Goal: Task Accomplishment & Management: Complete application form

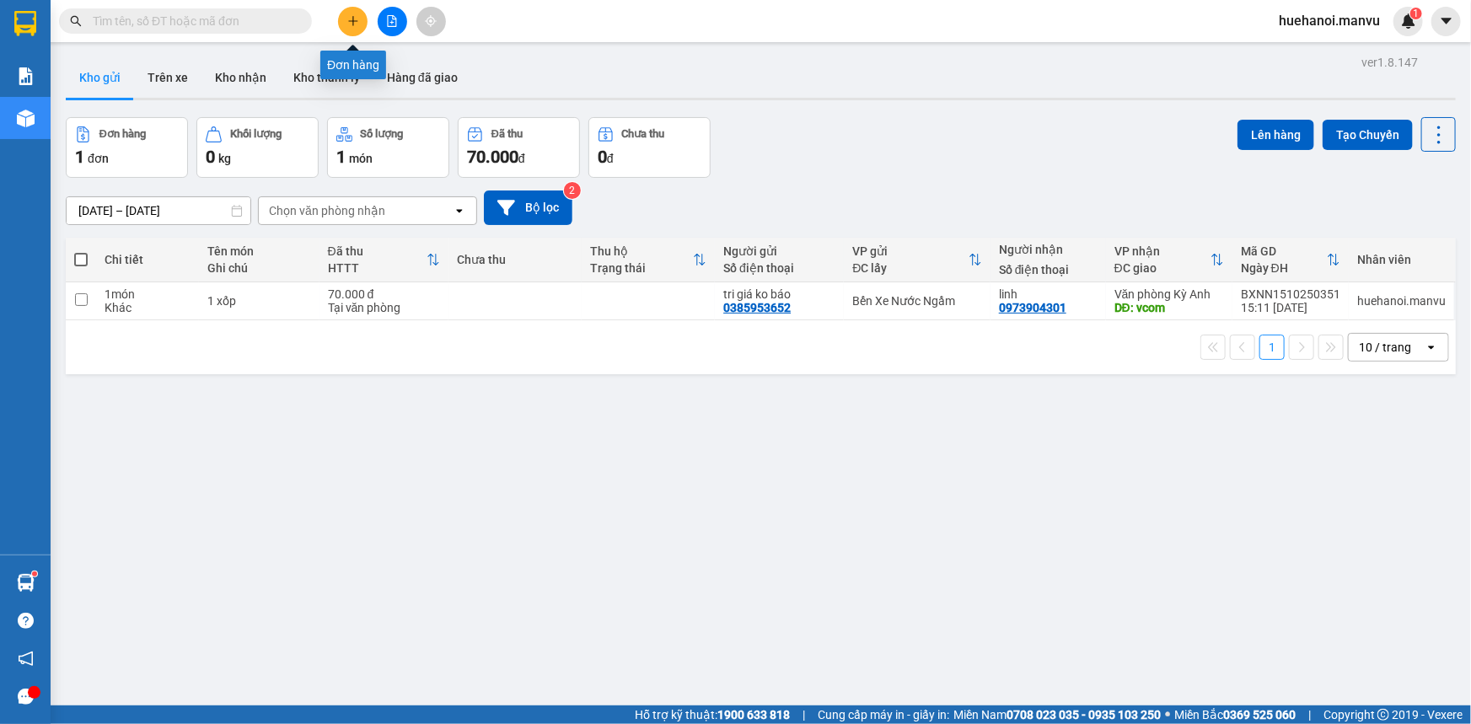
click at [340, 23] on button at bounding box center [352, 21] width 29 height 29
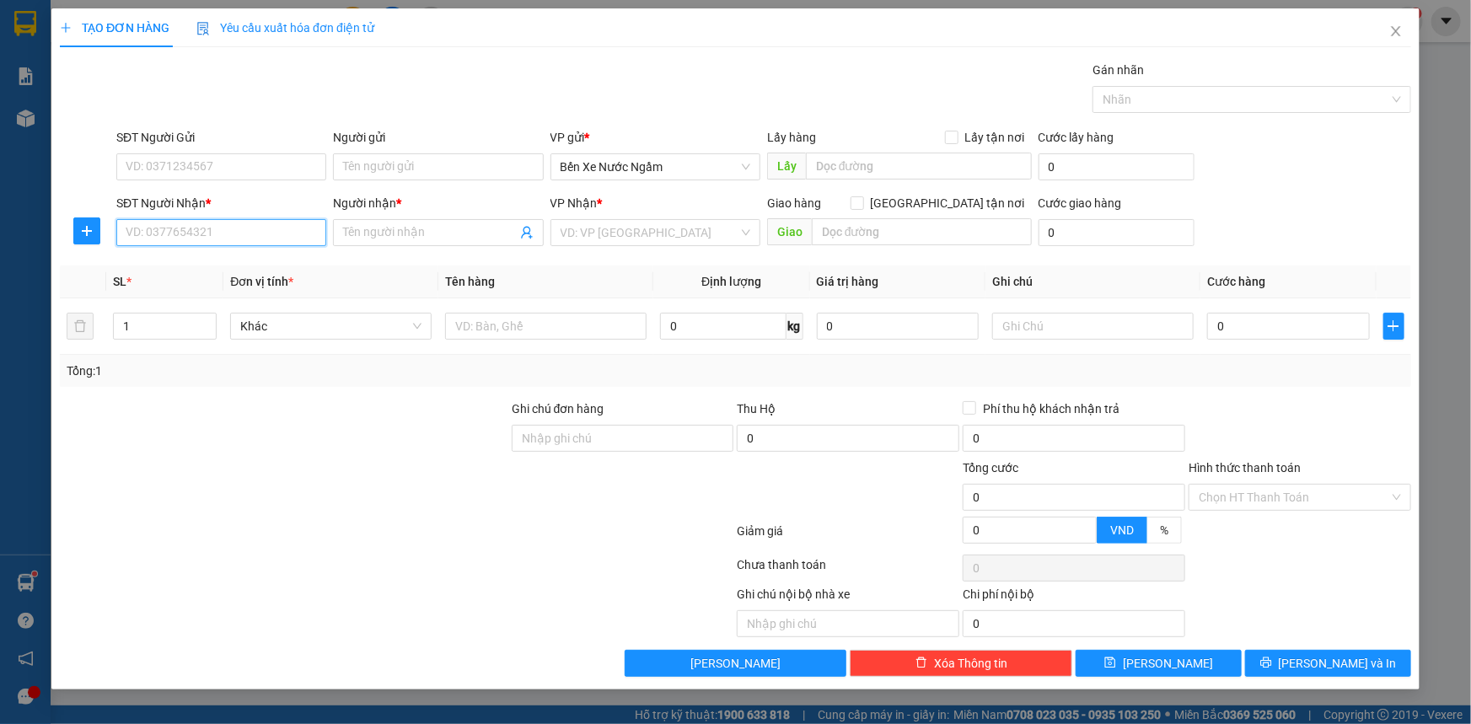
click at [193, 235] on input "SĐT Người Nhận *" at bounding box center [221, 232] width 210 height 27
click at [193, 235] on input "6685" at bounding box center [221, 232] width 210 height 27
click at [203, 265] on div "0961996685 - chị [PERSON_NAME]" at bounding box center [221, 266] width 190 height 19
type input "0961996685"
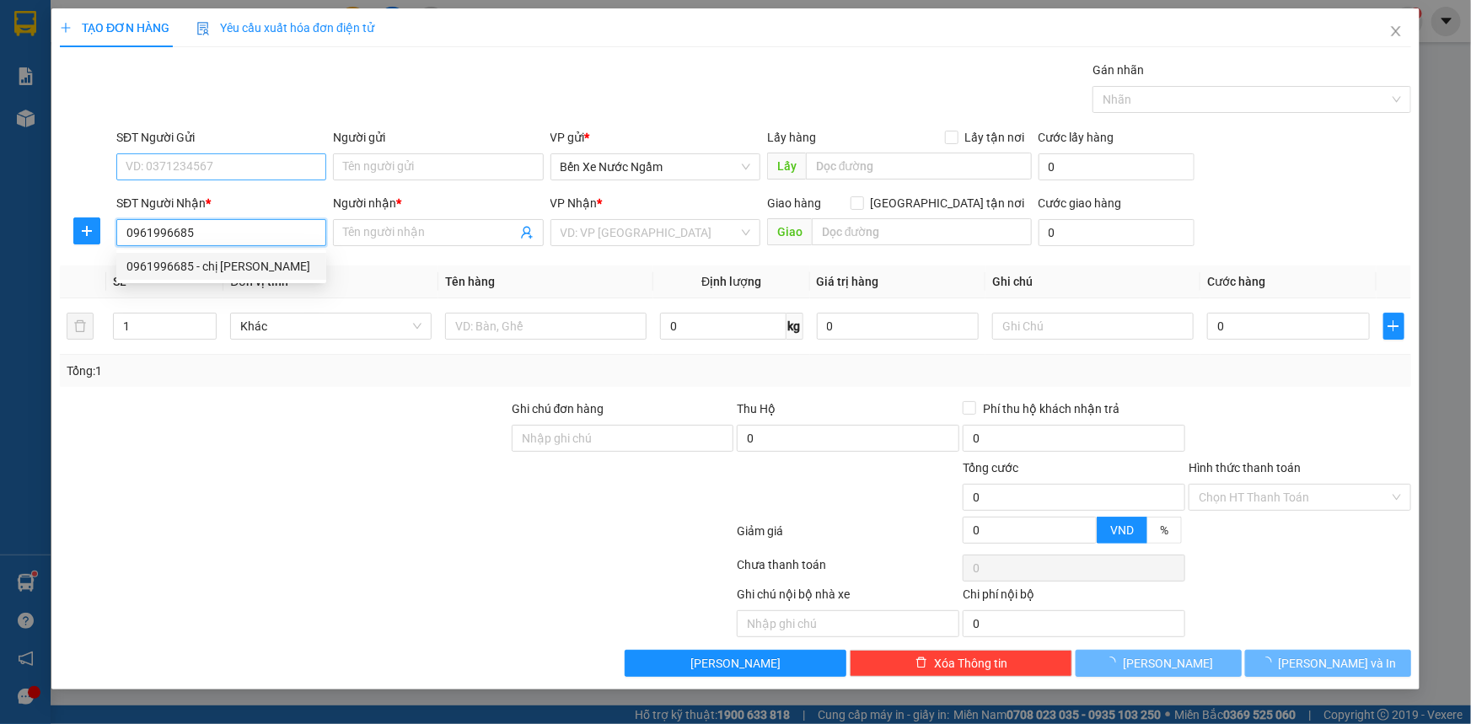
type input "chị [PERSON_NAME]"
type input "[PERSON_NAME]"
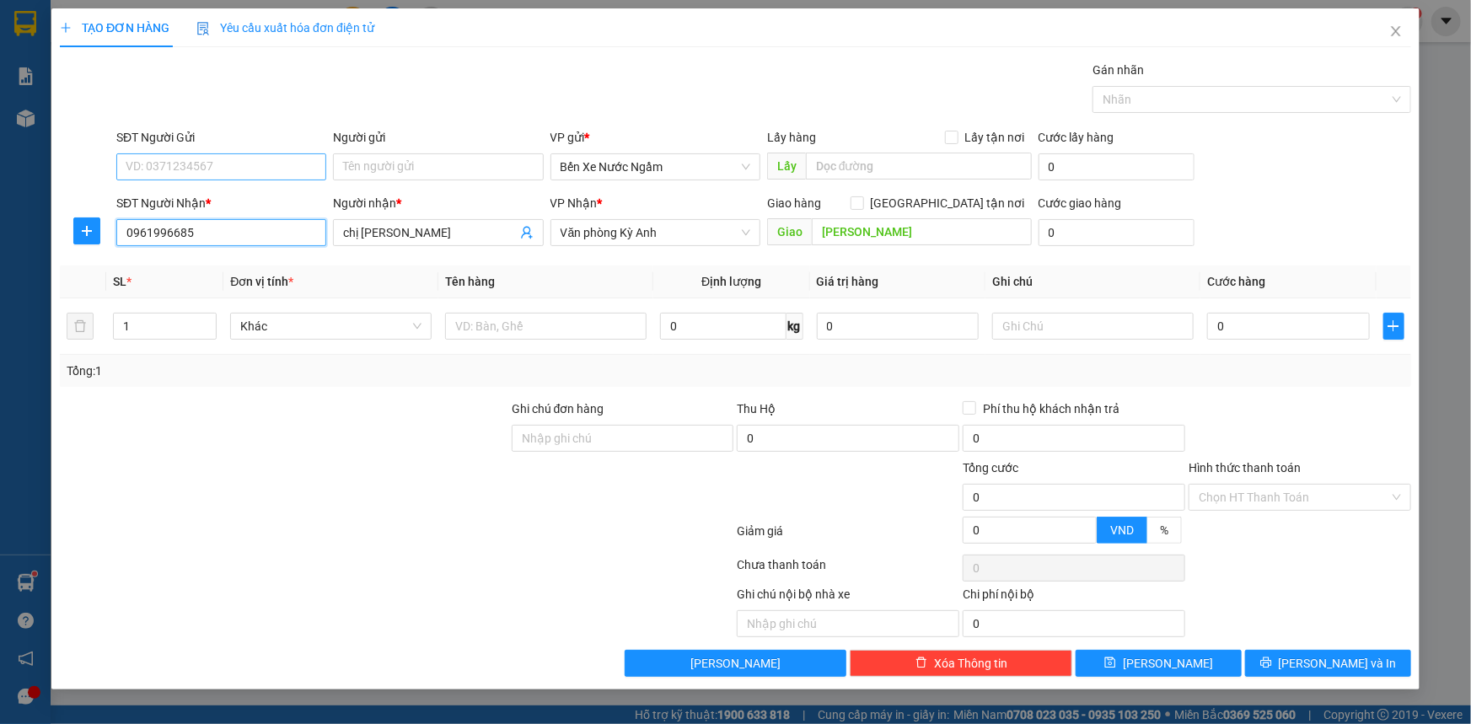
type input "0961996685"
click at [210, 160] on input "SĐT Người Gửi" at bounding box center [221, 166] width 210 height 27
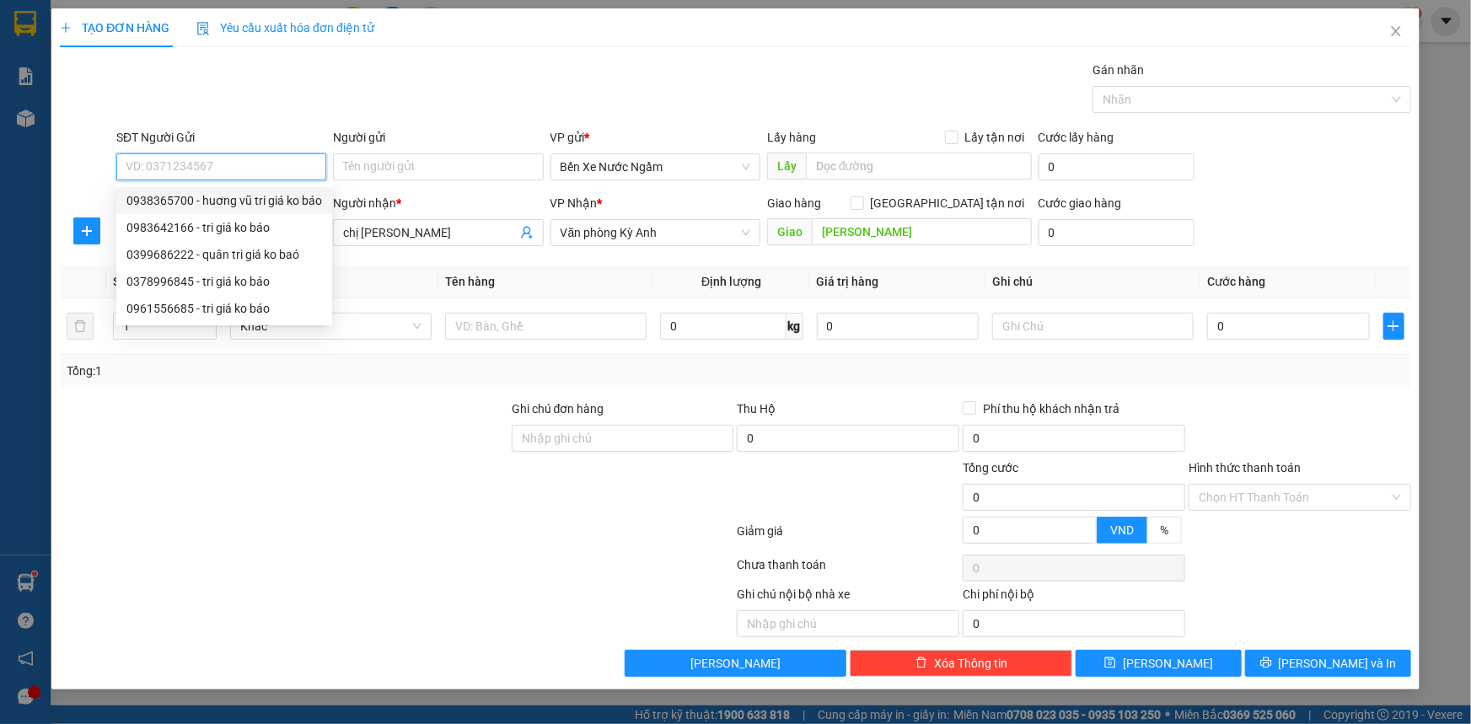
click at [230, 206] on div "0938365700 - huơng vũ tri giá ko báo" at bounding box center [224, 200] width 196 height 19
type input "0938365700"
type input "huơng vũ tri giá ko báo"
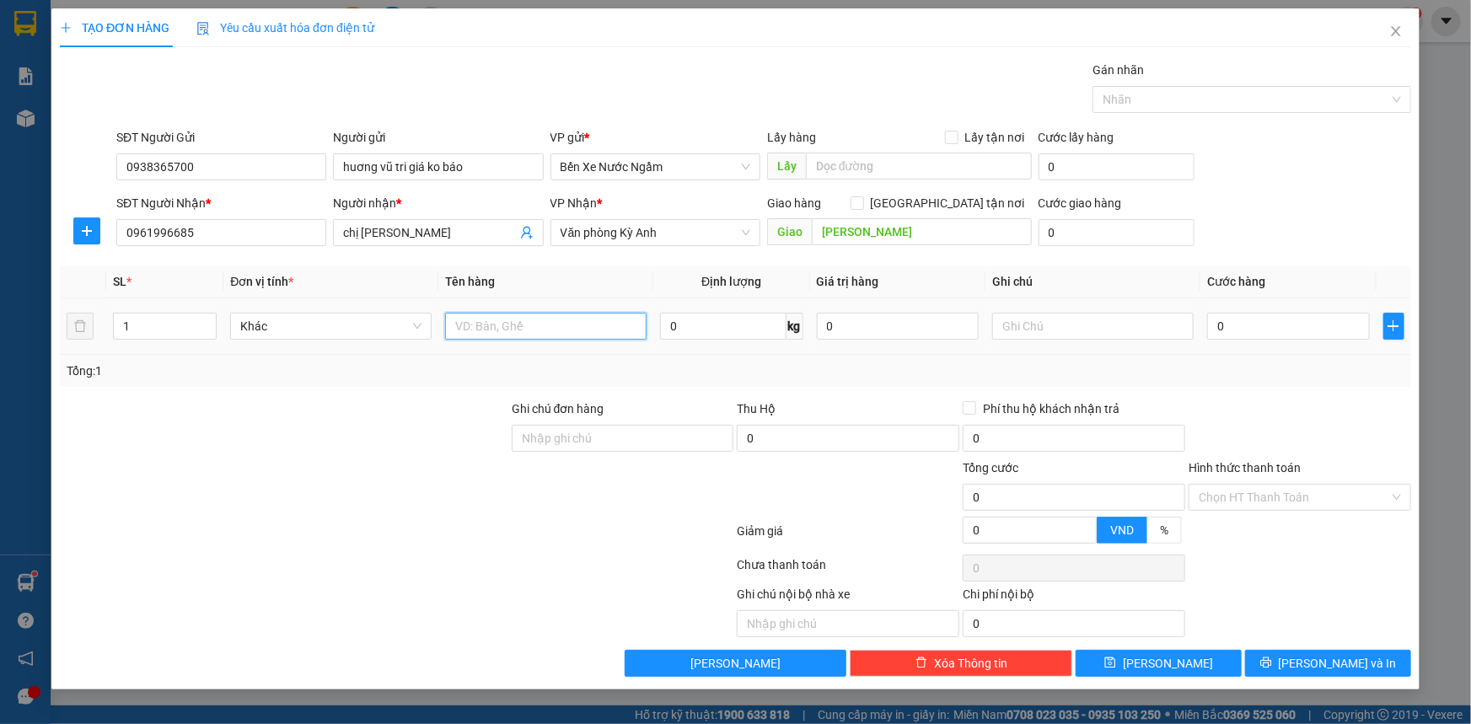
click at [506, 334] on input "text" at bounding box center [545, 326] width 201 height 27
type input "1 thùng quả"
click at [1256, 316] on input "0" at bounding box center [1288, 326] width 163 height 27
type input "5"
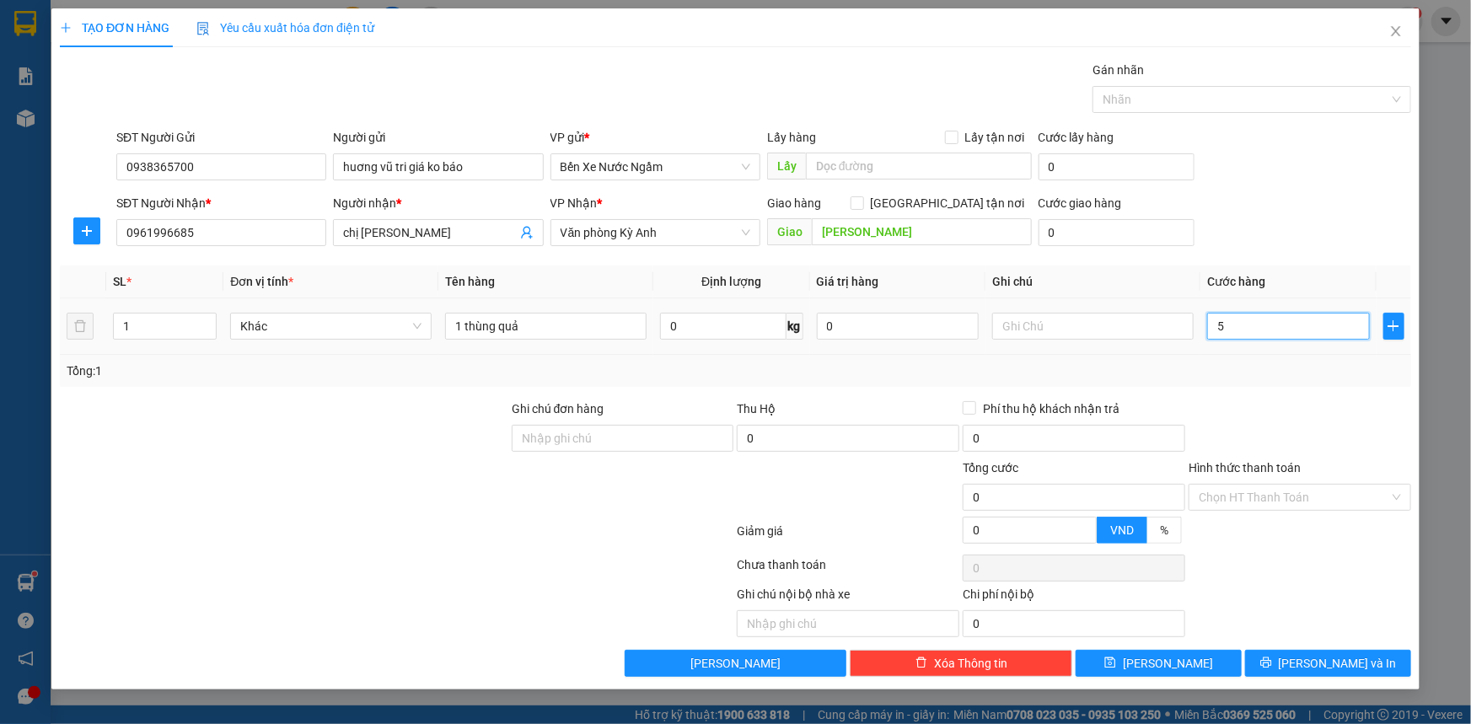
type input "5"
type input "50"
type input "500"
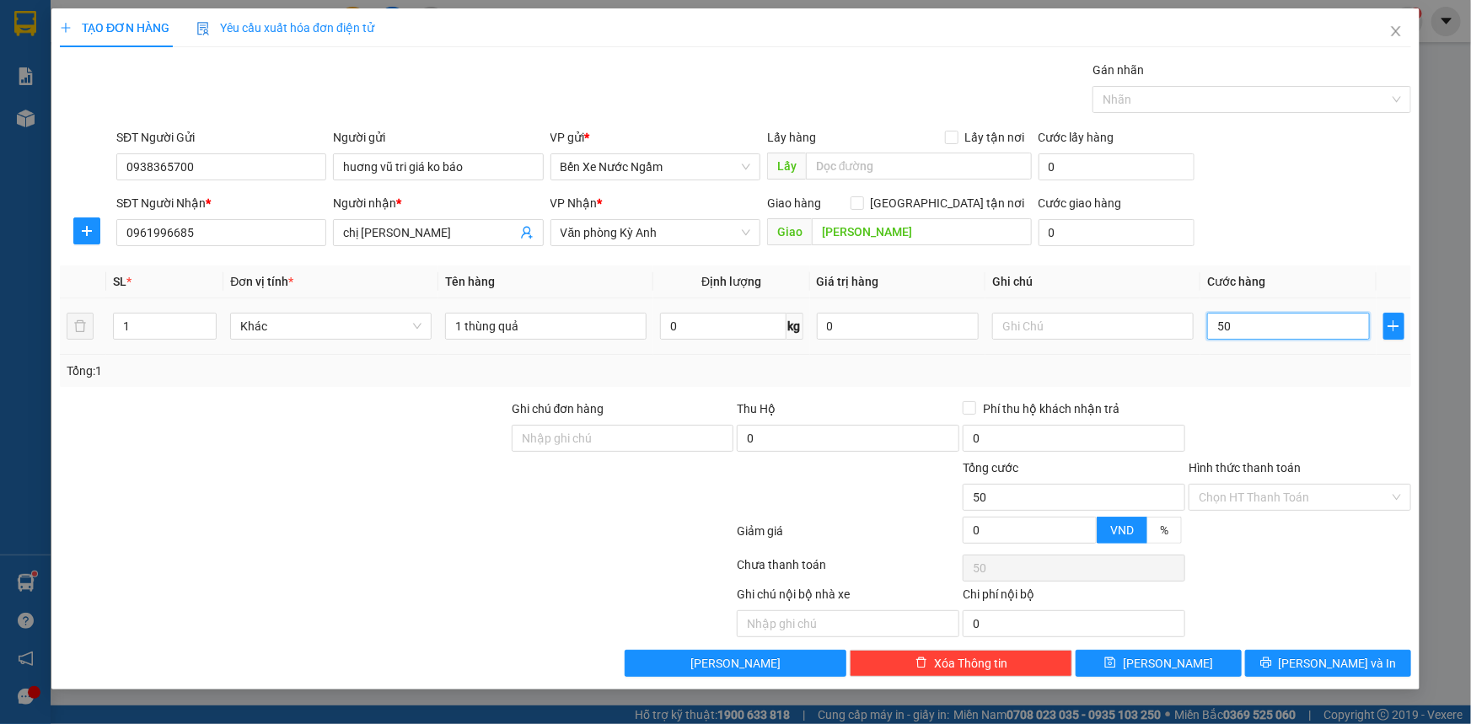
type input "500"
type input "5.000"
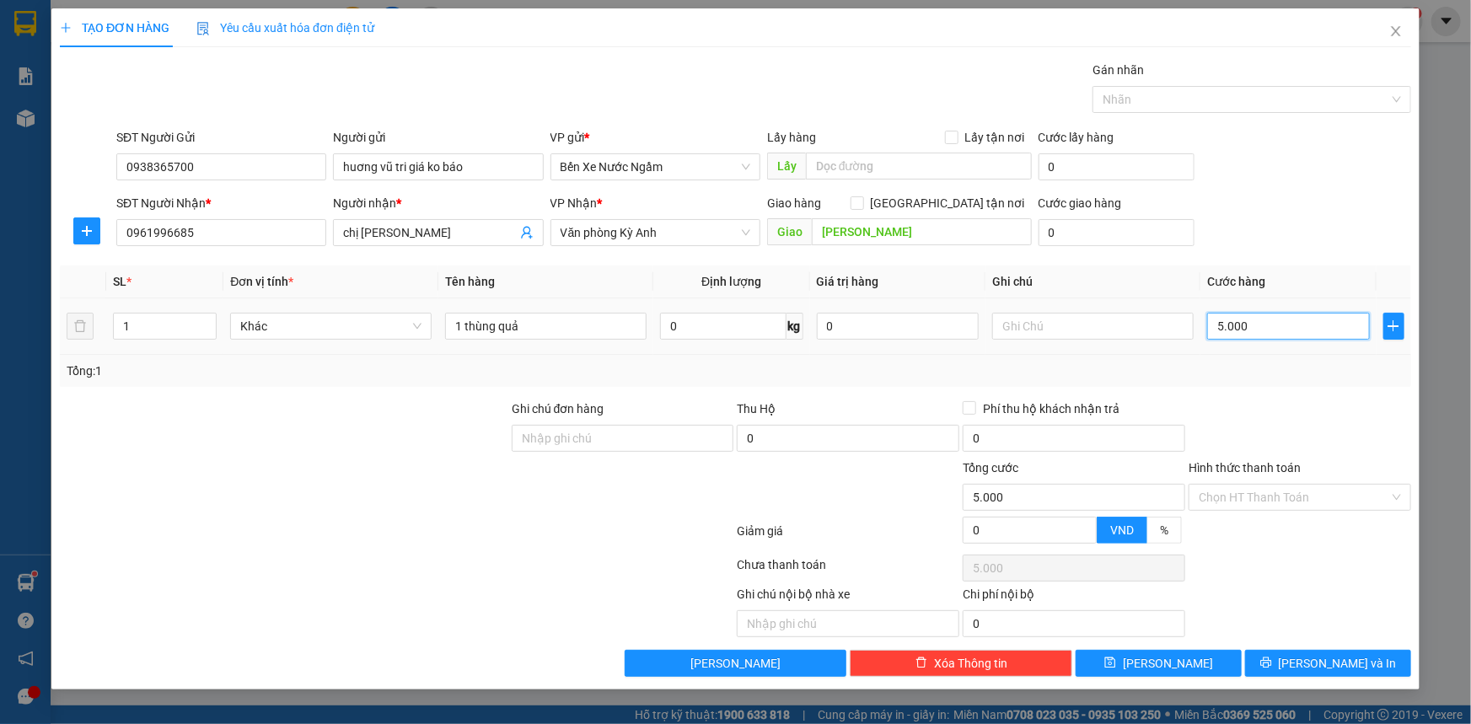
type input "50.000"
click at [1270, 660] on button "[PERSON_NAME] và In" at bounding box center [1328, 663] width 166 height 27
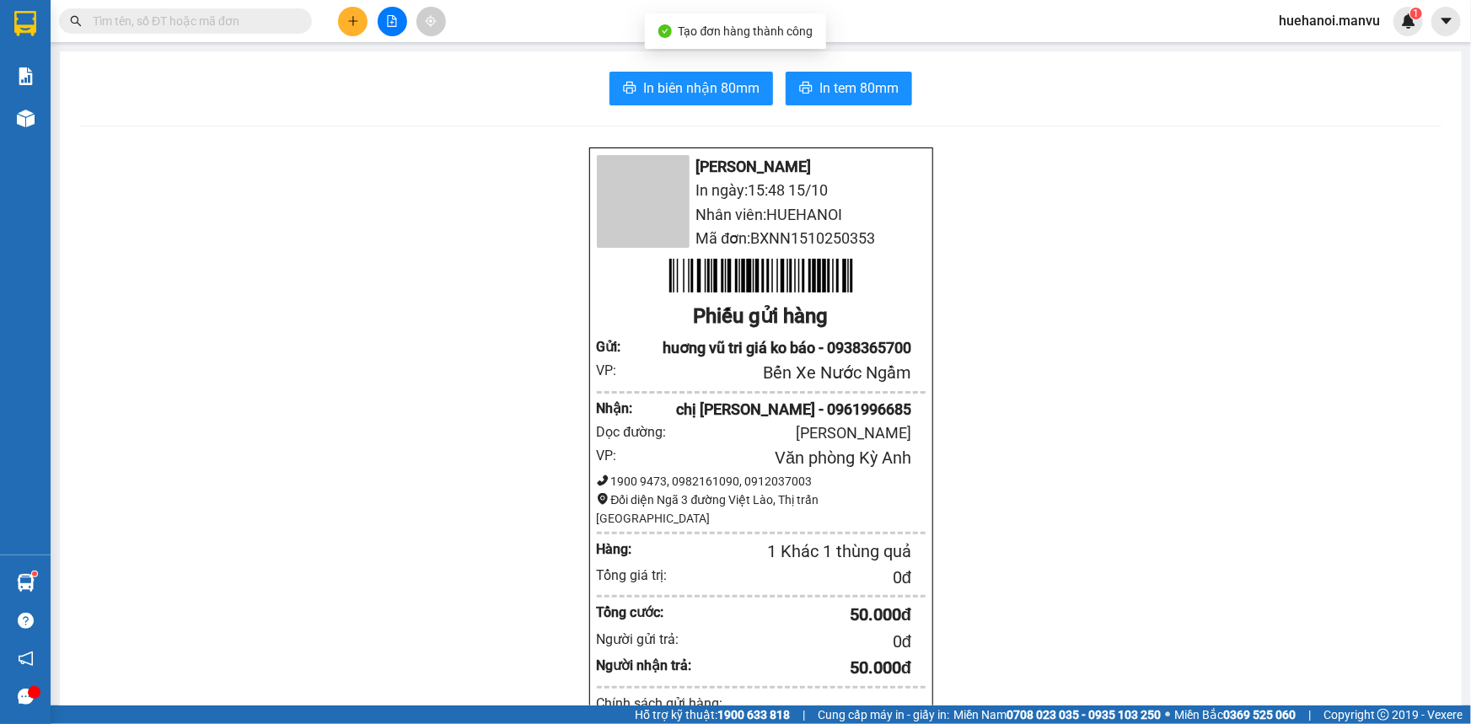
click at [718, 106] on div "In biên nhận 80mm In tem 80mm Mận Vũ In ngày: 15:48 [DATE] Nhân viên: HUEHANOI …" at bounding box center [760, 650] width 1401 height 1199
click at [724, 100] on button "In biên nhận 80mm" at bounding box center [690, 89] width 163 height 34
click at [354, 29] on button at bounding box center [352, 21] width 29 height 29
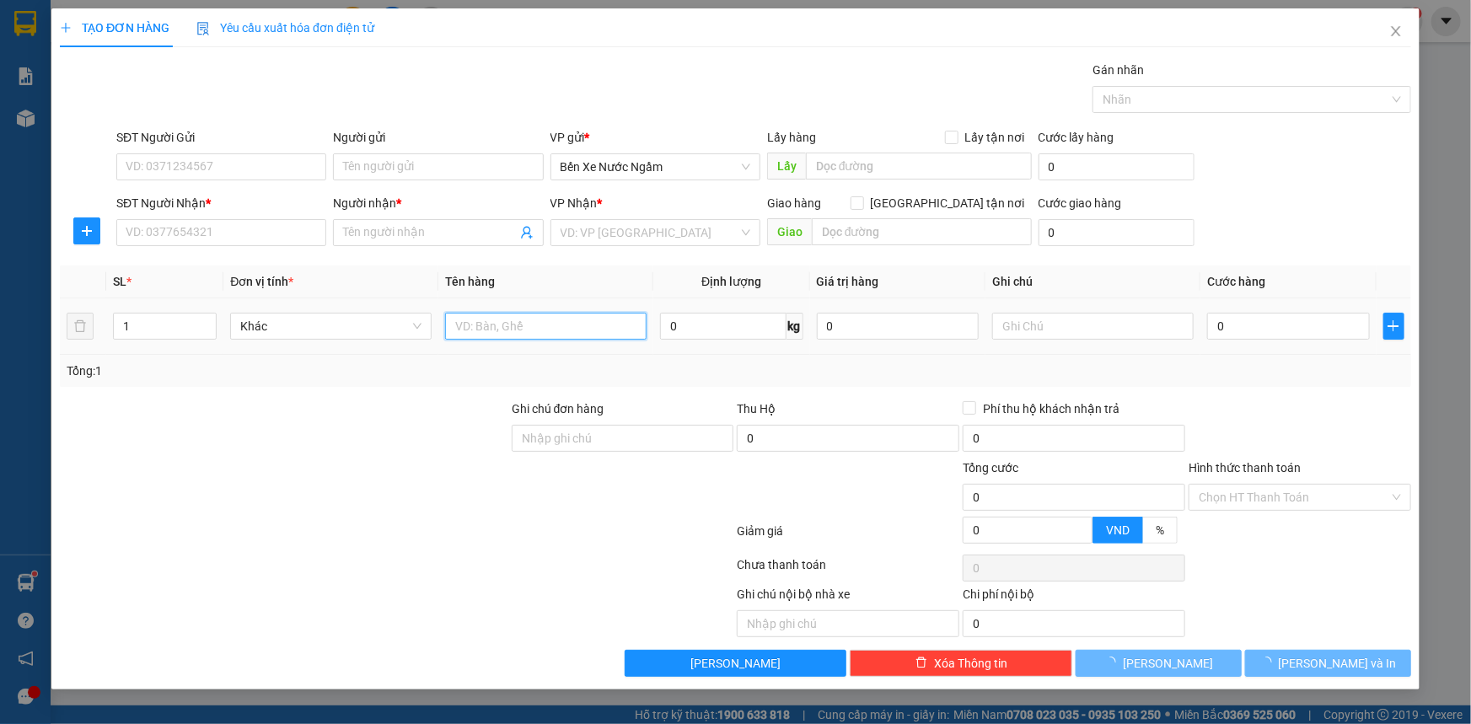
click at [581, 321] on input "text" at bounding box center [545, 326] width 201 height 27
type input "1 thùng"
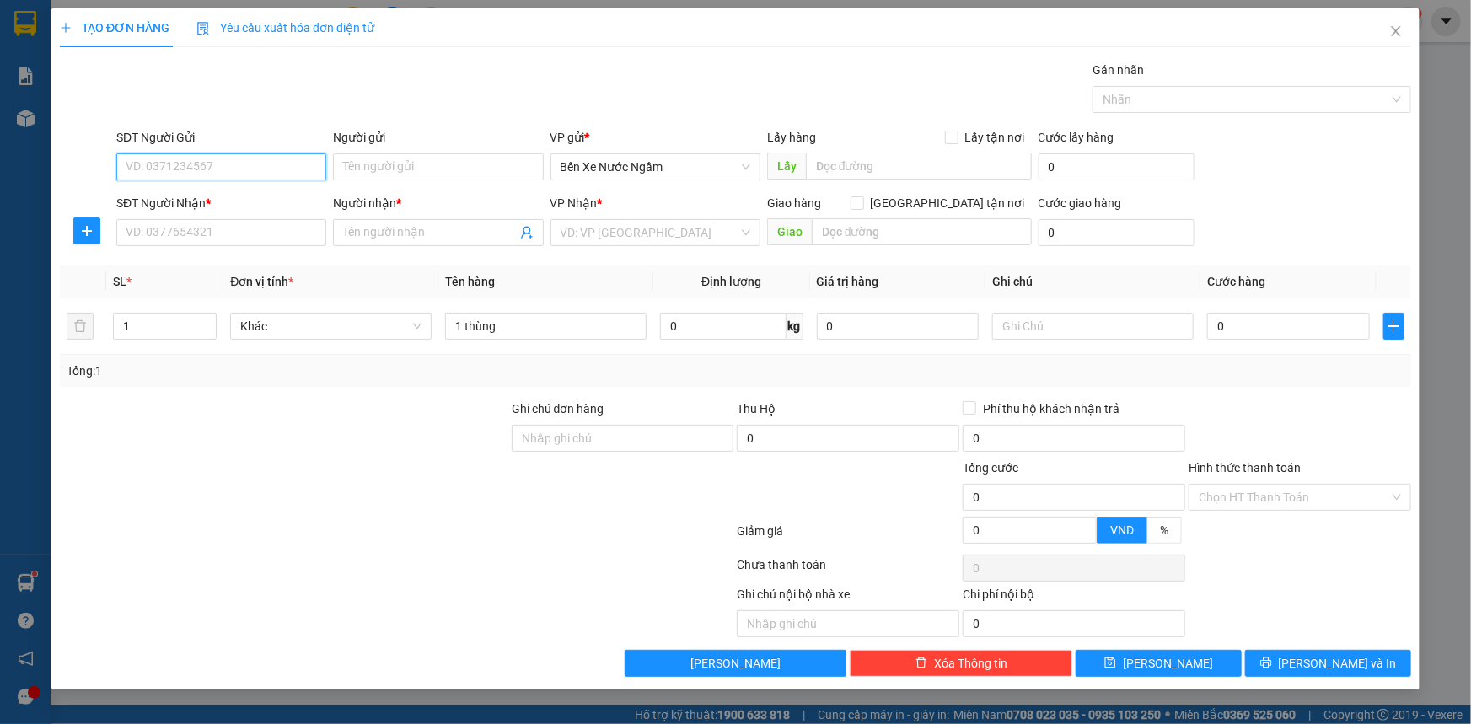
click at [228, 168] on input "SĐT Người Gửi" at bounding box center [221, 166] width 210 height 27
click at [228, 168] on input "2468" at bounding box center [221, 166] width 210 height 27
click at [247, 204] on div "0974382468 - tuấn tri giá 5 triêu" at bounding box center [221, 200] width 190 height 19
type input "0974382468"
type input "tuấn tri giá 5 triêu"
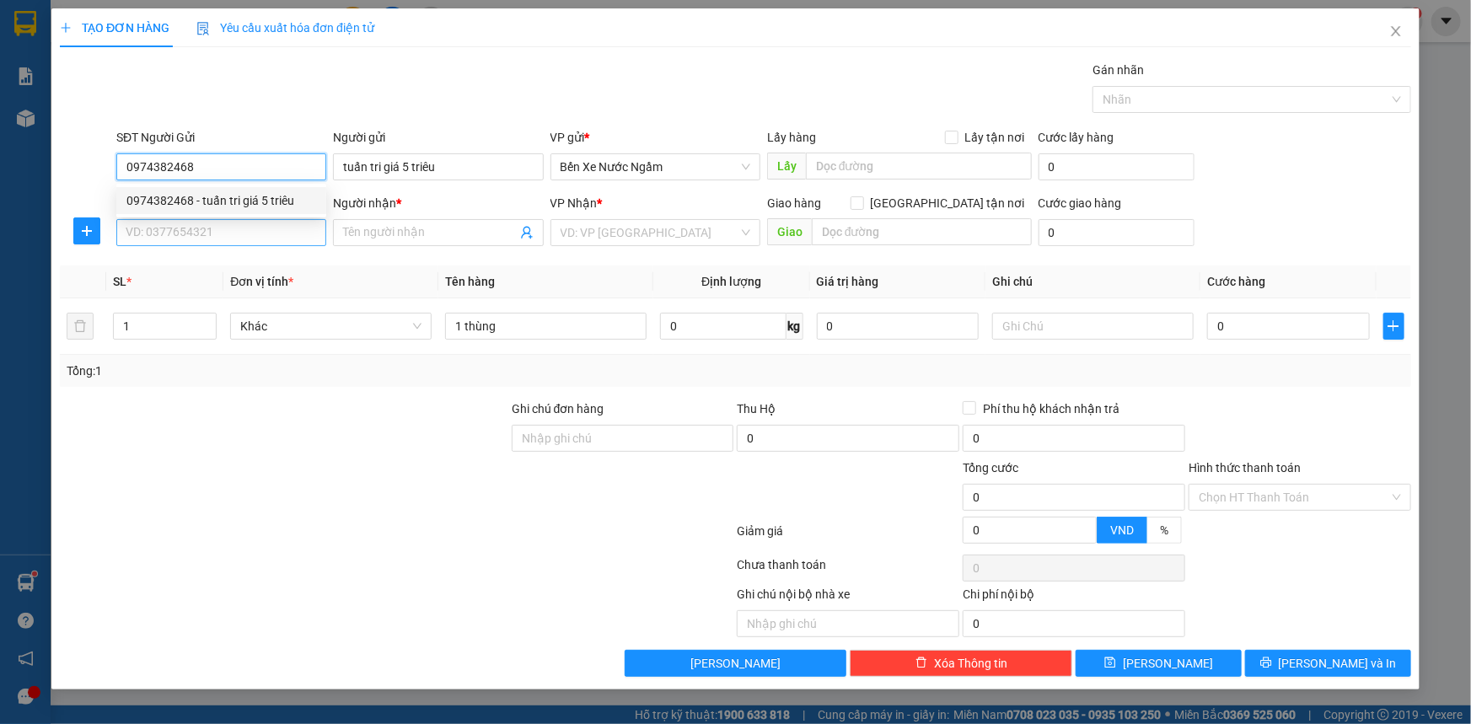
type input "0974382468"
click at [244, 234] on input "SĐT Người Nhận *" at bounding box center [221, 232] width 210 height 27
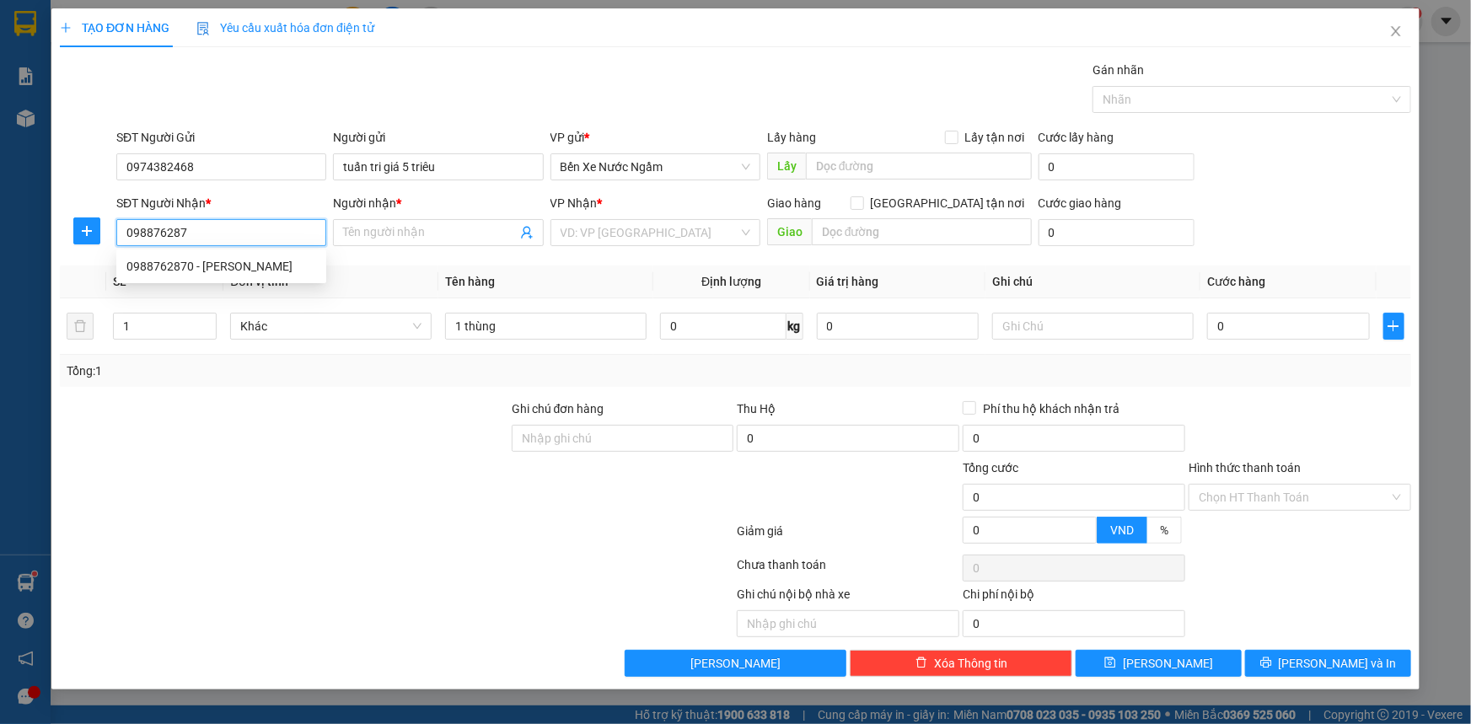
type input "0988762870"
click at [228, 267] on div "0988762870 - [PERSON_NAME]" at bounding box center [221, 266] width 190 height 19
type input "[PERSON_NAME]"
type input "0988762870"
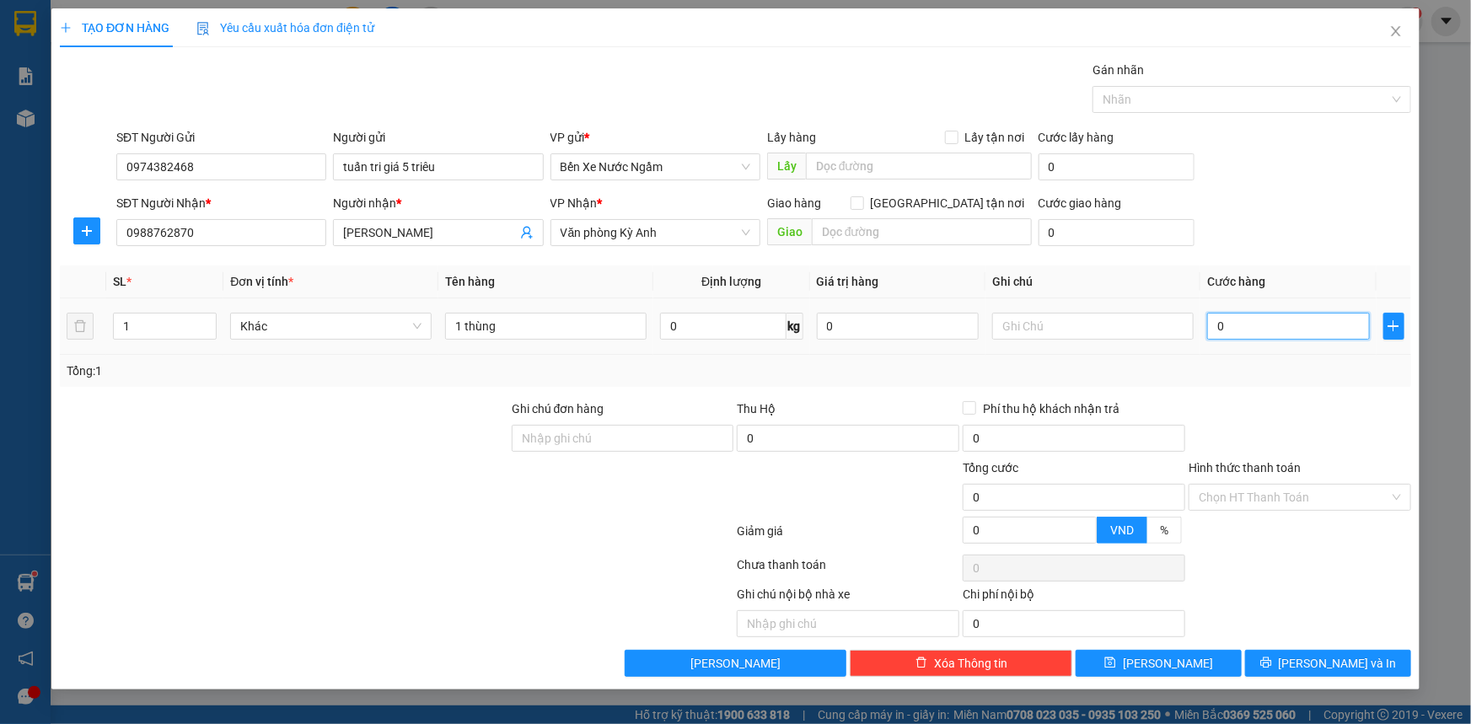
click at [1257, 334] on input "0" at bounding box center [1288, 326] width 163 height 27
type input "5"
type input "50"
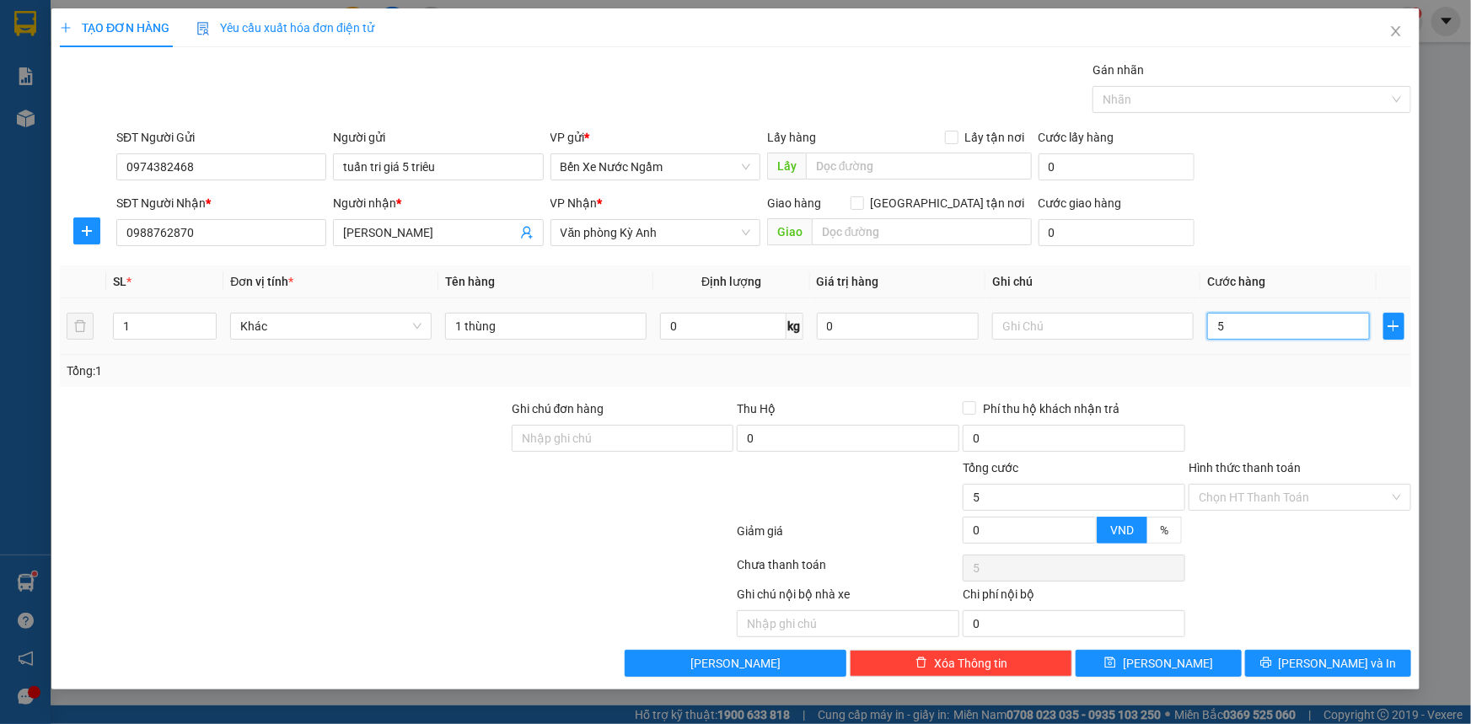
type input "50"
type input "500"
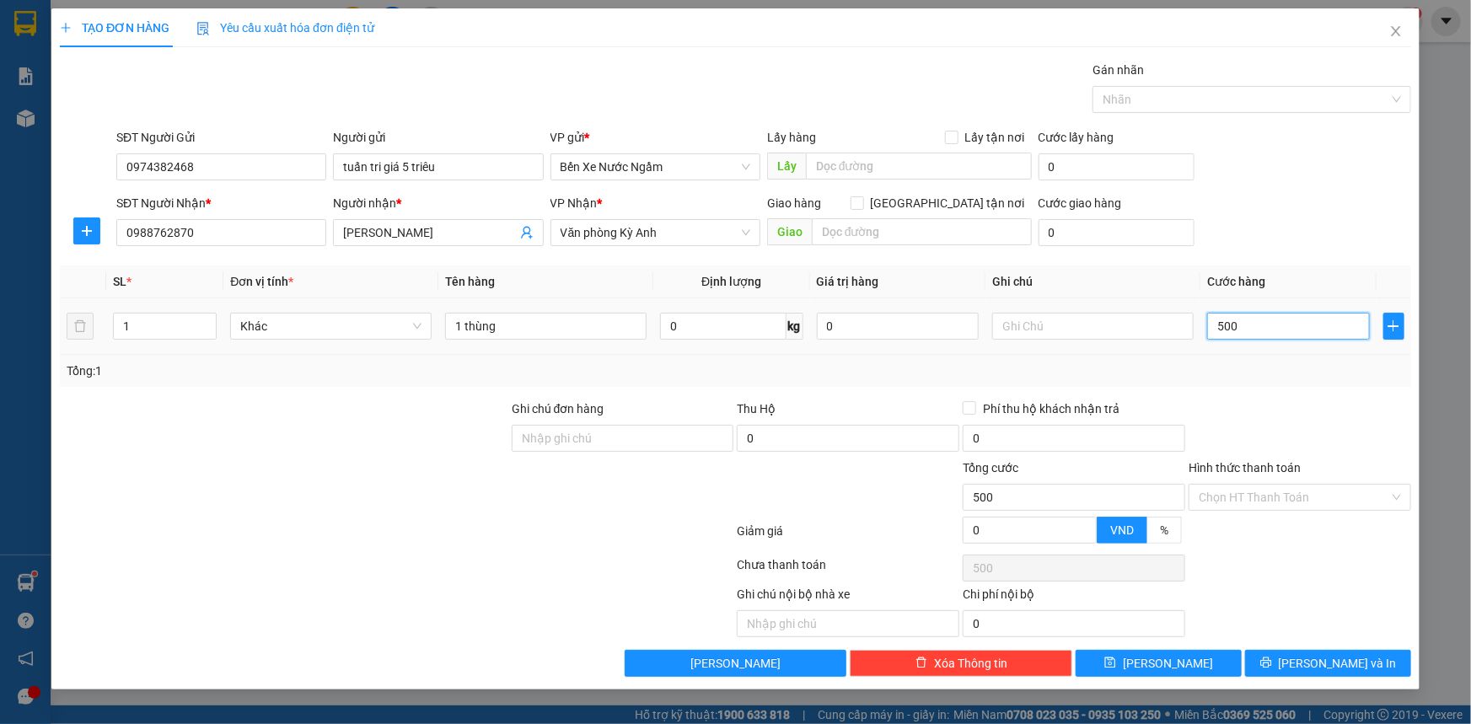
type input "5.000"
type input "50.000"
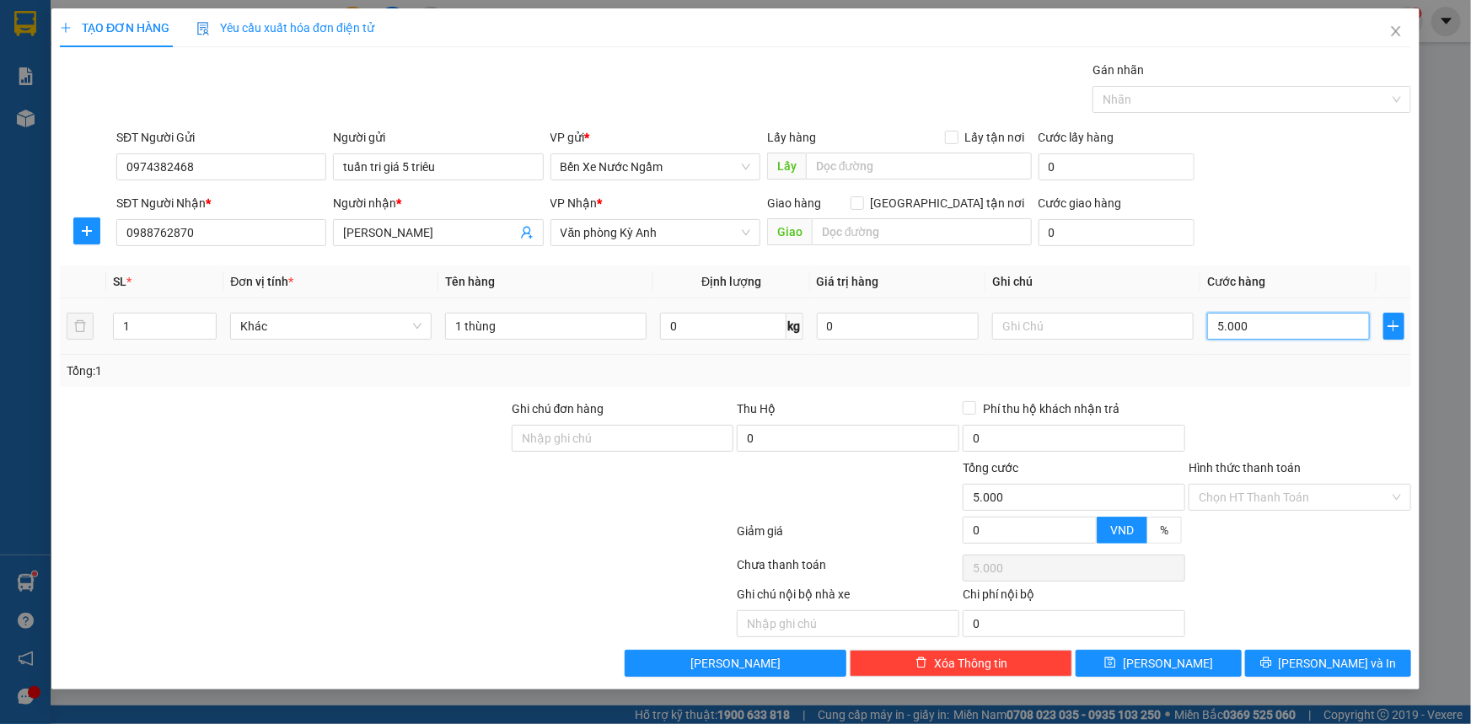
type input "50.000"
click at [1267, 496] on input "Hình thức thanh toán" at bounding box center [1293, 497] width 190 height 25
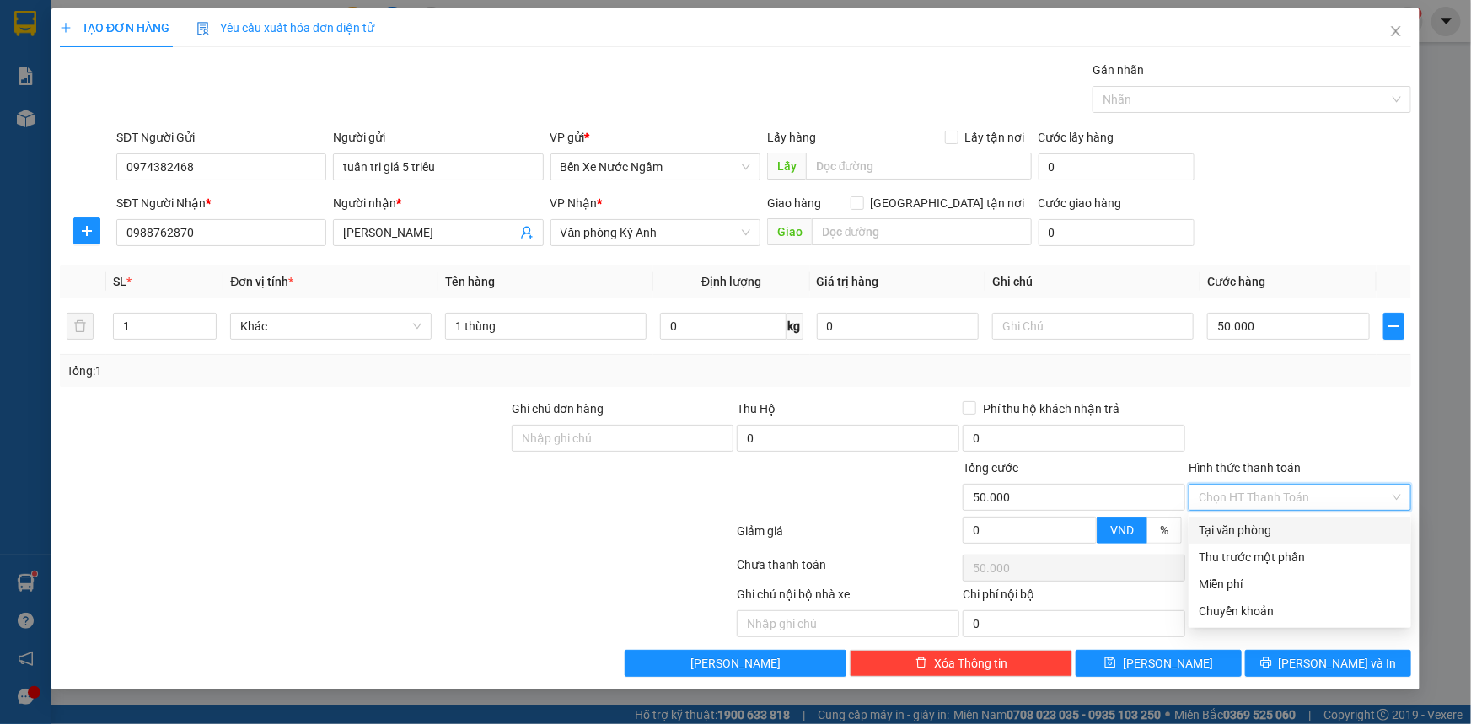
click at [1264, 531] on div "Tại văn phòng" at bounding box center [1299, 530] width 202 height 19
type input "0"
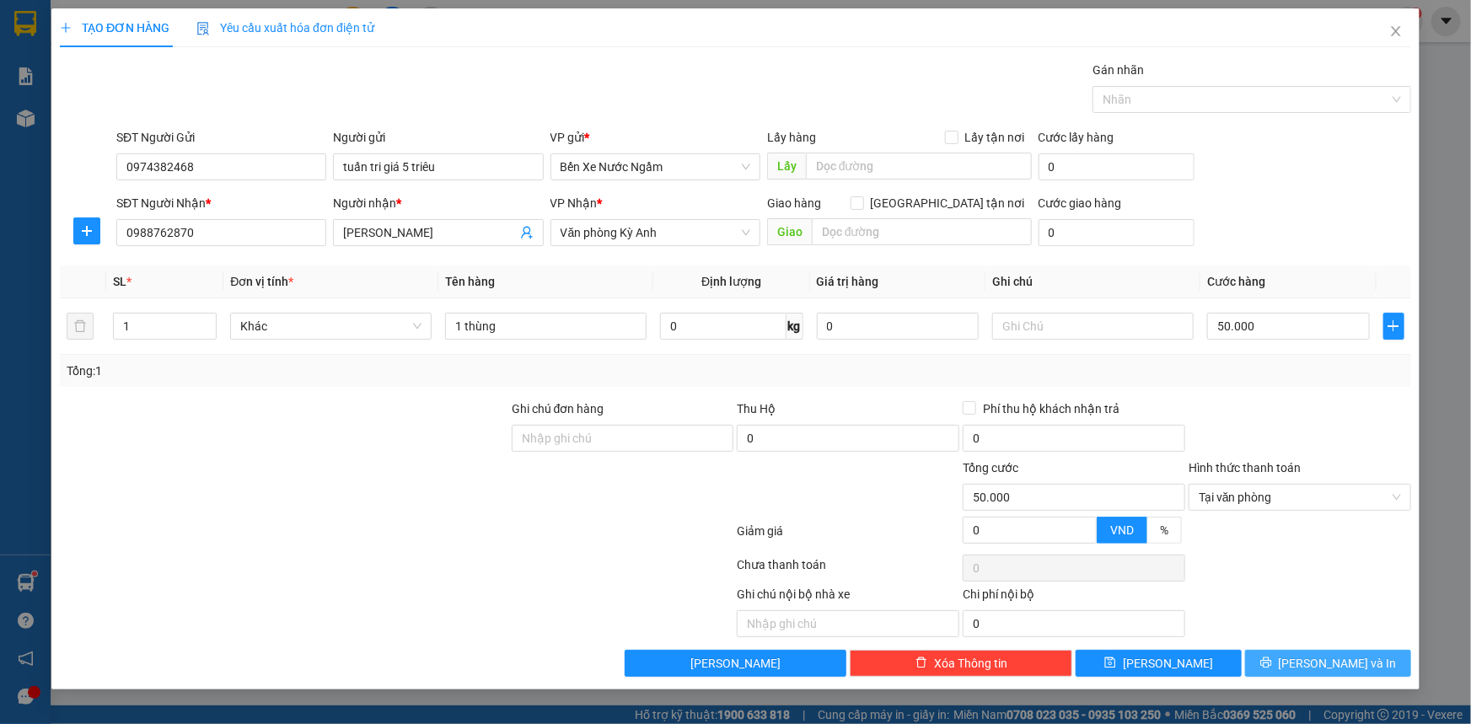
click at [1288, 667] on button "[PERSON_NAME] và In" at bounding box center [1328, 663] width 166 height 27
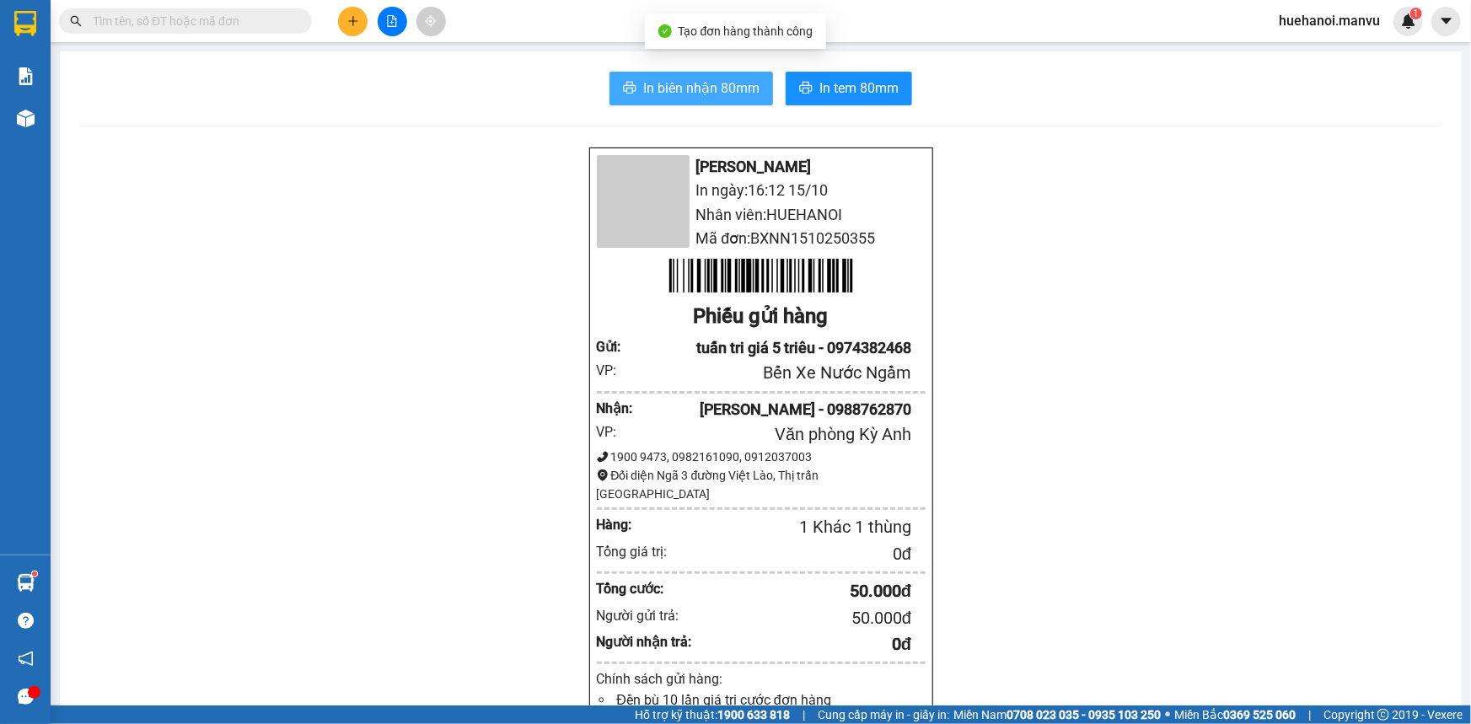
click at [749, 94] on span "In biên nhận 80mm" at bounding box center [701, 88] width 116 height 21
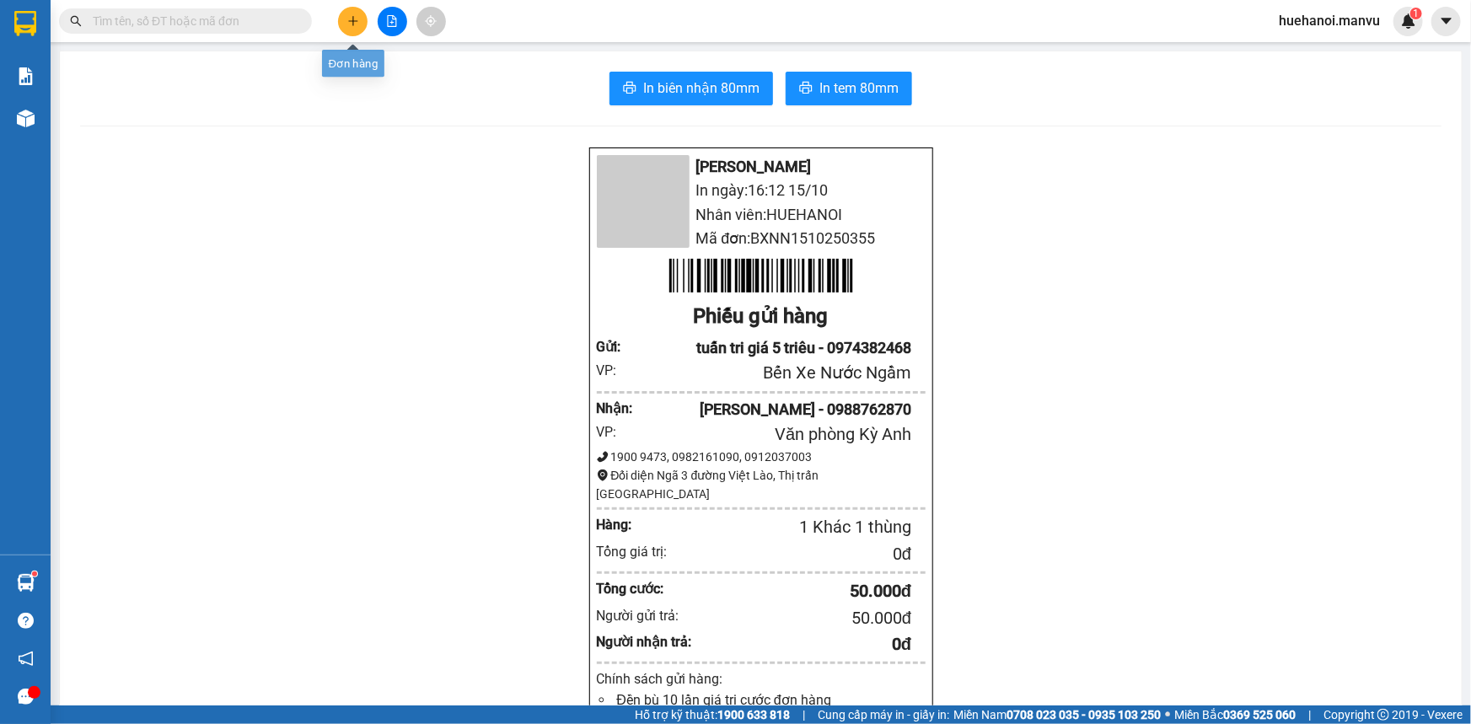
click at [355, 24] on icon "plus" at bounding box center [353, 21] width 12 height 12
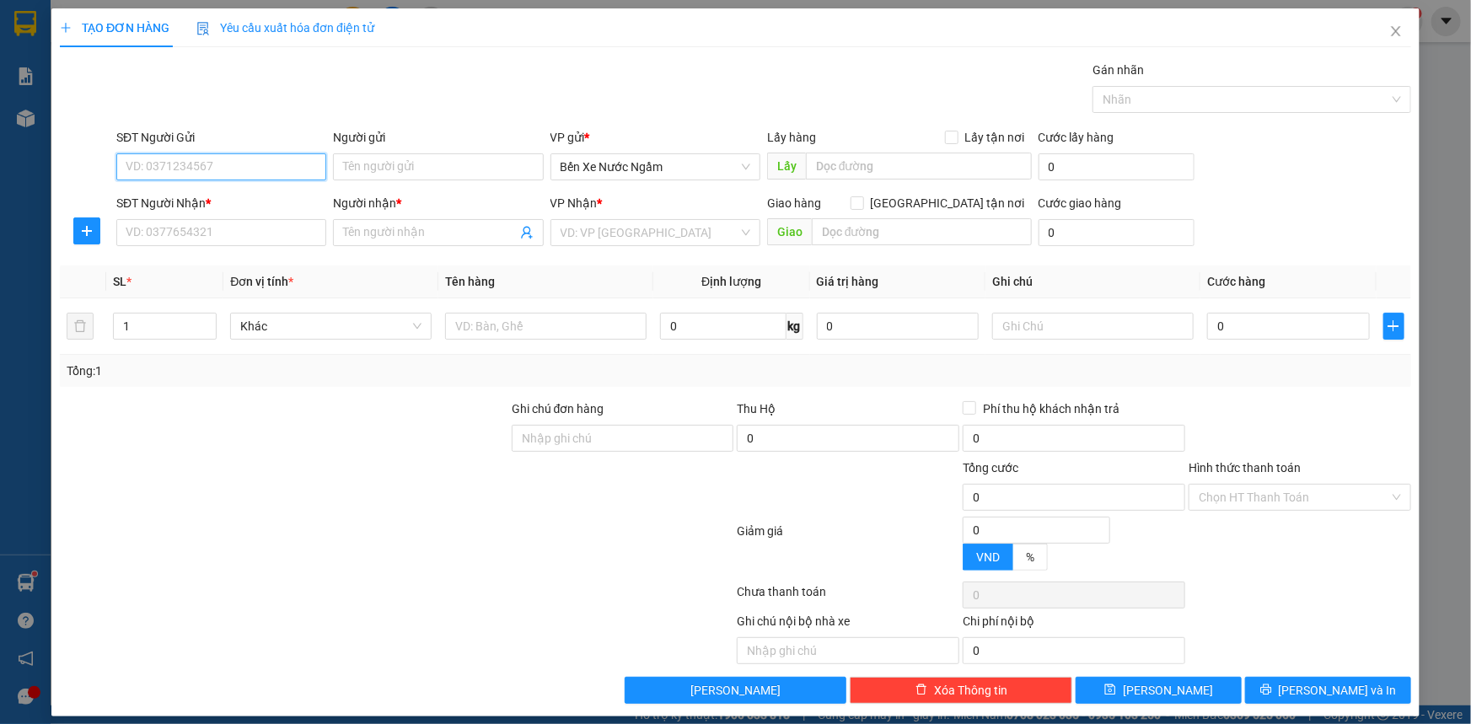
click at [258, 169] on input "SĐT Người Gửi" at bounding box center [221, 166] width 210 height 27
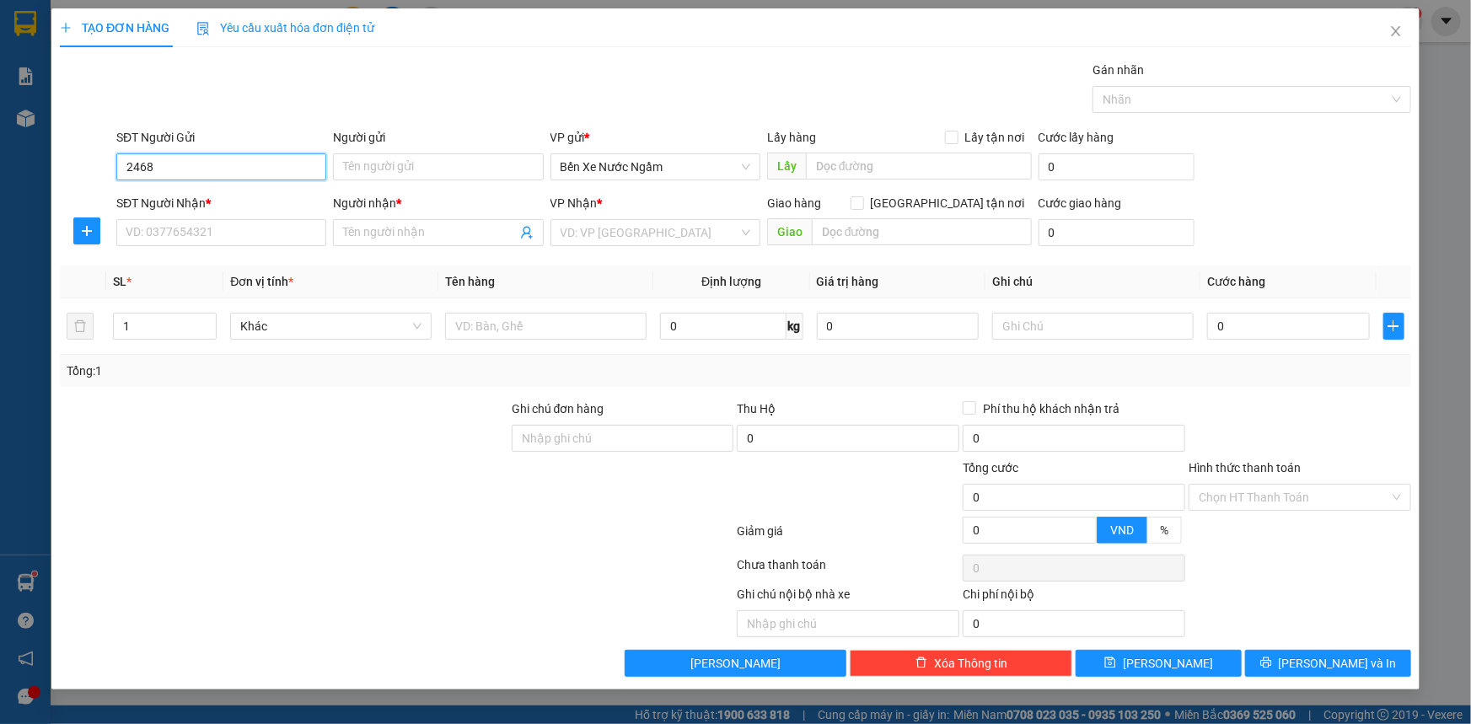
click at [258, 169] on input "2468" at bounding box center [221, 166] width 210 height 27
click at [222, 197] on div "0974382468 - tuấn tri giá 5 triêu" at bounding box center [221, 200] width 190 height 19
type input "0974382468"
type input "tuấn tri giá 5 triêu"
type input "0974382468"
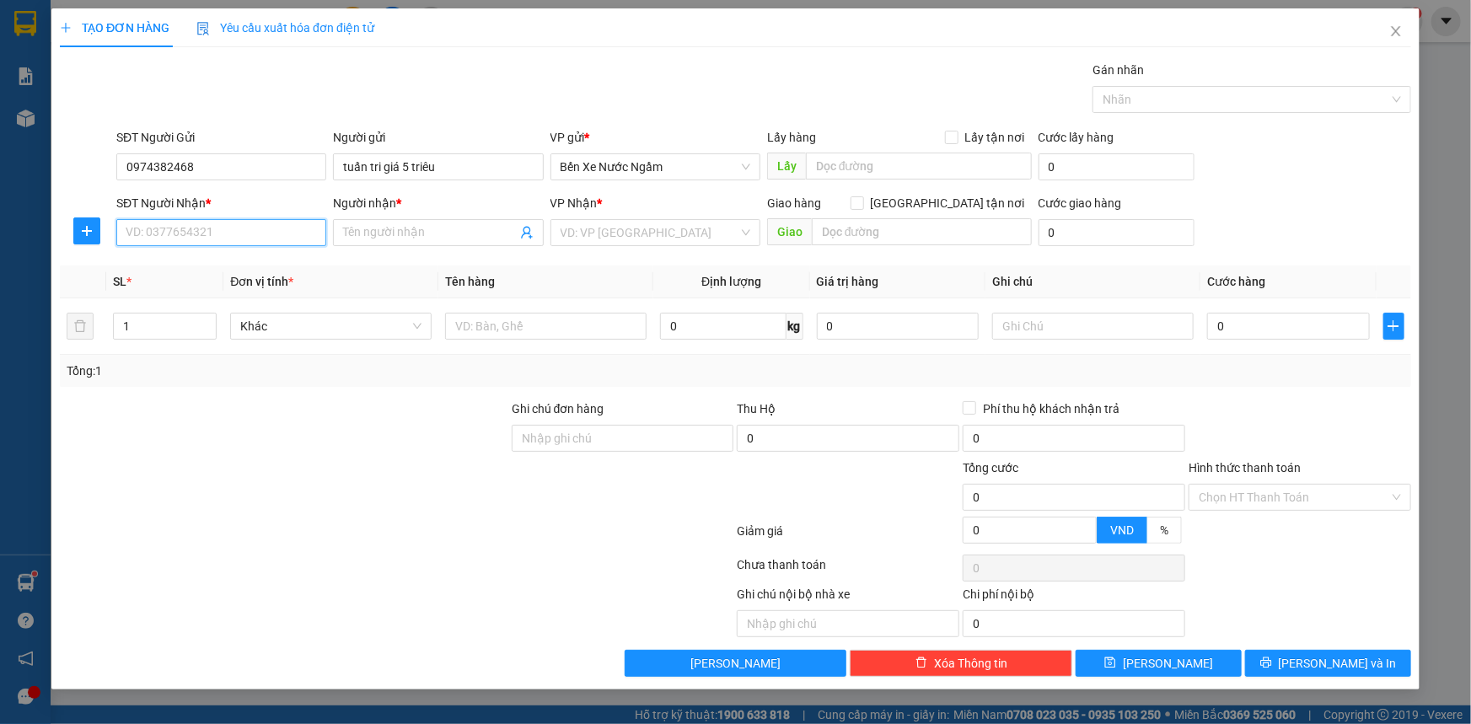
click at [230, 237] on input "SĐT Người Nhận *" at bounding box center [221, 232] width 210 height 27
type input "0868350730"
click at [418, 232] on input "Người nhận *" at bounding box center [429, 232] width 173 height 19
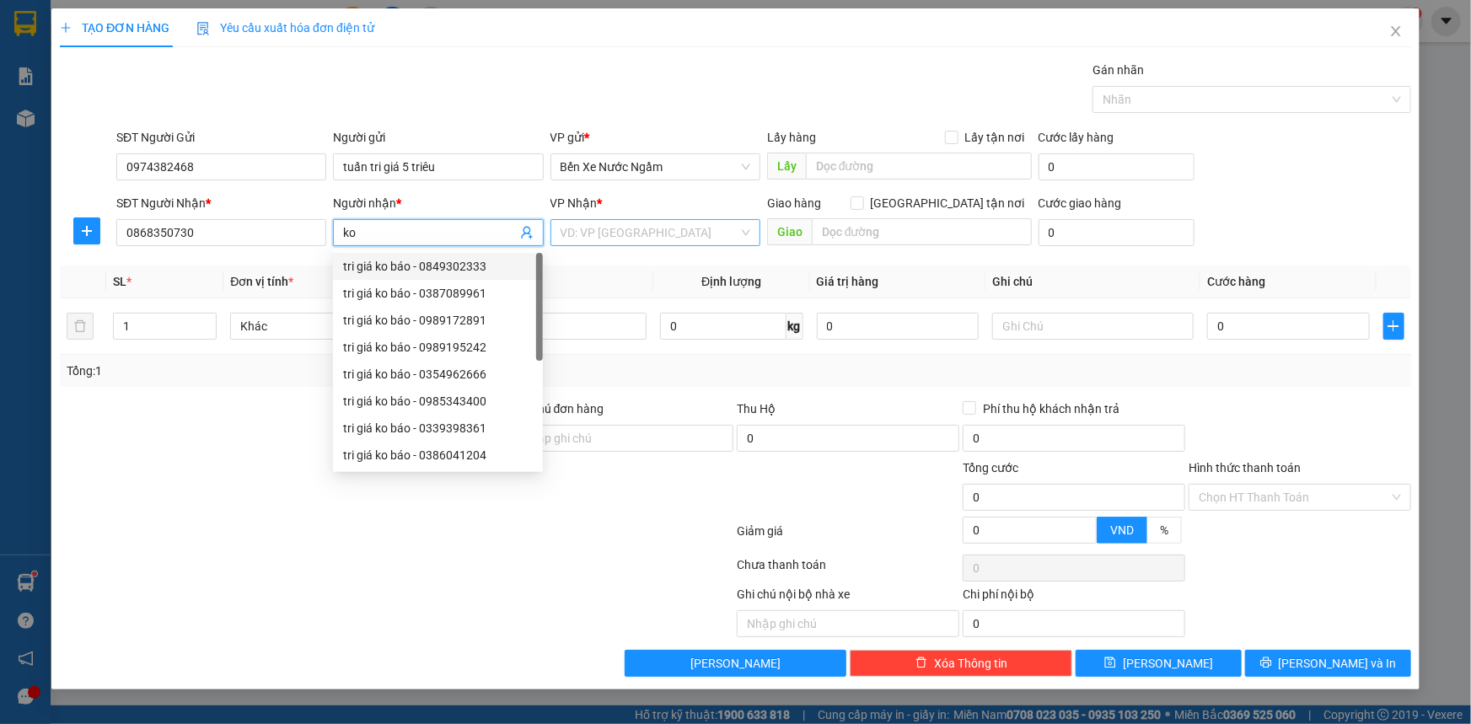
type input "ko"
click at [656, 233] on input "search" at bounding box center [649, 232] width 178 height 25
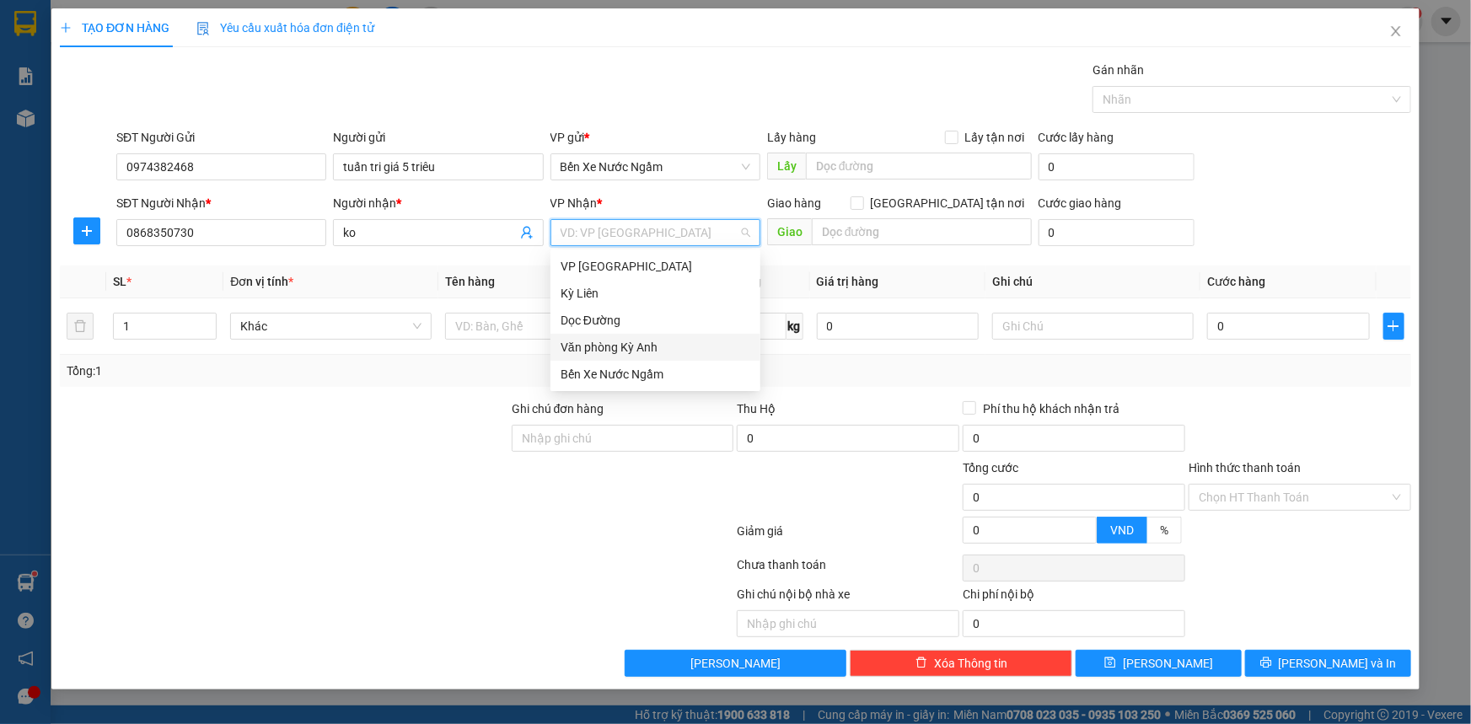
click at [655, 354] on div "Văn phòng Kỳ Anh" at bounding box center [655, 347] width 190 height 19
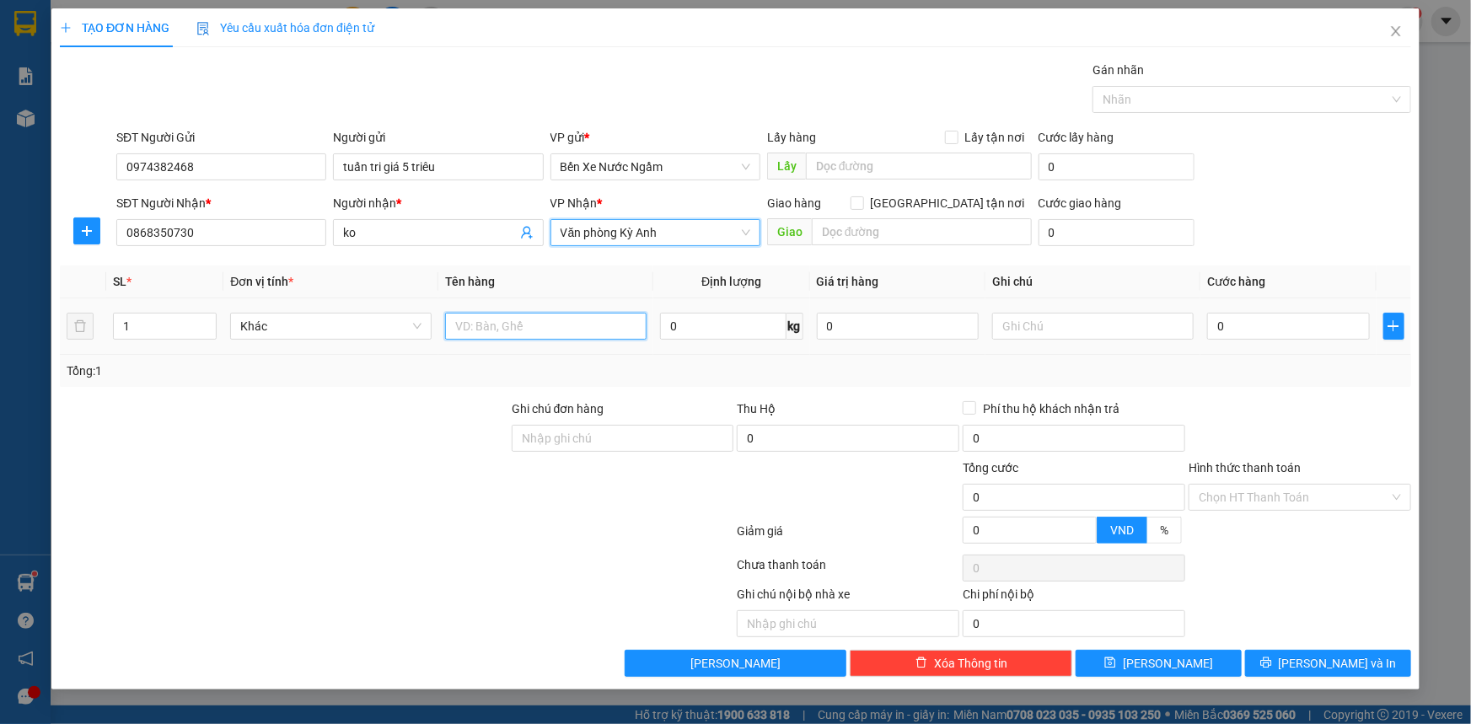
click at [563, 326] on input "text" at bounding box center [545, 326] width 201 height 27
type input "1 bọc"
click at [1098, 323] on input "text" at bounding box center [1092, 326] width 201 height 27
type input "cc"
click at [1285, 320] on input "0" at bounding box center [1288, 326] width 163 height 27
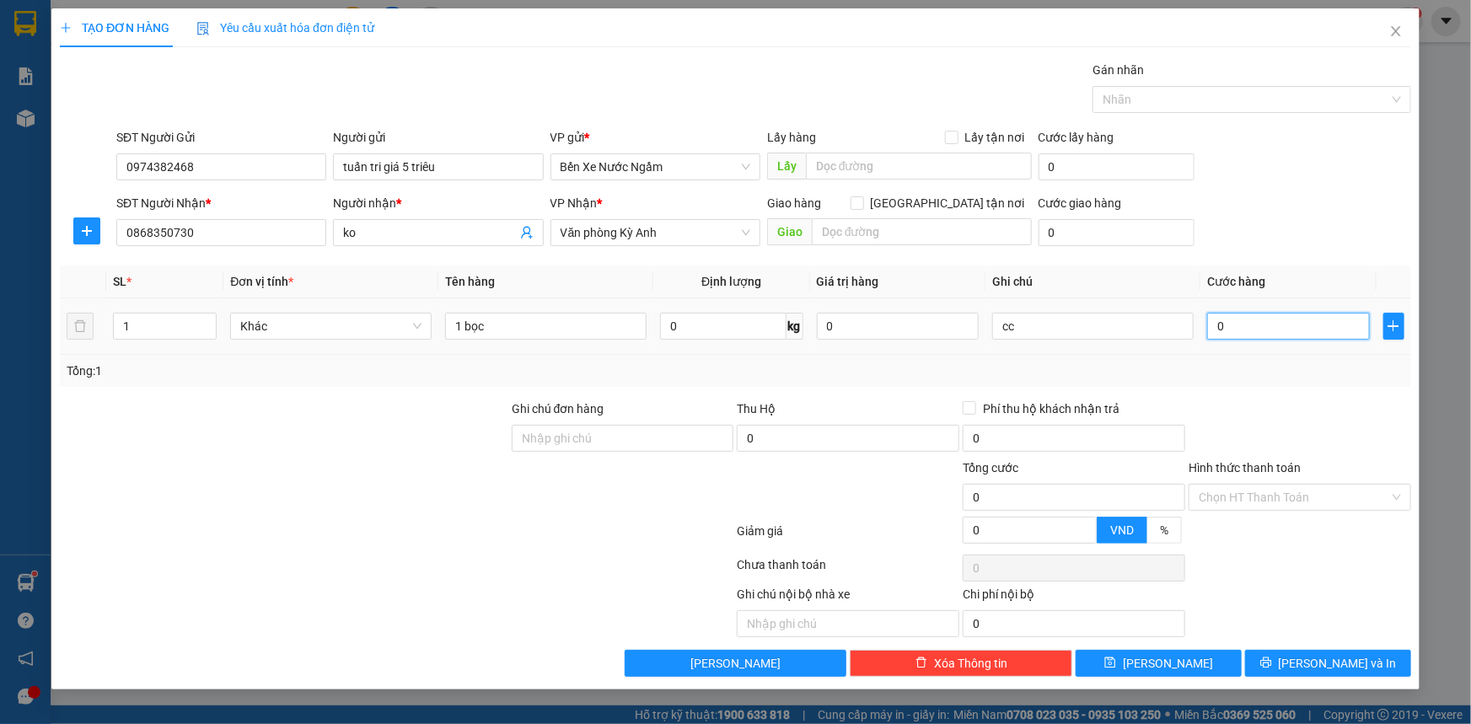
type input "5"
type input "50"
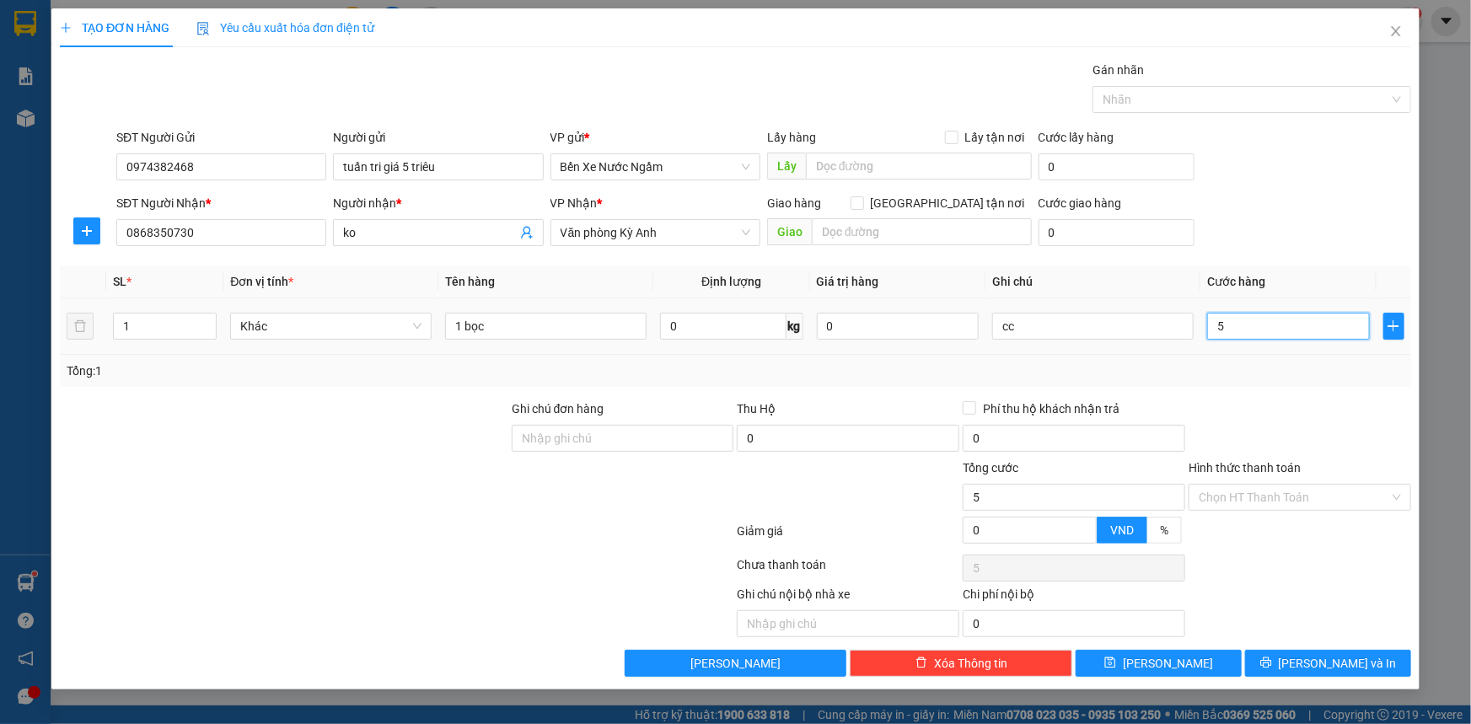
type input "50"
type input "500"
type input "5.000"
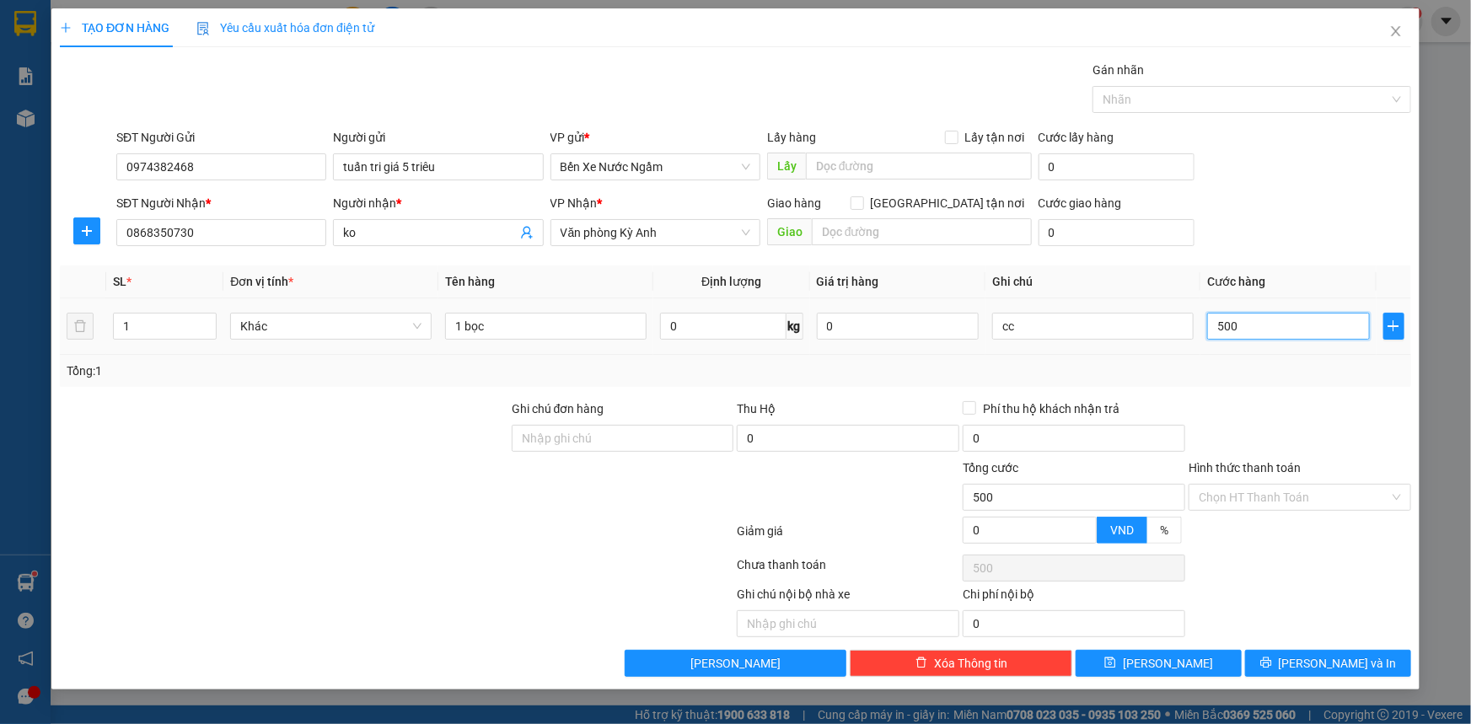
type input "5.000"
type input "50.000"
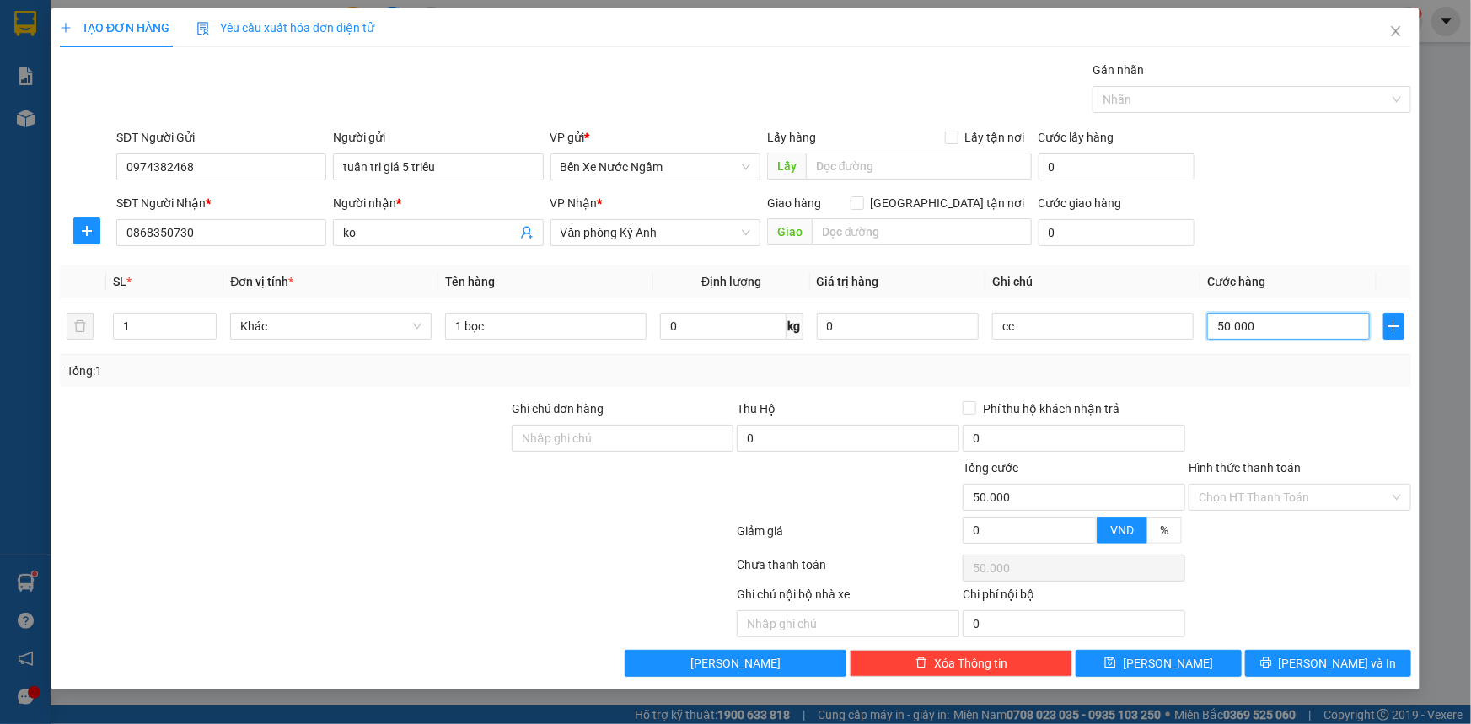
type input "50.000"
click at [1285, 645] on div "Transit Pickup Surcharge Ids Transit Deliver Surcharge Ids Transit Deliver Surc…" at bounding box center [735, 369] width 1351 height 616
click at [1284, 664] on button "[PERSON_NAME] và In" at bounding box center [1328, 663] width 166 height 27
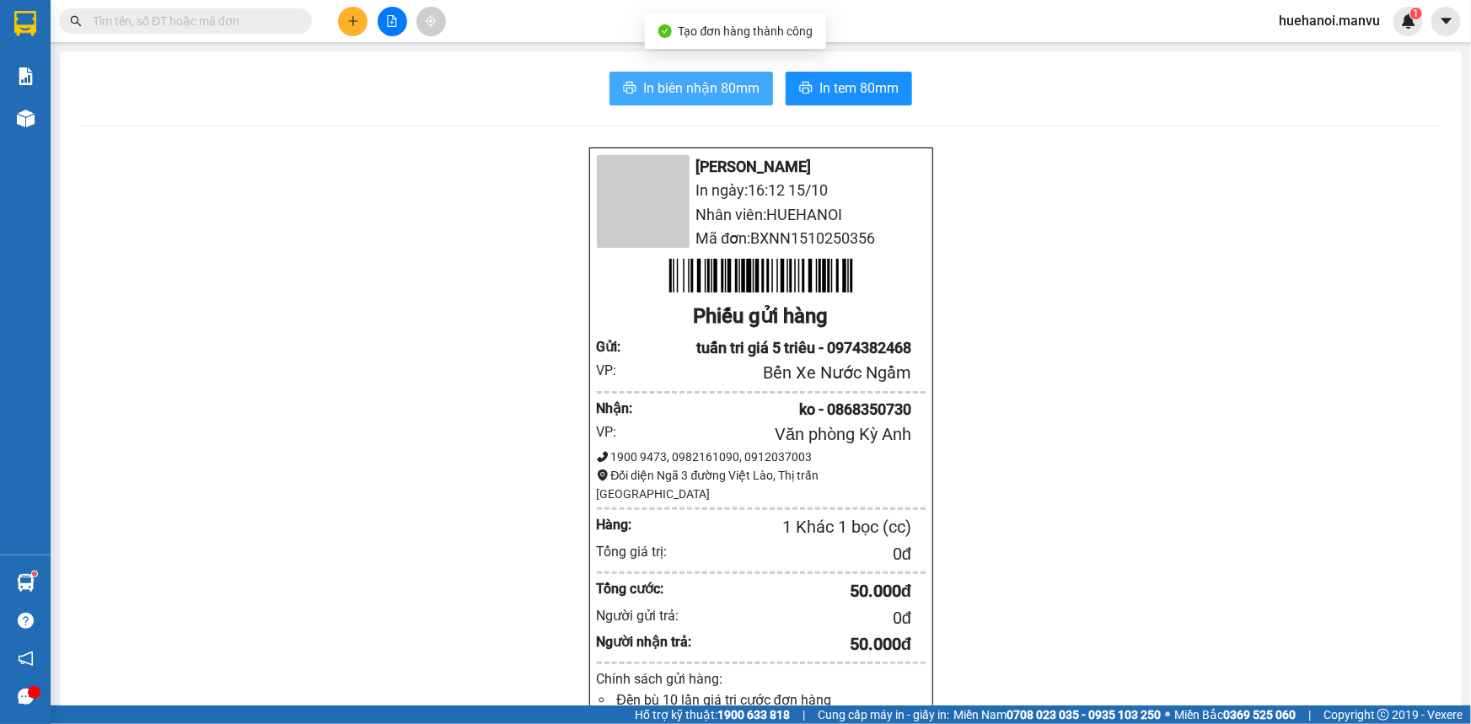
click at [654, 88] on span "In biên nhận 80mm" at bounding box center [701, 88] width 116 height 21
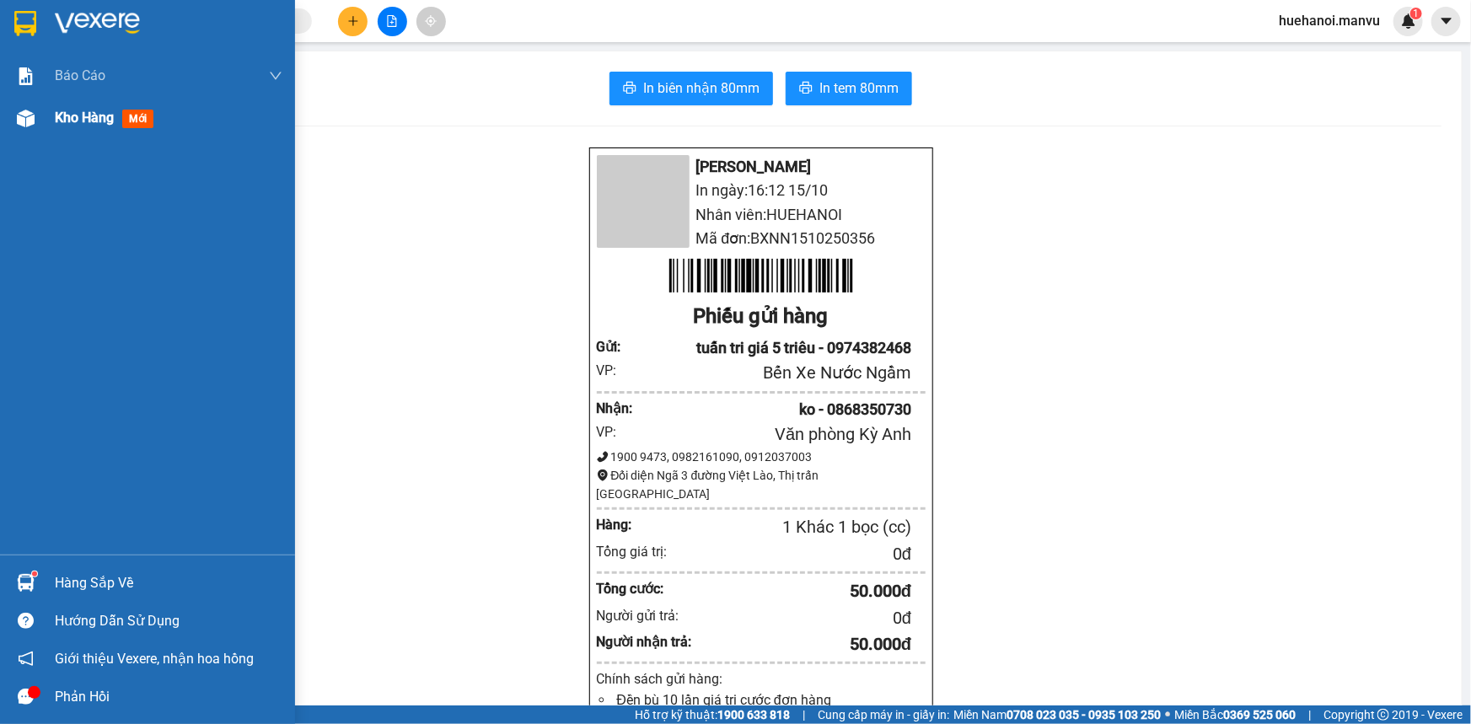
click at [85, 125] on span "Kho hàng" at bounding box center [84, 118] width 59 height 16
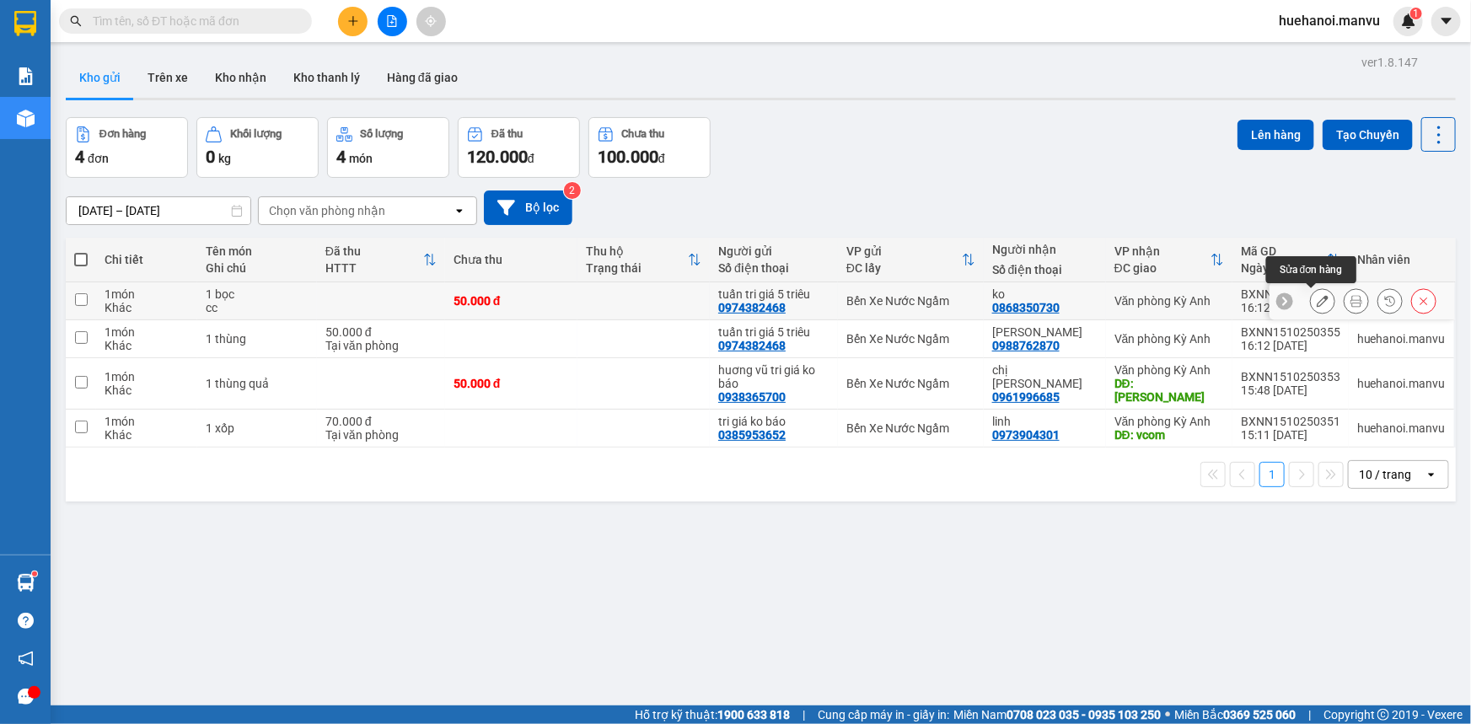
click at [1313, 310] on button at bounding box center [1322, 301] width 24 height 29
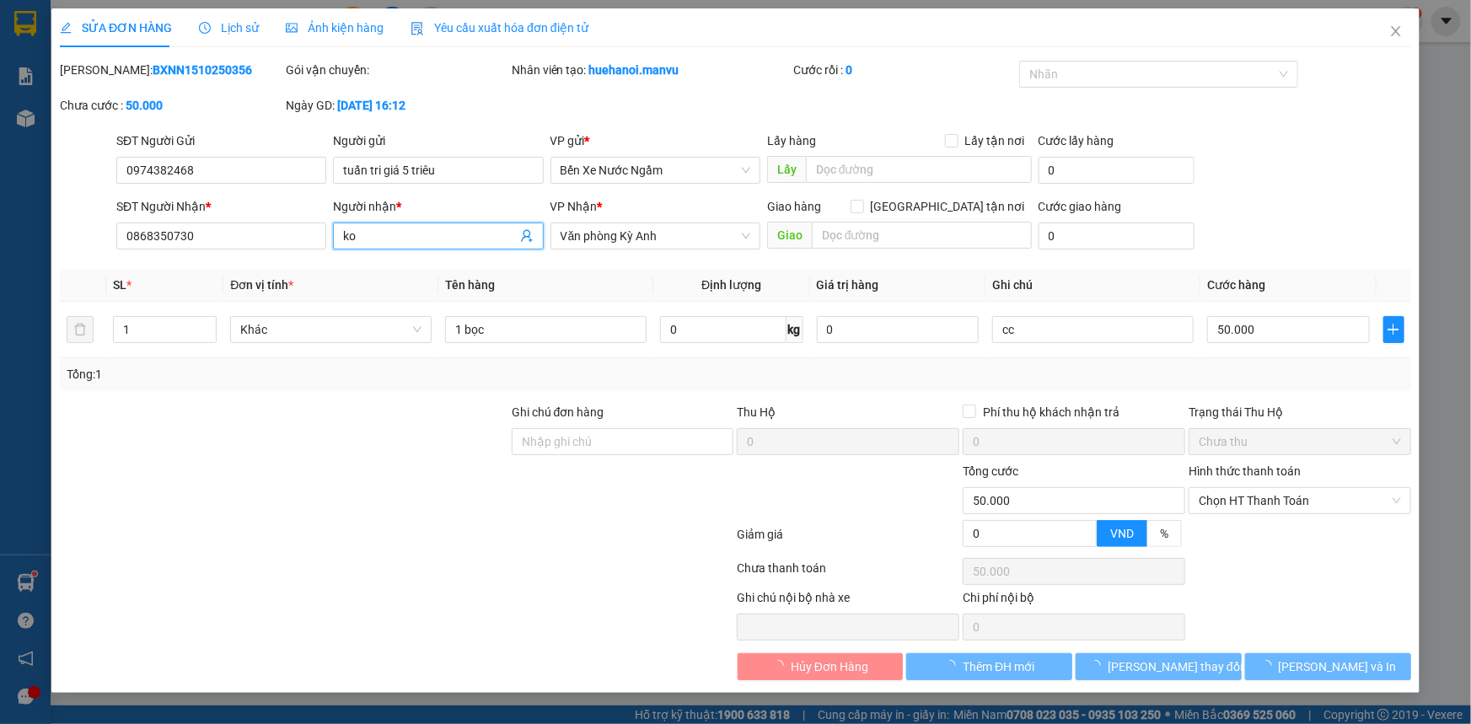
type input "0974382468"
type input "tuấn tri giá 5 triêu"
type input "0868350730"
type input "ko"
type input "0"
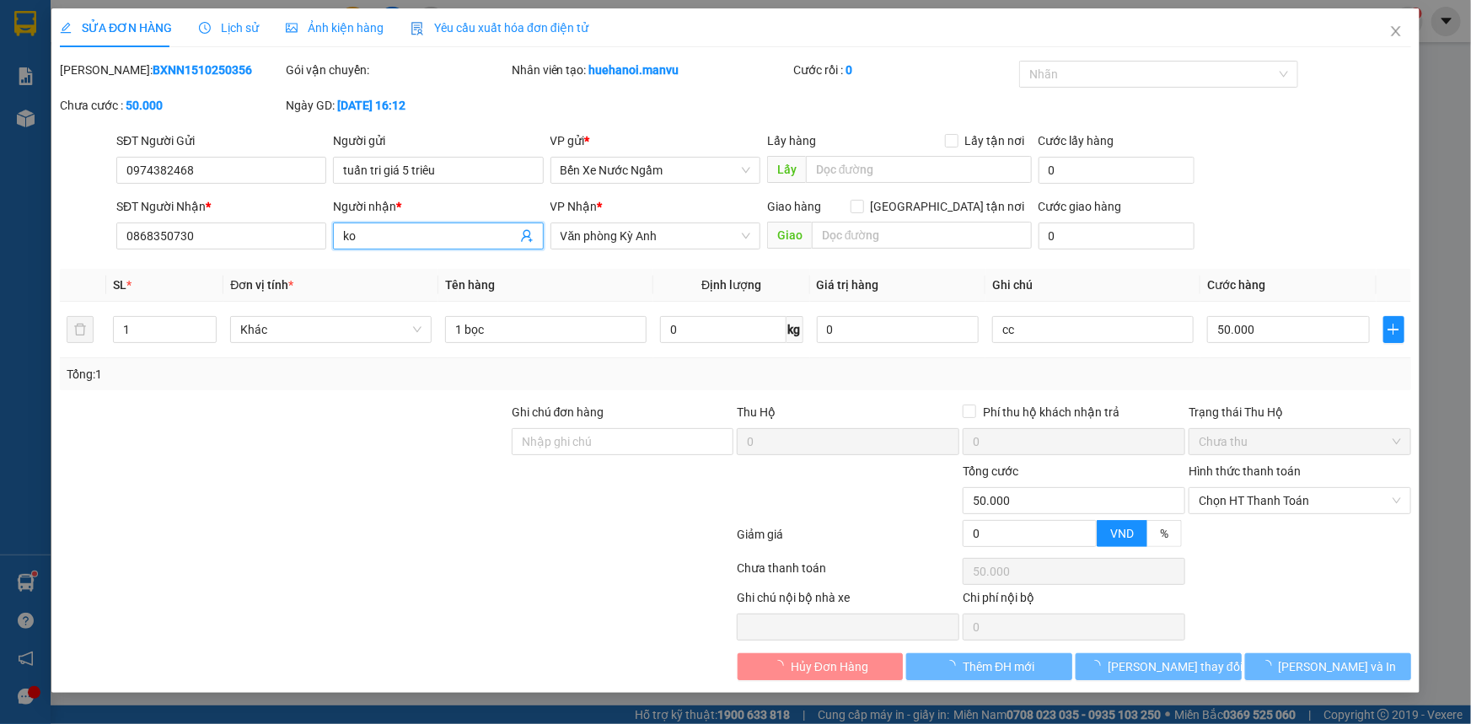
type input "50.000"
click at [440, 227] on input "ko" at bounding box center [429, 236] width 173 height 19
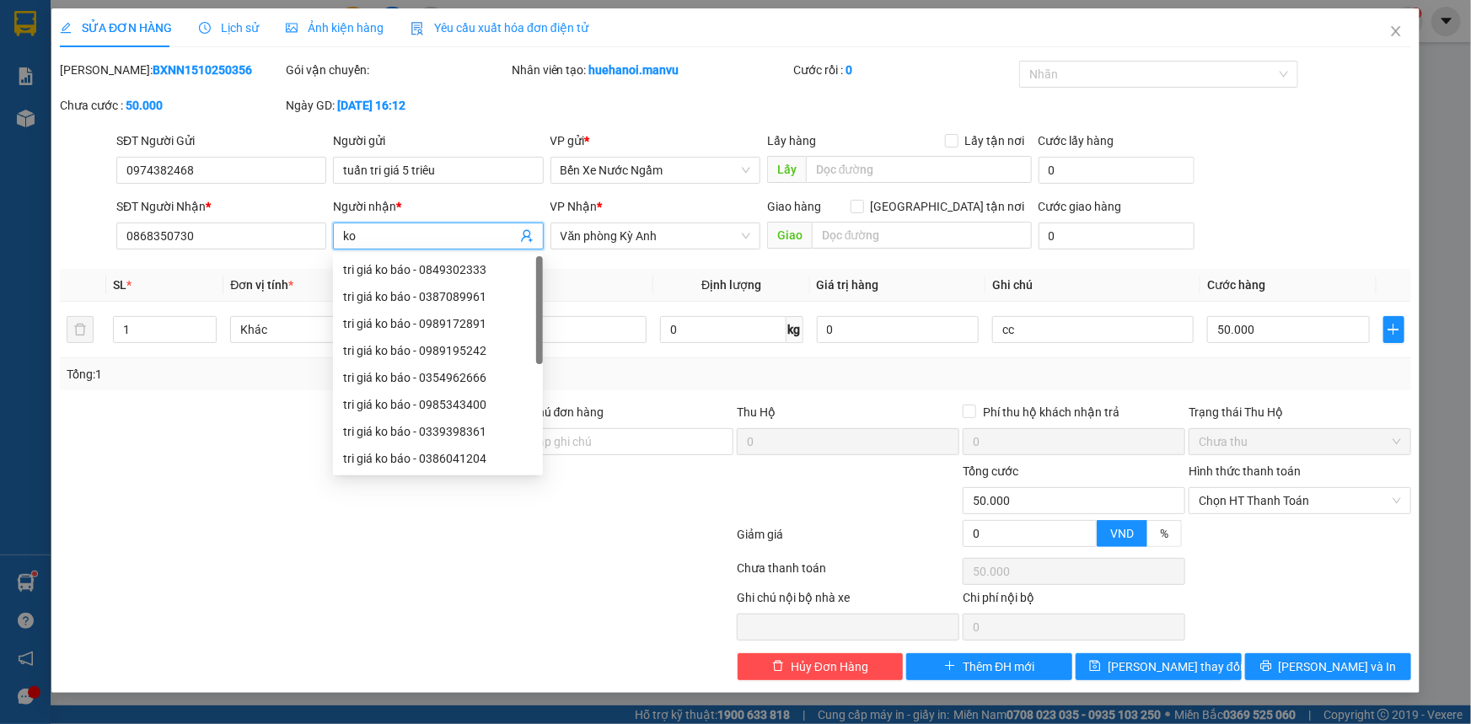
type input "k"
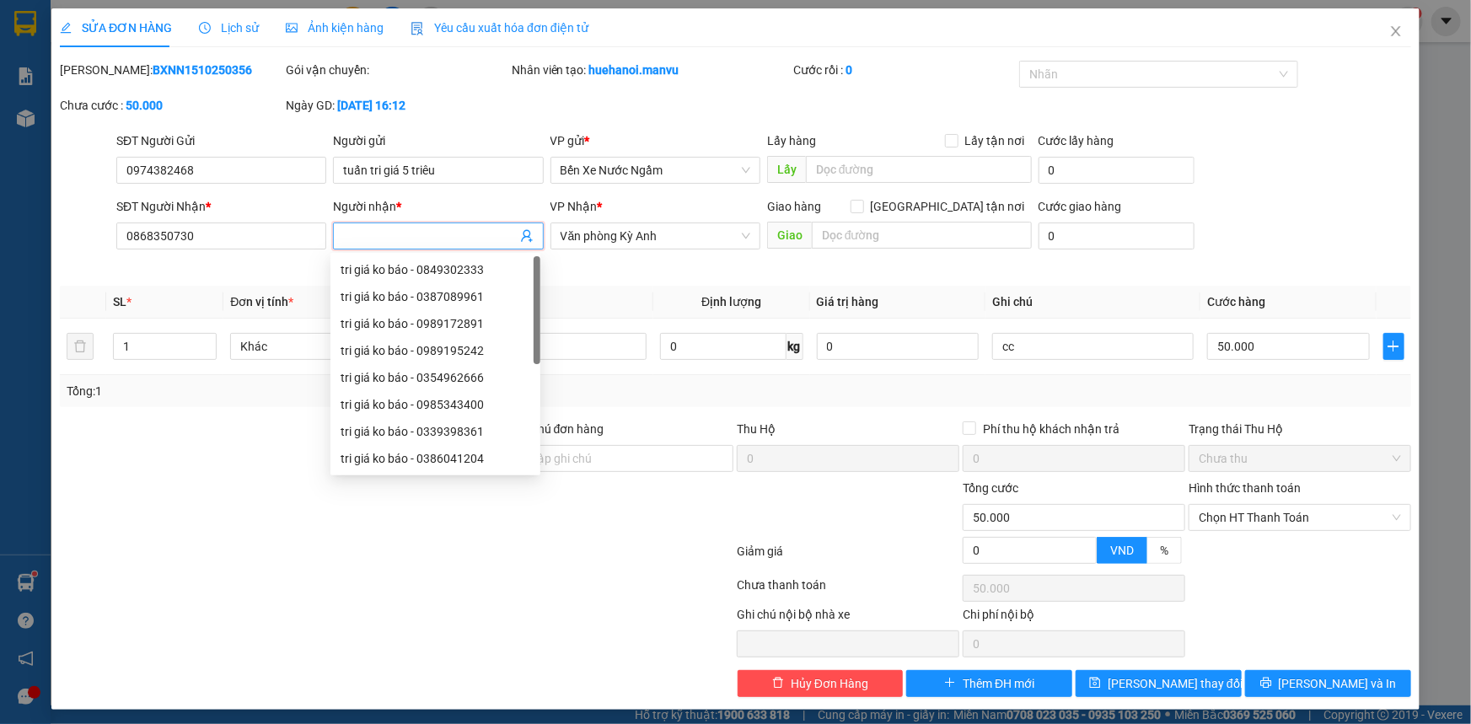
type input "h"
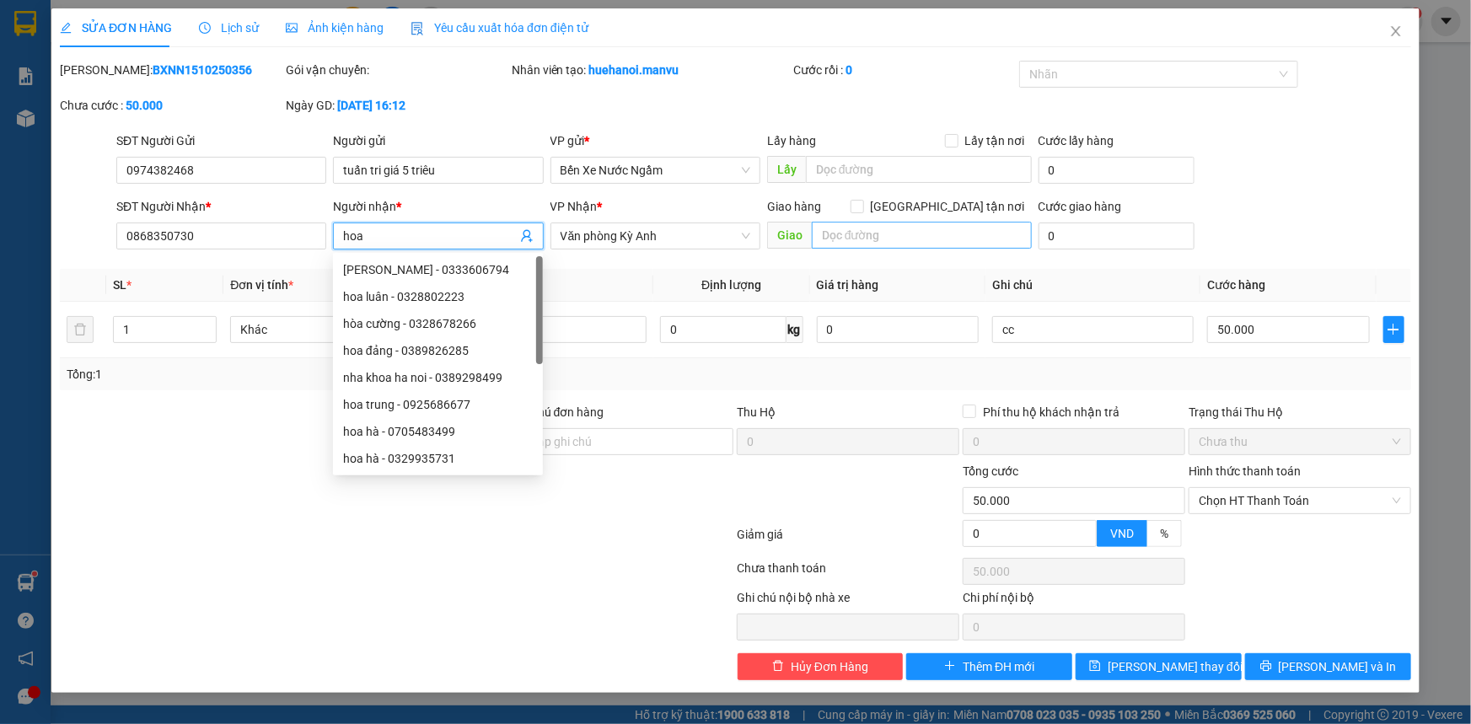
type input "hoa"
click at [876, 230] on input "text" at bounding box center [922, 235] width 220 height 27
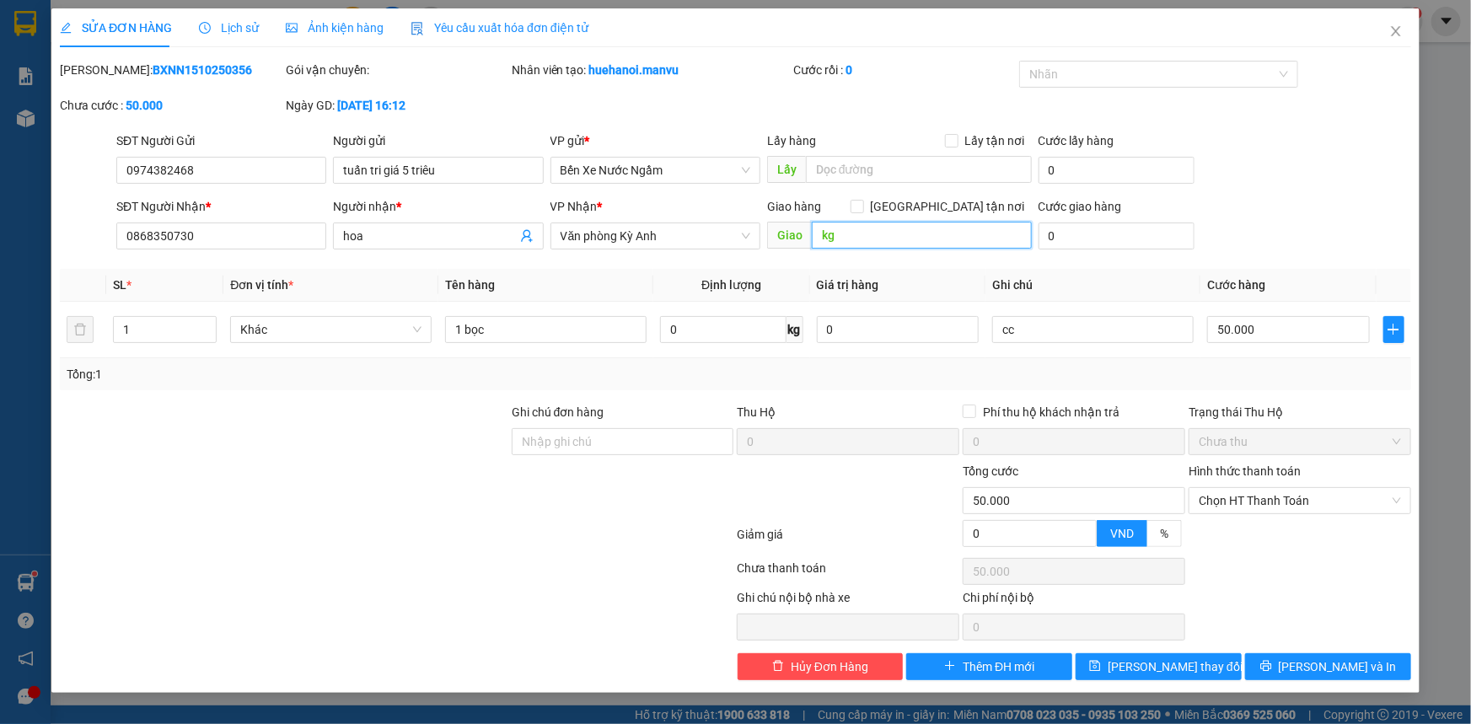
type input "k"
type input "kỳ giang"
click at [1148, 673] on span "[PERSON_NAME] thay đổi" at bounding box center [1174, 666] width 135 height 19
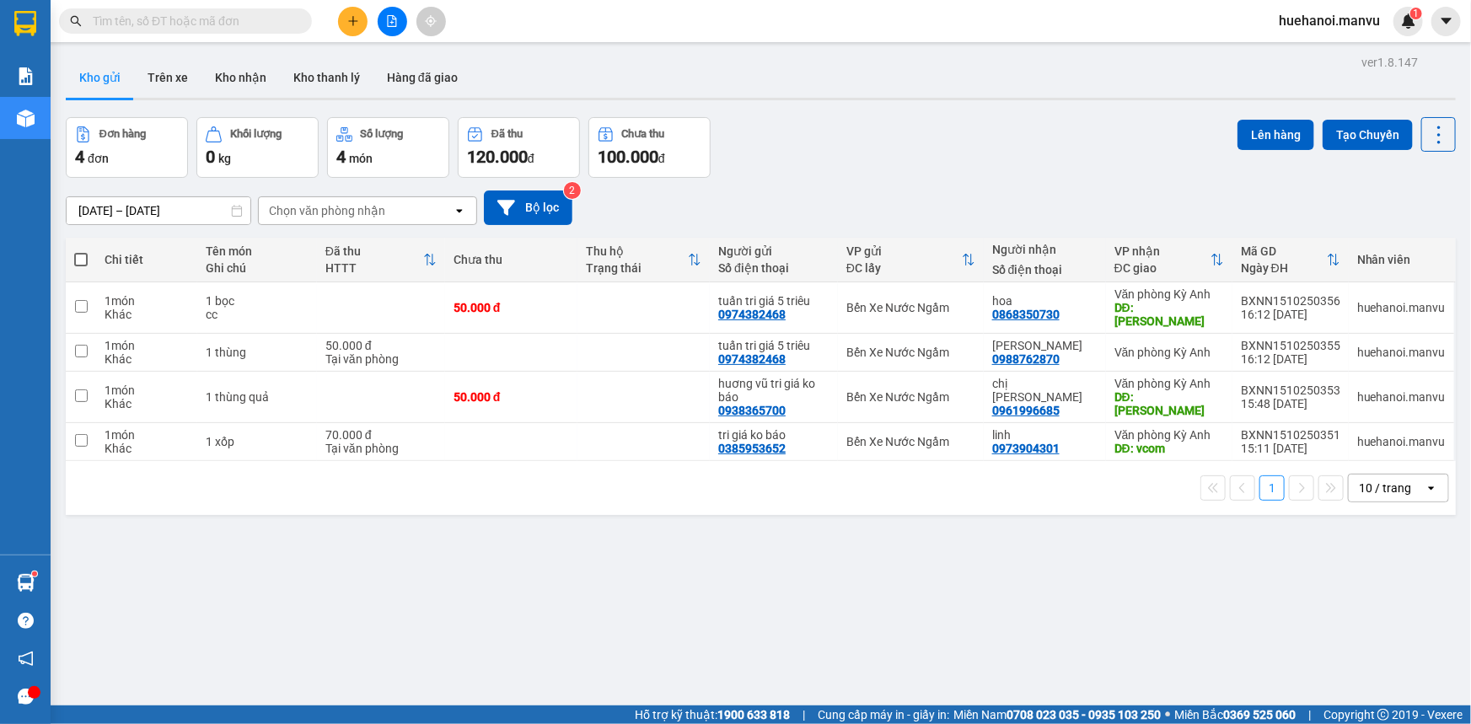
click at [647, 603] on div "ver 1.8.147 Kho gửi Trên xe Kho nhận Kho thanh [PERSON_NAME] đã giao Đơn hàng 4…" at bounding box center [760, 413] width 1403 height 724
click at [354, 24] on icon "plus" at bounding box center [353, 21] width 12 height 12
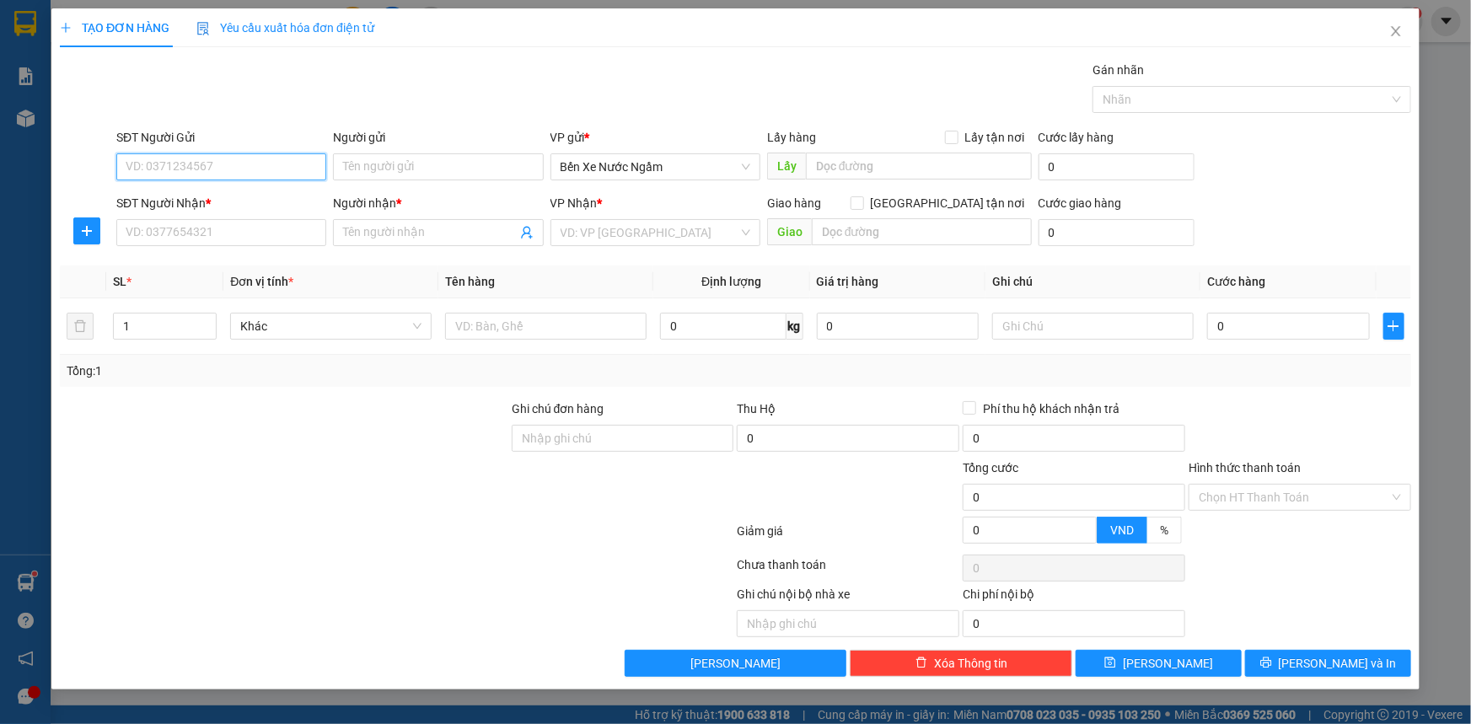
click at [281, 171] on input "SĐT Người Gửi" at bounding box center [221, 166] width 210 height 27
type input "0961931118"
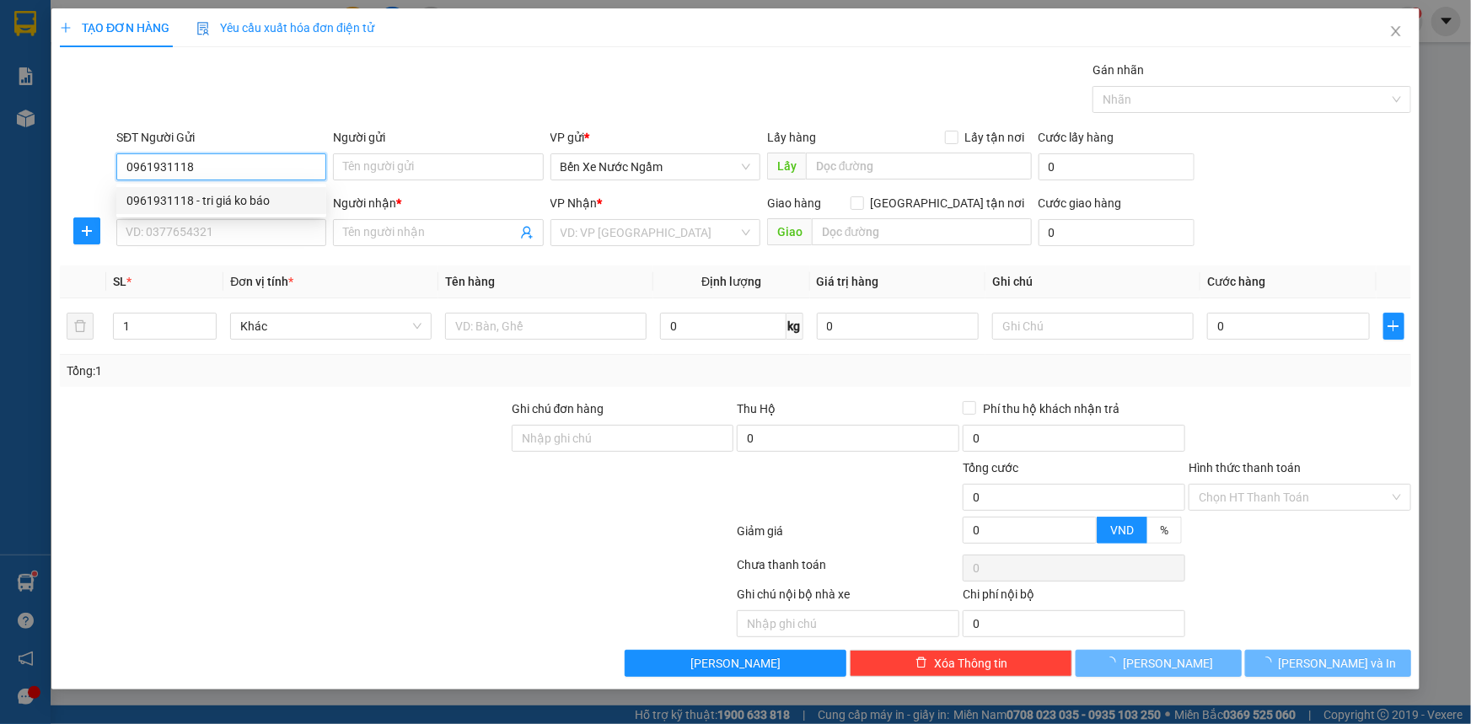
click at [255, 199] on div "0961931118 - tri giá ko báo" at bounding box center [221, 200] width 190 height 19
type input "tri giá ko báo"
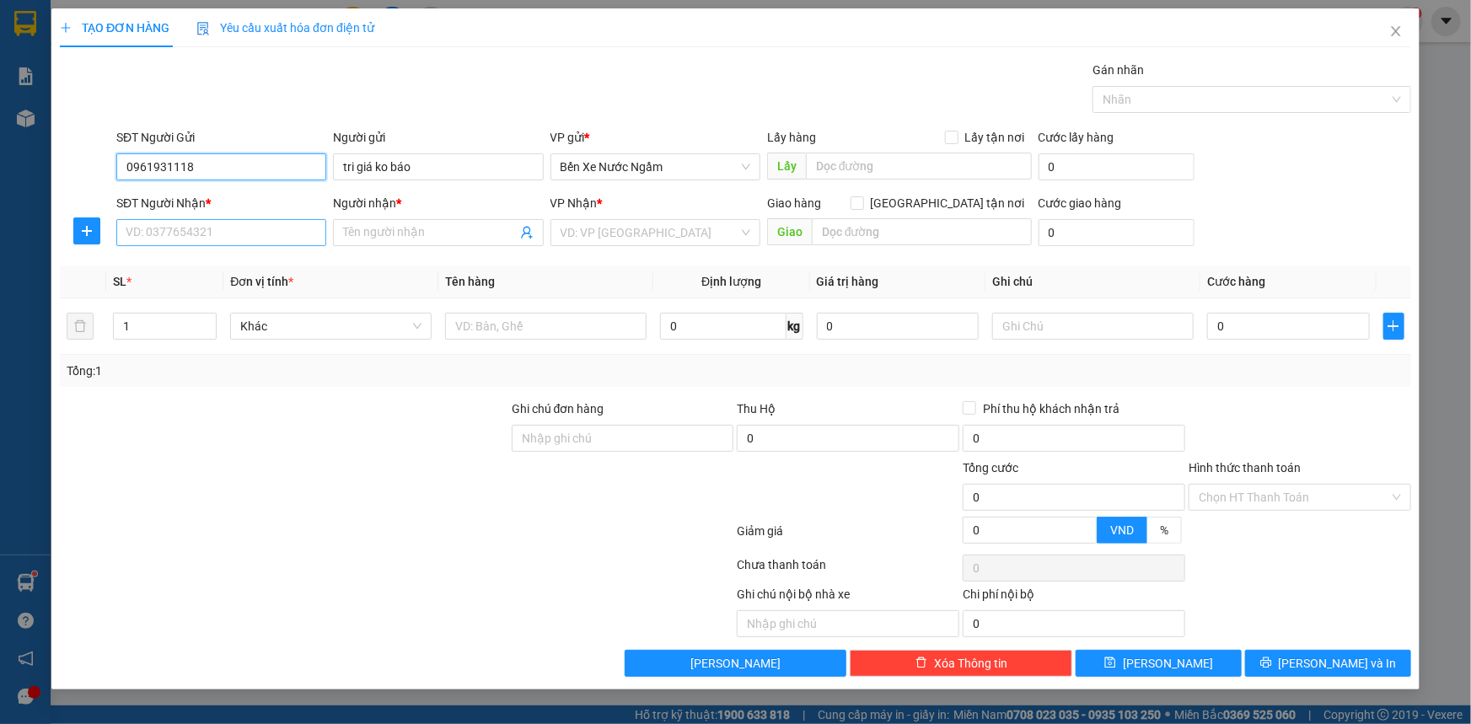
type input "0961931118"
click at [247, 232] on input "SĐT Người Nhận *" at bounding box center [221, 232] width 210 height 27
click at [219, 270] on div "0977236908 - tĩnh" at bounding box center [221, 266] width 190 height 19
type input "0977236908"
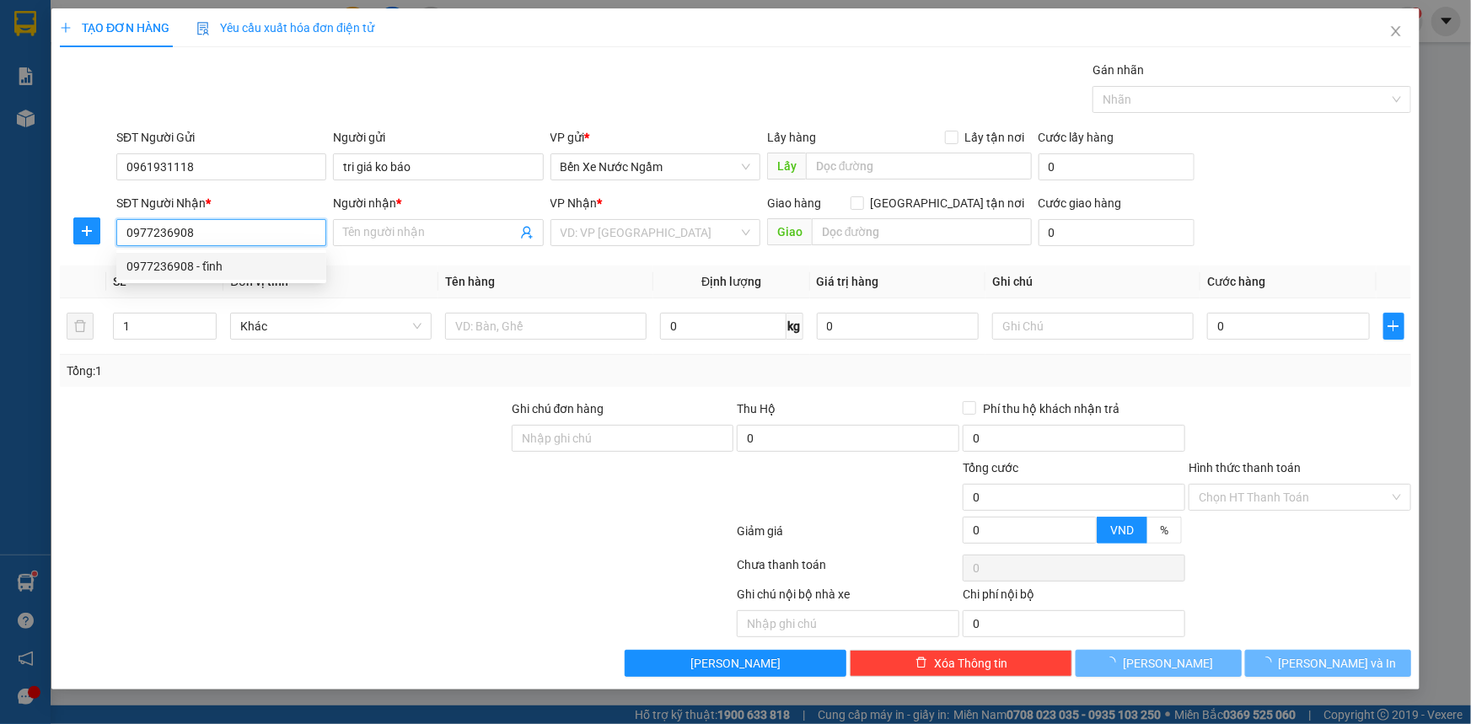
type input "tĩnh"
type input "ky long"
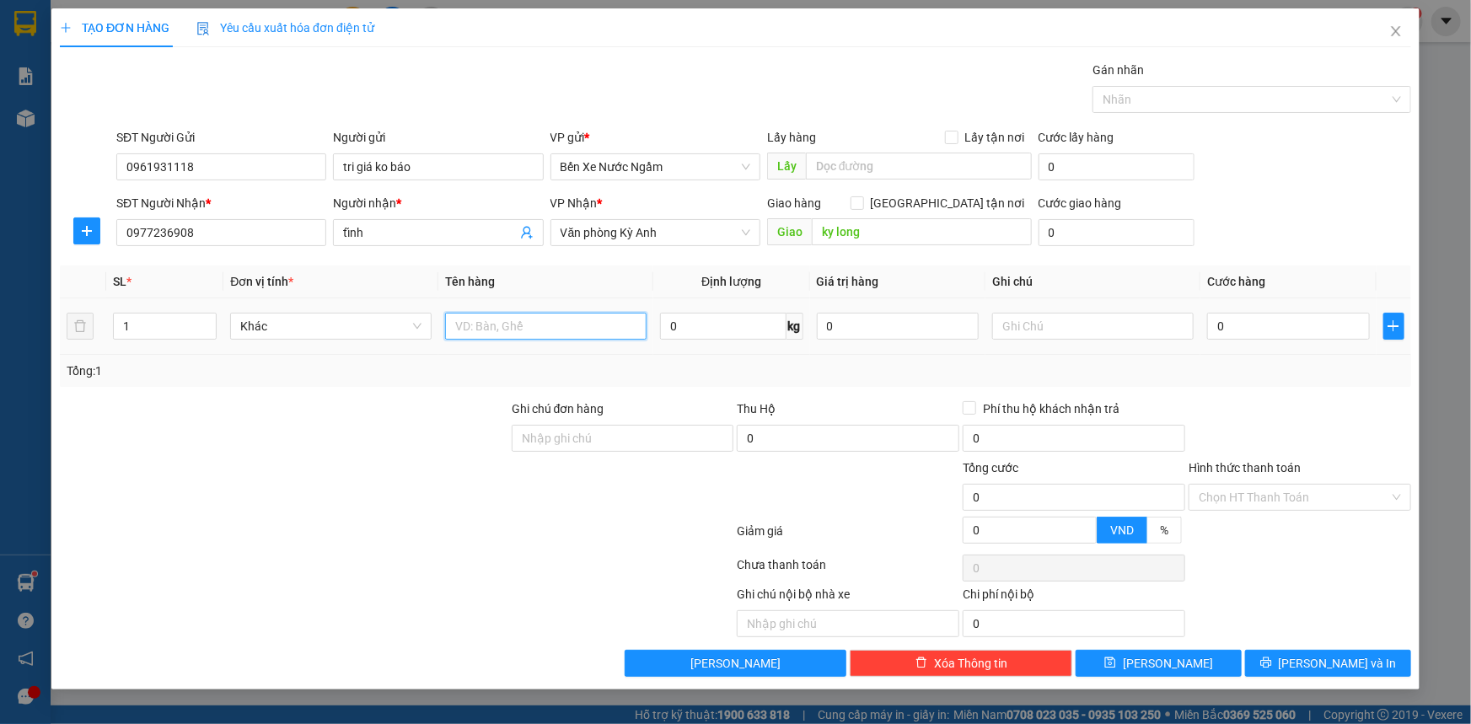
click at [563, 330] on input "text" at bounding box center [545, 326] width 201 height 27
type input "1 thùng nhỏ pt"
click at [1254, 337] on input "0" at bounding box center [1288, 326] width 163 height 27
type input "5"
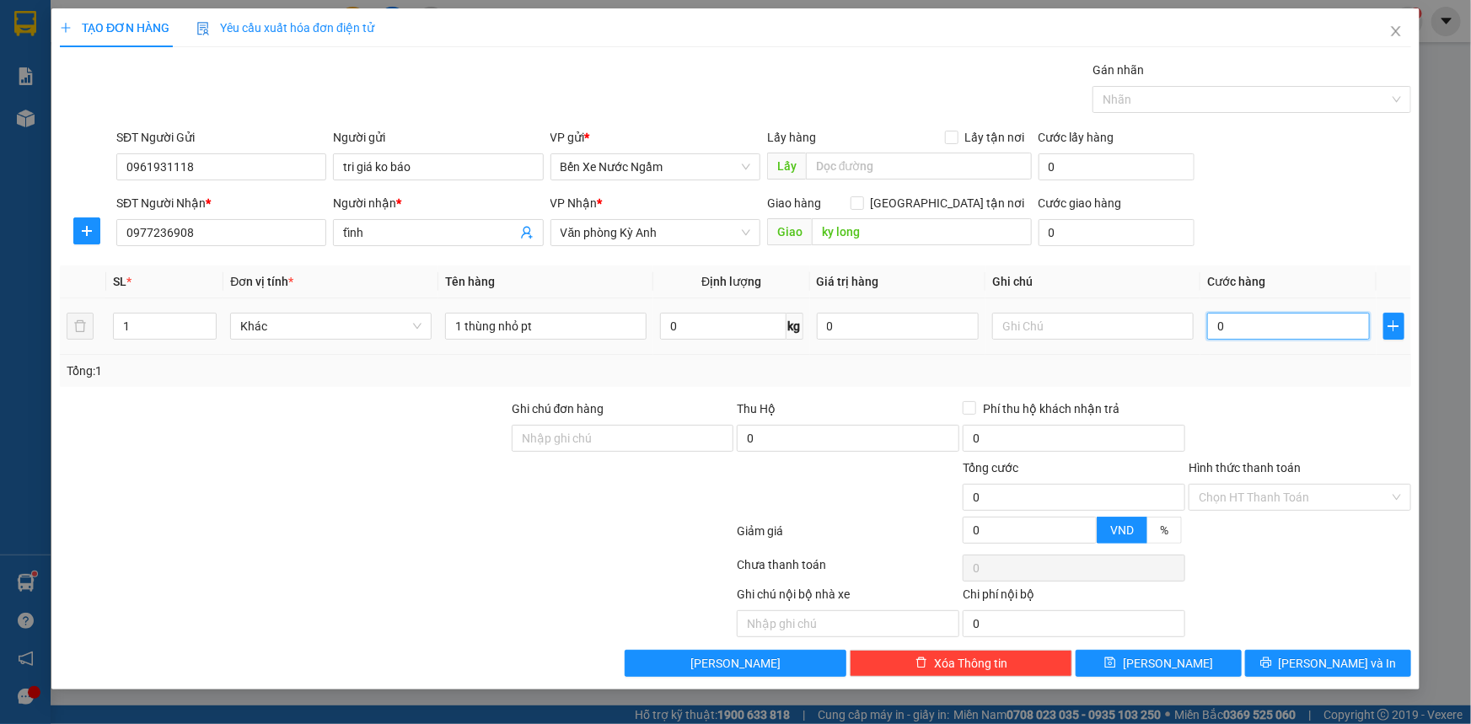
type input "5"
type input "50"
type input "500"
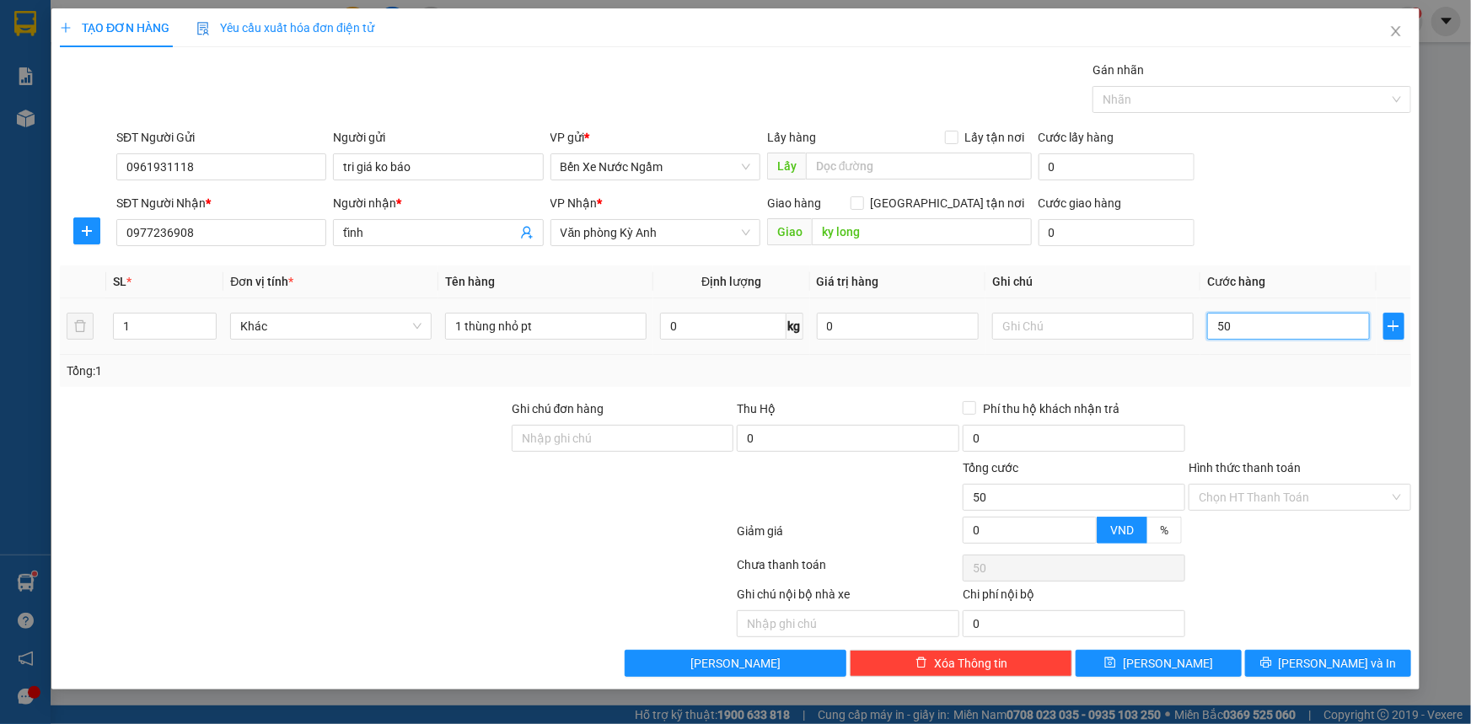
type input "500"
type input "5.000"
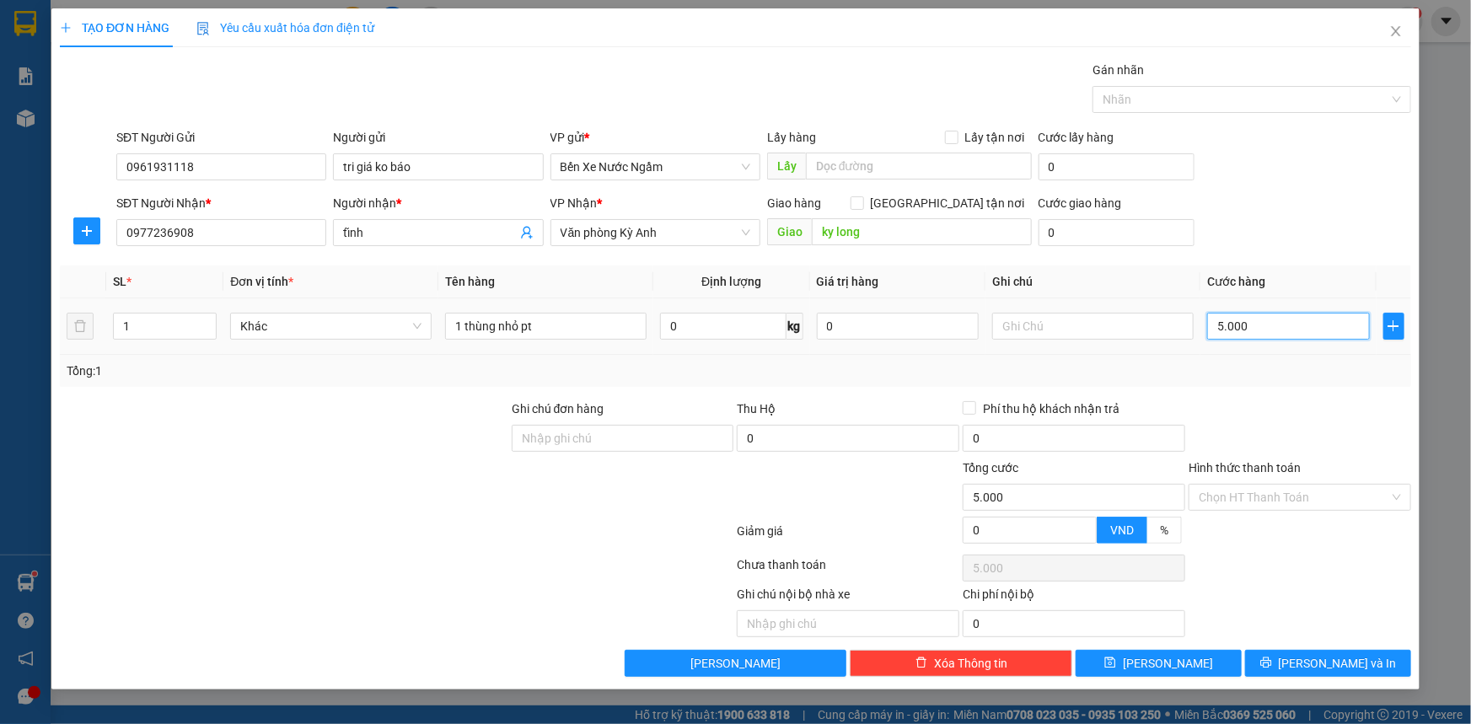
type input "50.000"
click at [395, 228] on input "tĩnh" at bounding box center [429, 232] width 173 height 19
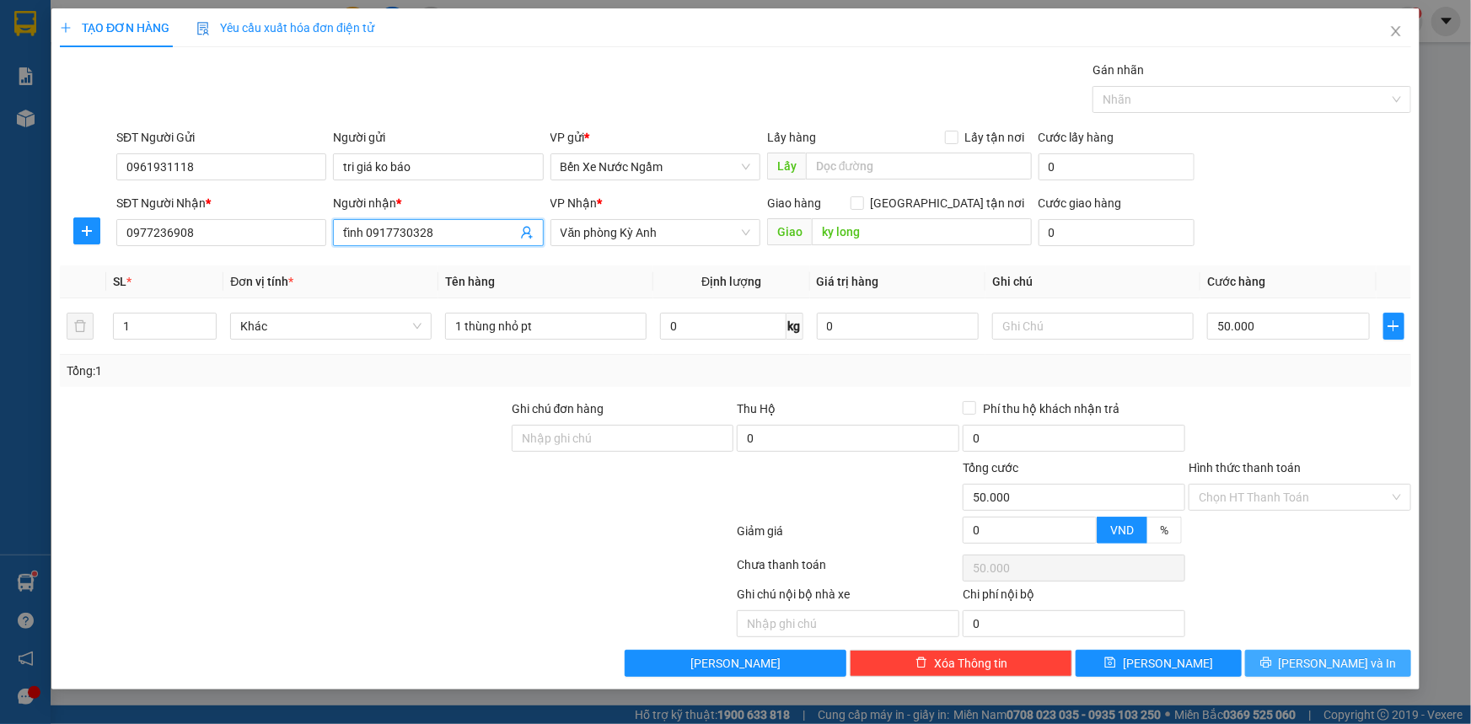
type input "tĩnh 0917730328"
click at [1332, 663] on span "[PERSON_NAME] và In" at bounding box center [1337, 663] width 118 height 19
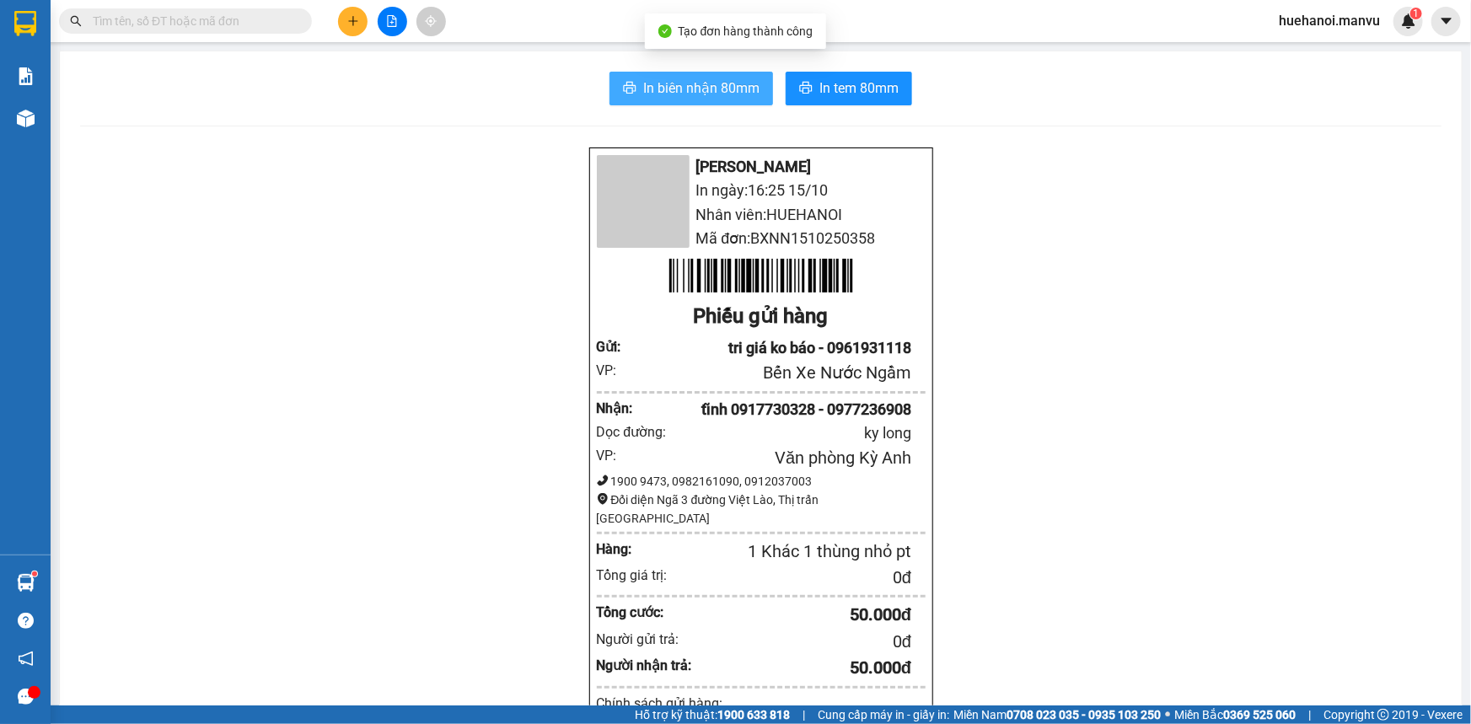
click at [708, 95] on span "In biên nhận 80mm" at bounding box center [701, 88] width 116 height 21
drag, startPoint x: 768, startPoint y: 489, endPoint x: 699, endPoint y: 91, distance: 403.6
click at [699, 91] on span "In biên nhận 80mm" at bounding box center [701, 88] width 116 height 21
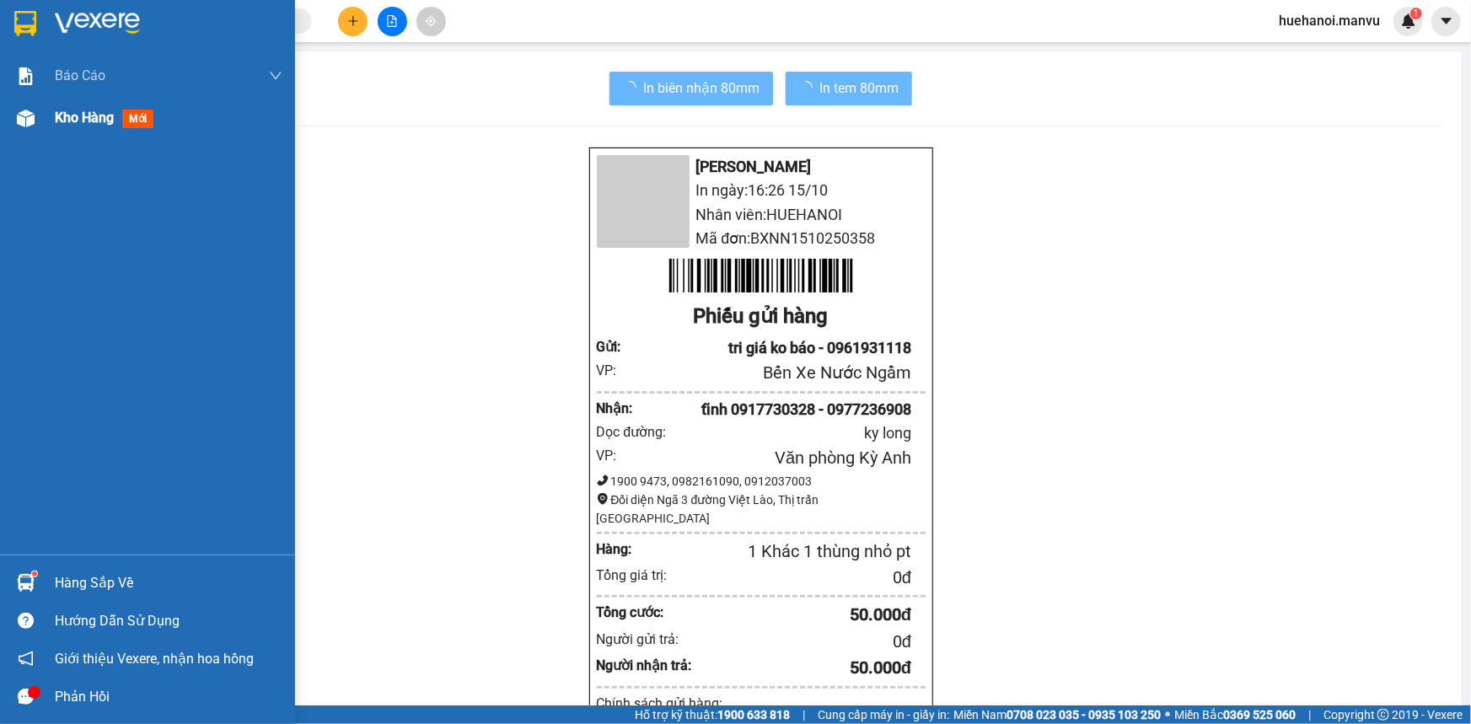
click at [96, 124] on span "Kho hàng" at bounding box center [84, 118] width 59 height 16
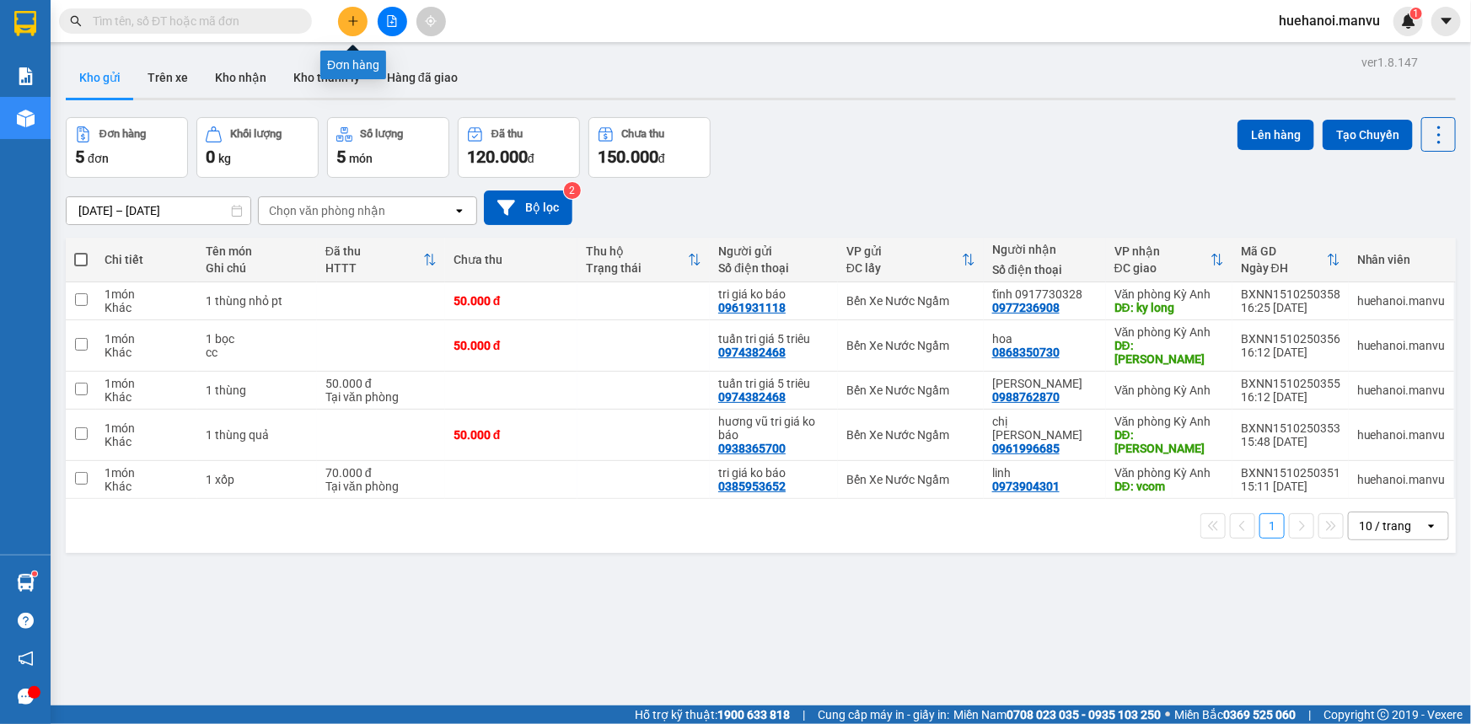
click at [352, 26] on icon "plus" at bounding box center [353, 21] width 12 height 12
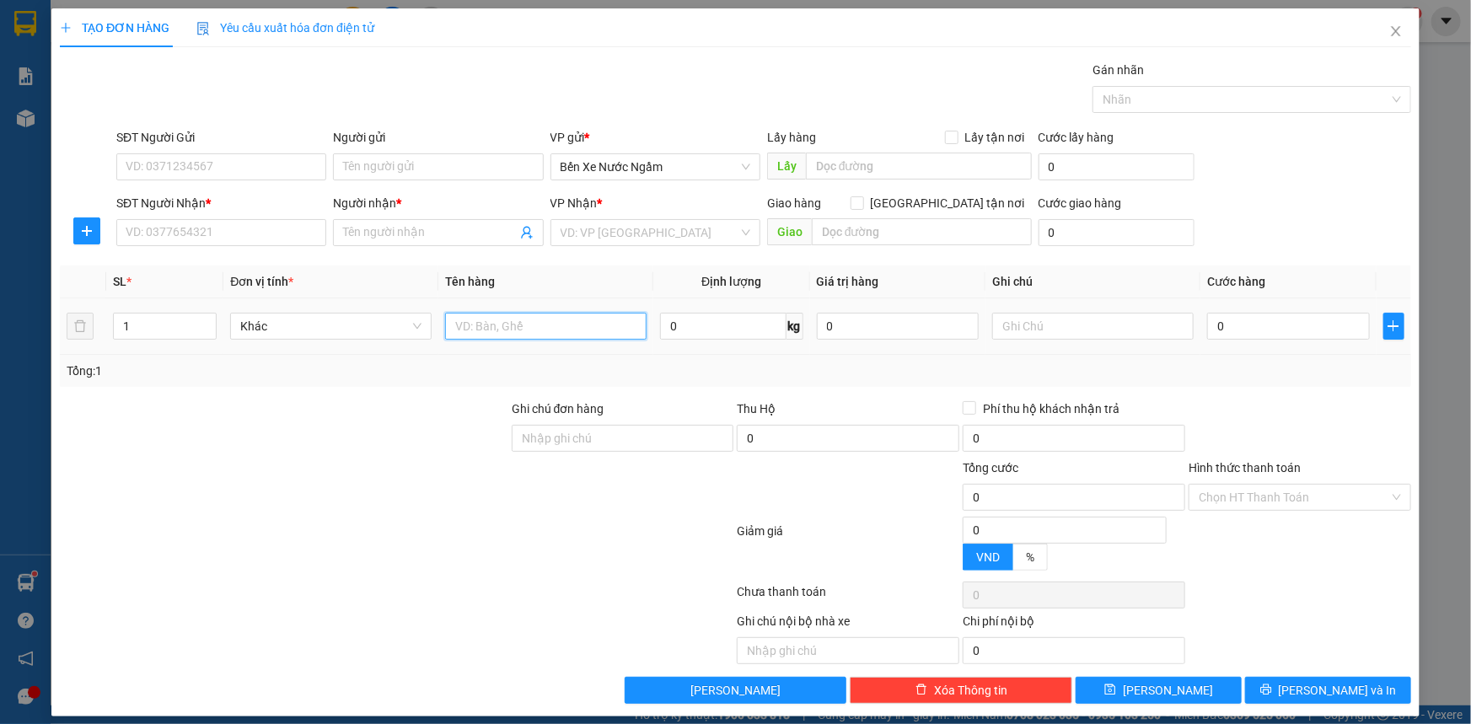
click at [497, 314] on input "text" at bounding box center [545, 326] width 201 height 27
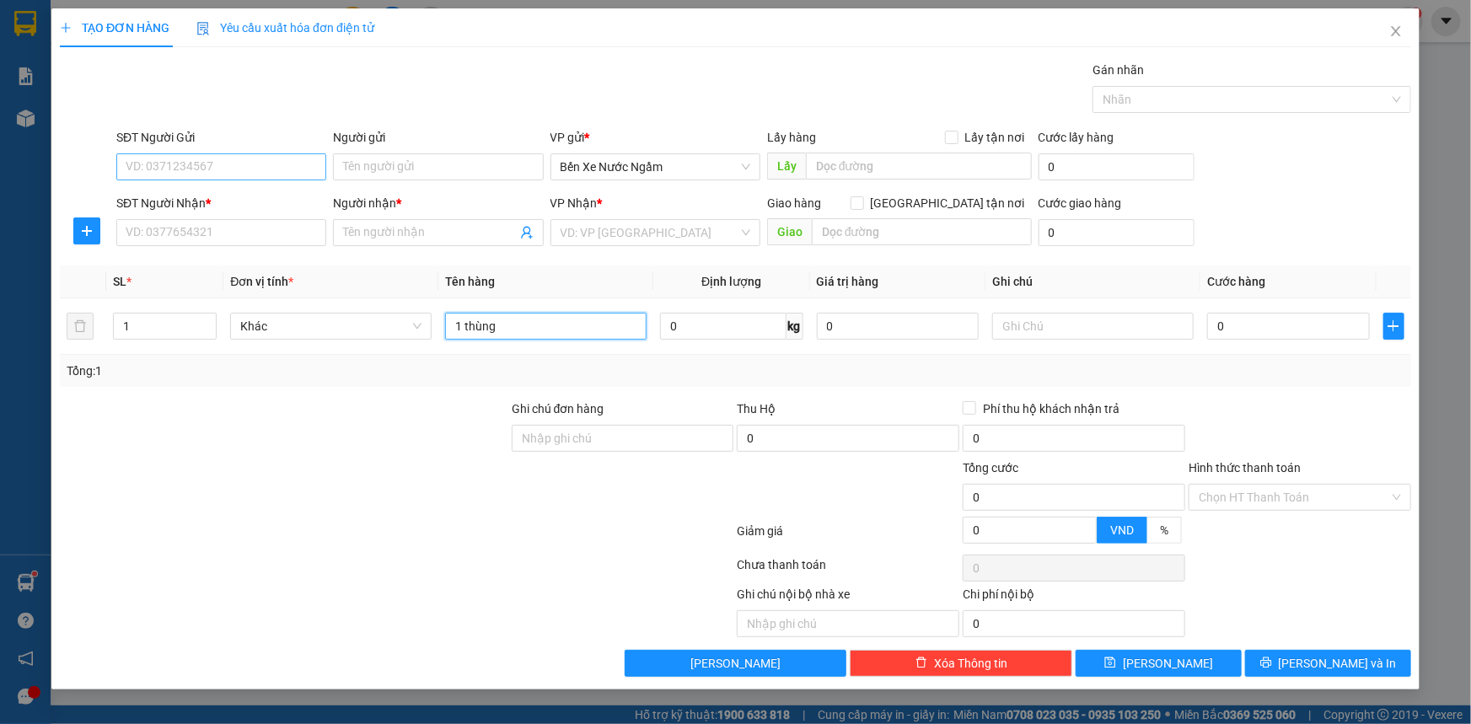
type input "1 thùng"
click at [273, 169] on input "SĐT Người Gửi" at bounding box center [221, 166] width 210 height 27
type input "0985579319"
click at [249, 193] on div "0985579319 - tri giá ko báo" at bounding box center [221, 200] width 190 height 19
type input "tri giá ko báo"
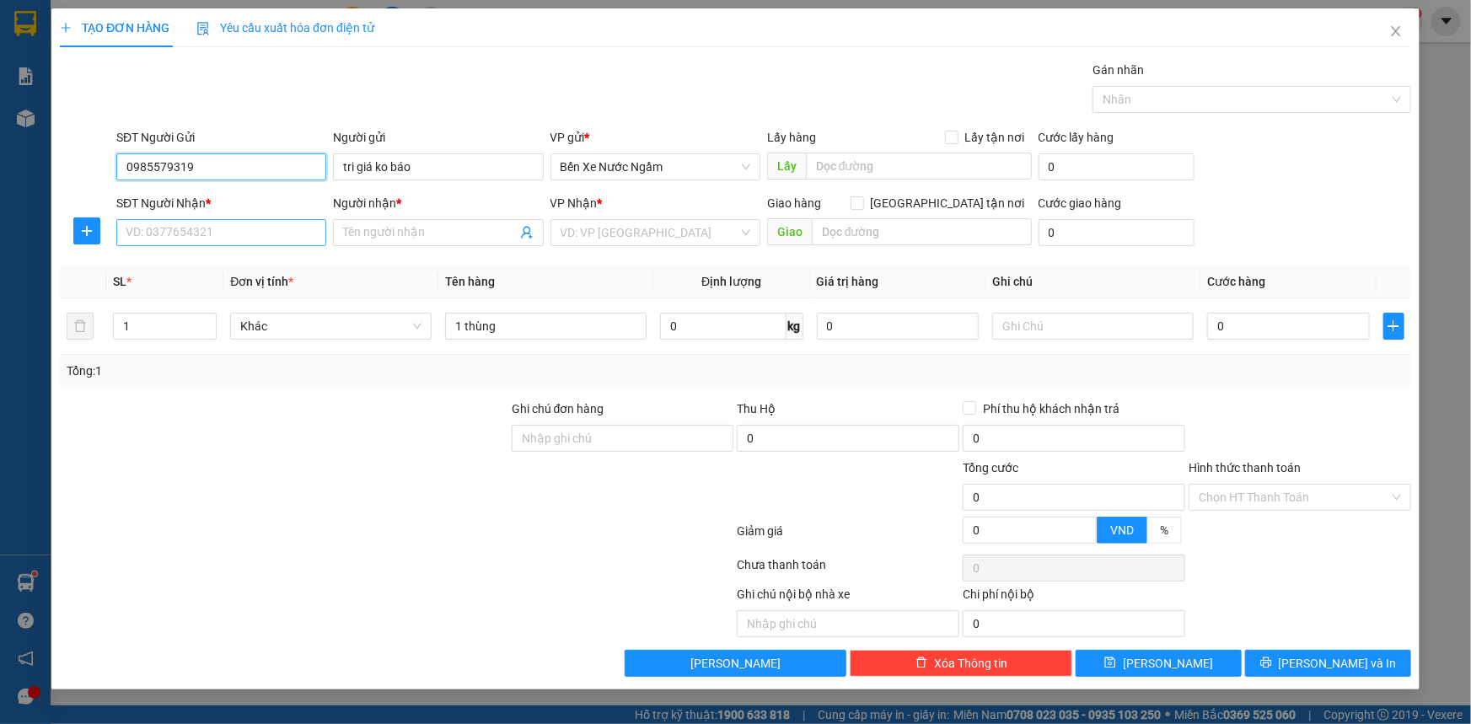
type input "0985579319"
click at [228, 238] on input "SĐT Người Nhận *" at bounding box center [221, 232] width 210 height 27
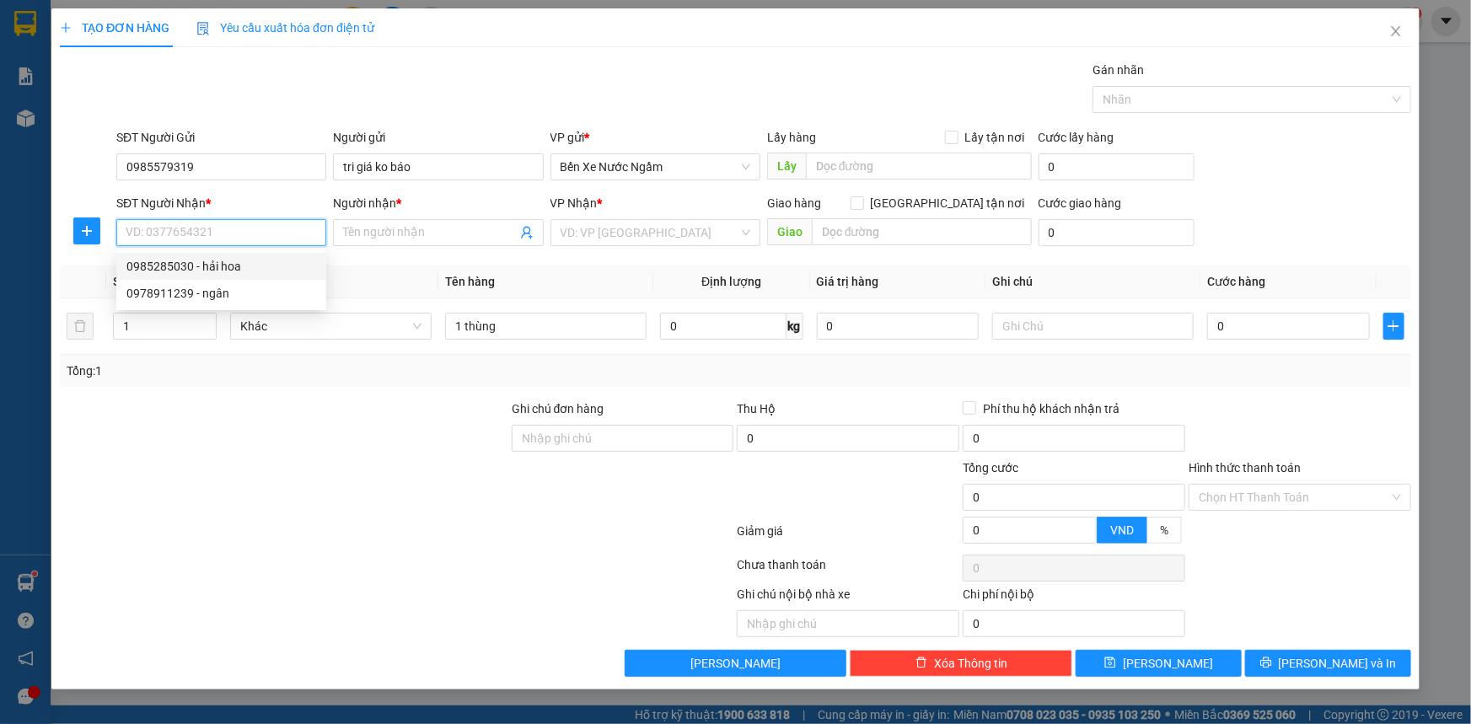
click at [169, 271] on div "0985285030 - hải hoa" at bounding box center [221, 266] width 190 height 19
type input "0985285030"
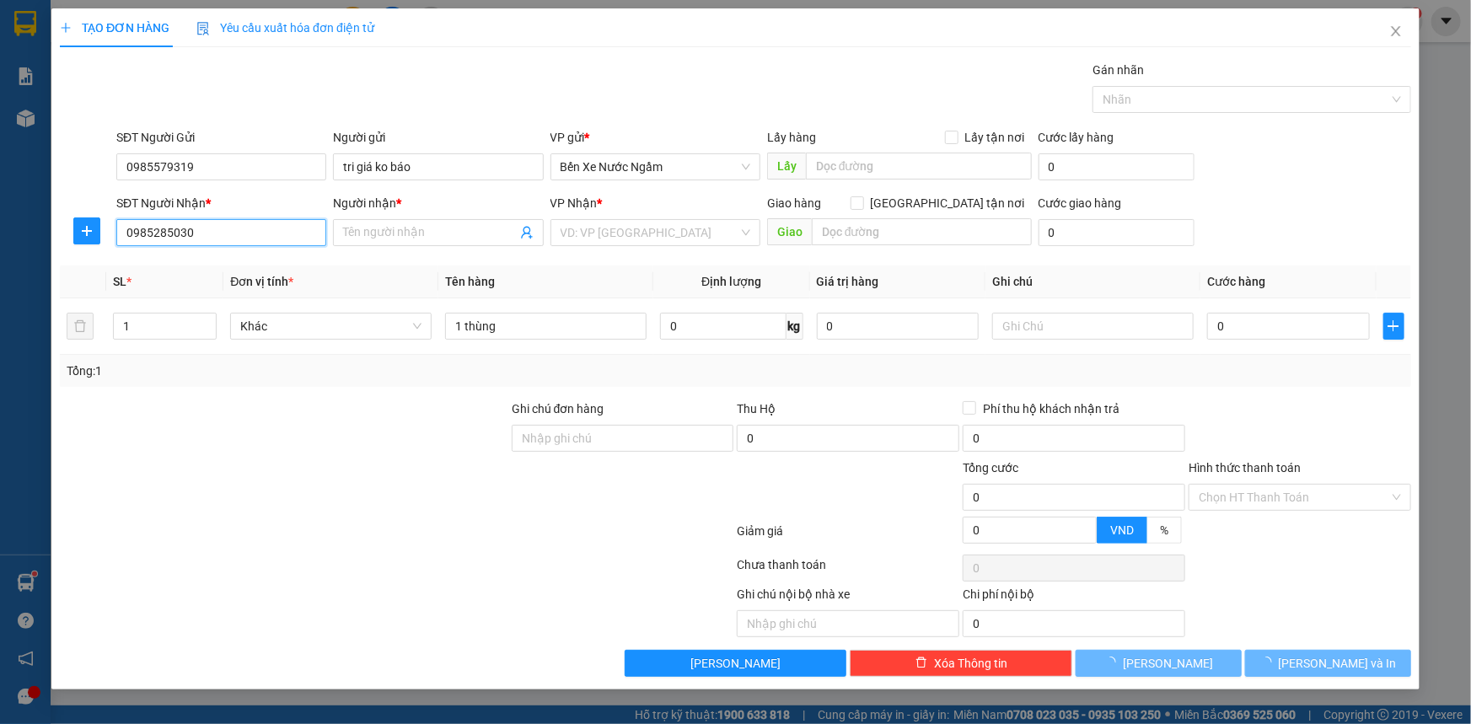
type input "hải hoa"
type input "bxe"
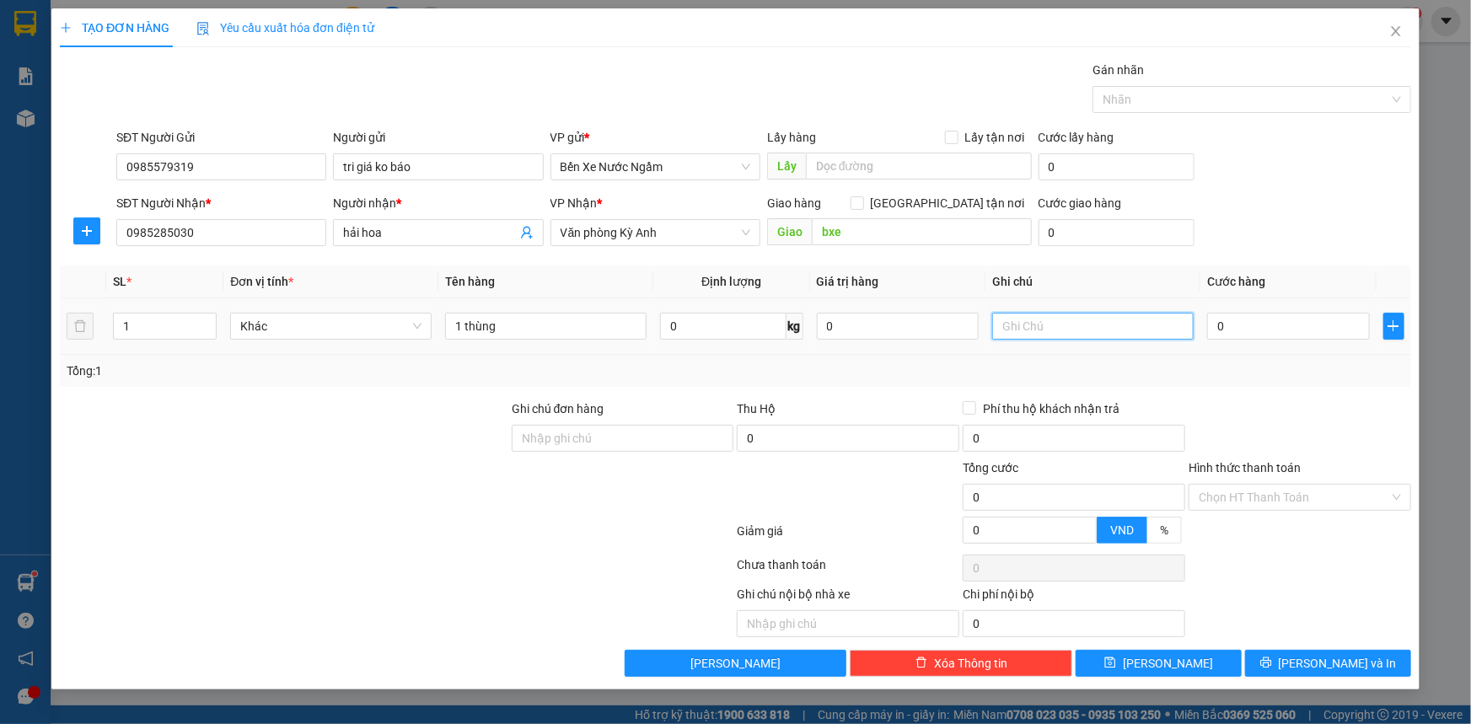
click at [1068, 323] on input "text" at bounding box center [1092, 326] width 201 height 27
type input "cc"
click at [1233, 323] on input "0" at bounding box center [1288, 326] width 163 height 27
type input "5"
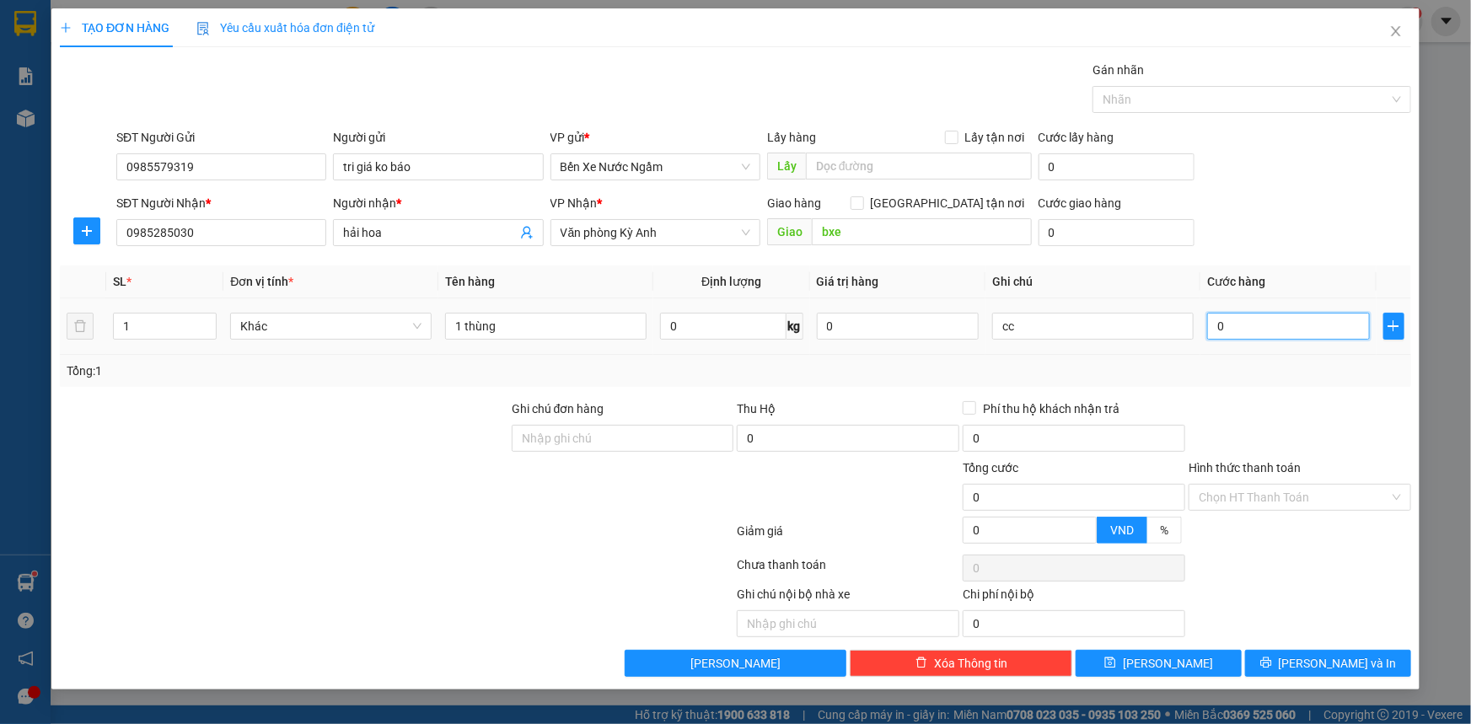
type input "5"
type input "52"
type input "520"
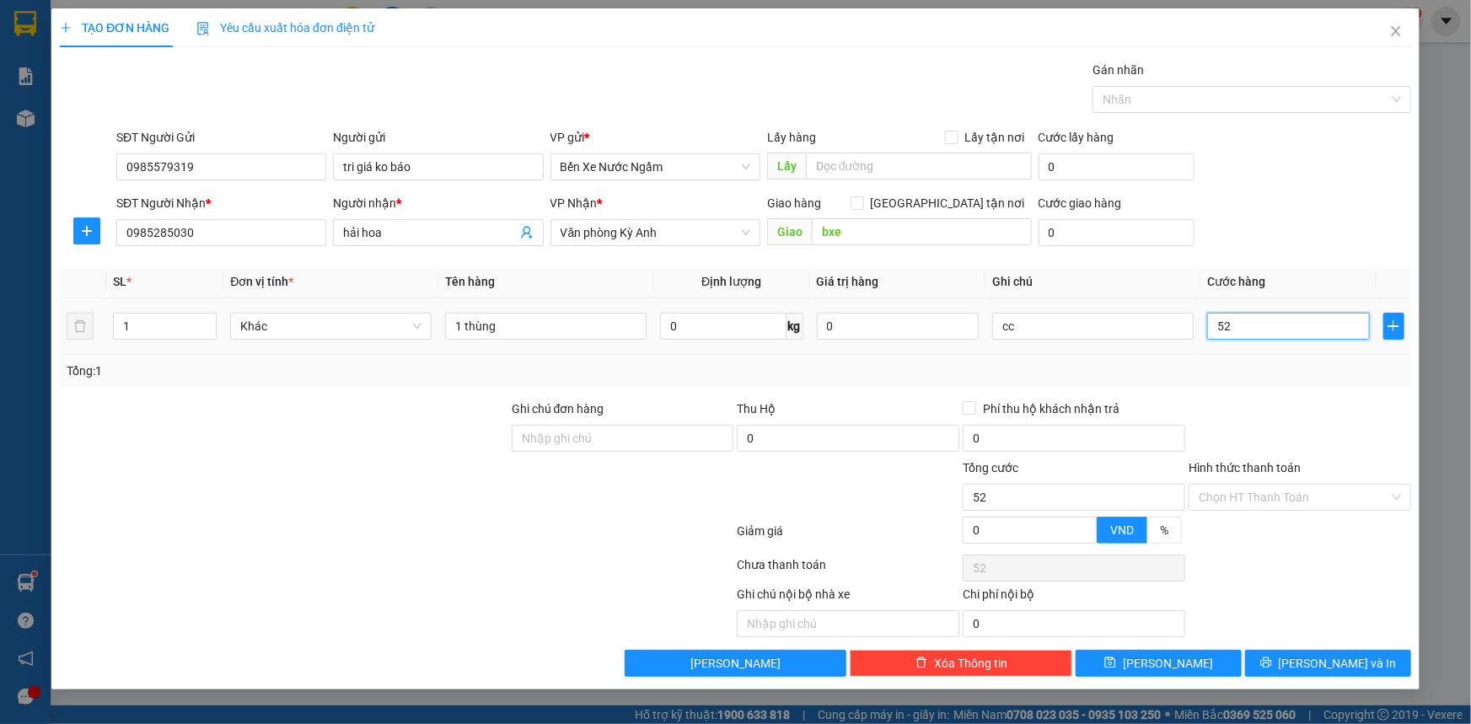
type input "520"
type input "5.200"
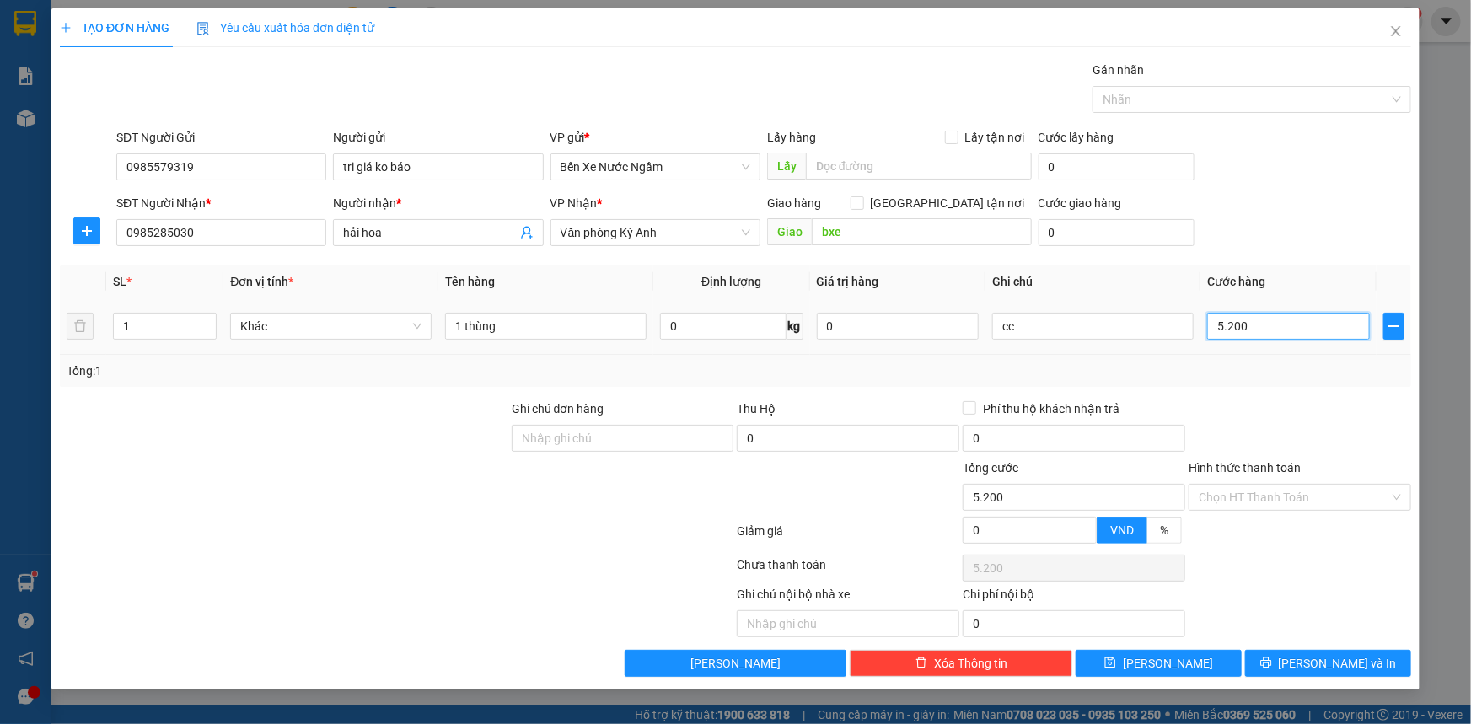
type input "52.000"
type input "520.000"
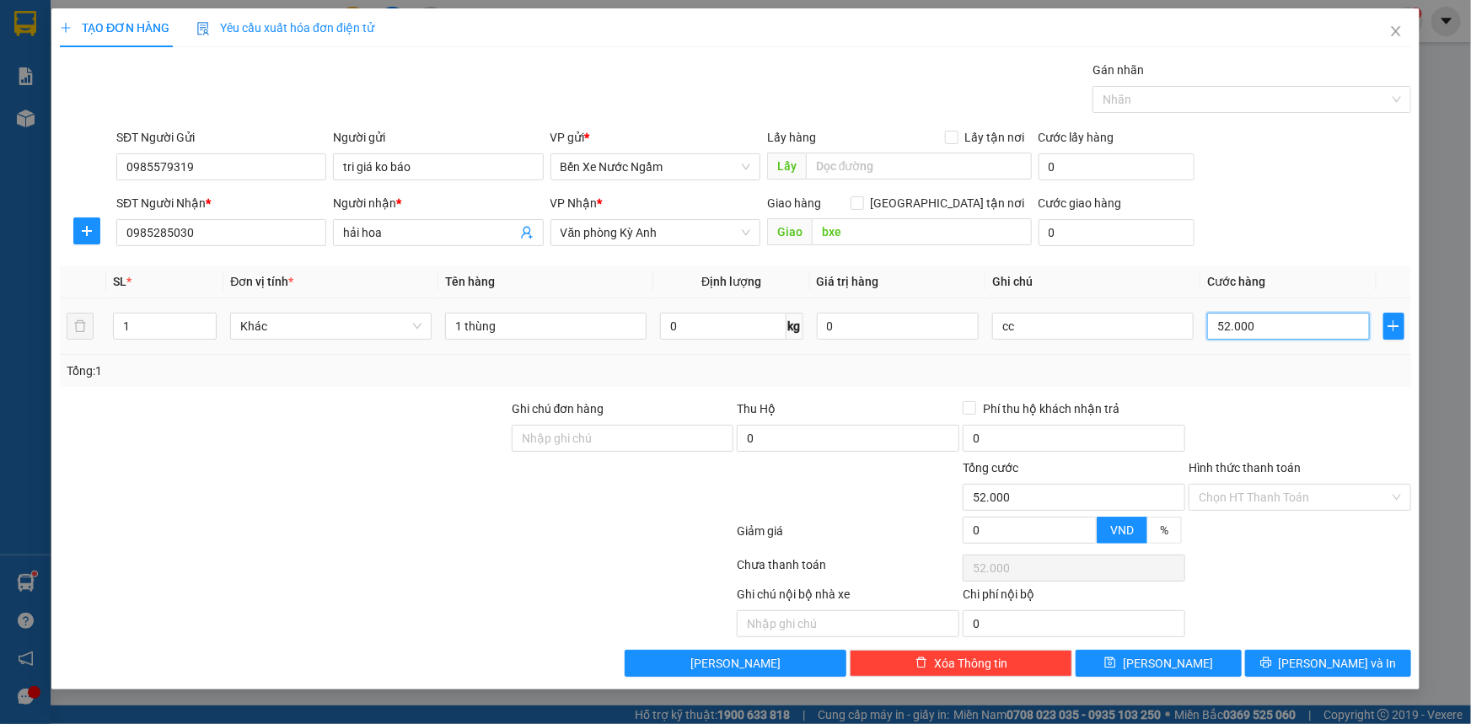
type input "520.000"
type input "52.000"
type input "5.200"
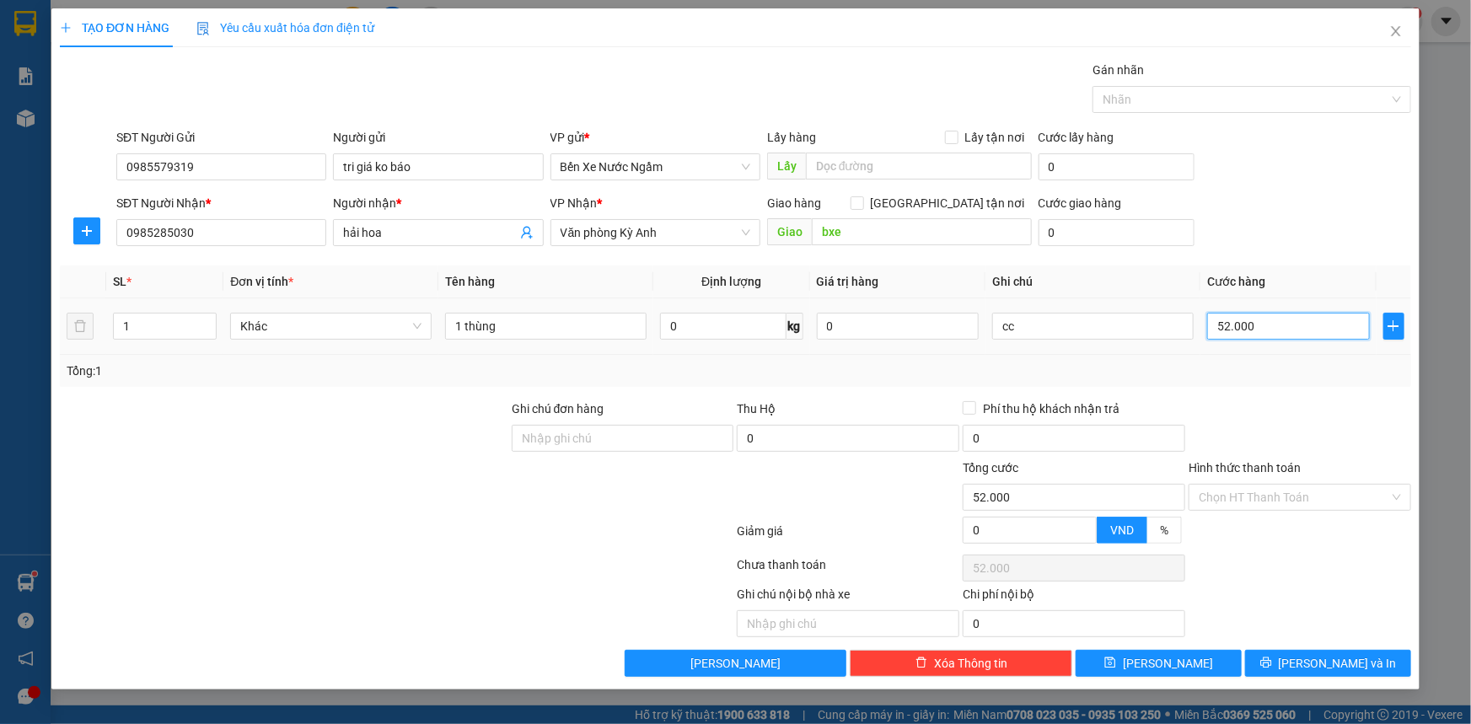
type input "5.200"
type input "520"
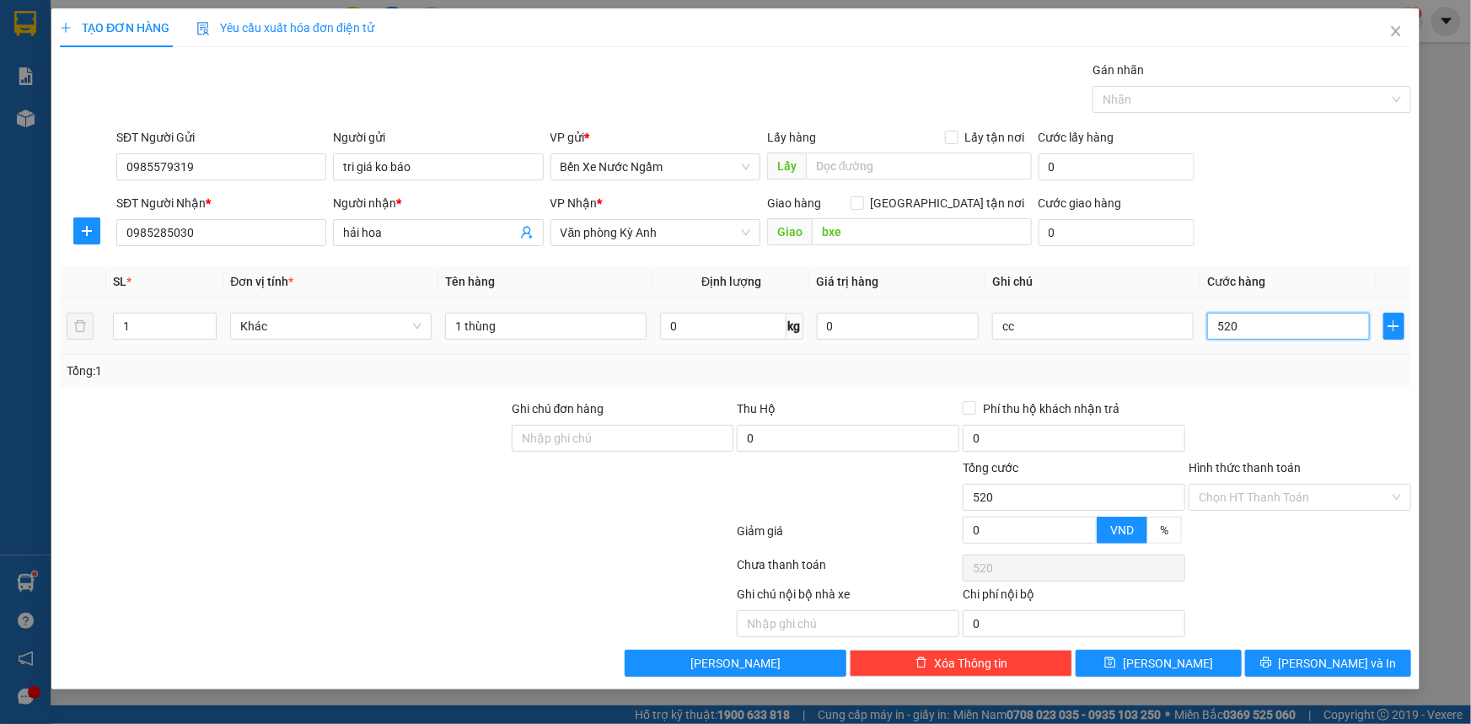
type input "52"
type input "5"
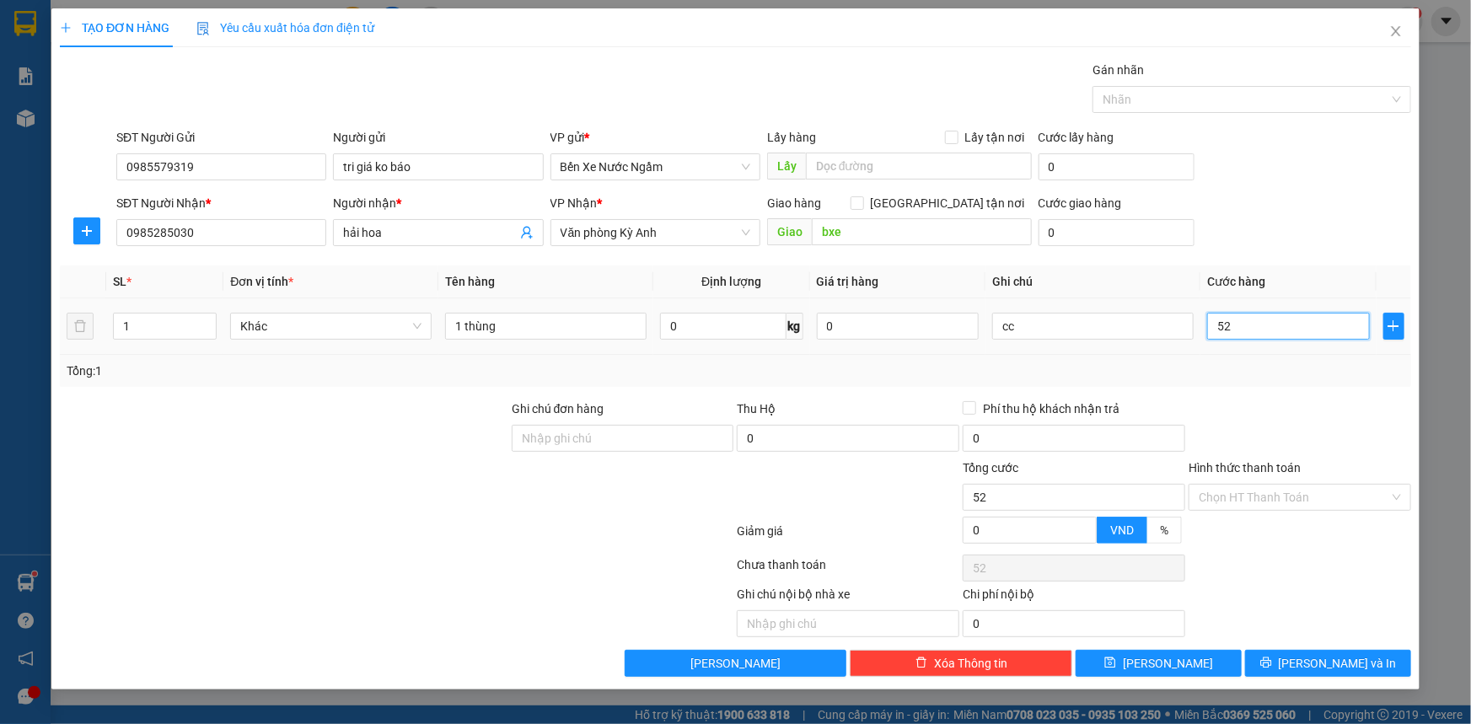
type input "5"
type input "50"
type input "500"
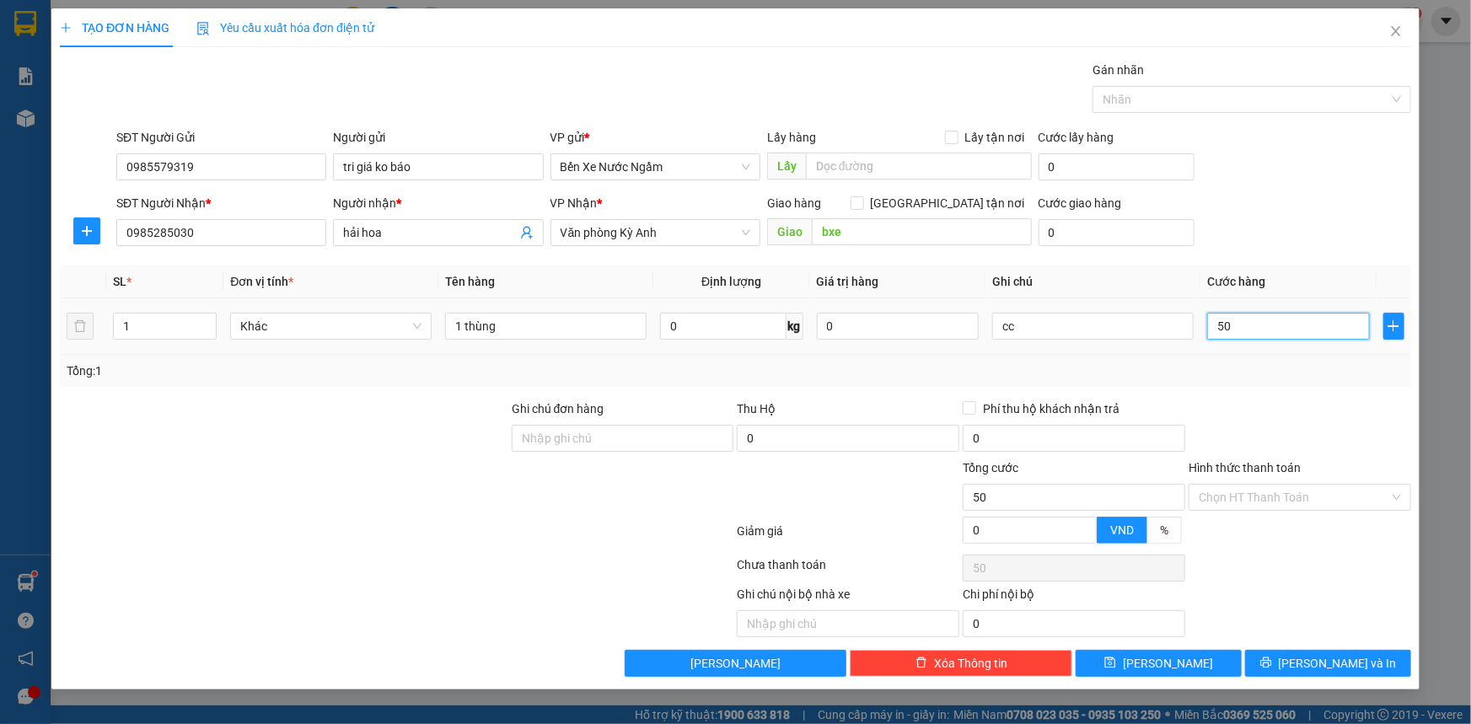
type input "500"
type input "5.000"
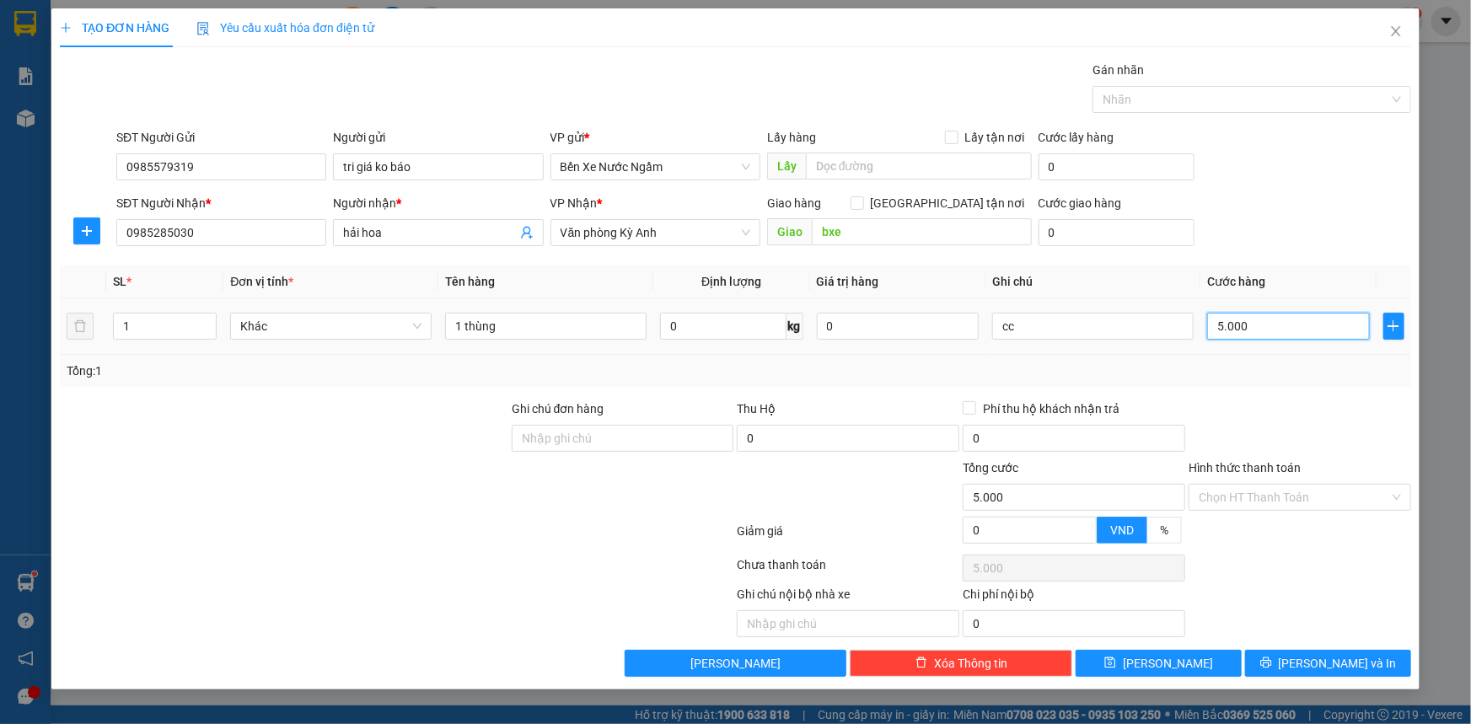
type input "50.000"
click at [1180, 661] on button "[PERSON_NAME]" at bounding box center [1158, 663] width 166 height 27
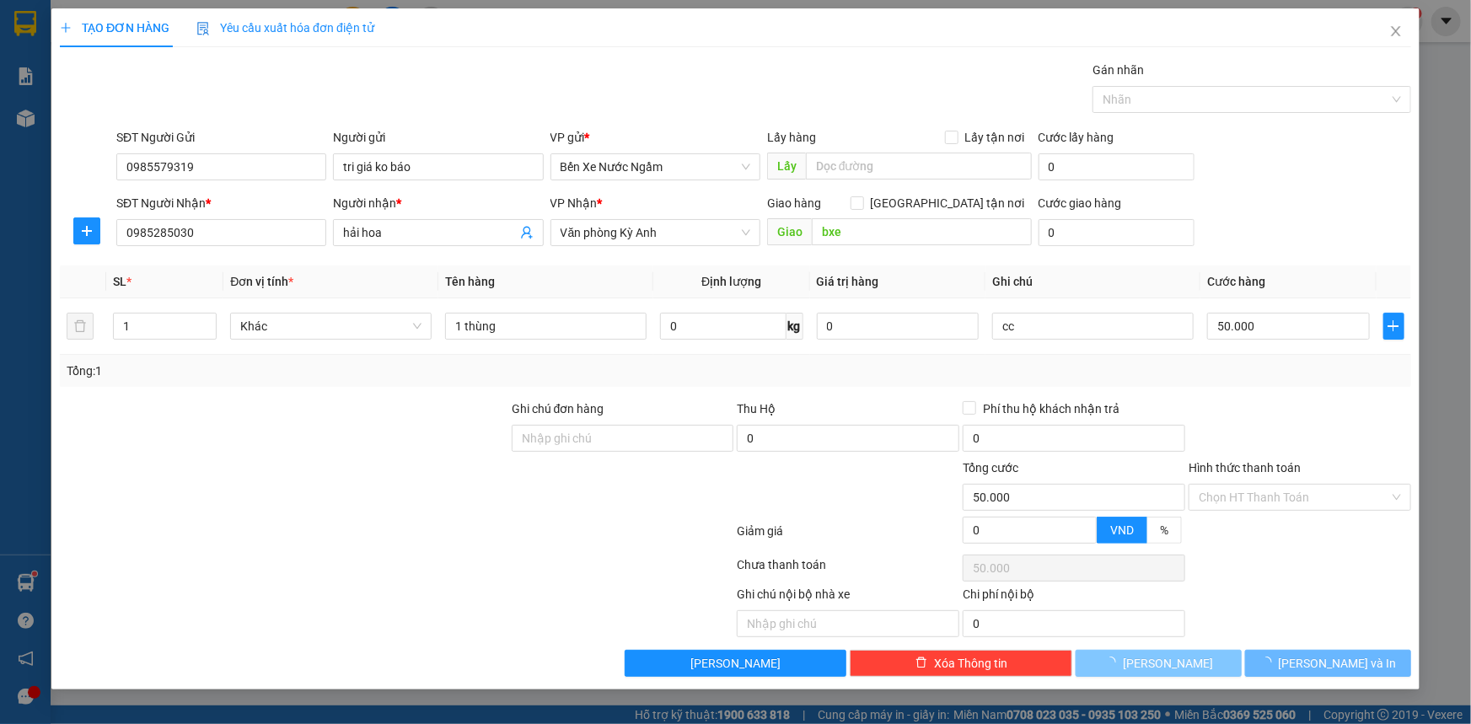
type input "0"
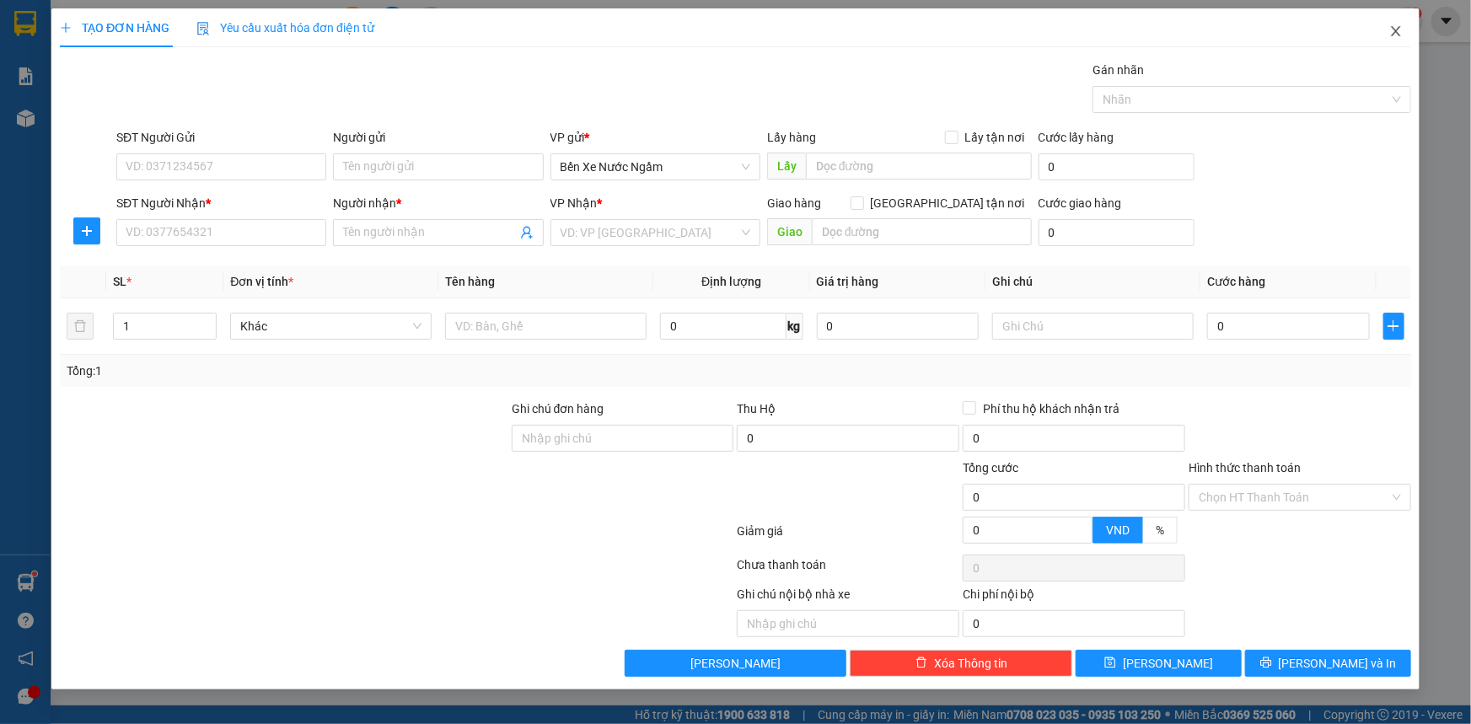
click at [1396, 29] on icon "close" at bounding box center [1395, 30] width 13 height 13
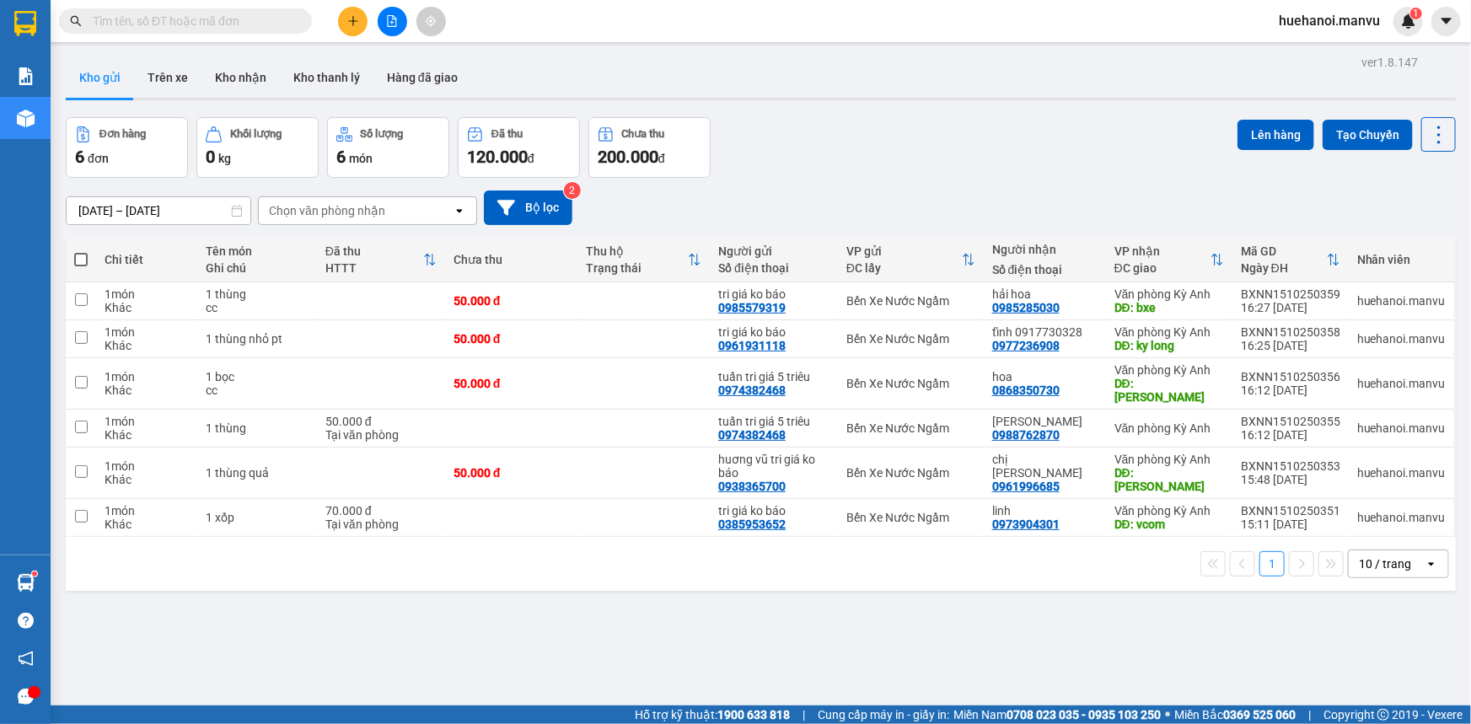
click at [83, 262] on span at bounding box center [80, 259] width 13 height 13
click at [81, 251] on input "checkbox" at bounding box center [81, 251] width 0 height 0
checkbox input "true"
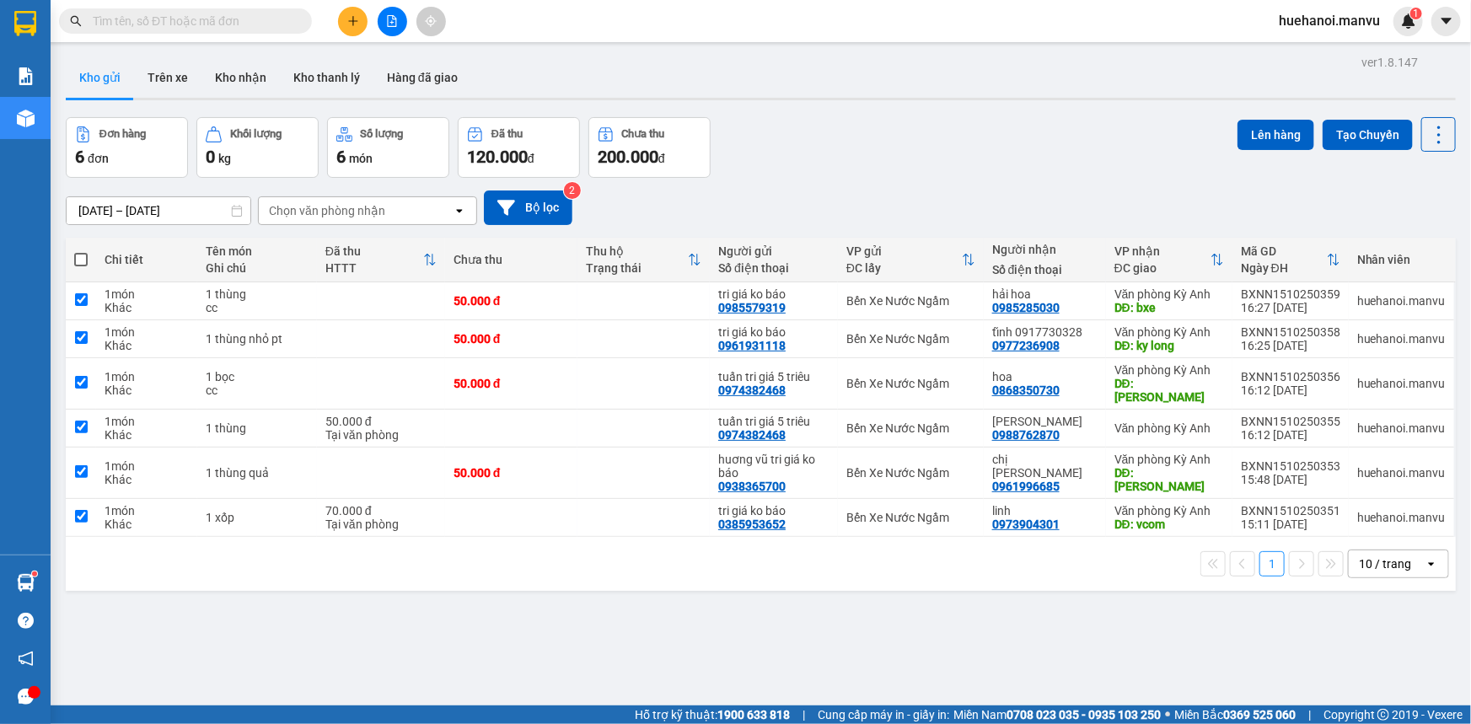
checkbox input "true"
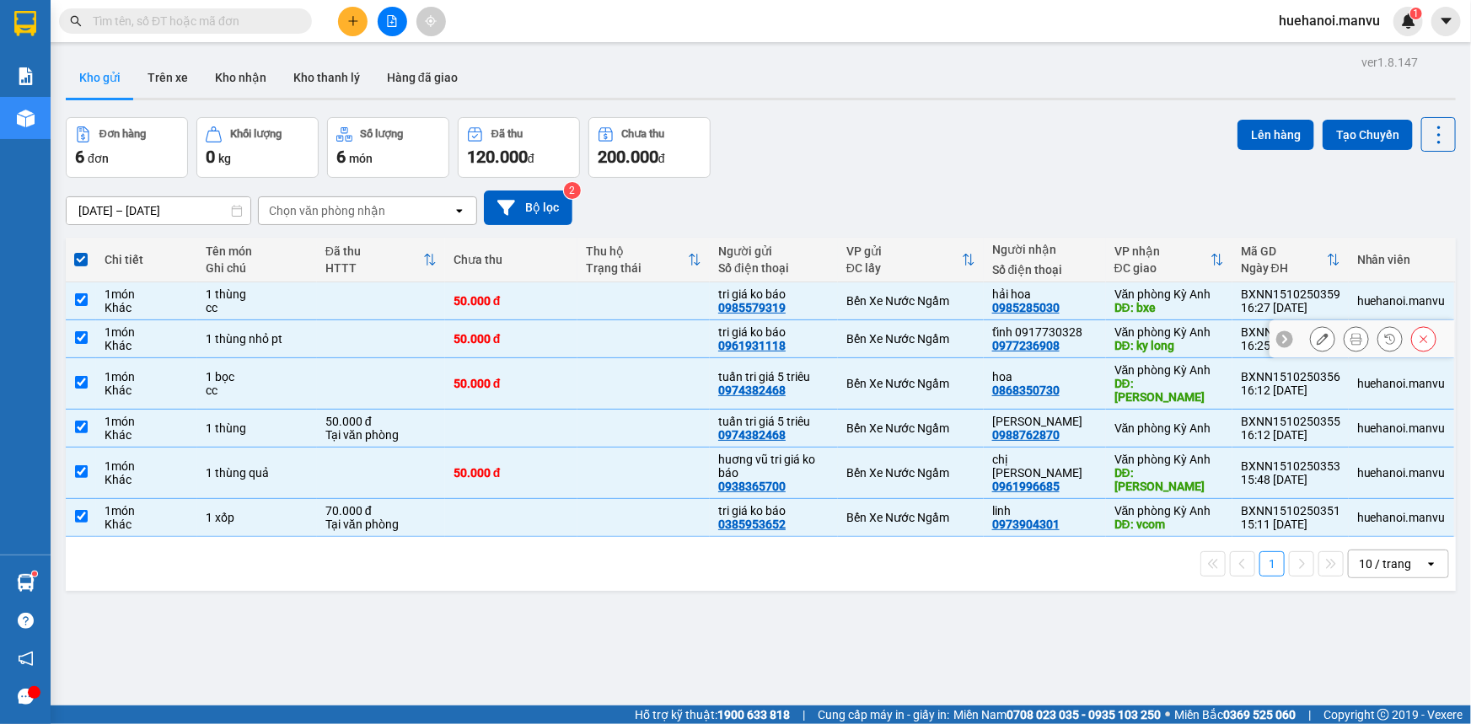
click at [82, 334] on input "checkbox" at bounding box center [81, 337] width 13 height 13
checkbox input "false"
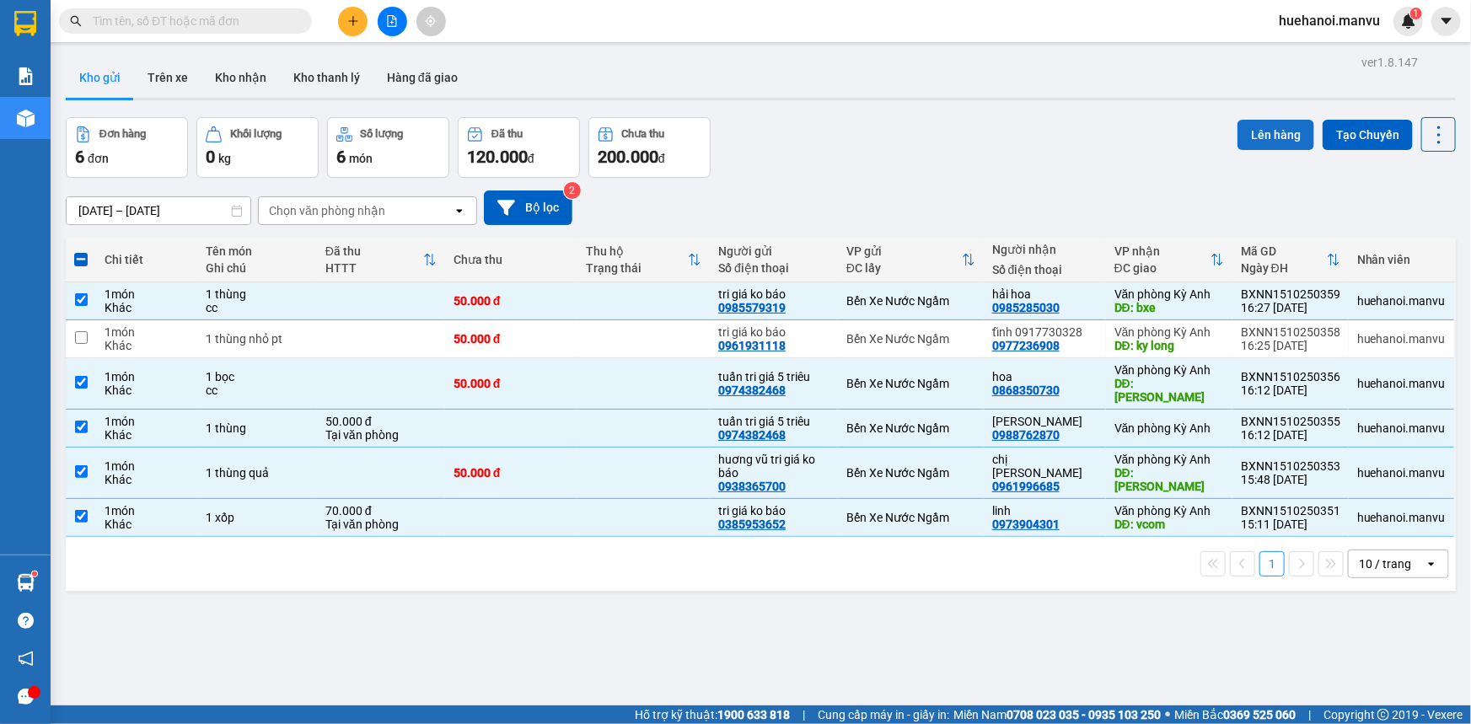
click at [1239, 137] on button "Lên hàng" at bounding box center [1275, 135] width 77 height 30
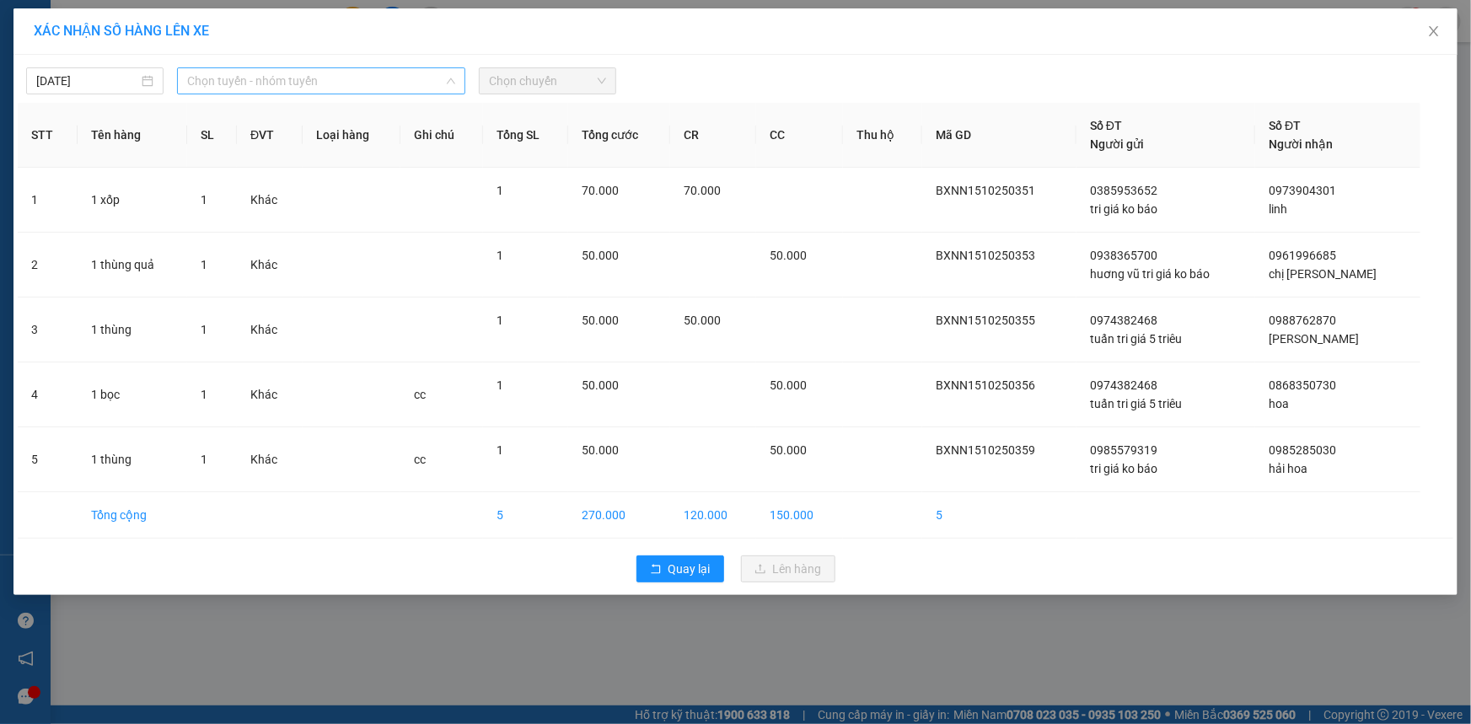
click at [244, 83] on span "Chọn tuyến - nhóm tuyến" at bounding box center [321, 80] width 268 height 25
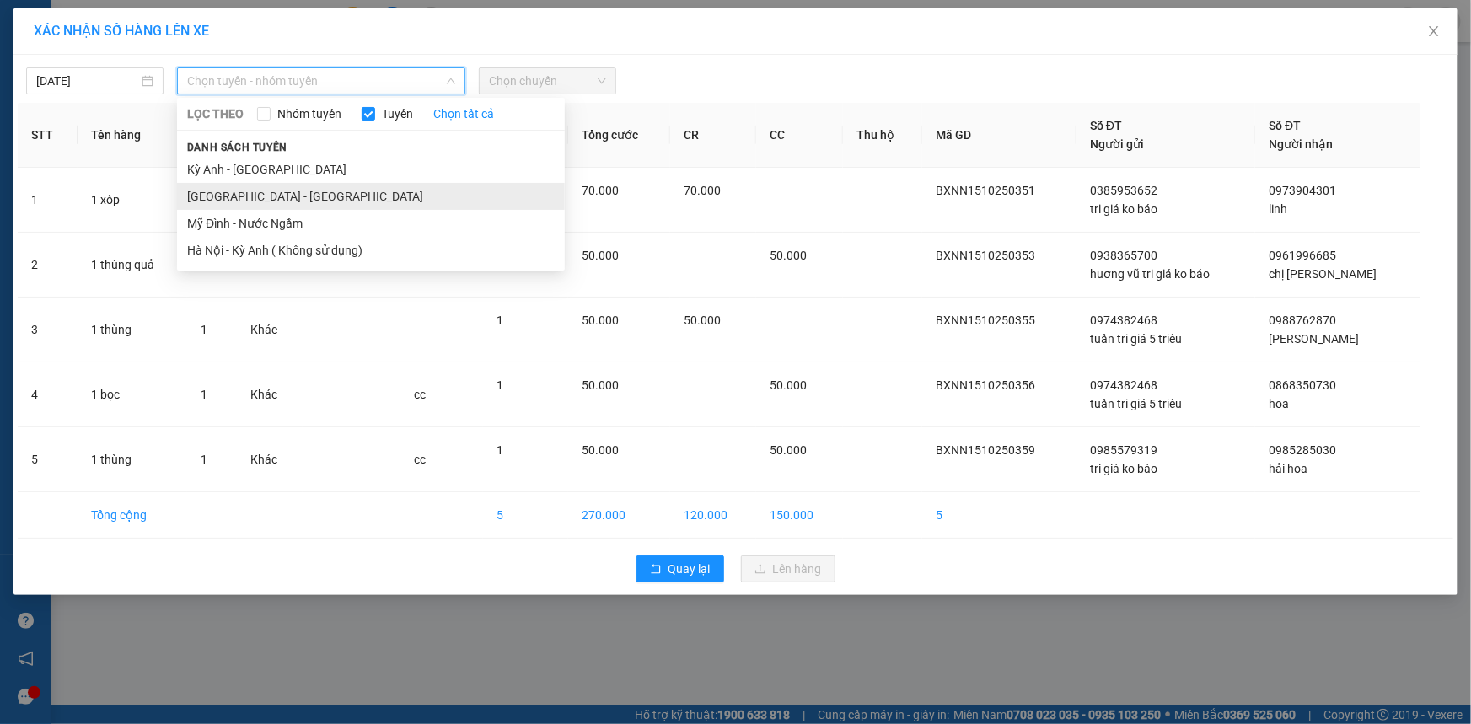
click at [255, 194] on li "[GEOGRAPHIC_DATA] - [GEOGRAPHIC_DATA]" at bounding box center [371, 196] width 388 height 27
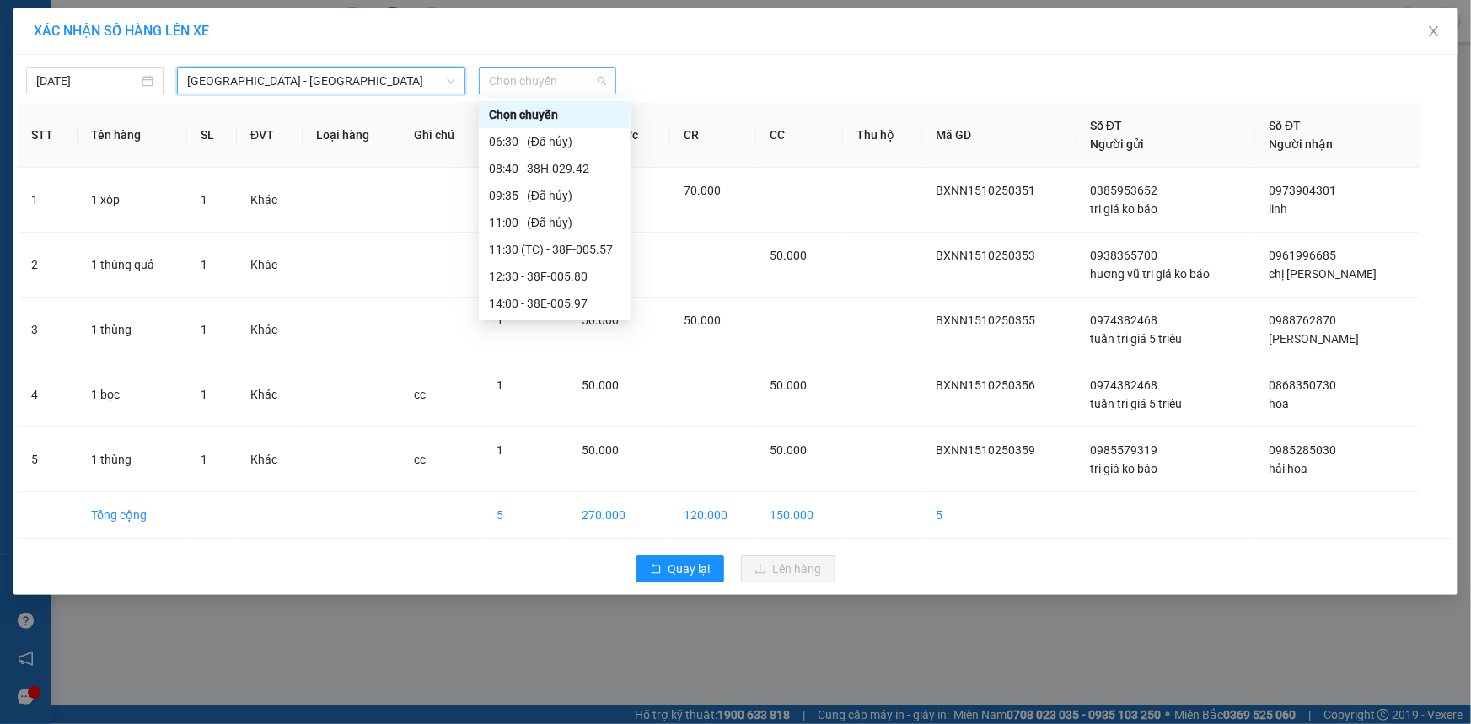
click at [549, 79] on span "Chọn chuyến" at bounding box center [547, 80] width 117 height 25
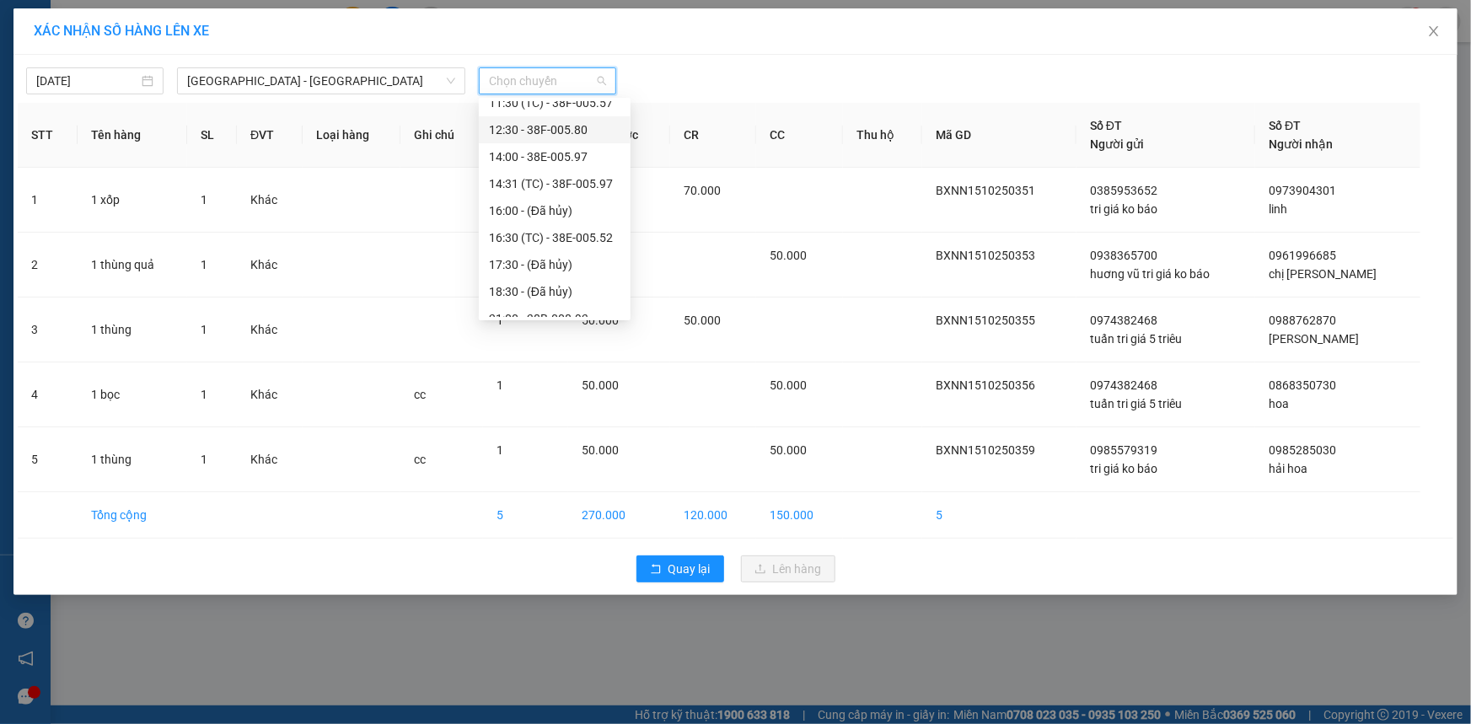
scroll to position [153, 0]
click at [547, 231] on div "16:30 (TC) - 38E-005.52" at bounding box center [554, 231] width 131 height 19
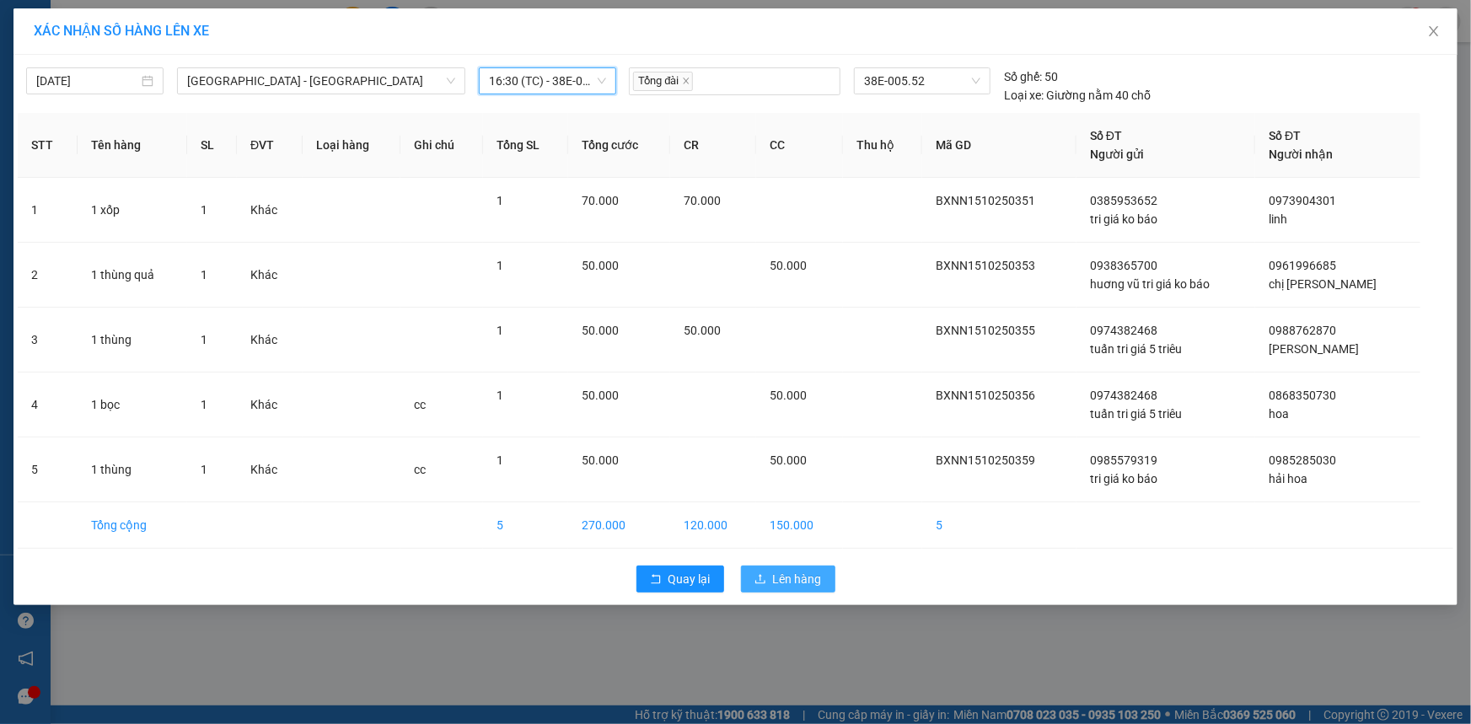
click at [754, 579] on icon "upload" at bounding box center [760, 579] width 12 height 12
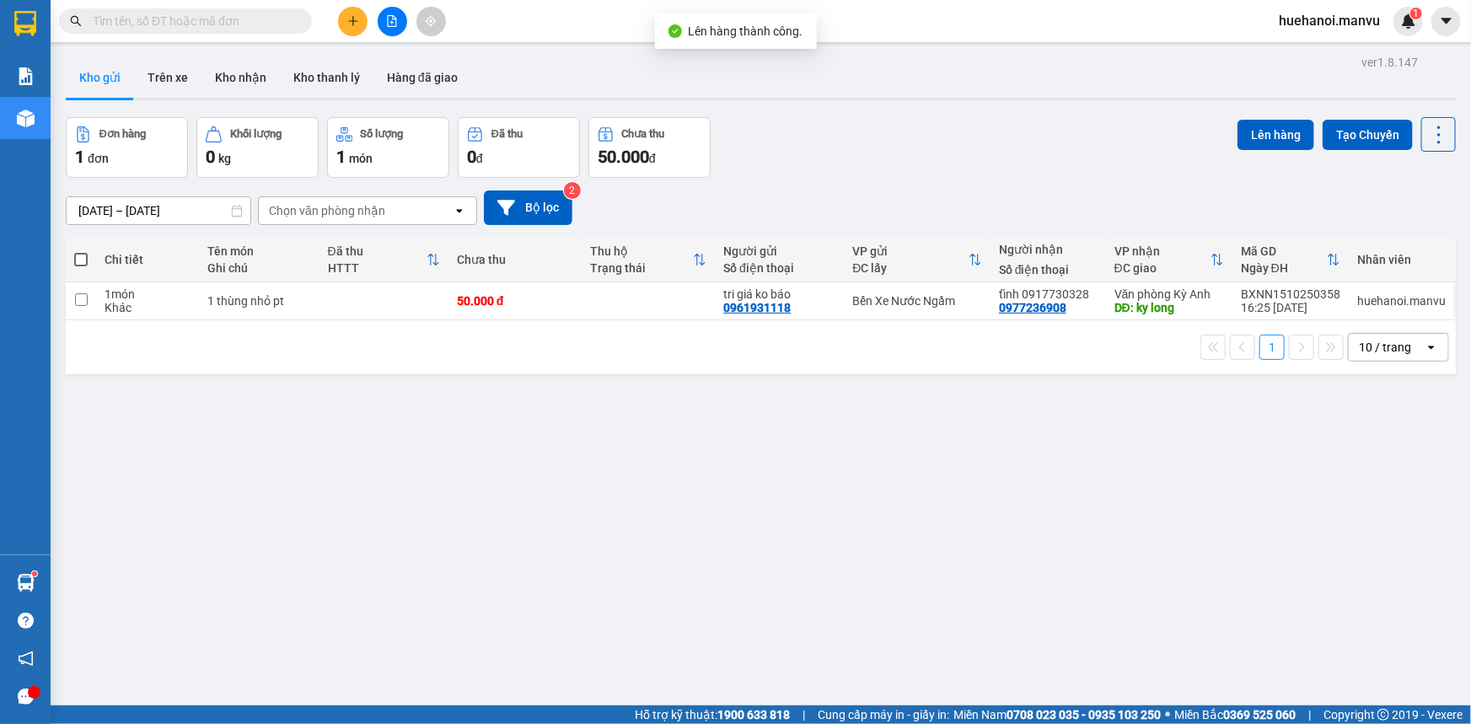
click at [391, 34] on button at bounding box center [392, 21] width 29 height 29
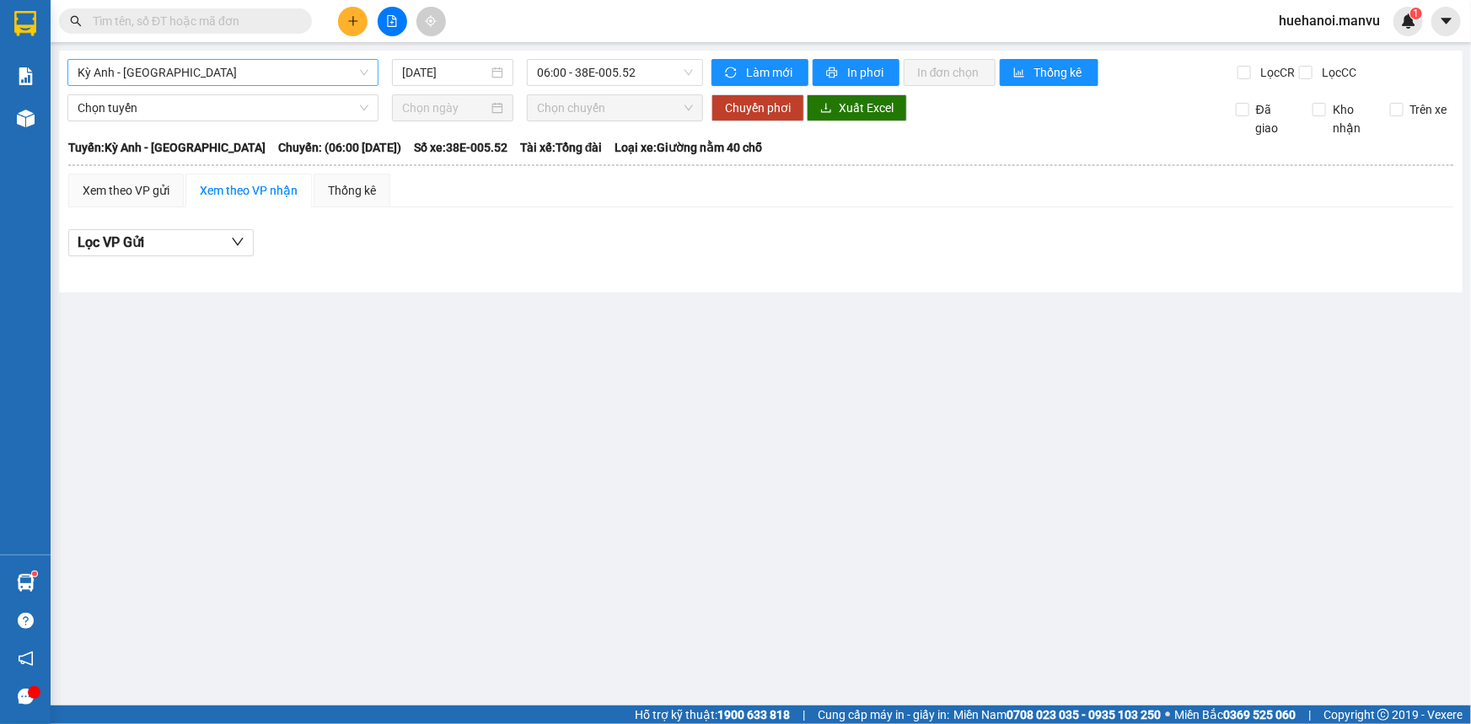
click at [167, 68] on span "Kỳ Anh - [GEOGRAPHIC_DATA]" at bounding box center [223, 72] width 291 height 25
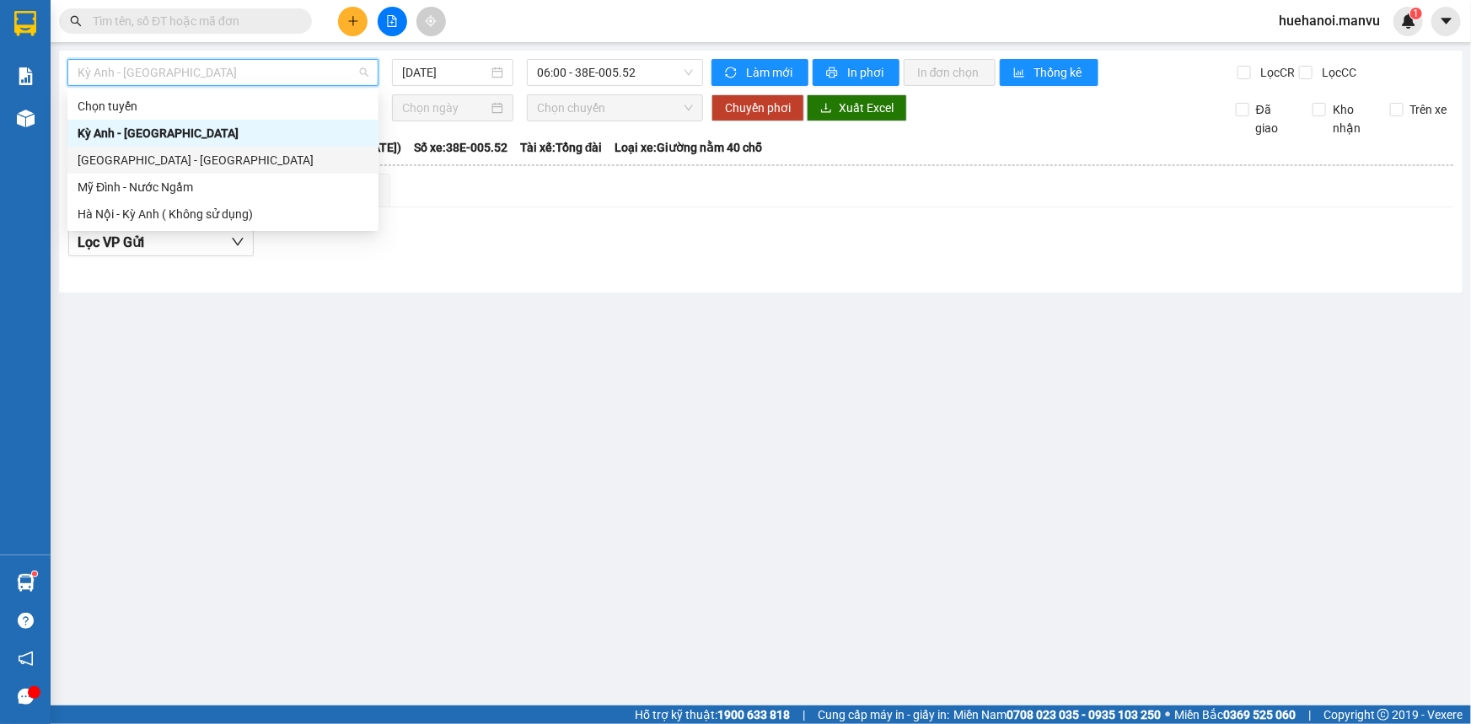
click at [153, 159] on div "[GEOGRAPHIC_DATA] - [GEOGRAPHIC_DATA]" at bounding box center [223, 160] width 291 height 19
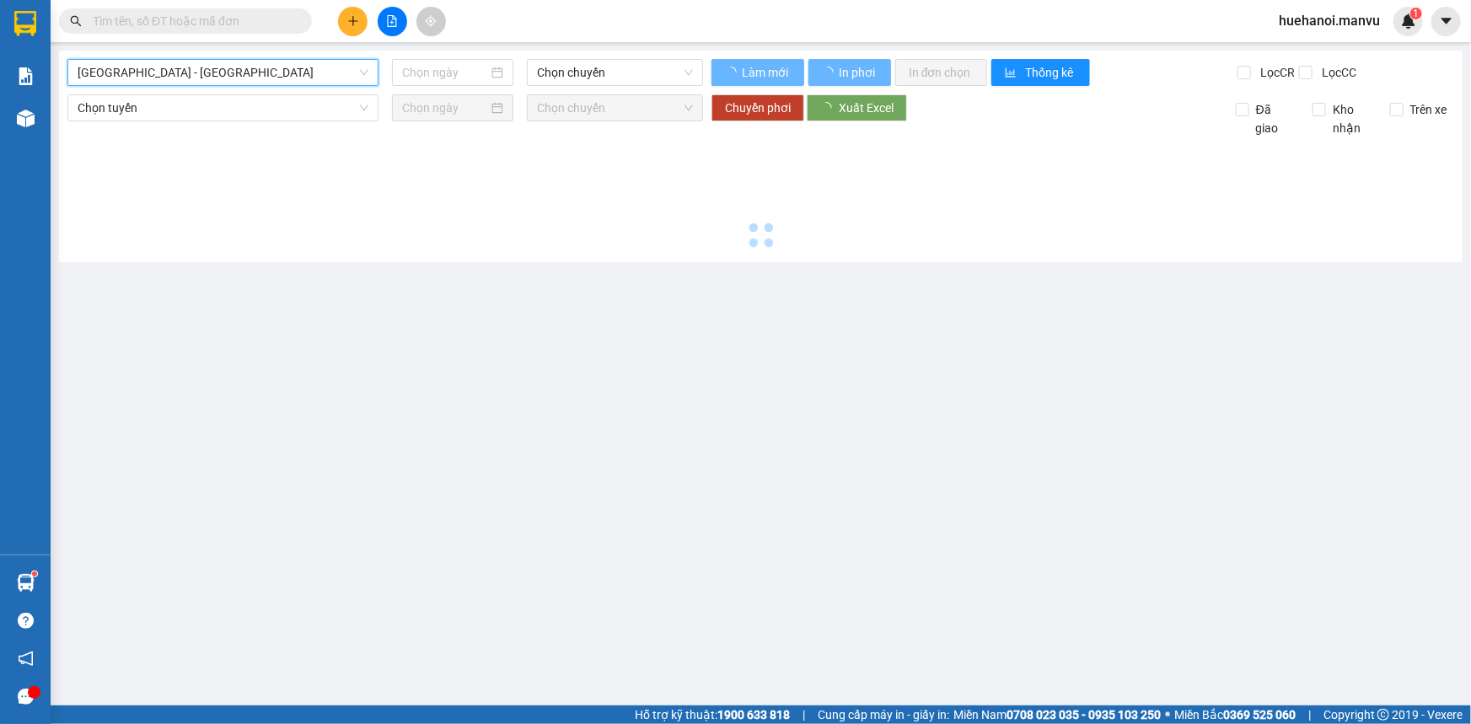
type input "[DATE]"
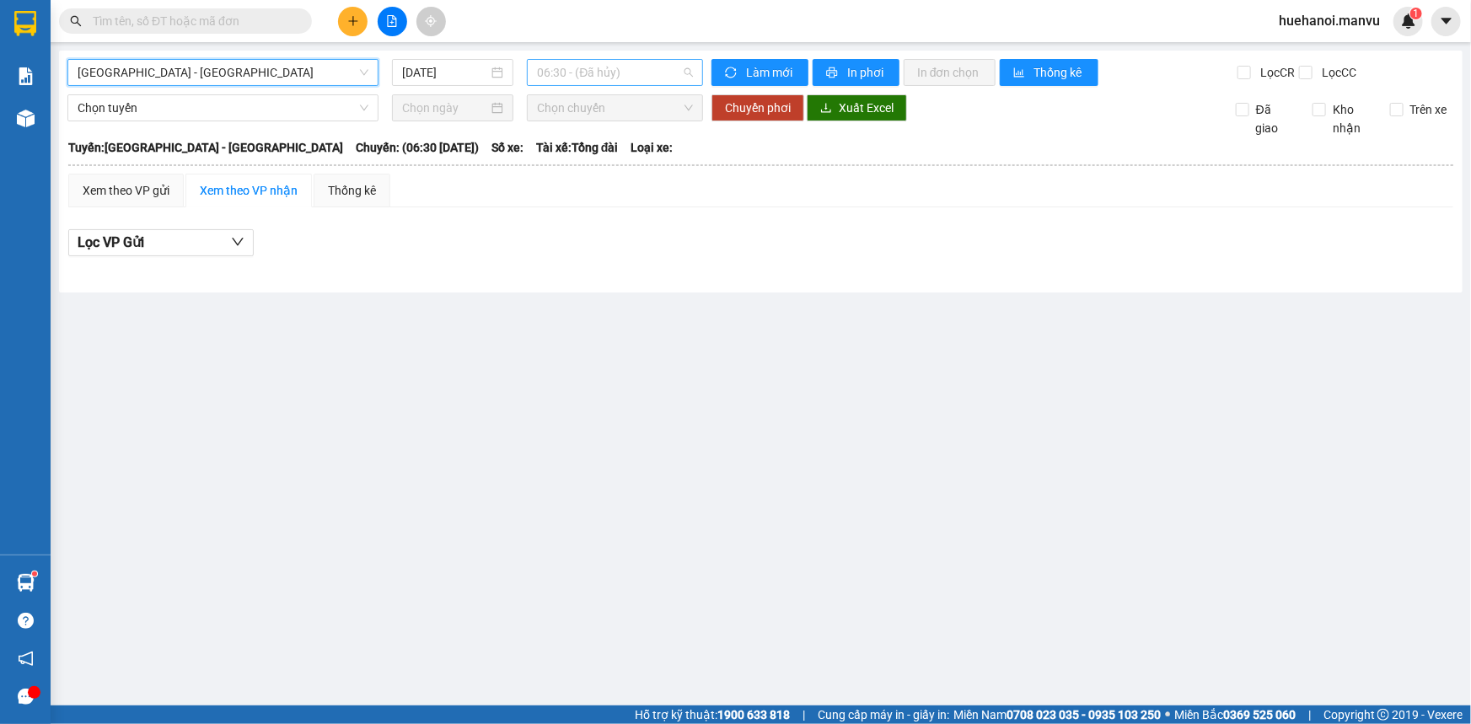
click at [598, 79] on span "06:30 - (Đã hủy)" at bounding box center [615, 72] width 156 height 25
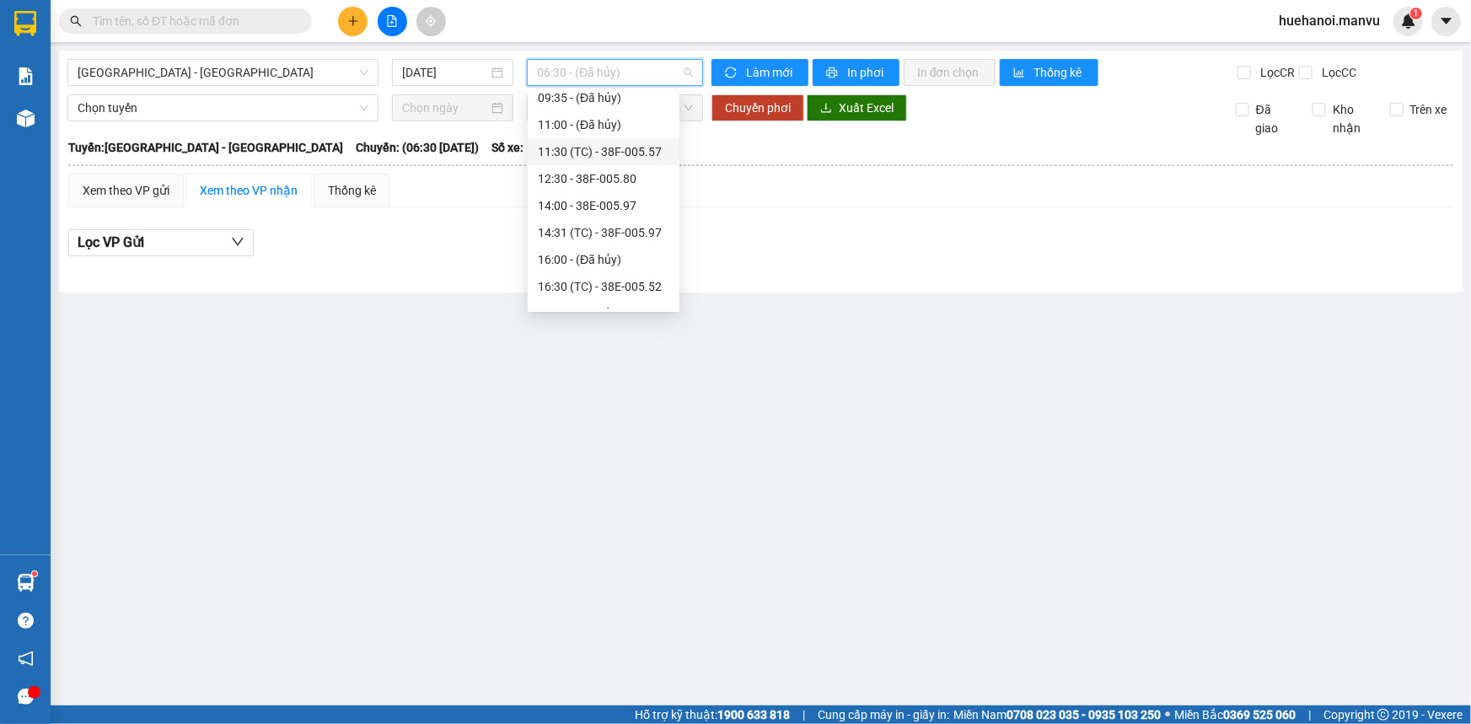
scroll to position [153, 0]
click at [597, 223] on div "16:30 (TC) - 38E-005.52" at bounding box center [603, 223] width 131 height 19
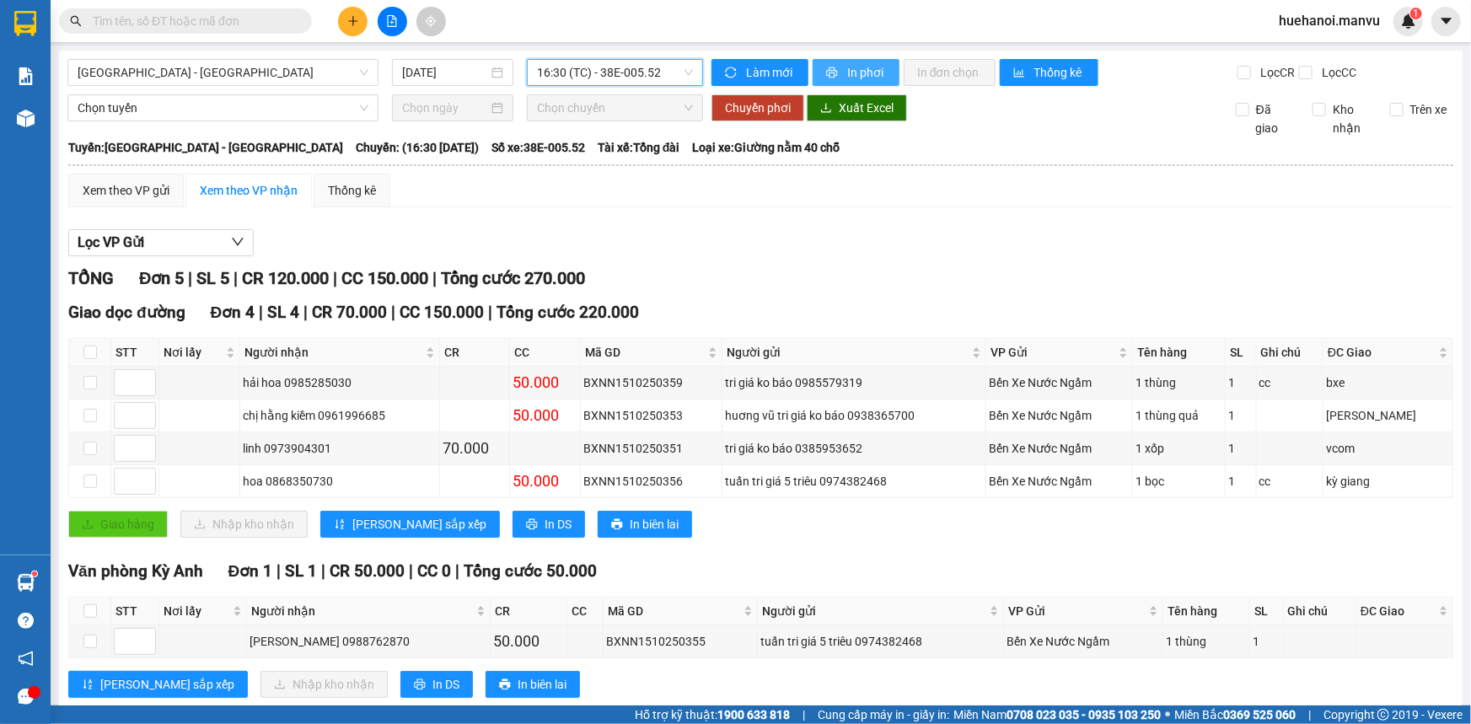
click at [868, 73] on span "In phơi" at bounding box center [866, 72] width 39 height 19
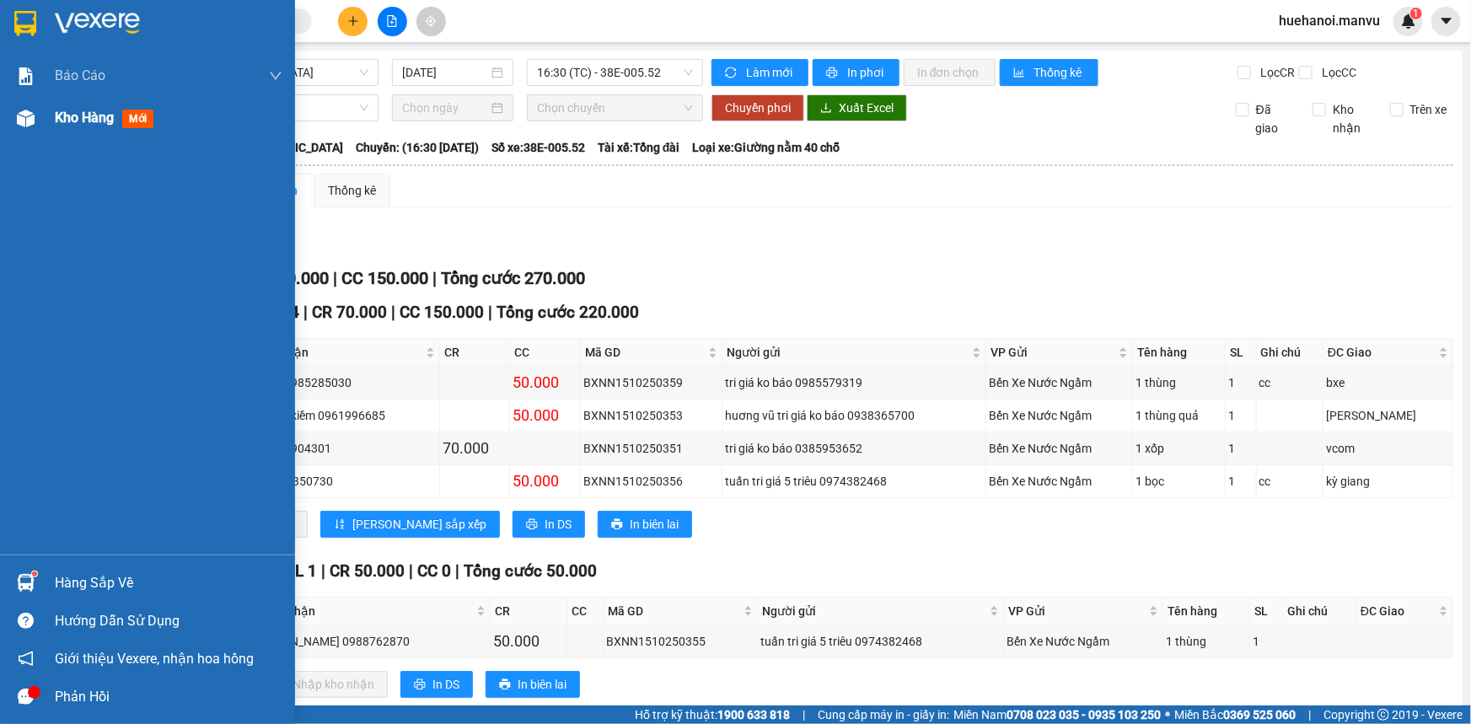
click at [89, 109] on div "Kho hàng mới" at bounding box center [107, 117] width 105 height 21
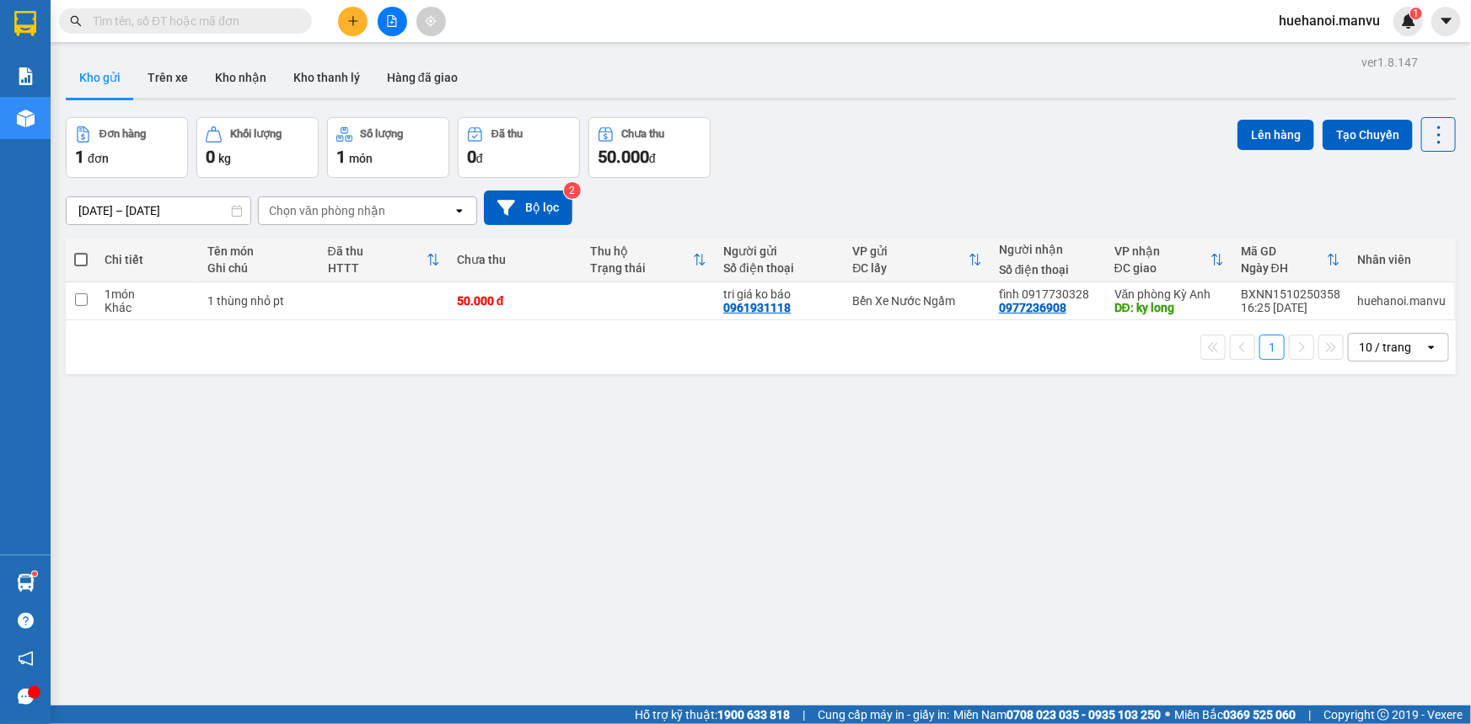
click at [359, 21] on button at bounding box center [352, 21] width 29 height 29
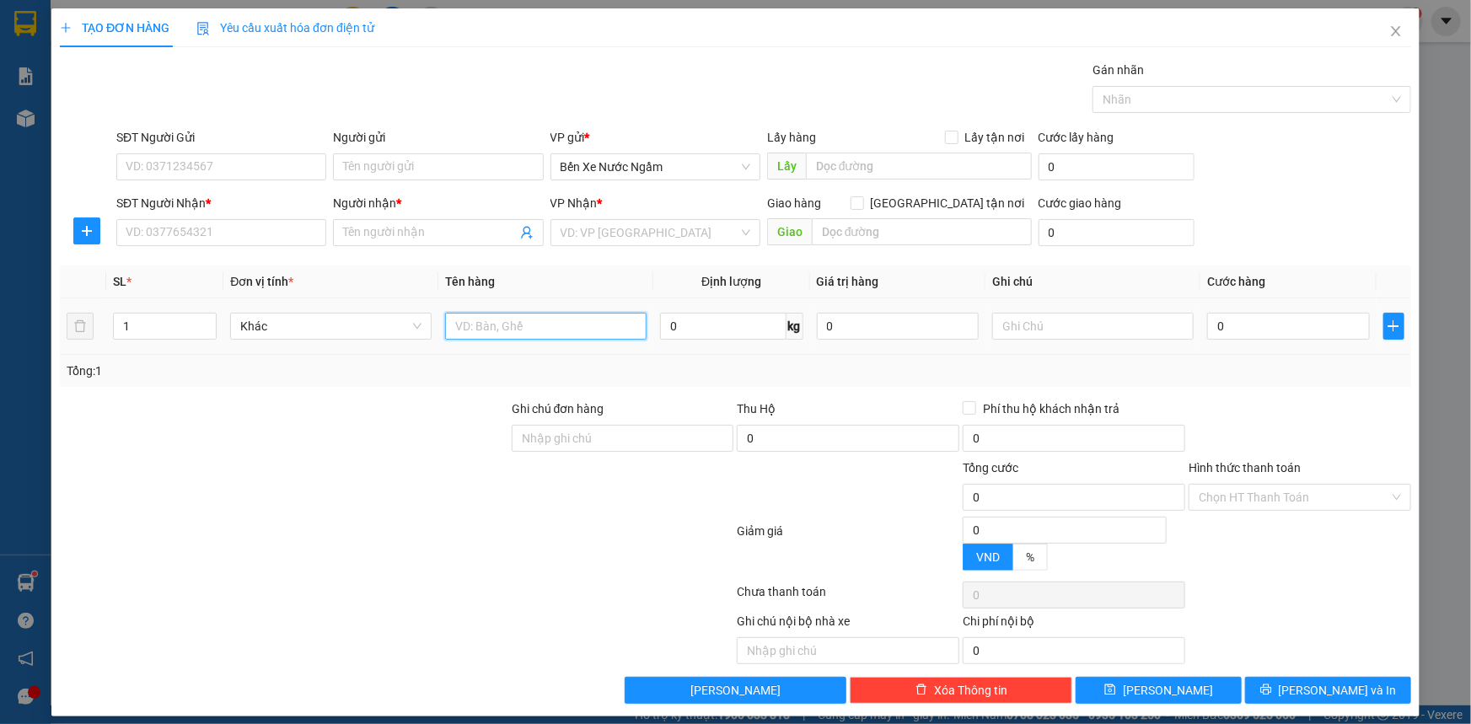
click at [500, 326] on input "text" at bounding box center [545, 326] width 201 height 27
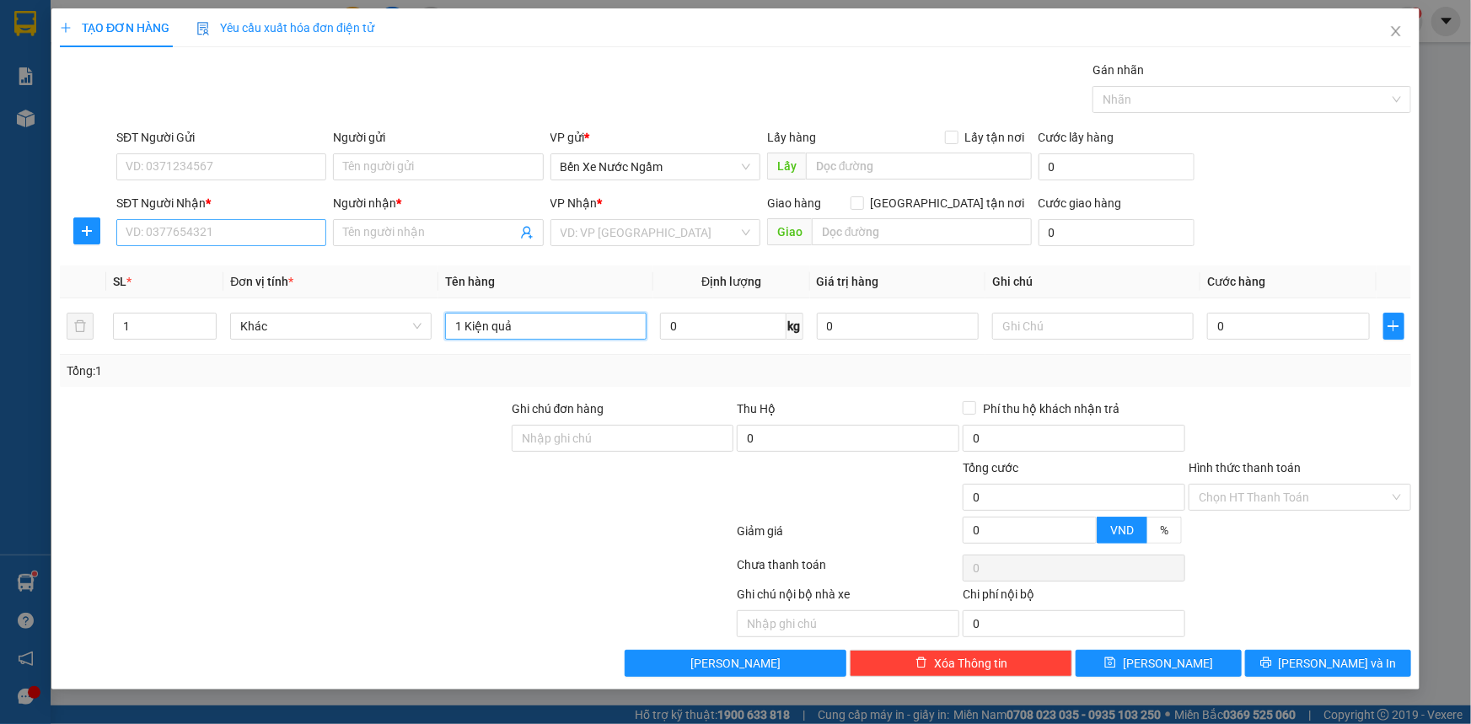
type input "1 Kiện quả"
click at [257, 229] on input "SĐT Người Nhận *" at bounding box center [221, 232] width 210 height 27
click at [257, 229] on input "1687" at bounding box center [221, 232] width 210 height 27
click at [225, 266] on div "0972811687 - [GEOGRAPHIC_DATA]" at bounding box center [221, 266] width 190 height 19
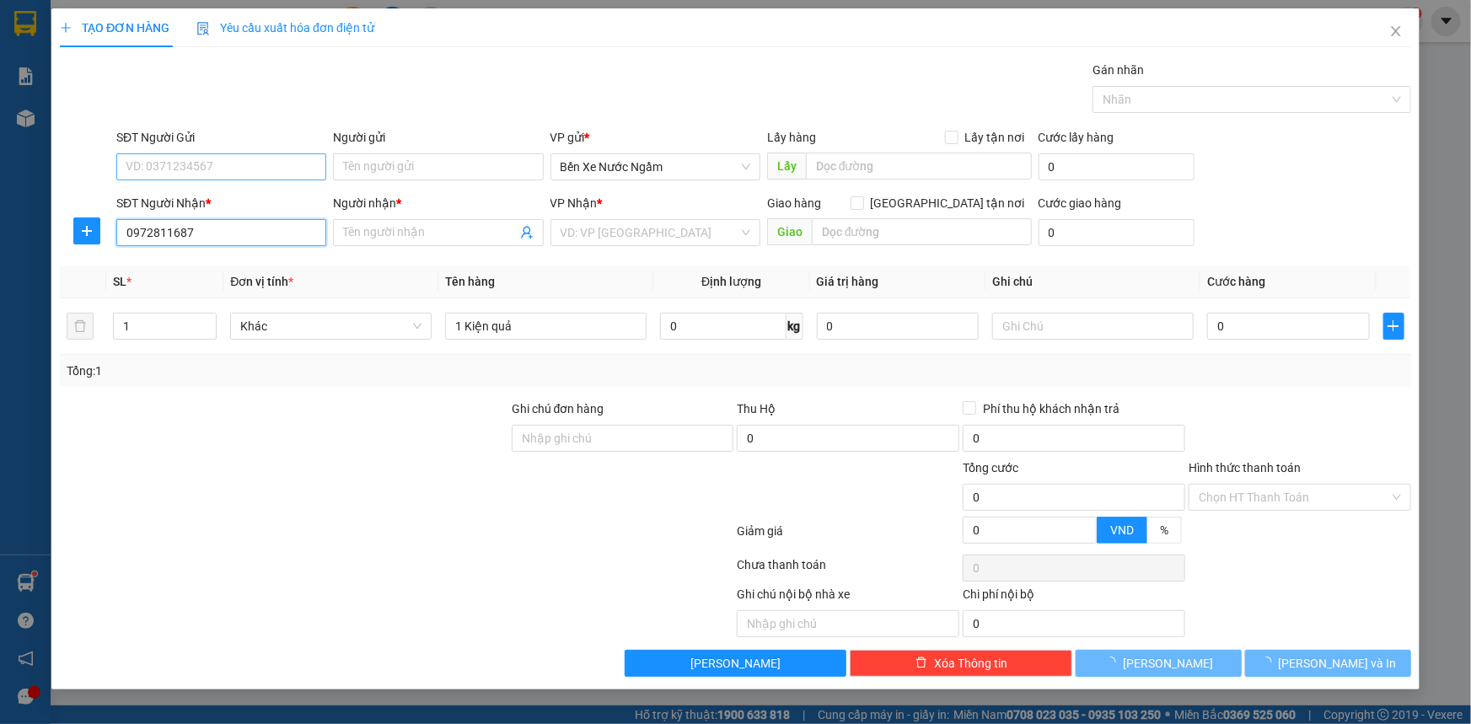
type input "0972811687"
click at [219, 164] on input "SĐT Người Gửi" at bounding box center [221, 166] width 210 height 27
type input "[GEOGRAPHIC_DATA]"
type input "k liên"
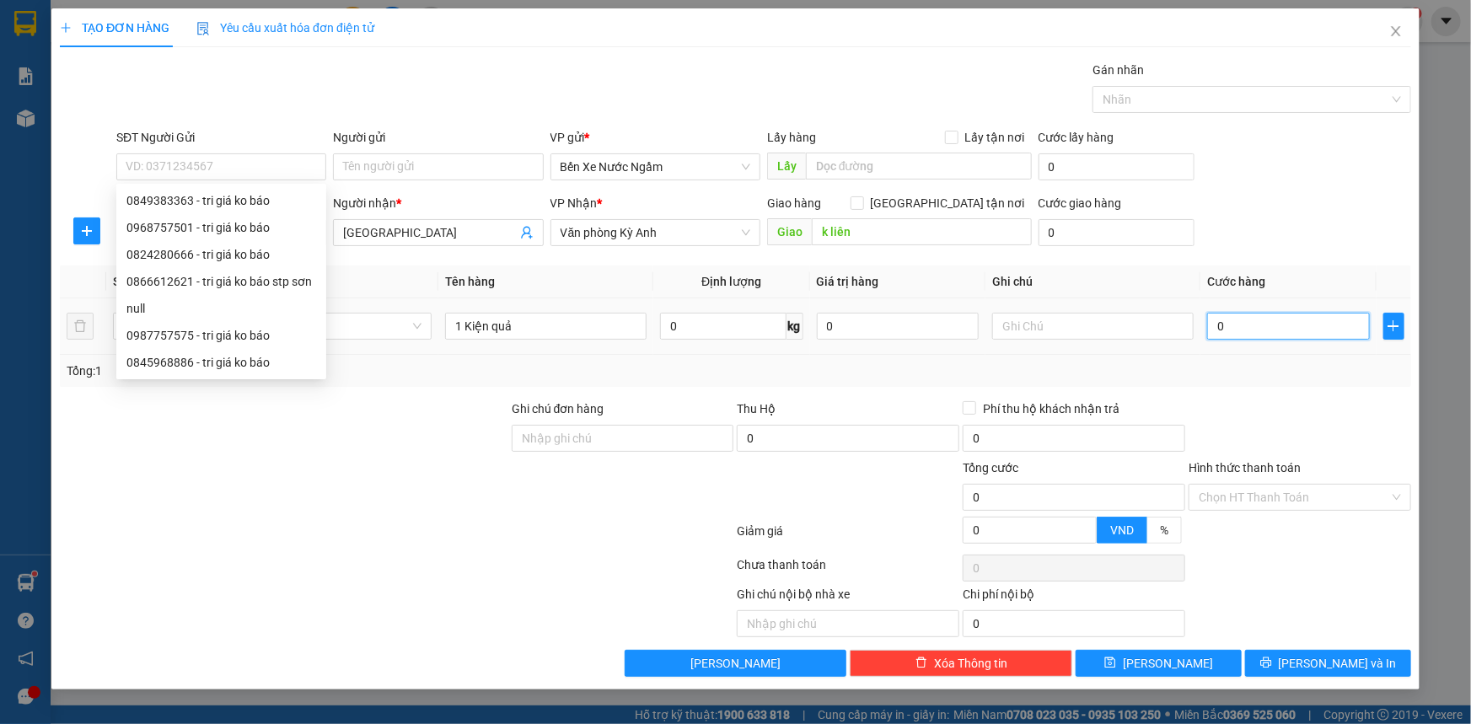
click at [1248, 329] on input "0" at bounding box center [1288, 326] width 163 height 27
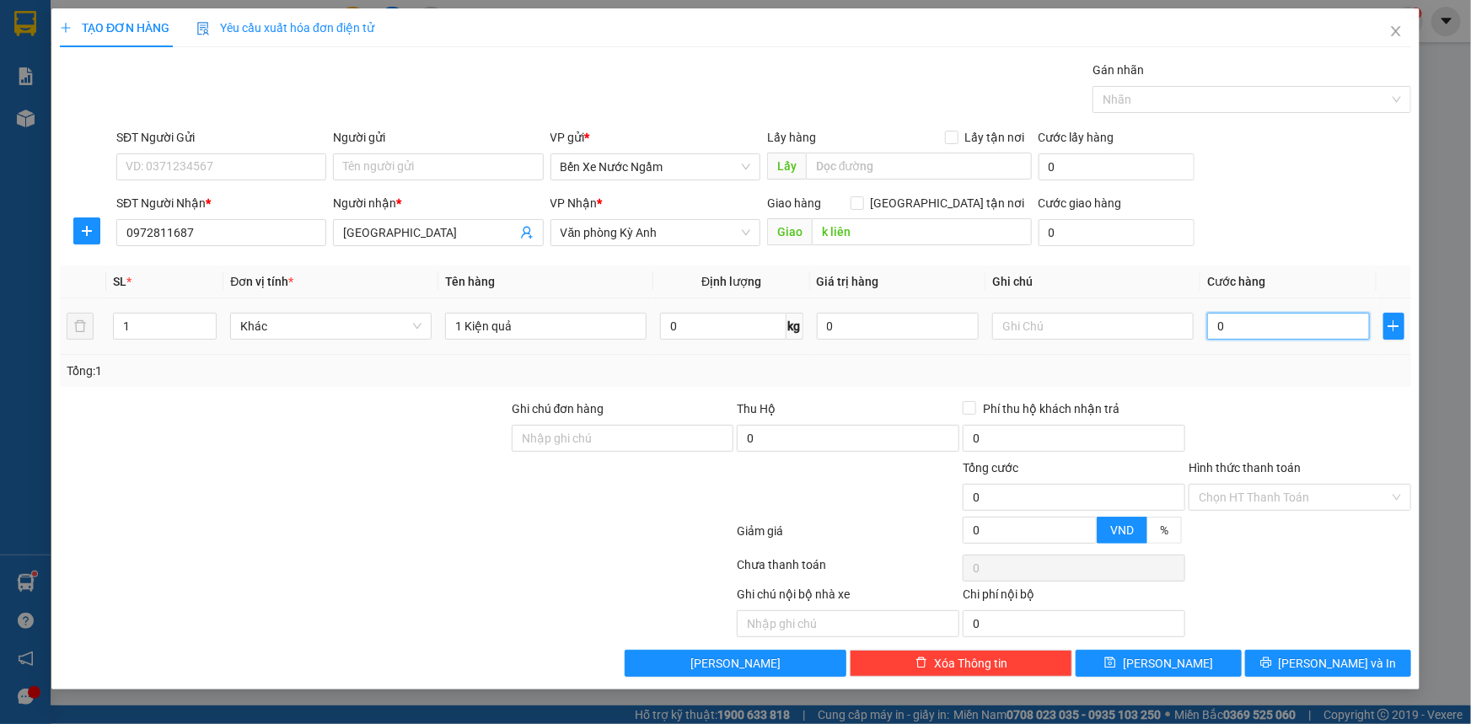
type input "5"
type input "50"
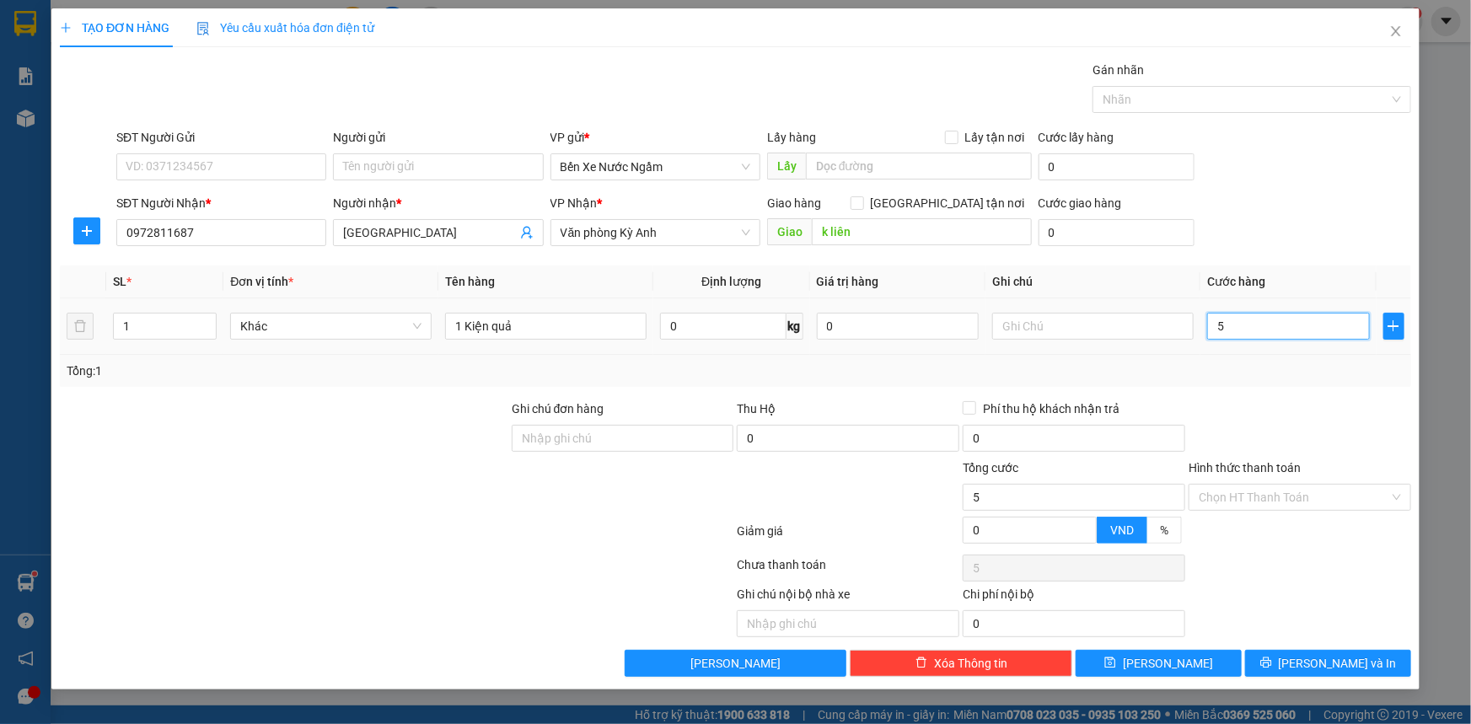
type input "50"
type input "500"
type input "5.000"
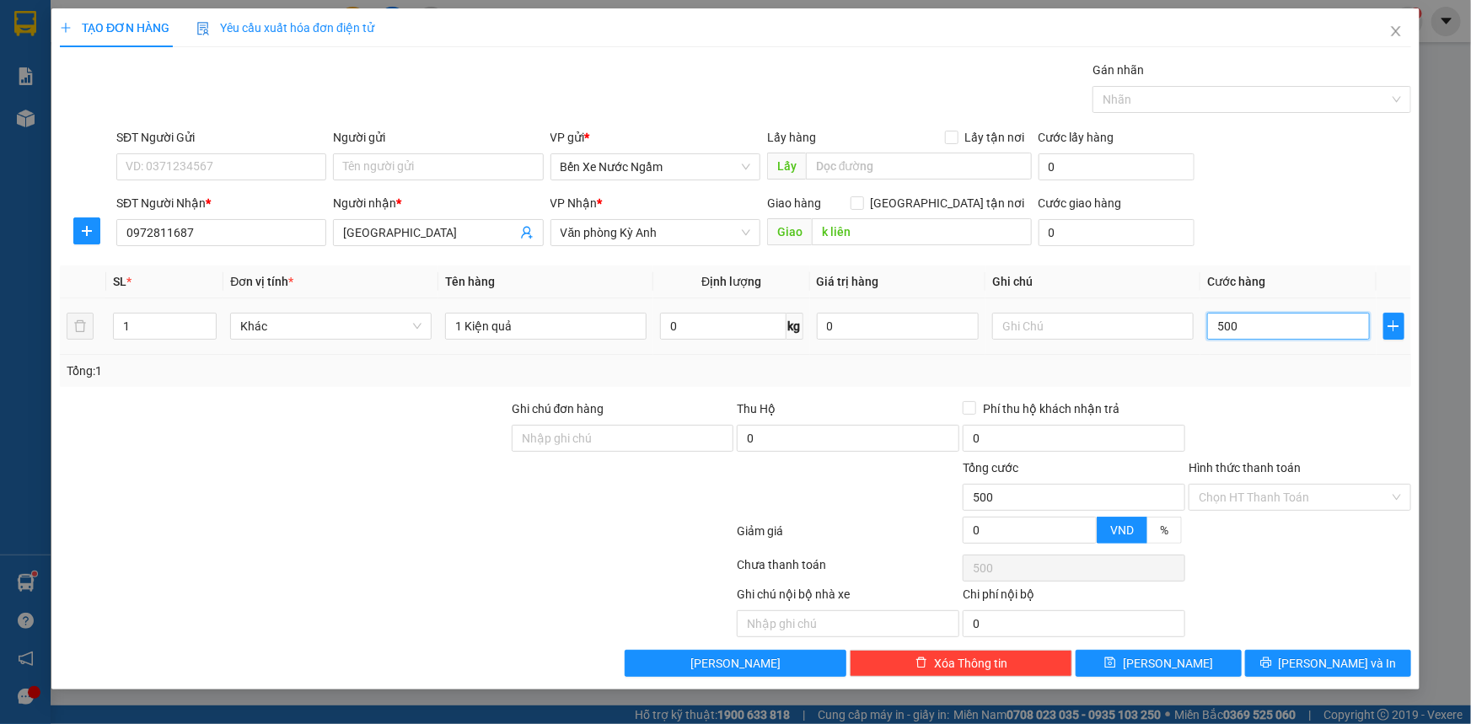
type input "5.000"
type input "50.000"
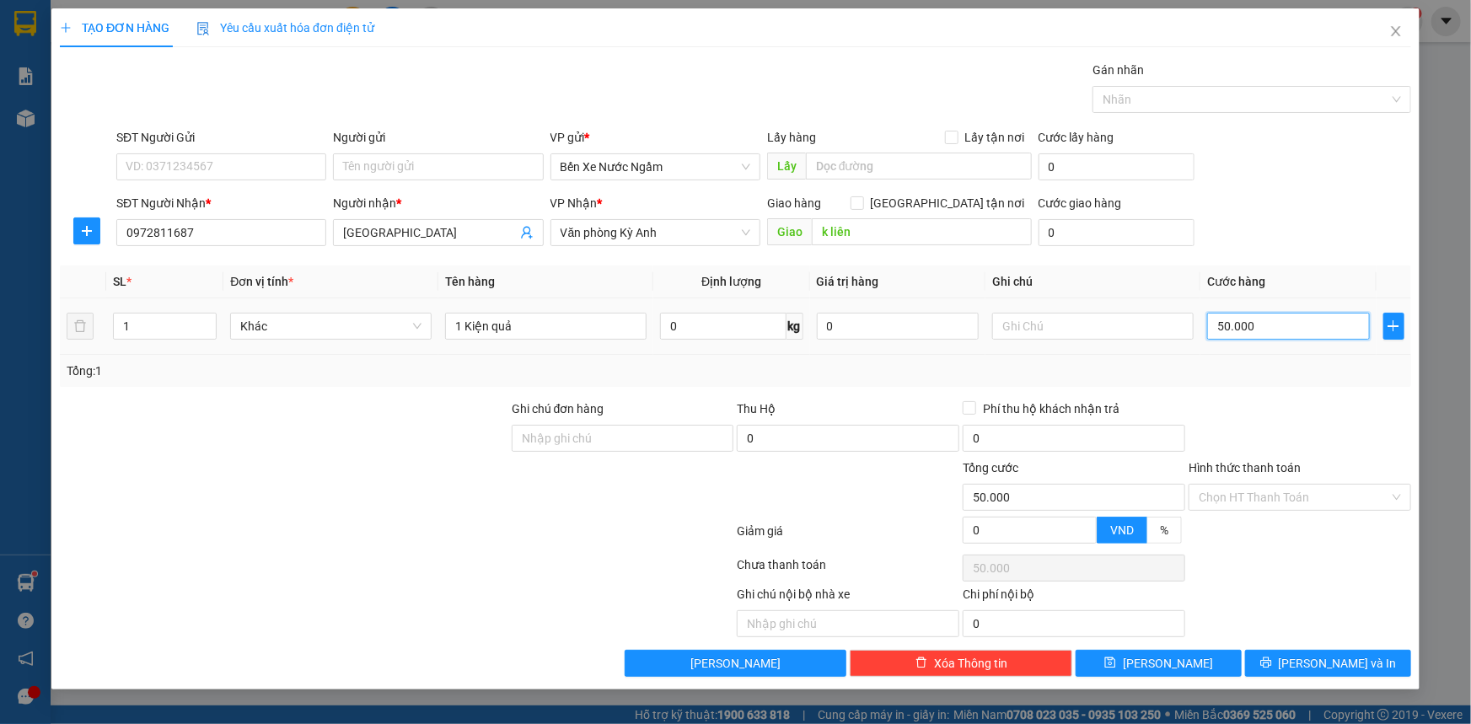
type input "500.000"
click at [236, 167] on input "SĐT Người Gửi" at bounding box center [221, 166] width 210 height 27
click at [383, 174] on input "Người gửi" at bounding box center [438, 166] width 210 height 27
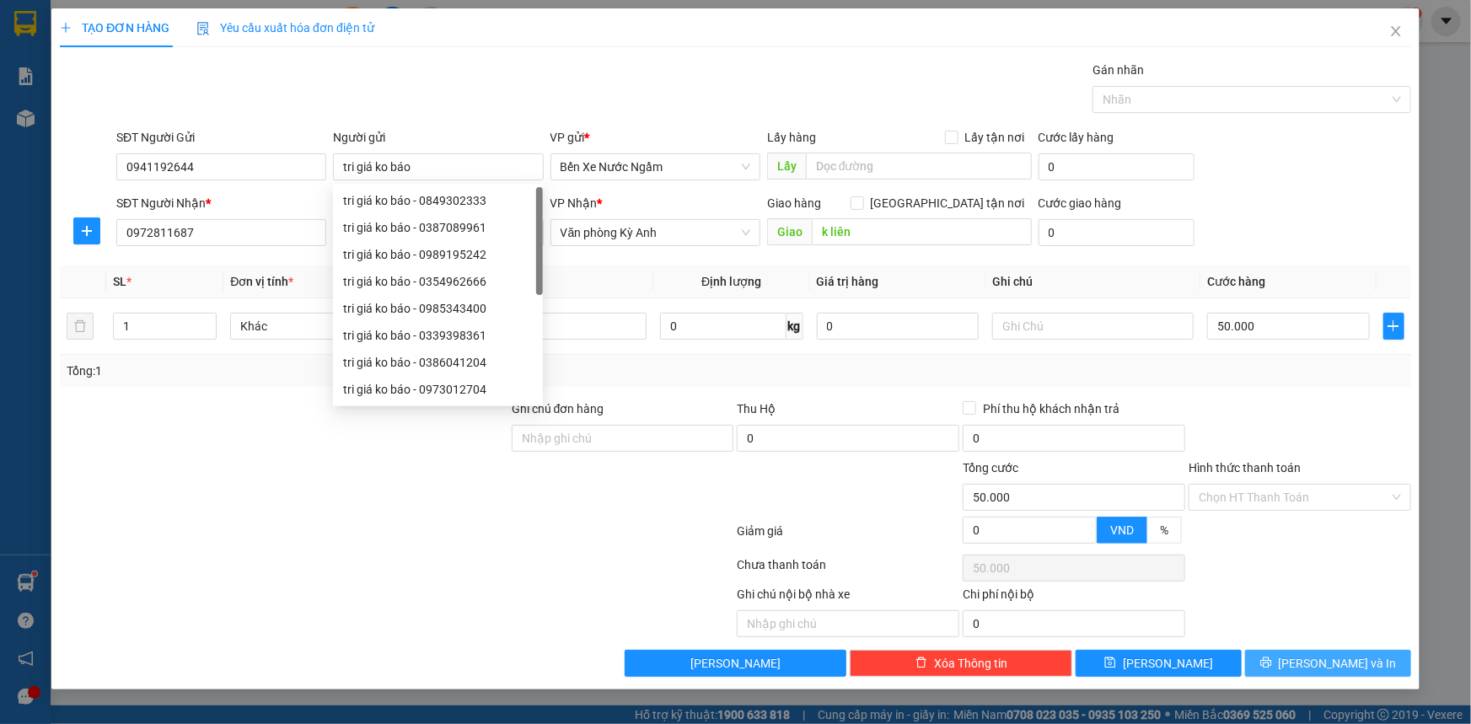
click at [1312, 667] on button "[PERSON_NAME] và In" at bounding box center [1328, 663] width 166 height 27
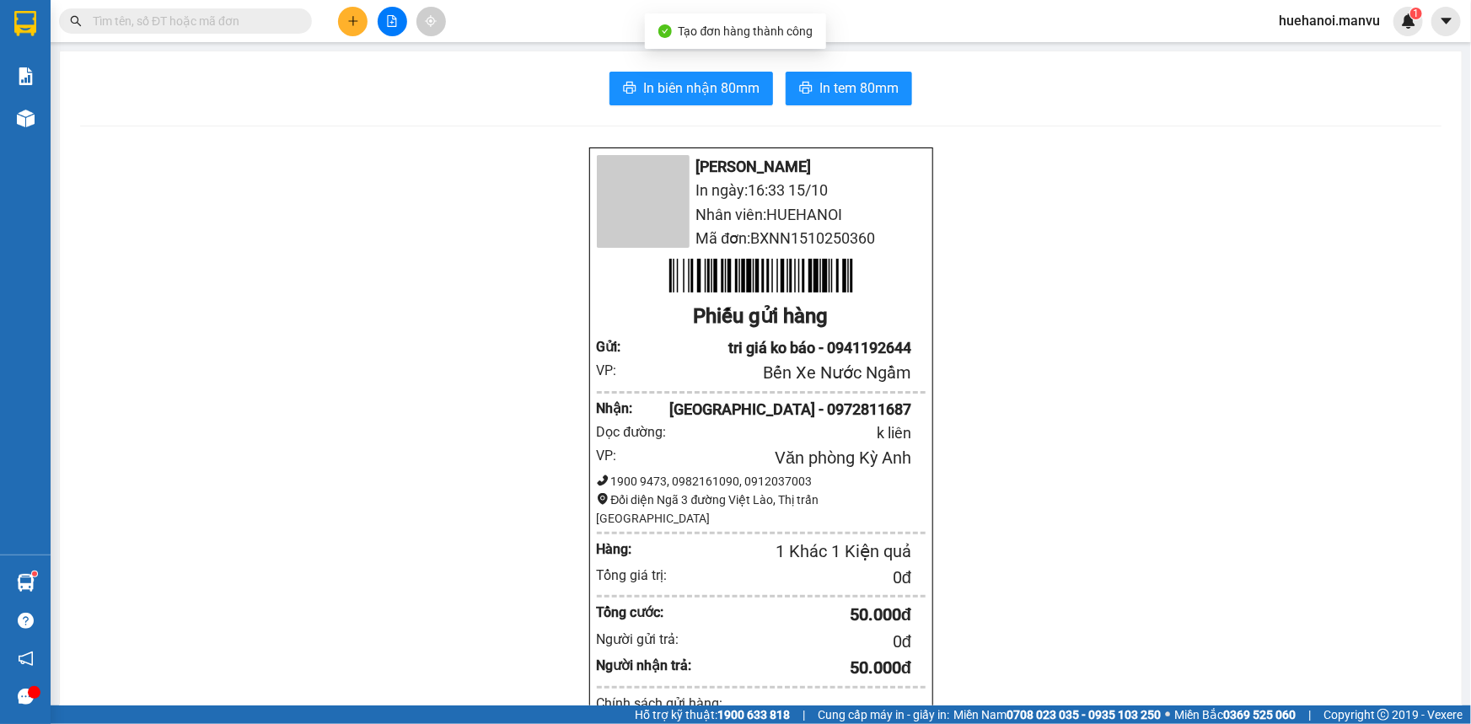
click at [742, 110] on div "In biên nhận 80mm In tem 80mm Mận Vũ In ngày: 16:33 [DATE] Nhân viên: HUEHANOI …" at bounding box center [760, 650] width 1401 height 1199
click at [734, 86] on span "In biên nhận 80mm" at bounding box center [701, 88] width 116 height 21
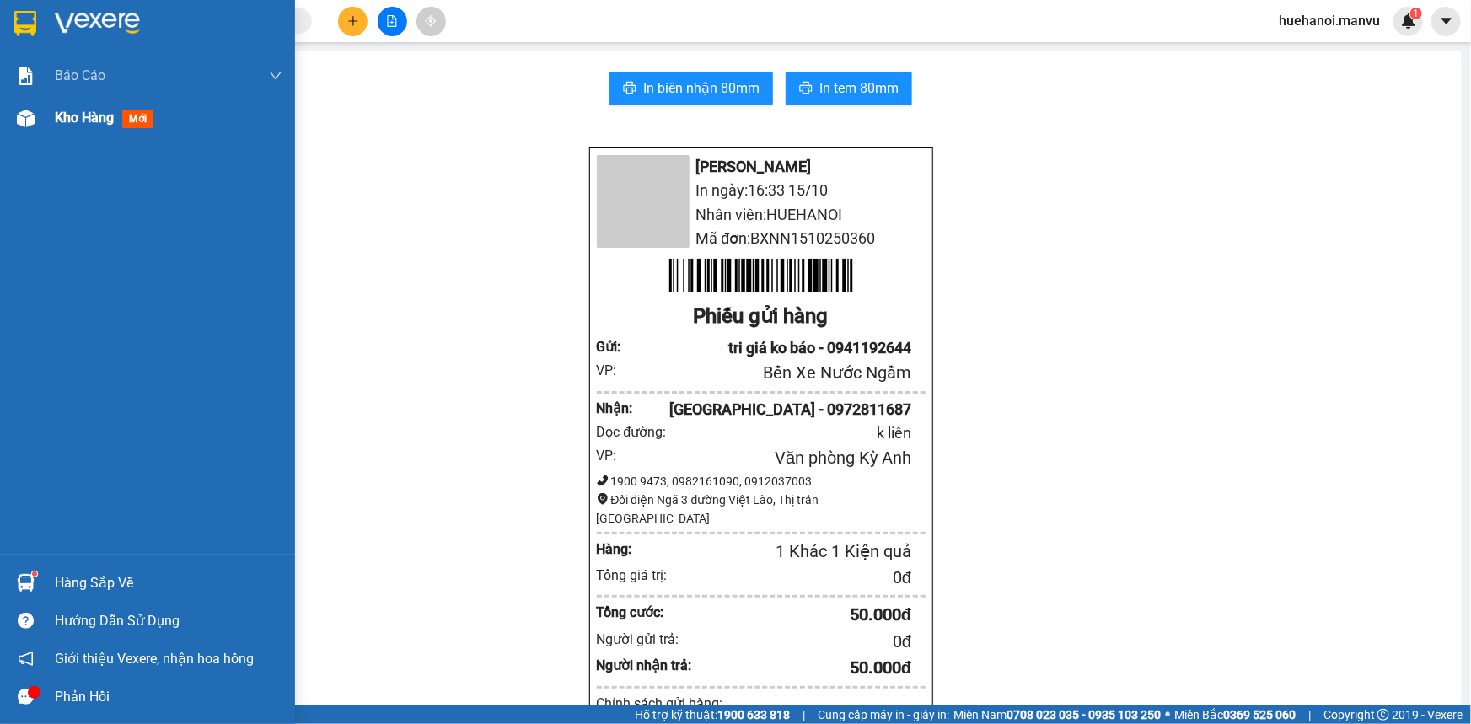
click at [99, 123] on span "Kho hàng" at bounding box center [84, 118] width 59 height 16
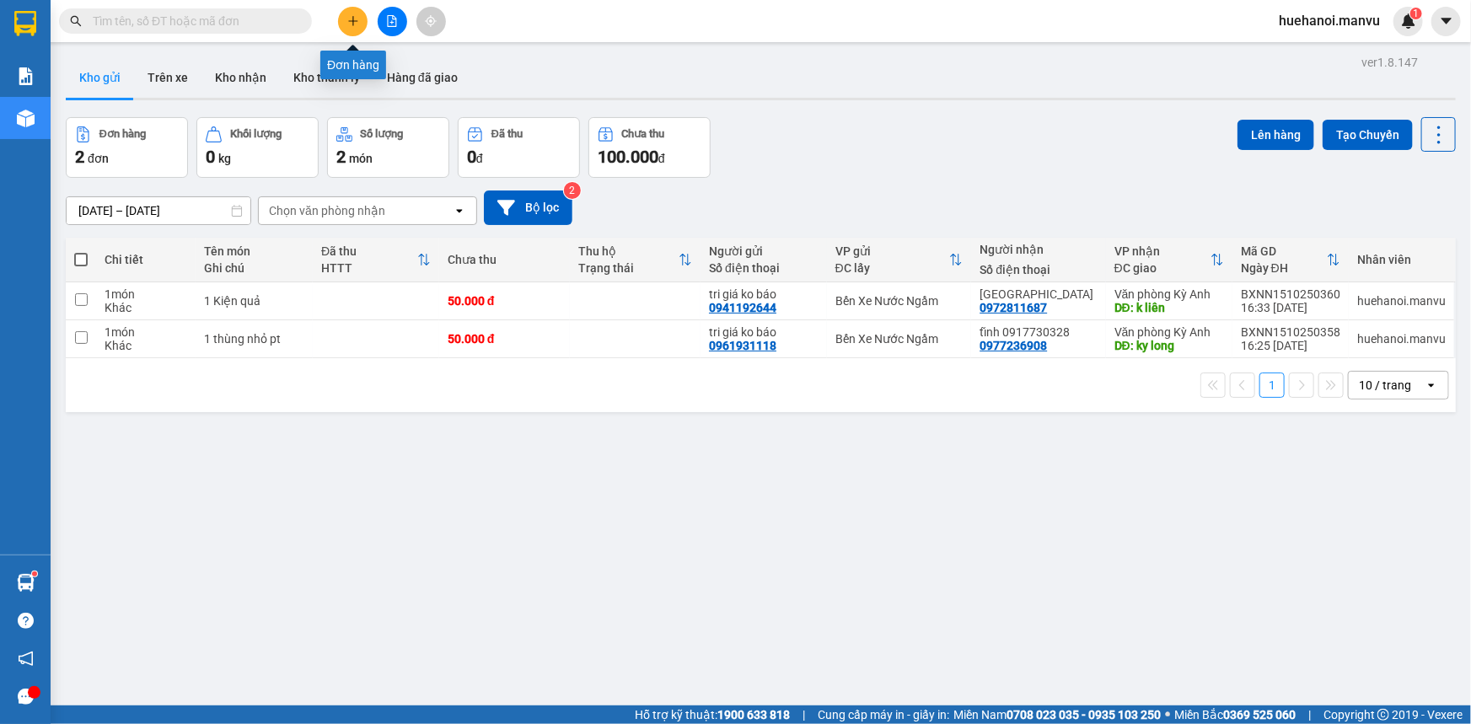
click at [355, 24] on icon "plus" at bounding box center [353, 21] width 12 height 12
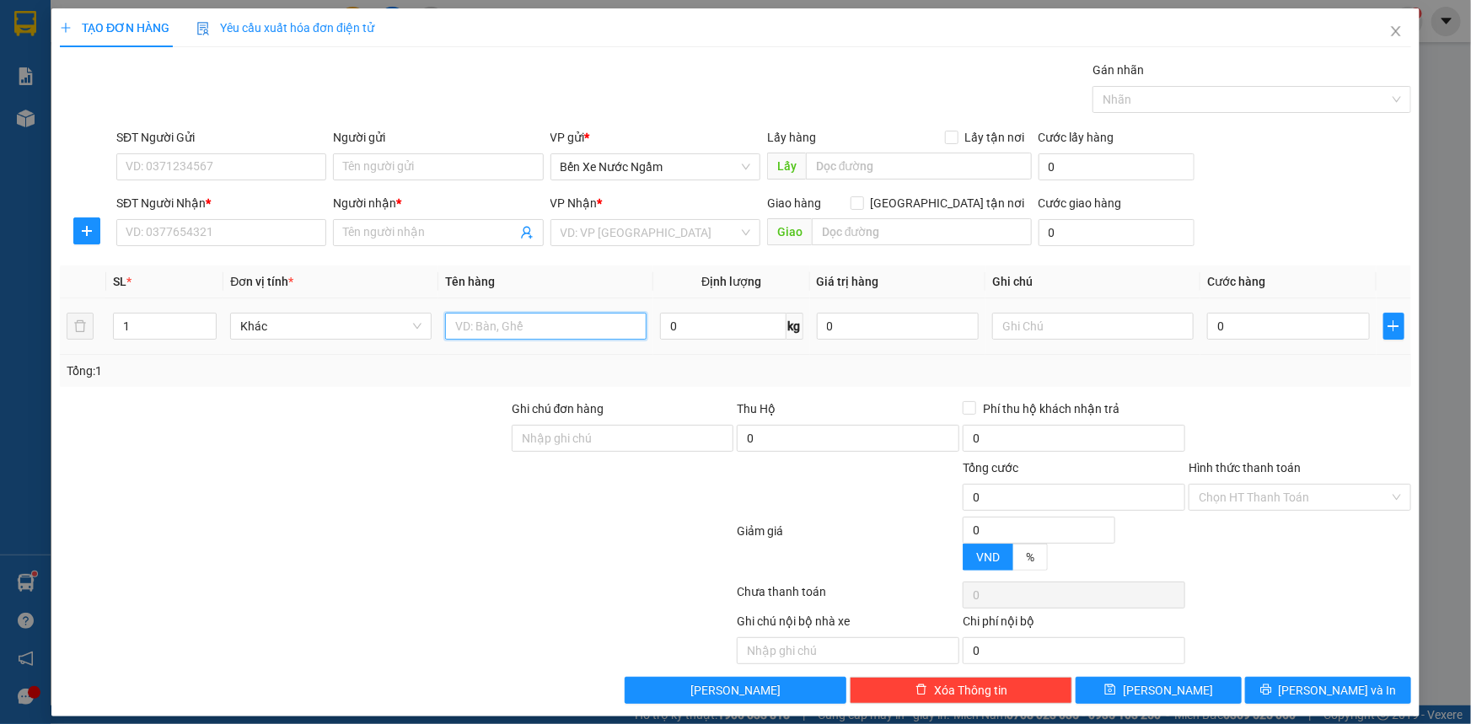
click at [564, 333] on input "text" at bounding box center [545, 326] width 201 height 27
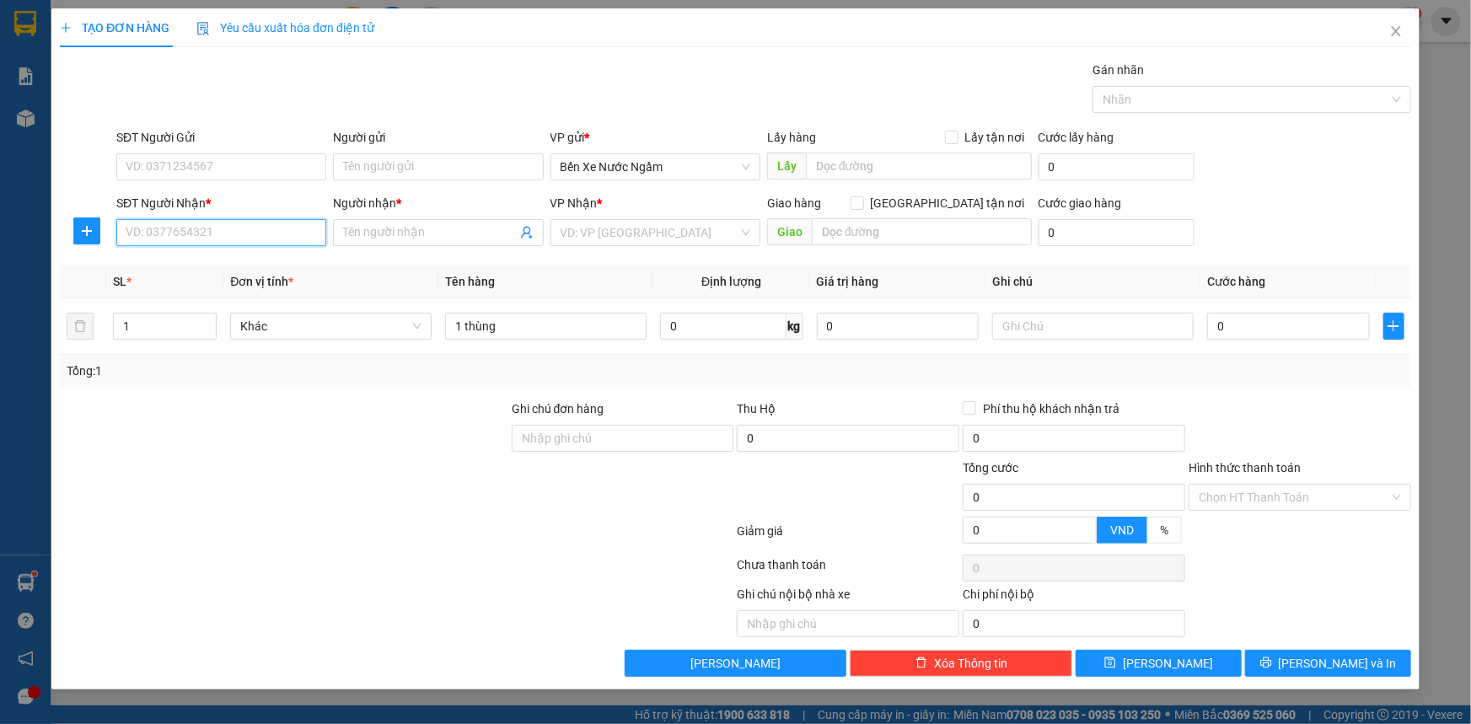
click at [254, 237] on input "SĐT Người Nhận *" at bounding box center [221, 232] width 210 height 27
click at [254, 237] on input "393" at bounding box center [221, 232] width 210 height 27
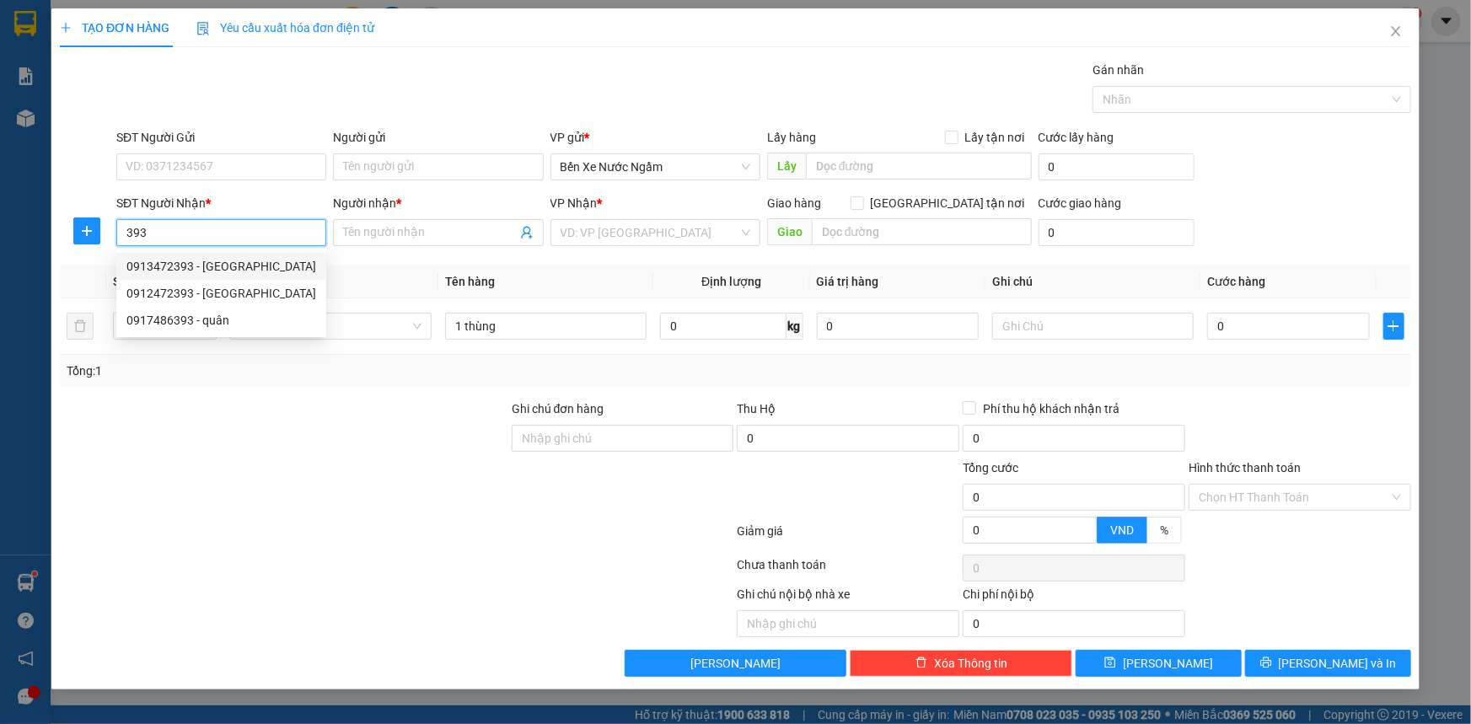
click at [196, 264] on div "0913472393 - [GEOGRAPHIC_DATA]" at bounding box center [221, 266] width 190 height 19
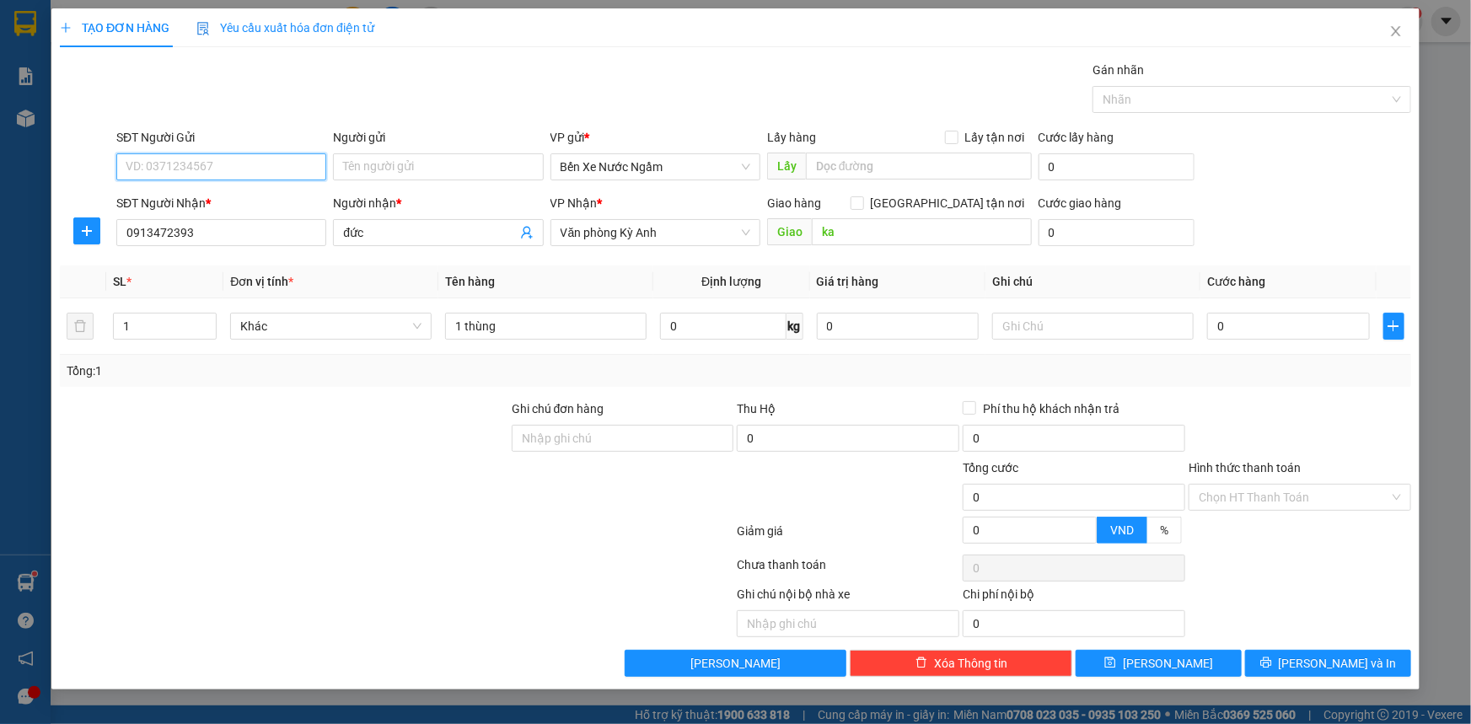
click at [201, 165] on input "SĐT Người Gửi" at bounding box center [221, 166] width 210 height 27
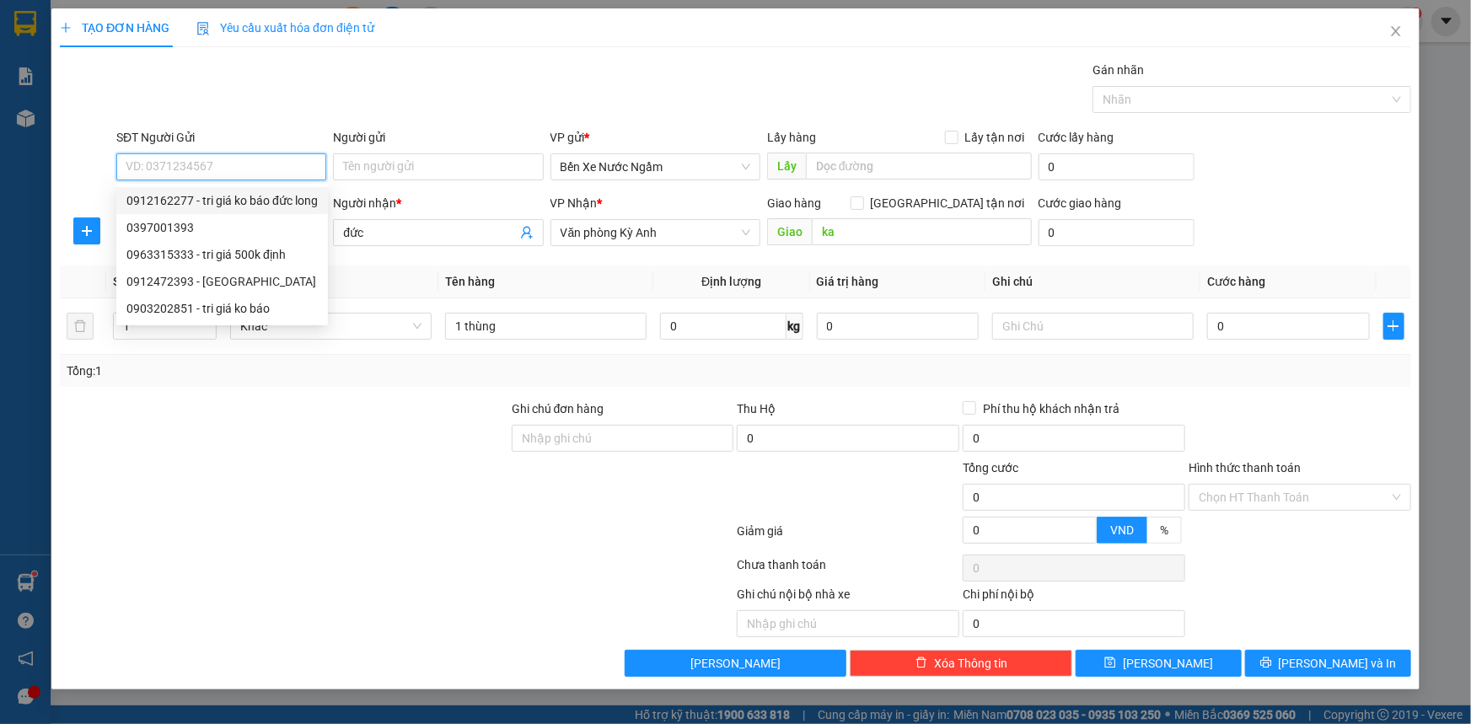
click at [208, 203] on div "0912162277 - tri giá ko báo đức long" at bounding box center [221, 200] width 191 height 19
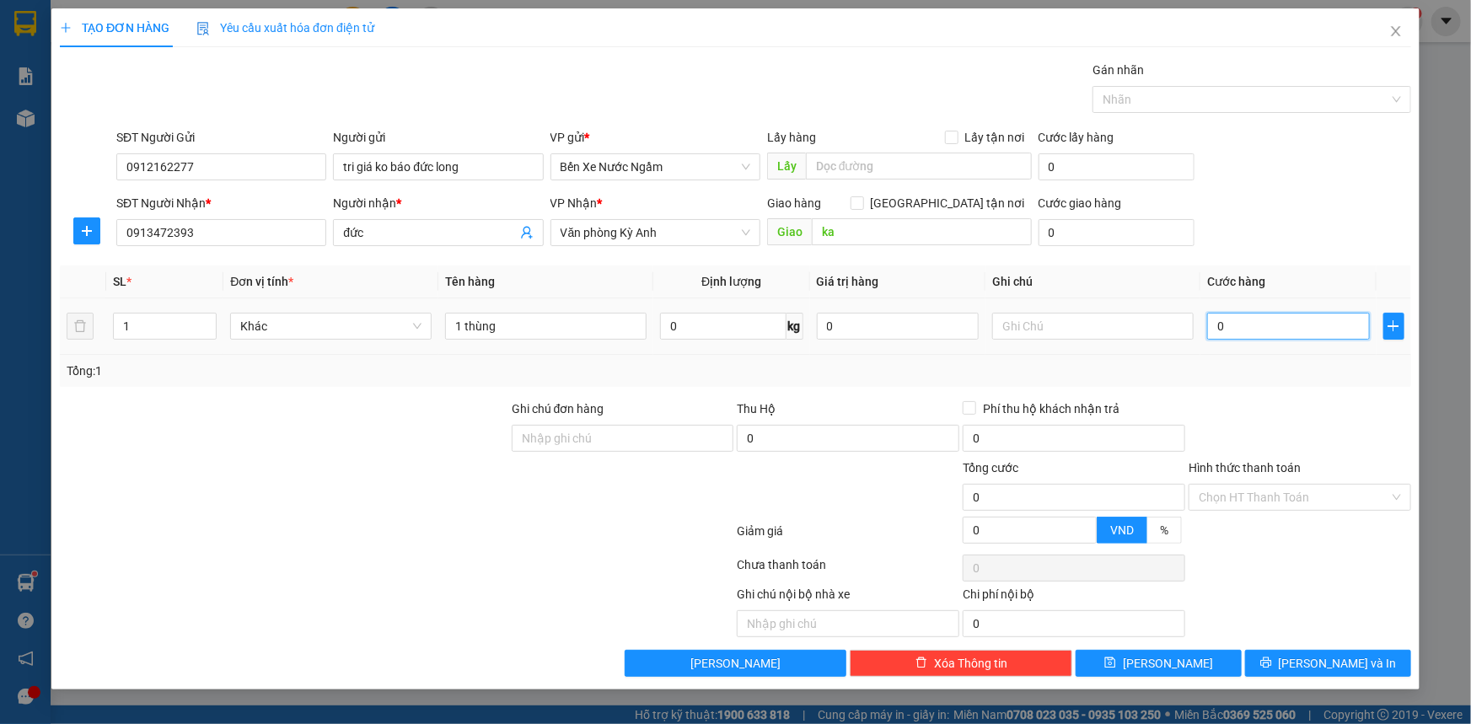
click at [1338, 331] on input "0" at bounding box center [1288, 326] width 163 height 27
click at [514, 335] on input "1 thùng" at bounding box center [545, 326] width 201 height 27
click at [1346, 668] on span "[PERSON_NAME] và In" at bounding box center [1337, 663] width 118 height 19
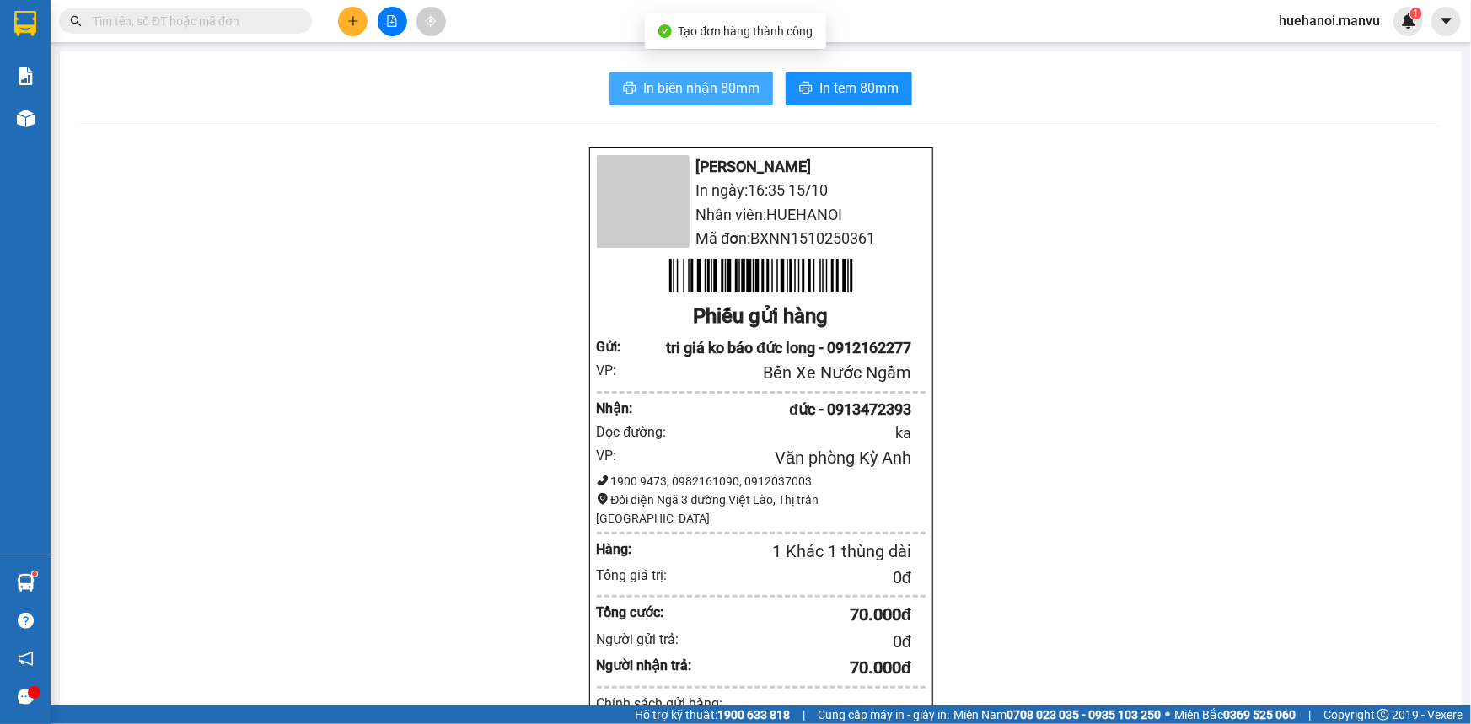
click at [666, 87] on span "In biên nhận 80mm" at bounding box center [701, 88] width 116 height 21
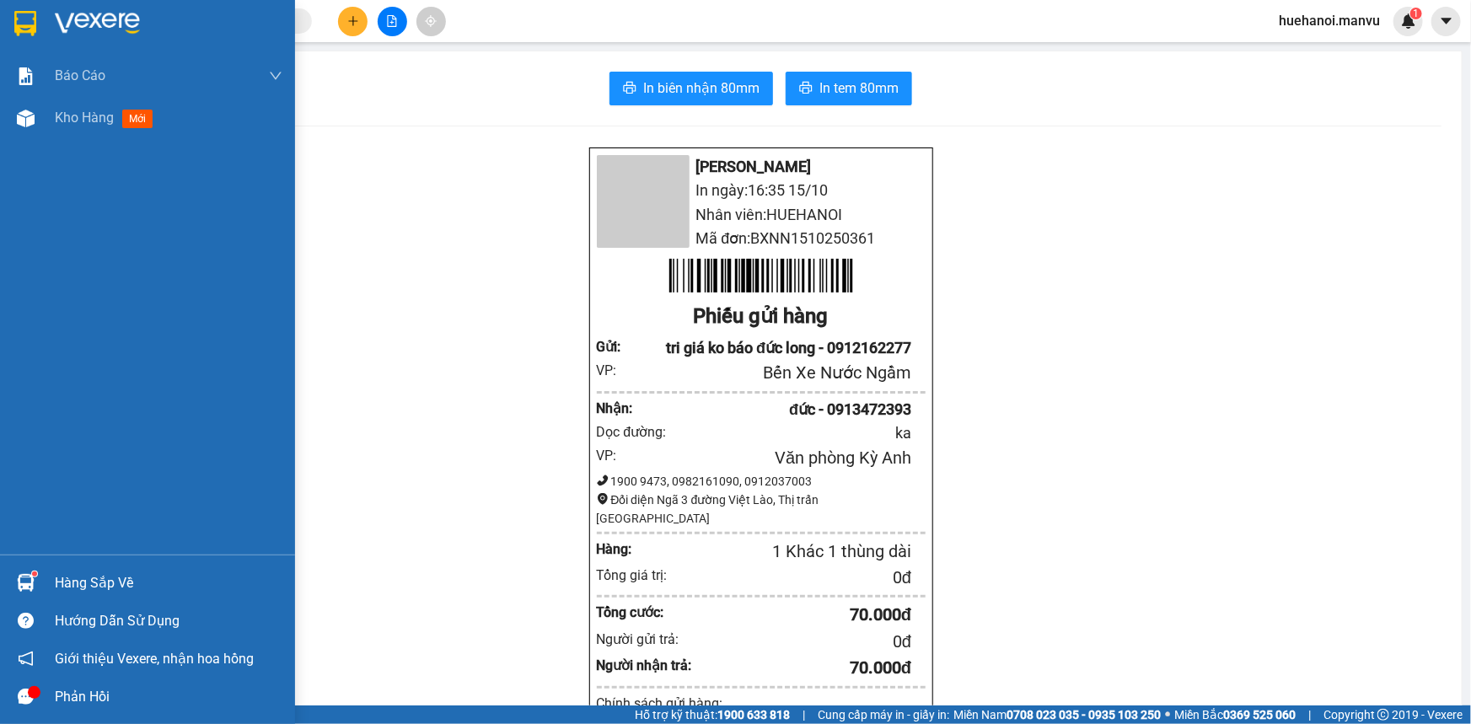
click at [123, 574] on div "Hàng sắp về" at bounding box center [169, 583] width 228 height 25
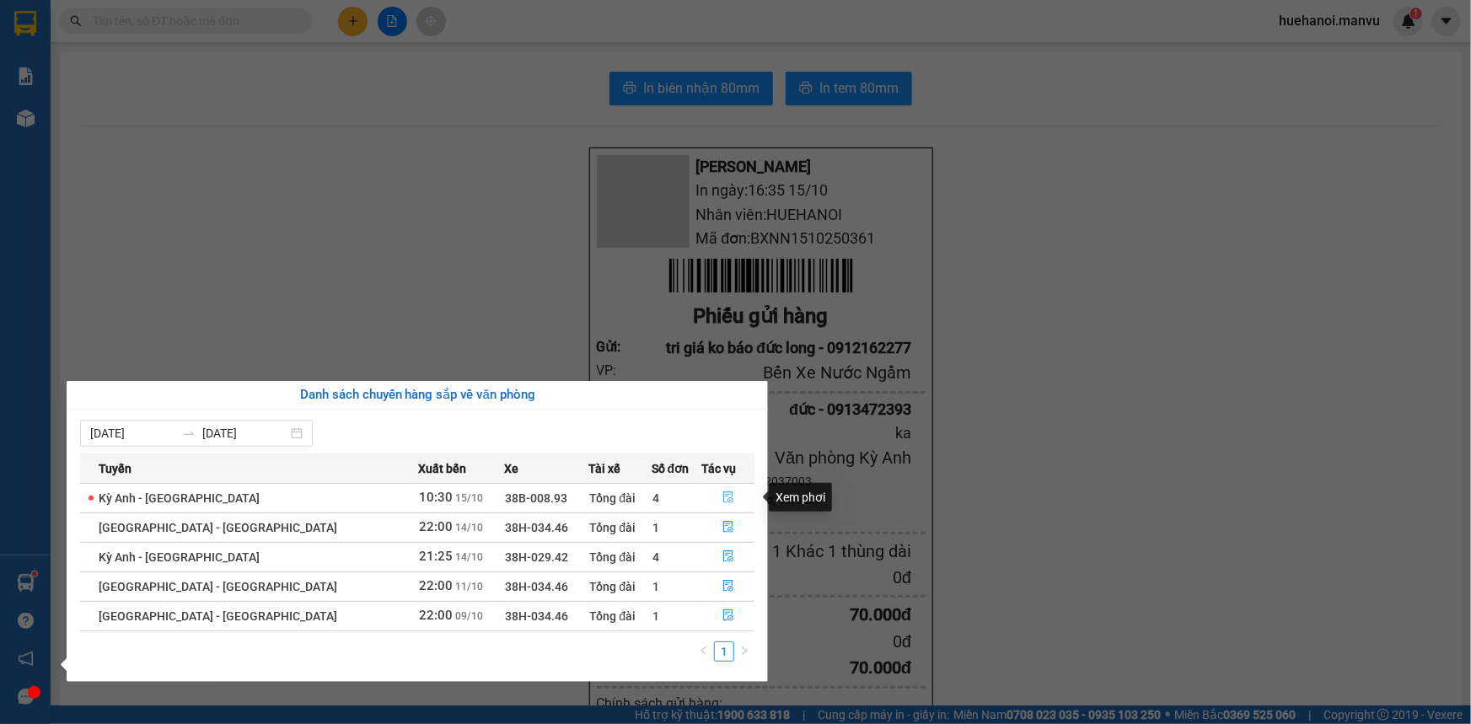
click at [723, 492] on icon "file-done" at bounding box center [728, 497] width 10 height 12
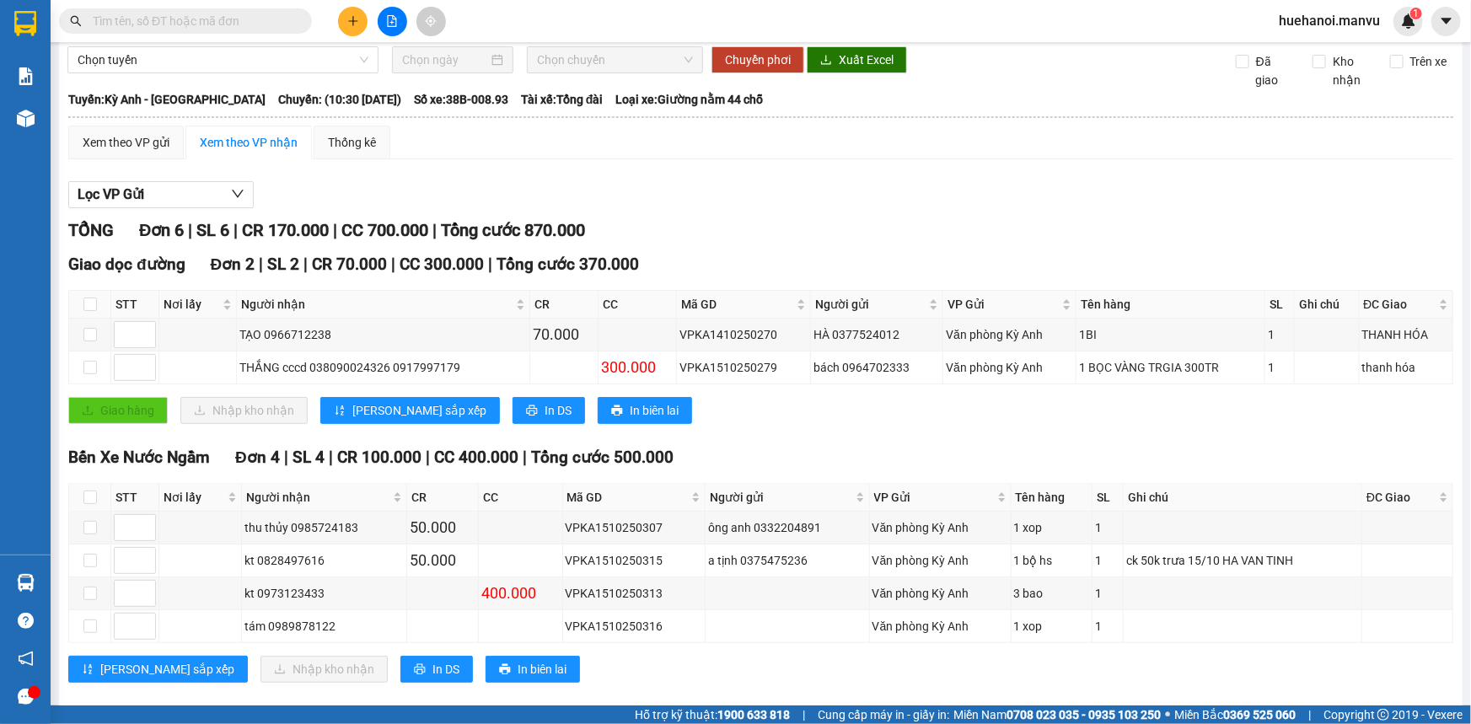
scroll to position [70, 0]
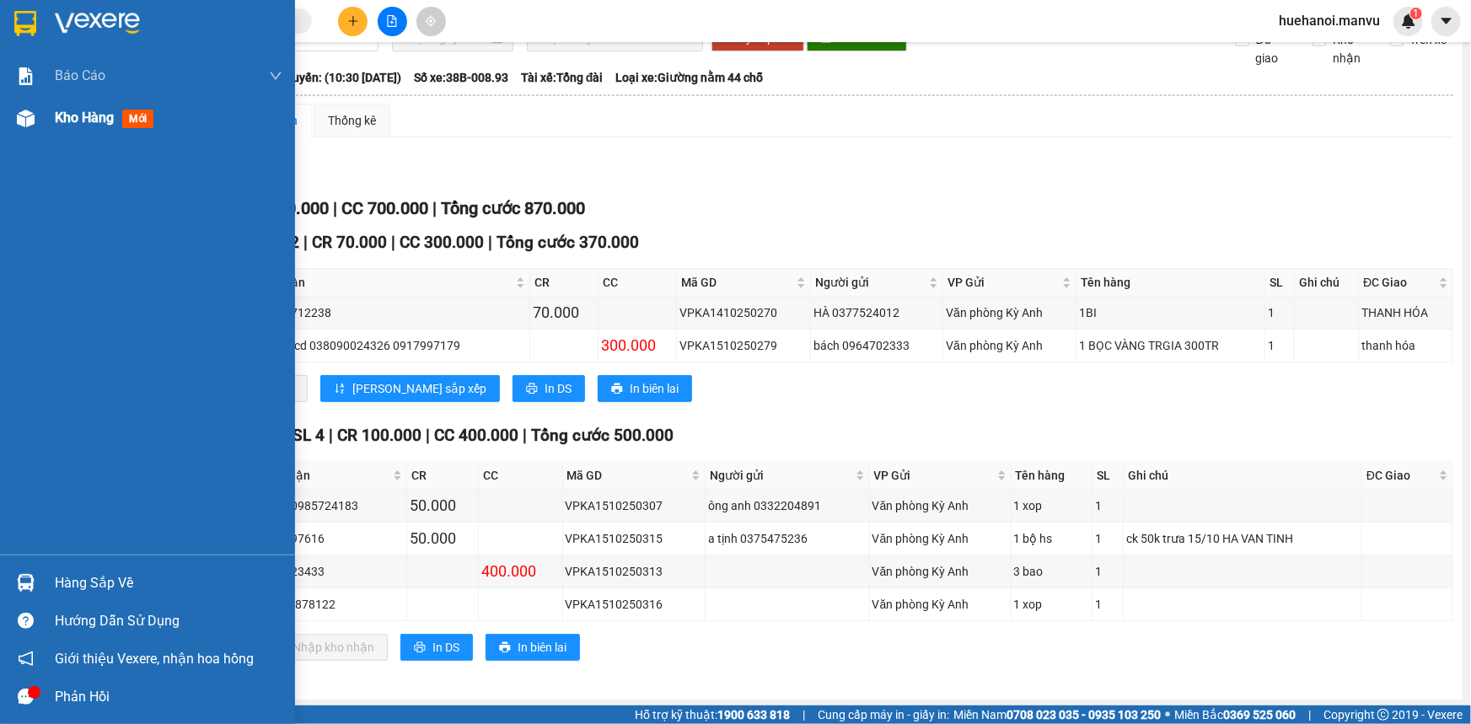
click at [83, 115] on span "Kho hàng" at bounding box center [84, 118] width 59 height 16
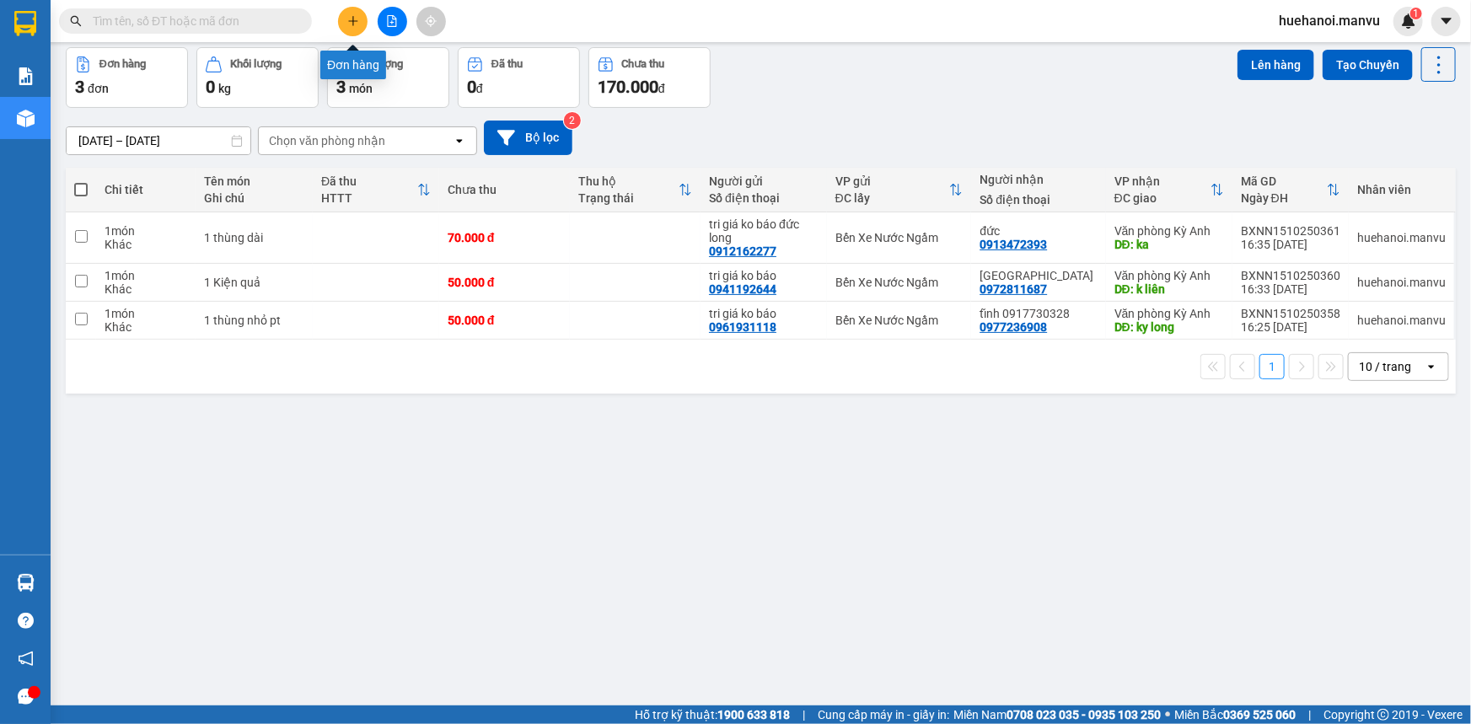
click at [349, 17] on icon "plus" at bounding box center [353, 21] width 12 height 12
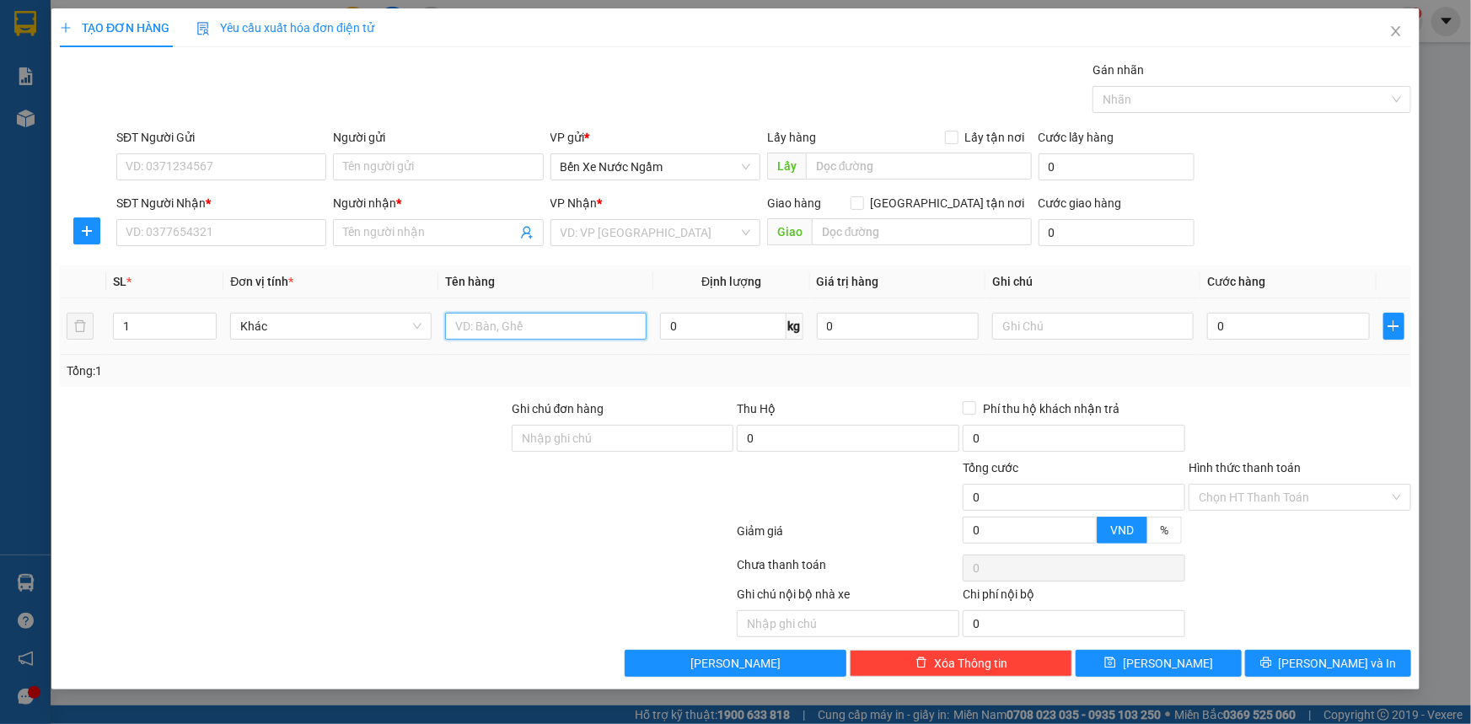
click at [526, 333] on input "text" at bounding box center [545, 326] width 201 height 27
click at [1255, 329] on input "0" at bounding box center [1288, 326] width 163 height 27
click at [223, 238] on input "SĐT Người Nhận *" at bounding box center [221, 232] width 210 height 27
click at [549, 327] on input "2 Kiện quả" at bounding box center [545, 326] width 201 height 27
click at [211, 240] on input "SĐT Người Nhận *" at bounding box center [221, 232] width 210 height 27
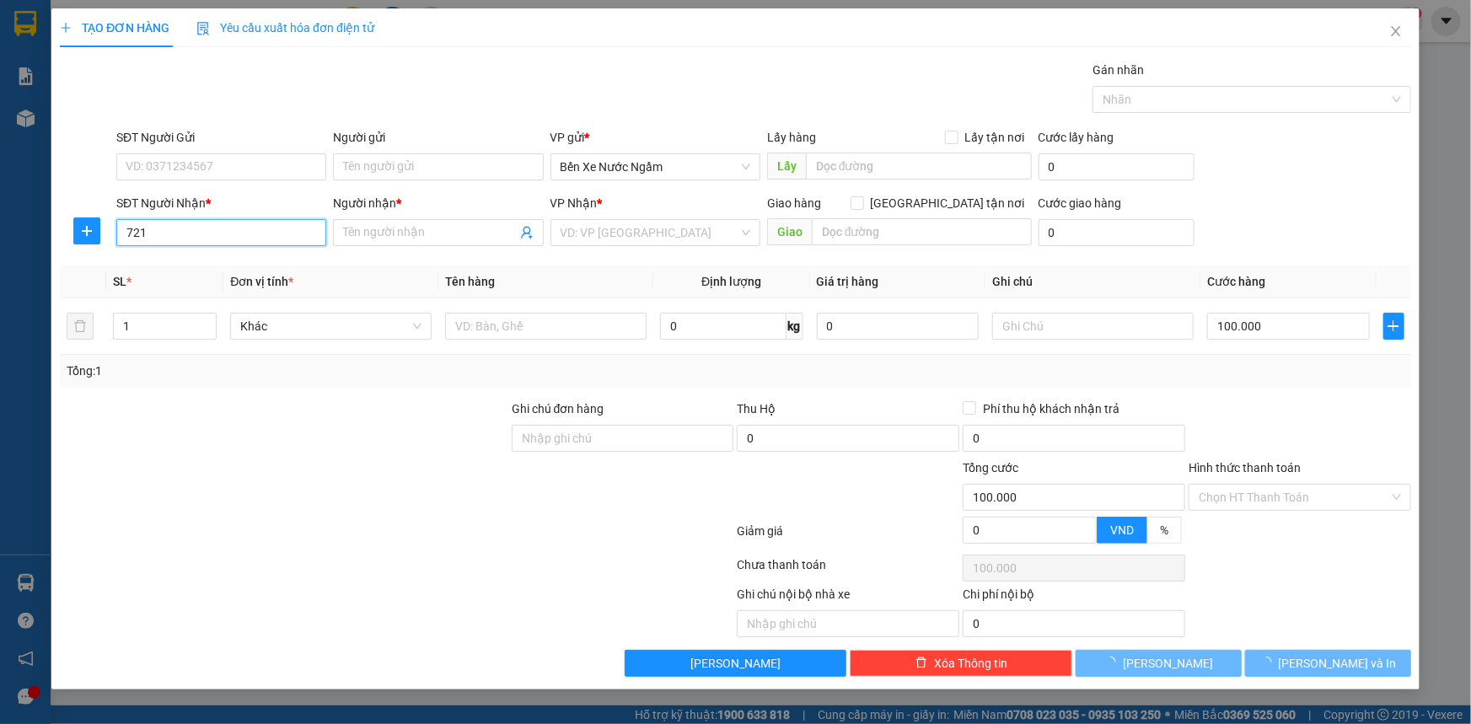
click at [211, 240] on input "721" at bounding box center [221, 232] width 210 height 27
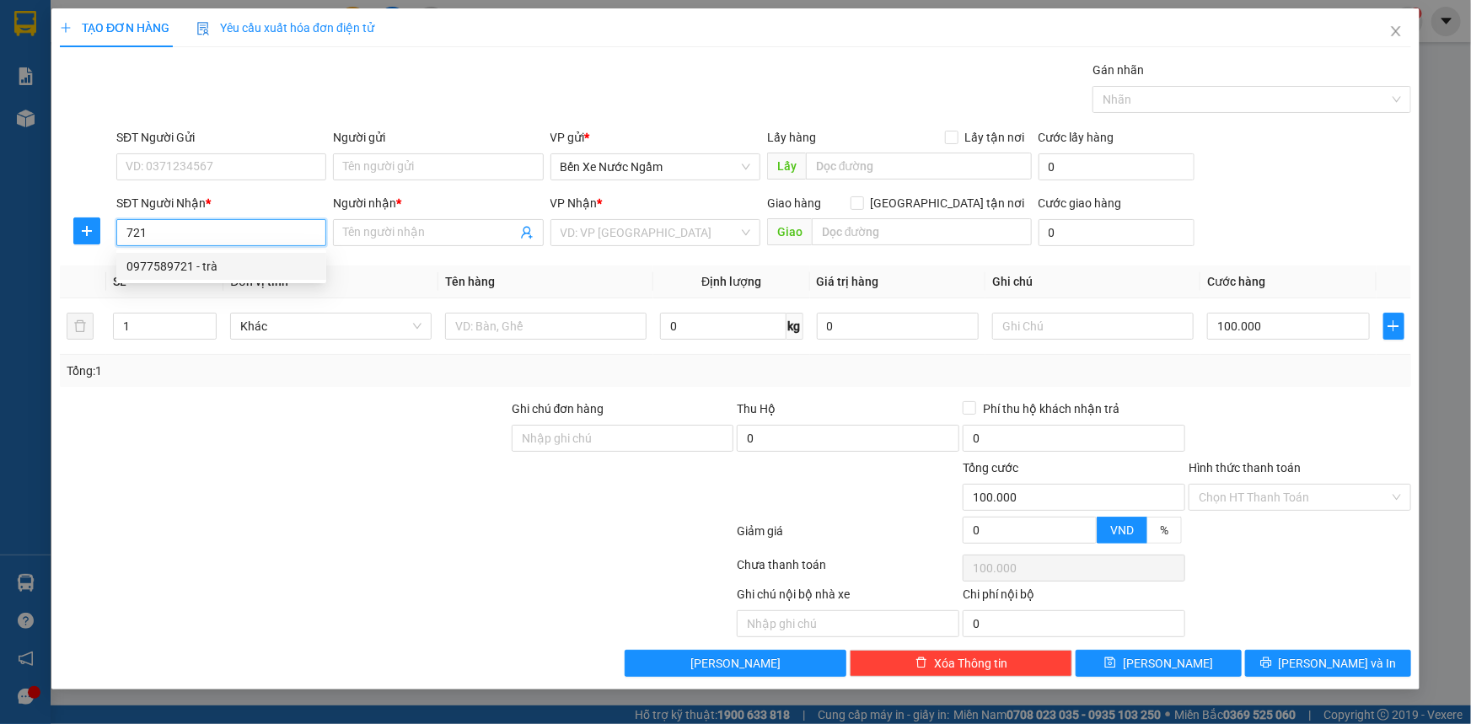
click at [192, 268] on div "0977589721 - trà" at bounding box center [221, 266] width 190 height 19
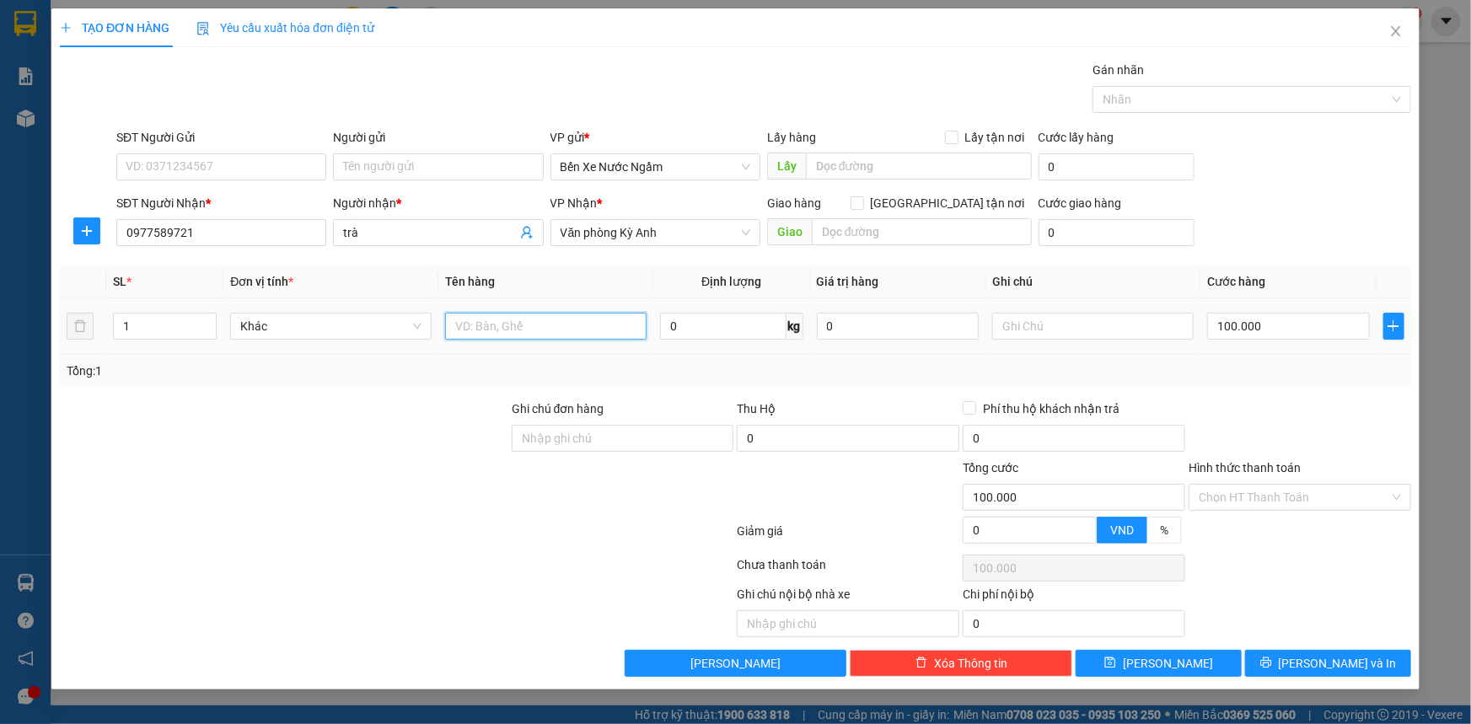
click at [562, 334] on input "text" at bounding box center [545, 326] width 201 height 27
click at [1314, 329] on input "100.000" at bounding box center [1288, 326] width 163 height 27
click at [235, 168] on input "SĐT Người Gửi" at bounding box center [221, 166] width 210 height 27
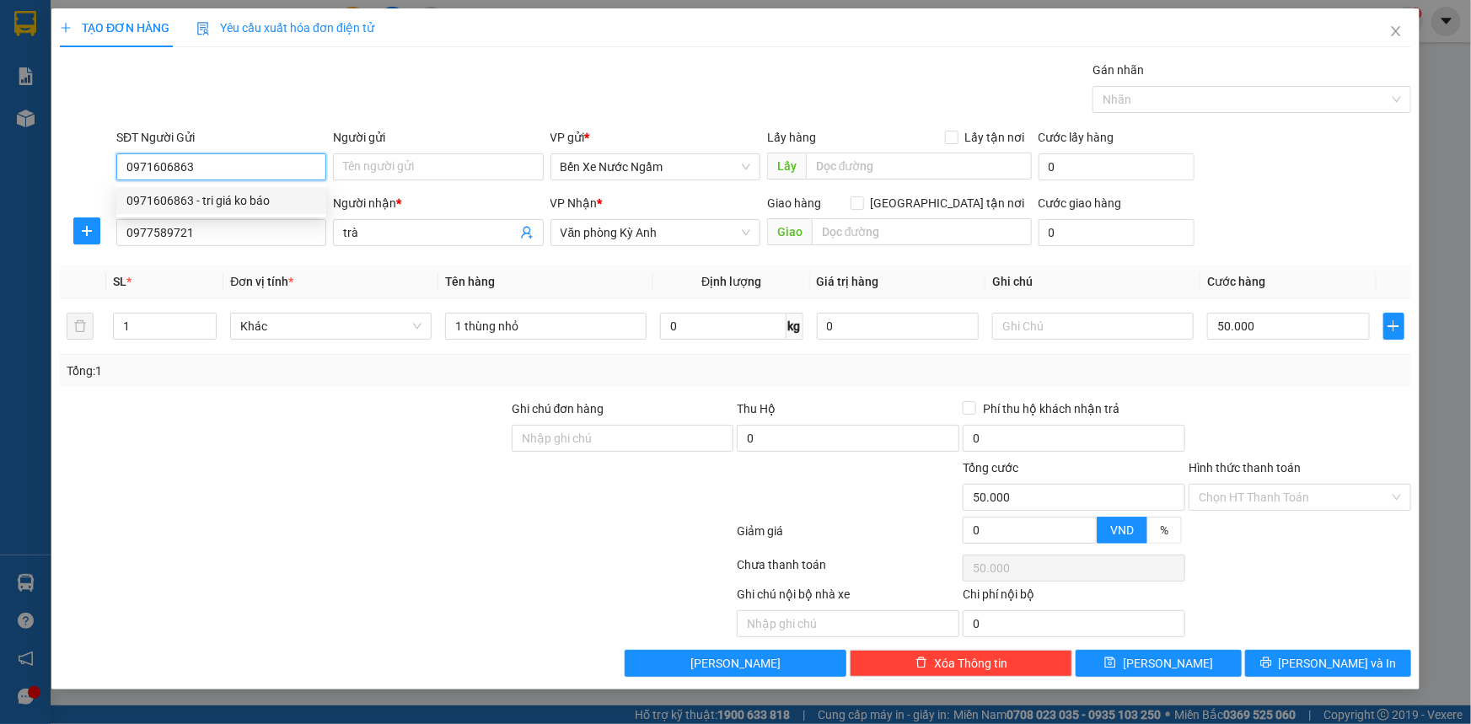
click at [236, 199] on div "0971606863 - tri giá ko báo" at bounding box center [221, 200] width 190 height 19
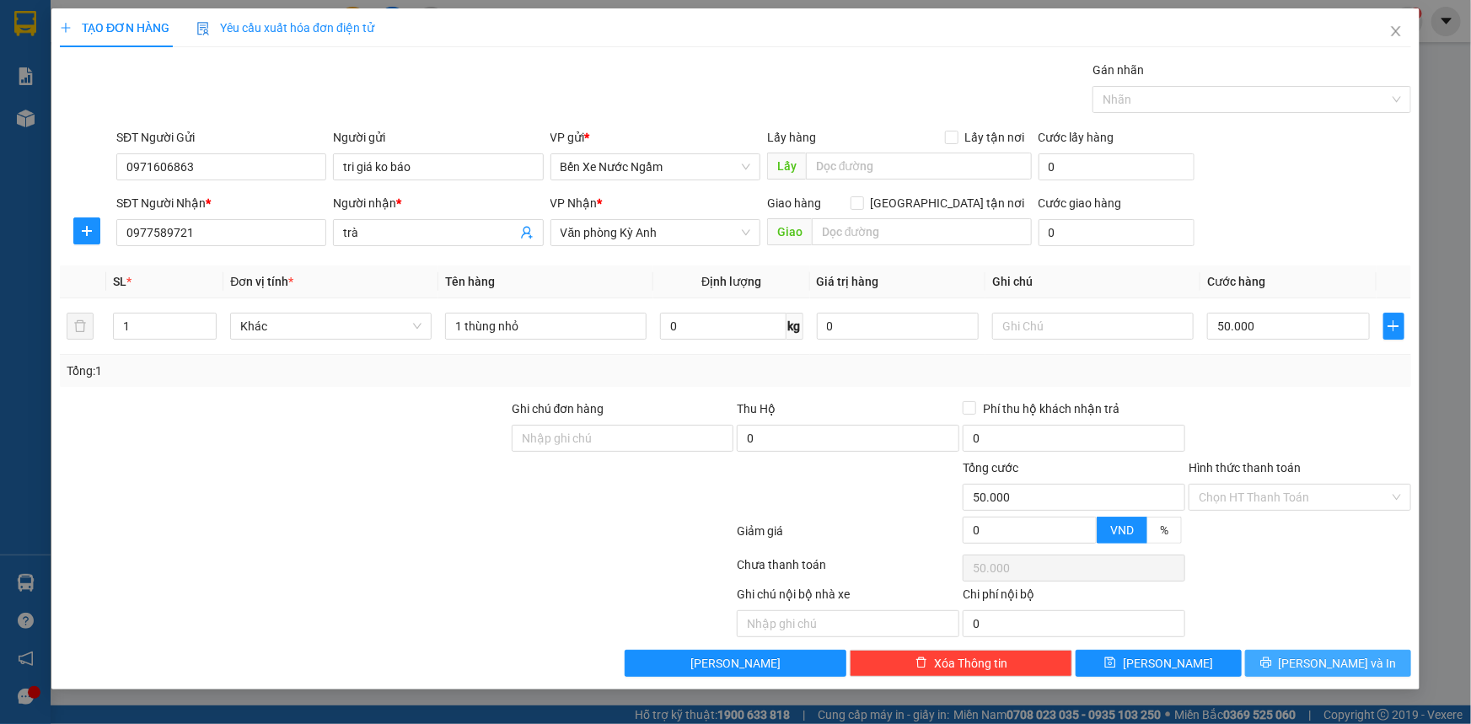
click at [1289, 657] on button "[PERSON_NAME] và In" at bounding box center [1328, 663] width 166 height 27
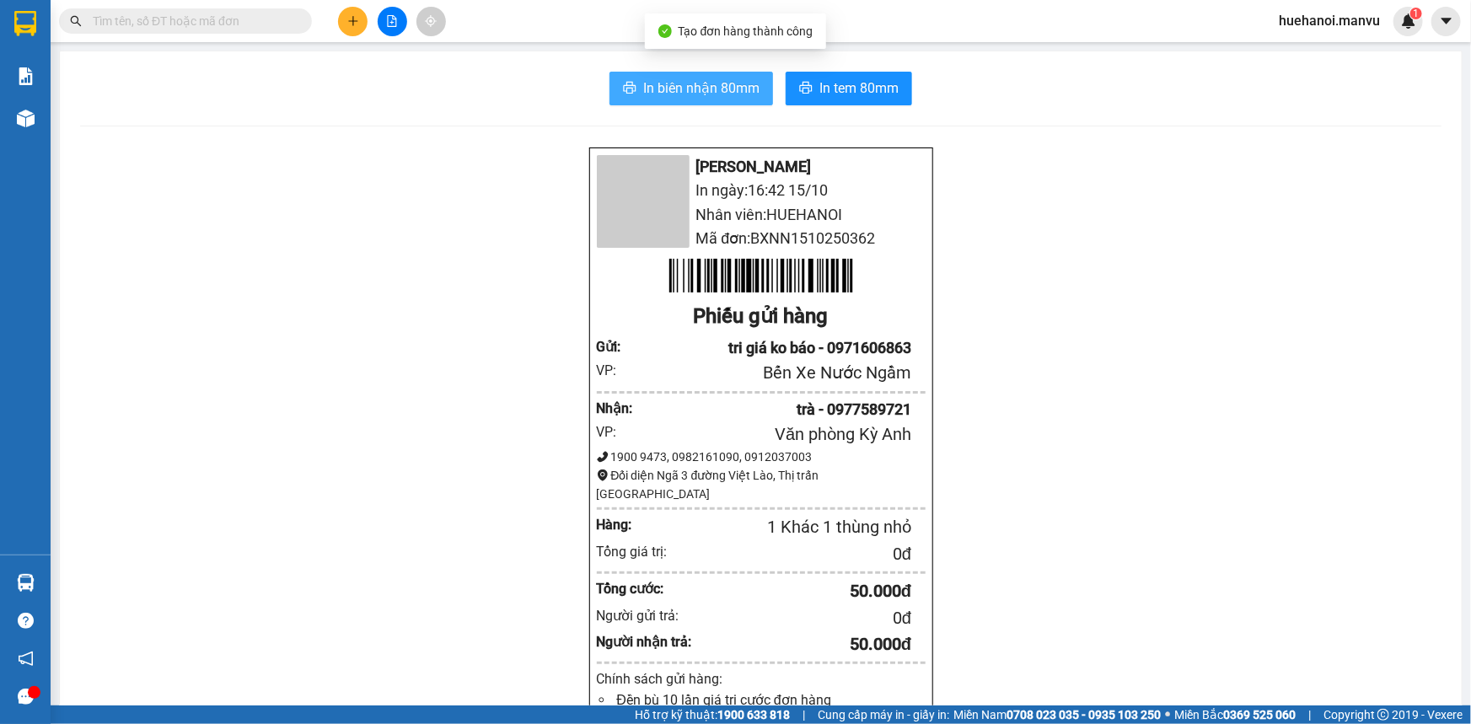
click at [685, 92] on span "In biên nhận 80mm" at bounding box center [701, 88] width 116 height 21
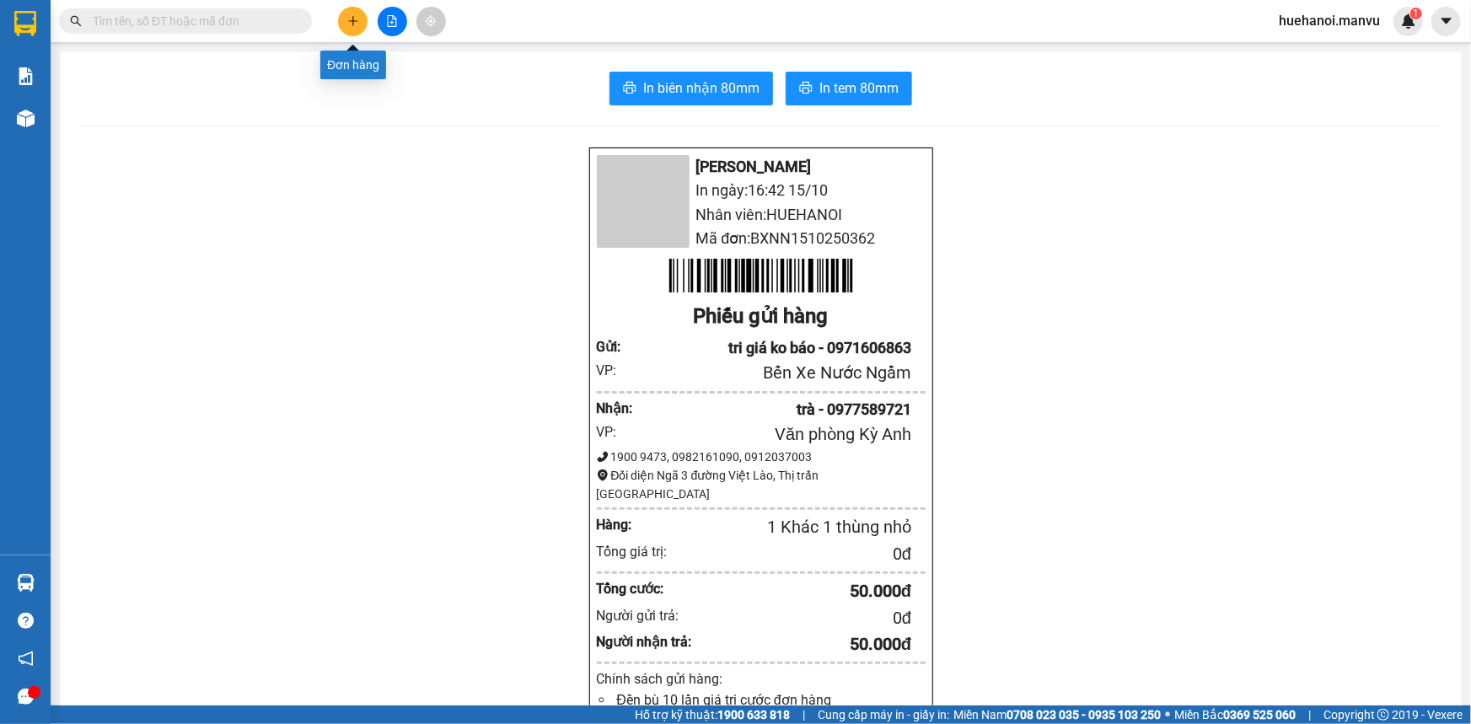
click at [356, 23] on icon "plus" at bounding box center [353, 21] width 12 height 12
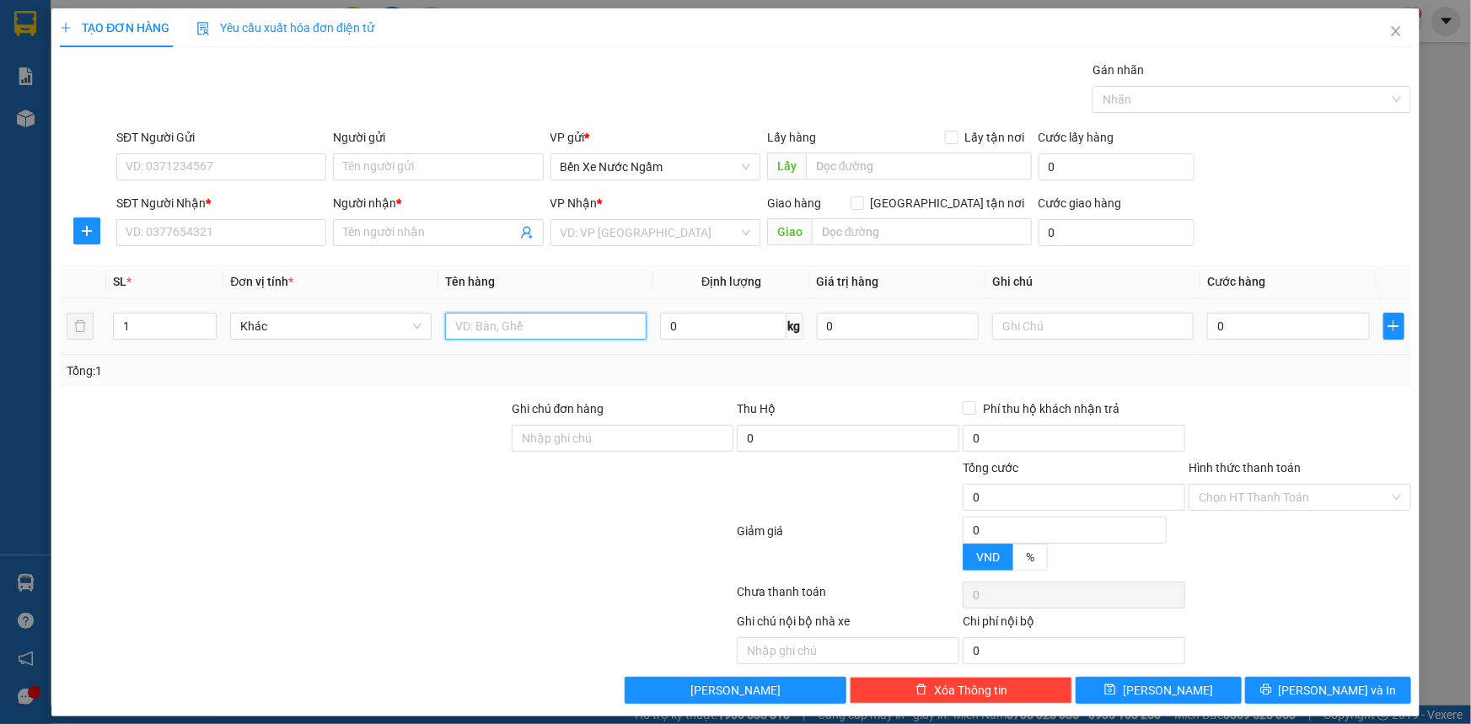
click at [586, 323] on input "text" at bounding box center [545, 326] width 201 height 27
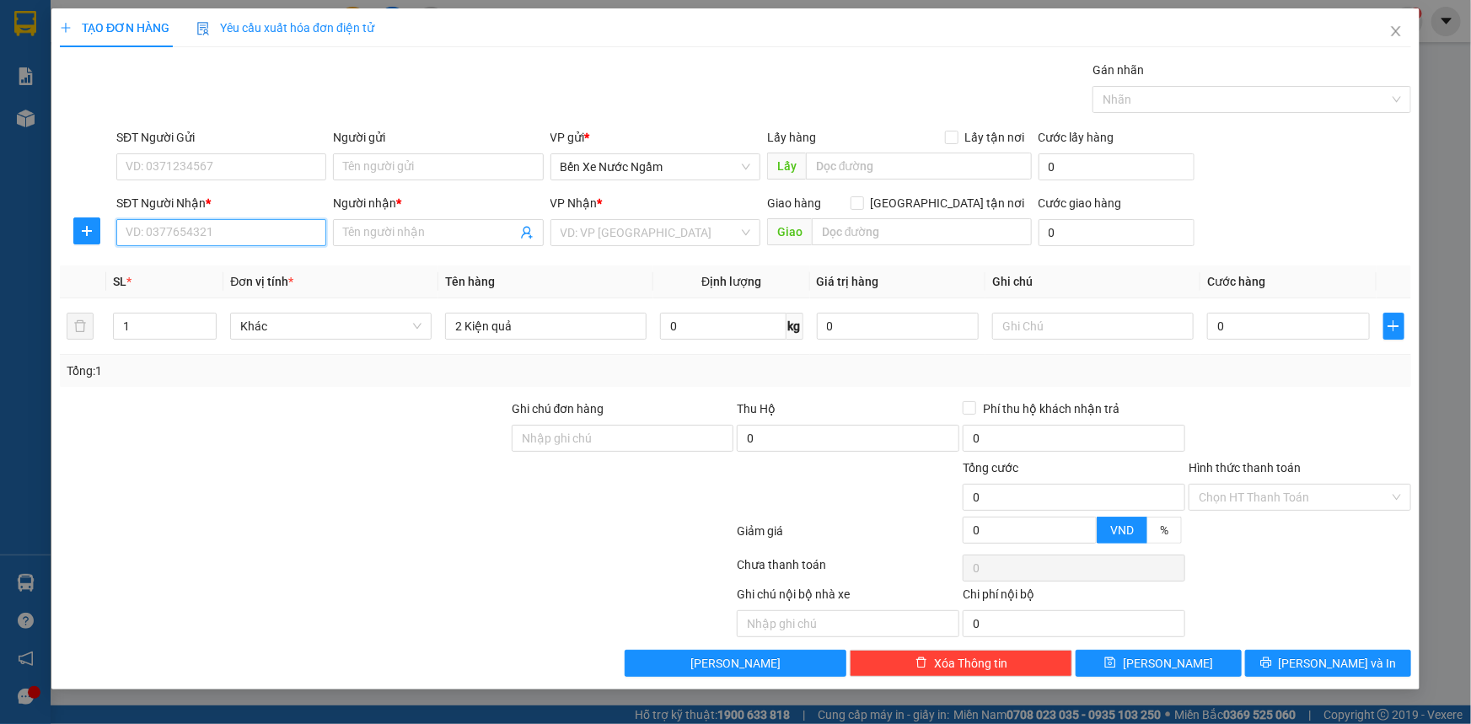
click at [253, 229] on input "SĐT Người Nhận *" at bounding box center [221, 232] width 210 height 27
click at [253, 229] on input "3168" at bounding box center [221, 232] width 210 height 27
click at [250, 262] on div "0342123168 - sử việt việt liên" at bounding box center [221, 266] width 190 height 19
click at [251, 162] on input "SĐT Người Gửi" at bounding box center [221, 166] width 210 height 27
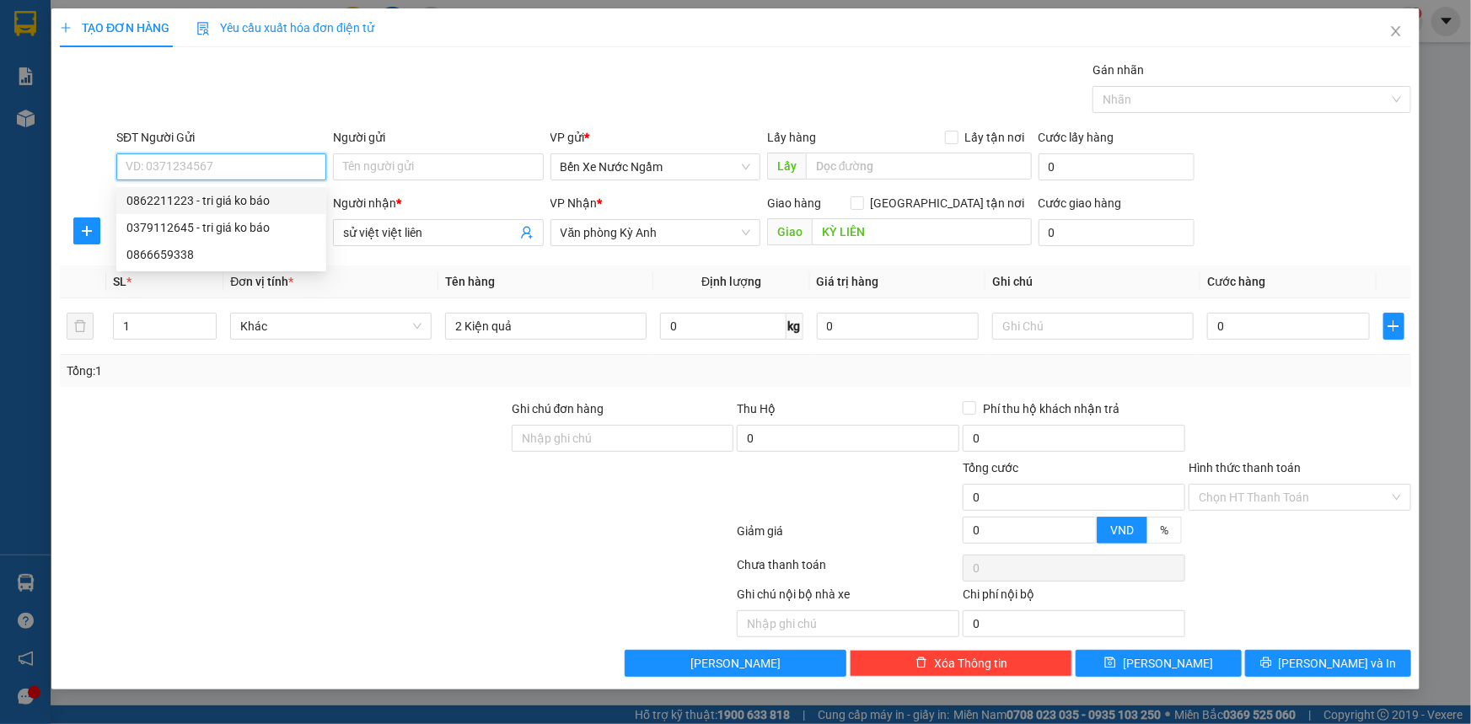
click at [217, 198] on div "0862211223 - tri giá ko báo" at bounding box center [221, 200] width 190 height 19
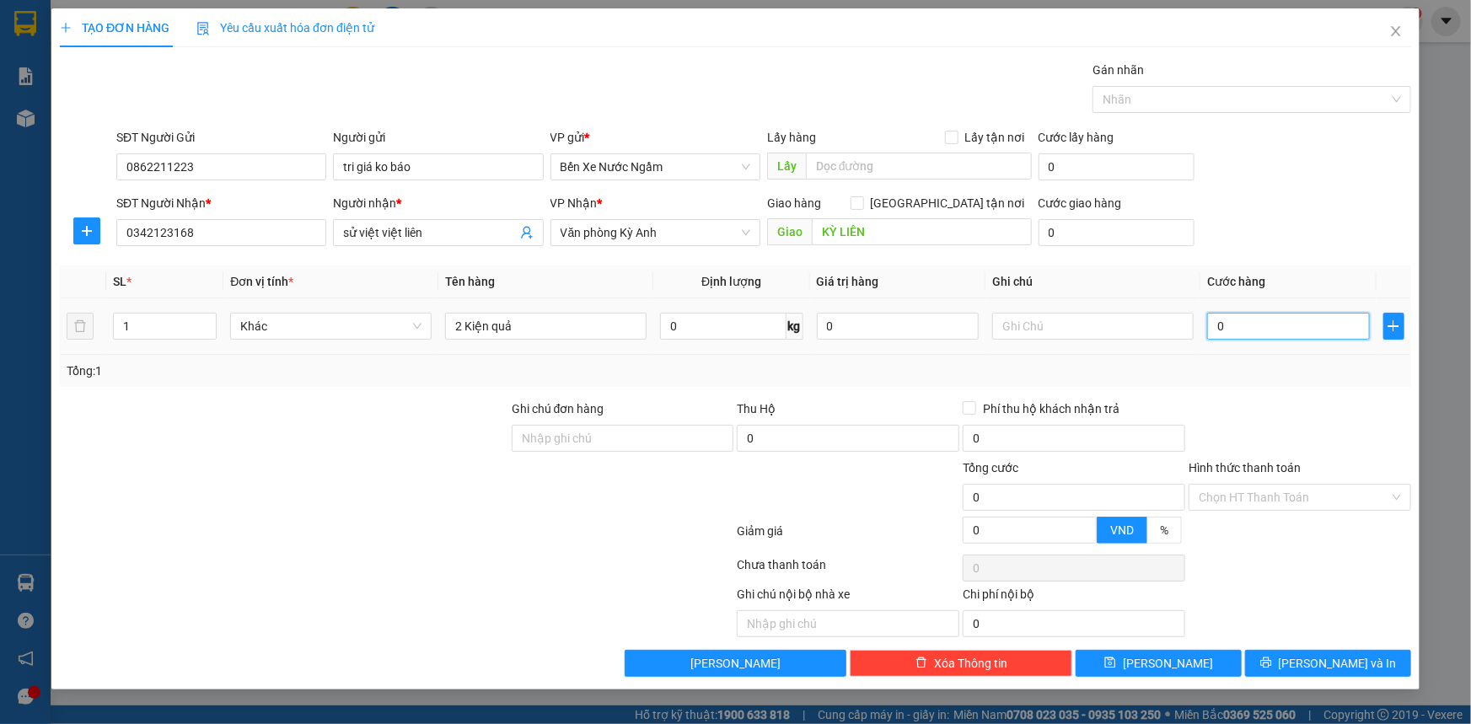
click at [1245, 324] on input "0" at bounding box center [1288, 326] width 163 height 27
click at [1275, 657] on button "[PERSON_NAME] và In" at bounding box center [1328, 663] width 166 height 27
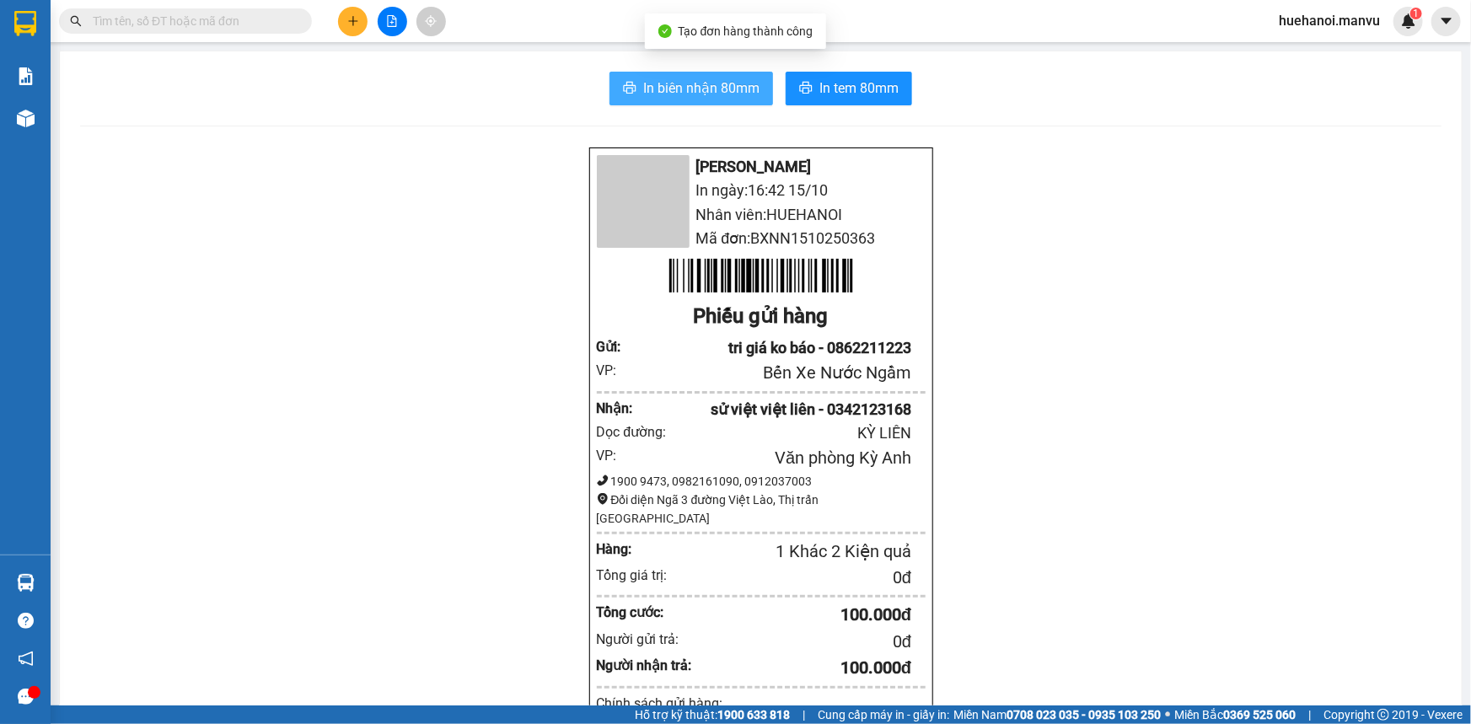
click at [705, 81] on span "In biên nhận 80mm" at bounding box center [701, 88] width 116 height 21
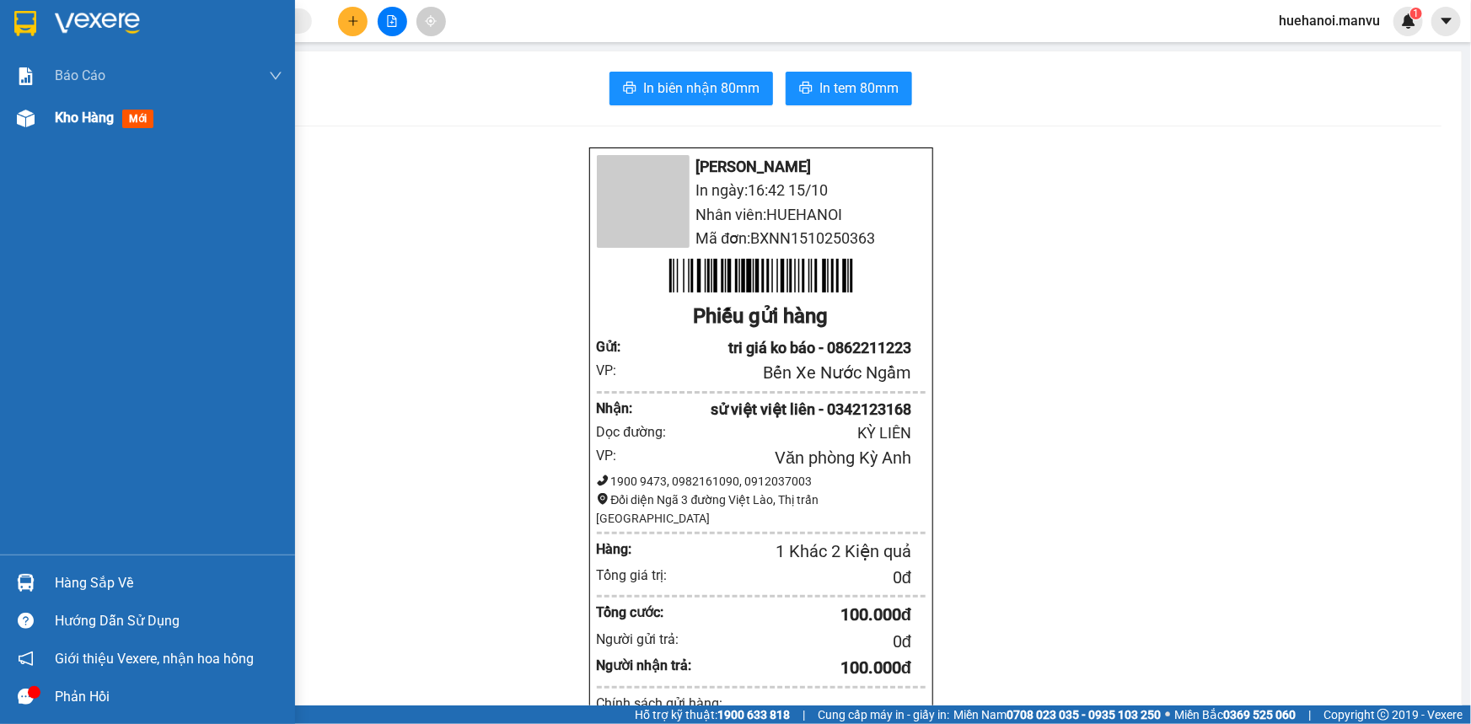
click at [89, 118] on span "Kho hàng" at bounding box center [84, 118] width 59 height 16
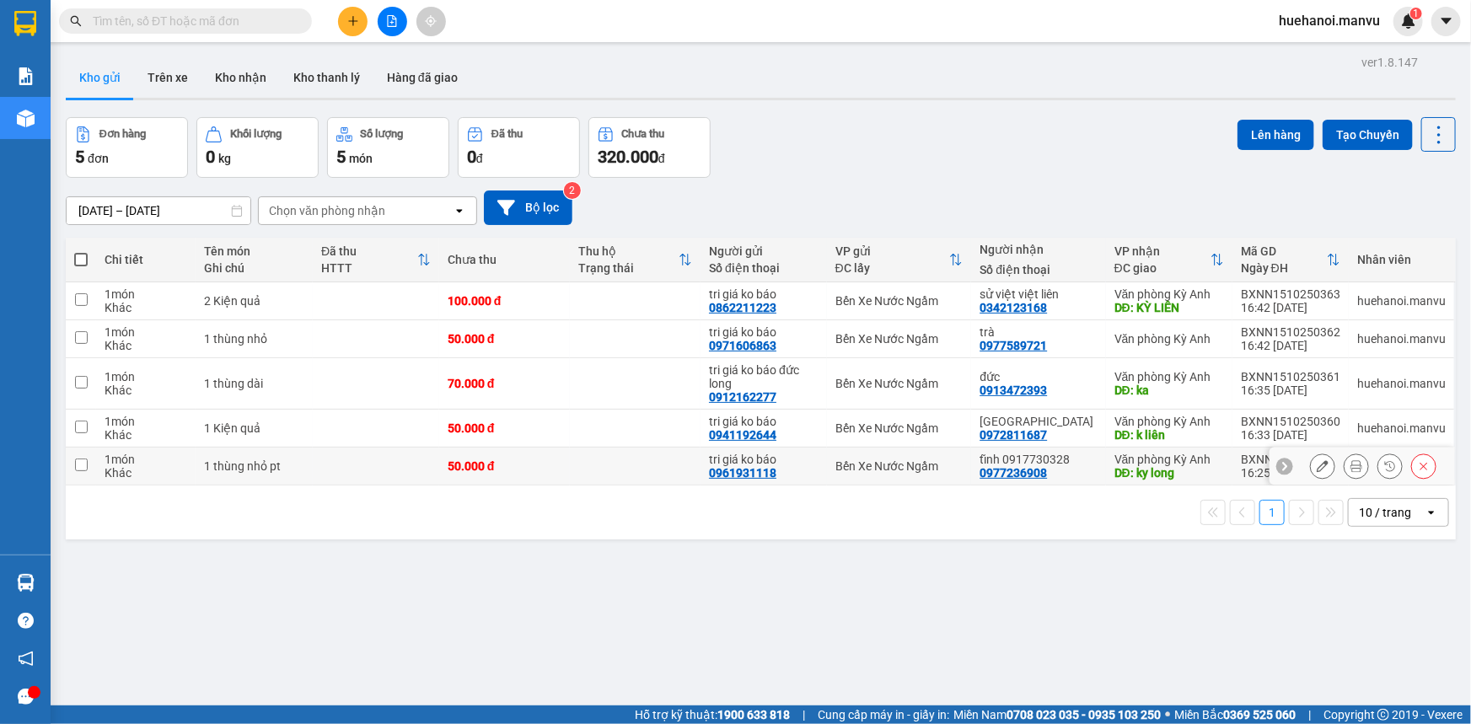
click at [78, 456] on td at bounding box center [81, 467] width 30 height 38
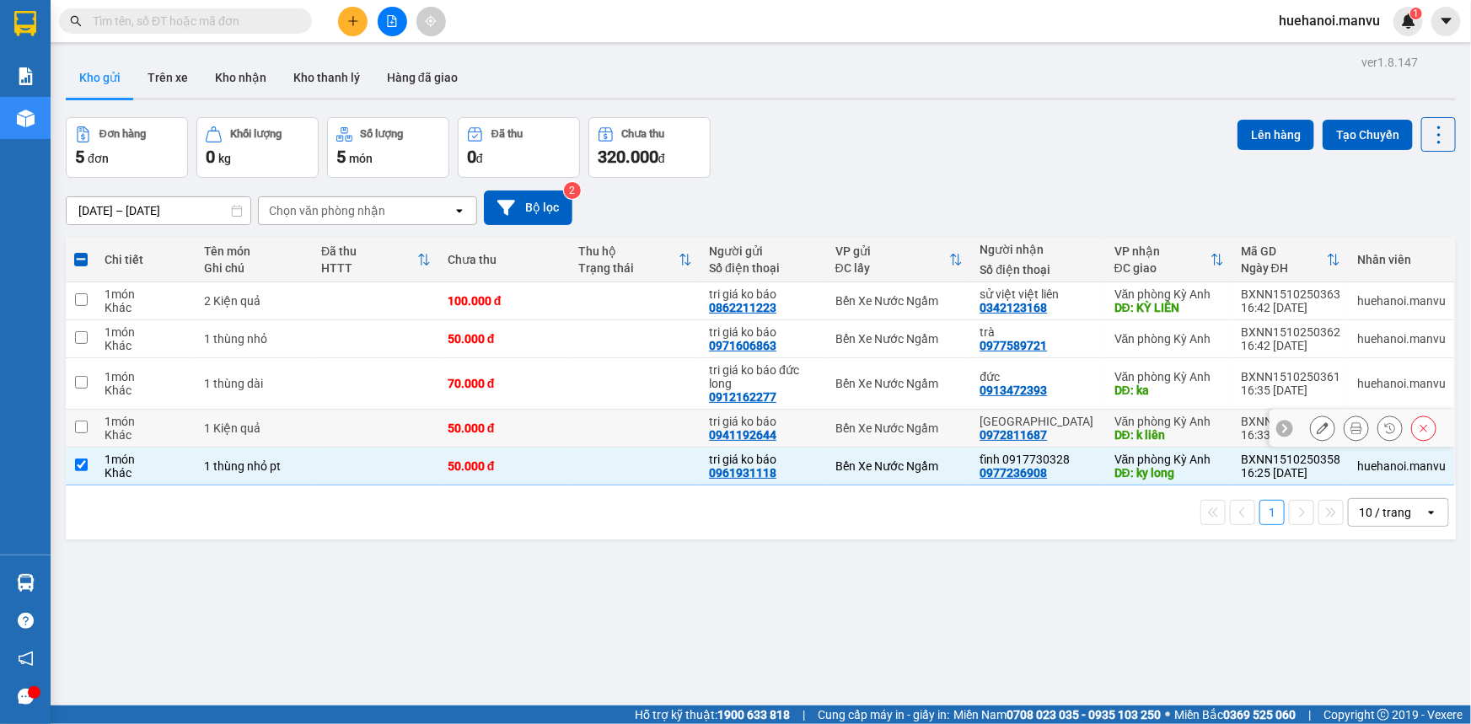
click at [78, 429] on input "checkbox" at bounding box center [81, 427] width 13 height 13
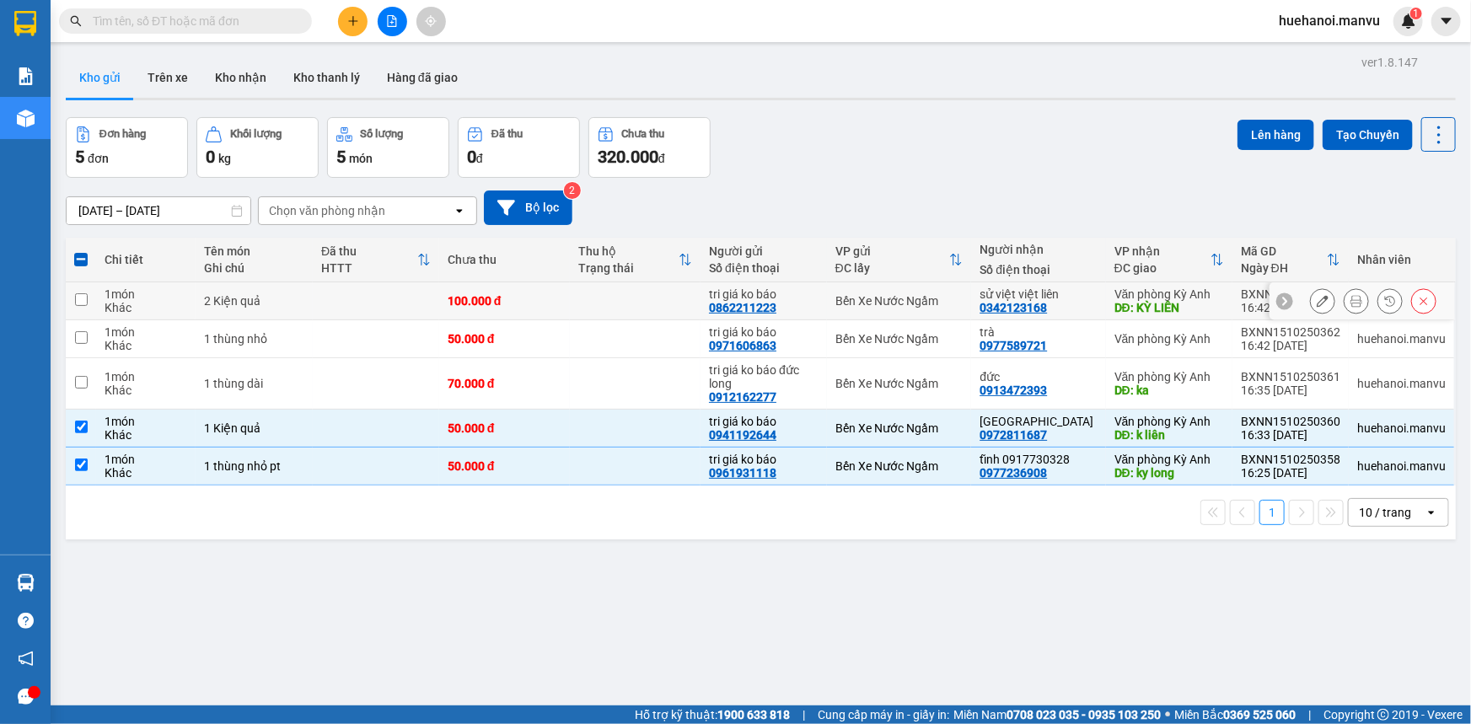
click at [84, 302] on input "checkbox" at bounding box center [81, 299] width 13 height 13
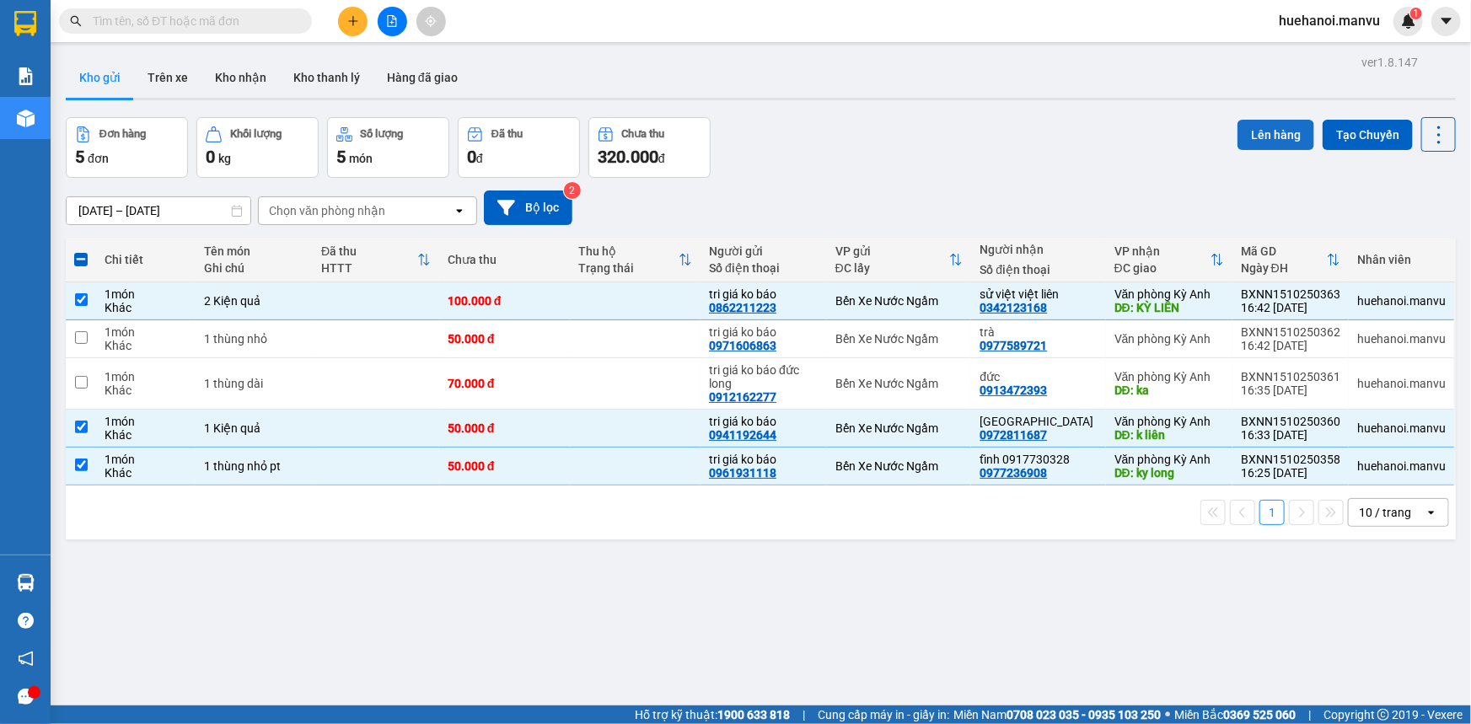
click at [1279, 147] on button "Lên hàng" at bounding box center [1275, 135] width 77 height 30
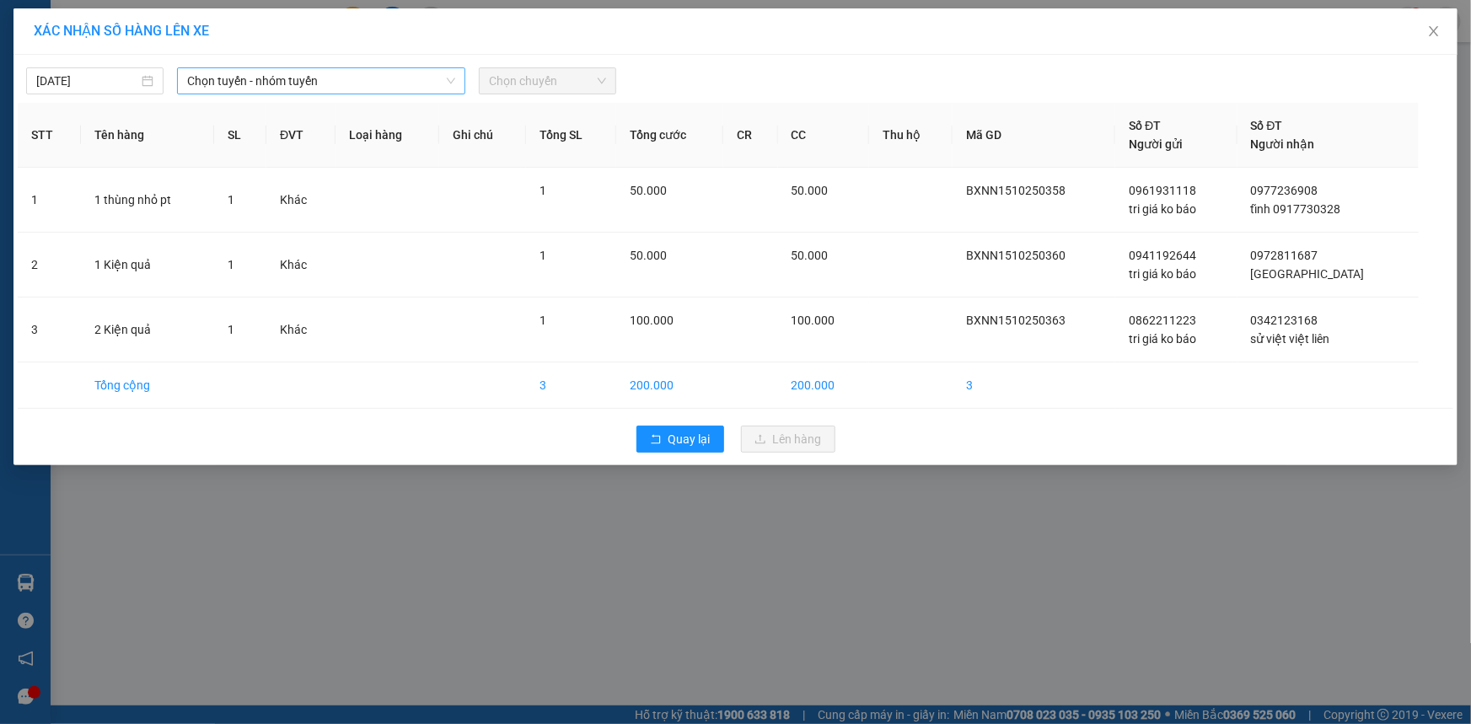
click at [298, 83] on span "Chọn tuyến - nhóm tuyến" at bounding box center [321, 80] width 268 height 25
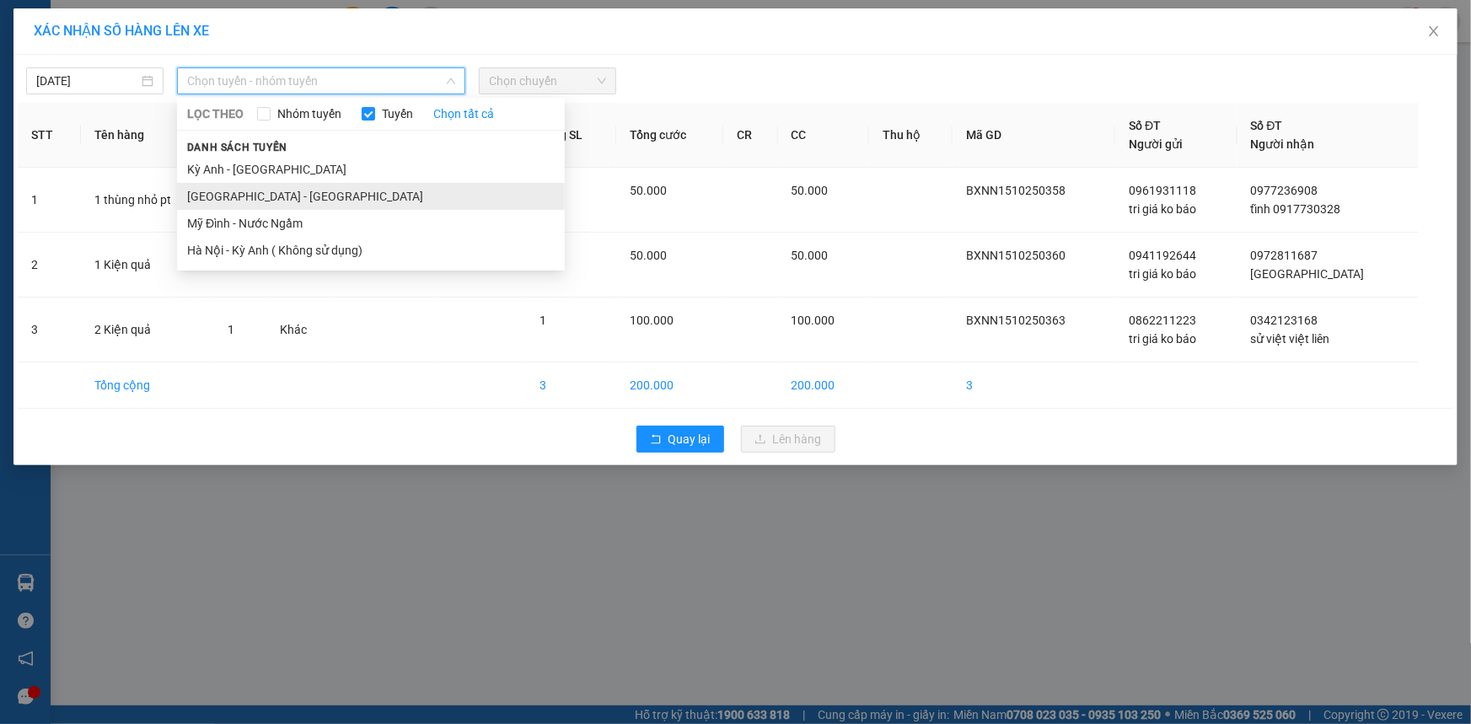
click at [245, 196] on li "[GEOGRAPHIC_DATA] - [GEOGRAPHIC_DATA]" at bounding box center [371, 196] width 388 height 27
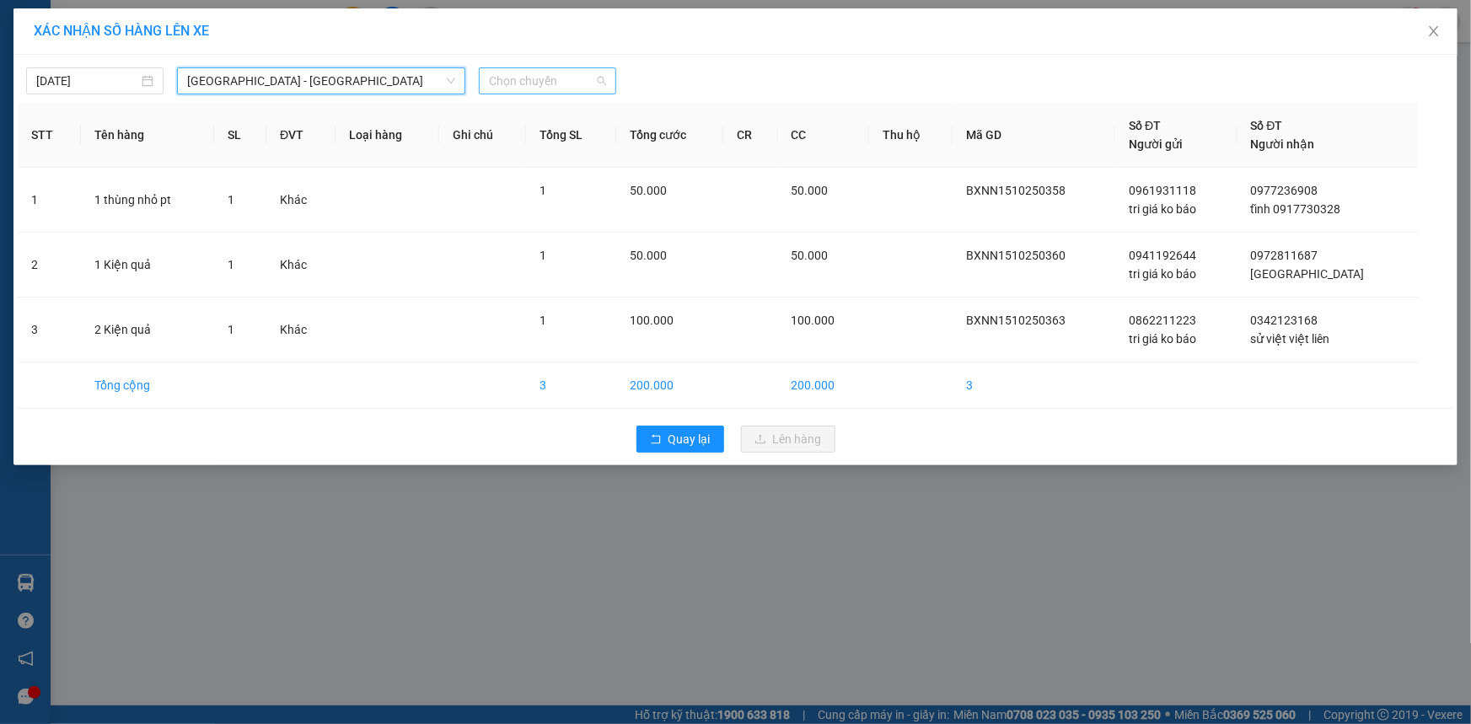
click at [539, 90] on span "Chọn chuyến" at bounding box center [547, 80] width 117 height 25
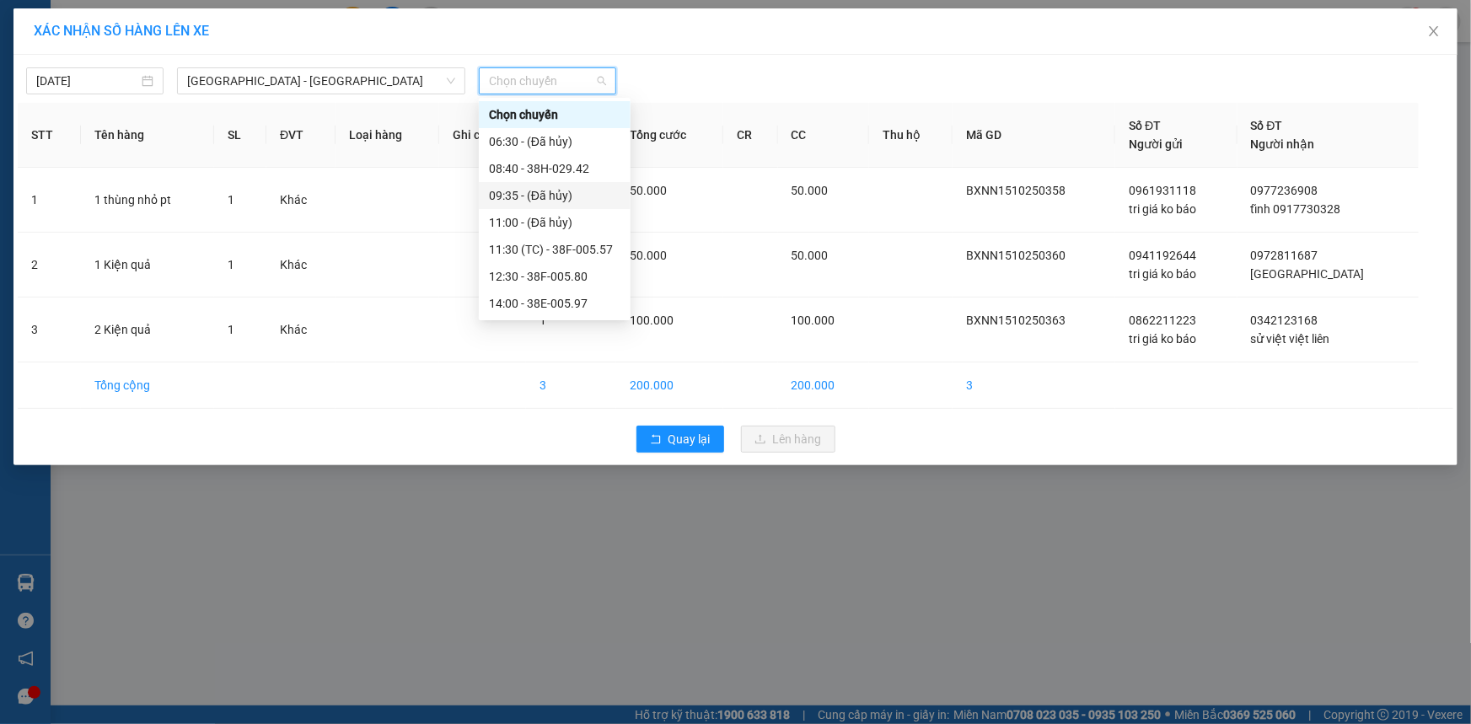
scroll to position [270, 0]
click at [532, 196] on div "21:00 - 38B-008.93" at bounding box center [554, 195] width 131 height 19
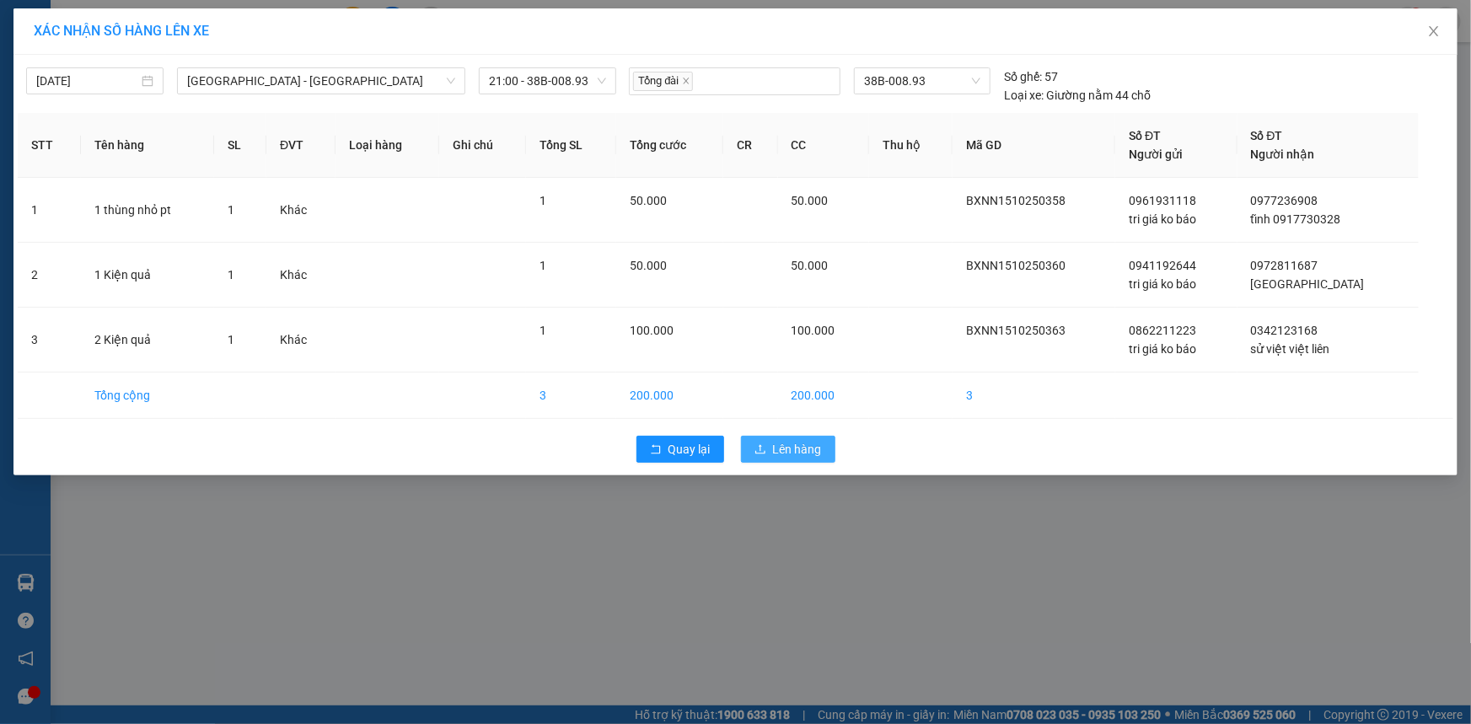
click at [764, 448] on icon "upload" at bounding box center [760, 449] width 12 height 12
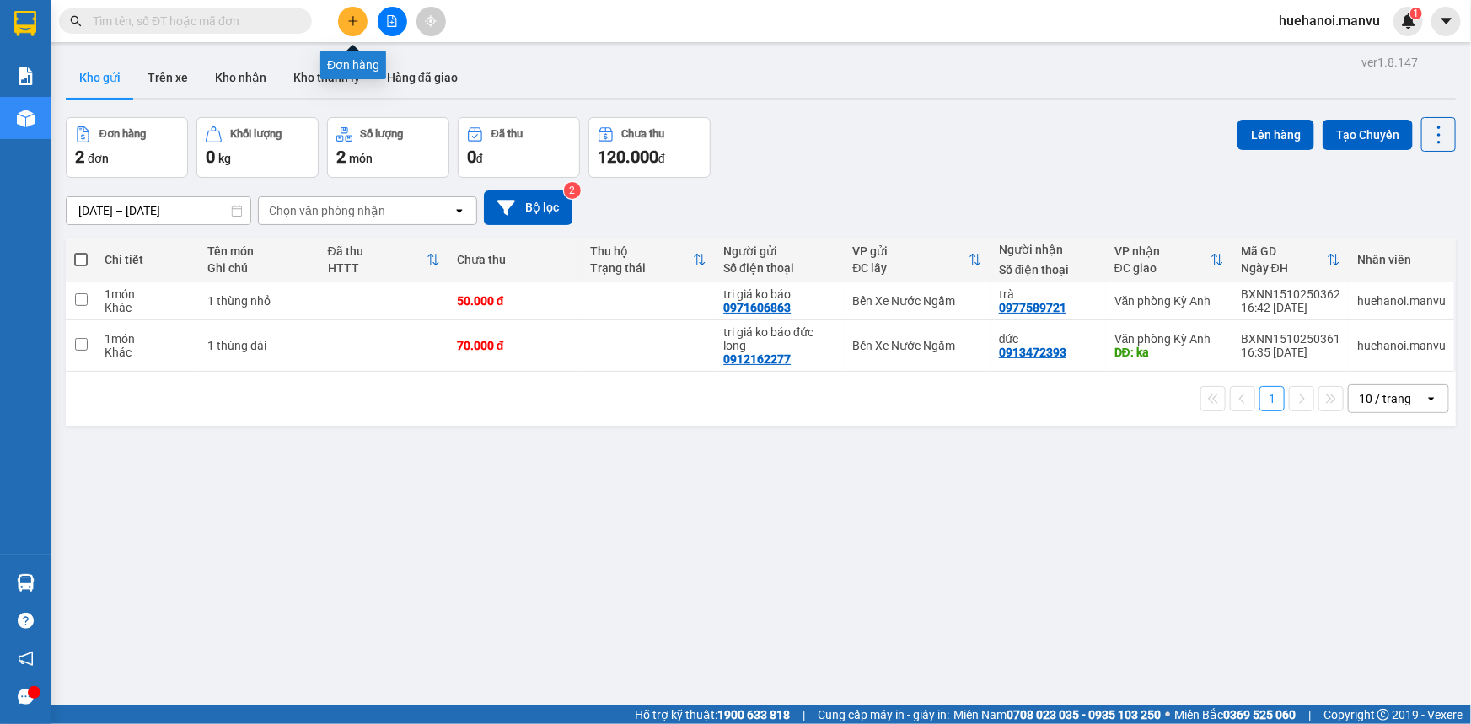
click at [356, 22] on icon "plus" at bounding box center [353, 21] width 12 height 12
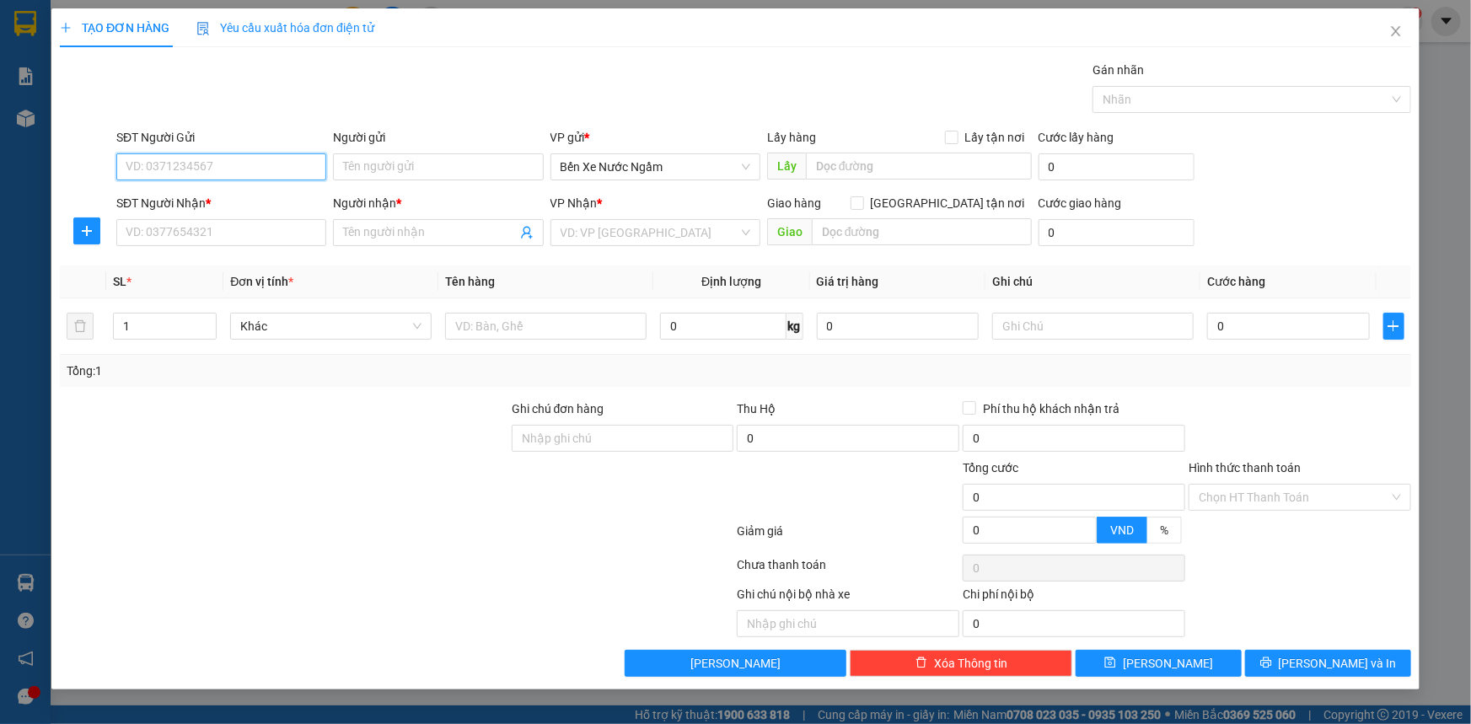
click at [295, 168] on input "SĐT Người Gửi" at bounding box center [221, 166] width 210 height 27
click at [215, 203] on div "0865119688 - tri giá ko báo" at bounding box center [221, 200] width 190 height 19
click at [230, 231] on input "SĐT Người Nhận *" at bounding box center [221, 232] width 210 height 27
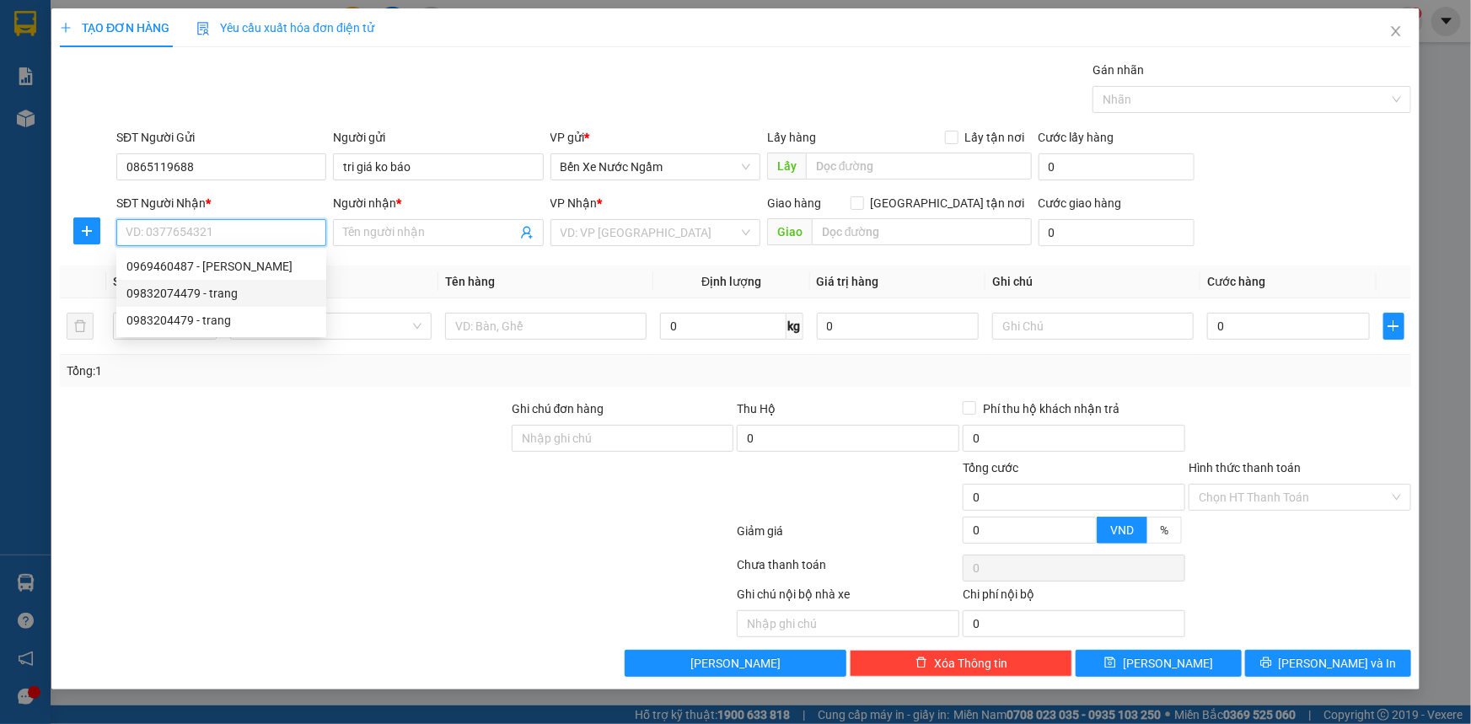
click at [195, 294] on div "09832074479 - trang" at bounding box center [221, 293] width 190 height 19
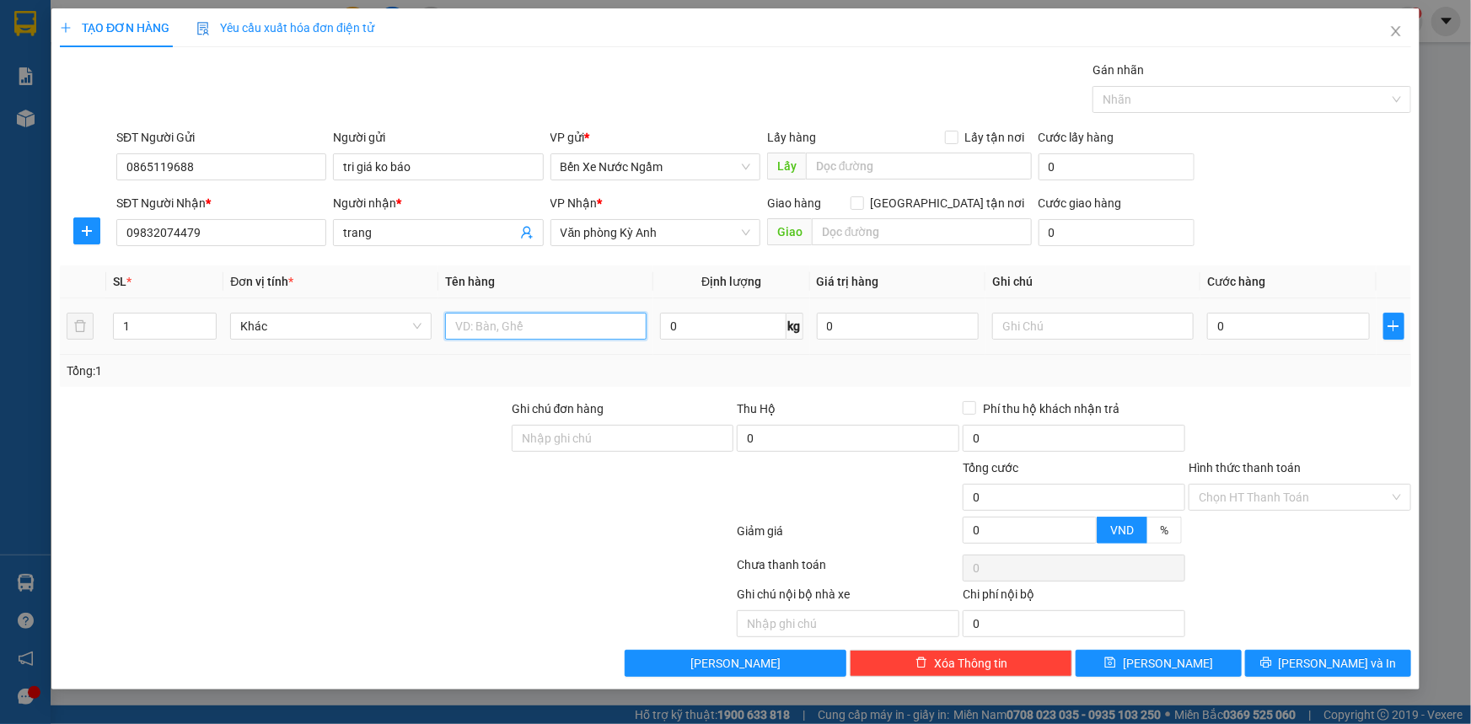
click at [496, 330] on input "text" at bounding box center [545, 326] width 201 height 27
click at [1247, 318] on input "0" at bounding box center [1288, 326] width 163 height 27
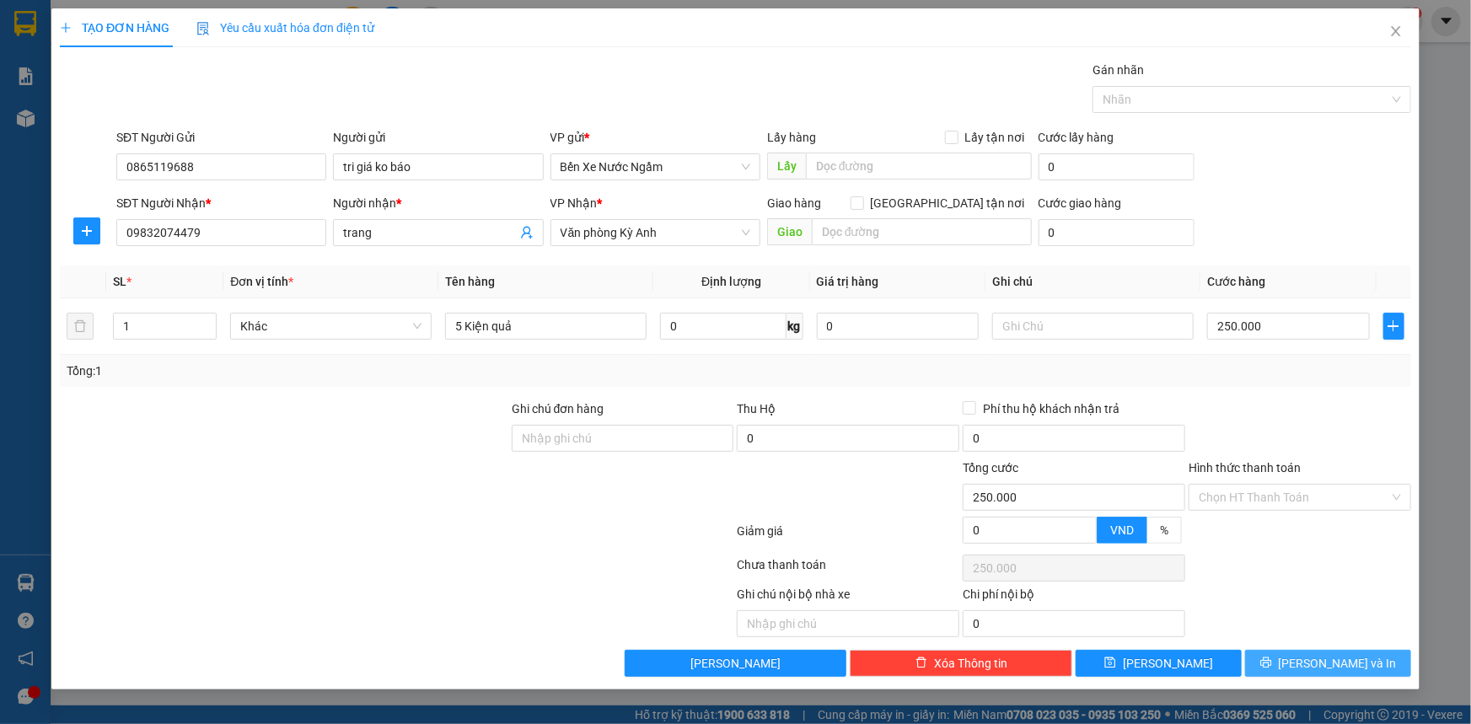
click at [1294, 660] on button "[PERSON_NAME] và In" at bounding box center [1328, 663] width 166 height 27
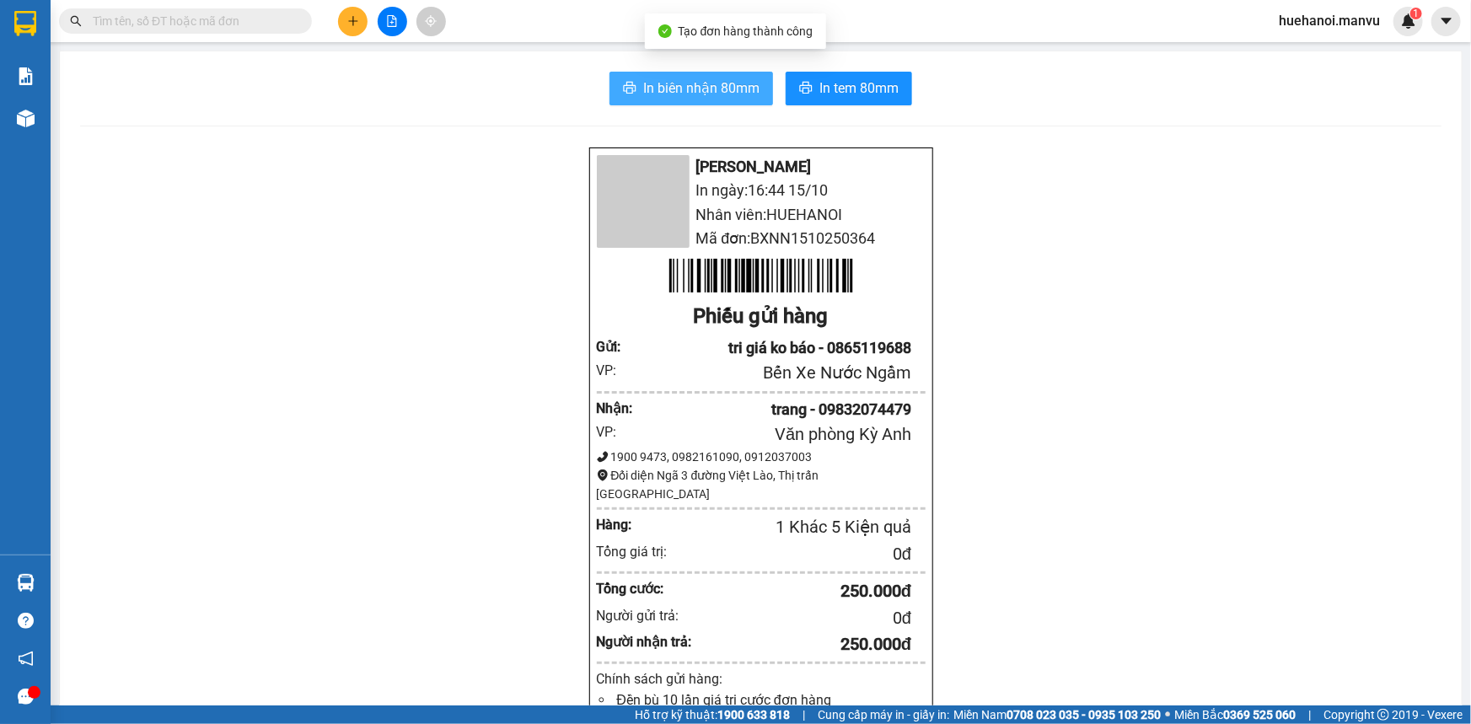
click at [752, 85] on span "In biên nhận 80mm" at bounding box center [701, 88] width 116 height 21
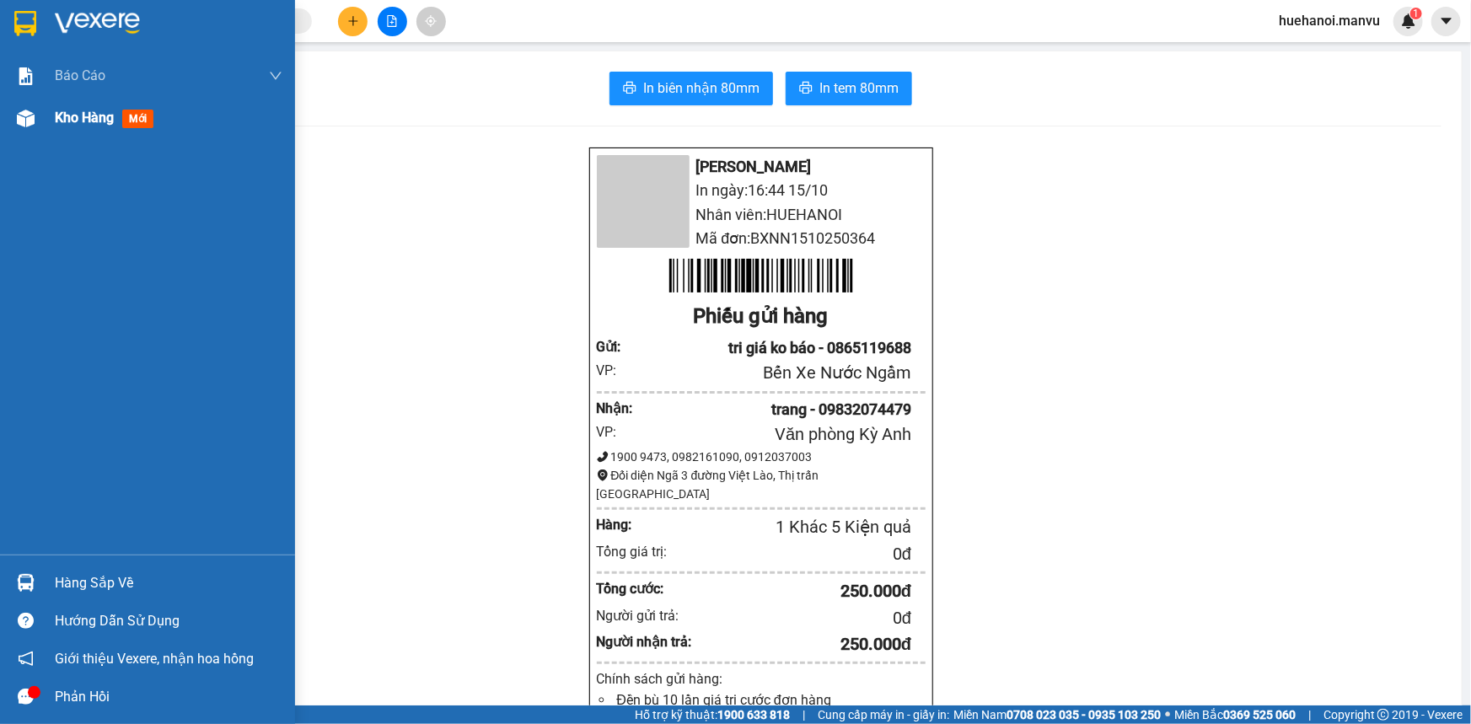
click at [86, 115] on span "Kho hàng" at bounding box center [84, 118] width 59 height 16
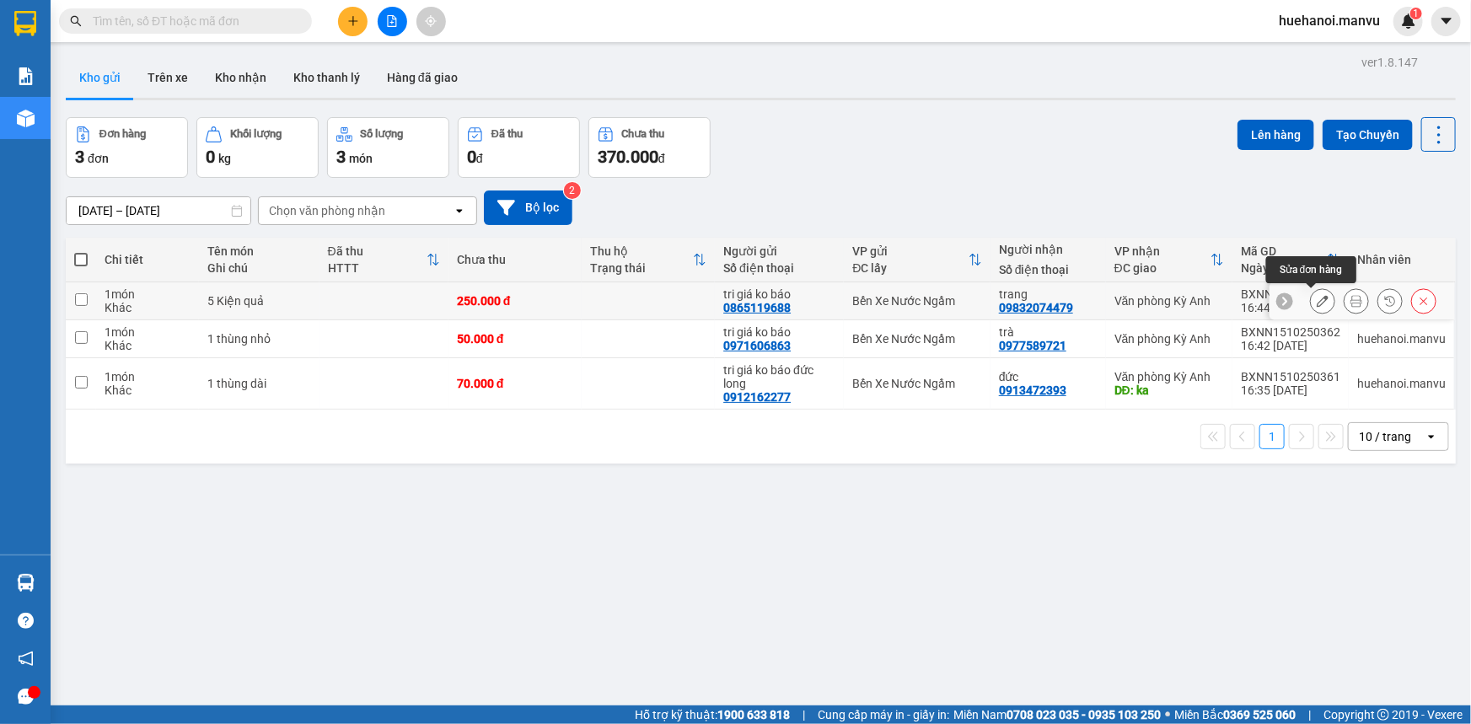
click at [1316, 299] on icon at bounding box center [1322, 301] width 12 height 12
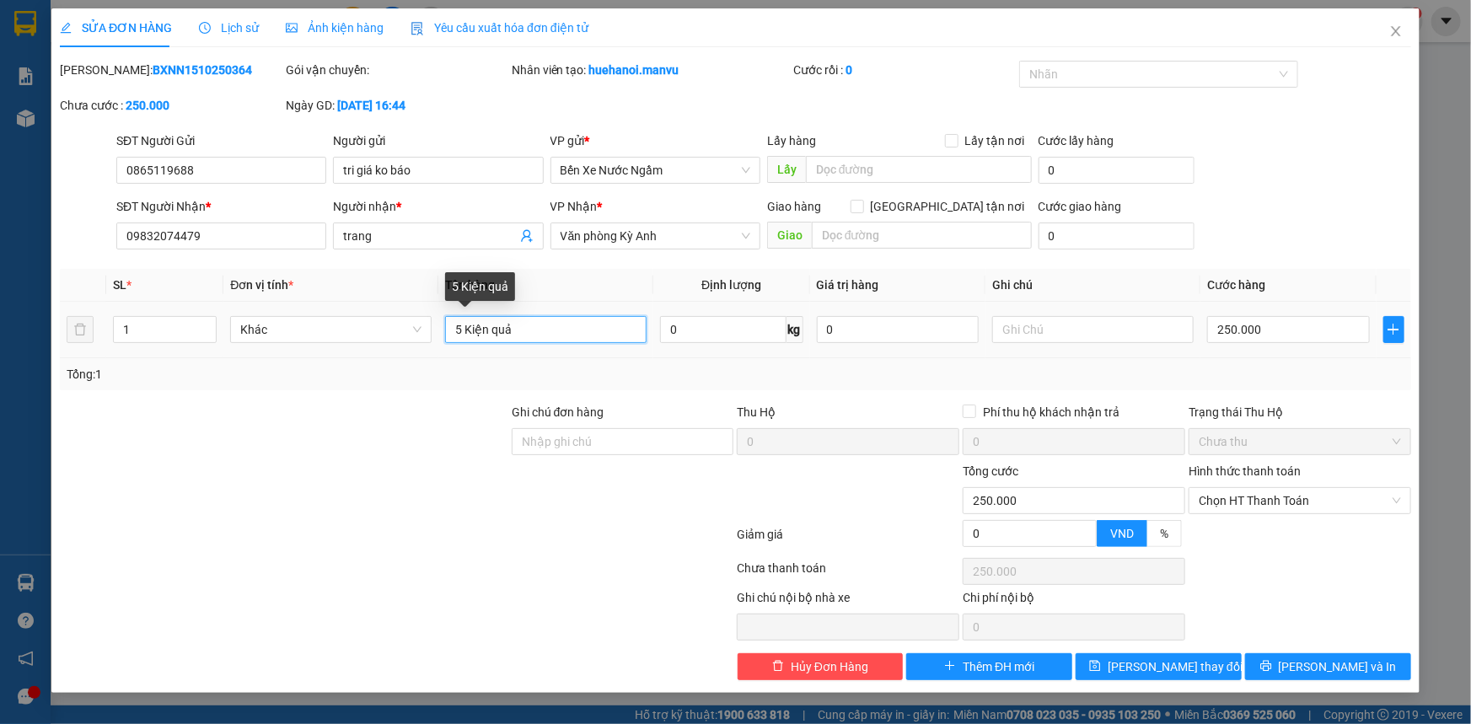
click at [459, 329] on input "5 Kiện quả" at bounding box center [545, 329] width 201 height 27
click at [549, 340] on input "2 Kiện quả" at bounding box center [545, 329] width 201 height 27
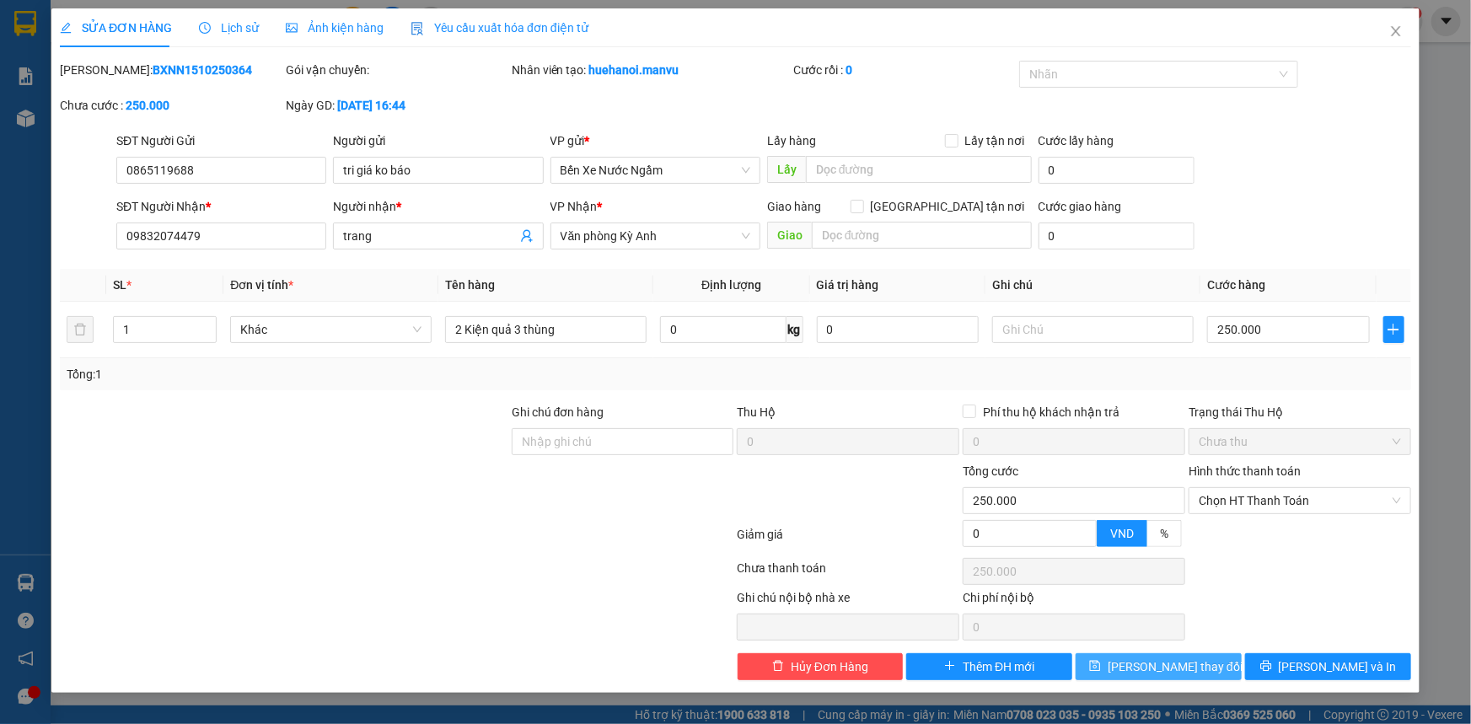
click at [1219, 670] on button "[PERSON_NAME] thay đổi" at bounding box center [1158, 666] width 166 height 27
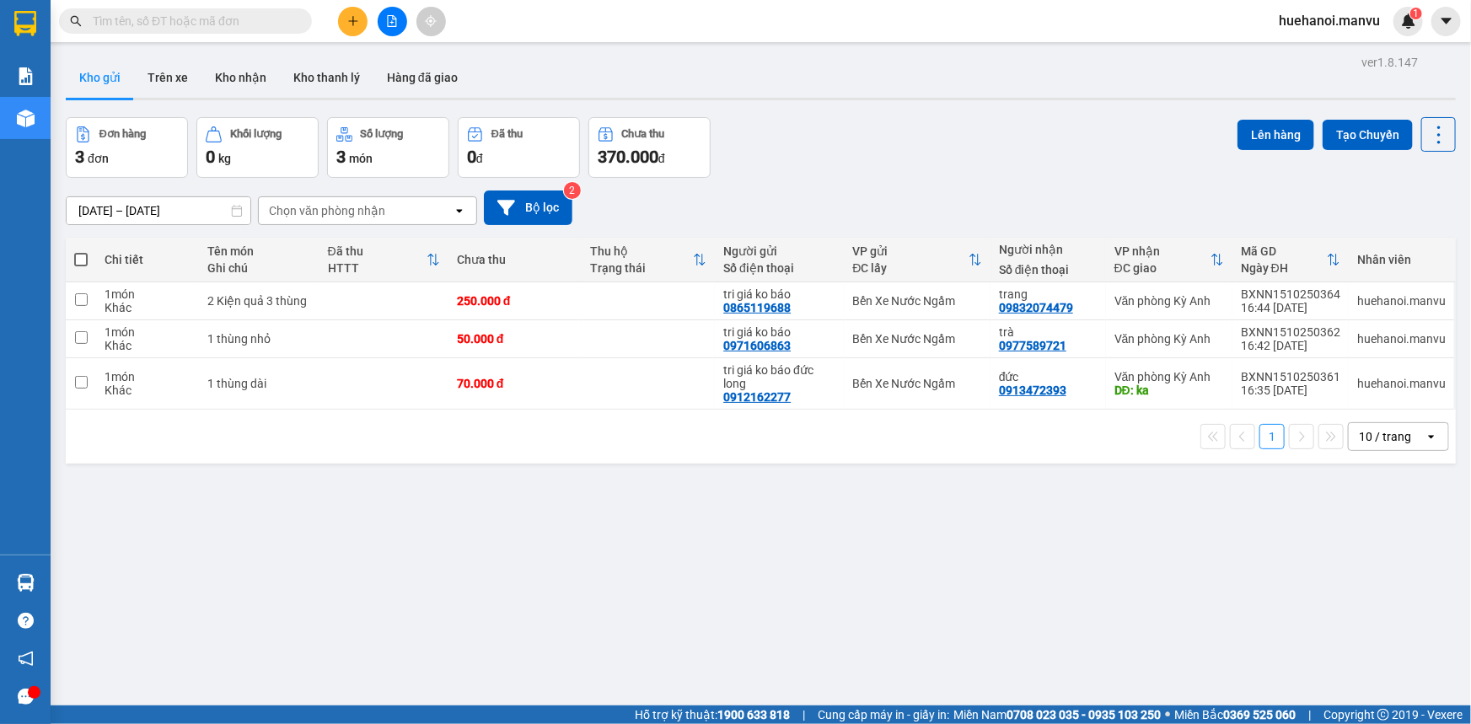
click at [335, 31] on div at bounding box center [392, 21] width 126 height 29
click at [347, 20] on icon "plus" at bounding box center [353, 21] width 12 height 12
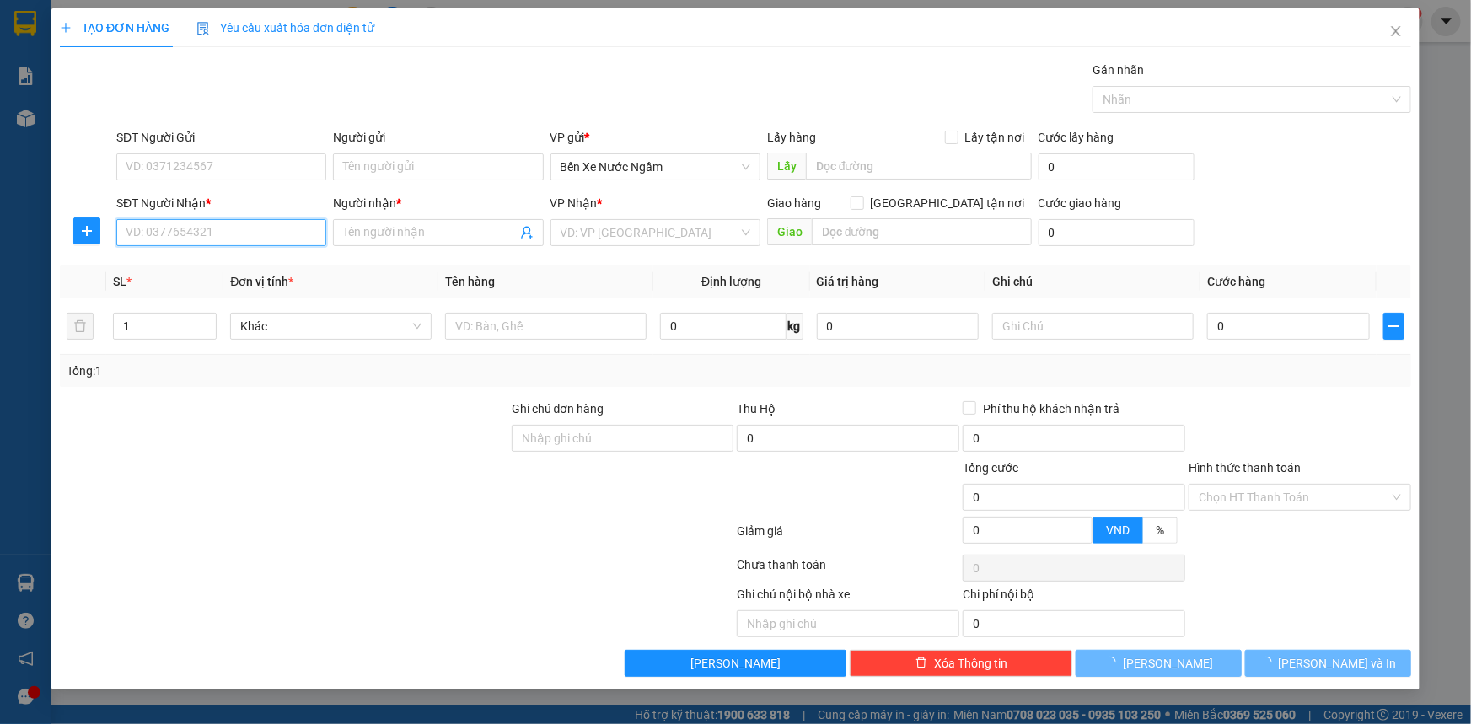
click at [310, 240] on input "SĐT Người Nhận *" at bounding box center [221, 232] width 210 height 27
click at [310, 240] on input "3213" at bounding box center [221, 232] width 210 height 27
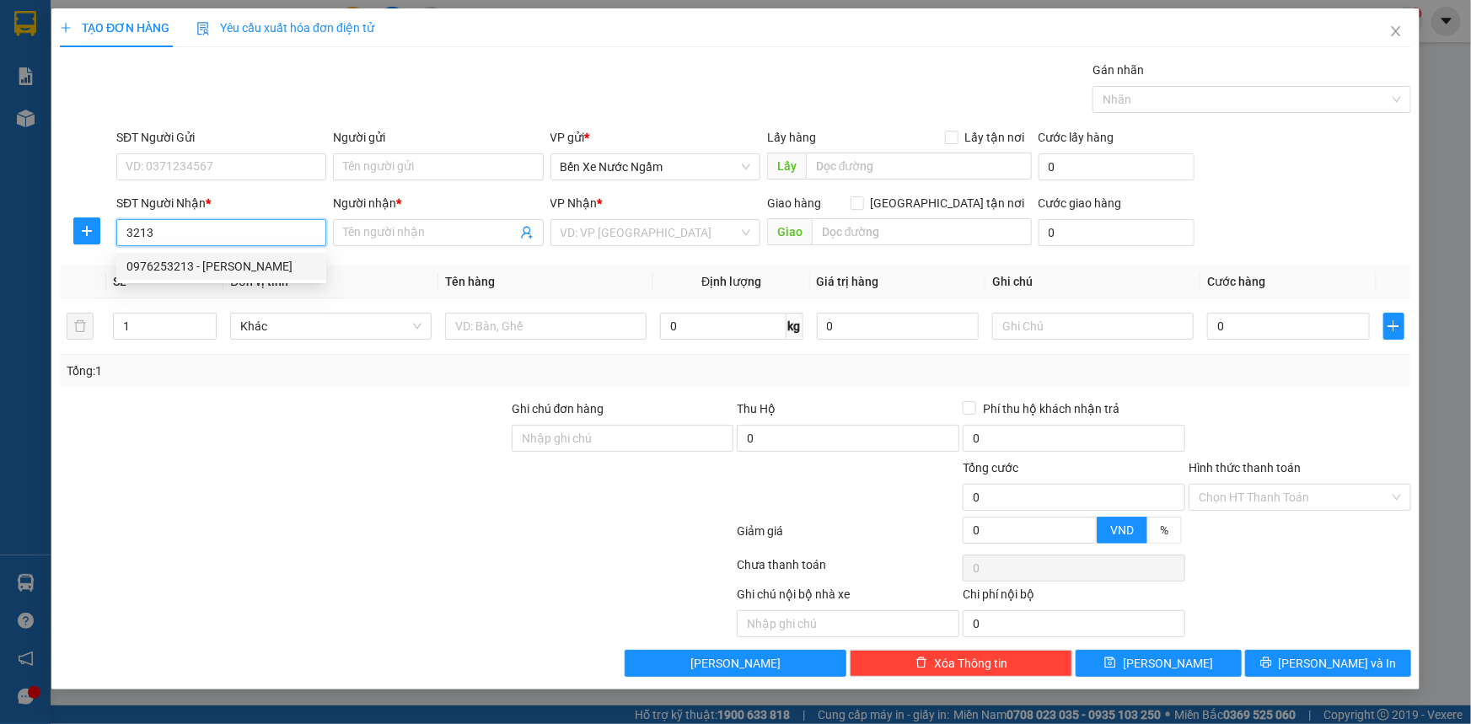
click at [259, 262] on div "0976253213 - [PERSON_NAME]" at bounding box center [221, 266] width 190 height 19
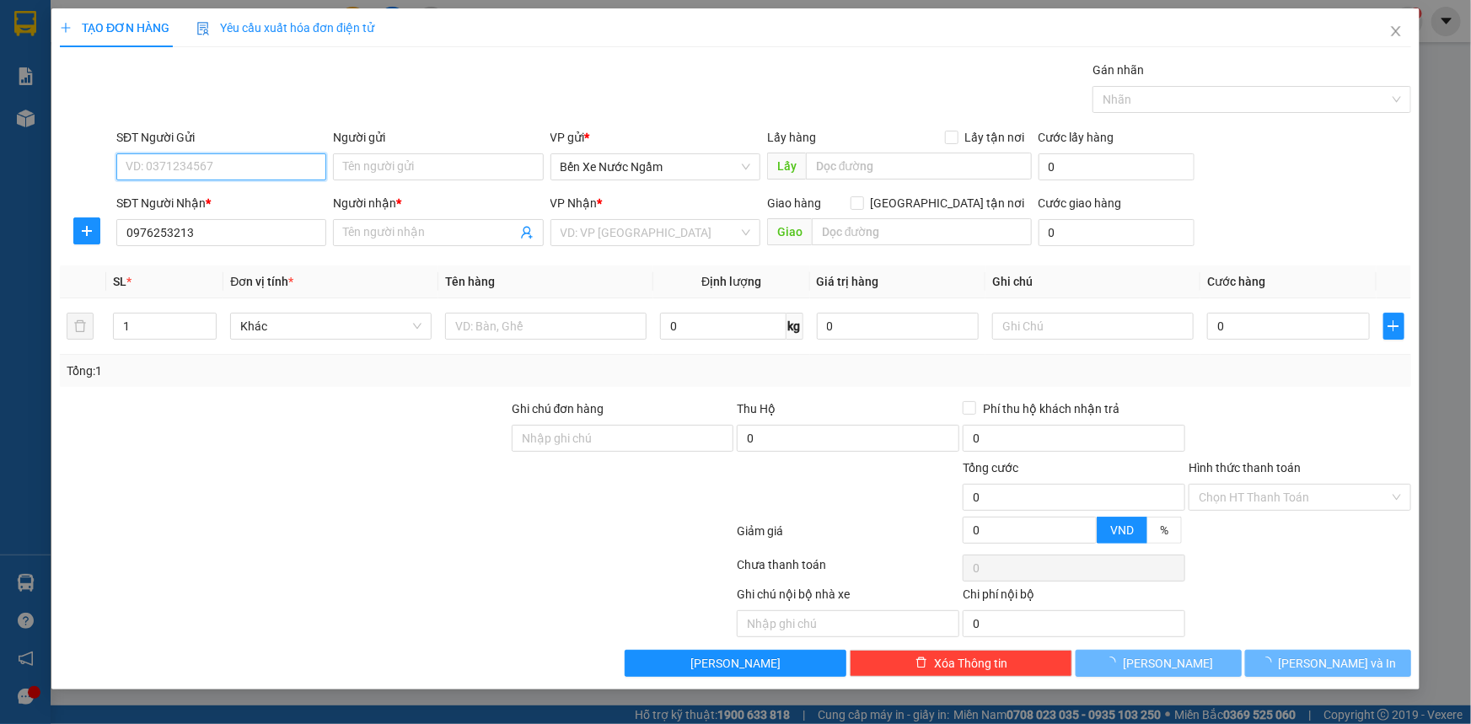
click at [222, 174] on input "SĐT Người Gửi" at bounding box center [221, 166] width 210 height 27
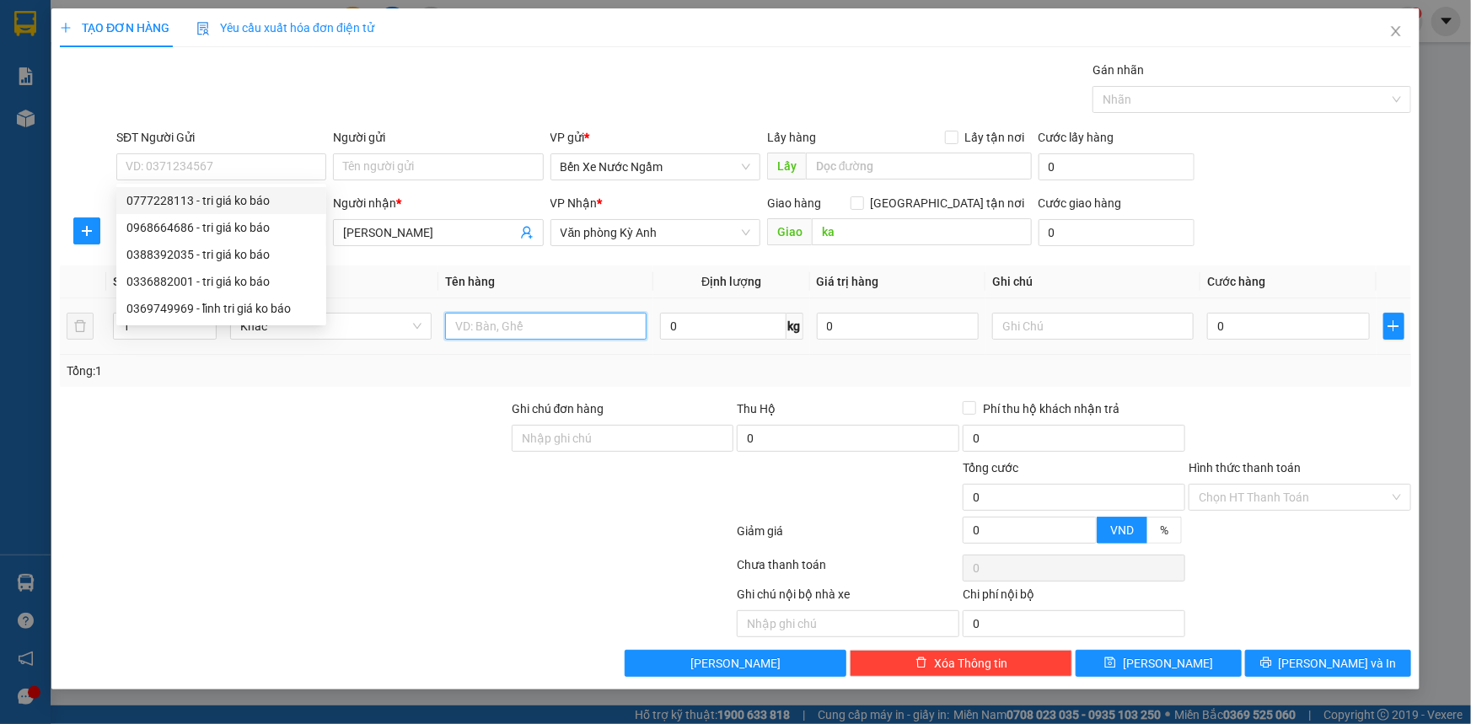
click at [504, 326] on input "text" at bounding box center [545, 326] width 201 height 27
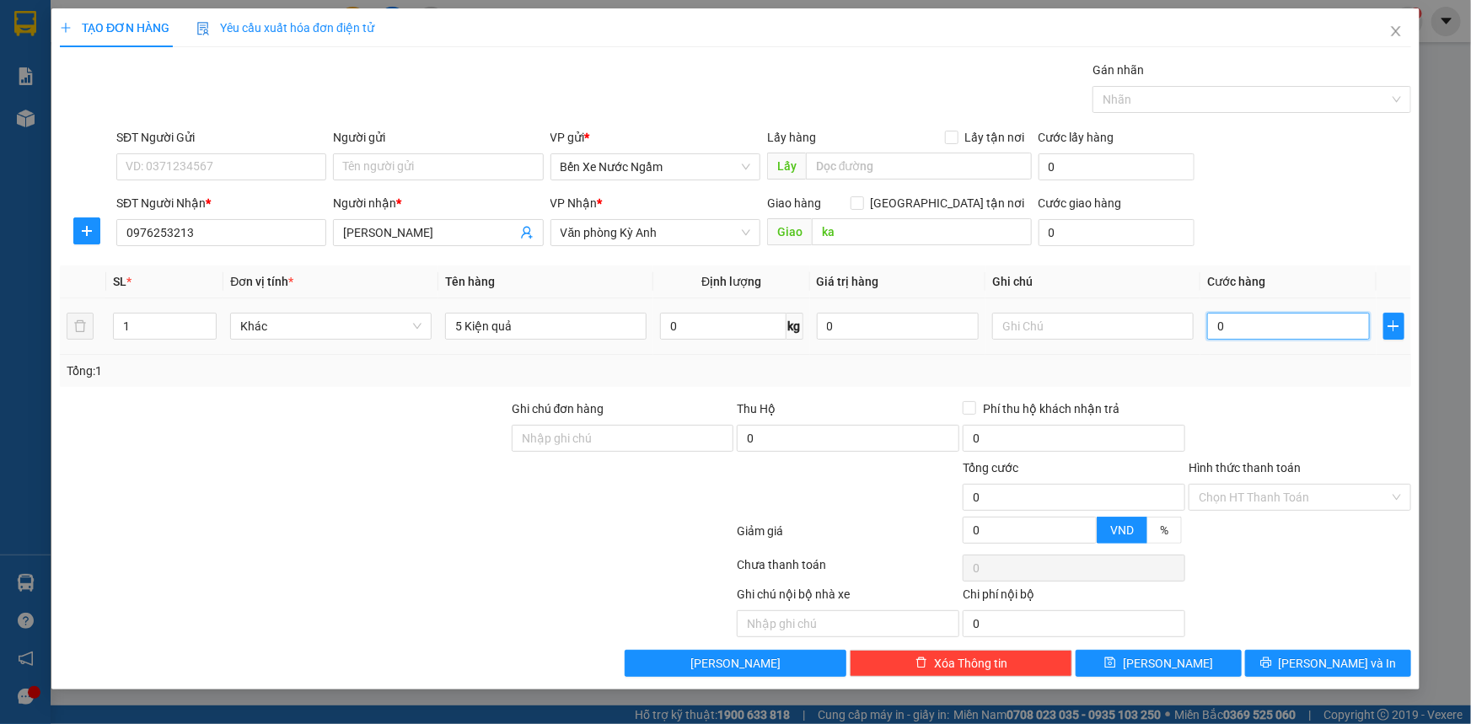
click at [1293, 328] on input "0" at bounding box center [1288, 326] width 163 height 27
click at [1284, 656] on button "[PERSON_NAME] và In" at bounding box center [1328, 663] width 166 height 27
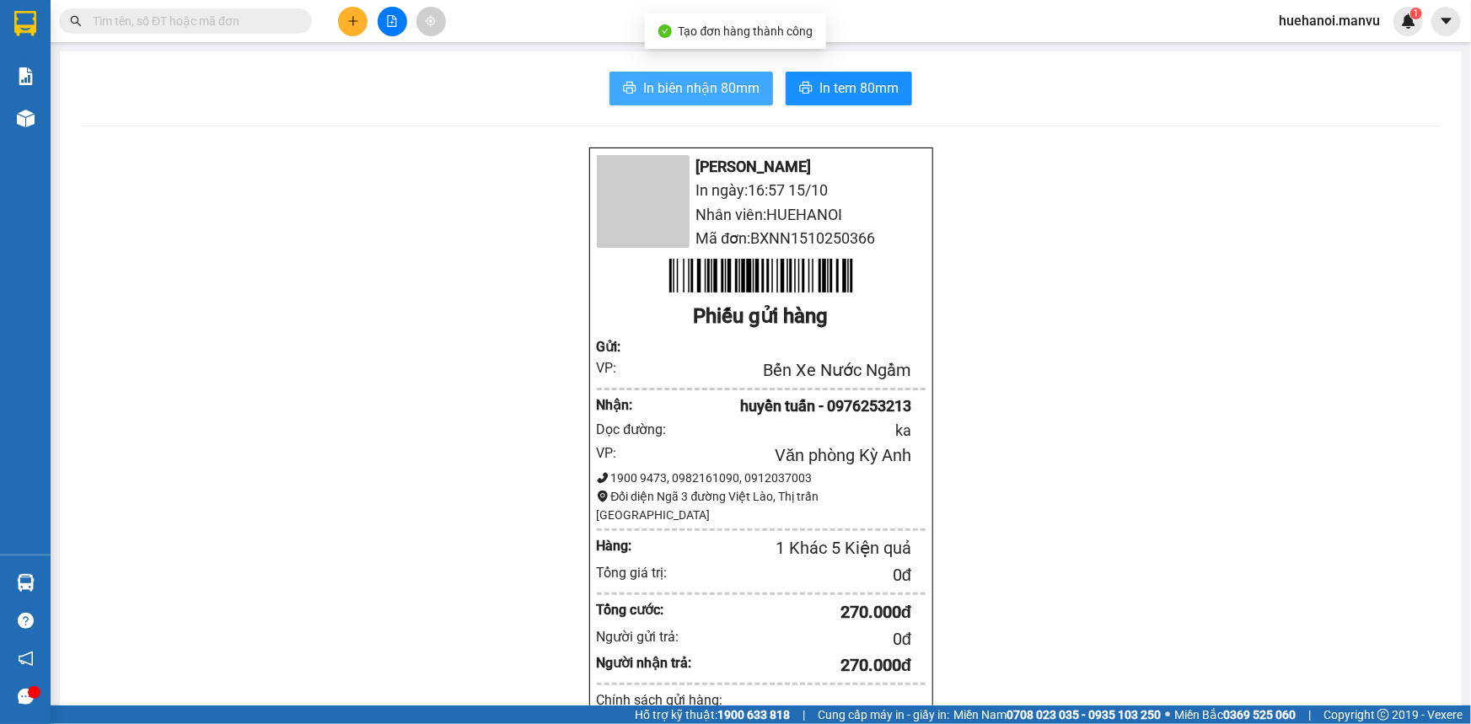
click at [664, 94] on span "In biên nhận 80mm" at bounding box center [701, 88] width 116 height 21
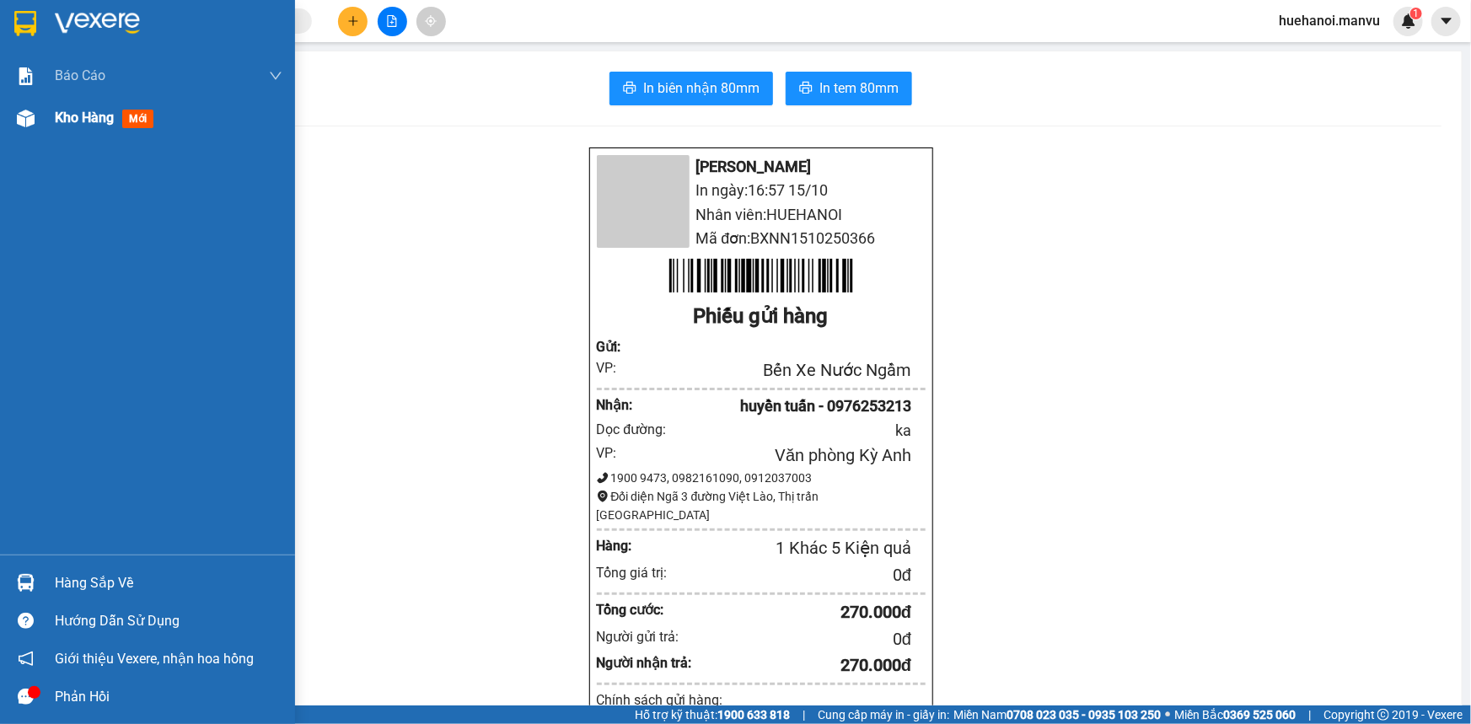
click at [109, 121] on span "Kho hàng" at bounding box center [84, 118] width 59 height 16
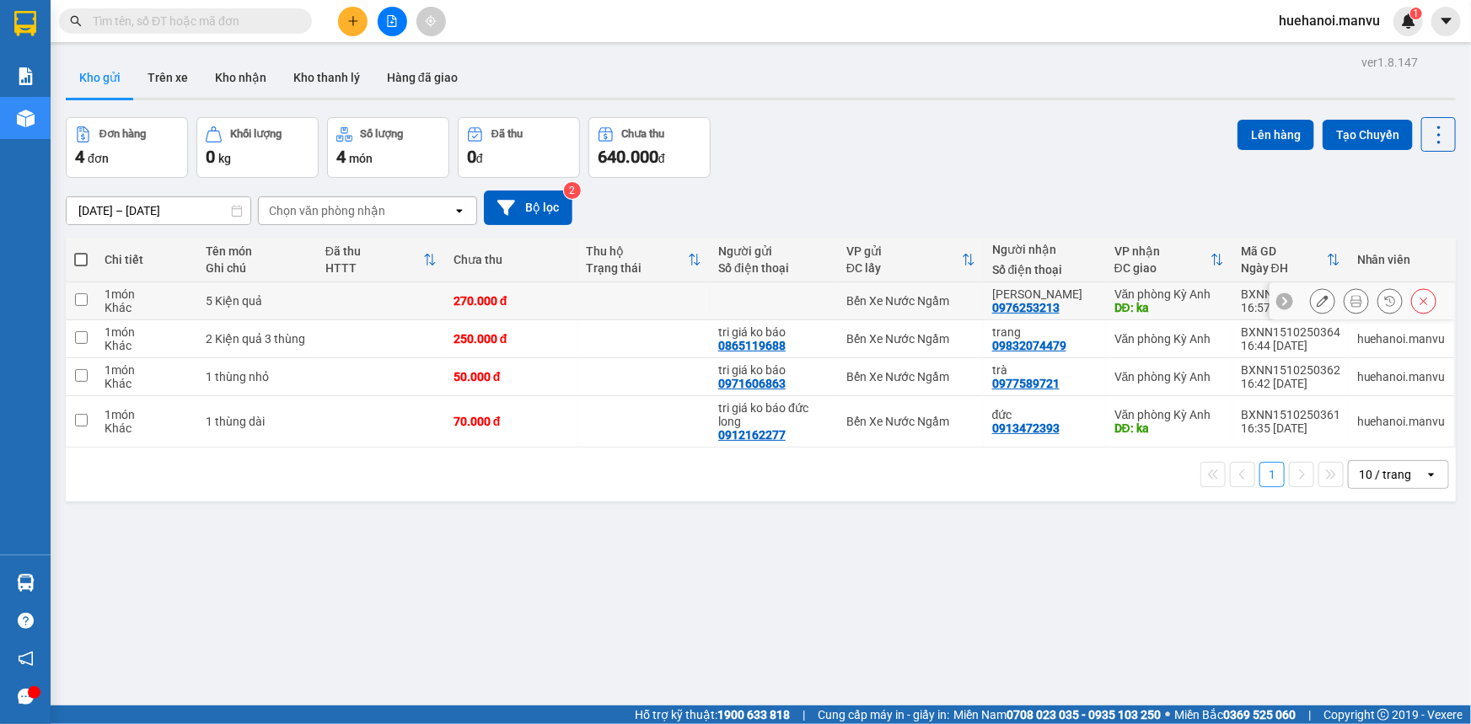
click at [1316, 297] on icon at bounding box center [1322, 301] width 12 height 12
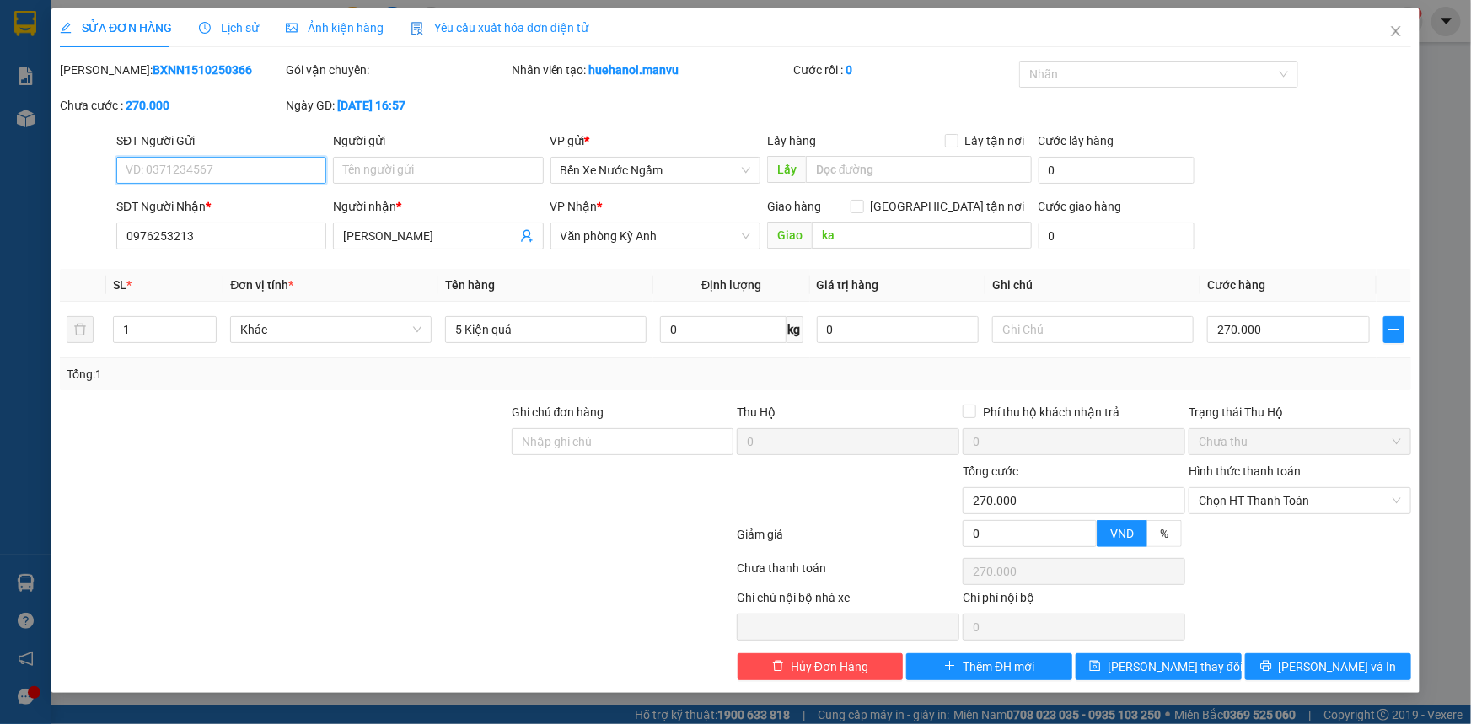
click at [206, 173] on input "SĐT Người Gửi" at bounding box center [221, 170] width 210 height 27
click at [411, 159] on input "Người gửi" at bounding box center [438, 170] width 210 height 27
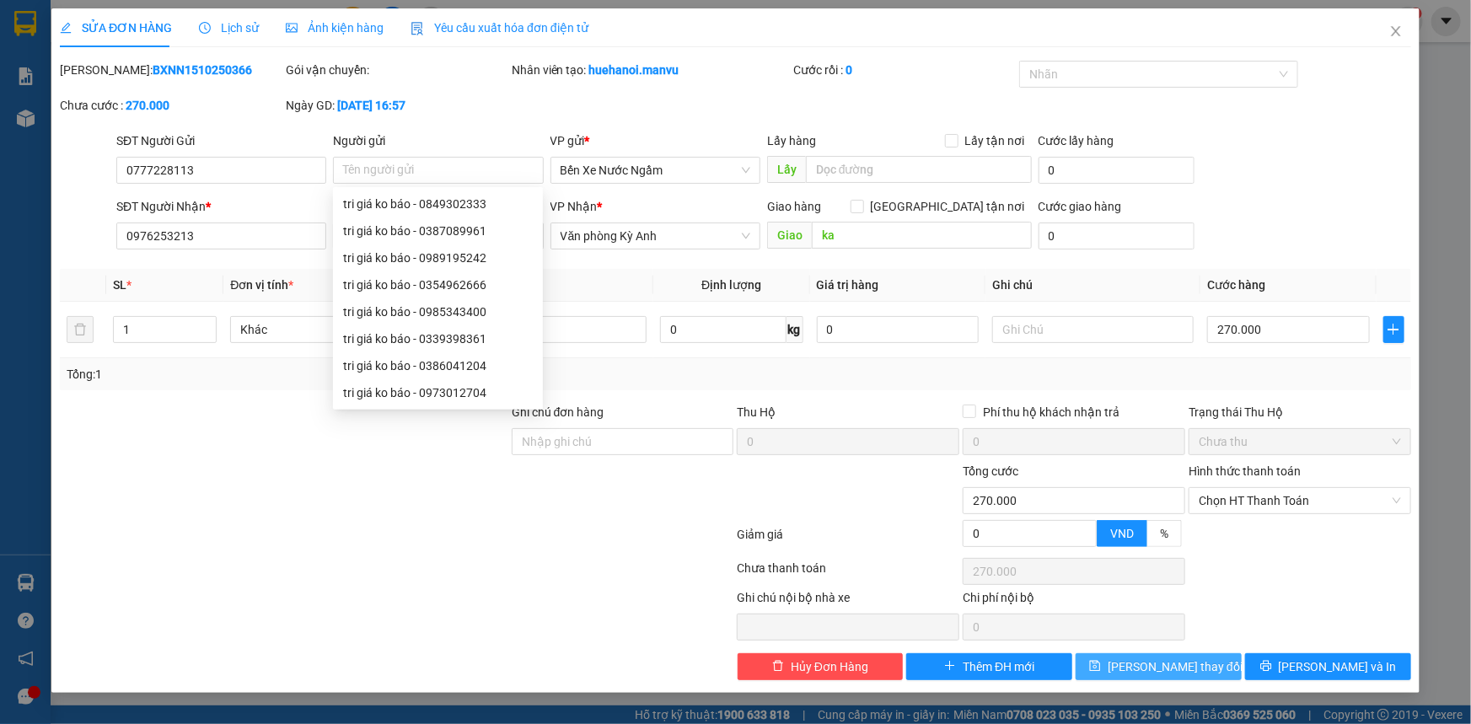
click at [1197, 673] on span "[PERSON_NAME] thay đổi" at bounding box center [1174, 666] width 135 height 19
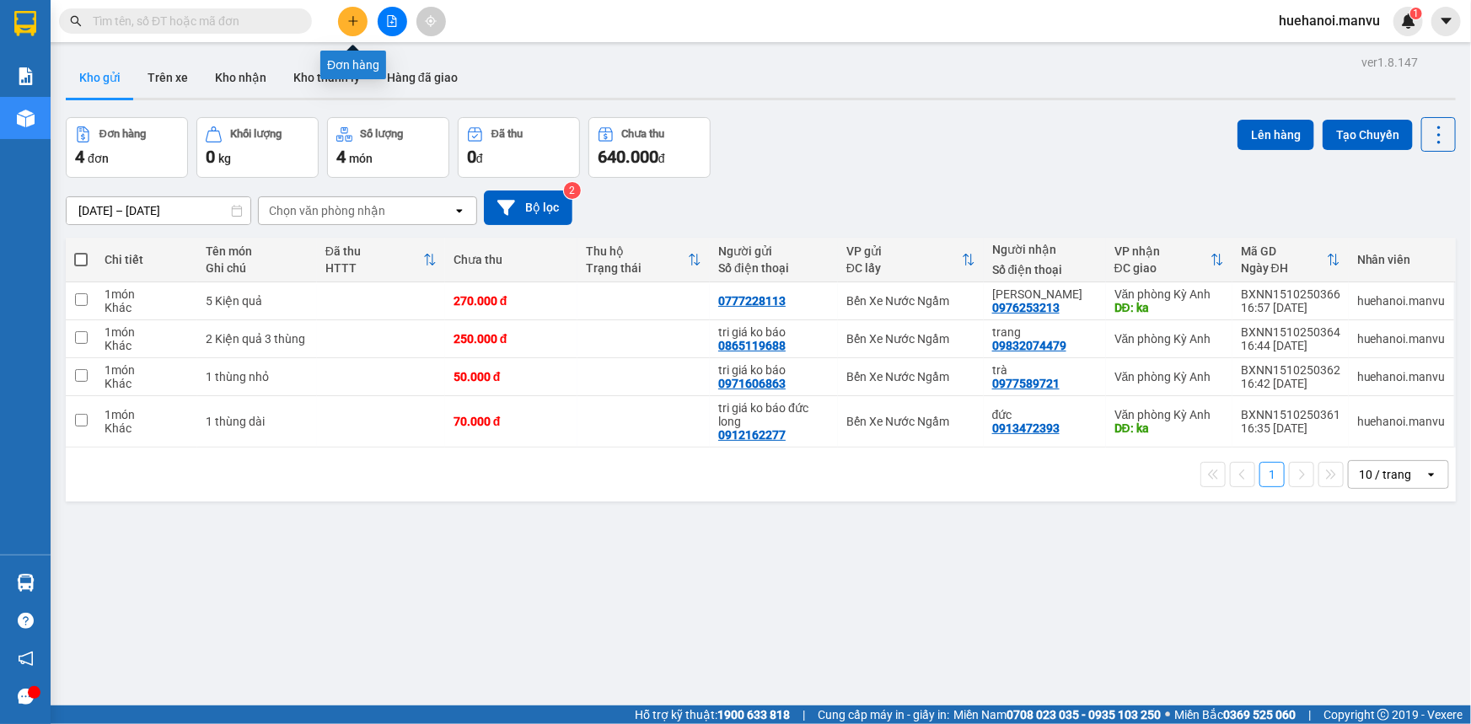
click at [361, 17] on button at bounding box center [352, 21] width 29 height 29
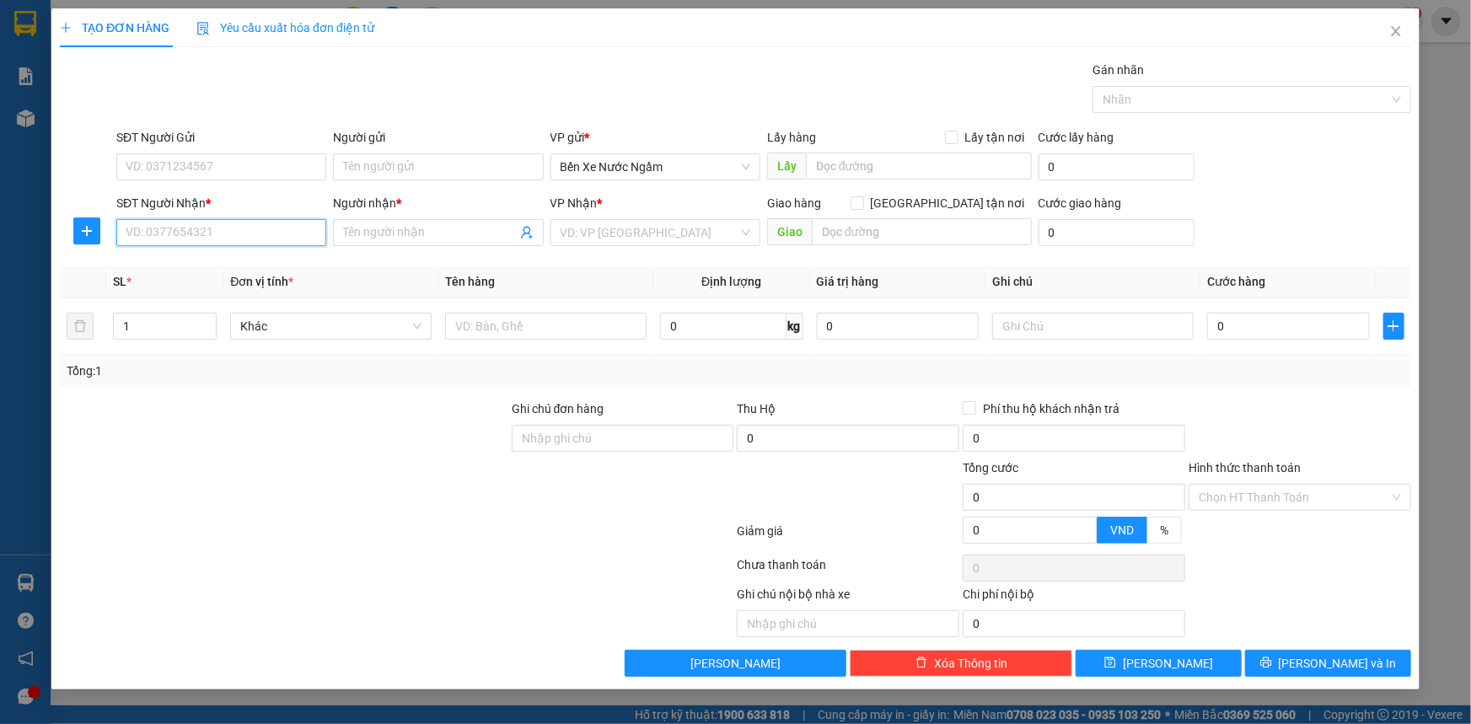
click at [212, 235] on input "SĐT Người Nhận *" at bounding box center [221, 232] width 210 height 27
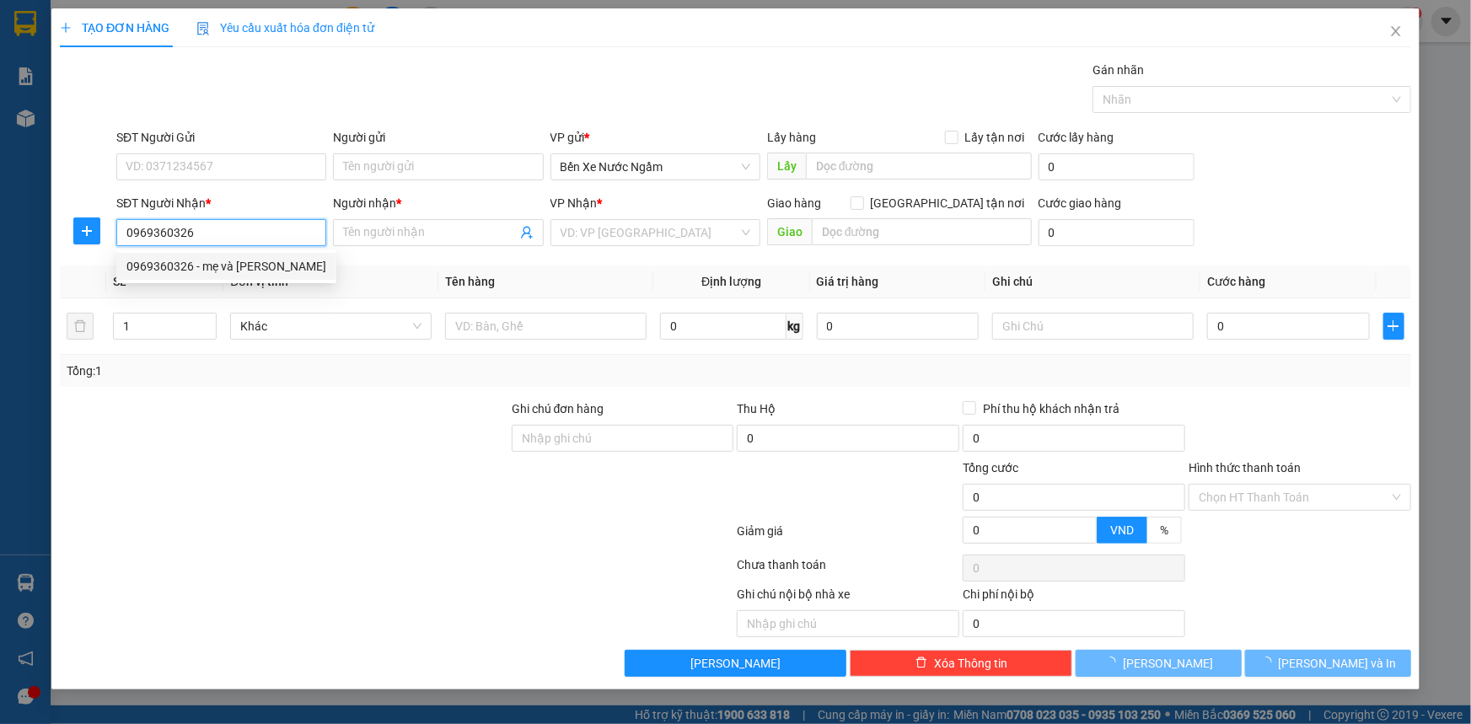
click at [226, 265] on div "0969360326 - mẹ và [PERSON_NAME]" at bounding box center [226, 266] width 200 height 19
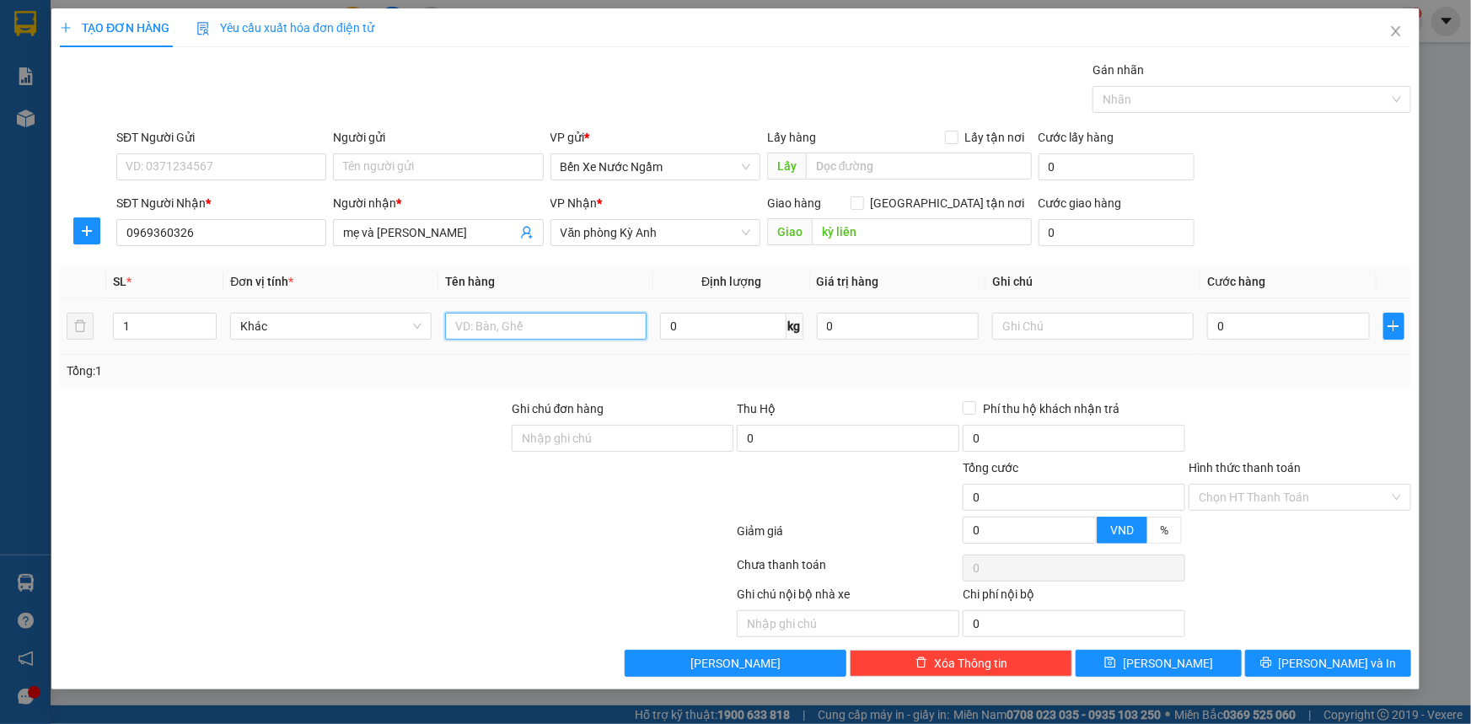
click at [551, 325] on input "text" at bounding box center [545, 326] width 201 height 27
click at [179, 171] on input "SĐT Người Gửi" at bounding box center [221, 166] width 210 height 27
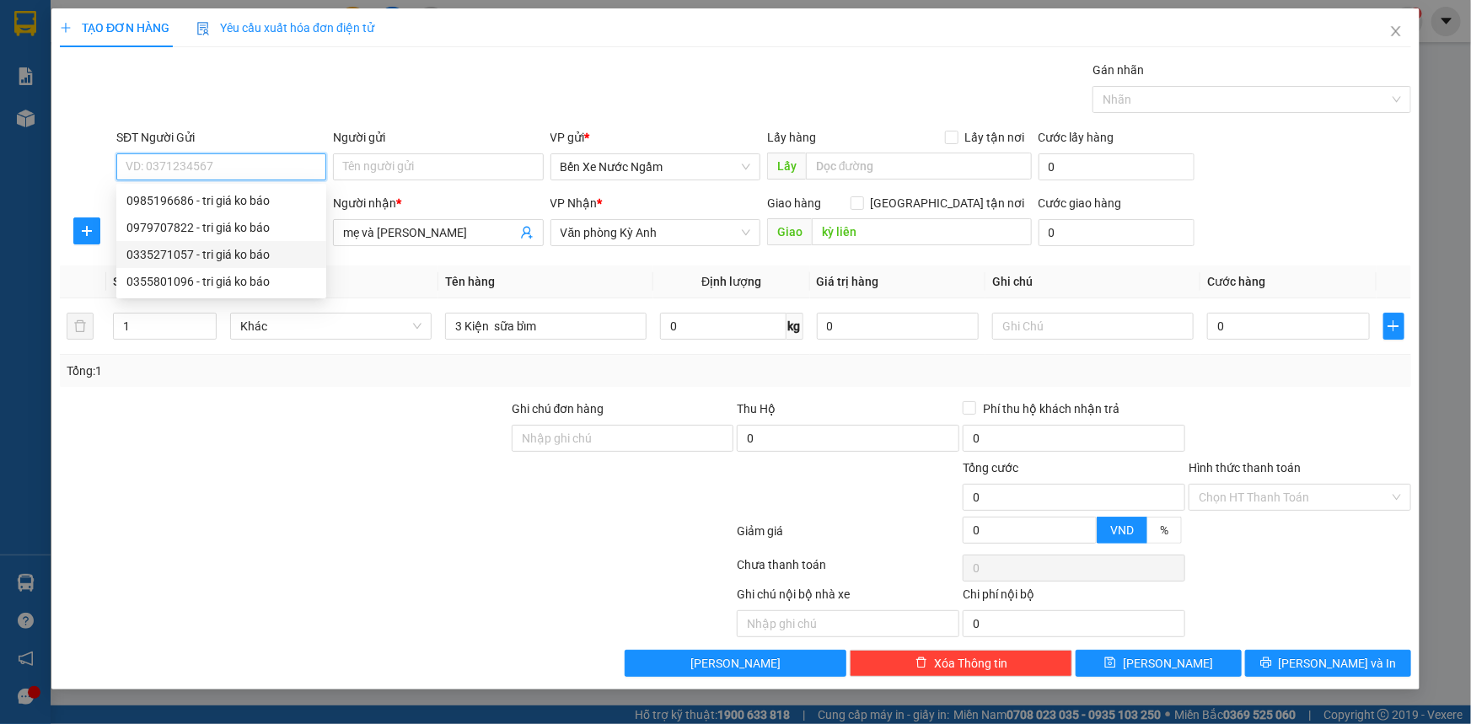
click at [160, 259] on div "0335271057 - tri giá ko báo" at bounding box center [221, 254] width 190 height 19
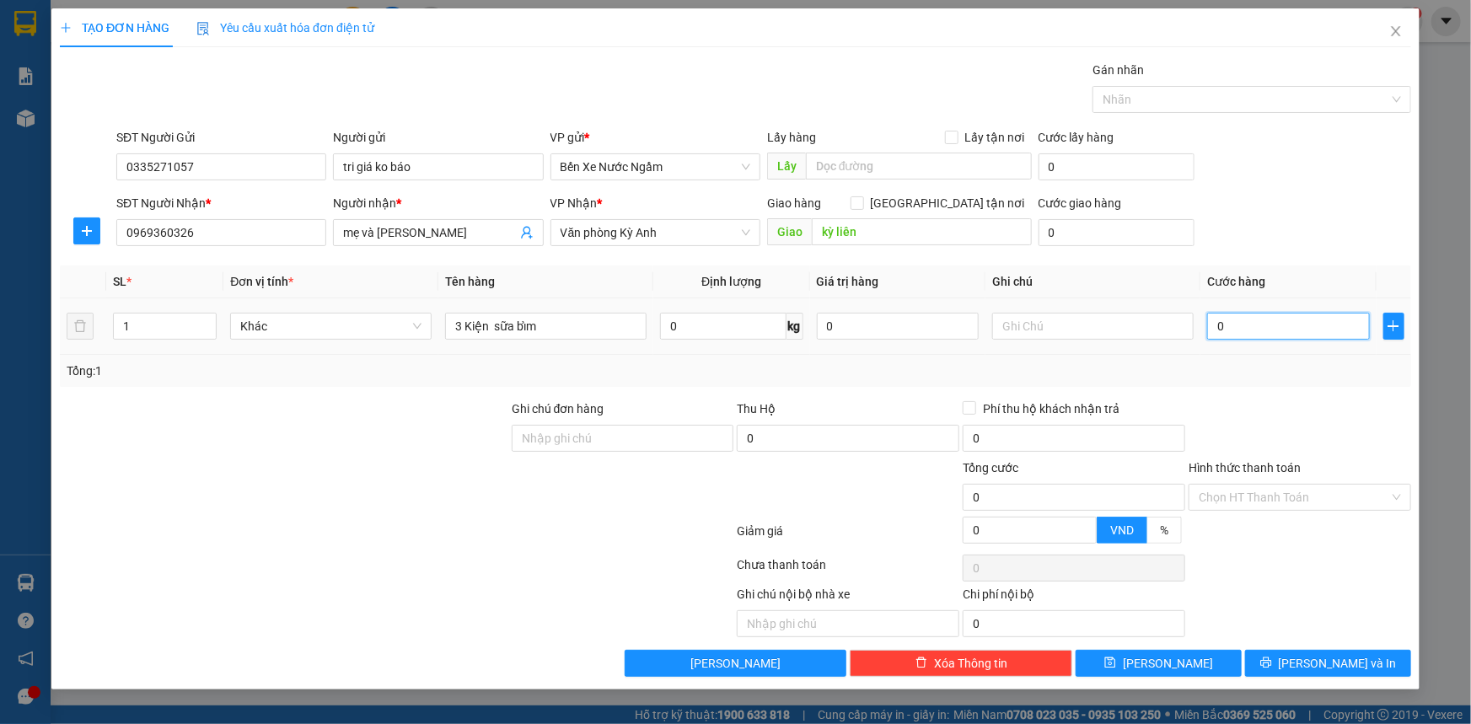
click at [1292, 324] on input "0" at bounding box center [1288, 326] width 163 height 27
click at [1284, 662] on button "[PERSON_NAME] và In" at bounding box center [1328, 663] width 166 height 27
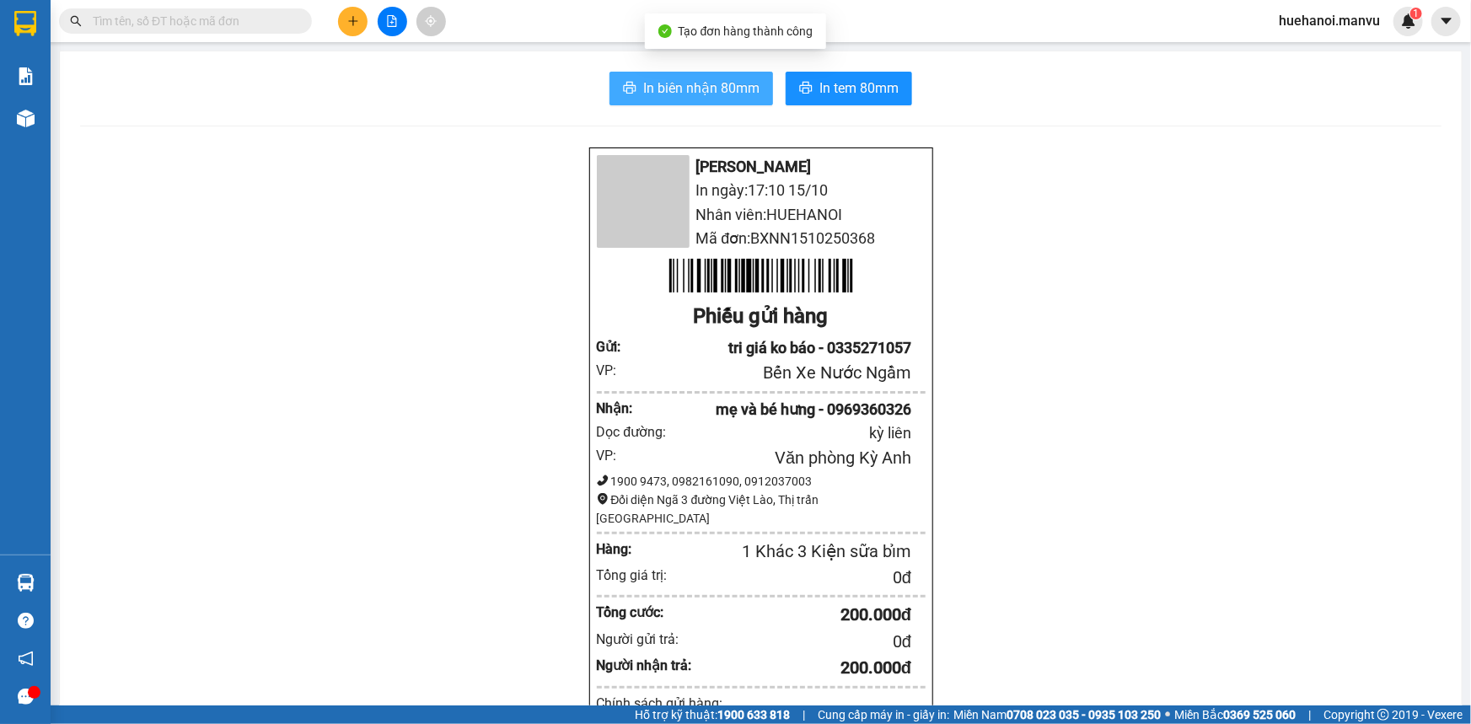
click at [699, 90] on span "In biên nhận 80mm" at bounding box center [701, 88] width 116 height 21
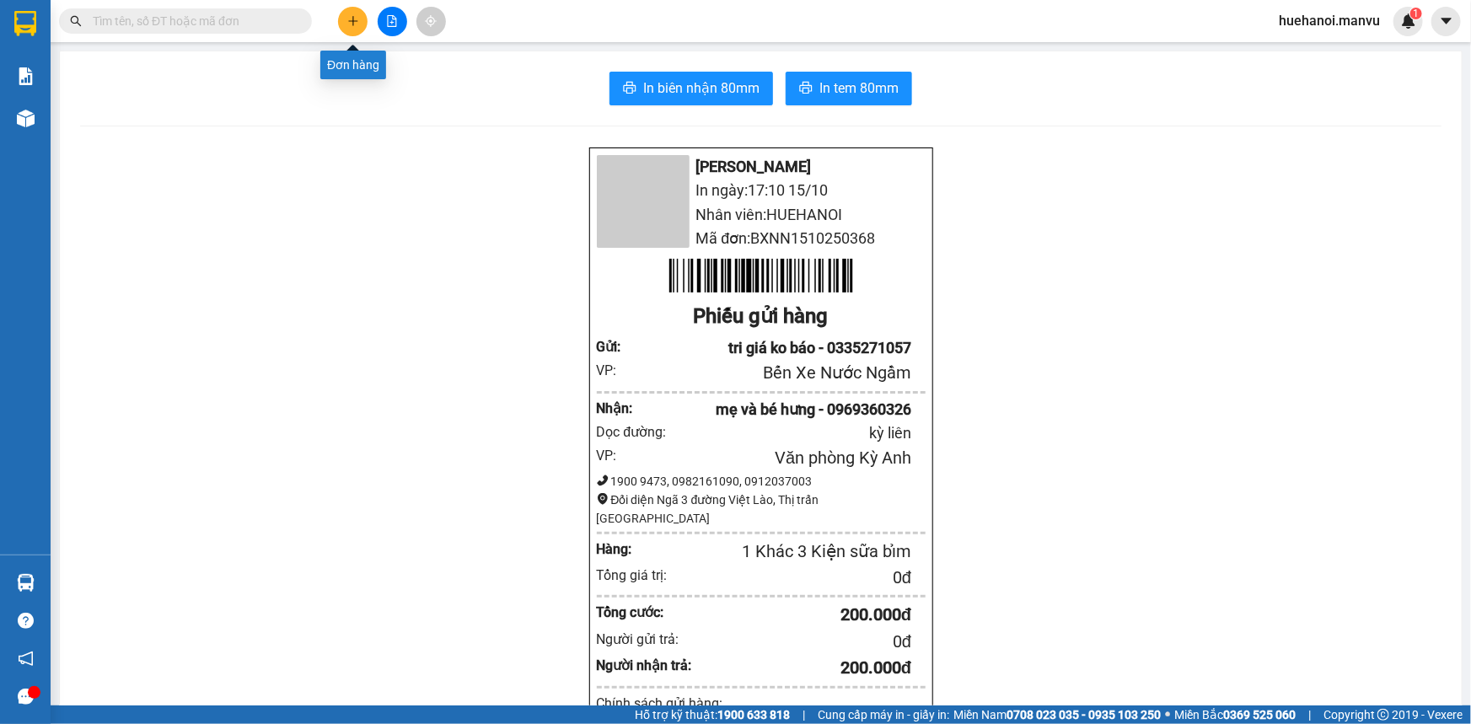
click at [355, 26] on icon "plus" at bounding box center [353, 21] width 12 height 12
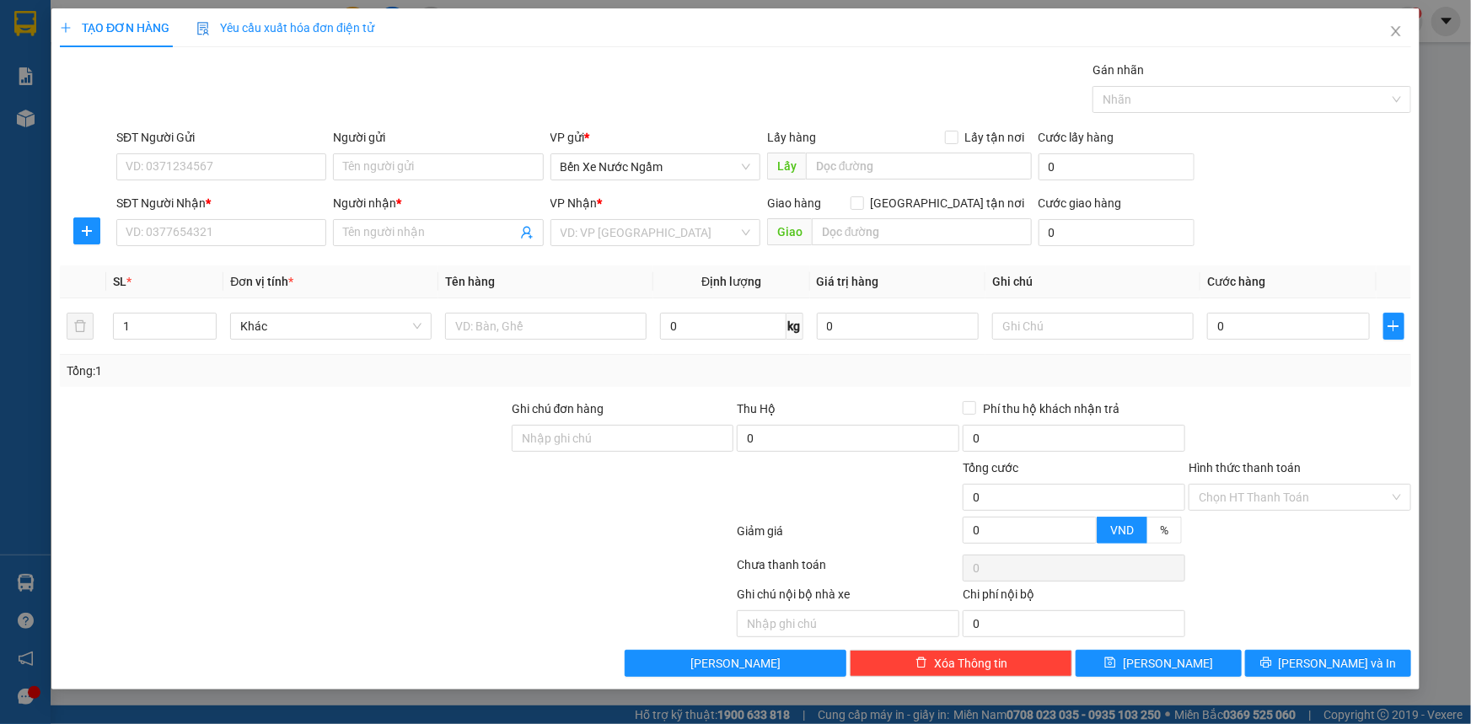
click at [163, 247] on div "SĐT Người Nhận * VD: 0377654321" at bounding box center [221, 223] width 210 height 59
click at [166, 235] on input "SĐT Người Nhận *" at bounding box center [221, 232] width 210 height 27
click at [166, 235] on input "3302" at bounding box center [221, 232] width 210 height 27
click at [188, 261] on div "0987993302 - quyết" at bounding box center [221, 266] width 190 height 19
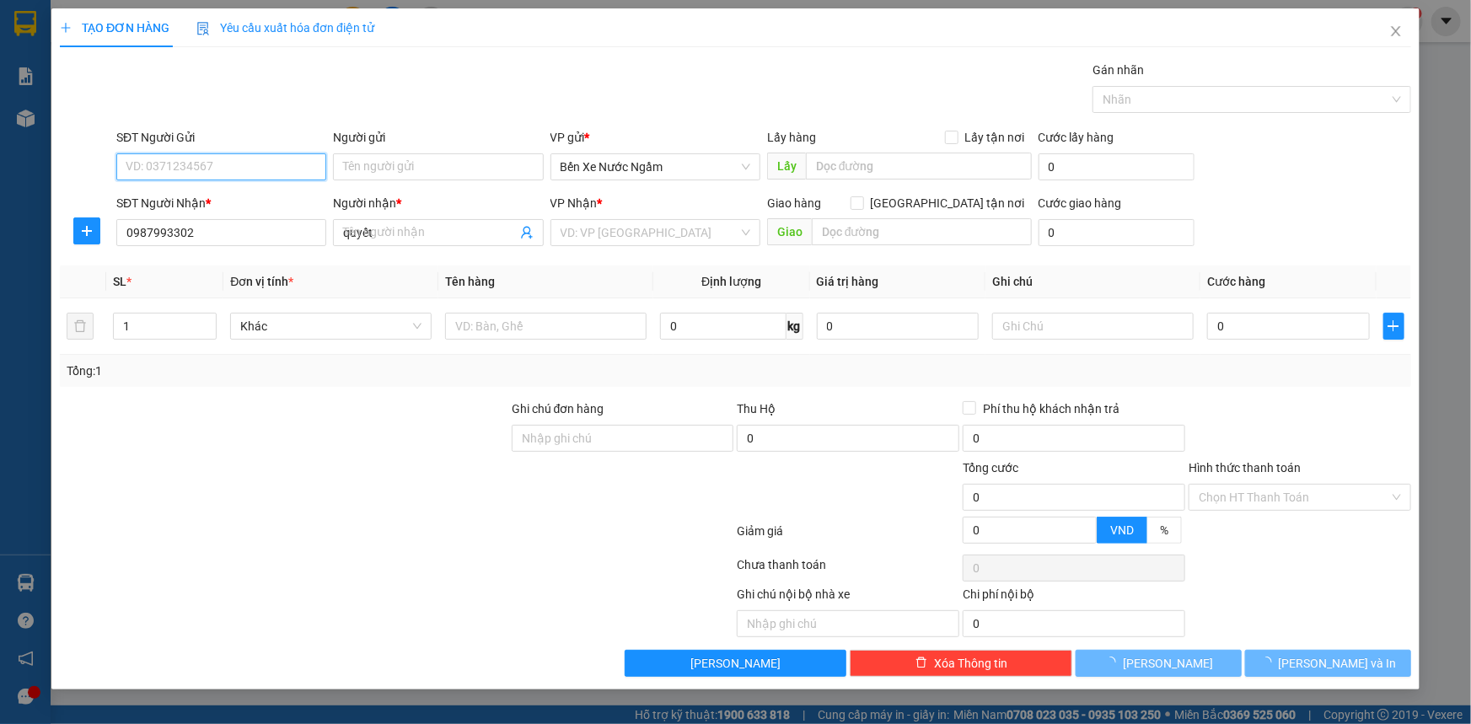
click at [204, 164] on input "SĐT Người Gửi" at bounding box center [221, 166] width 210 height 27
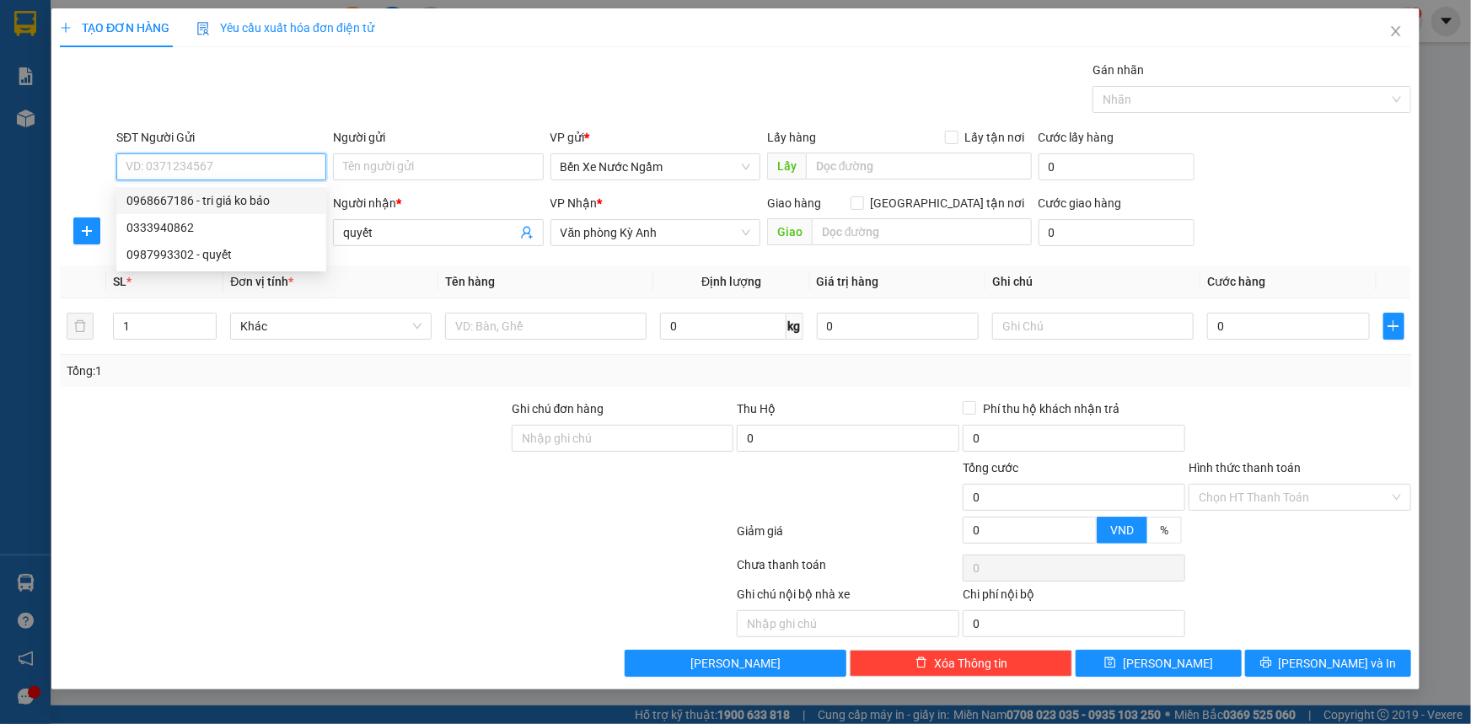
click at [183, 205] on div "0968667186 - tri giá ko báo" at bounding box center [221, 200] width 190 height 19
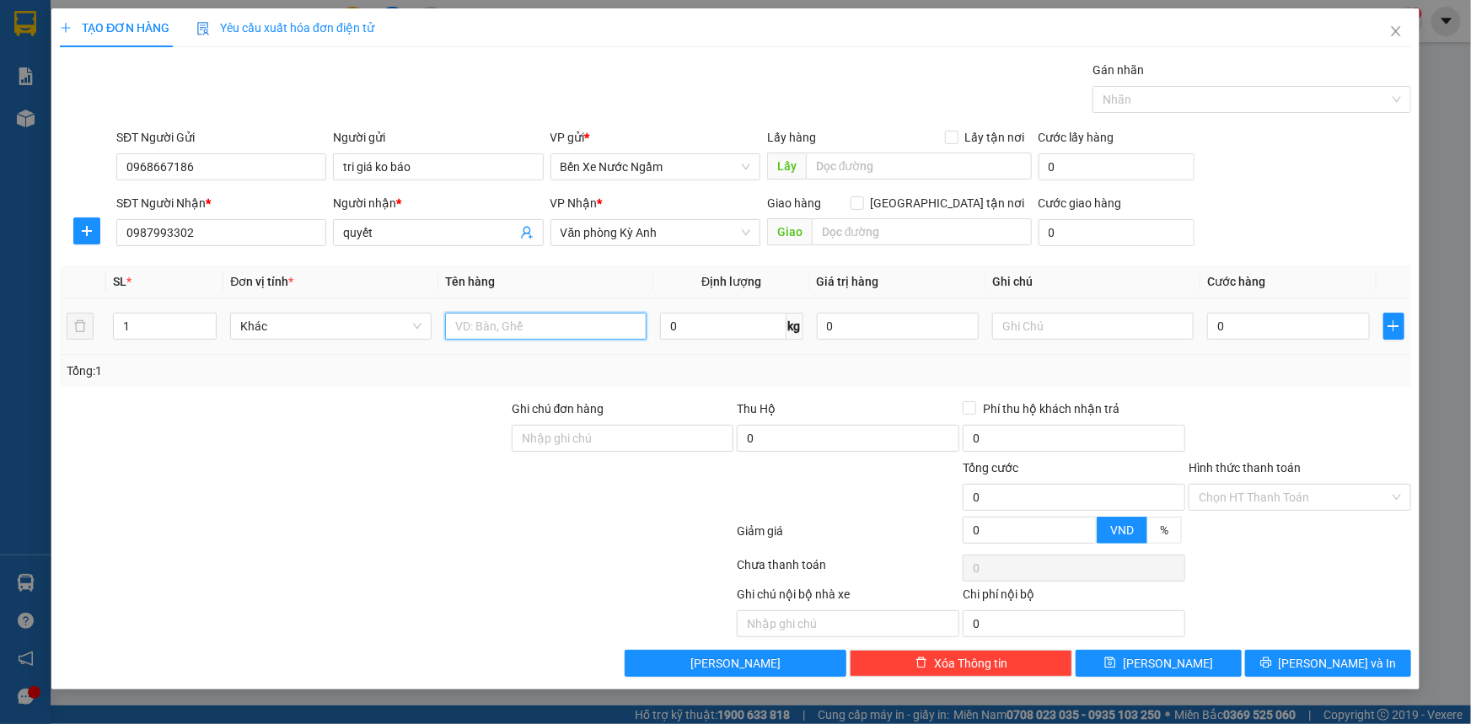
click at [498, 328] on input "text" at bounding box center [545, 326] width 201 height 27
click at [1277, 314] on input "0" at bounding box center [1288, 326] width 163 height 27
click at [1323, 661] on span "[PERSON_NAME] và In" at bounding box center [1337, 663] width 118 height 19
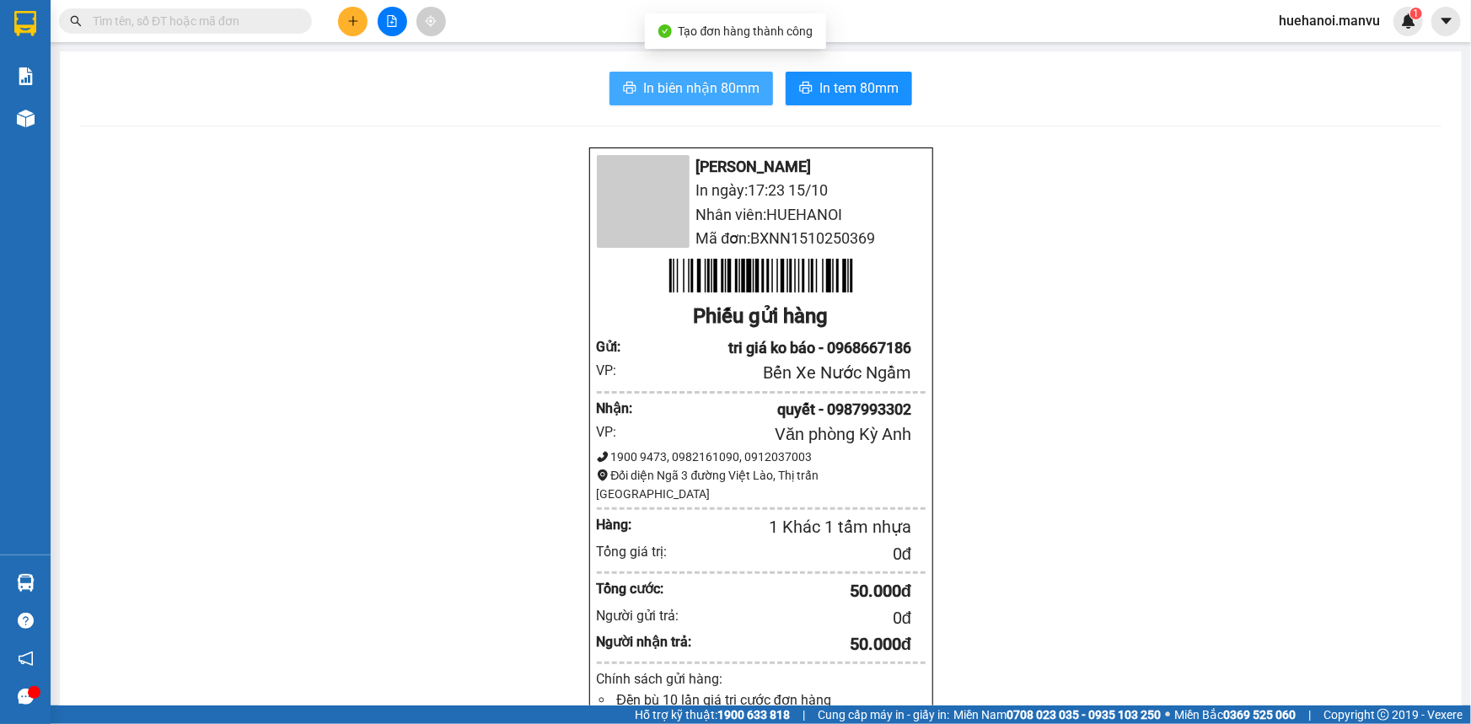
click at [660, 92] on span "In biên nhận 80mm" at bounding box center [701, 88] width 116 height 21
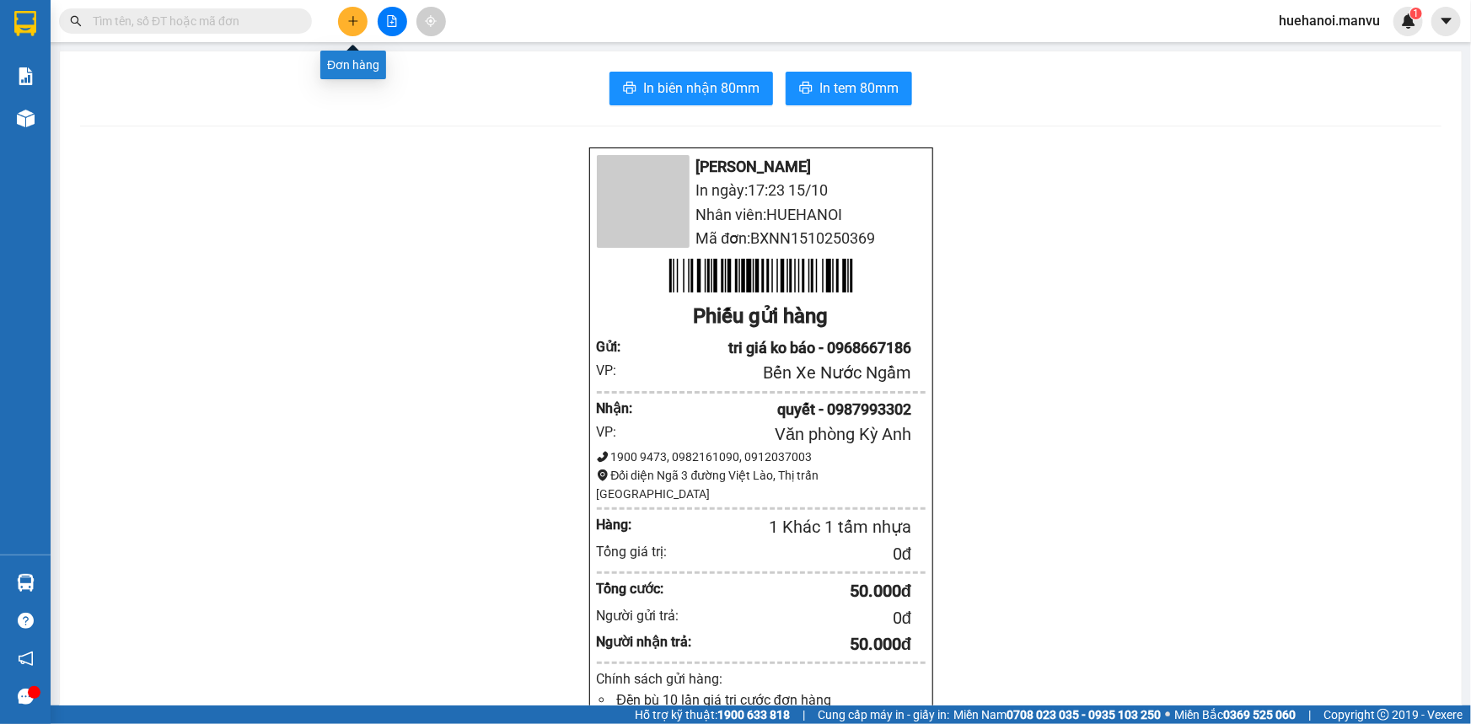
click at [362, 17] on button at bounding box center [352, 21] width 29 height 29
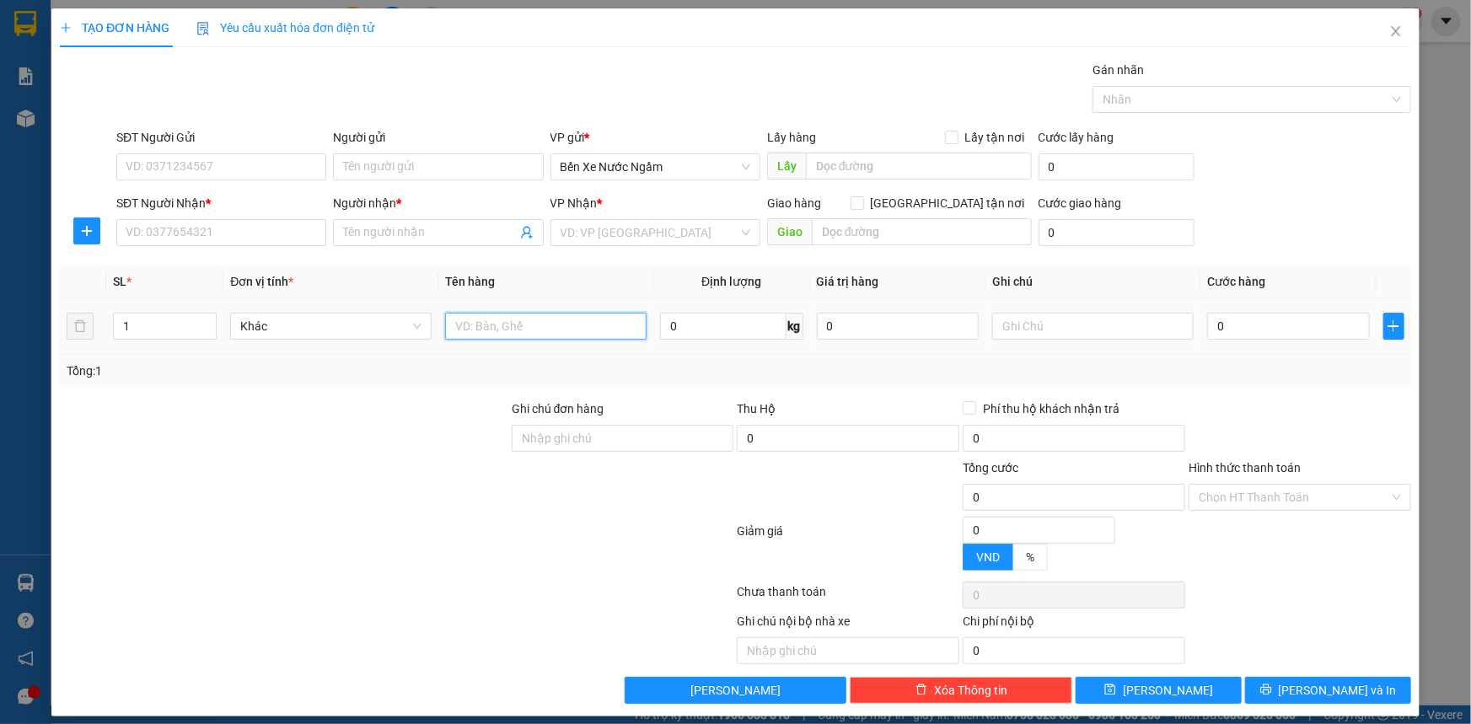
click at [608, 336] on input "text" at bounding box center [545, 326] width 201 height 27
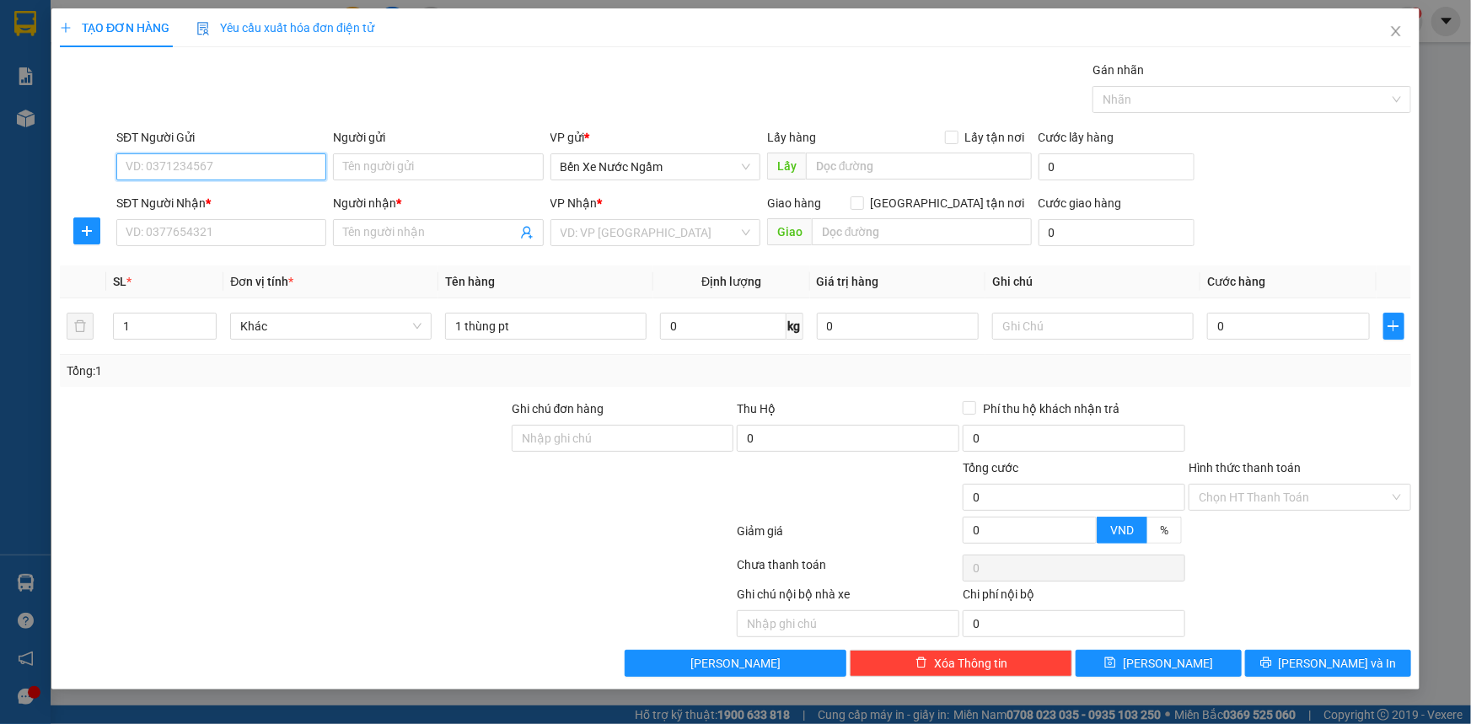
click at [308, 170] on input "SĐT Người Gửi" at bounding box center [221, 166] width 210 height 27
click at [249, 199] on div "0975975594 - QUYET tri giá ko báo" at bounding box center [221, 200] width 190 height 19
click at [238, 242] on input "SĐT Người Nhận *" at bounding box center [221, 232] width 210 height 27
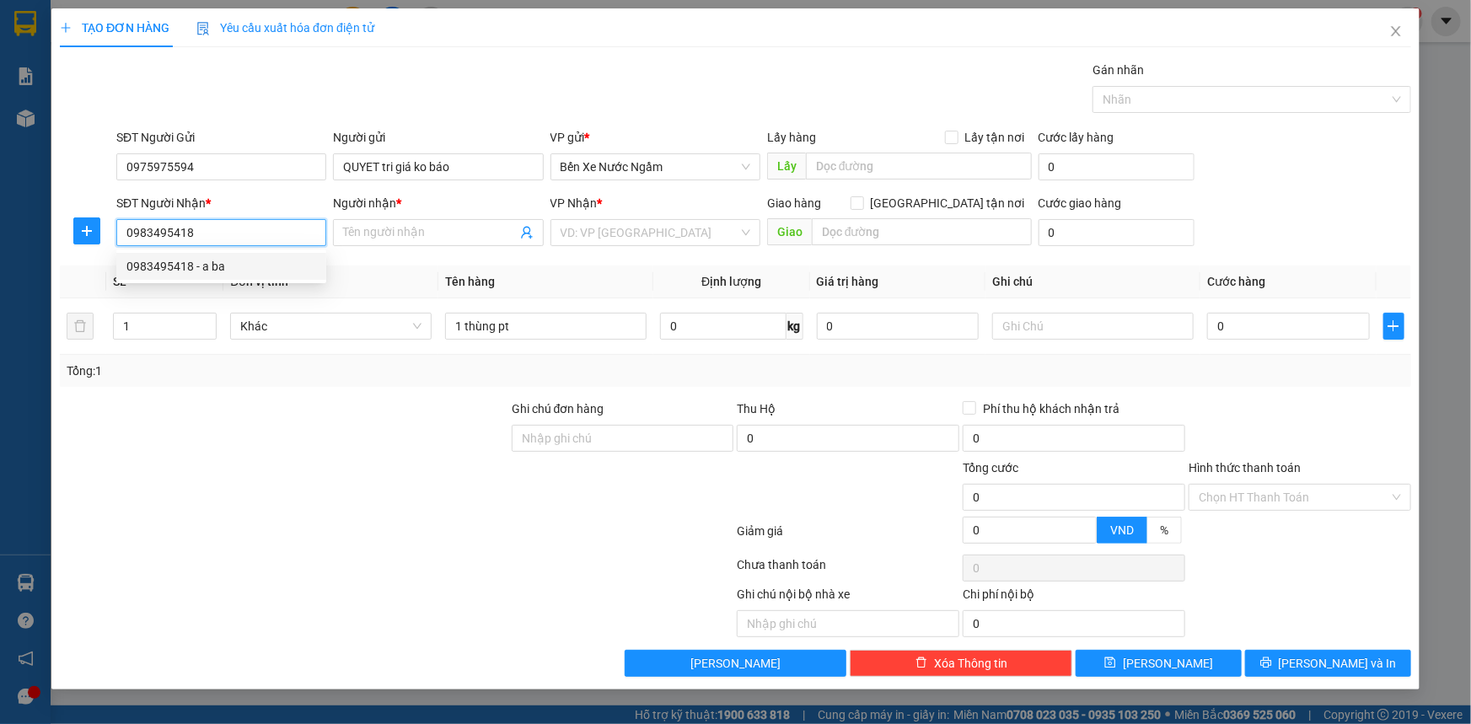
click at [189, 268] on div "0983495418 - a ba" at bounding box center [221, 266] width 190 height 19
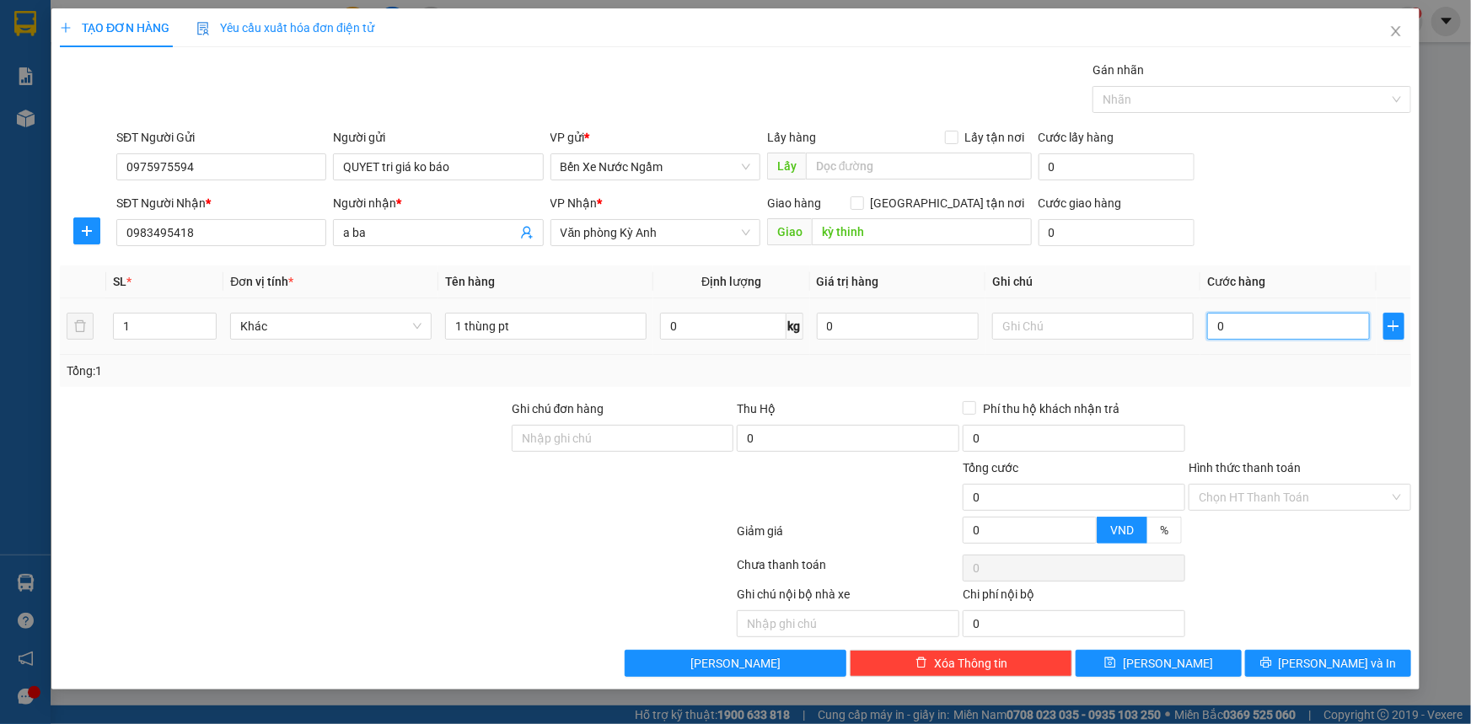
click at [1281, 332] on input "0" at bounding box center [1288, 326] width 163 height 27
click at [1291, 674] on button "[PERSON_NAME] và In" at bounding box center [1328, 663] width 166 height 27
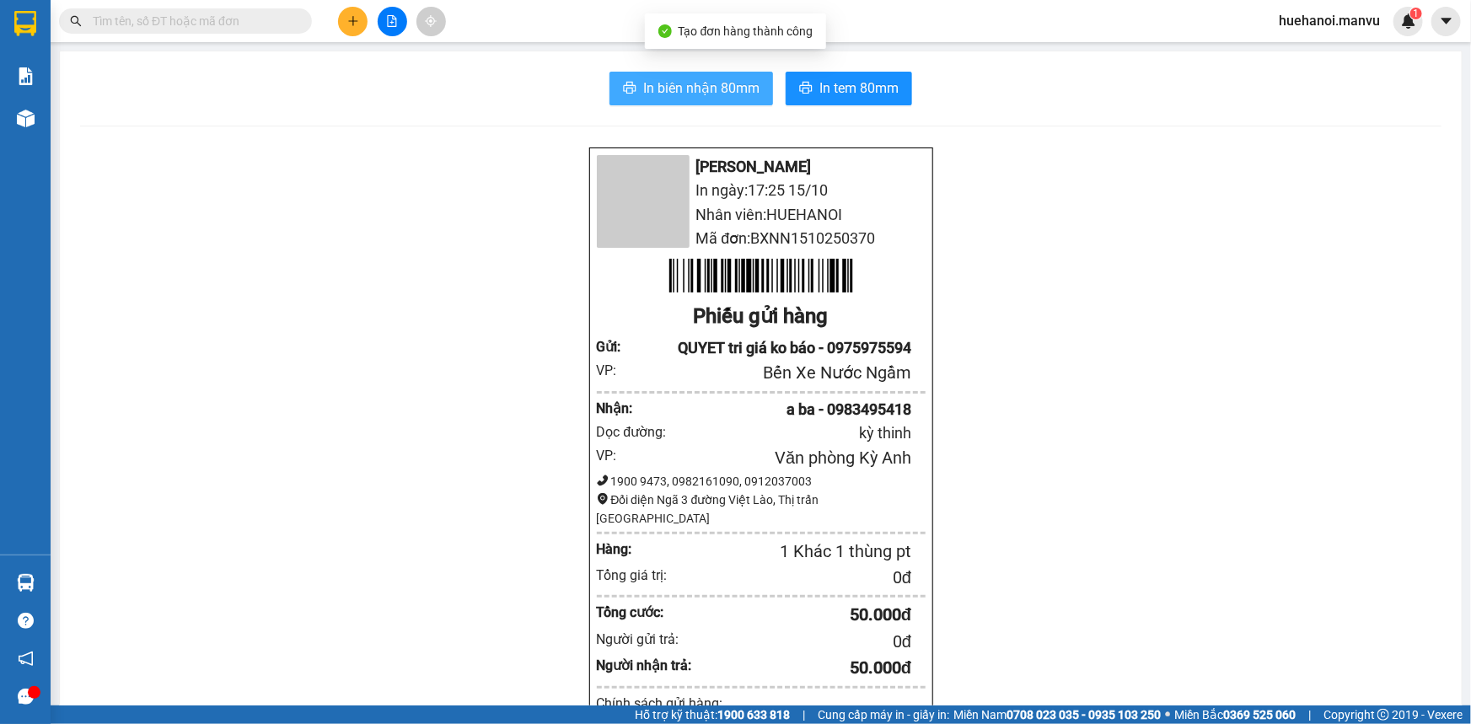
click at [683, 98] on span "In biên nhận 80mm" at bounding box center [701, 88] width 116 height 21
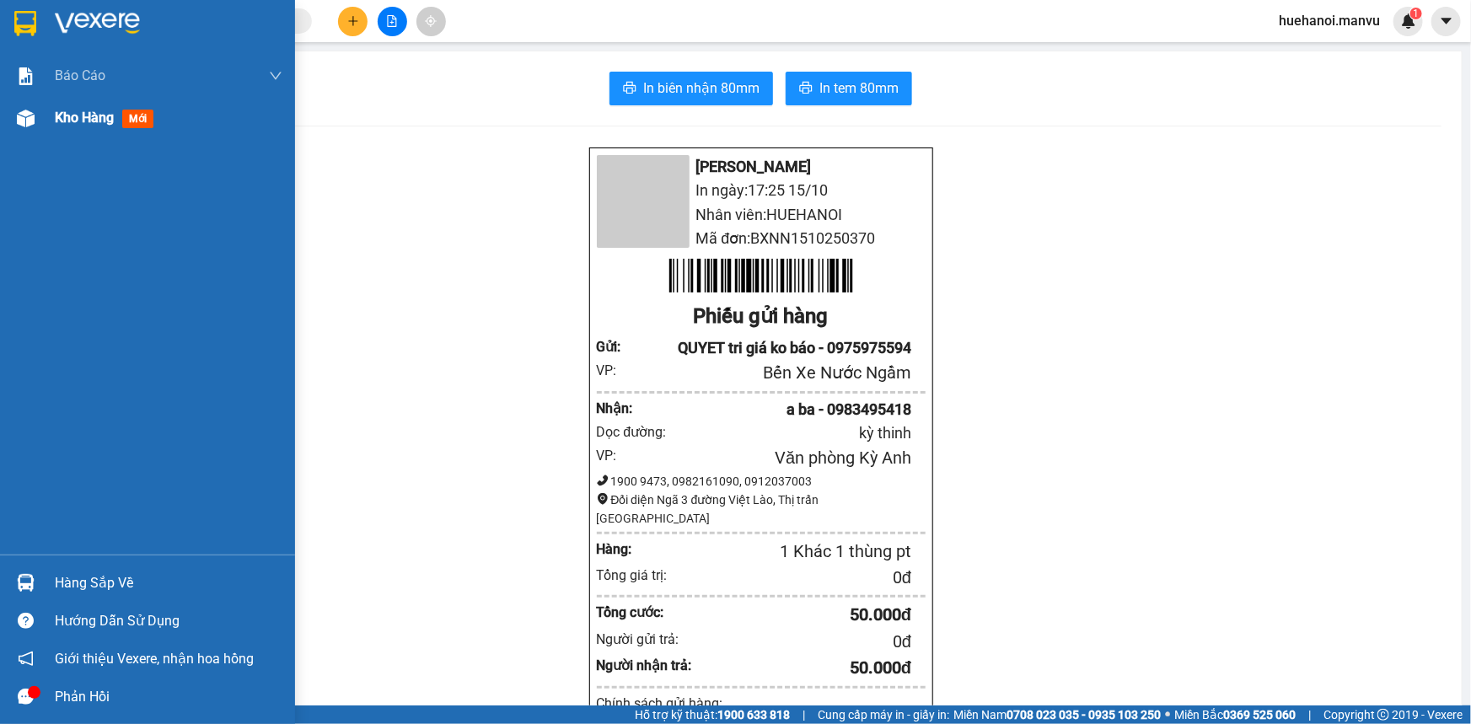
click at [80, 115] on span "Kho hàng" at bounding box center [84, 118] width 59 height 16
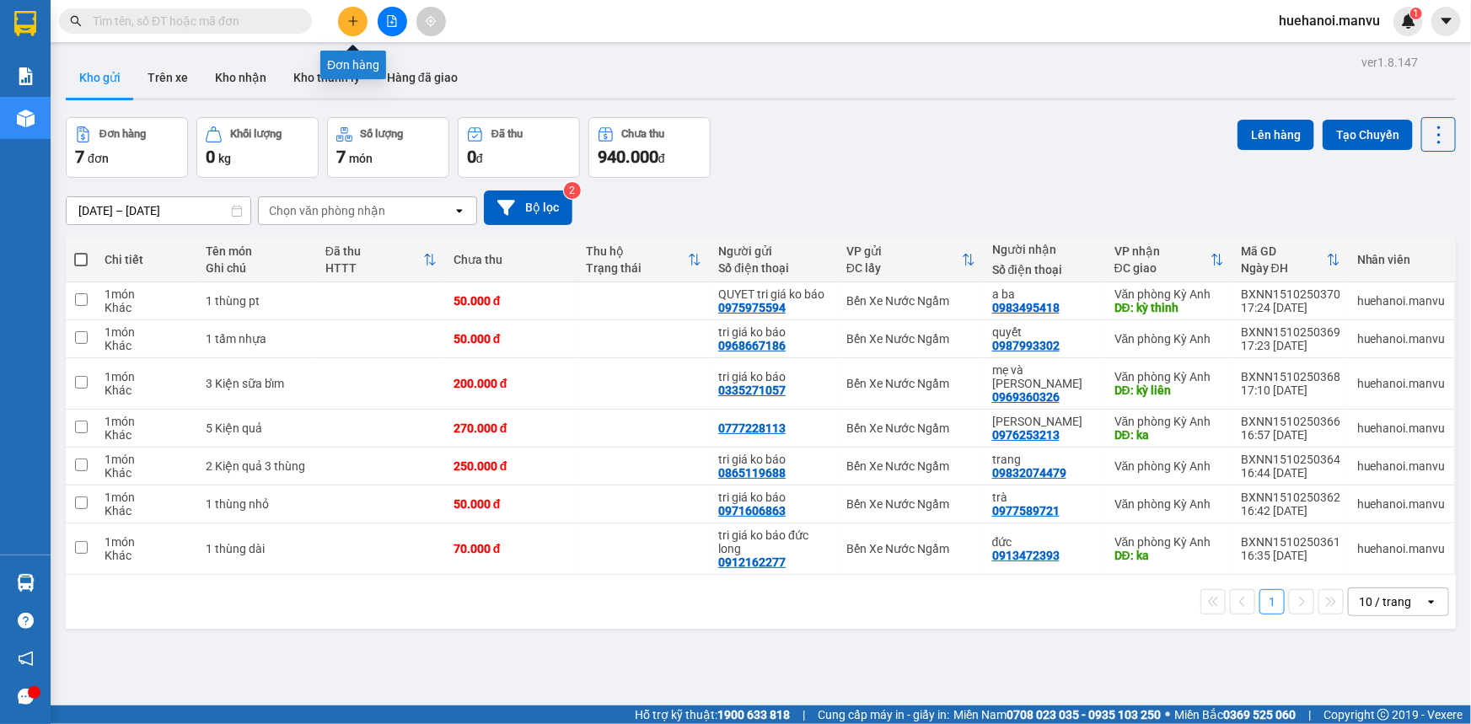
click at [355, 25] on icon "plus" at bounding box center [353, 21] width 12 height 12
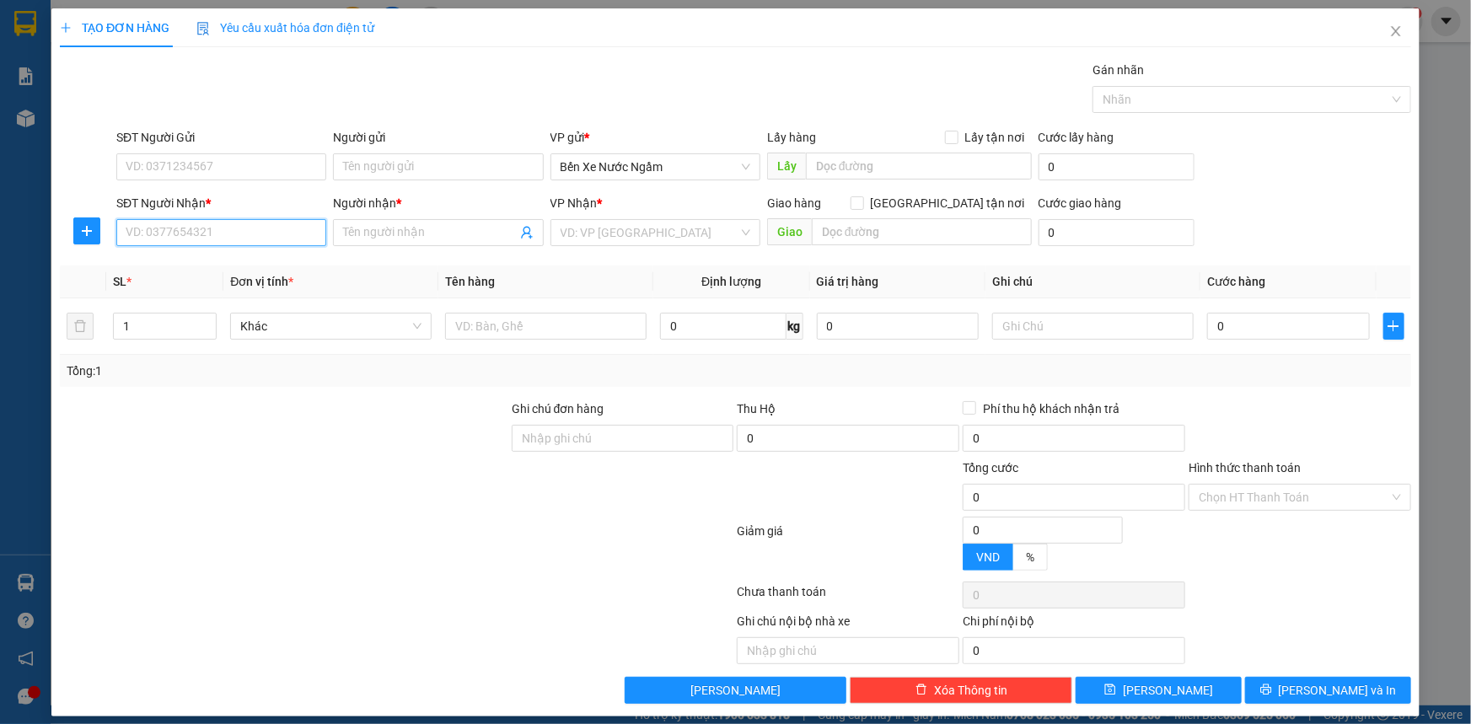
click at [265, 226] on input "SĐT Người Nhận *" at bounding box center [221, 232] width 210 height 27
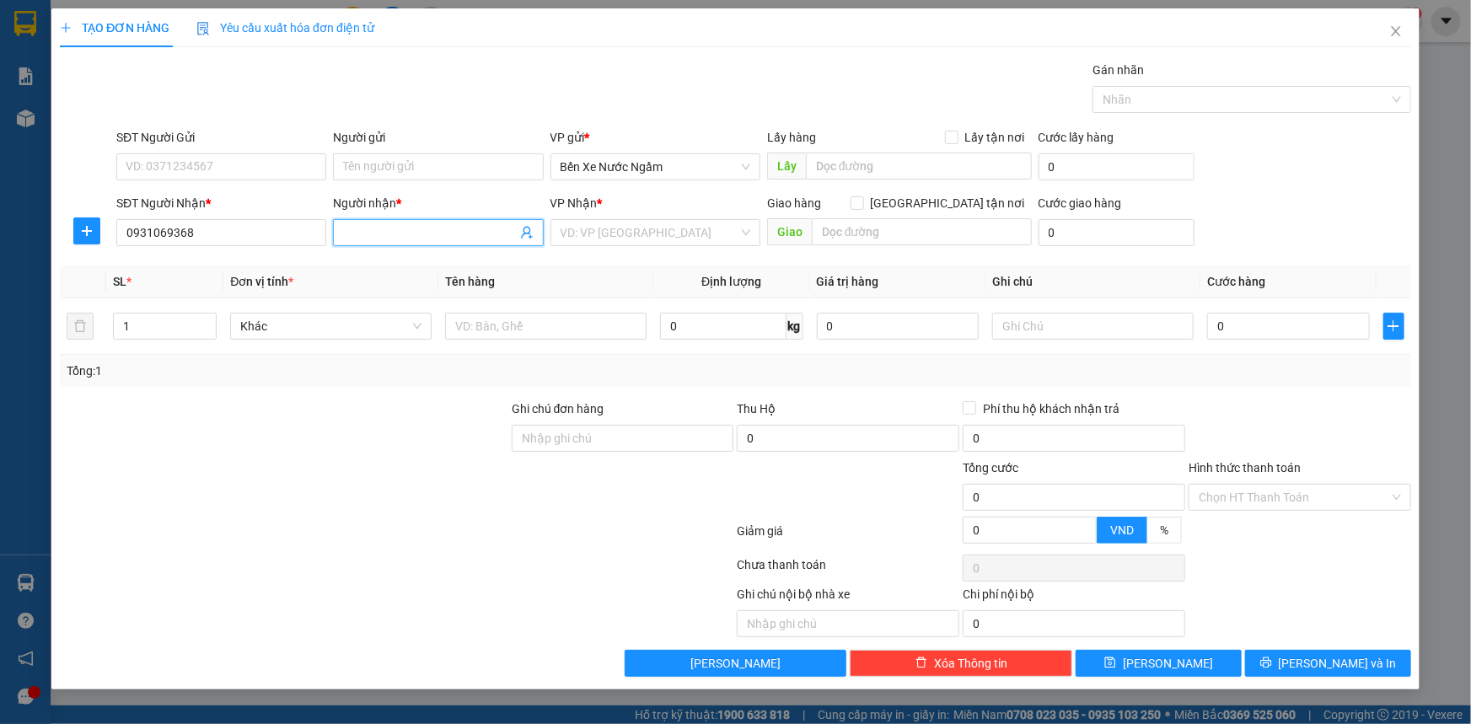
click at [379, 236] on input "Người nhận *" at bounding box center [429, 232] width 173 height 19
click at [625, 237] on input "search" at bounding box center [649, 232] width 178 height 25
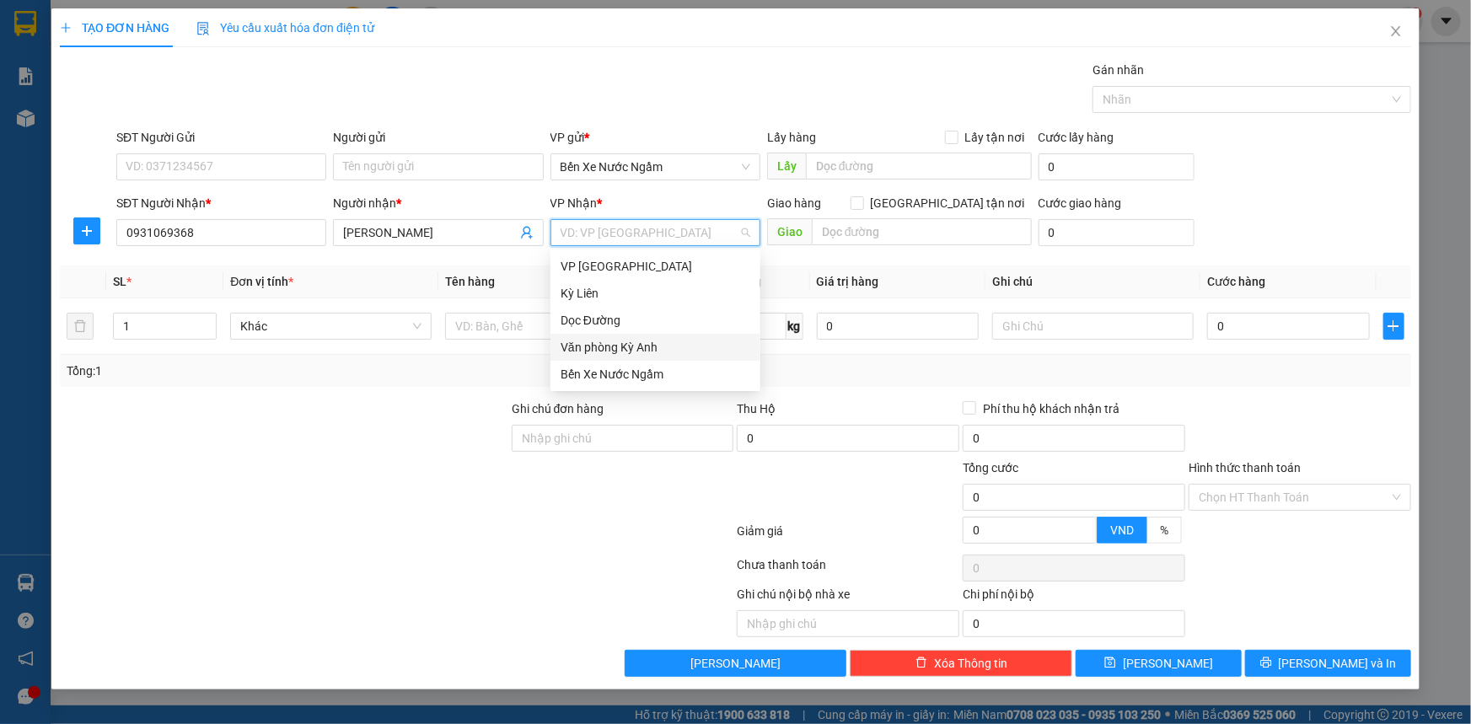
click at [657, 346] on div "Văn phòng Kỳ Anh" at bounding box center [655, 347] width 190 height 19
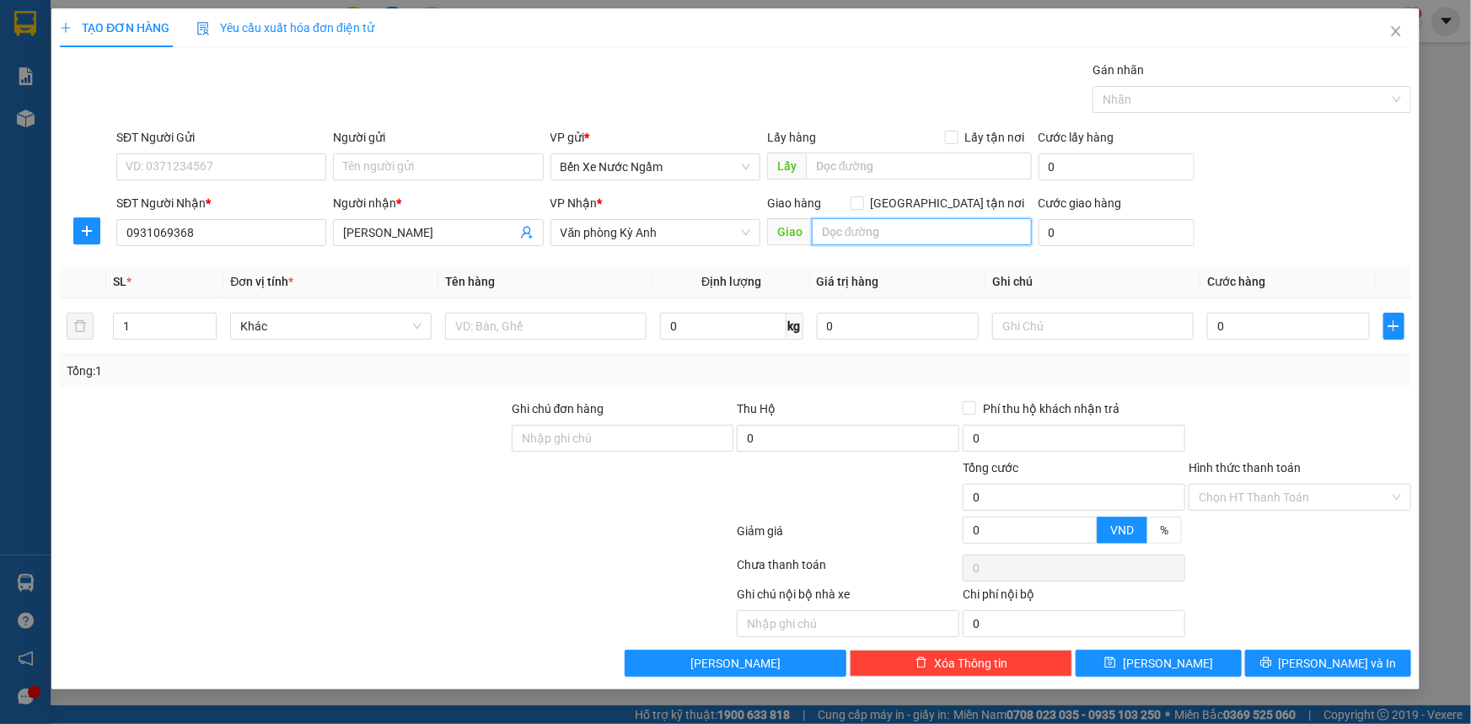
click at [926, 237] on input "text" at bounding box center [922, 231] width 220 height 27
click at [548, 330] on input "text" at bounding box center [545, 326] width 201 height 27
click at [525, 331] on input "text" at bounding box center [545, 326] width 201 height 27
click at [271, 167] on input "SĐT Người Gửi" at bounding box center [221, 166] width 210 height 27
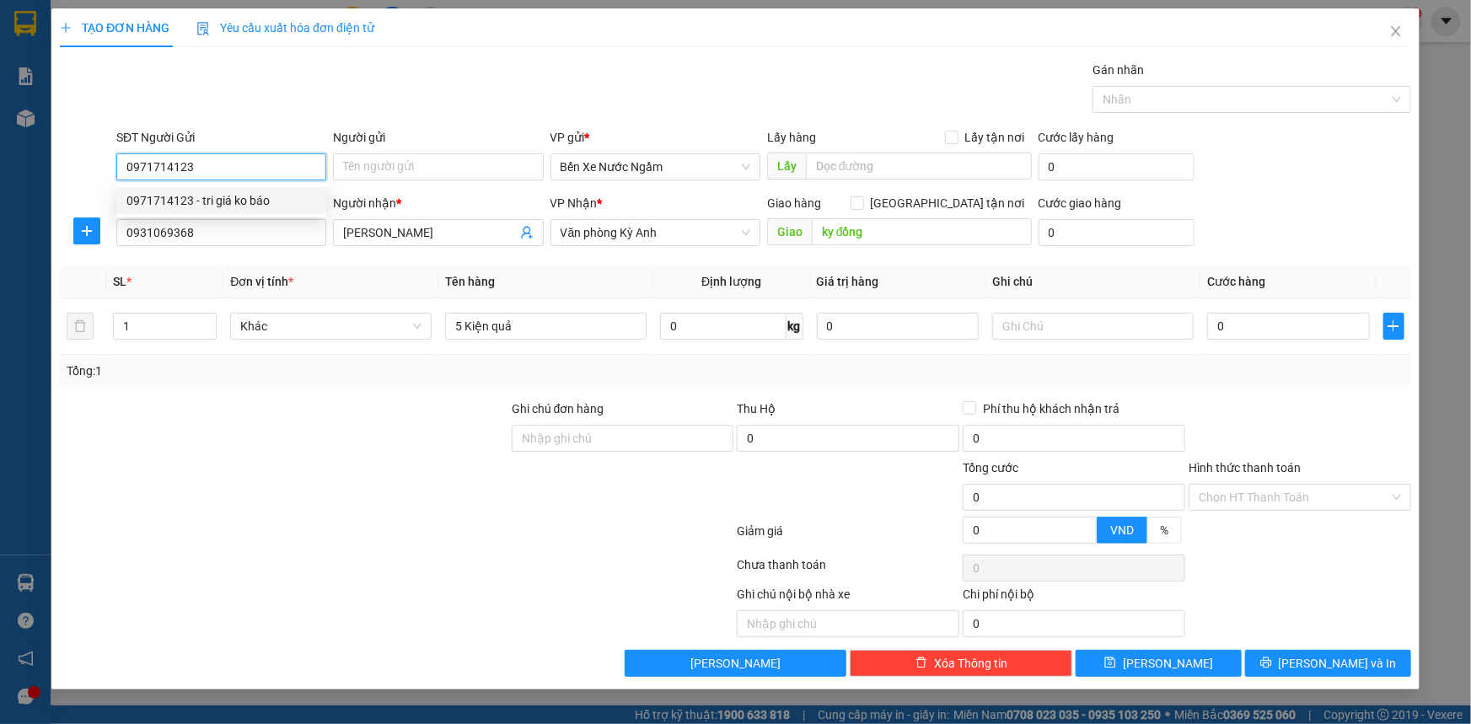
click at [238, 203] on div "0971714123 - tri giá ko báo" at bounding box center [221, 200] width 190 height 19
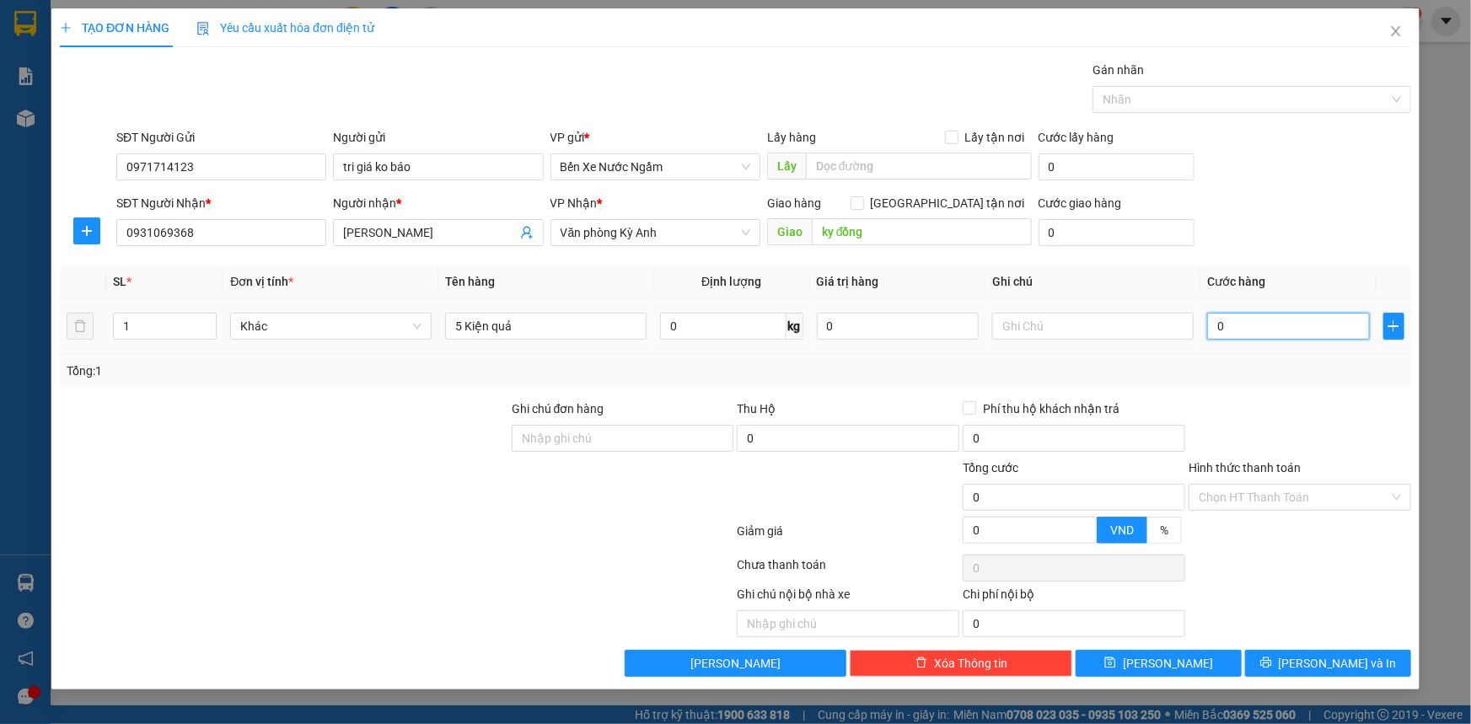
click at [1273, 329] on input "0" at bounding box center [1288, 326] width 163 height 27
click at [1281, 653] on button "[PERSON_NAME] và In" at bounding box center [1328, 663] width 166 height 27
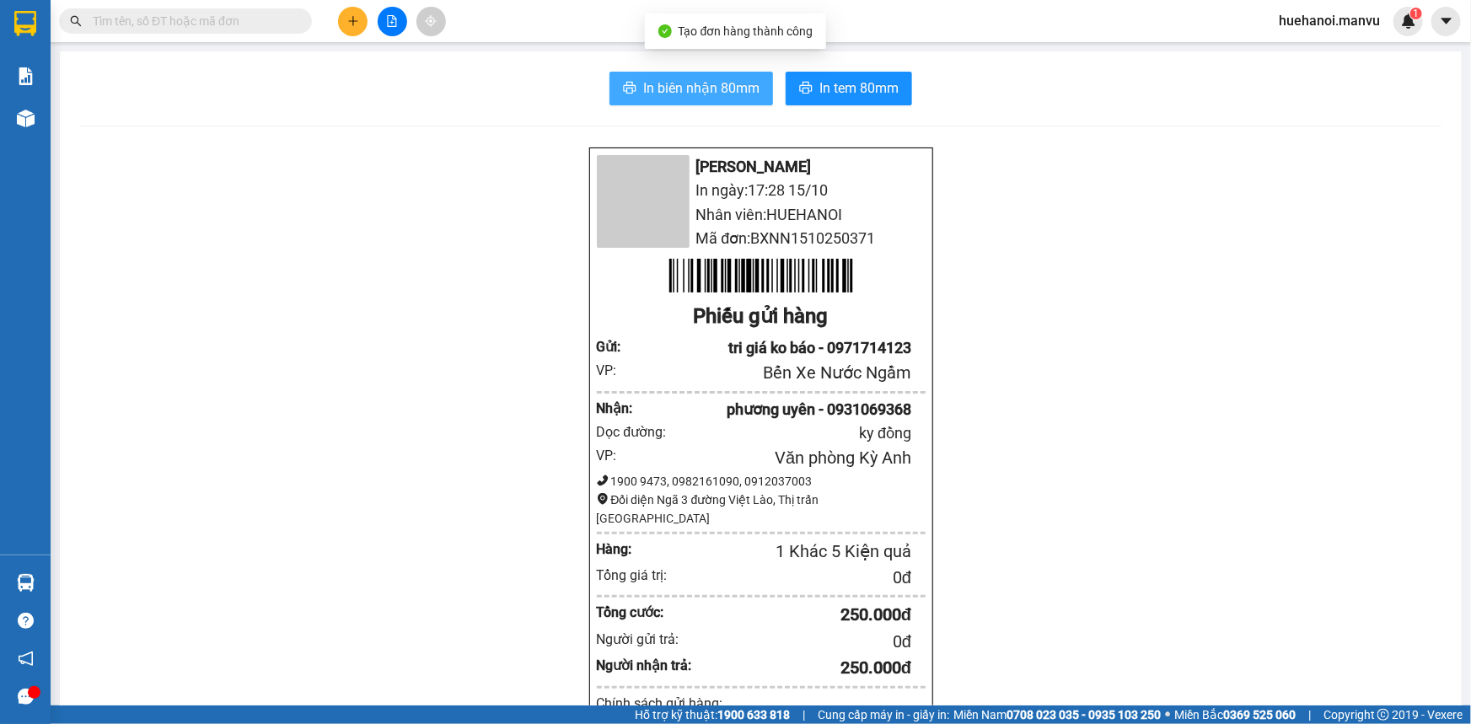
click at [670, 74] on button "In biên nhận 80mm" at bounding box center [690, 89] width 163 height 34
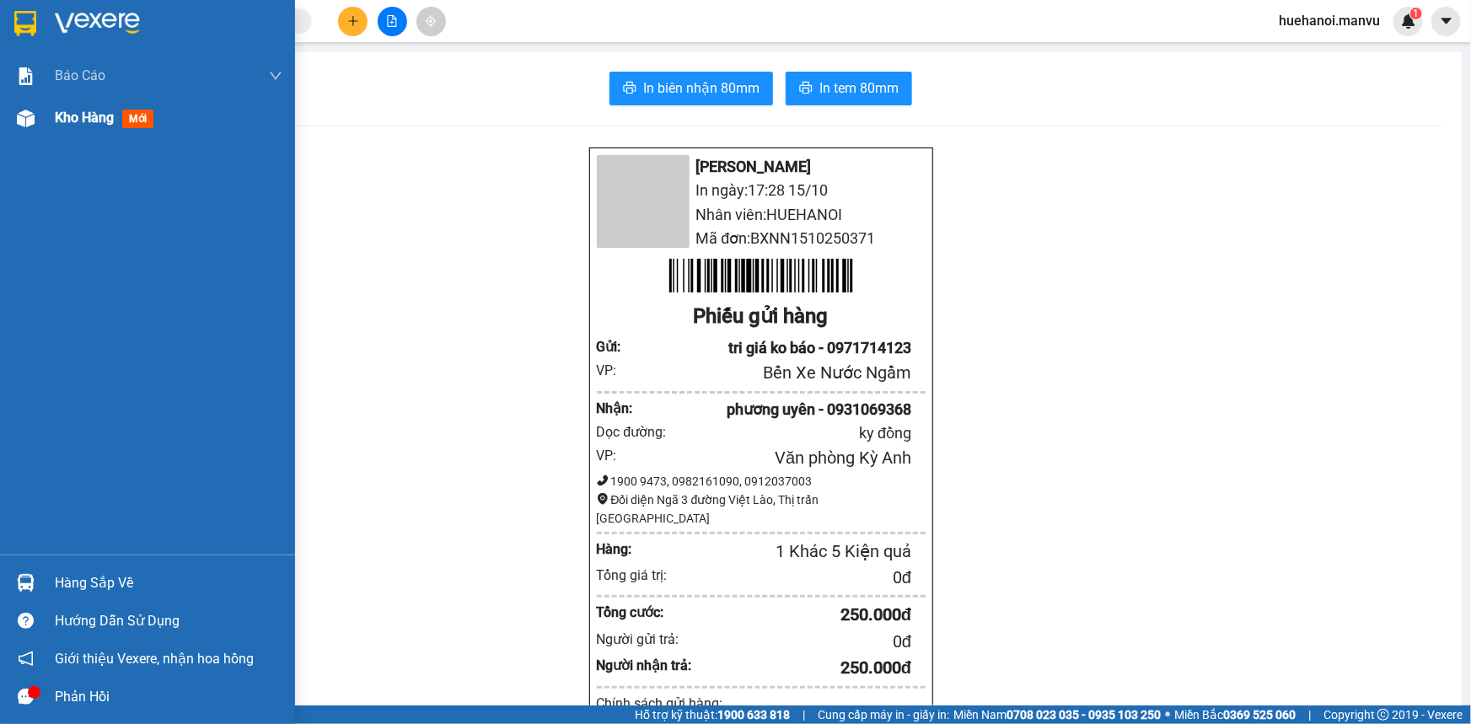
click at [77, 121] on span "Kho hàng" at bounding box center [84, 118] width 59 height 16
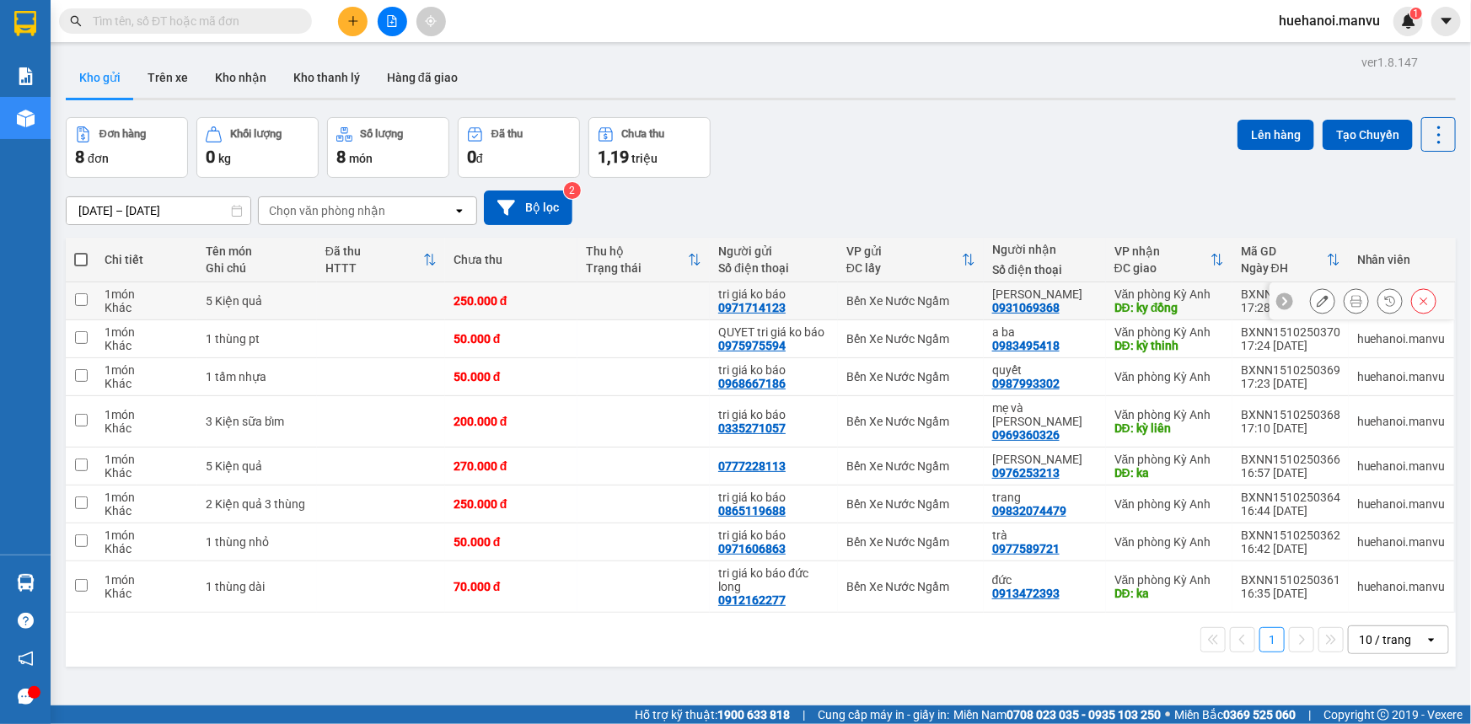
click at [1316, 302] on icon at bounding box center [1322, 301] width 12 height 12
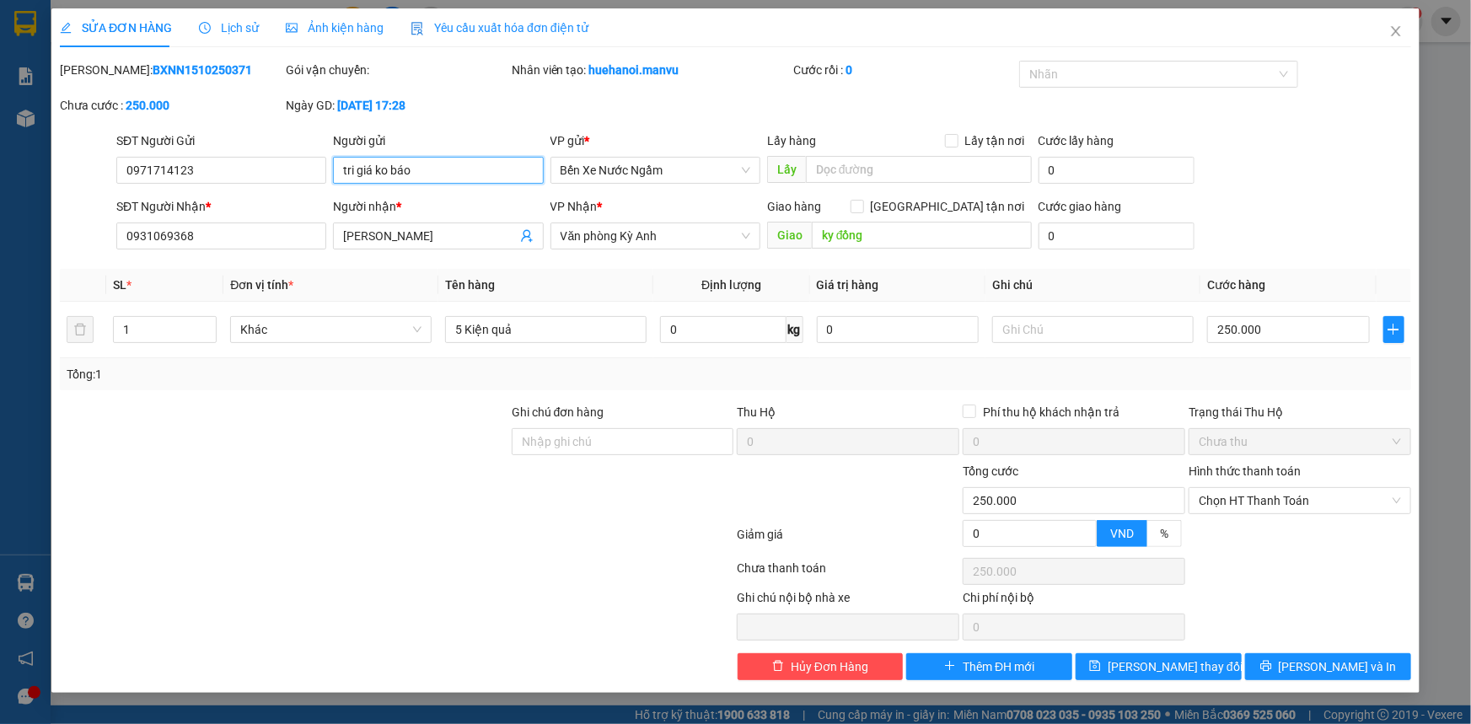
click at [433, 173] on input "tri giá ko báo" at bounding box center [438, 170] width 210 height 27
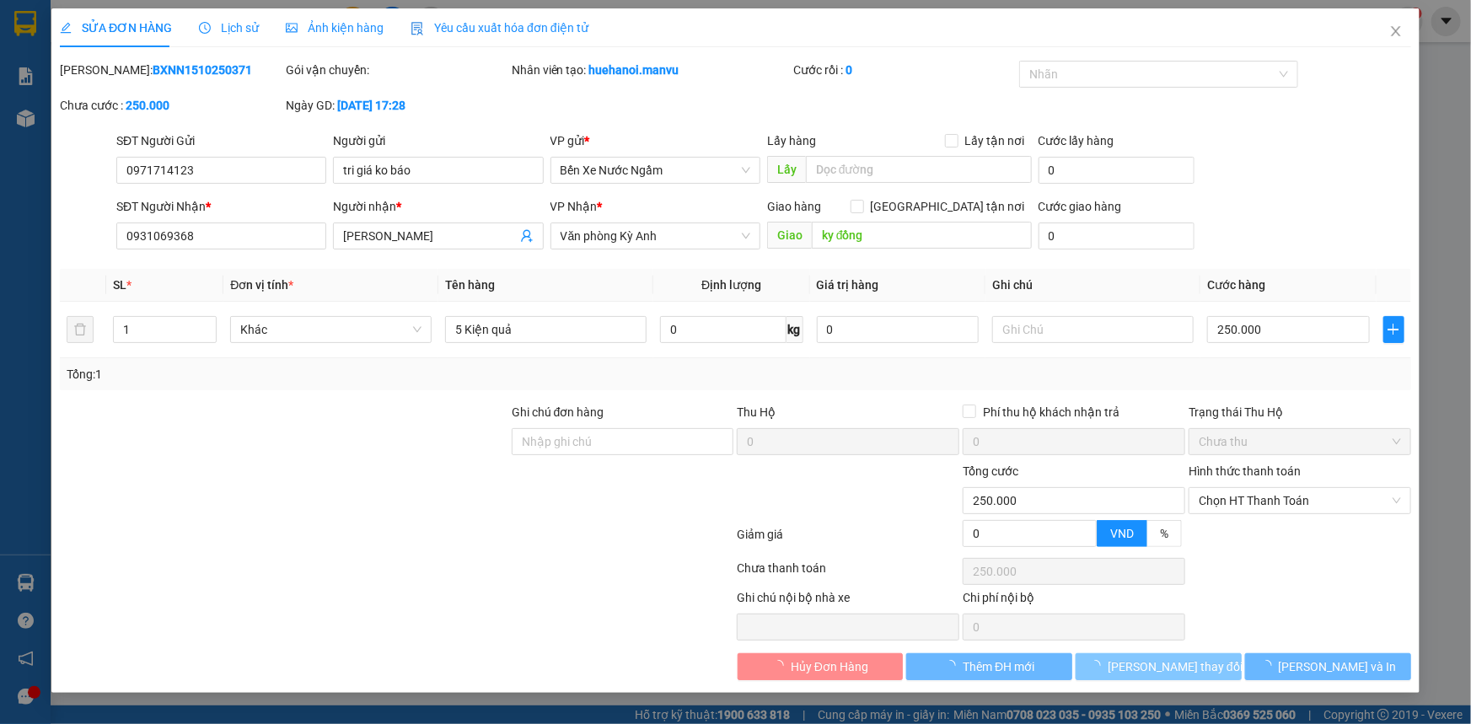
click at [1185, 673] on span "[PERSON_NAME] thay đổi" at bounding box center [1174, 666] width 135 height 19
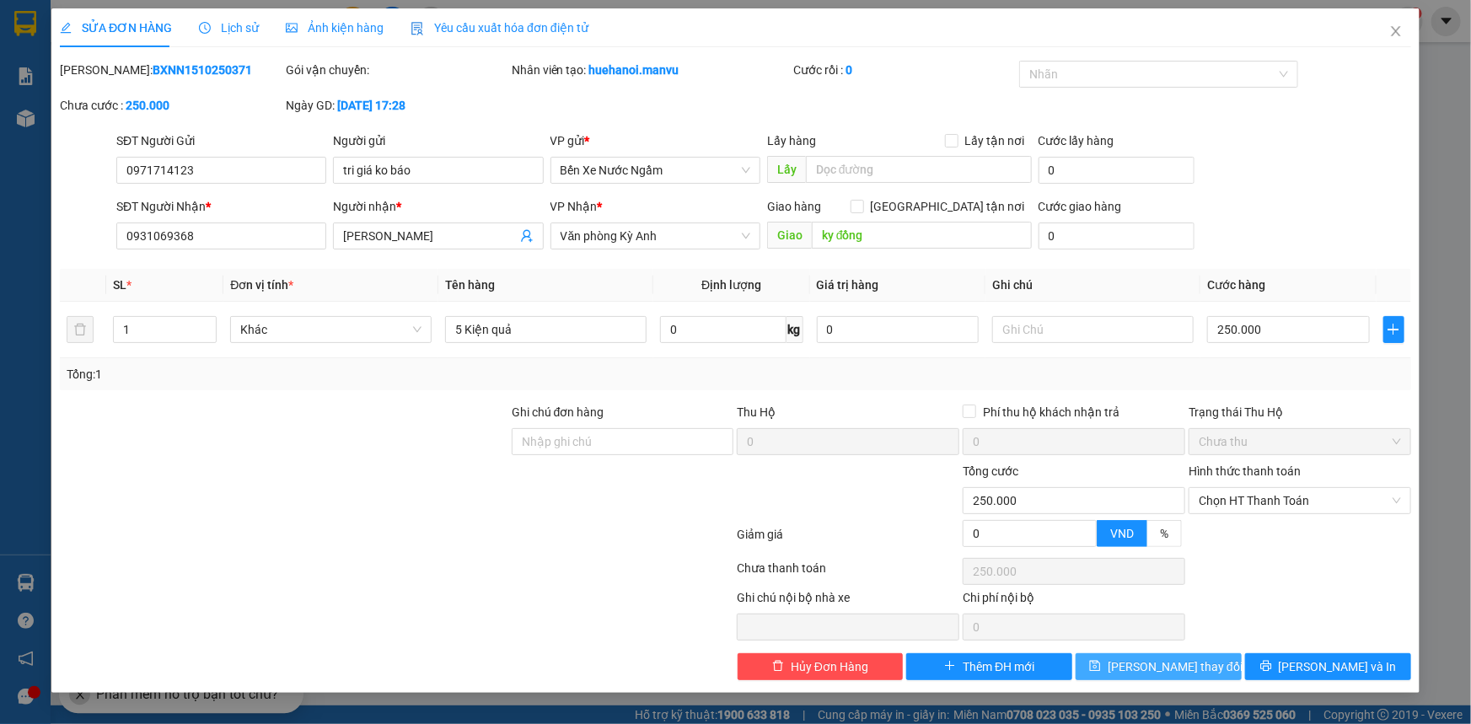
click at [1173, 673] on span "[PERSON_NAME] thay đổi" at bounding box center [1174, 666] width 135 height 19
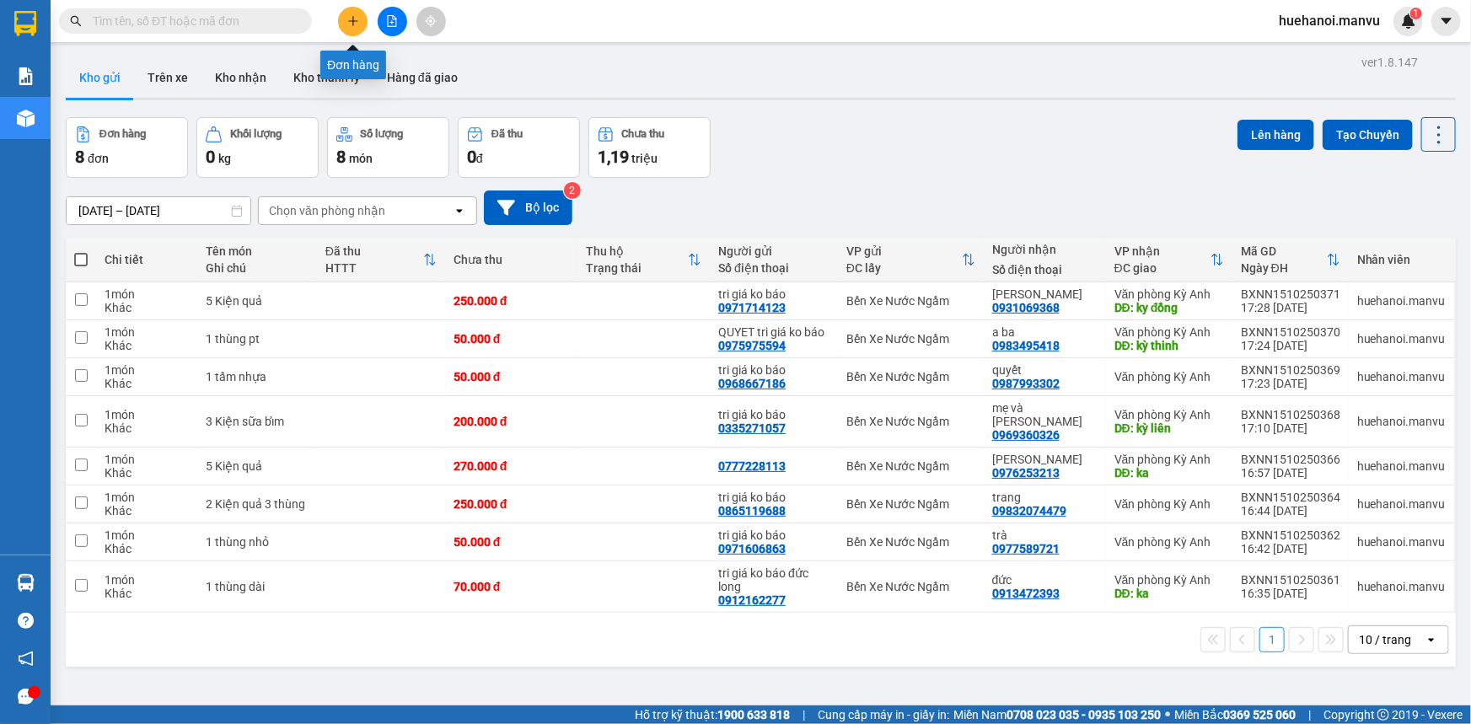
click at [356, 15] on icon "plus" at bounding box center [353, 21] width 12 height 12
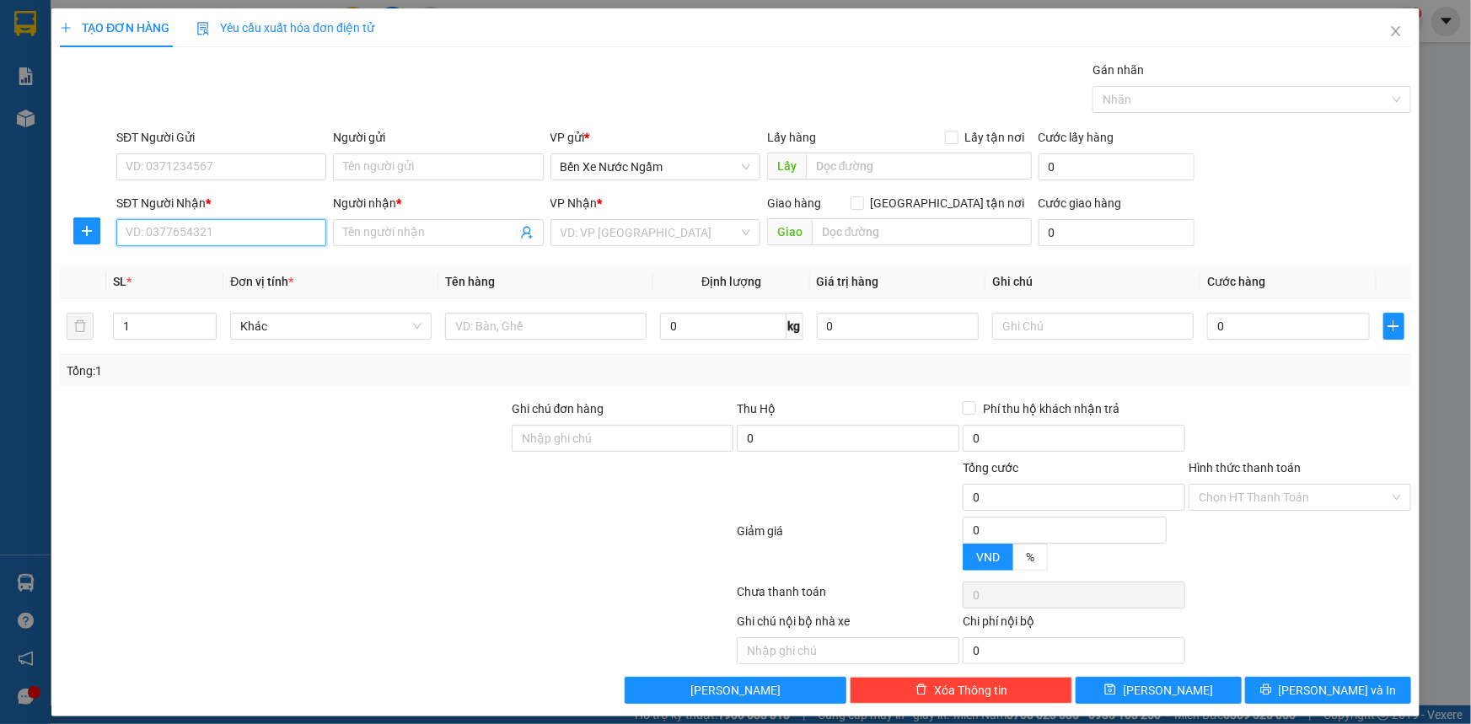
click at [210, 224] on input "SĐT Người Nhận *" at bounding box center [221, 232] width 210 height 27
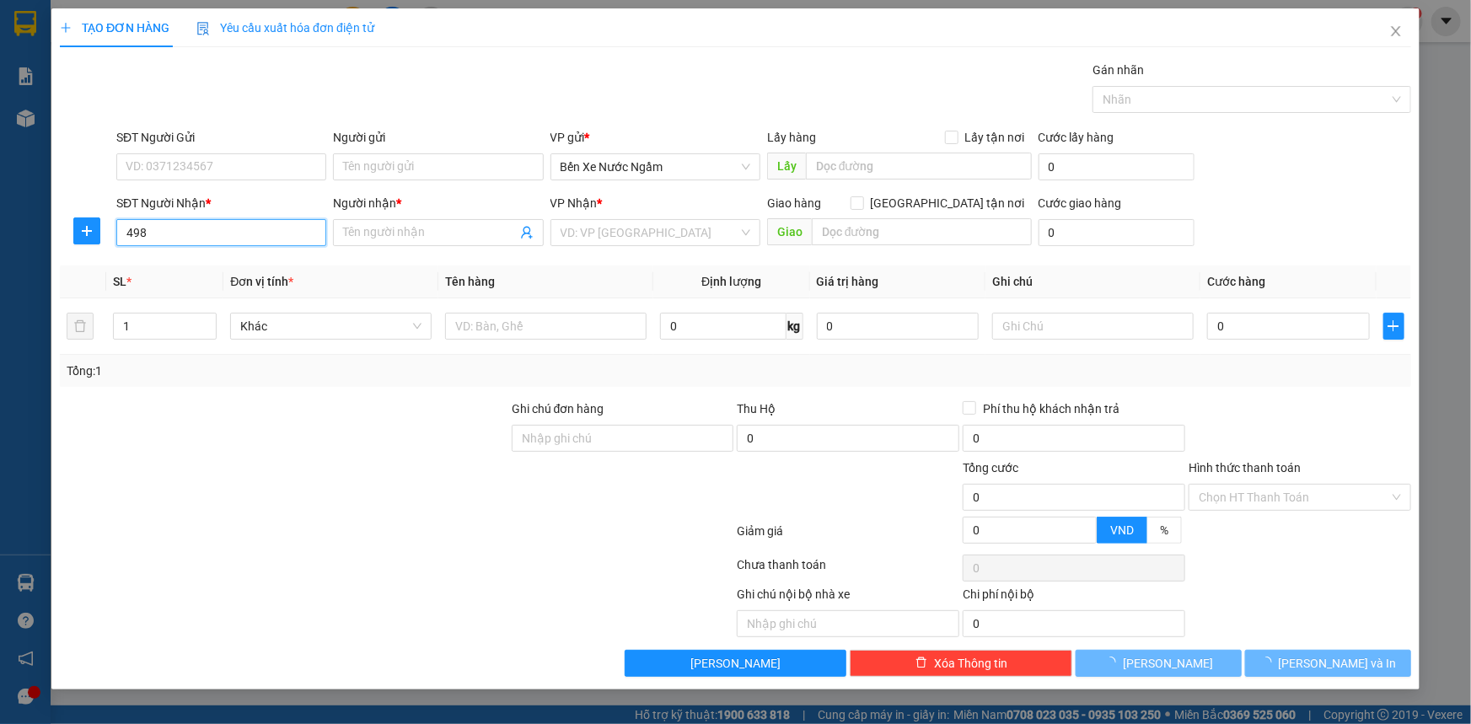
click at [210, 224] on input "498" at bounding box center [221, 232] width 210 height 27
click at [212, 233] on input "498" at bounding box center [221, 232] width 210 height 27
click at [214, 232] on input "498" at bounding box center [221, 232] width 210 height 27
click at [220, 235] on input "498" at bounding box center [221, 232] width 210 height 27
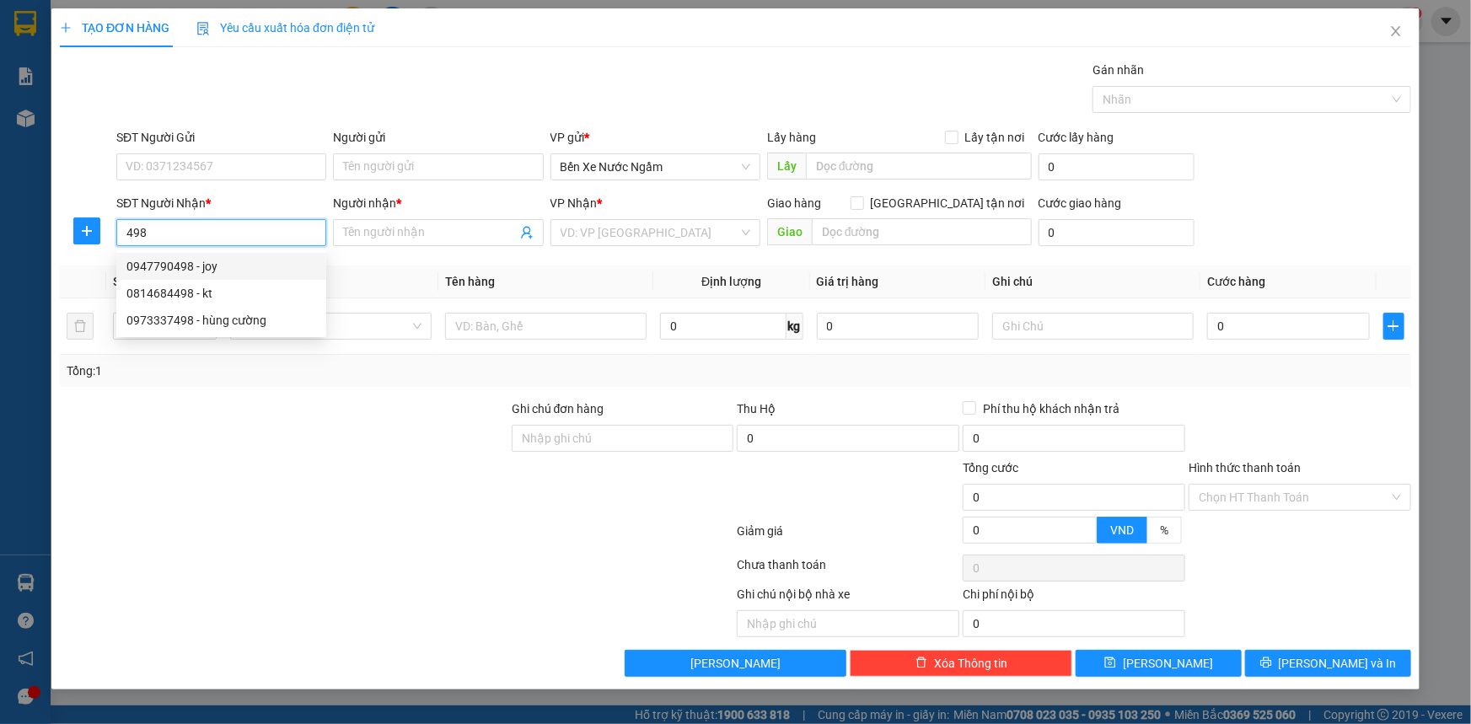
click at [186, 265] on div "0947790498 - joy" at bounding box center [221, 266] width 190 height 19
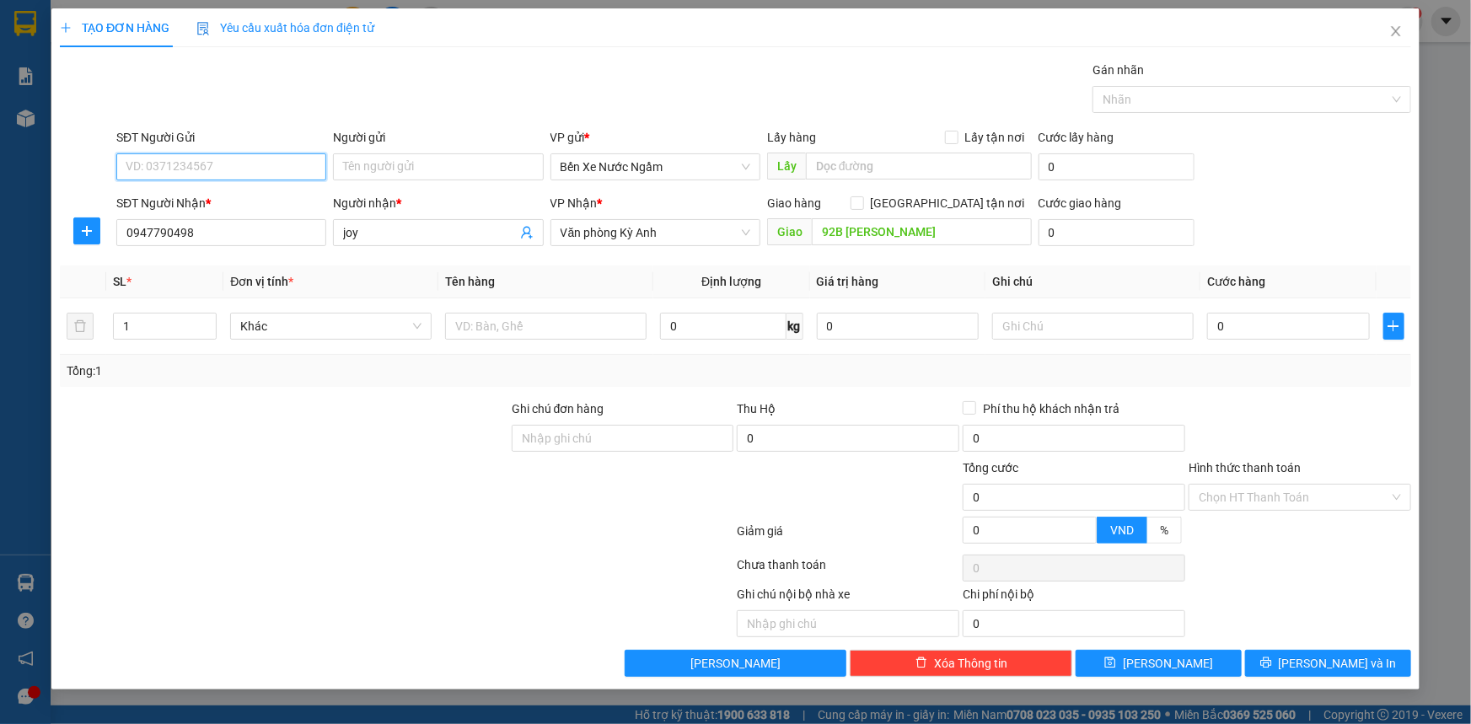
click at [218, 162] on input "SĐT Người Gửi" at bounding box center [221, 166] width 210 height 27
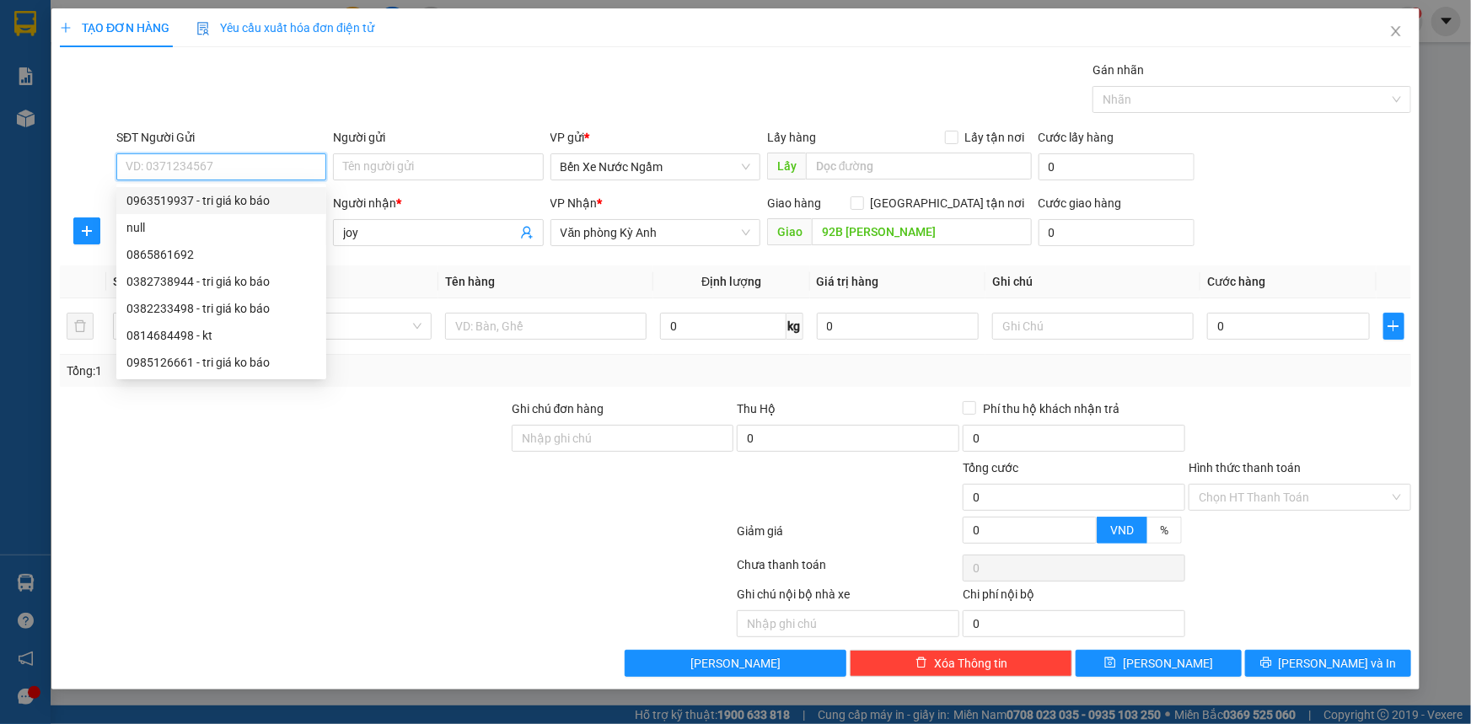
click at [193, 199] on div "0963519937 - tri giá ko báo" at bounding box center [221, 200] width 190 height 19
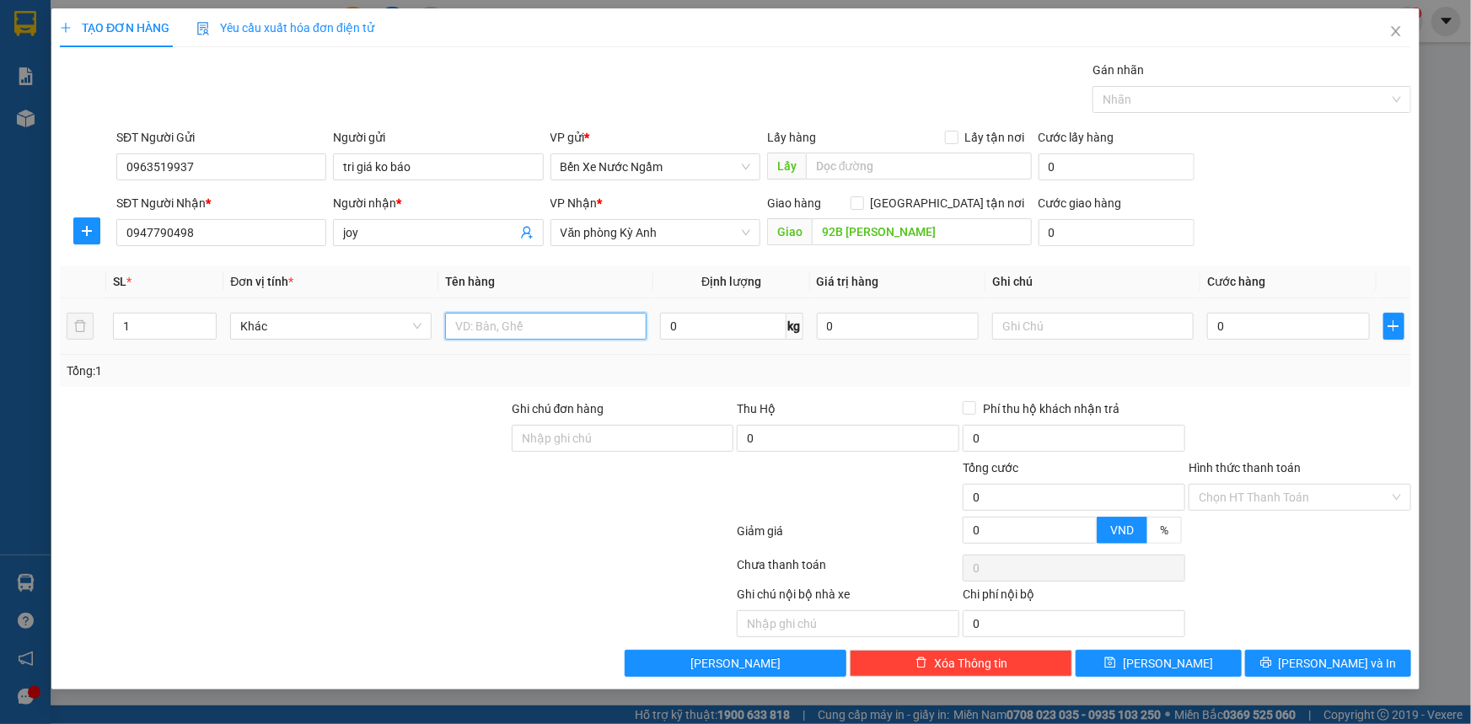
click at [485, 335] on input "text" at bounding box center [545, 326] width 201 height 27
click at [1269, 323] on input "0" at bounding box center [1288, 326] width 163 height 27
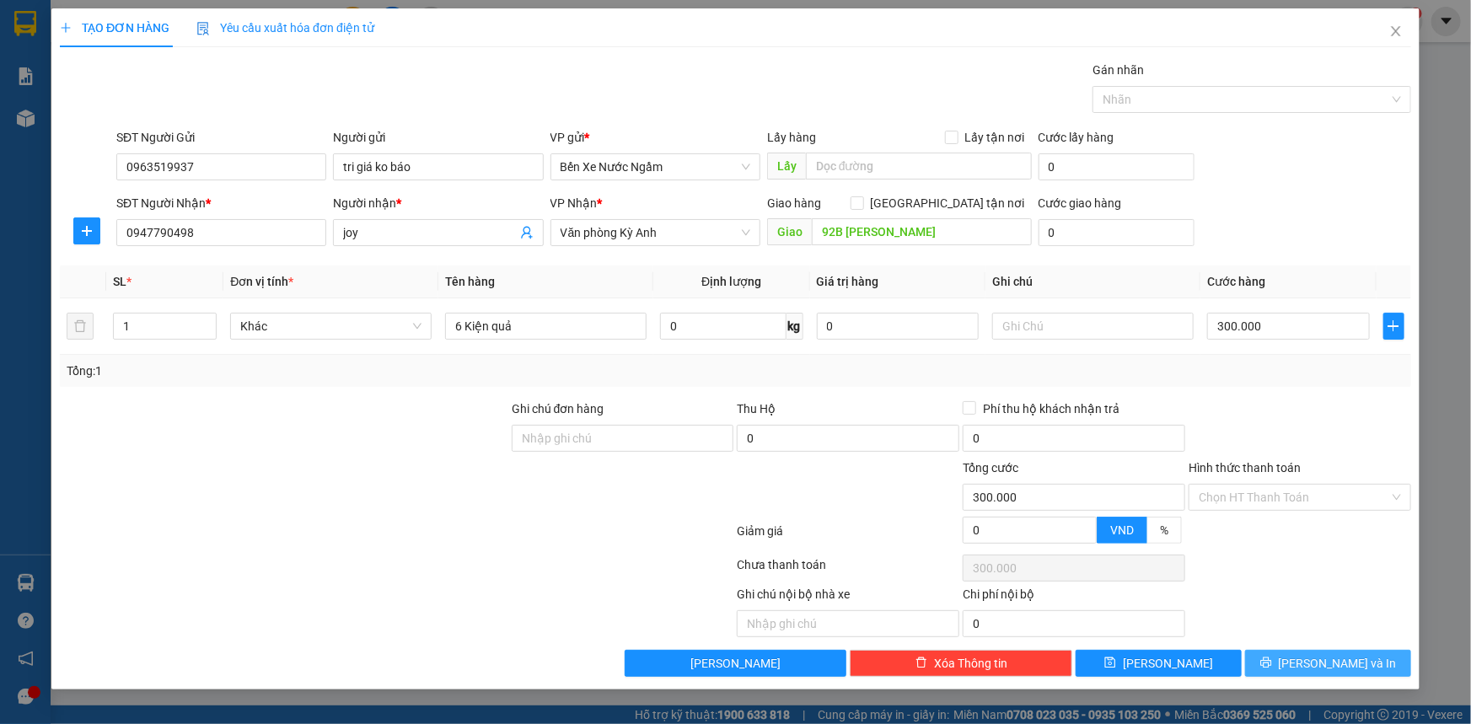
click at [1288, 657] on button "[PERSON_NAME] và In" at bounding box center [1328, 663] width 166 height 27
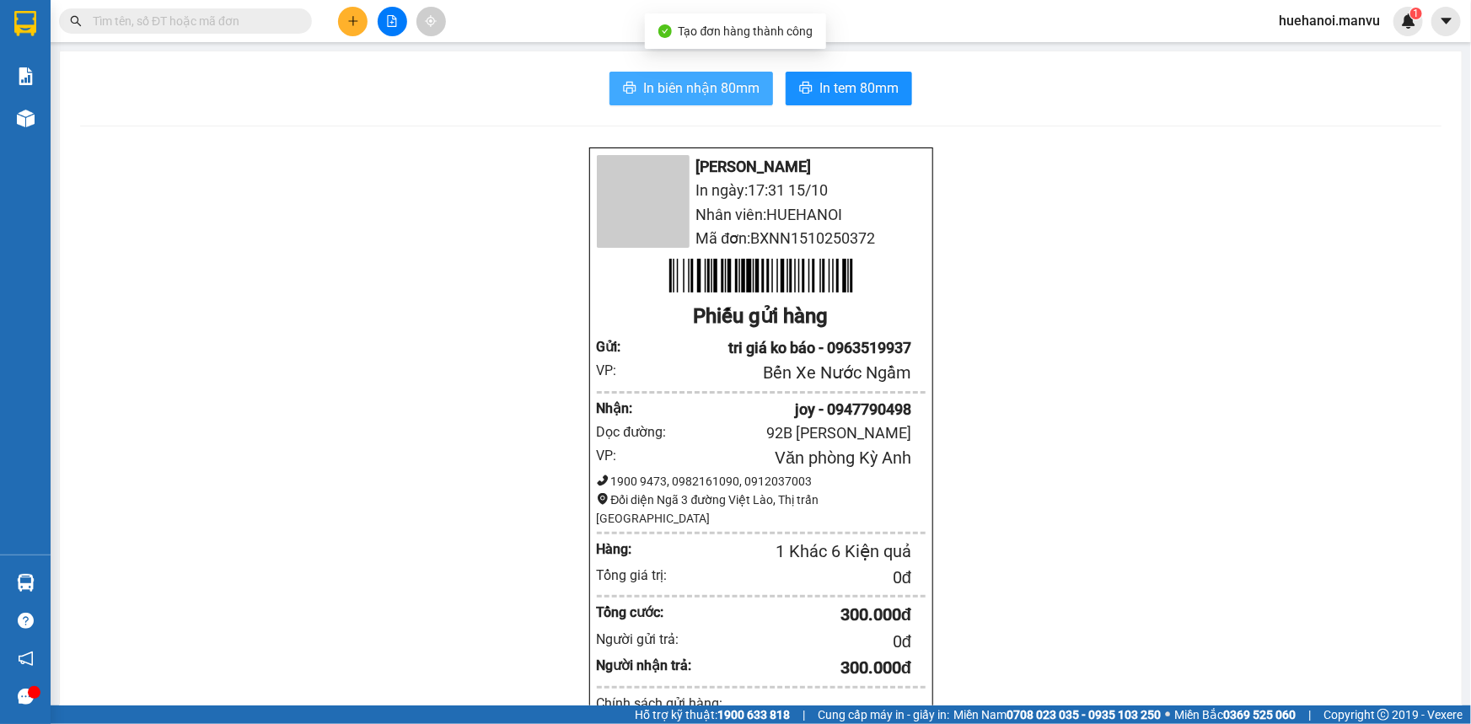
click at [742, 95] on span "In biên nhận 80mm" at bounding box center [701, 88] width 116 height 21
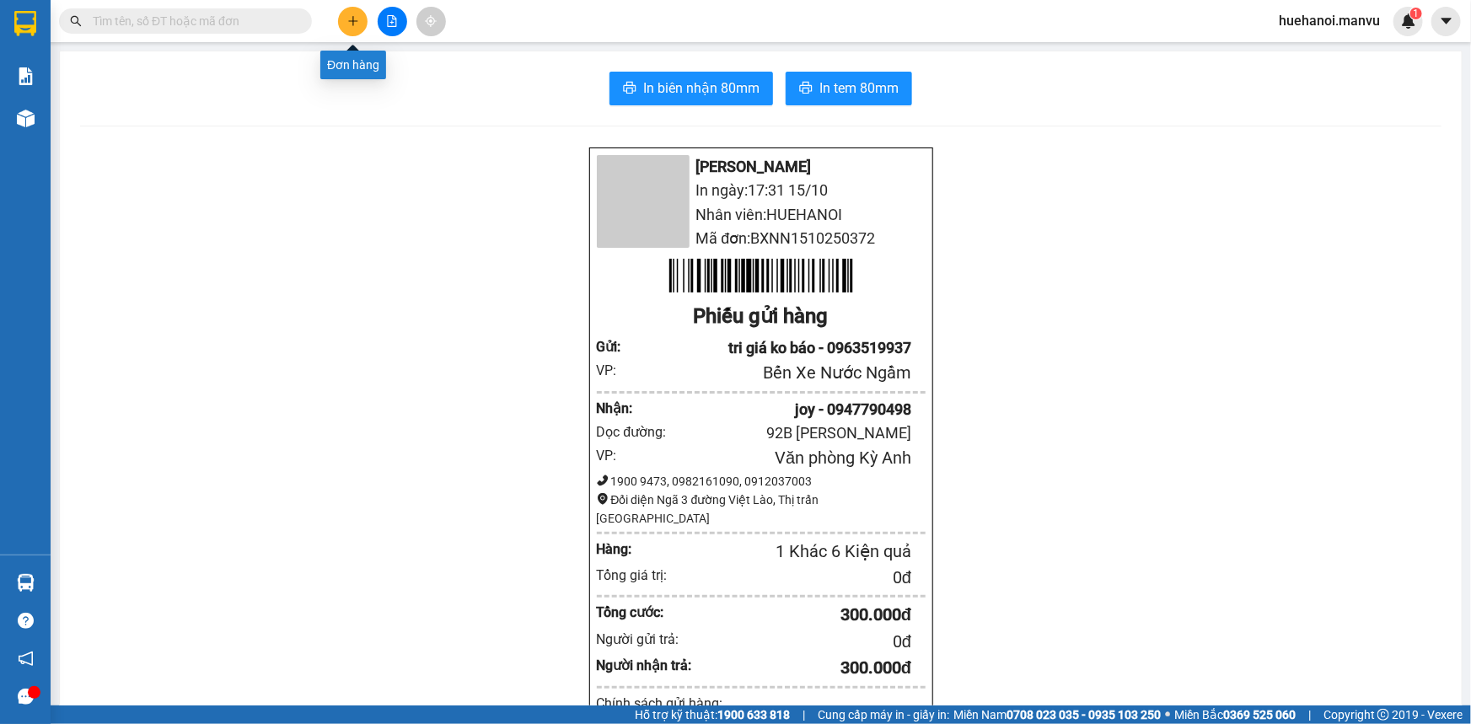
click at [358, 20] on icon "plus" at bounding box center [353, 21] width 12 height 12
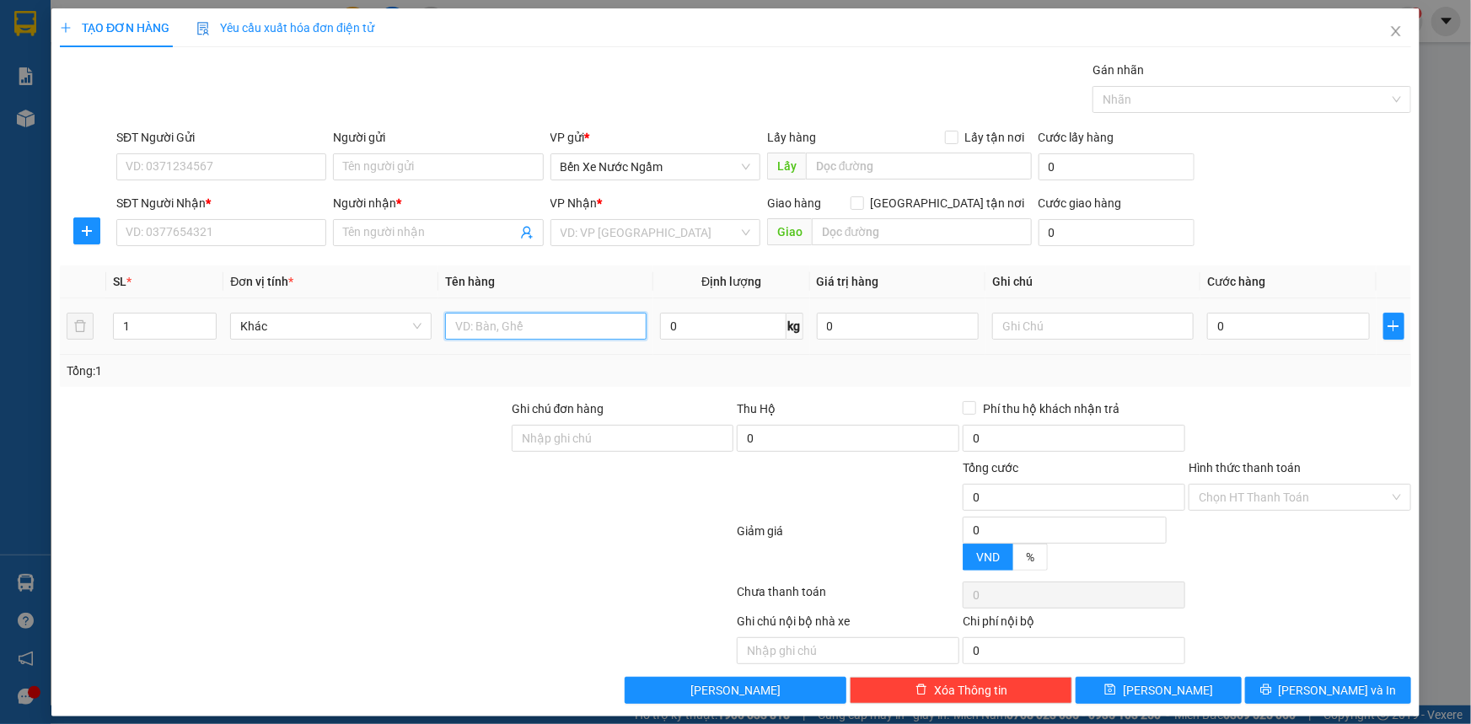
click at [564, 320] on input "text" at bounding box center [545, 326] width 201 height 27
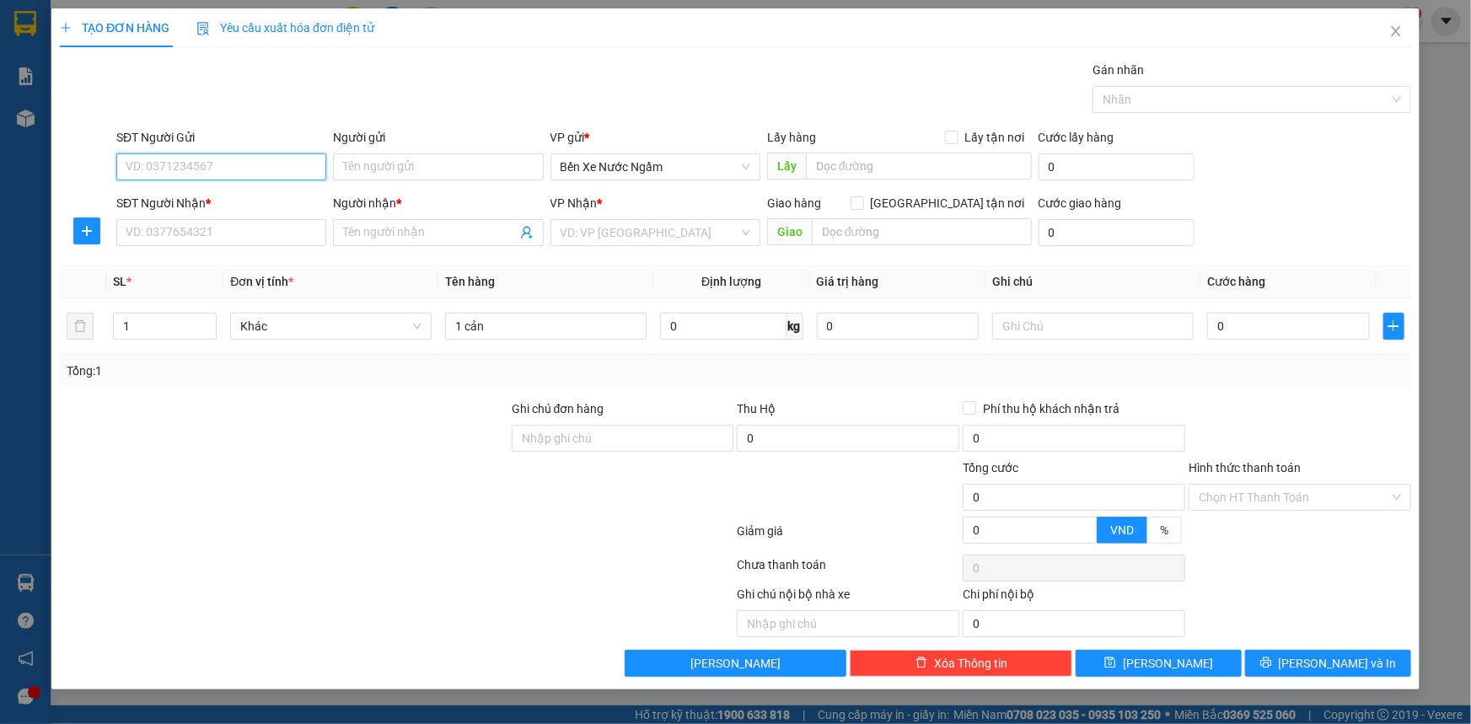
click at [199, 174] on input "SĐT Người Gửi" at bounding box center [221, 166] width 210 height 27
click at [212, 227] on input "SĐT Người Nhận *" at bounding box center [221, 232] width 210 height 27
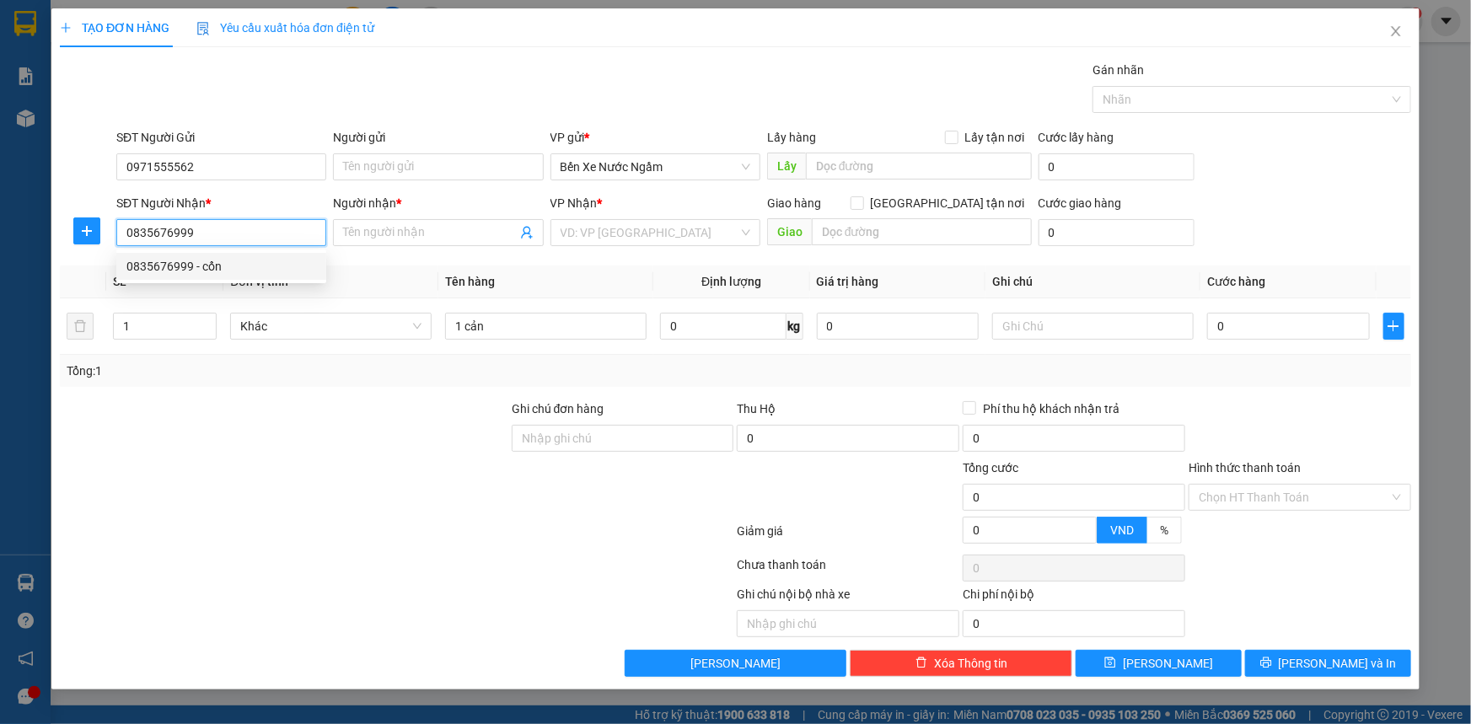
click at [179, 272] on div "0835676999 - cổn" at bounding box center [221, 266] width 190 height 19
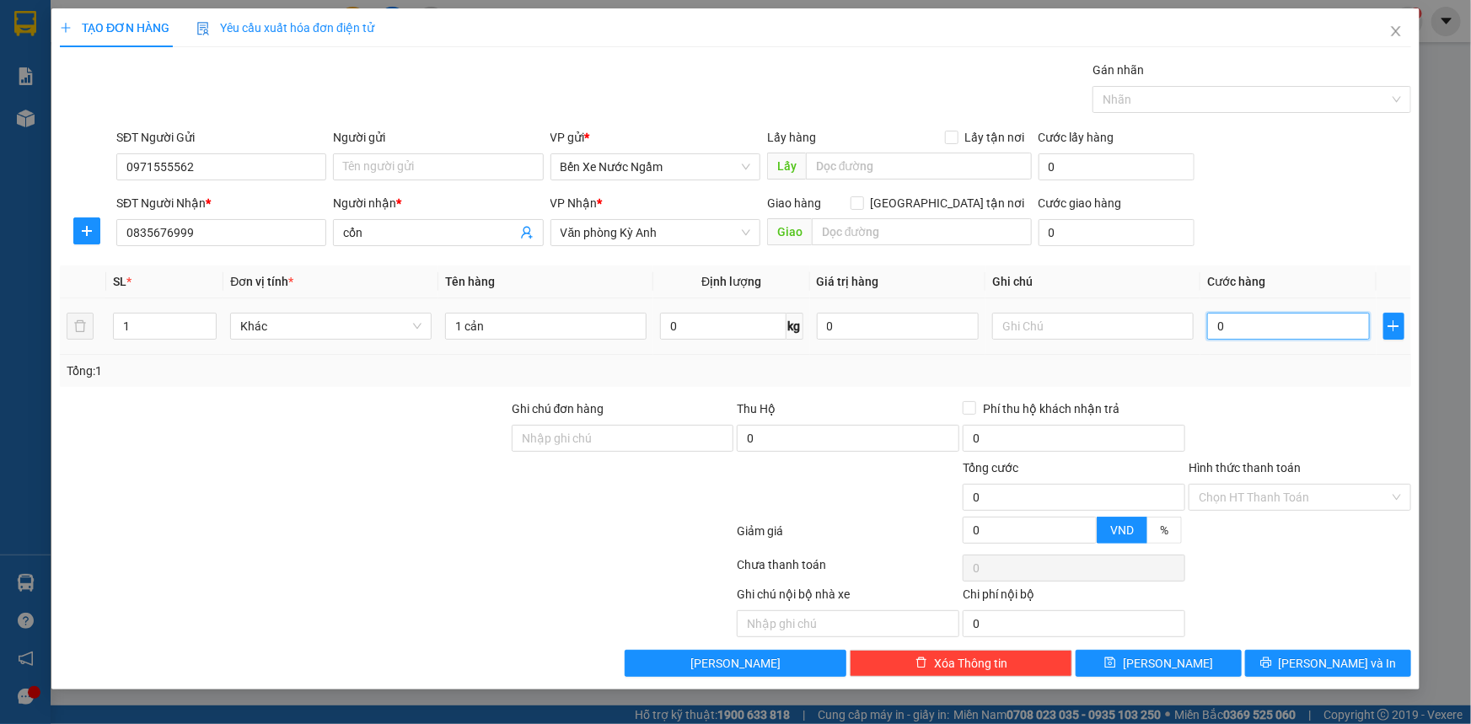
click at [1253, 322] on input "0" at bounding box center [1288, 326] width 163 height 27
click at [466, 172] on input "Người gửi" at bounding box center [438, 166] width 210 height 27
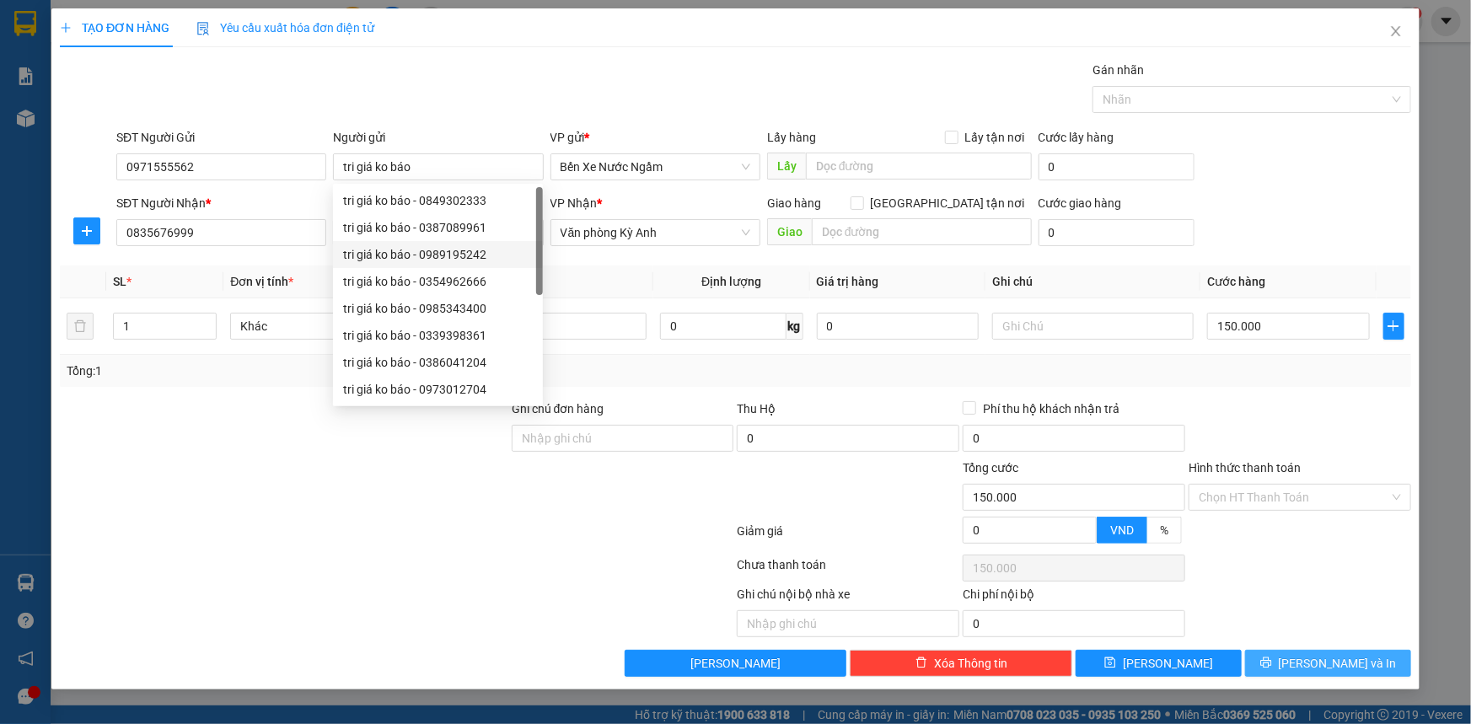
click at [1293, 663] on button "[PERSON_NAME] và In" at bounding box center [1328, 663] width 166 height 27
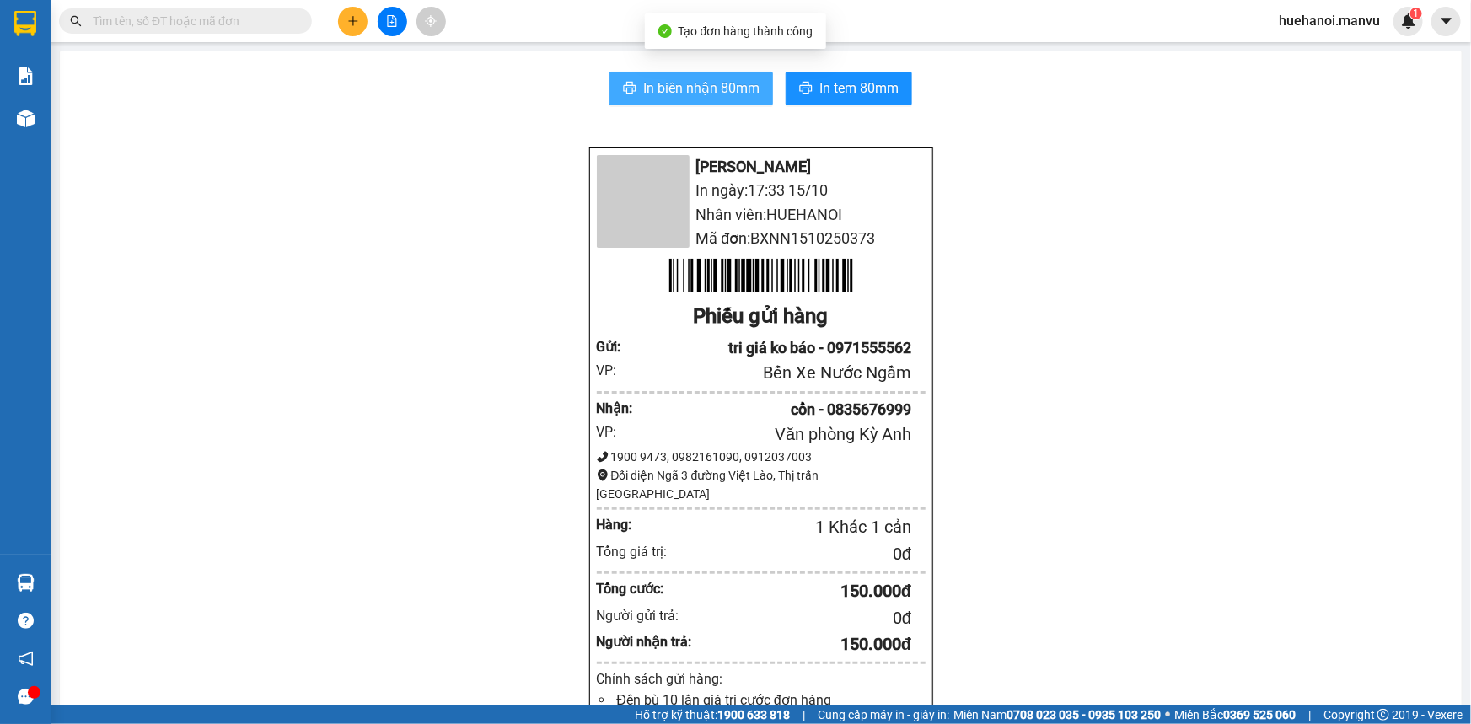
click at [673, 93] on span "In biên nhận 80mm" at bounding box center [701, 88] width 116 height 21
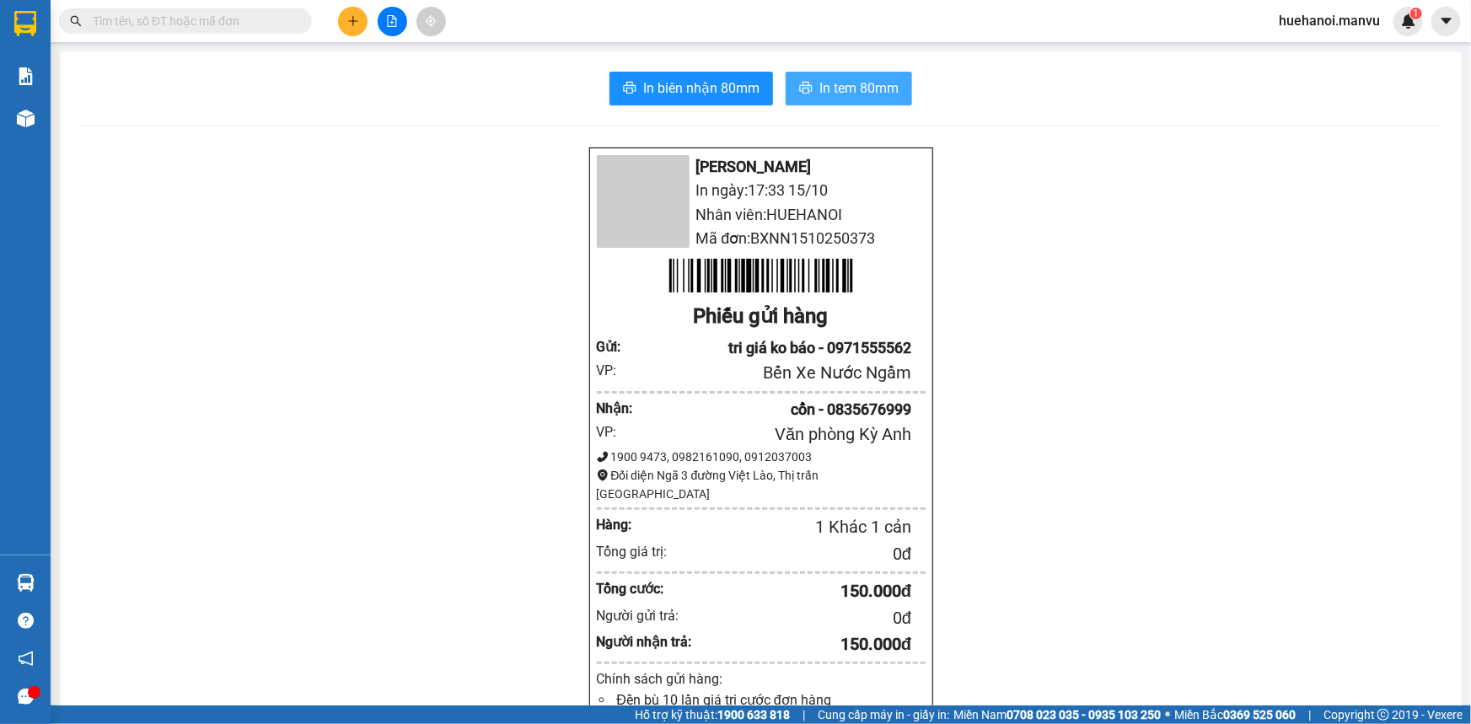
click at [830, 86] on span "In tem 80mm" at bounding box center [858, 88] width 79 height 21
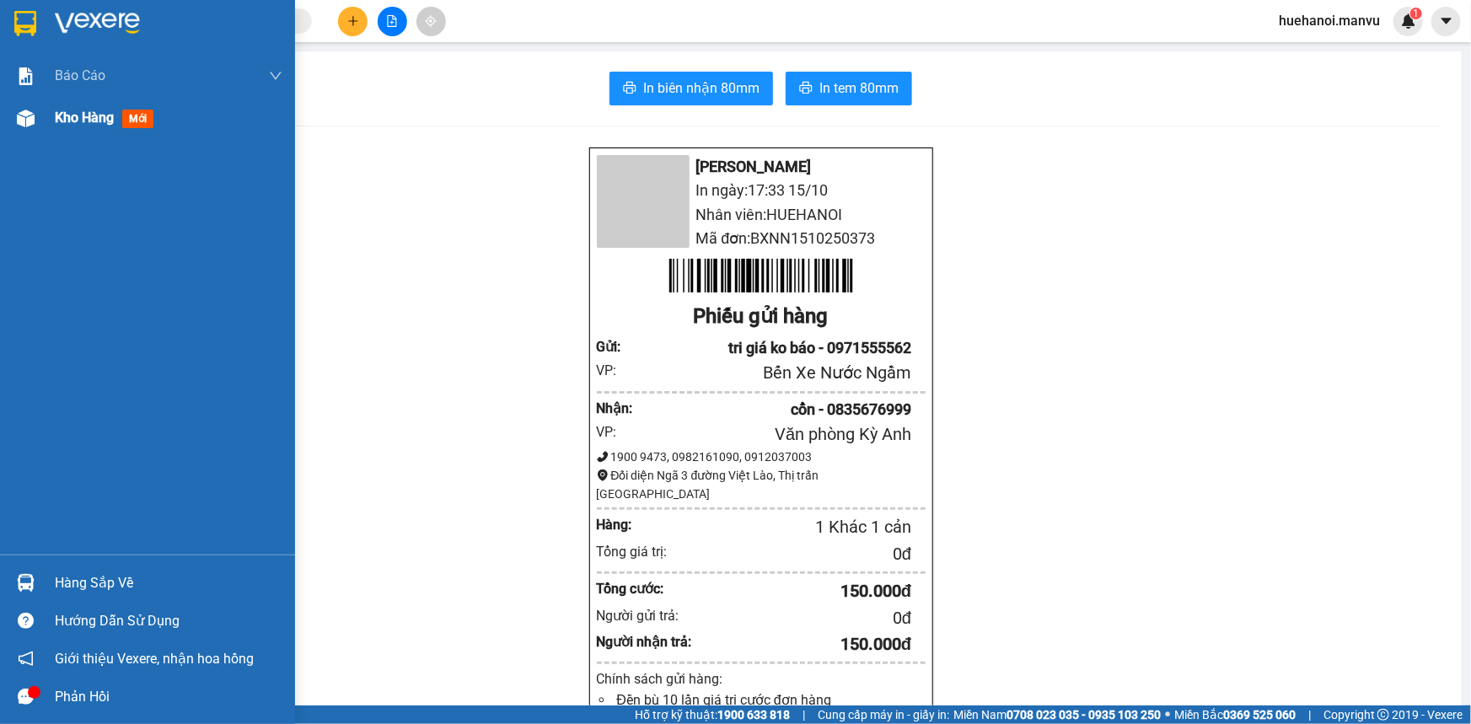
click at [92, 118] on span "Kho hàng" at bounding box center [84, 118] width 59 height 16
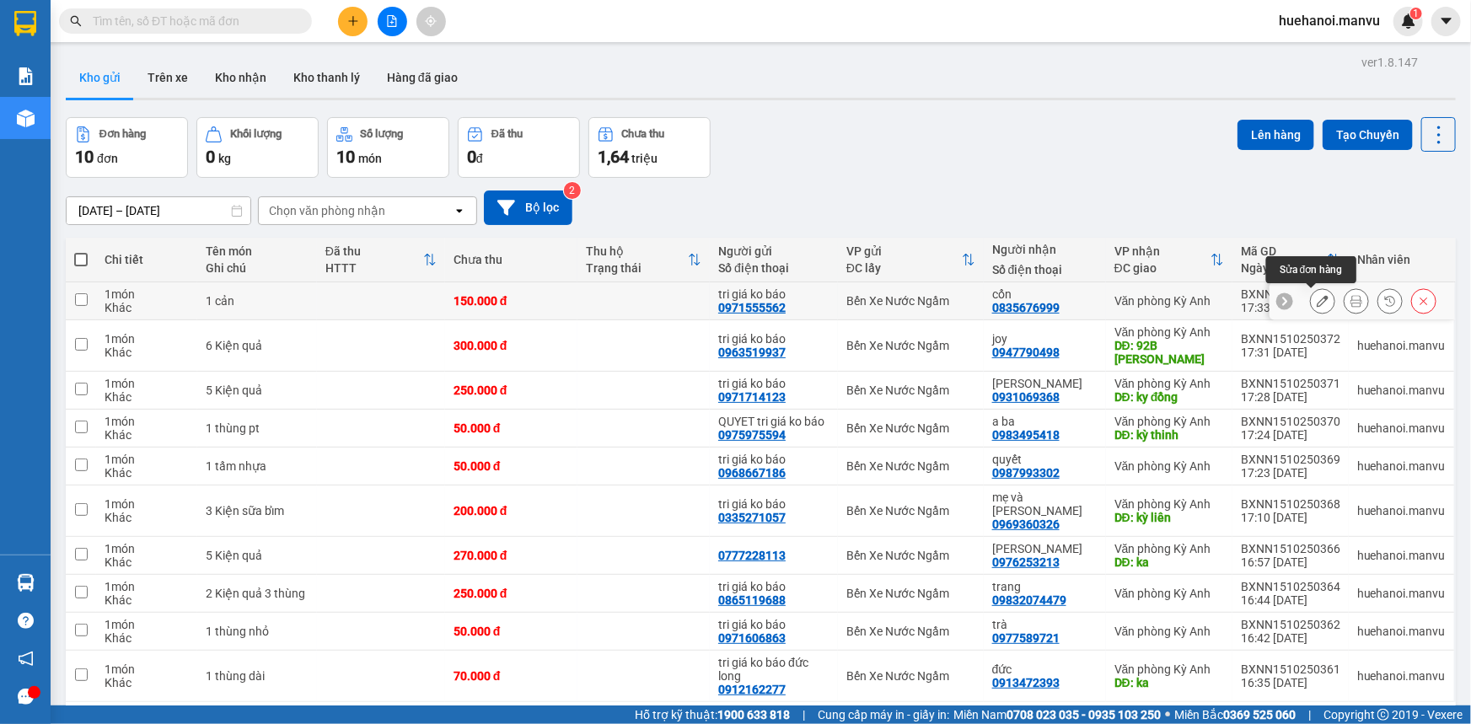
click at [1316, 304] on icon at bounding box center [1322, 301] width 12 height 12
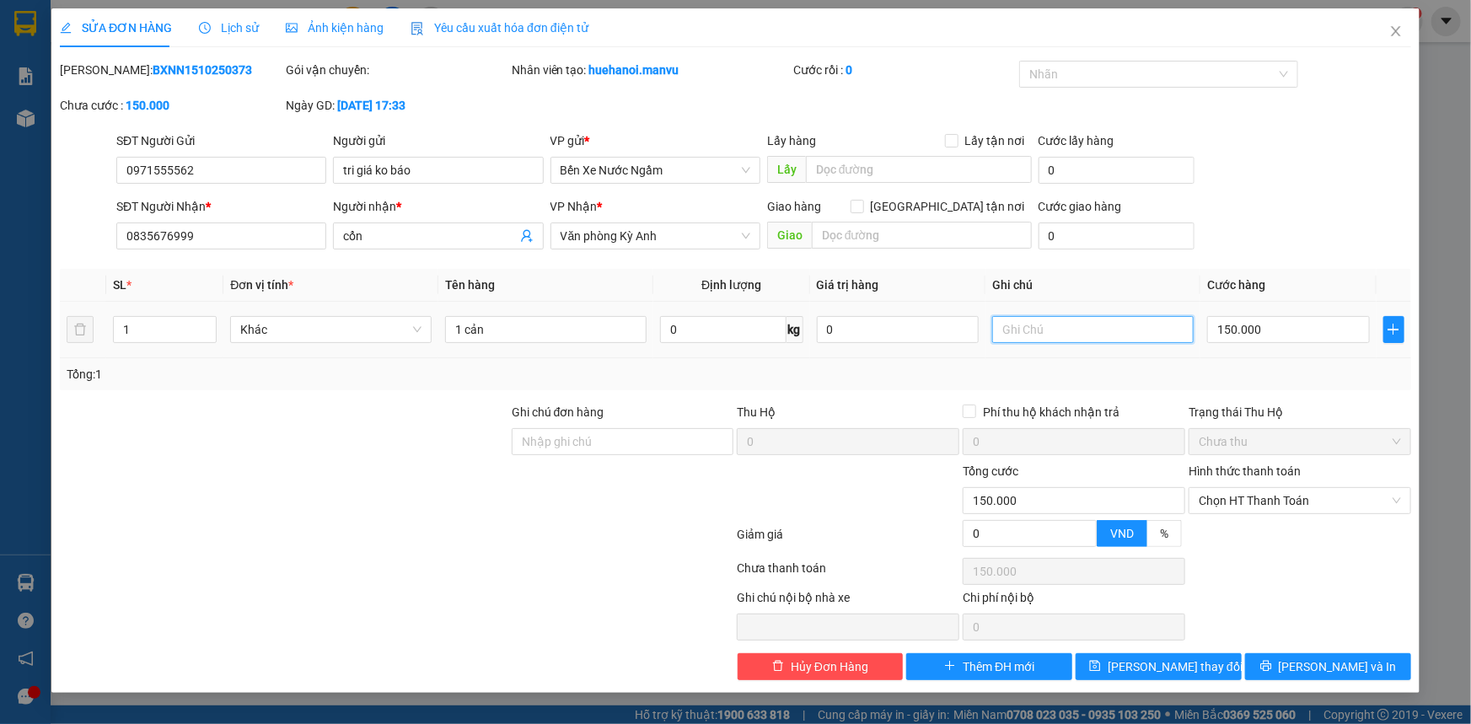
click at [1095, 329] on input "text" at bounding box center [1092, 329] width 201 height 27
click at [1192, 667] on span "[PERSON_NAME] thay đổi" at bounding box center [1174, 666] width 135 height 19
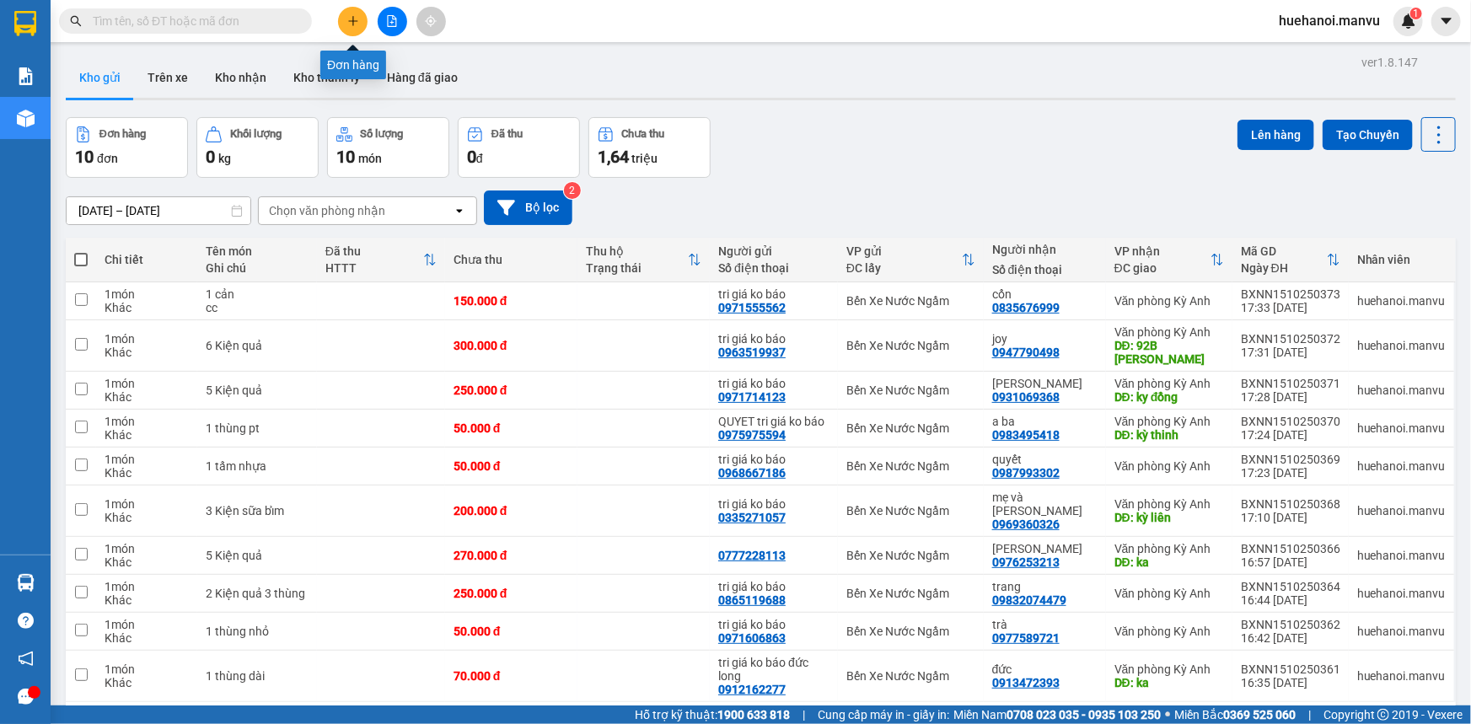
click at [353, 22] on icon "plus" at bounding box center [352, 20] width 1 height 9
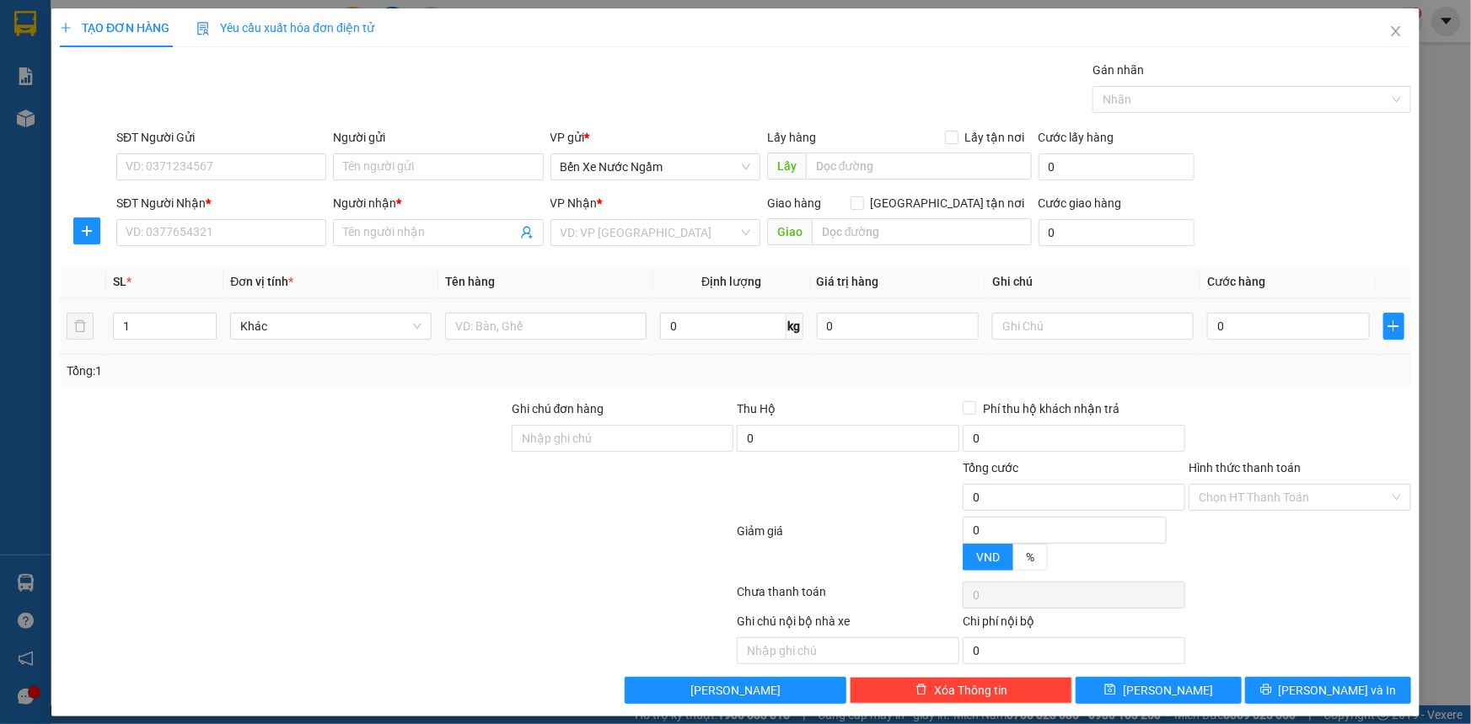
click at [538, 341] on div at bounding box center [545, 326] width 201 height 34
click at [537, 337] on input "text" at bounding box center [545, 326] width 201 height 27
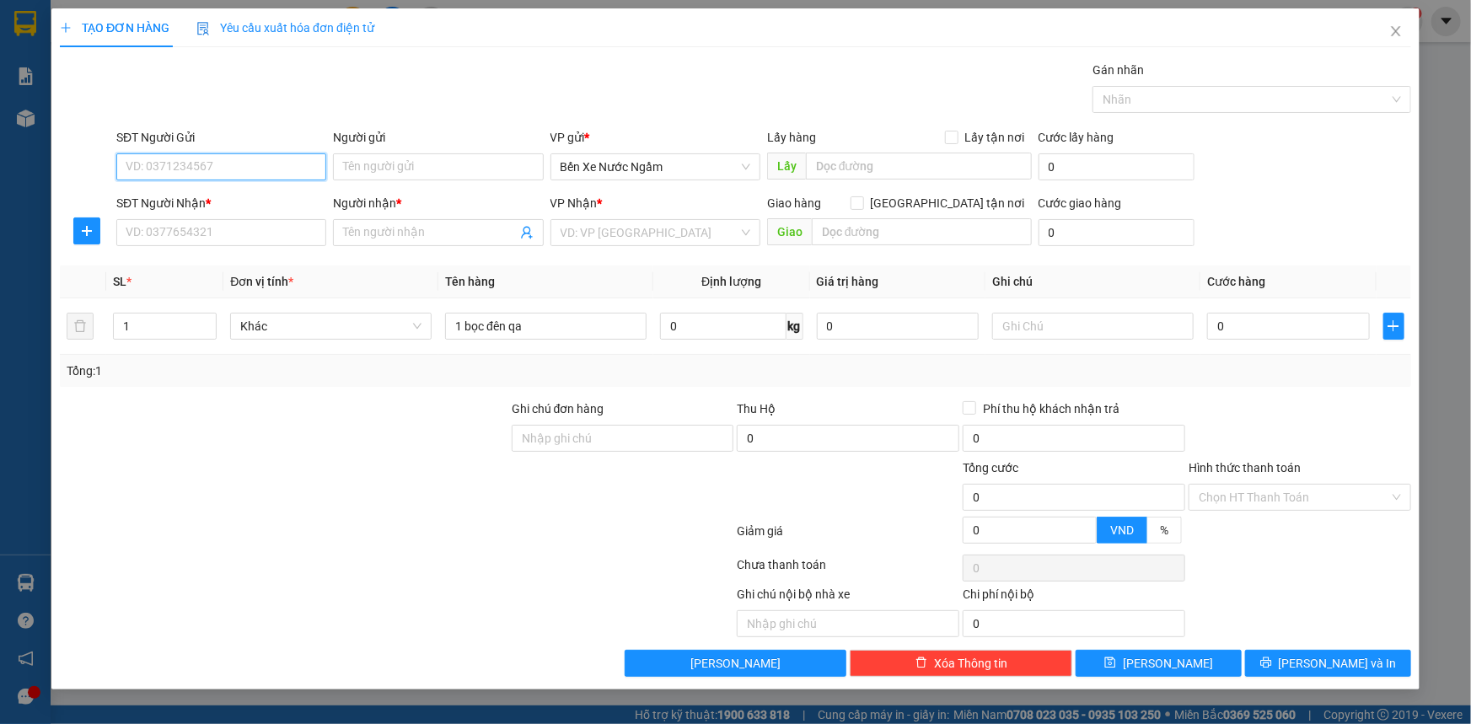
click at [246, 166] on input "SĐT Người Gửi" at bounding box center [221, 166] width 210 height 27
click at [232, 233] on input "SĐT Người Nhận *" at bounding box center [221, 232] width 210 height 27
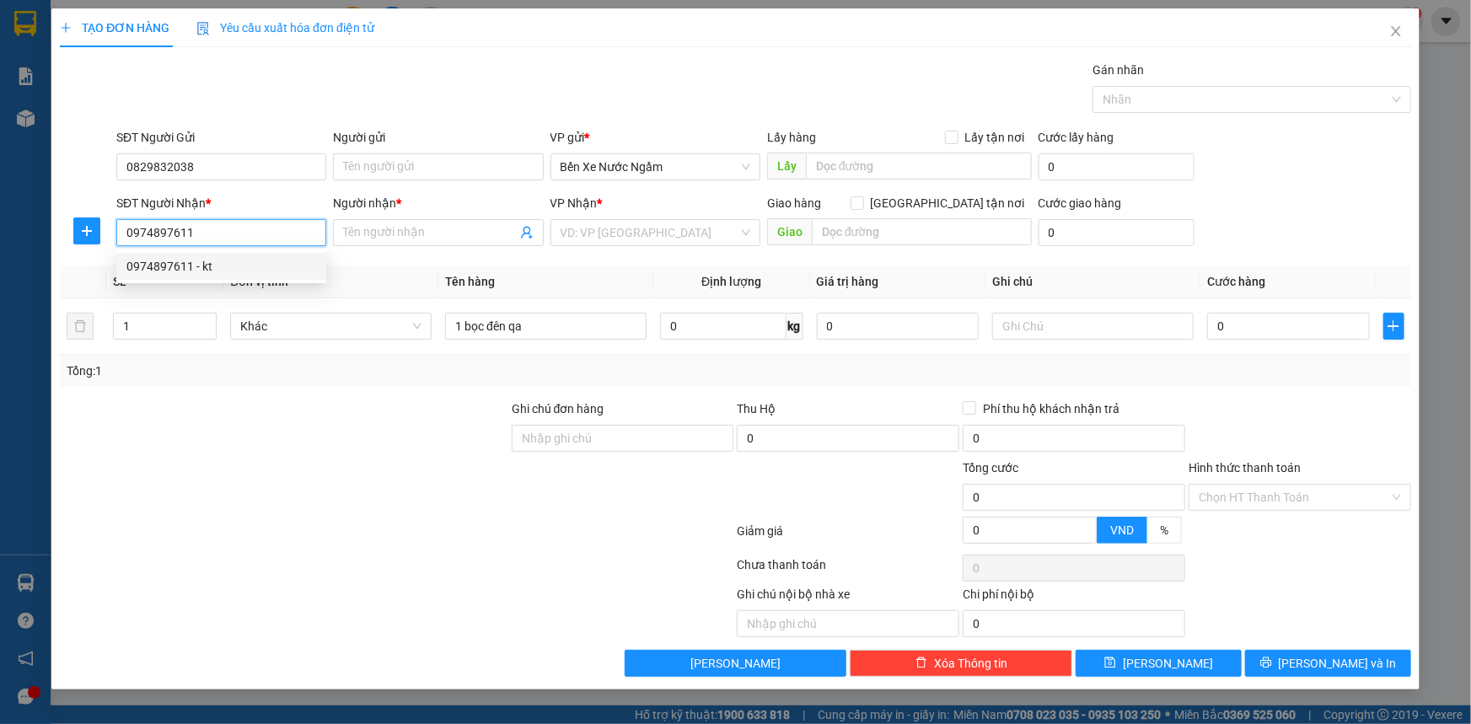
click at [142, 268] on div "0974897611 - kt" at bounding box center [221, 266] width 190 height 19
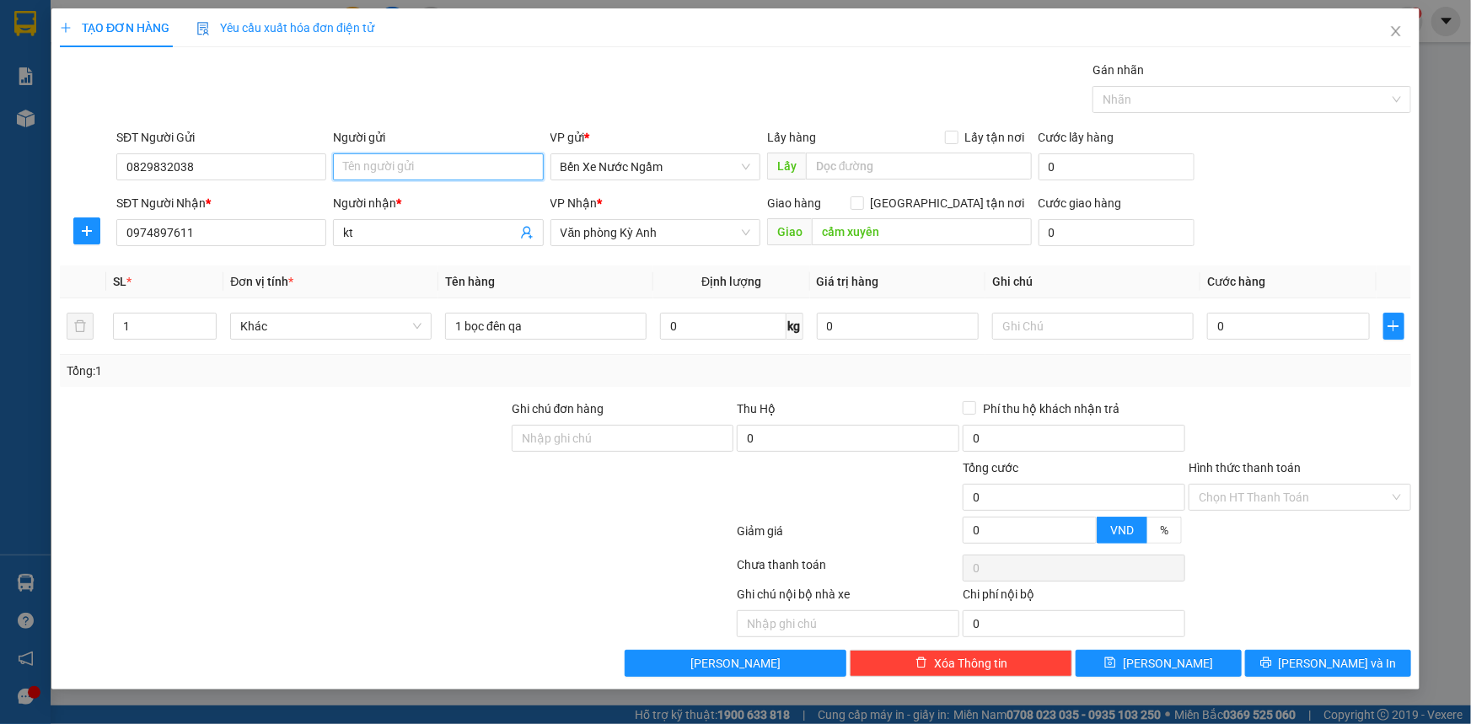
click at [473, 163] on input "Người gửi" at bounding box center [438, 166] width 210 height 27
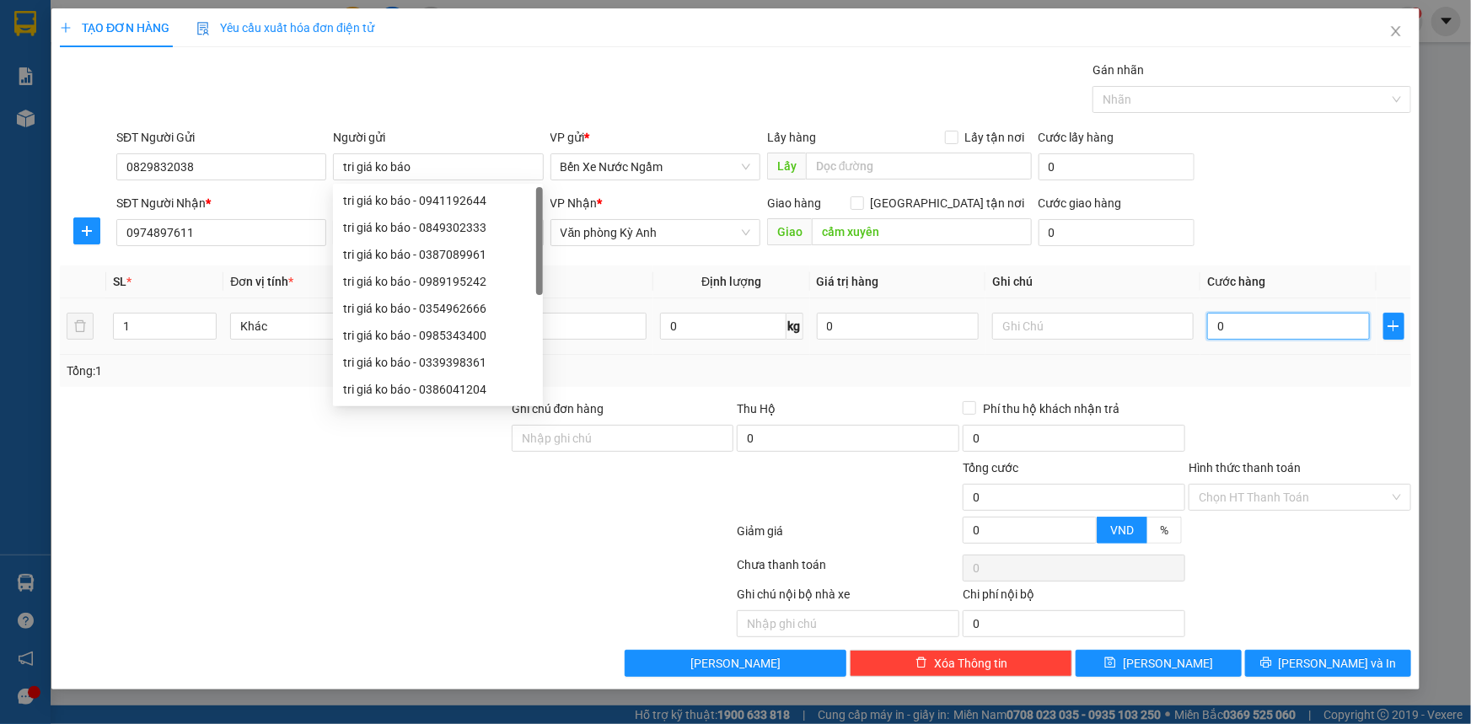
click at [1345, 333] on input "0" at bounding box center [1288, 326] width 163 height 27
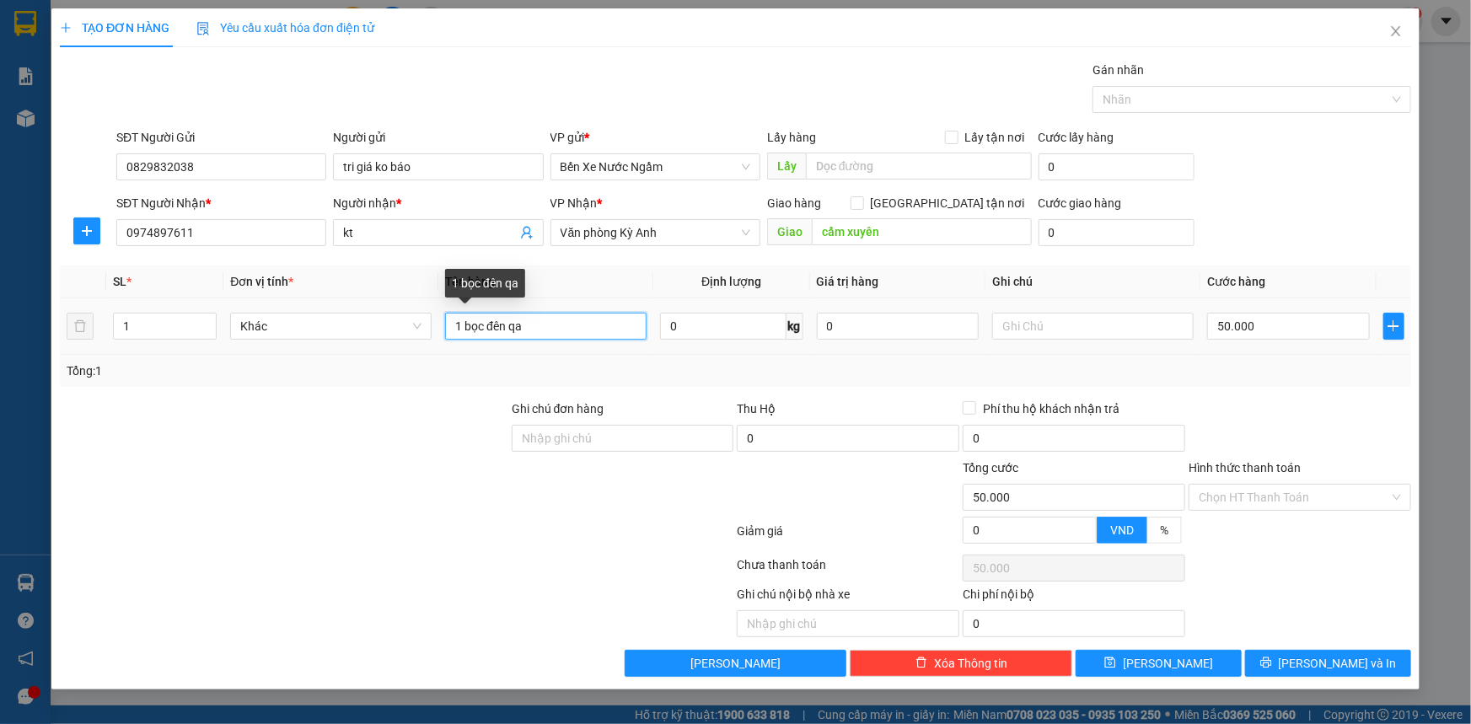
click at [499, 324] on input "1 bọc đên qa" at bounding box center [545, 326] width 201 height 27
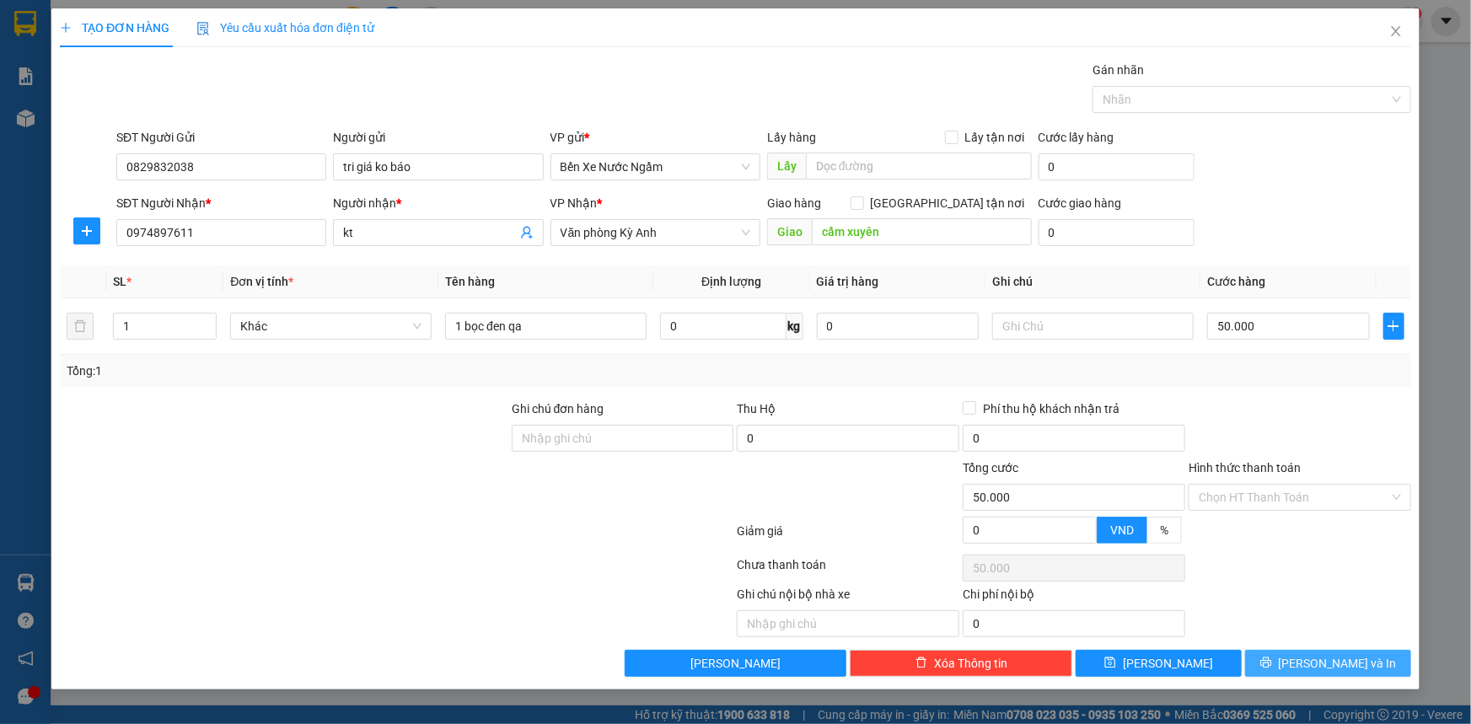
click at [1294, 659] on button "[PERSON_NAME] và In" at bounding box center [1328, 663] width 166 height 27
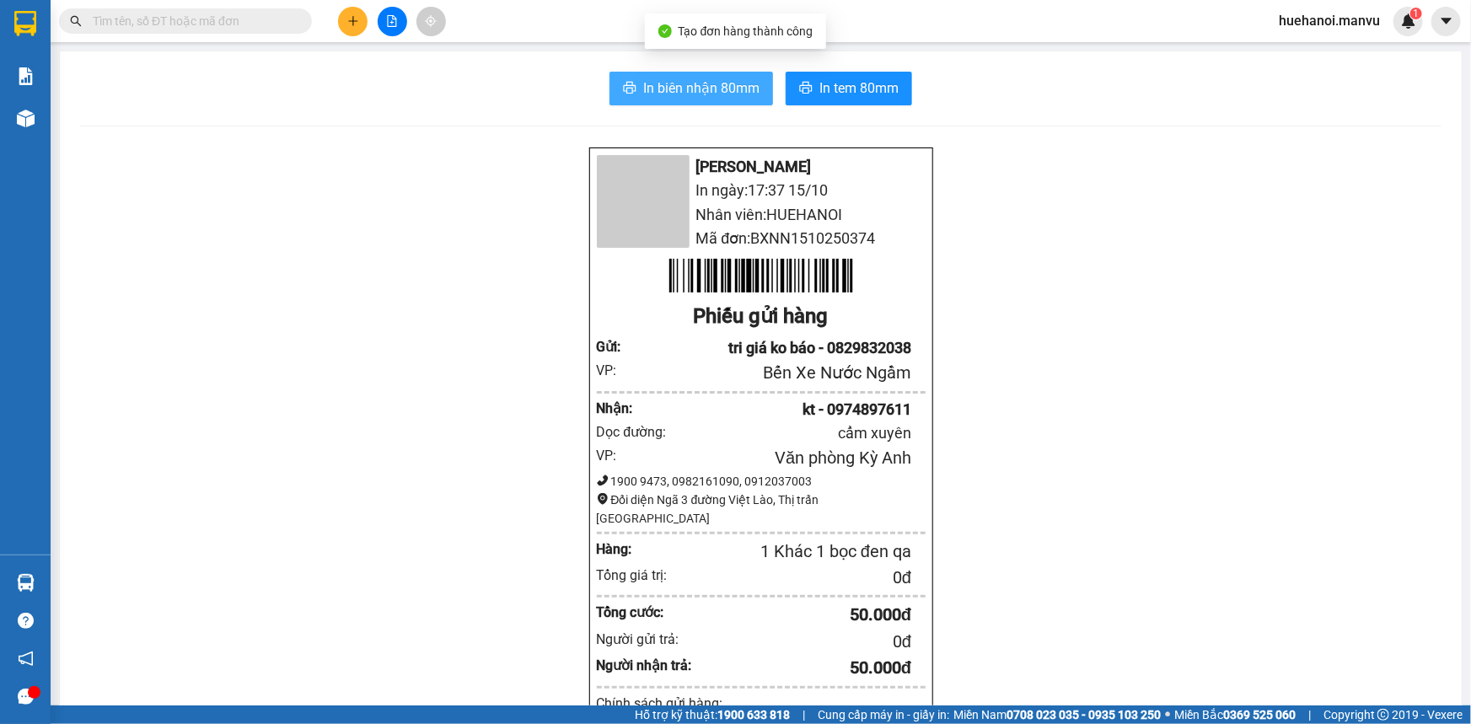
click at [698, 79] on span "In biên nhận 80mm" at bounding box center [701, 88] width 116 height 21
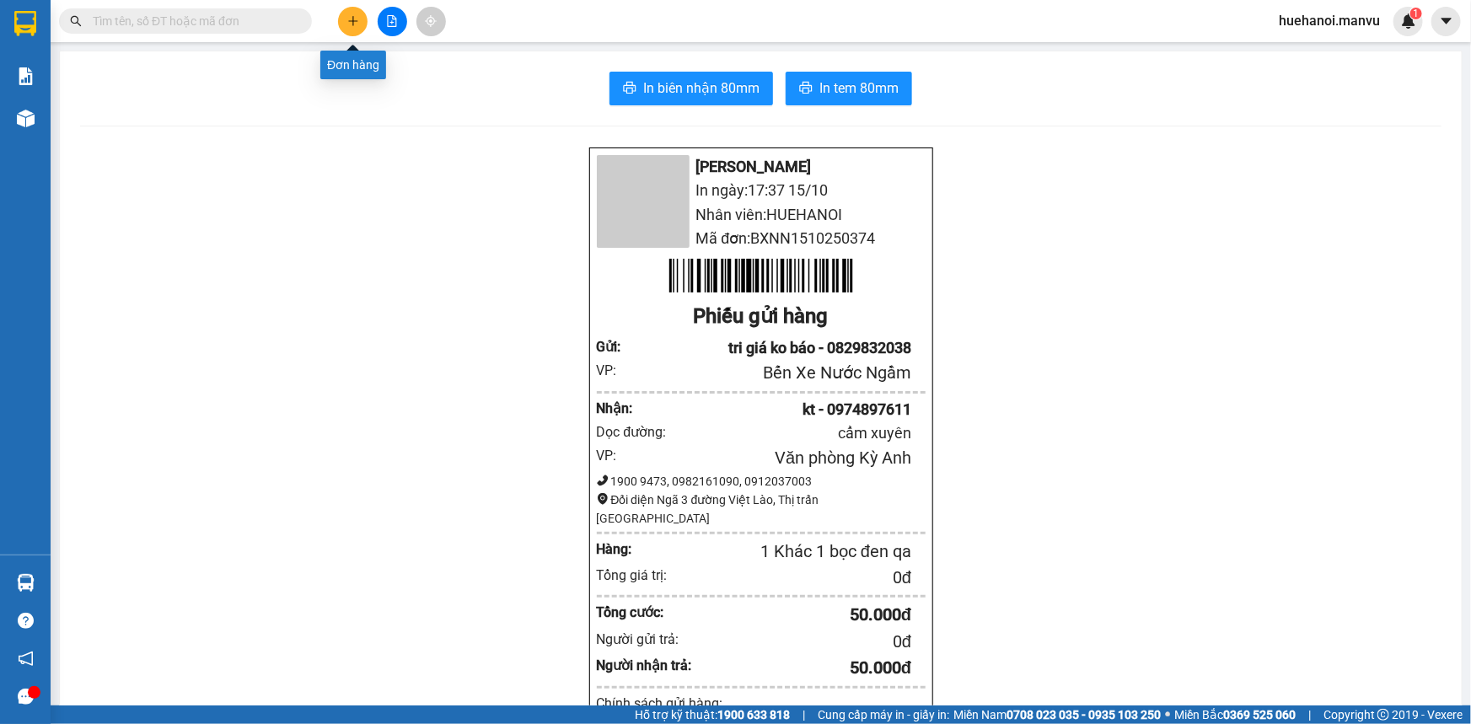
click at [354, 16] on icon "plus" at bounding box center [353, 21] width 12 height 12
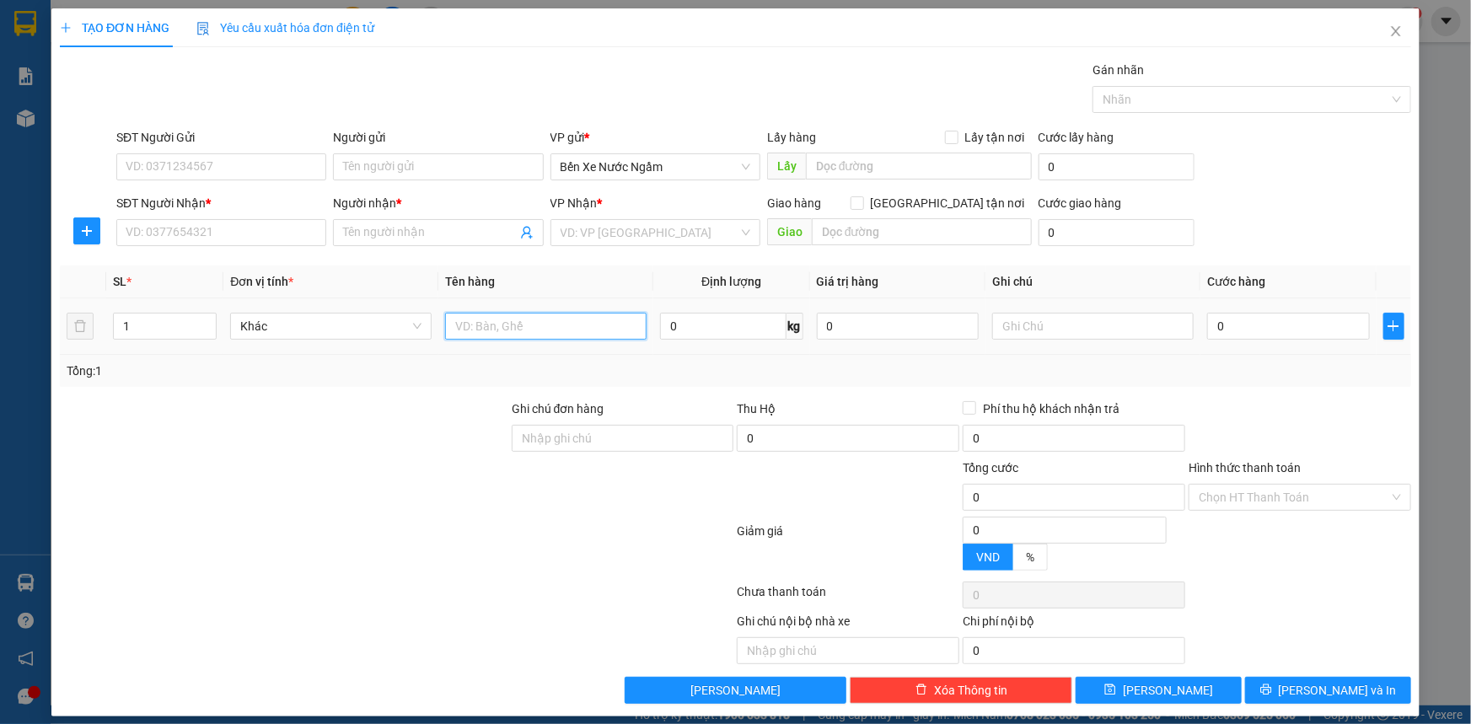
click at [499, 325] on input "text" at bounding box center [545, 326] width 201 height 27
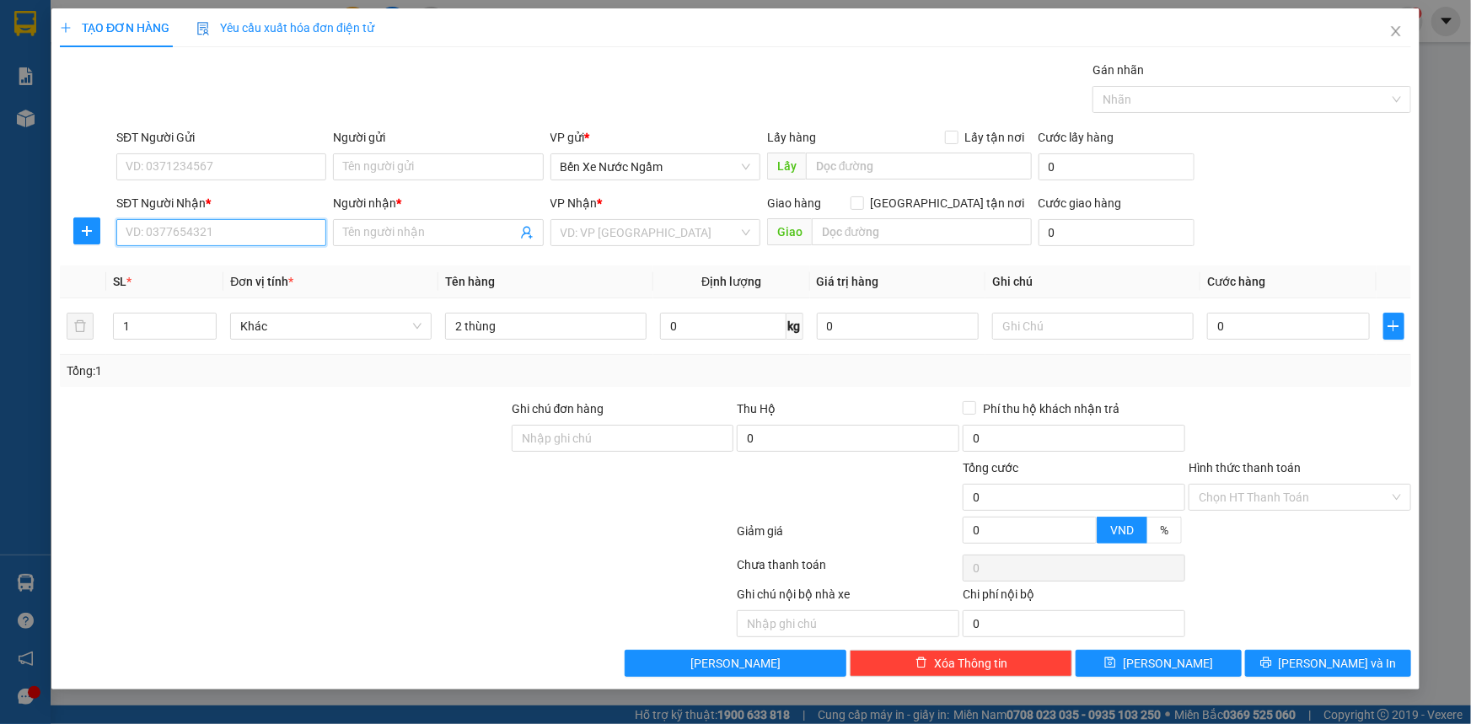
click at [143, 235] on input "SĐT Người Nhận *" at bounding box center [221, 232] width 210 height 27
click at [143, 229] on input "965" at bounding box center [221, 232] width 210 height 27
click at [161, 266] on div "0916788965 - [PERSON_NAME]" at bounding box center [221, 266] width 190 height 19
click at [218, 169] on input "SĐT Người Gửi" at bounding box center [221, 166] width 210 height 27
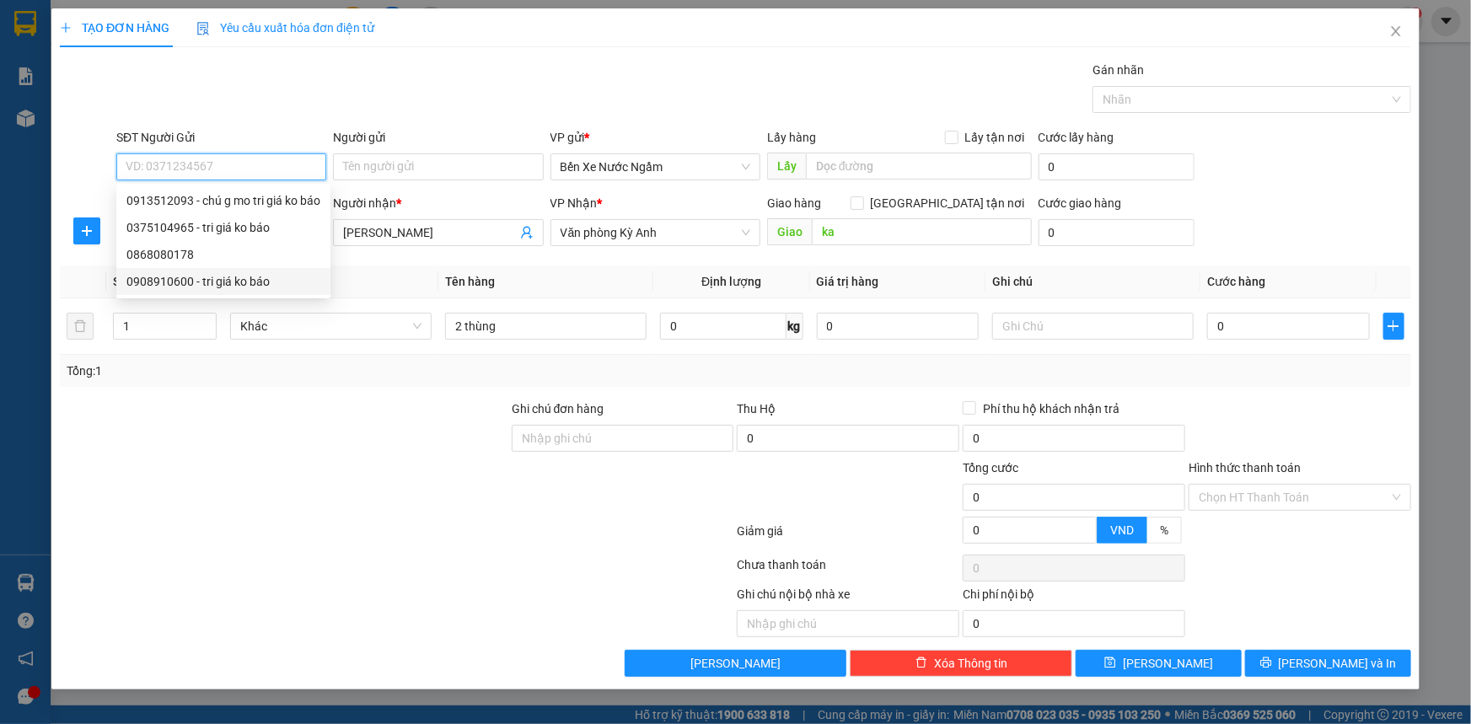
click at [240, 278] on div "0908910600 - tri giá ko báo" at bounding box center [223, 281] width 194 height 19
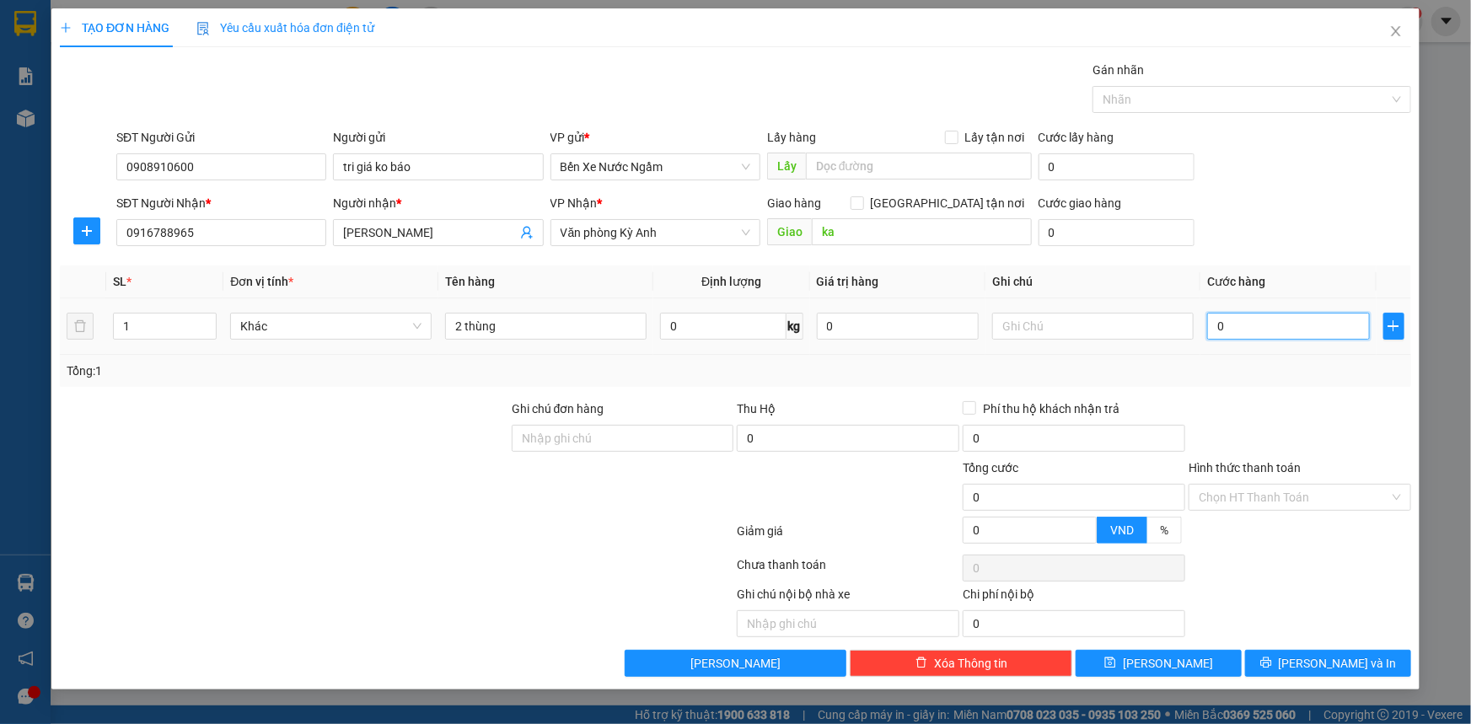
click at [1239, 320] on input "0" at bounding box center [1288, 326] width 163 height 27
click at [1329, 668] on span "[PERSON_NAME] và In" at bounding box center [1337, 663] width 118 height 19
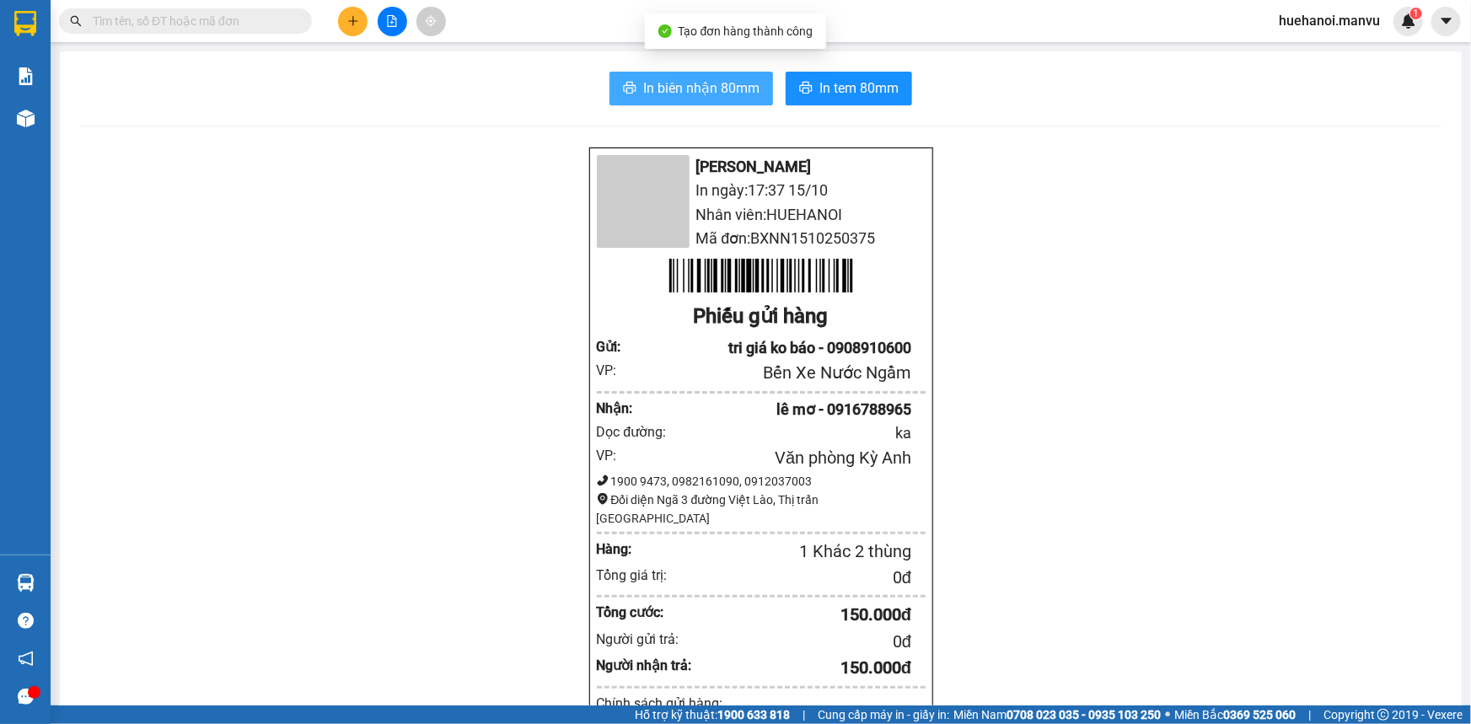
click at [683, 94] on span "In biên nhận 80mm" at bounding box center [701, 88] width 116 height 21
click at [347, 26] on icon "plus" at bounding box center [353, 21] width 12 height 12
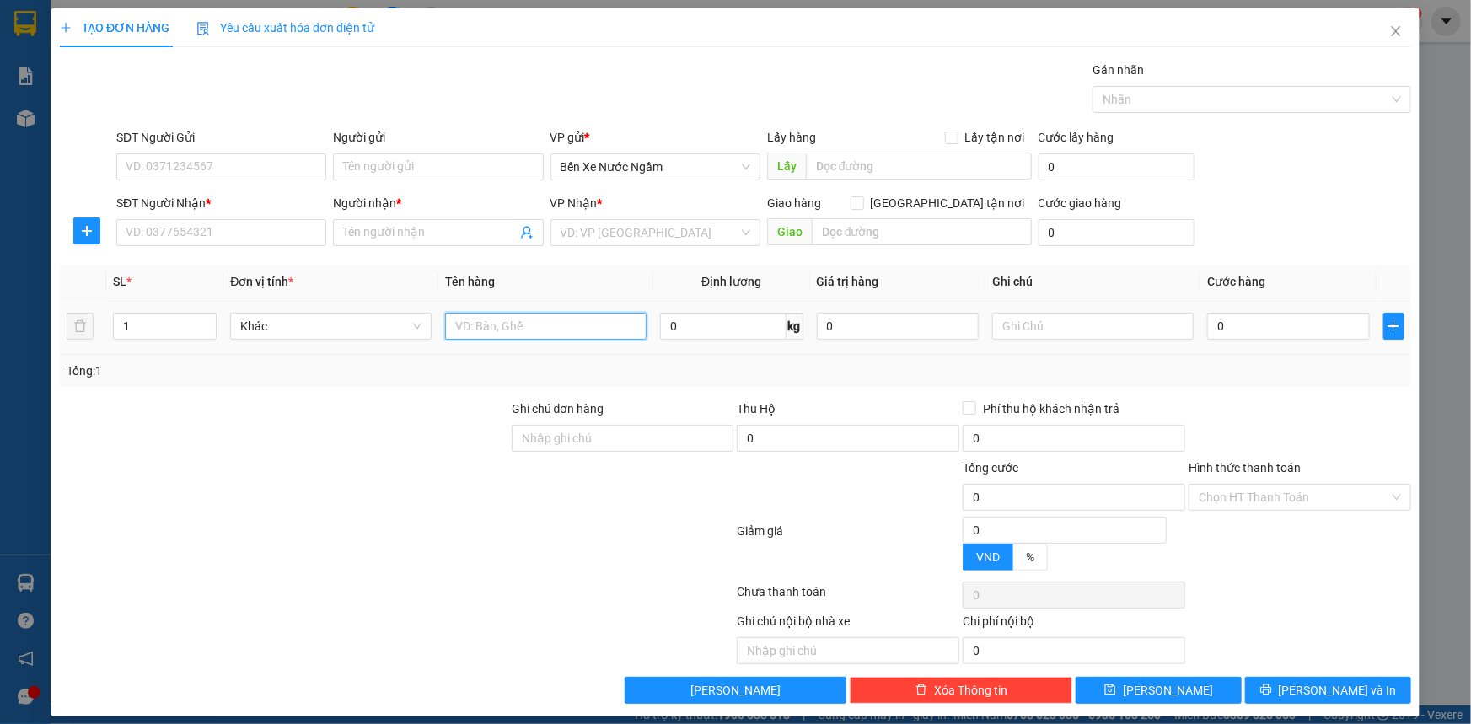
click at [533, 332] on input "text" at bounding box center [545, 326] width 201 height 27
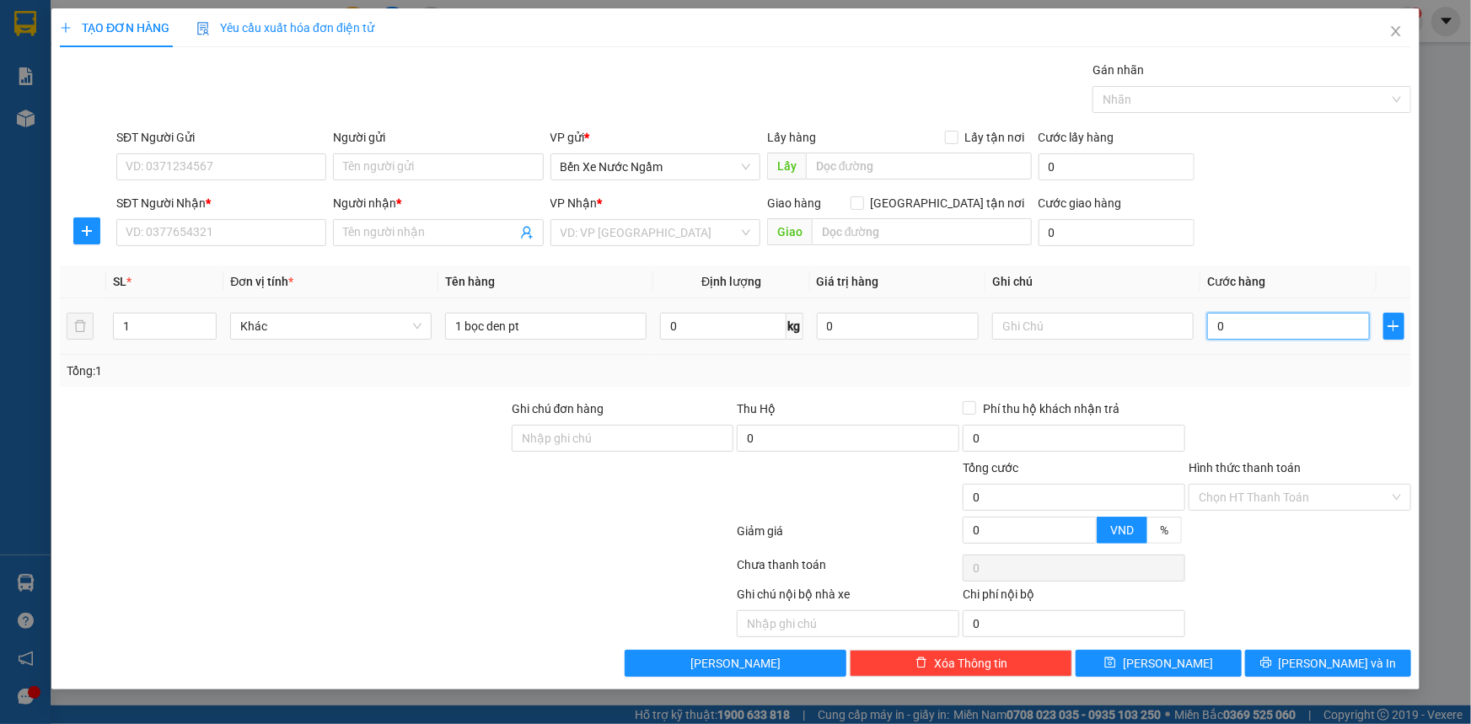
click at [1246, 319] on input "0" at bounding box center [1288, 326] width 163 height 27
click at [494, 328] on input "1 bọc den pt" at bounding box center [545, 326] width 201 height 27
click at [212, 228] on input "SĐT Người Nhận *" at bounding box center [221, 232] width 210 height 27
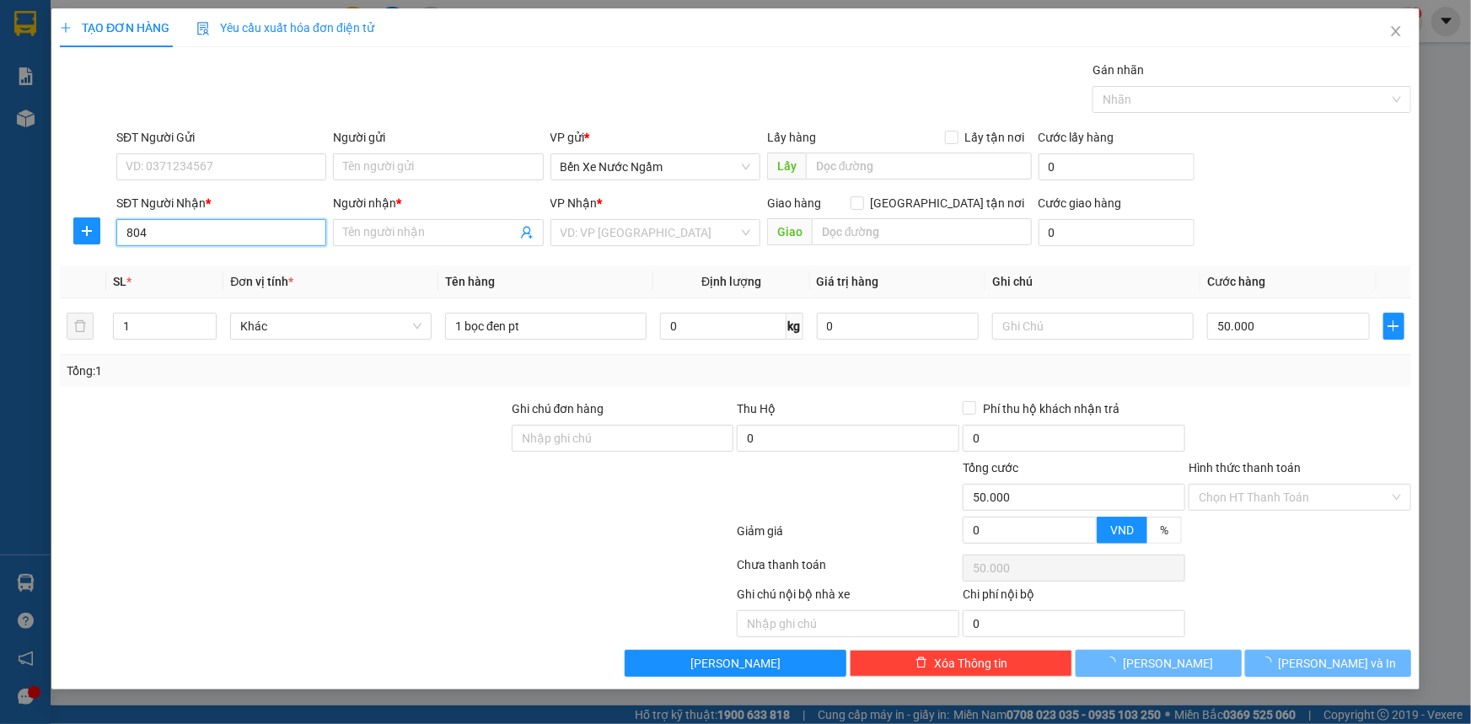
click at [212, 228] on input "804" at bounding box center [221, 232] width 210 height 27
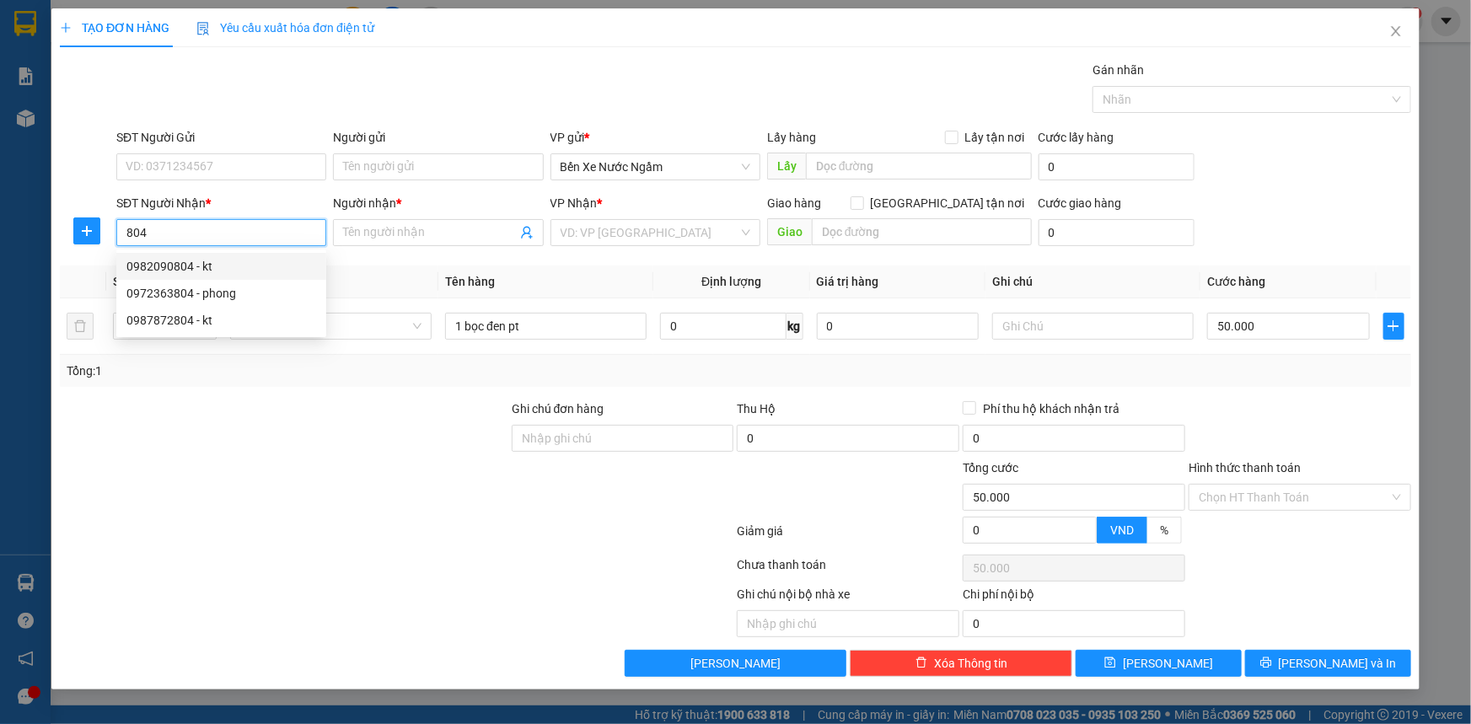
click at [217, 262] on div "0982090804 - kt" at bounding box center [221, 266] width 190 height 19
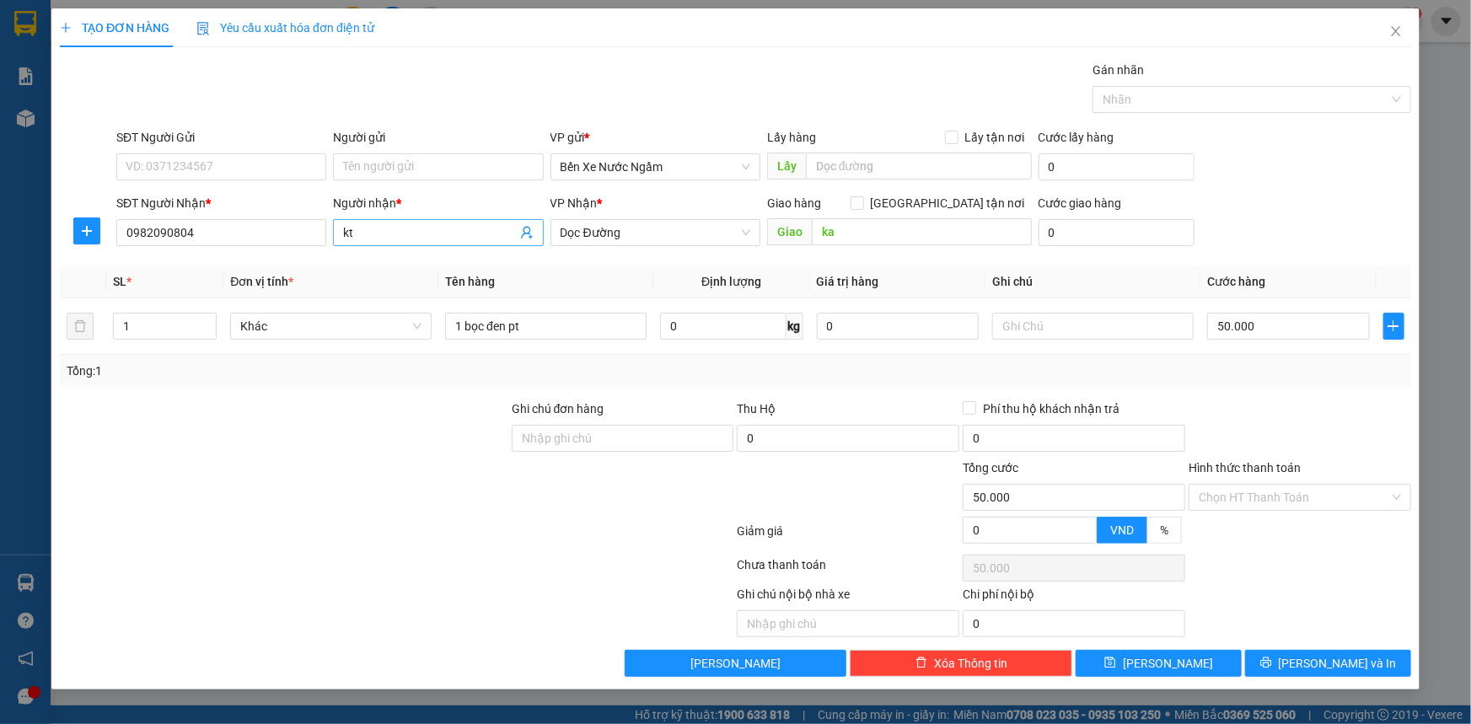
click at [360, 240] on input "kt" at bounding box center [429, 232] width 173 height 19
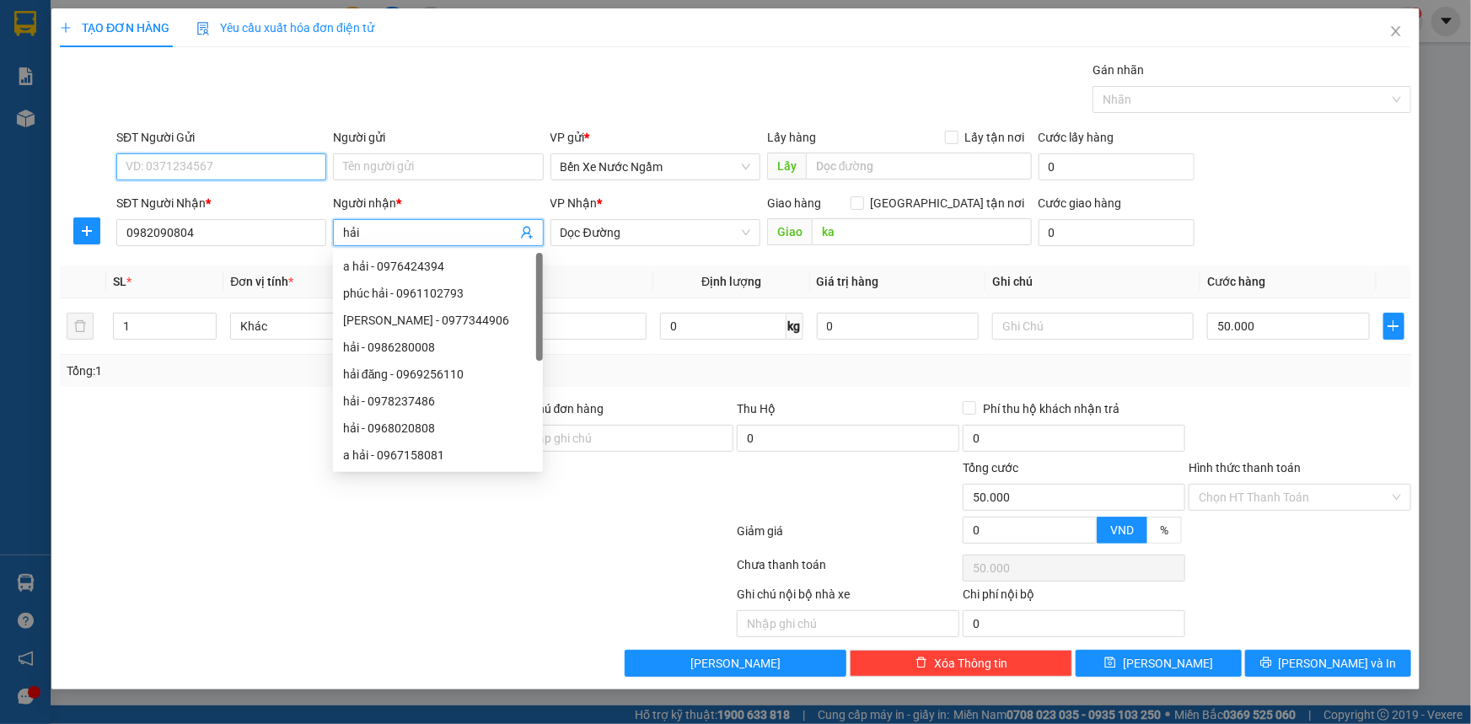
click at [251, 166] on input "SĐT Người Gửi" at bounding box center [221, 166] width 210 height 27
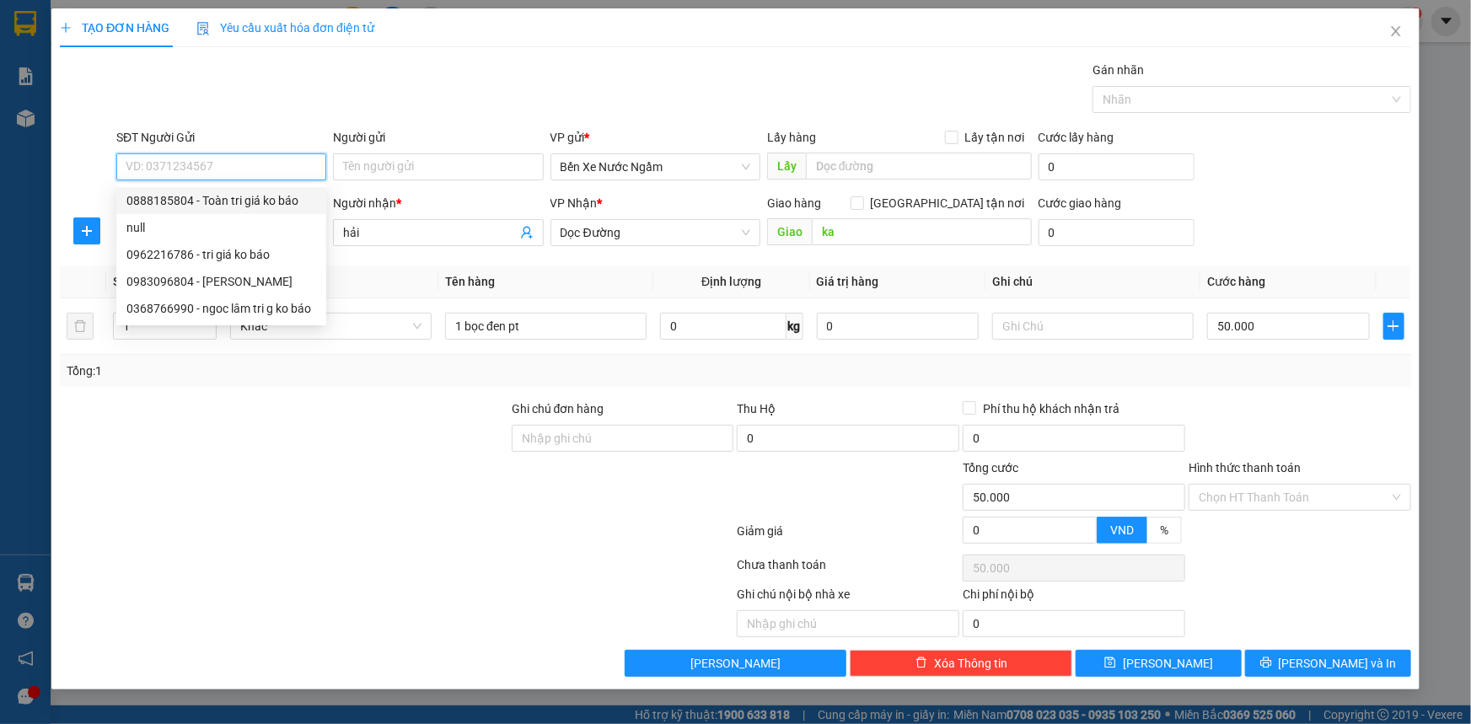
click at [217, 163] on input "SĐT Người Gửi" at bounding box center [221, 166] width 210 height 27
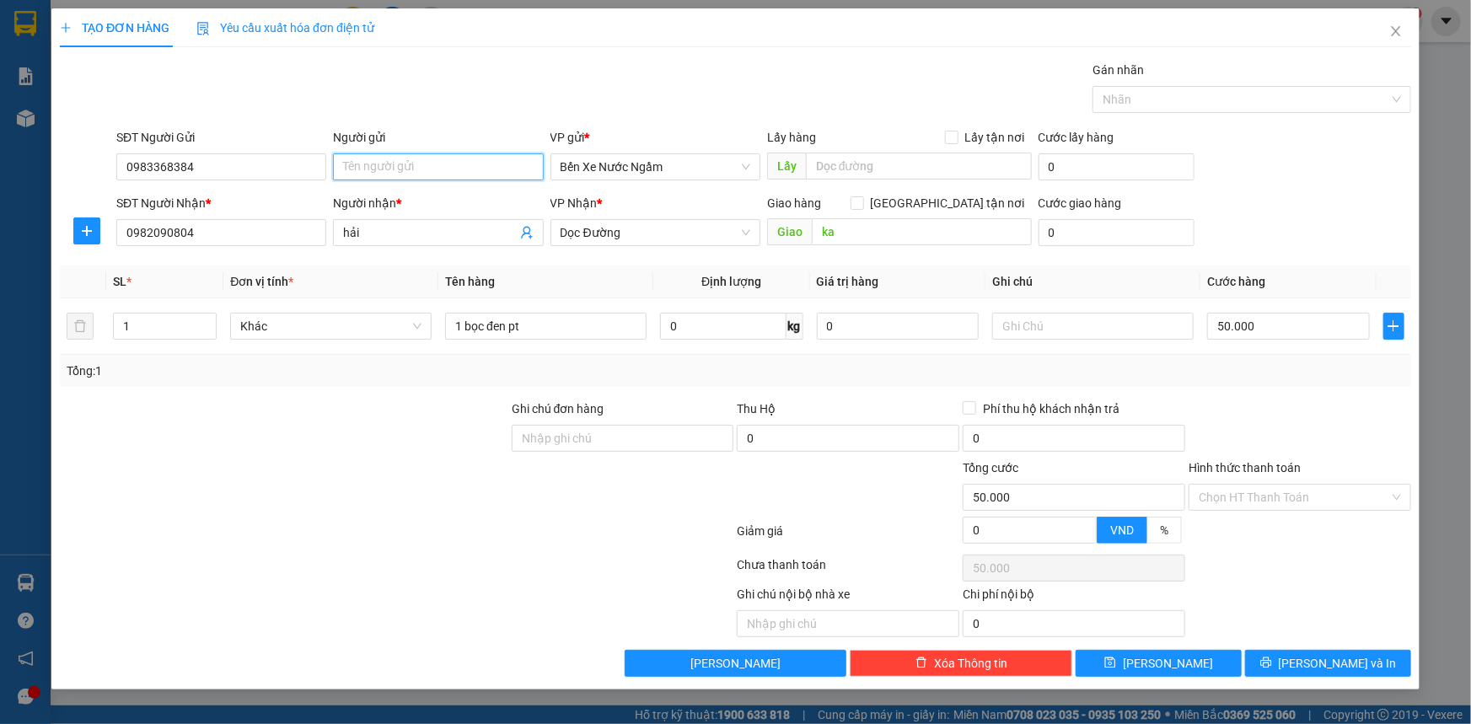
click at [413, 166] on input "Người gửi" at bounding box center [438, 166] width 210 height 27
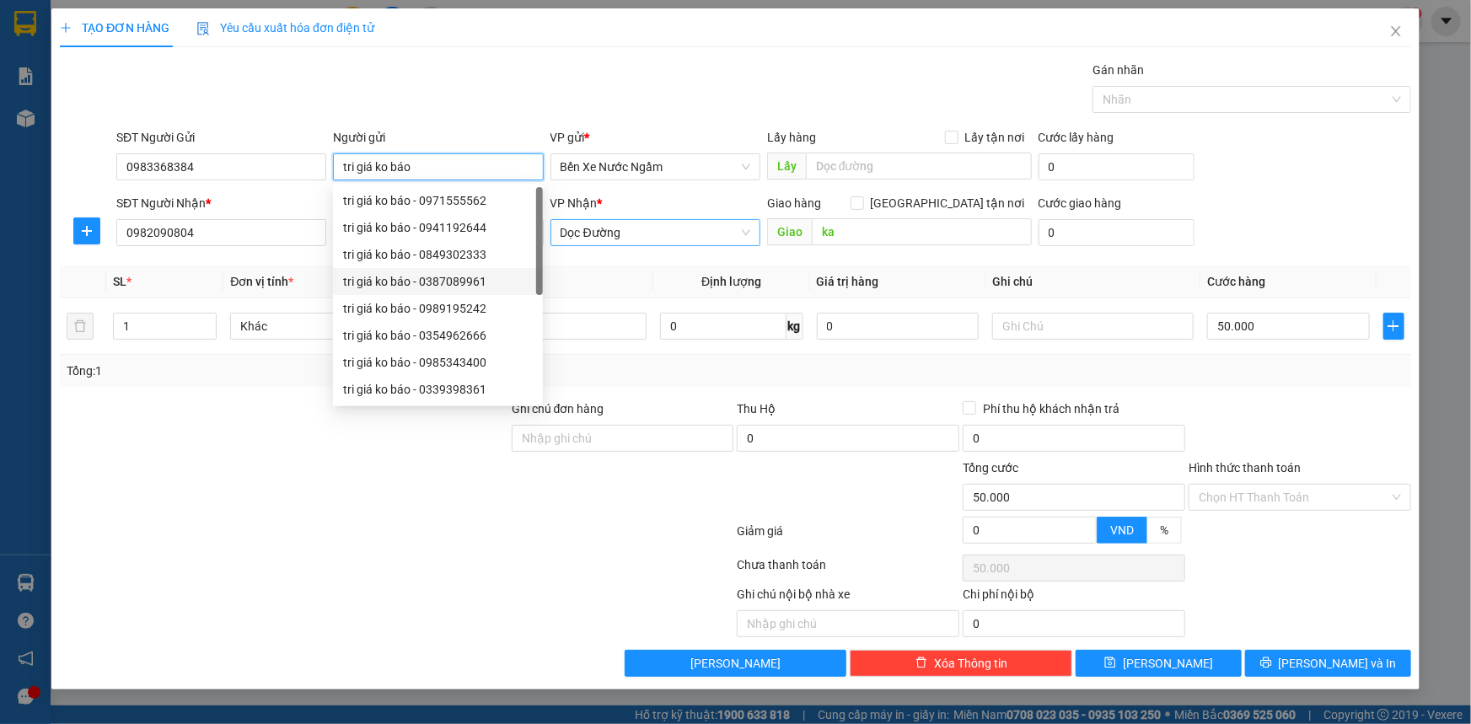
click at [668, 233] on span "Dọc Đường" at bounding box center [655, 232] width 190 height 25
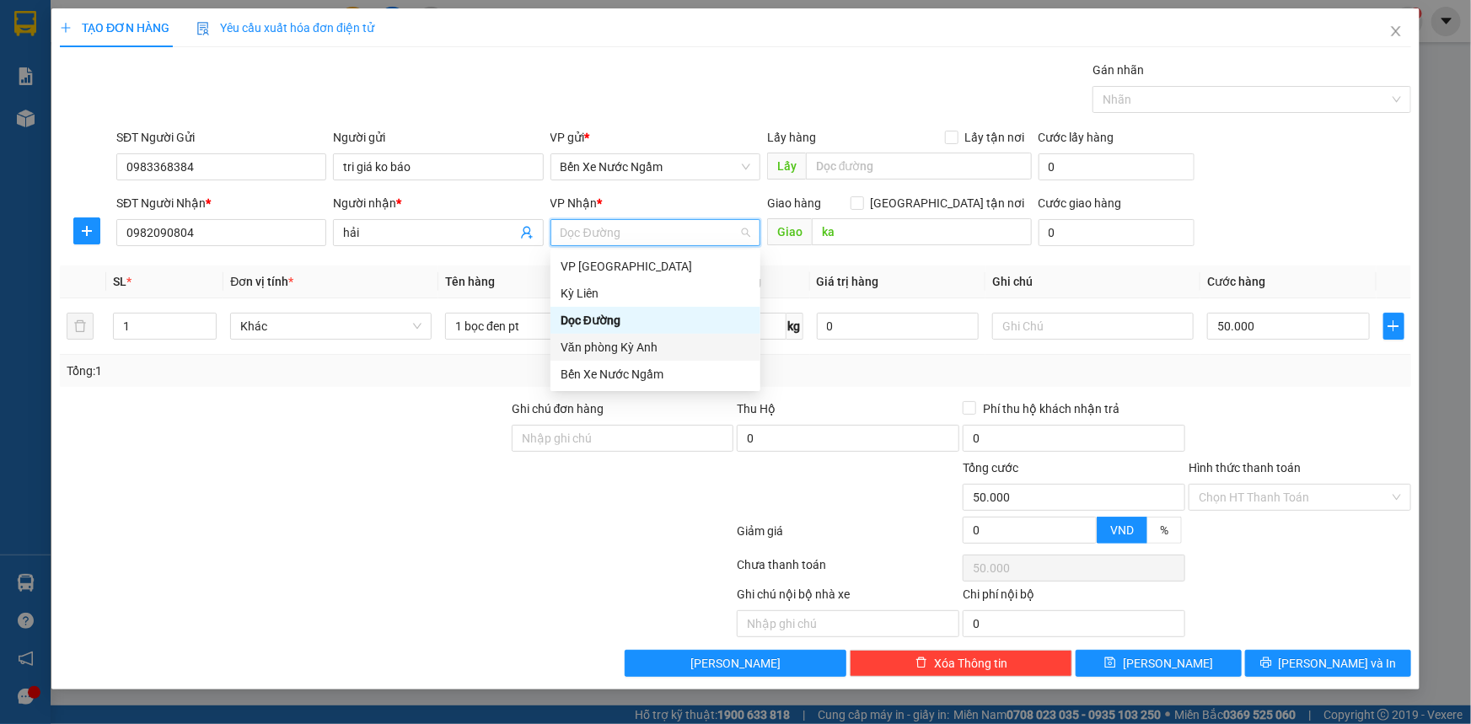
click at [611, 342] on div "Văn phòng Kỳ Anh" at bounding box center [655, 347] width 190 height 19
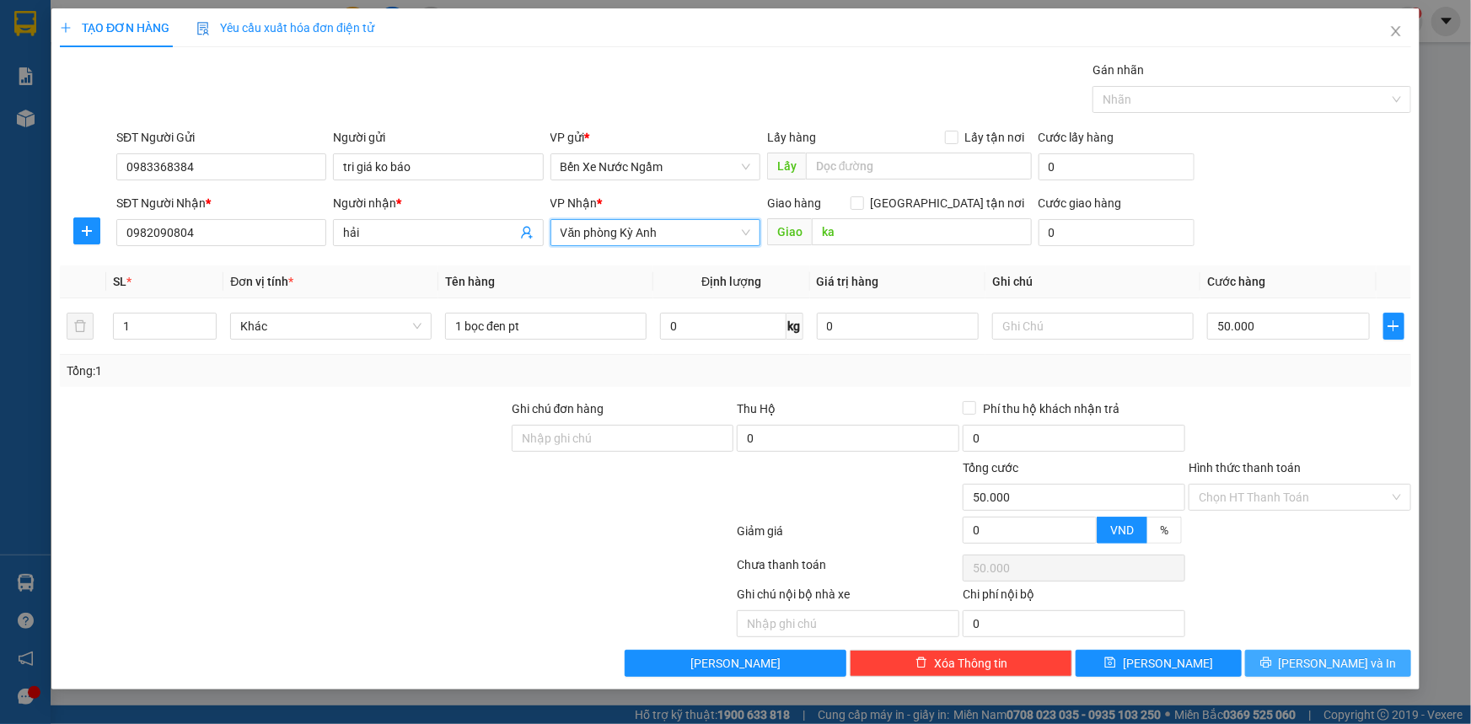
click at [1275, 660] on button "[PERSON_NAME] và In" at bounding box center [1328, 663] width 166 height 27
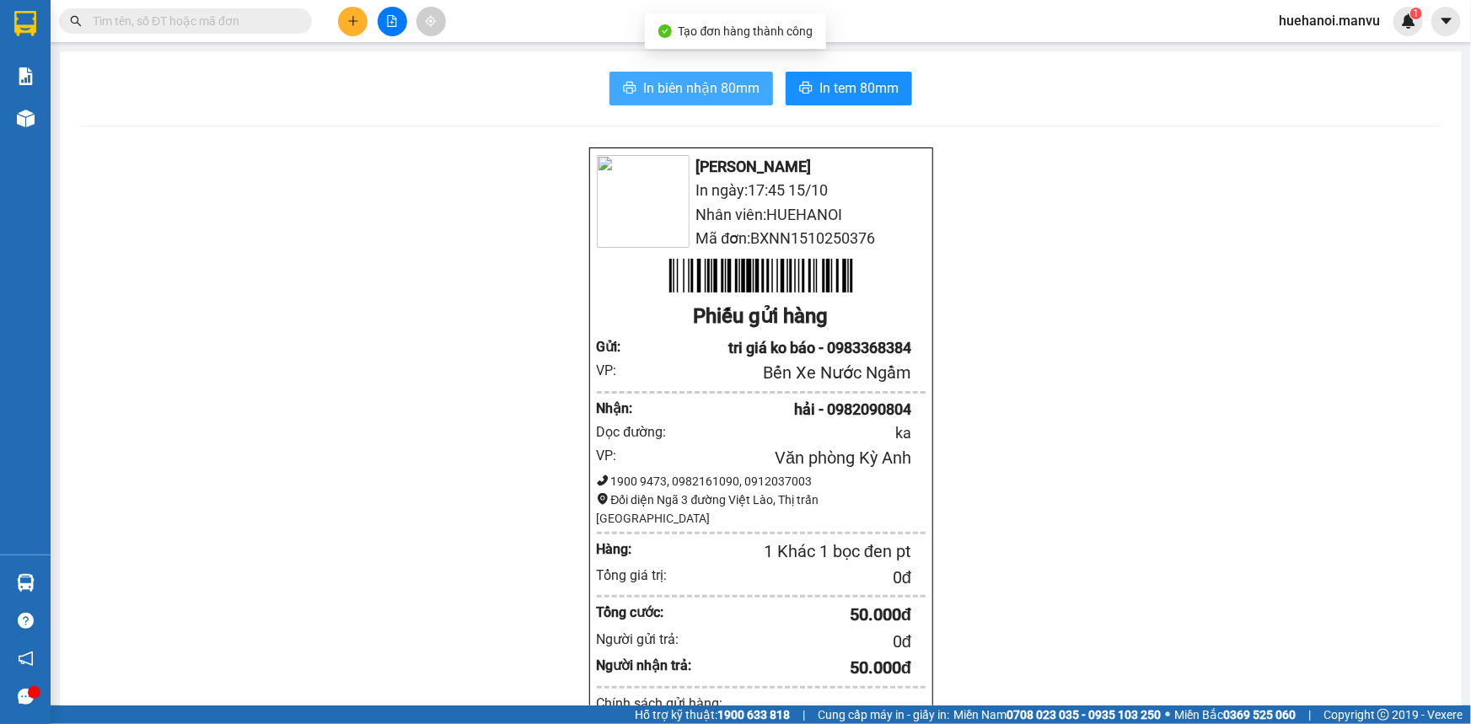
click at [712, 87] on span "In biên nhận 80mm" at bounding box center [701, 88] width 116 height 21
click at [670, 94] on span "In biên nhận 80mm" at bounding box center [701, 88] width 116 height 21
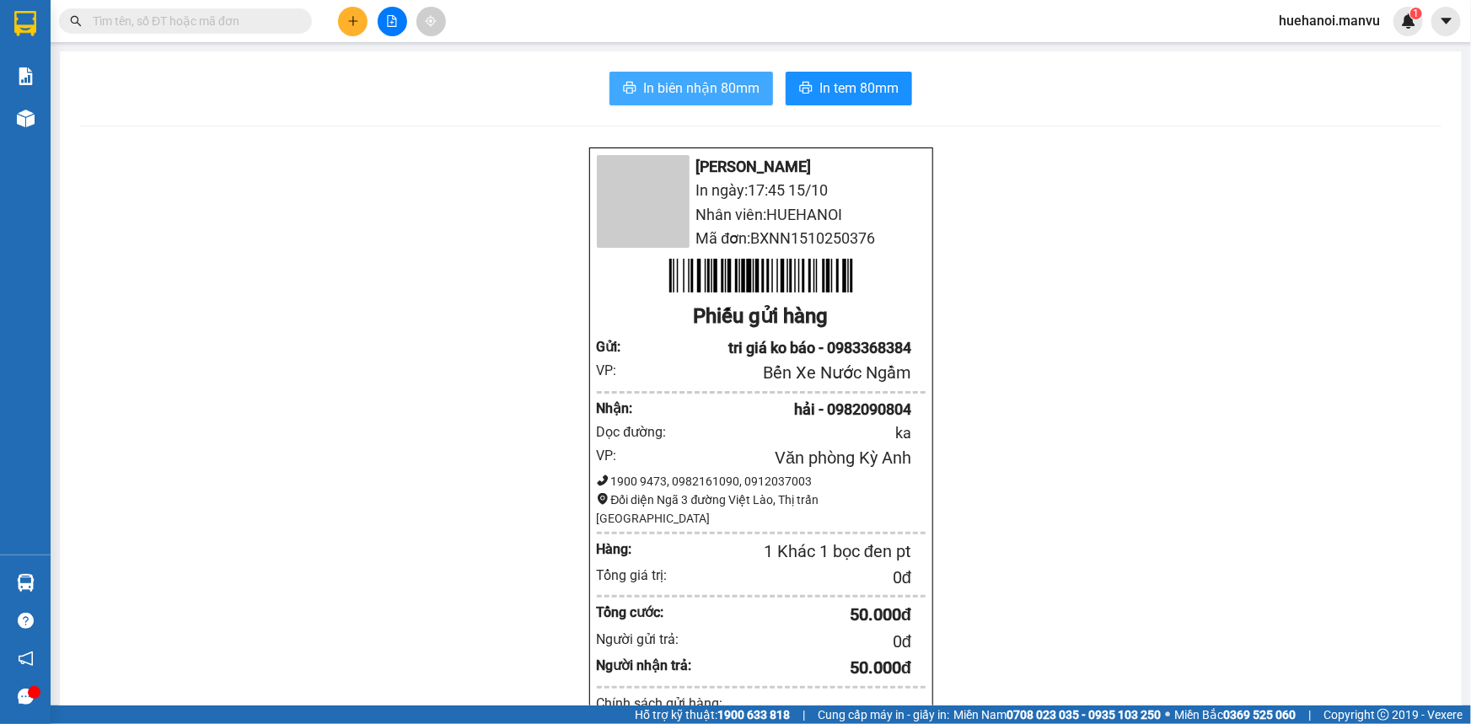
click at [659, 82] on span "In biên nhận 80mm" at bounding box center [701, 88] width 116 height 21
click at [724, 94] on span "In biên nhận 80mm" at bounding box center [701, 88] width 116 height 21
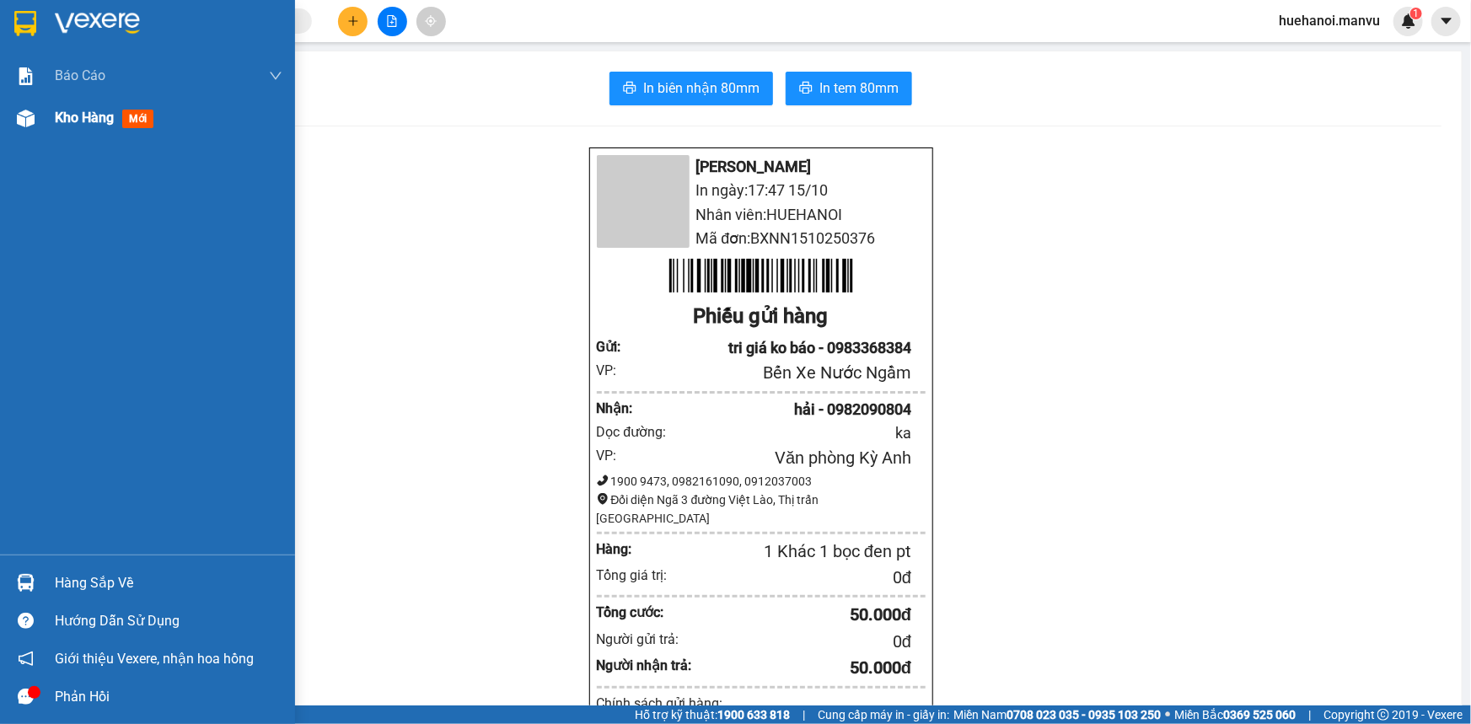
click at [99, 119] on span "Kho hàng" at bounding box center [84, 118] width 59 height 16
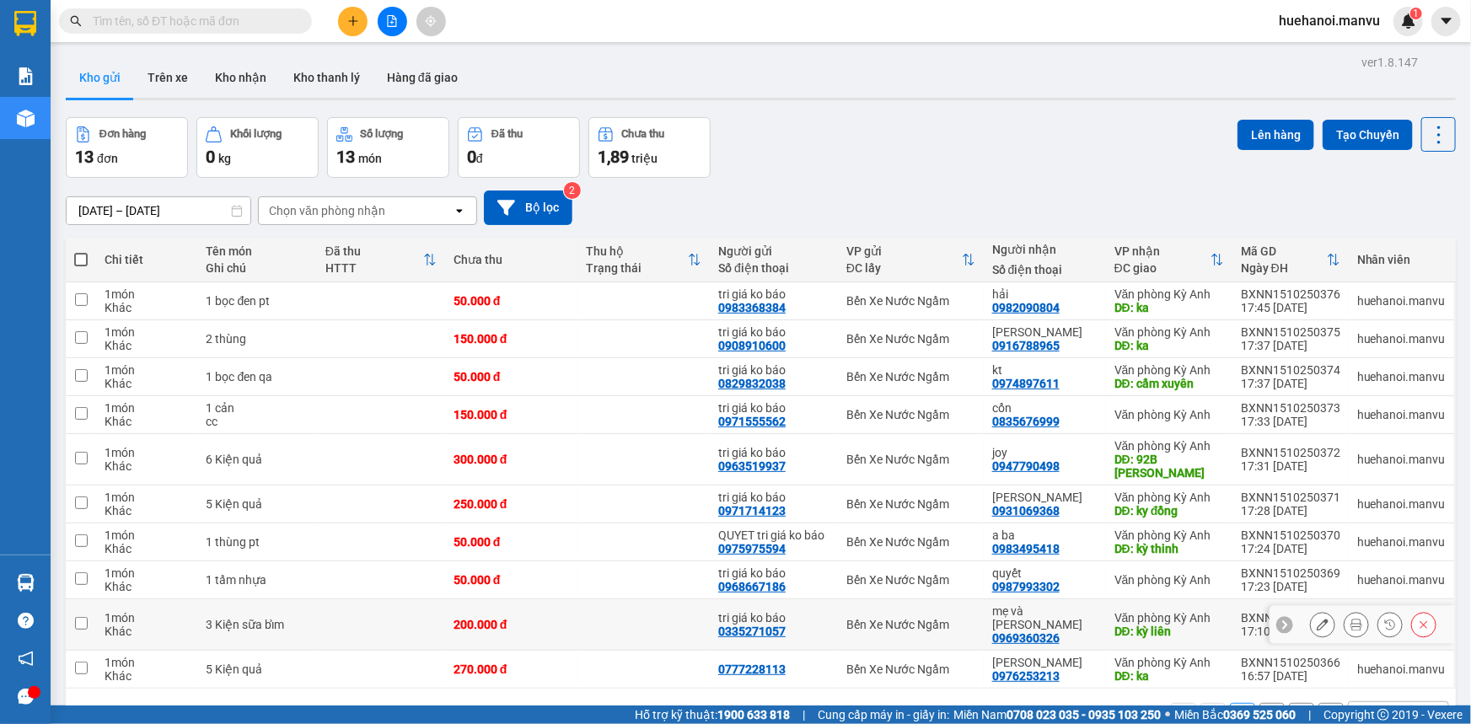
click at [84, 617] on input "checkbox" at bounding box center [81, 623] width 13 height 13
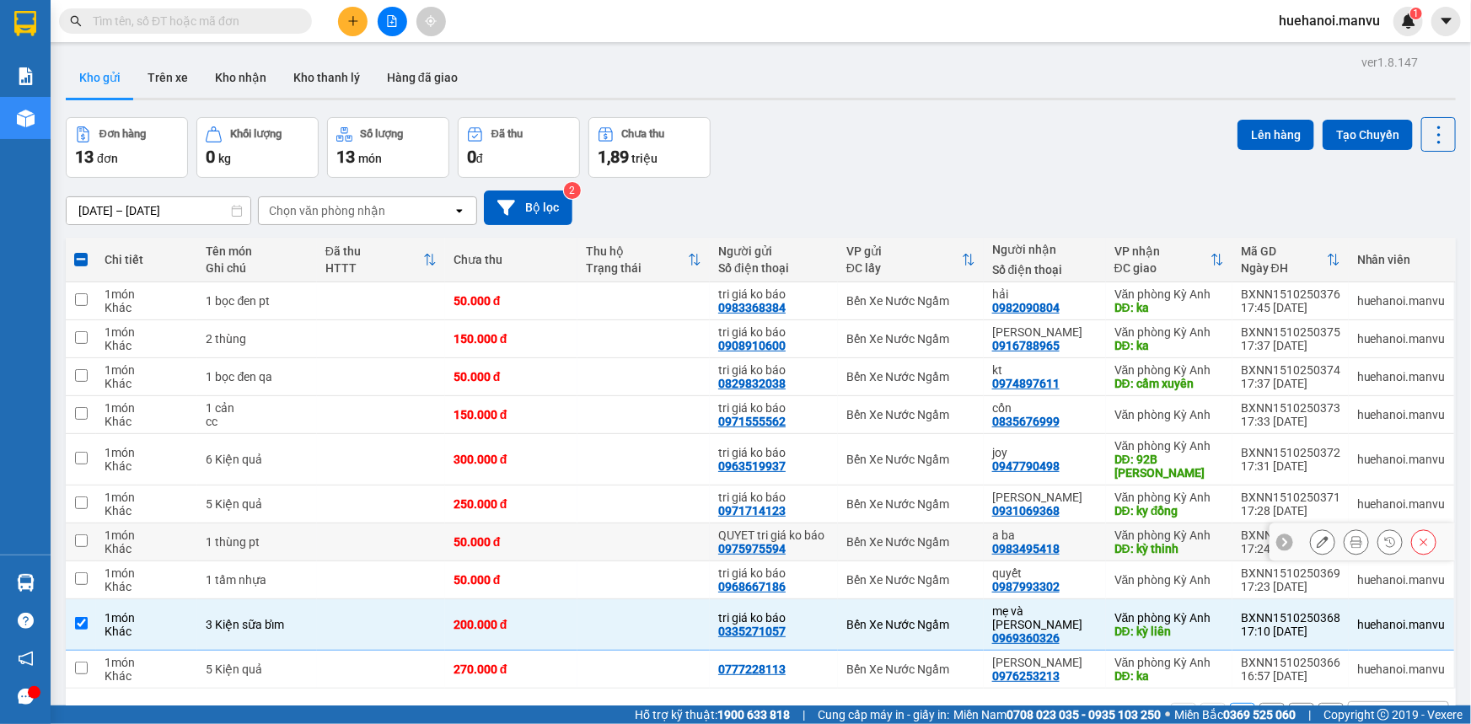
click at [71, 530] on td at bounding box center [81, 542] width 30 height 38
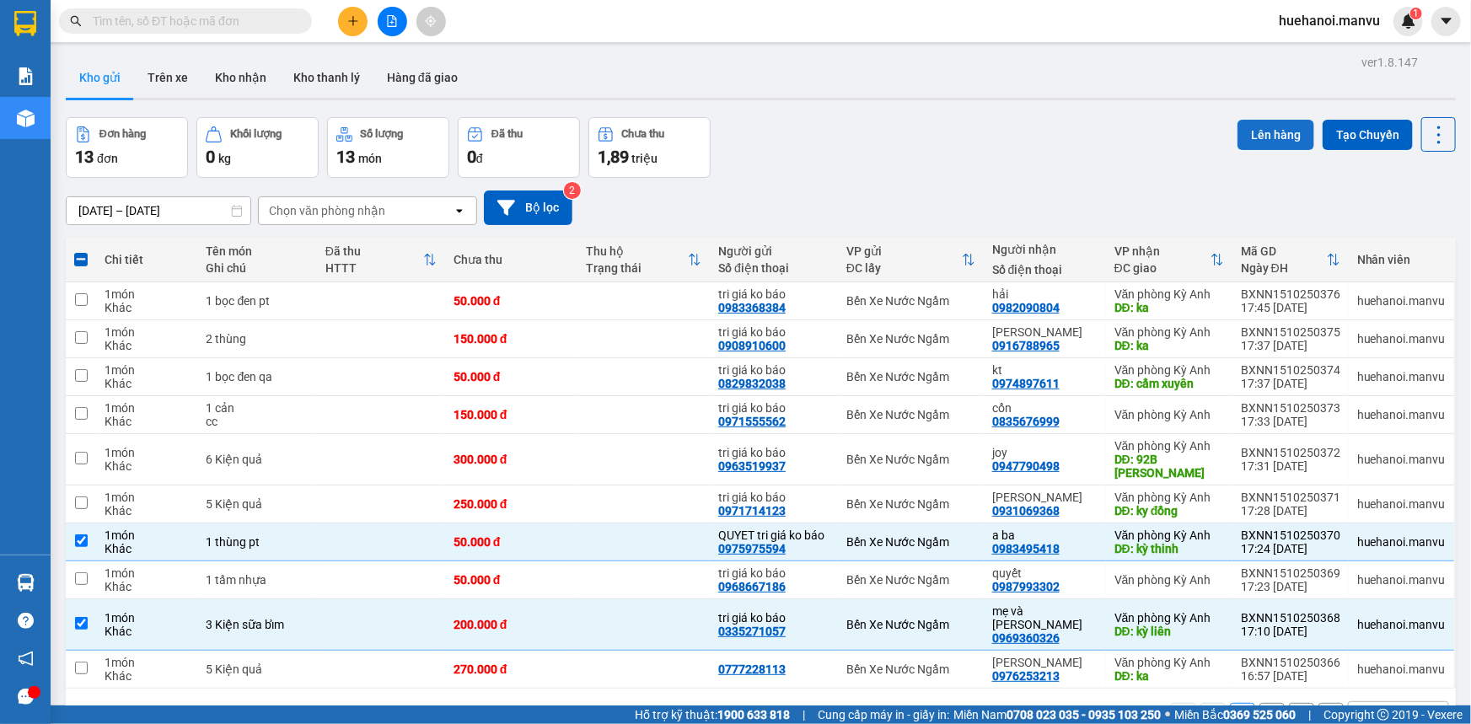
click at [1273, 128] on button "Lên hàng" at bounding box center [1275, 135] width 77 height 30
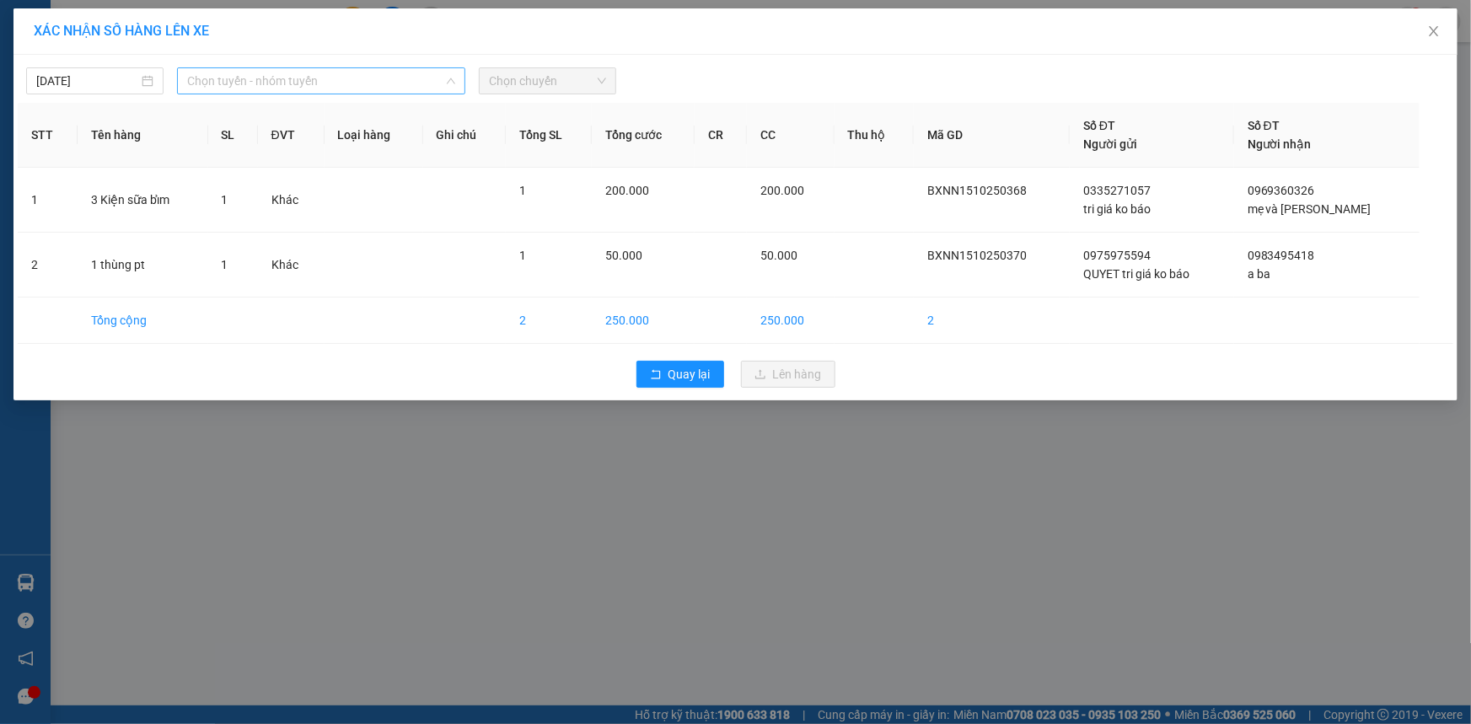
click at [286, 83] on span "Chọn tuyến - nhóm tuyến" at bounding box center [321, 80] width 268 height 25
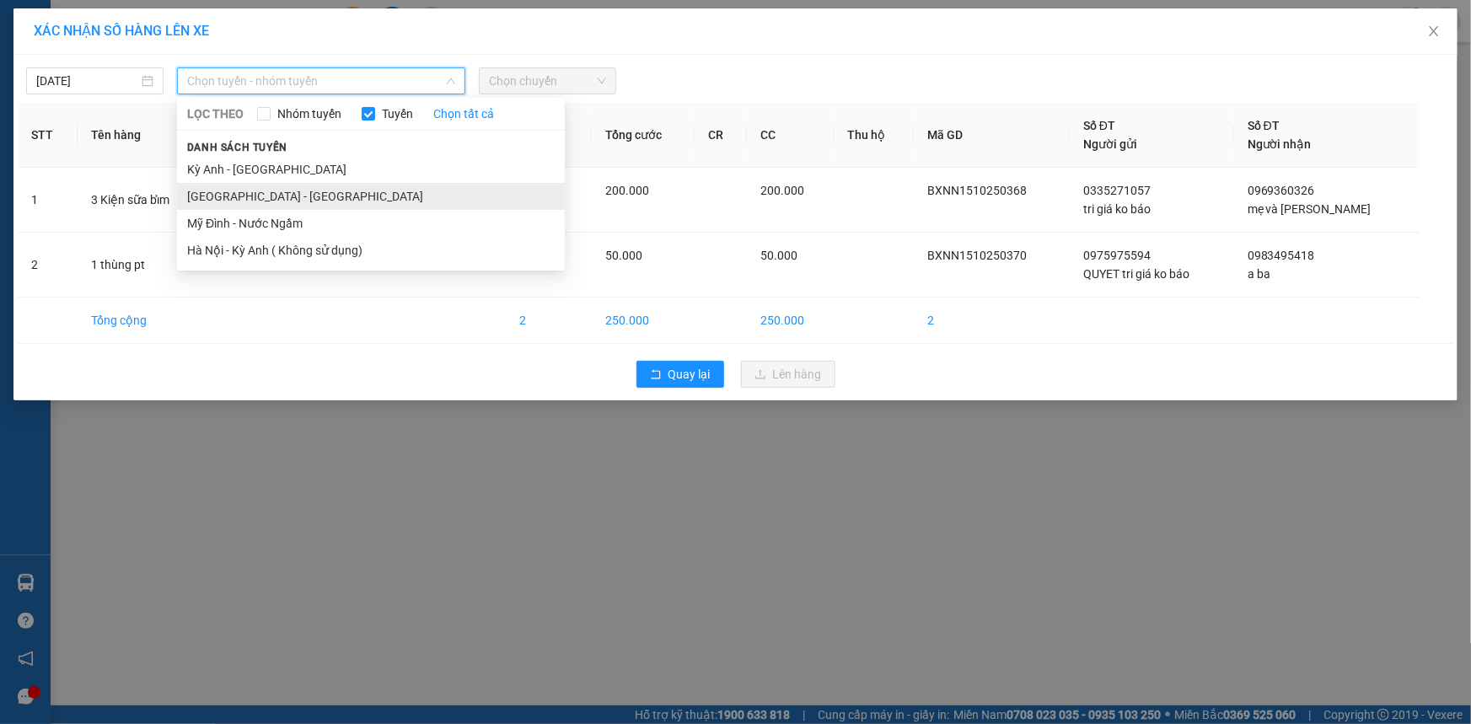
click at [249, 193] on li "[GEOGRAPHIC_DATA] - [GEOGRAPHIC_DATA]" at bounding box center [371, 196] width 388 height 27
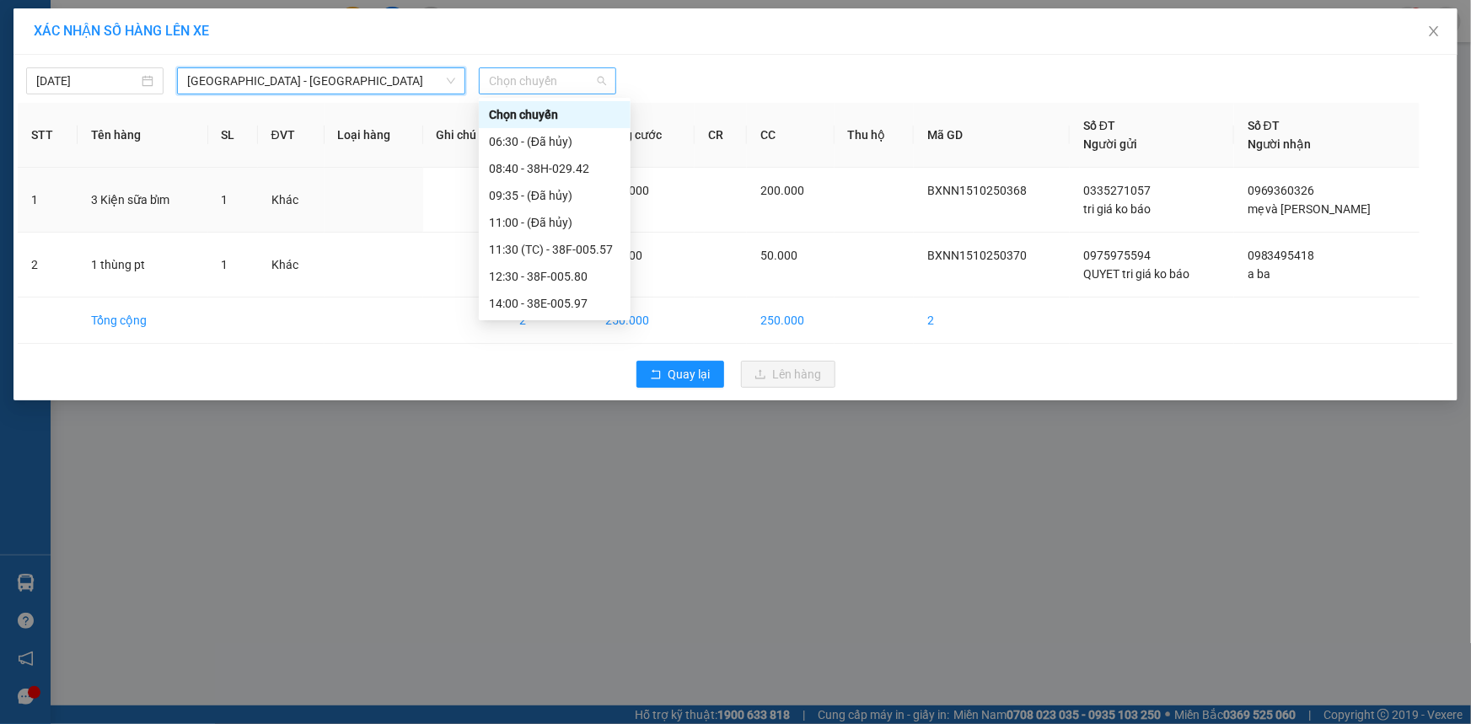
click at [521, 77] on span "Chọn chuyến" at bounding box center [547, 80] width 117 height 25
click at [569, 456] on div "21:00 - 38B-008.93" at bounding box center [554, 465] width 131 height 19
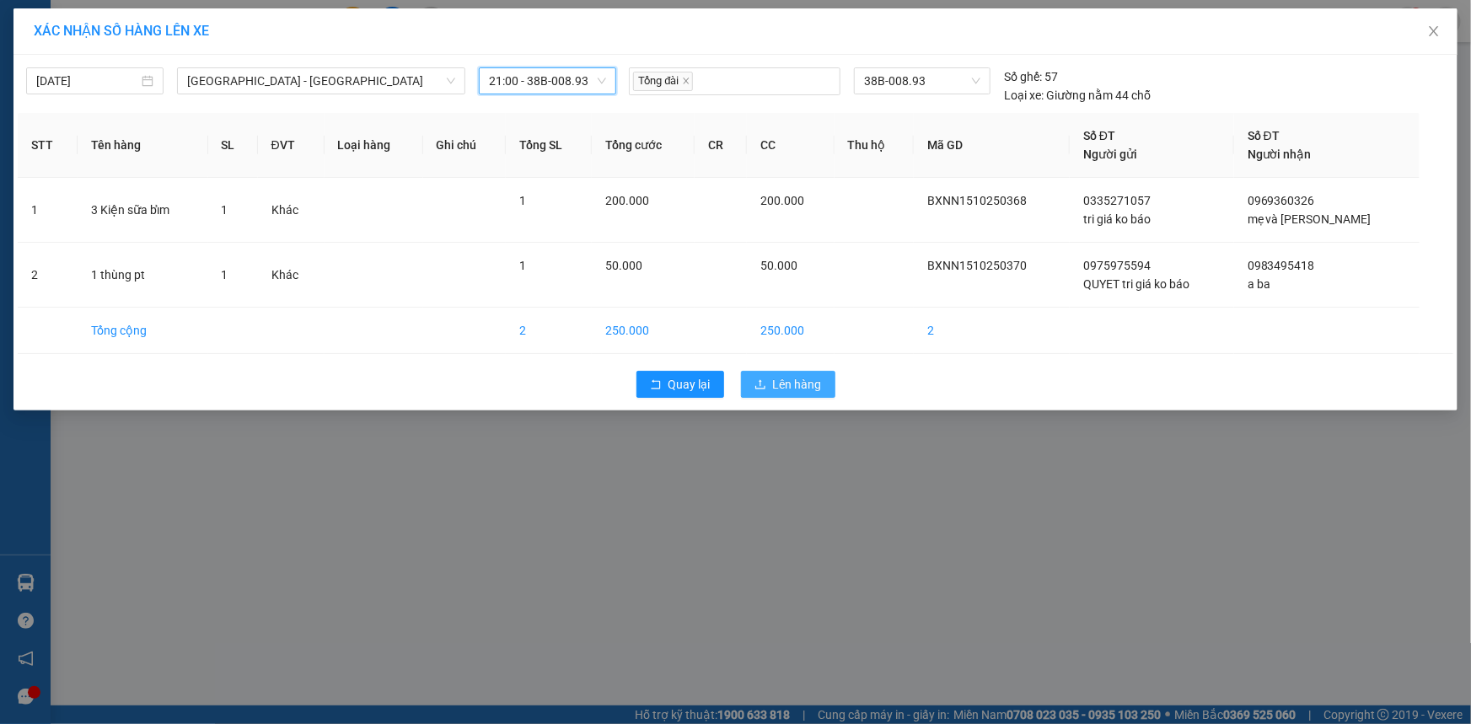
click at [778, 384] on span "Lên hàng" at bounding box center [797, 384] width 49 height 19
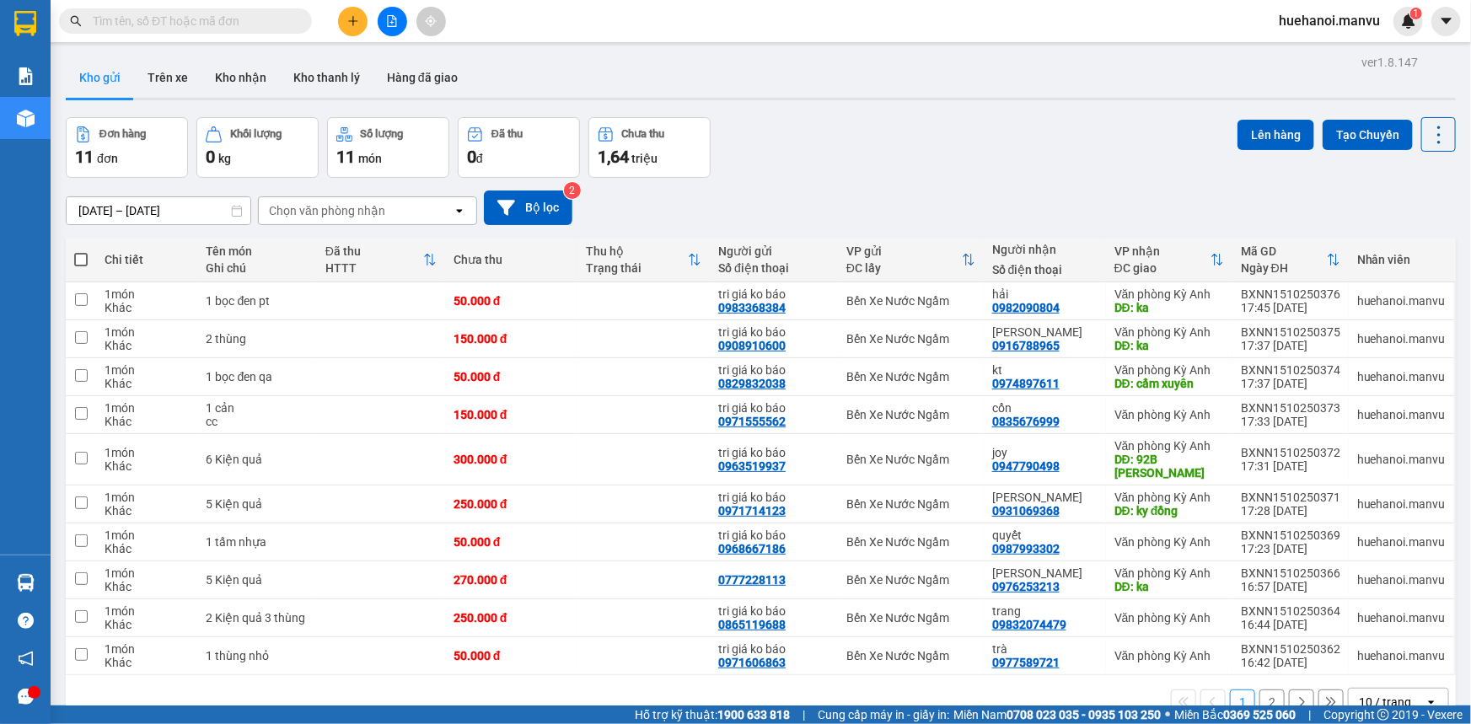
click at [78, 260] on span at bounding box center [80, 259] width 13 height 13
click at [81, 251] on input "checkbox" at bounding box center [81, 251] width 0 height 0
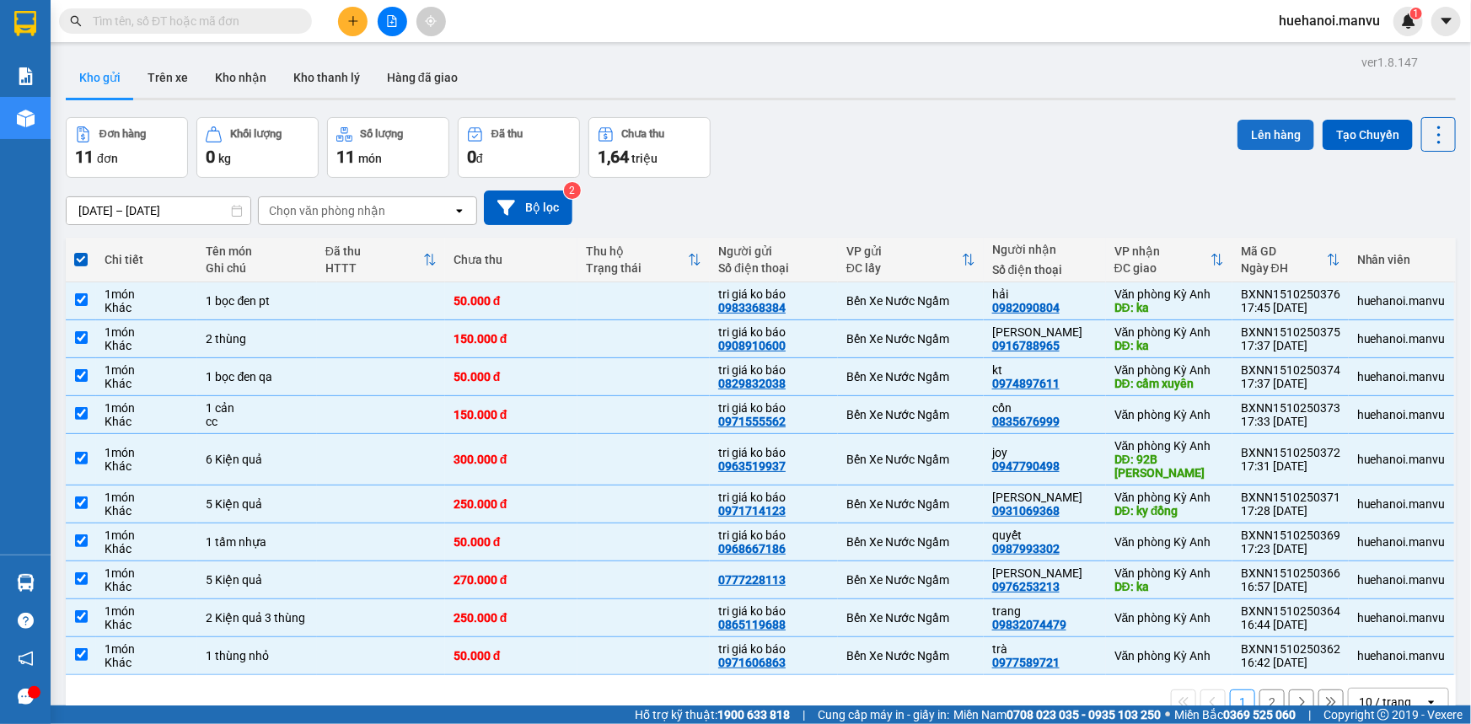
click at [1288, 126] on button "Lên hàng" at bounding box center [1275, 135] width 77 height 30
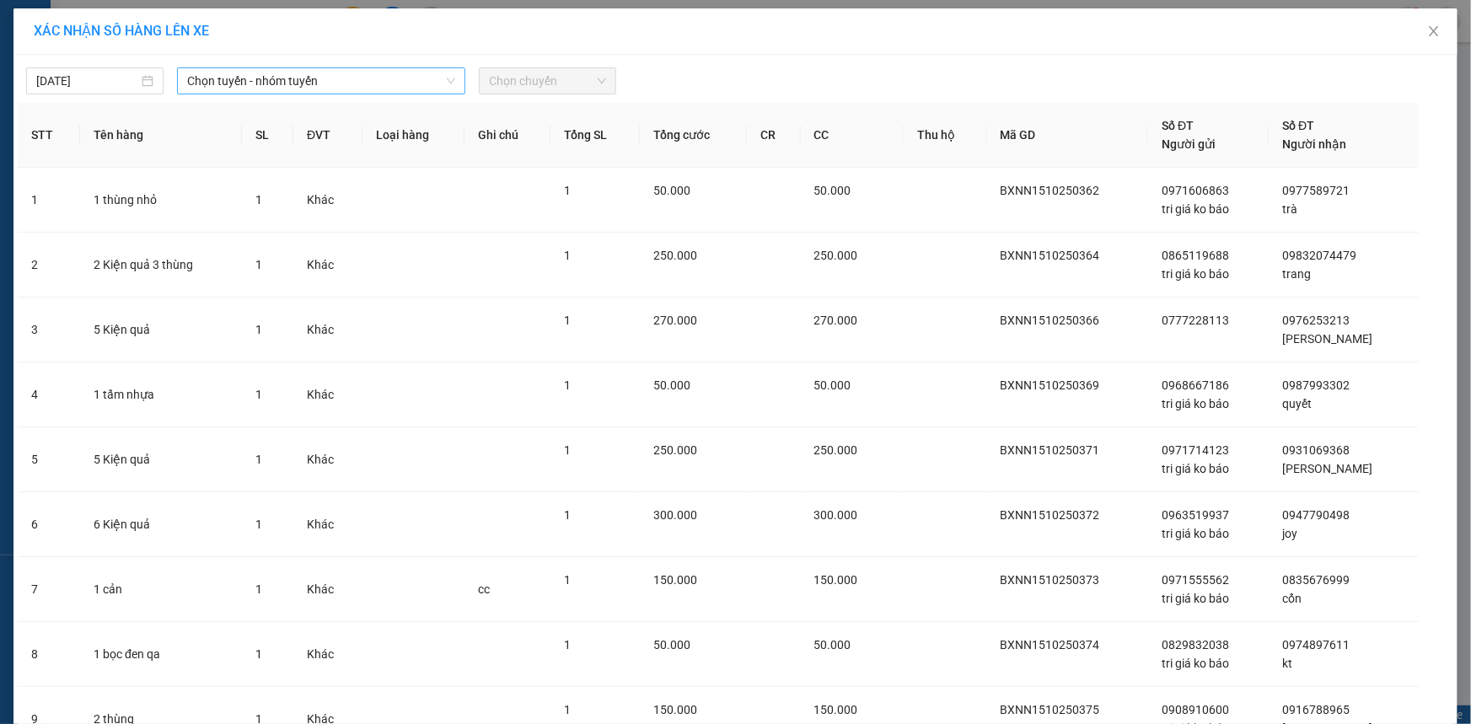
click at [235, 88] on span "Chọn tuyến - nhóm tuyến" at bounding box center [321, 80] width 268 height 25
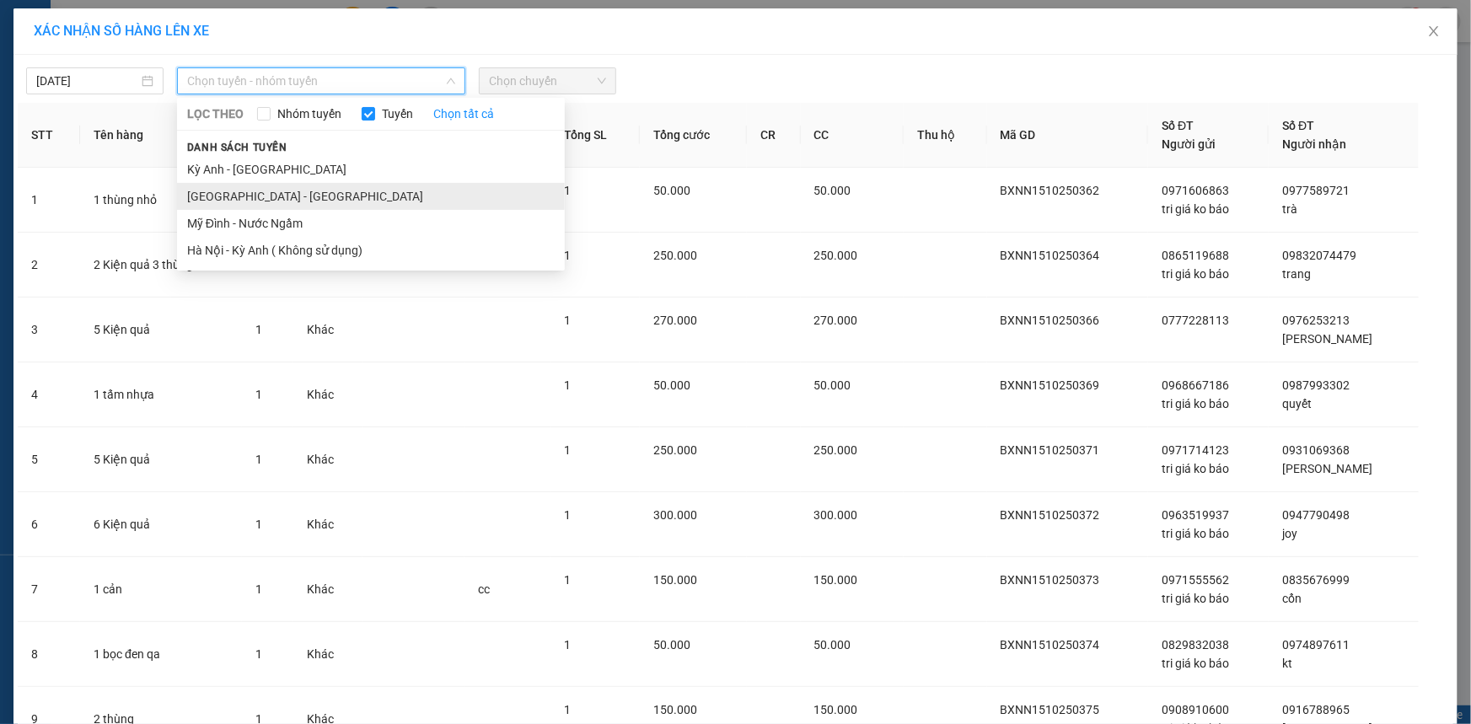
click at [234, 188] on li "[GEOGRAPHIC_DATA] - [GEOGRAPHIC_DATA]" at bounding box center [371, 196] width 388 height 27
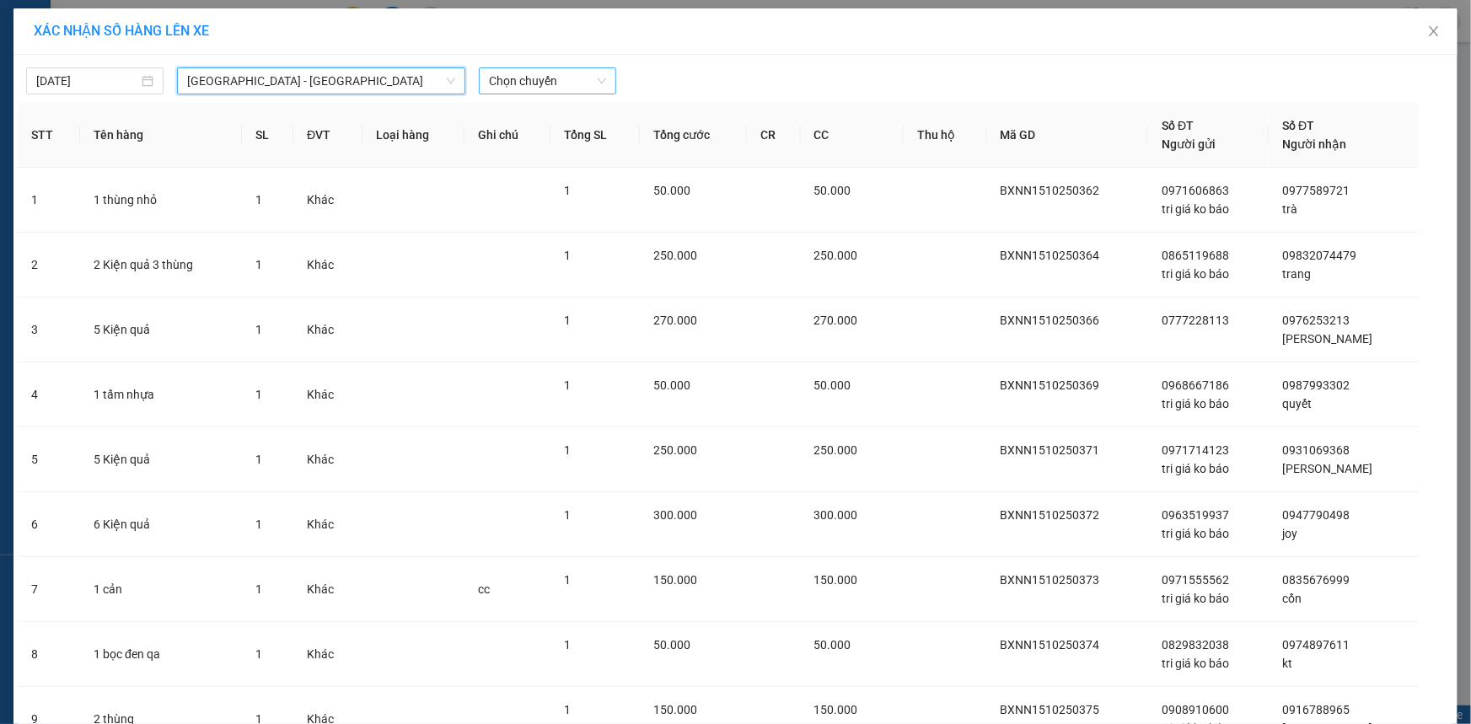
click at [501, 86] on span "Chọn chuyến" at bounding box center [547, 80] width 117 height 25
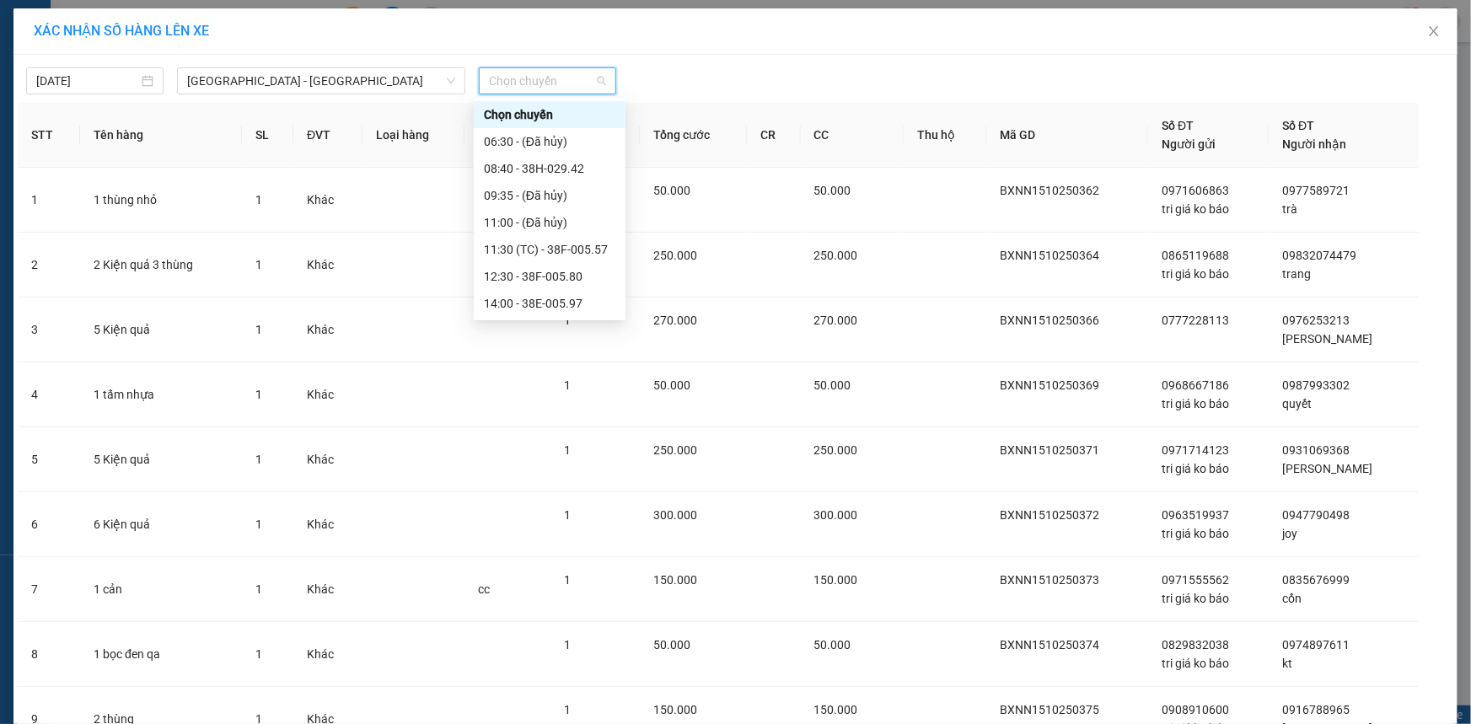
click at [565, 564] on div "22:00 - 38H-034.46" at bounding box center [549, 573] width 131 height 19
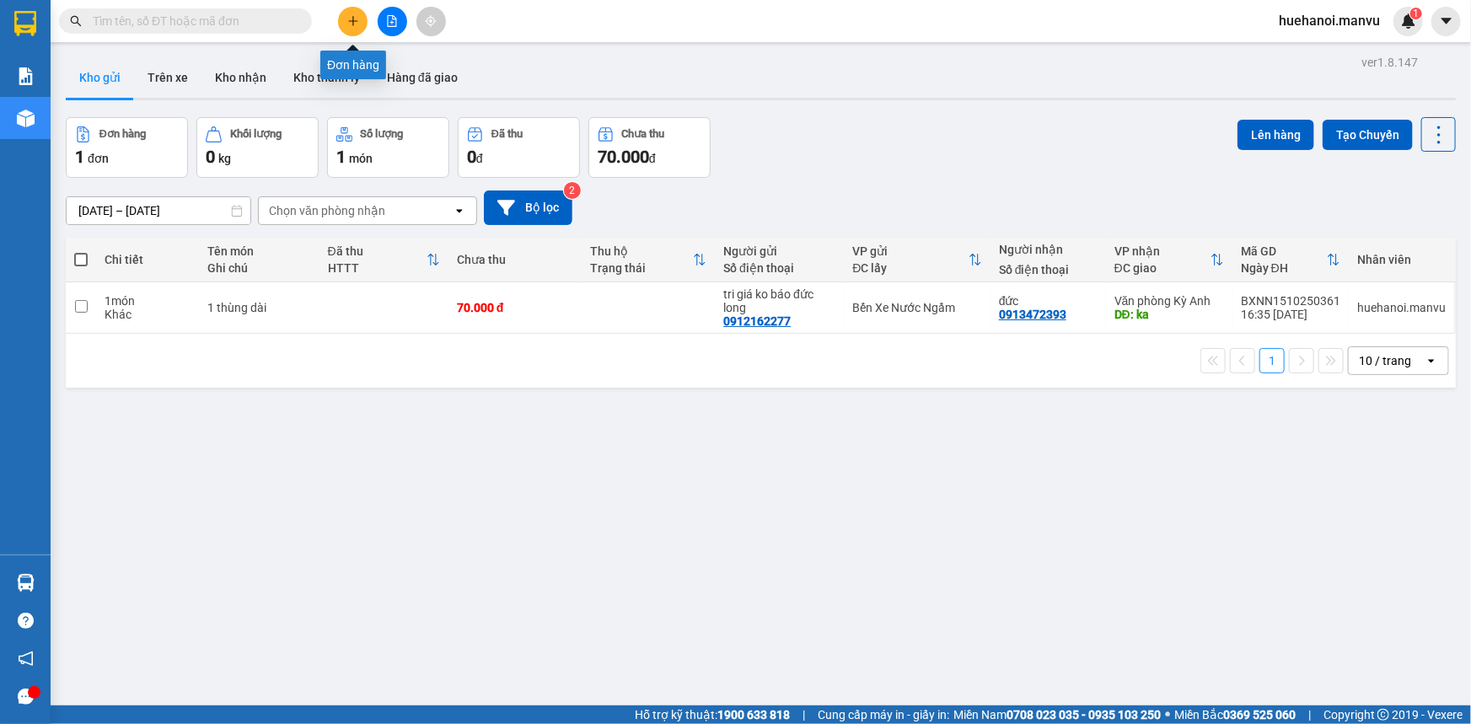
click at [356, 15] on icon "plus" at bounding box center [353, 21] width 12 height 12
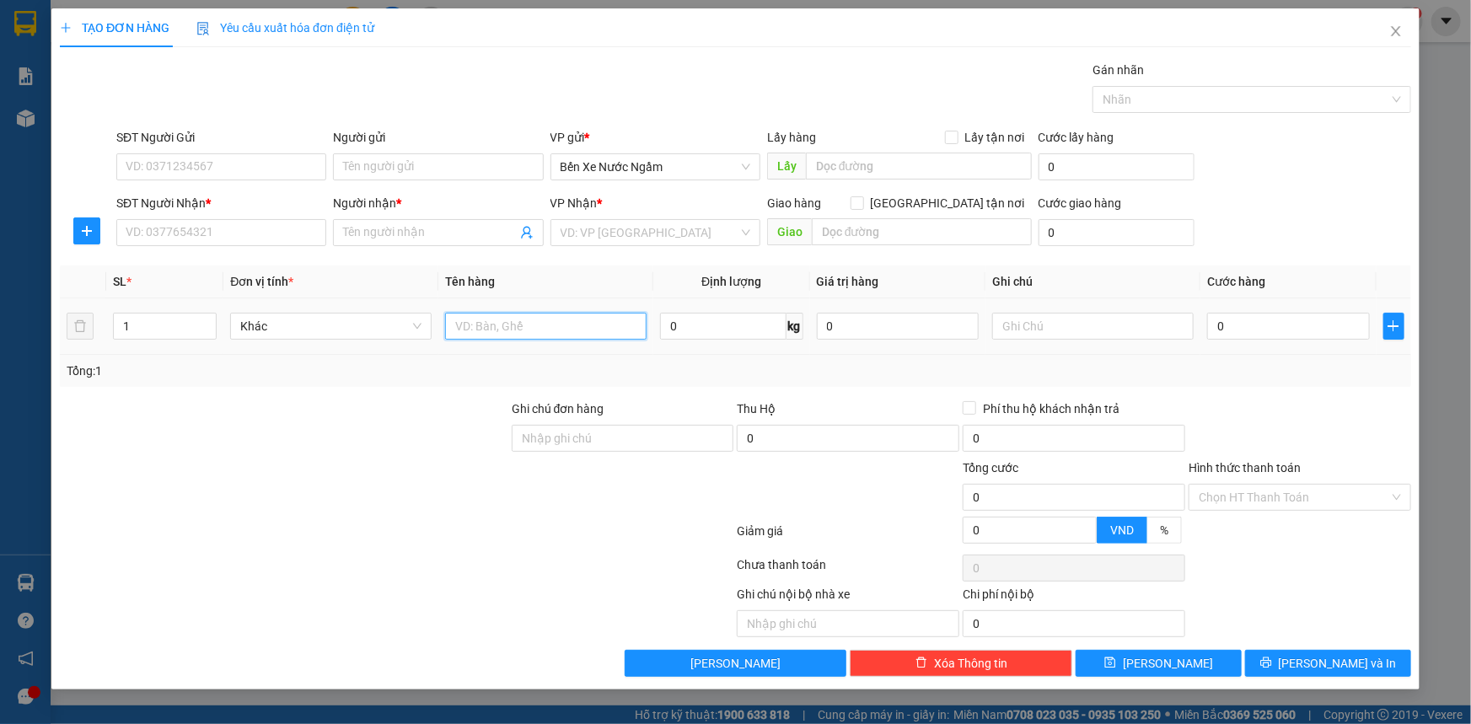
click at [473, 331] on input "text" at bounding box center [545, 326] width 201 height 27
click at [282, 169] on input "SĐT Người Gửi" at bounding box center [221, 166] width 210 height 27
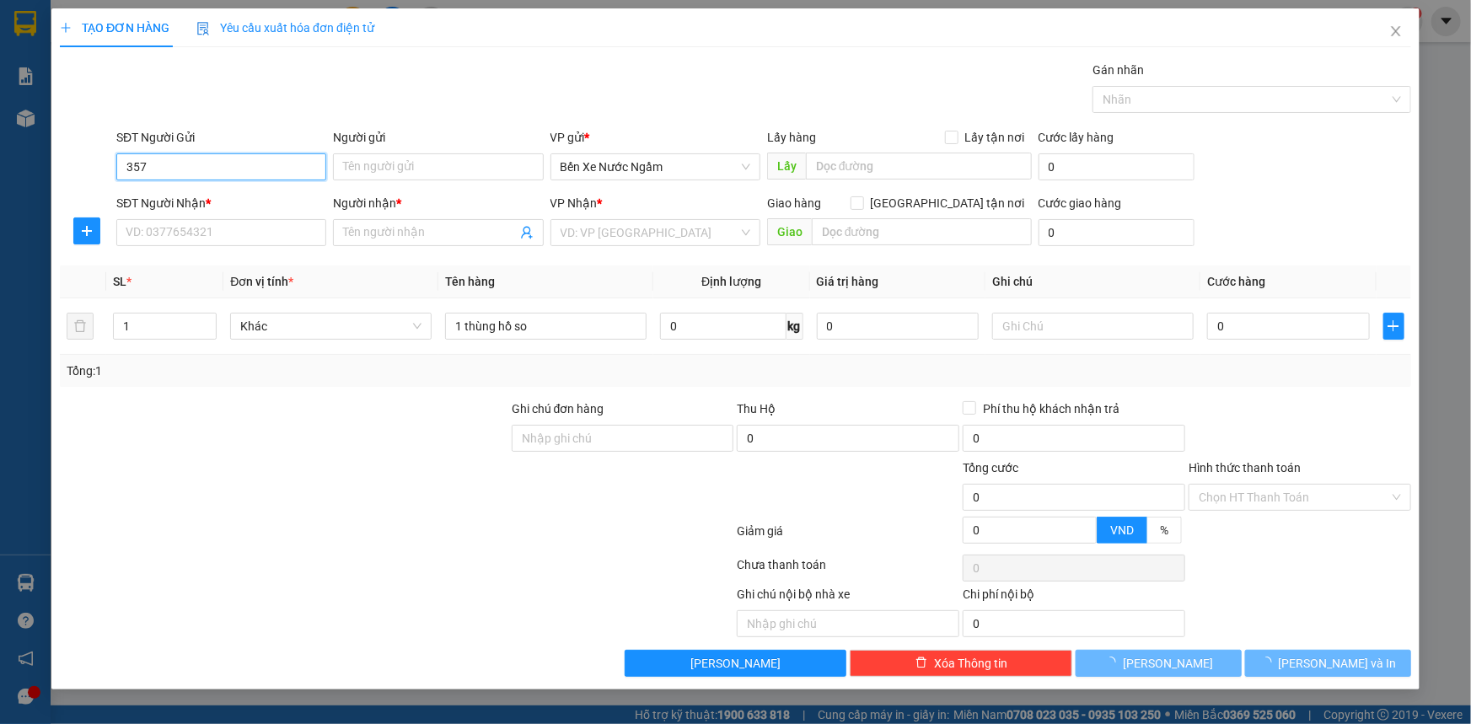
click at [282, 169] on input "357" at bounding box center [221, 166] width 210 height 27
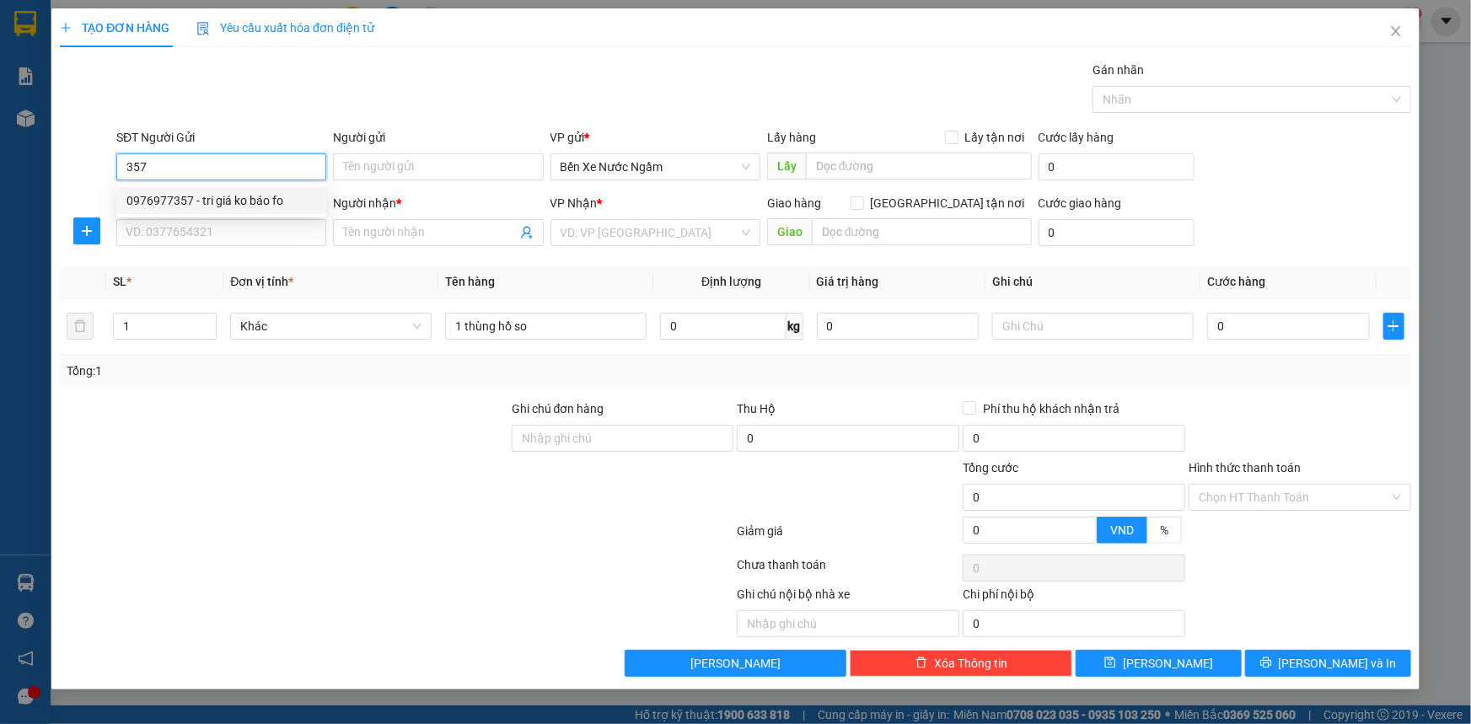
click at [223, 202] on div "0976977357 - tri giá ko báo fo" at bounding box center [221, 200] width 190 height 19
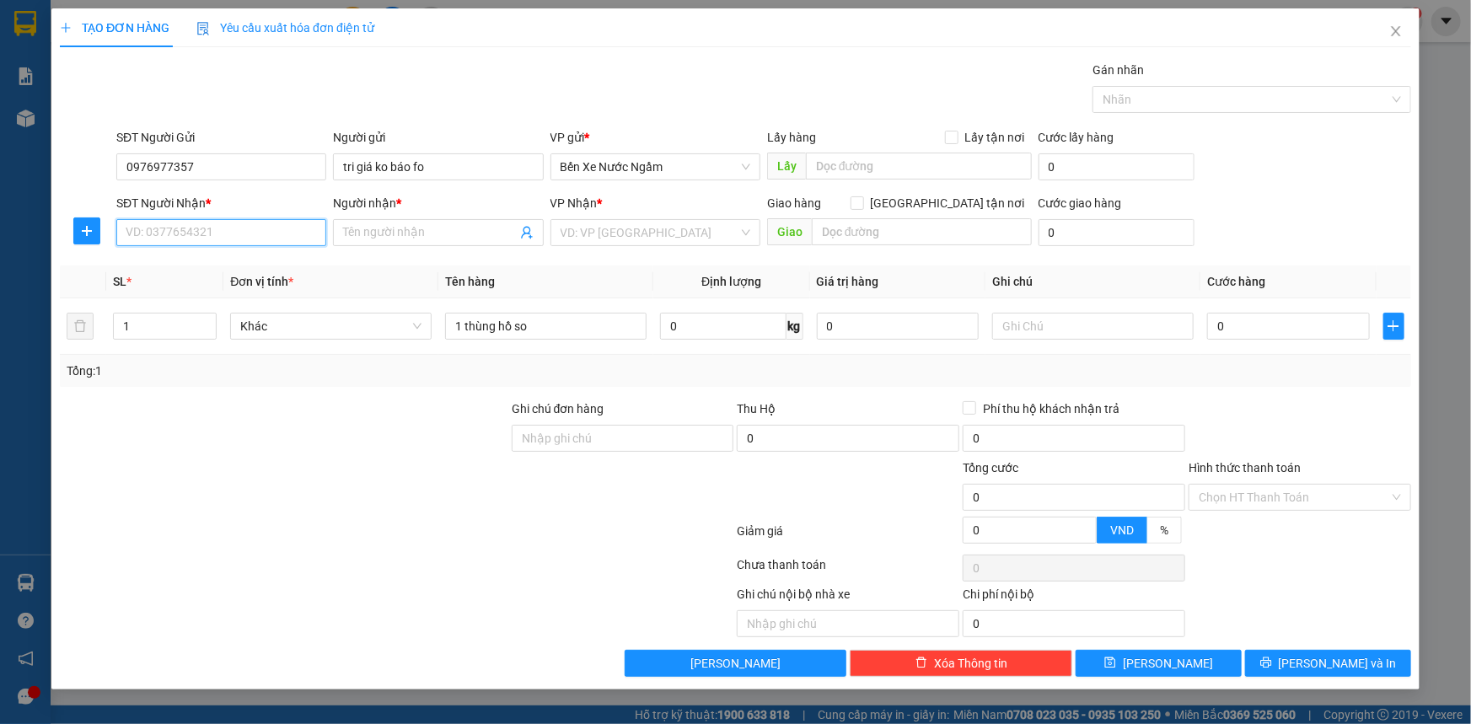
click at [233, 222] on input "SĐT Người Nhận *" at bounding box center [221, 232] width 210 height 27
click at [210, 266] on div "0961260776 - MAI" at bounding box center [221, 266] width 190 height 19
click at [1273, 331] on input "0" at bounding box center [1288, 326] width 163 height 27
click at [1318, 670] on span "[PERSON_NAME] và In" at bounding box center [1337, 663] width 118 height 19
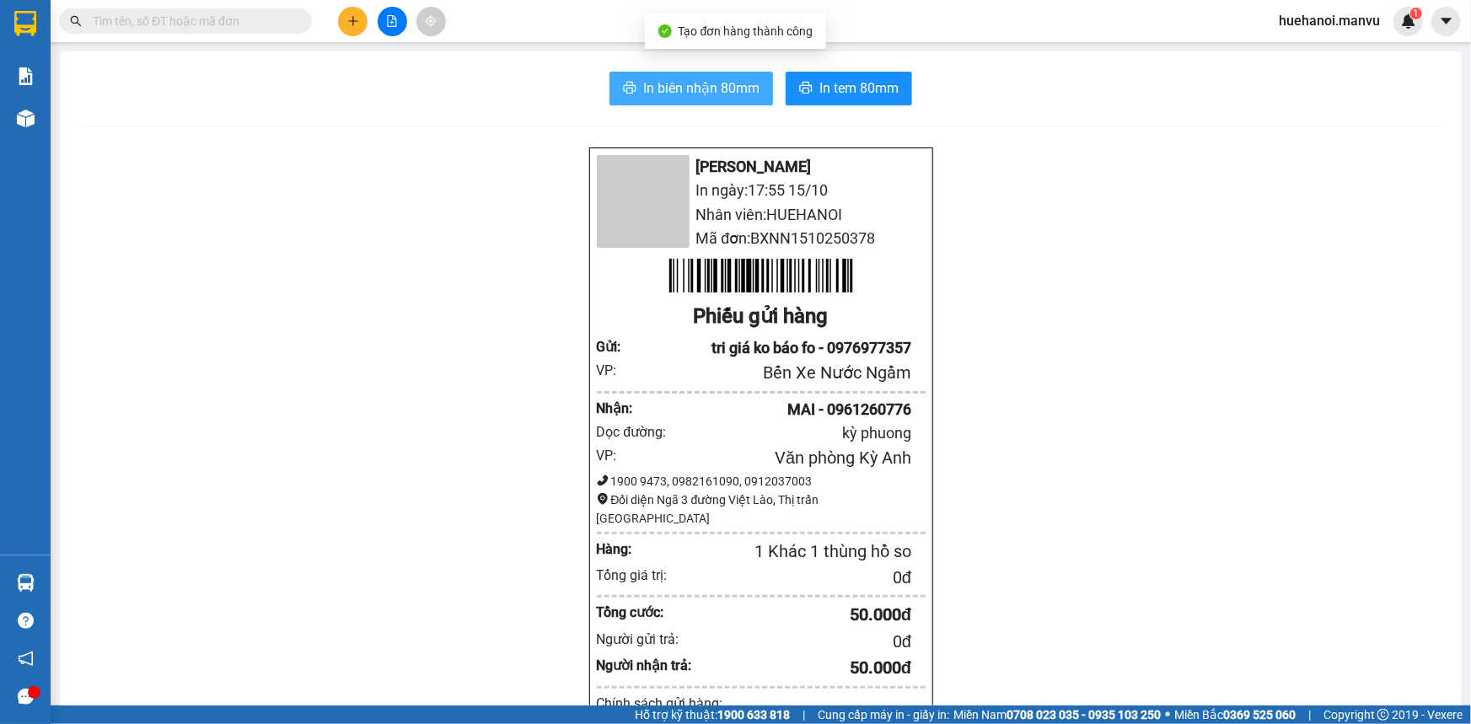
click at [726, 81] on span "In biên nhận 80mm" at bounding box center [701, 88] width 116 height 21
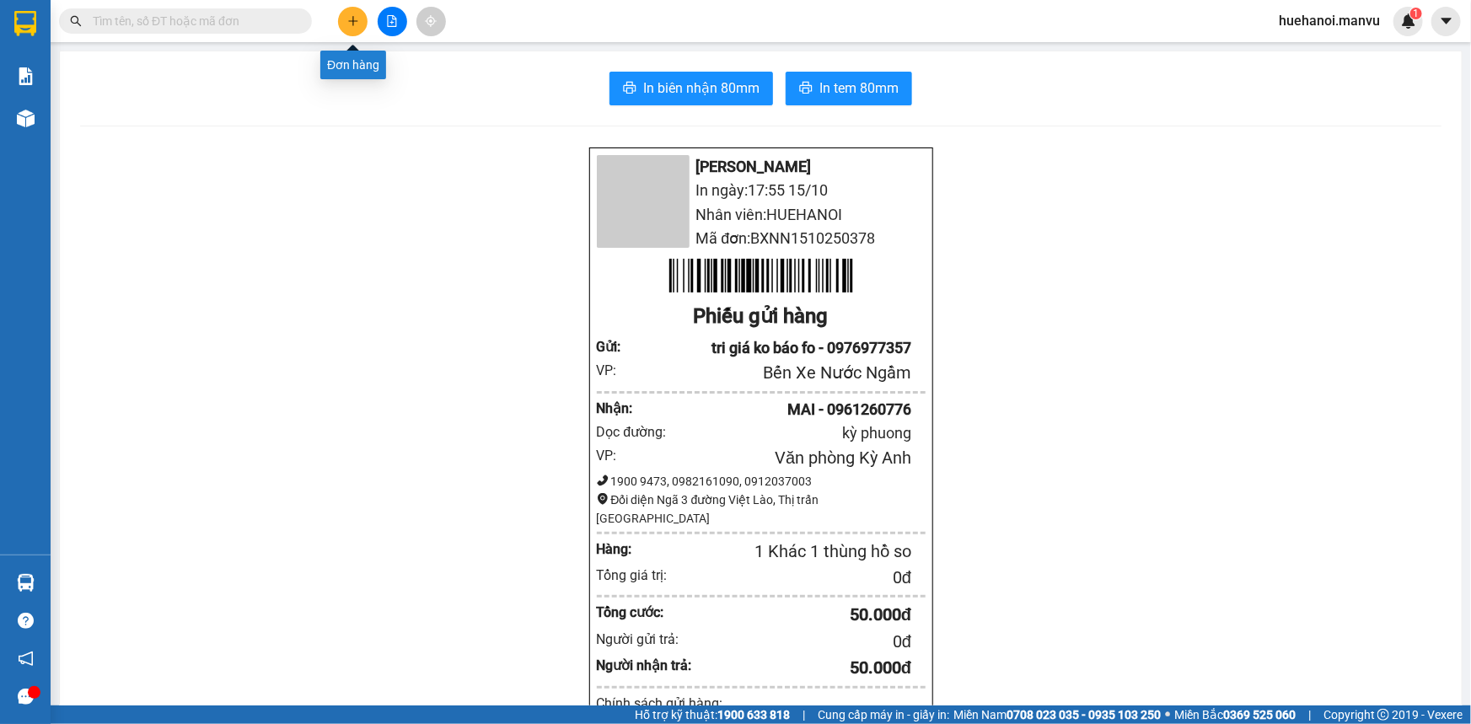
click at [358, 27] on button at bounding box center [352, 21] width 29 height 29
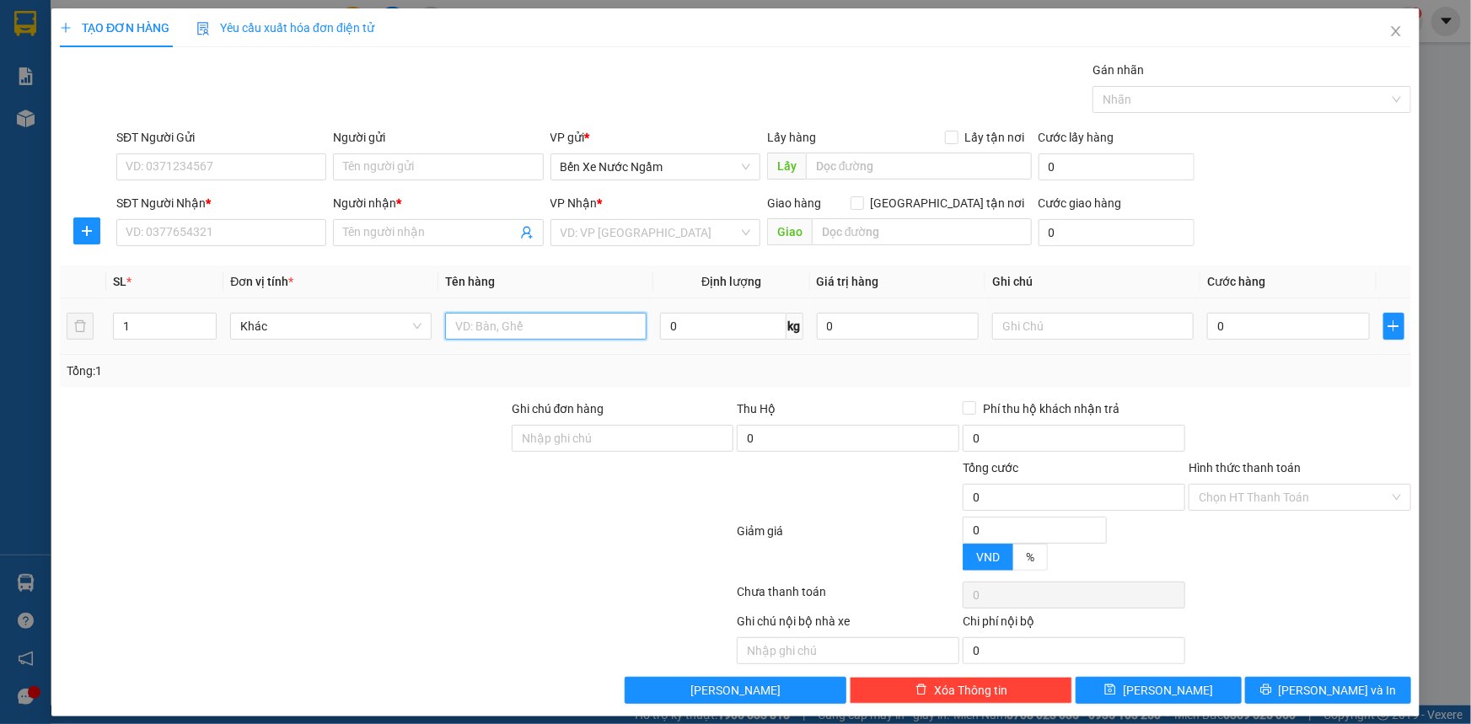
click at [557, 332] on input "text" at bounding box center [545, 326] width 201 height 27
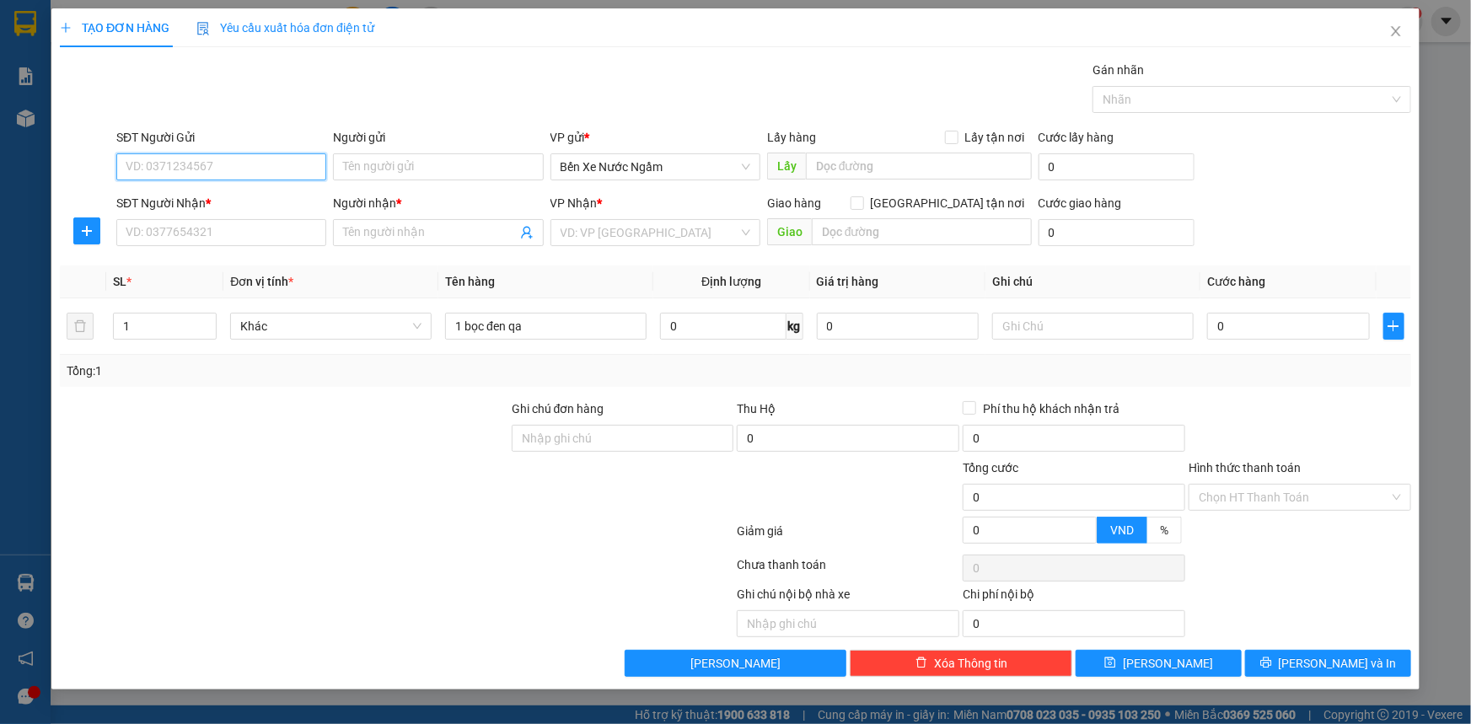
click at [158, 167] on input "SĐT Người Gửi" at bounding box center [221, 166] width 210 height 27
click at [200, 204] on div "0912541727 - tri giá ko báo" at bounding box center [221, 200] width 190 height 19
click at [240, 239] on input "SĐT Người Nhận *" at bounding box center [221, 232] width 210 height 27
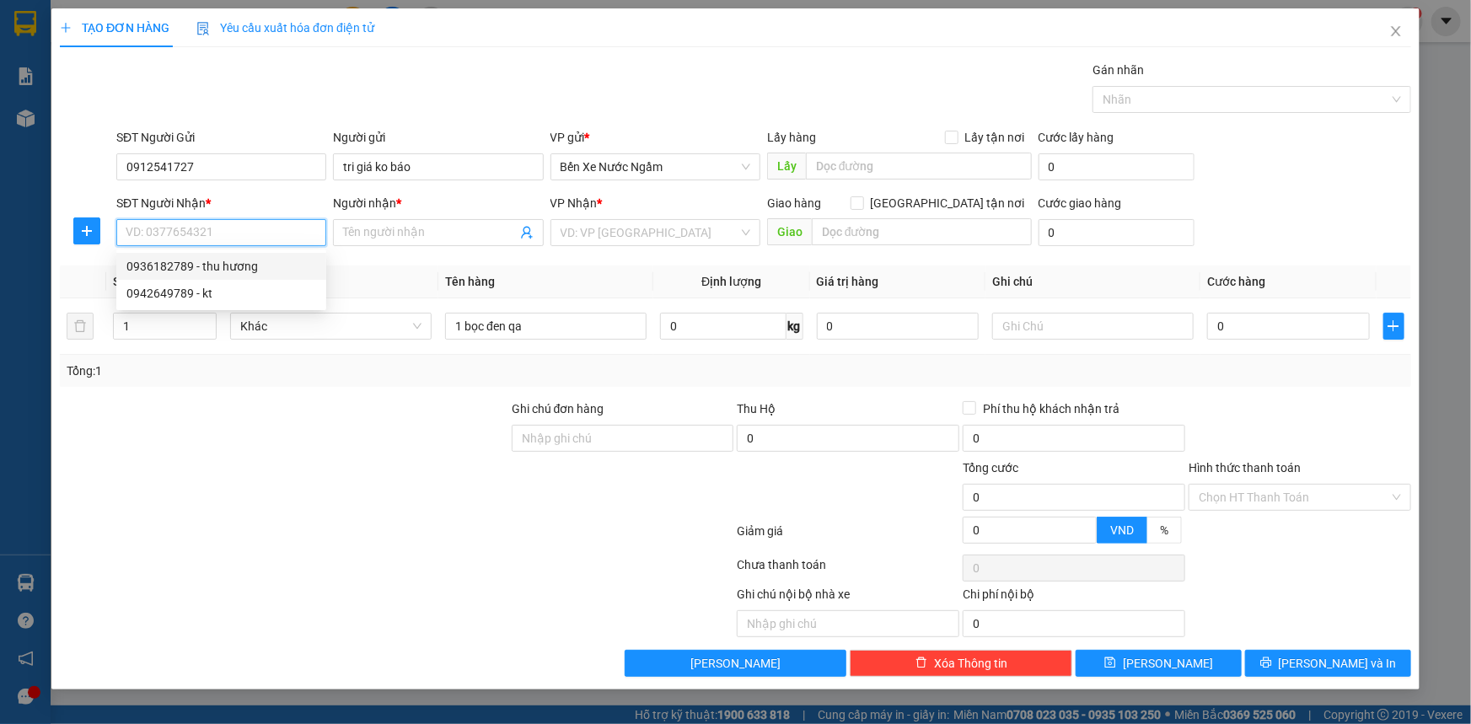
click at [218, 271] on div "0936182789 - thu hương" at bounding box center [221, 266] width 190 height 19
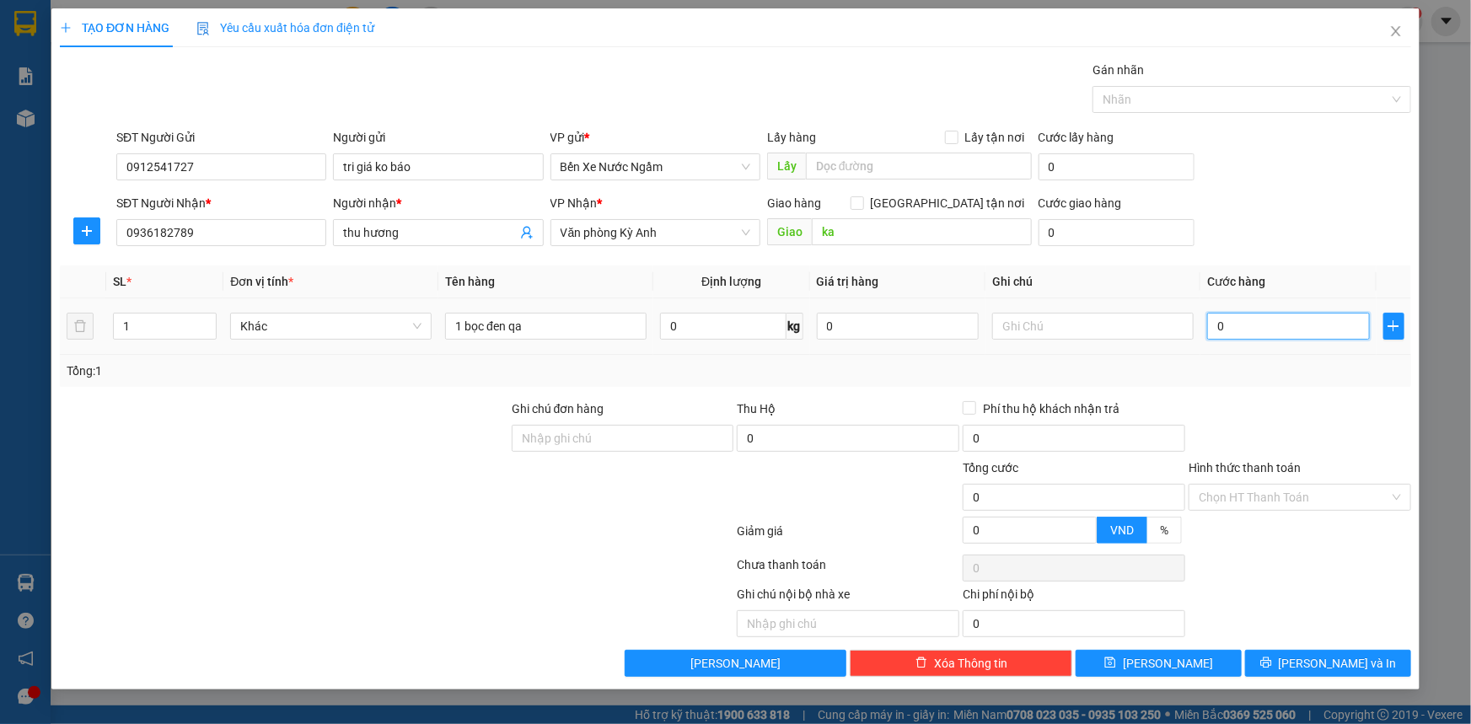
click at [1246, 313] on input "0" at bounding box center [1288, 326] width 163 height 27
click at [1321, 655] on span "[PERSON_NAME] và In" at bounding box center [1337, 663] width 118 height 19
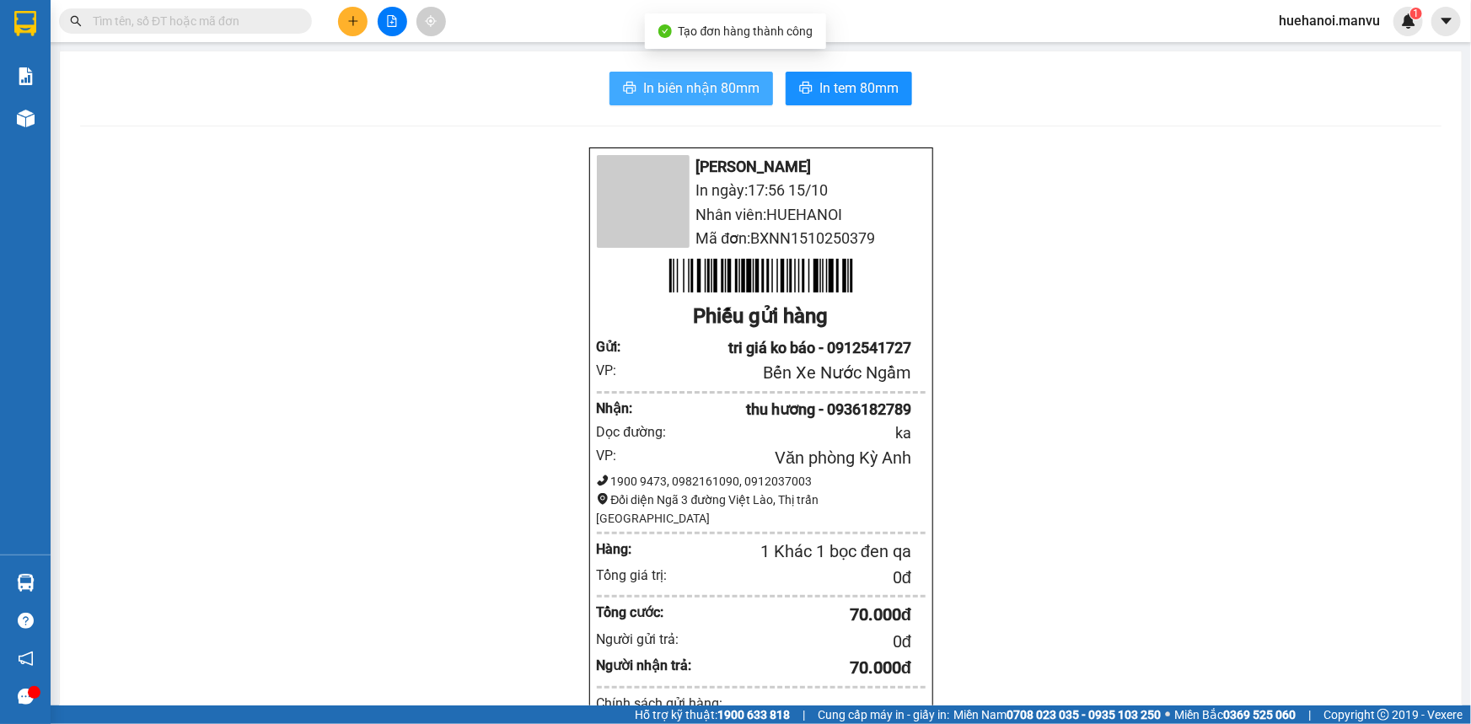
click at [740, 91] on span "In biên nhận 80mm" at bounding box center [701, 88] width 116 height 21
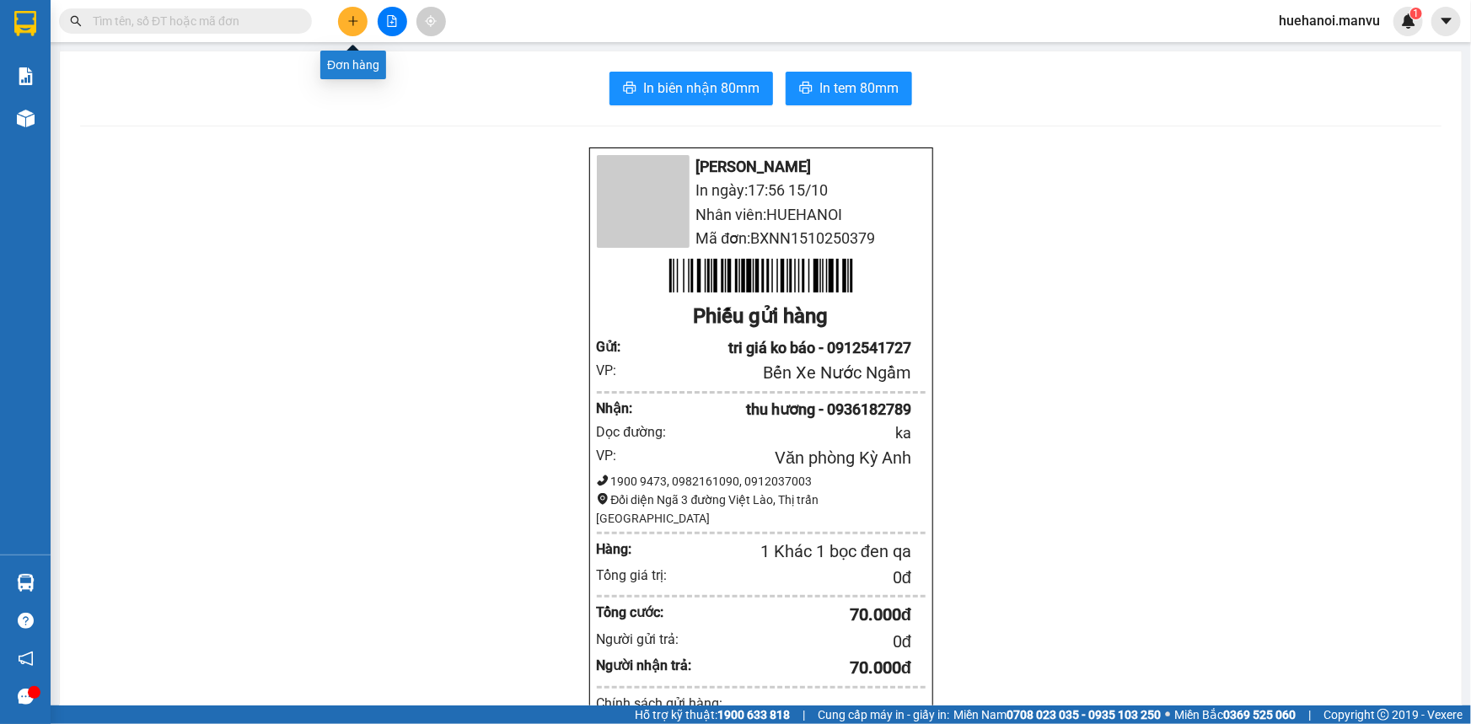
click at [357, 24] on icon "plus" at bounding box center [353, 21] width 12 height 12
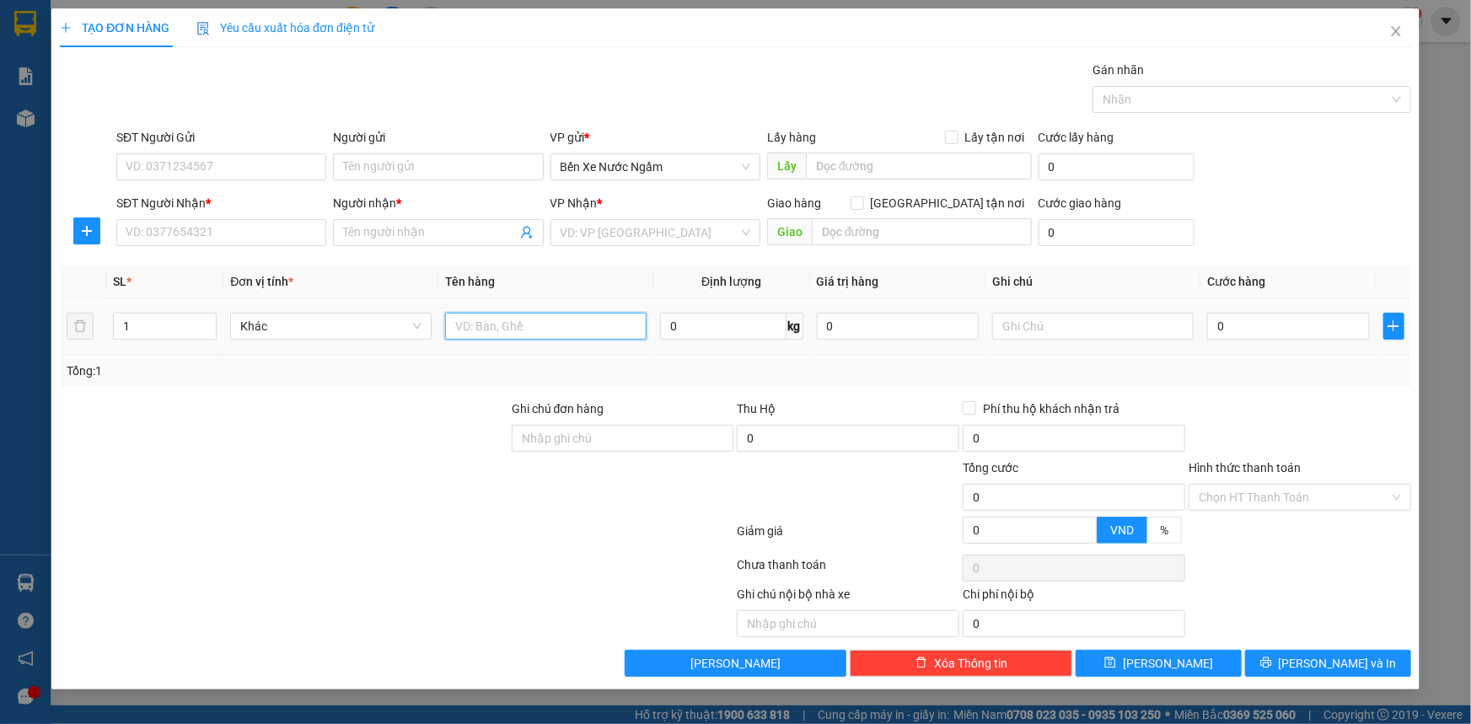
click at [472, 330] on input "text" at bounding box center [545, 326] width 201 height 27
click at [190, 169] on input "SĐT Người Gửi" at bounding box center [221, 166] width 210 height 27
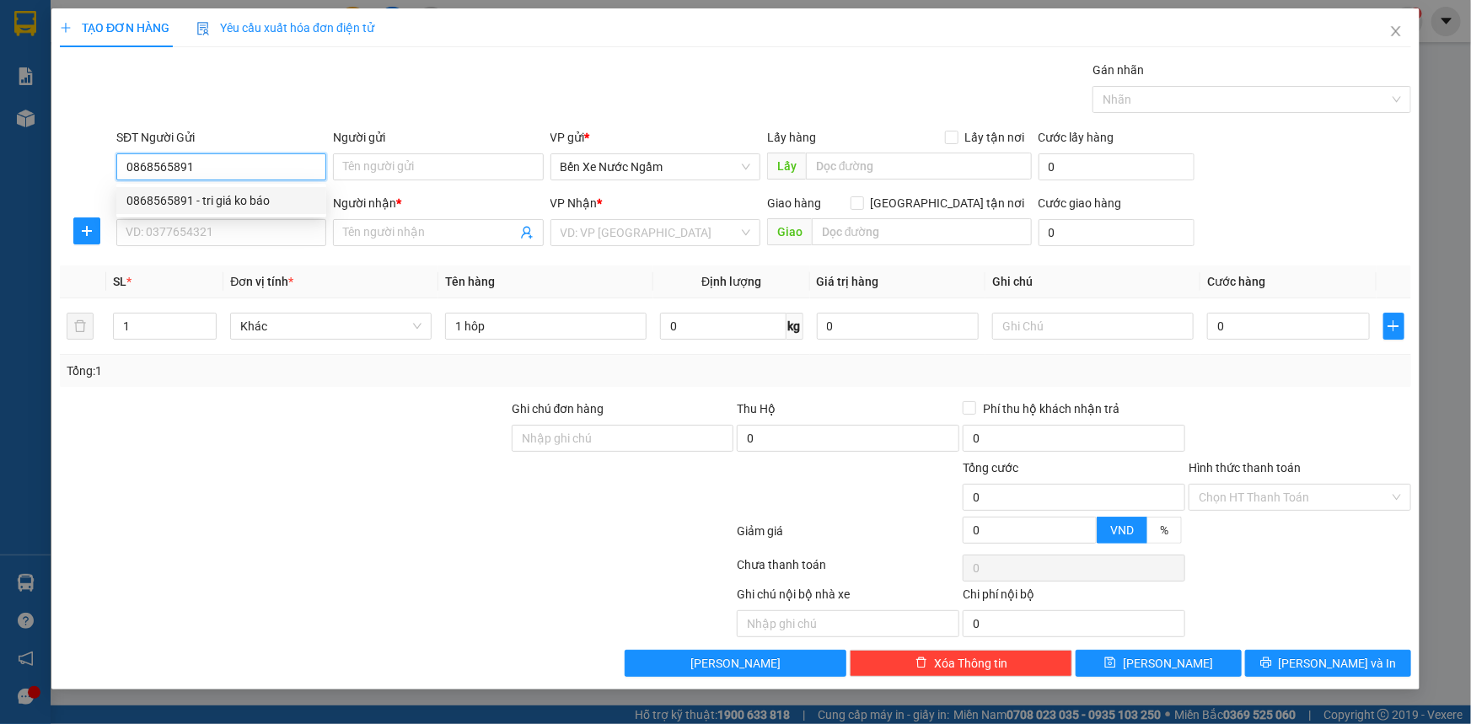
click at [173, 204] on div "0868565891 - tri giá ko báo" at bounding box center [221, 200] width 190 height 19
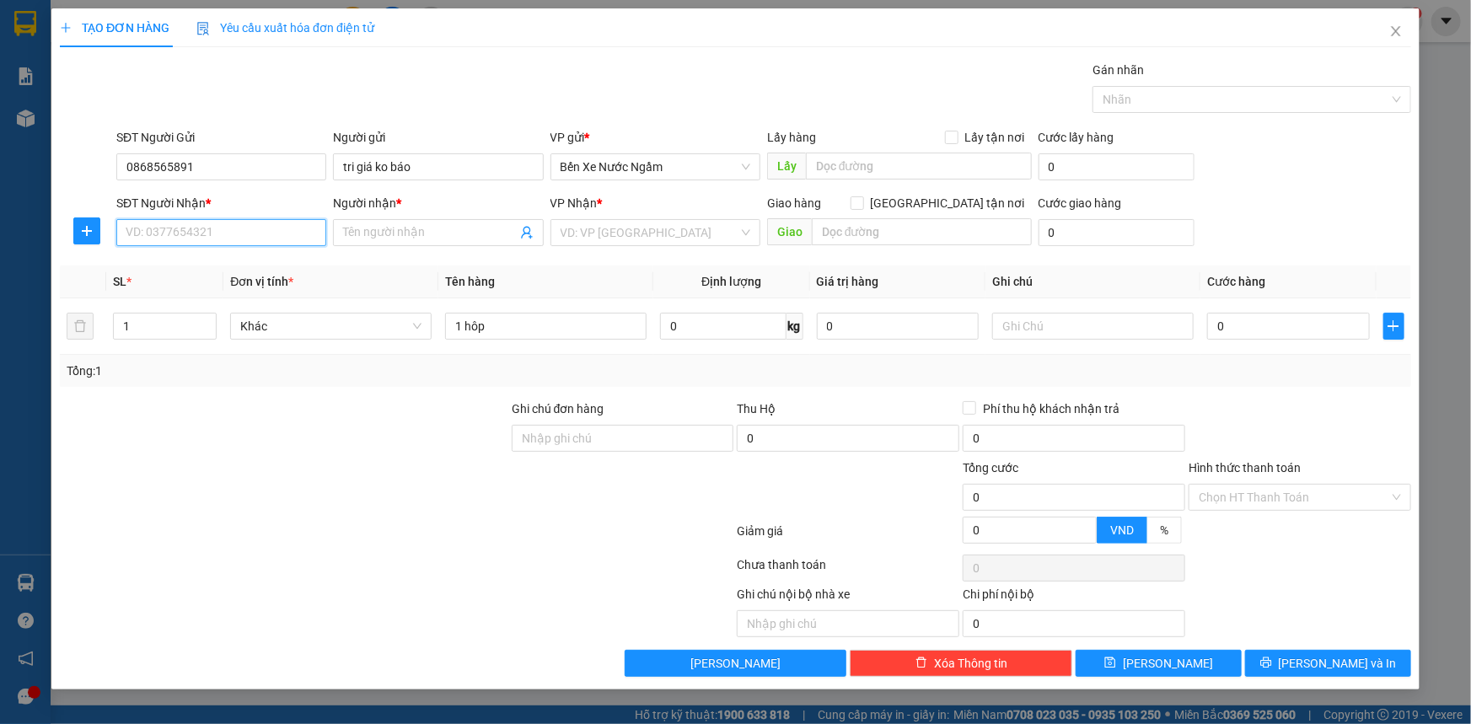
click at [169, 238] on input "SĐT Người Nhận *" at bounding box center [221, 232] width 210 height 27
click at [206, 274] on div "0961870736 - nhật" at bounding box center [221, 266] width 190 height 19
click at [1235, 330] on input "0" at bounding box center [1288, 326] width 163 height 27
click at [1294, 501] on input "Hình thức thanh toán" at bounding box center [1293, 497] width 190 height 25
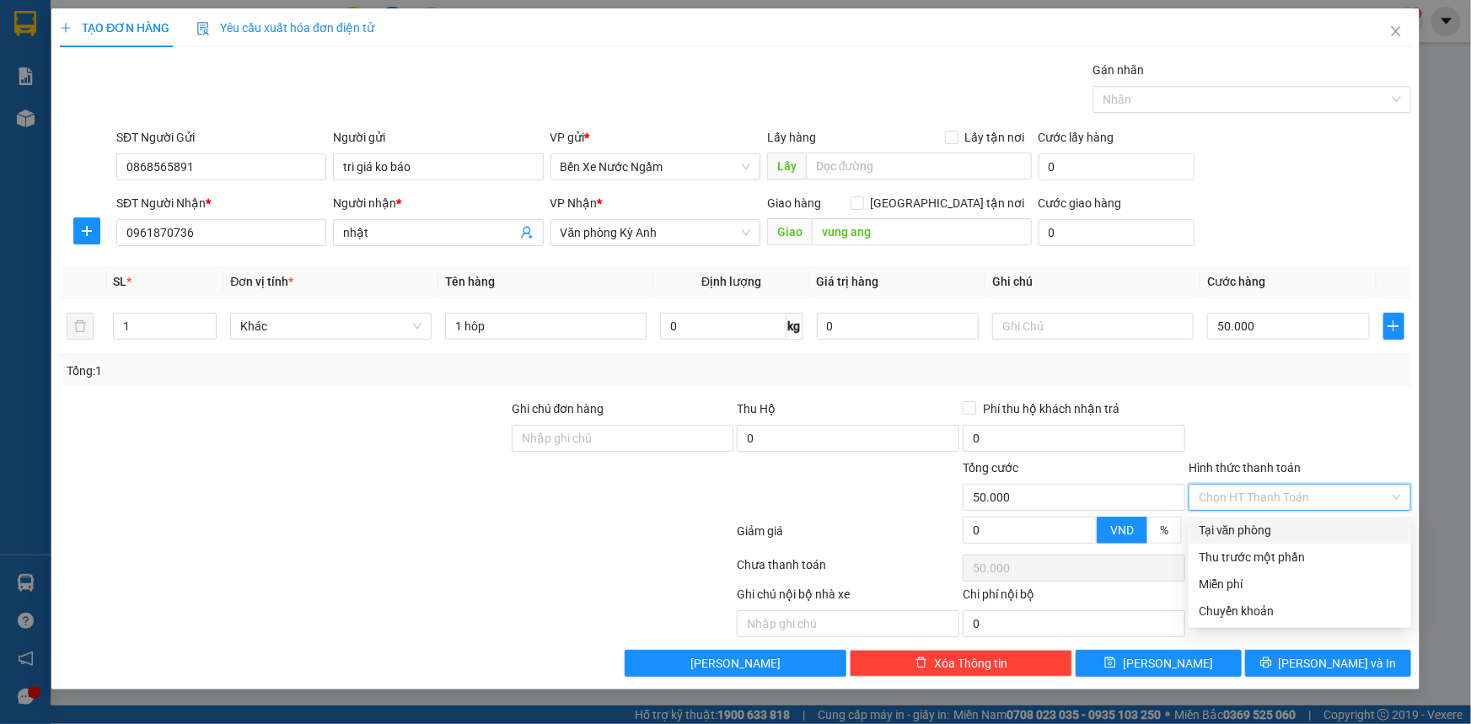
click at [1254, 528] on div "Tại văn phòng" at bounding box center [1299, 530] width 202 height 19
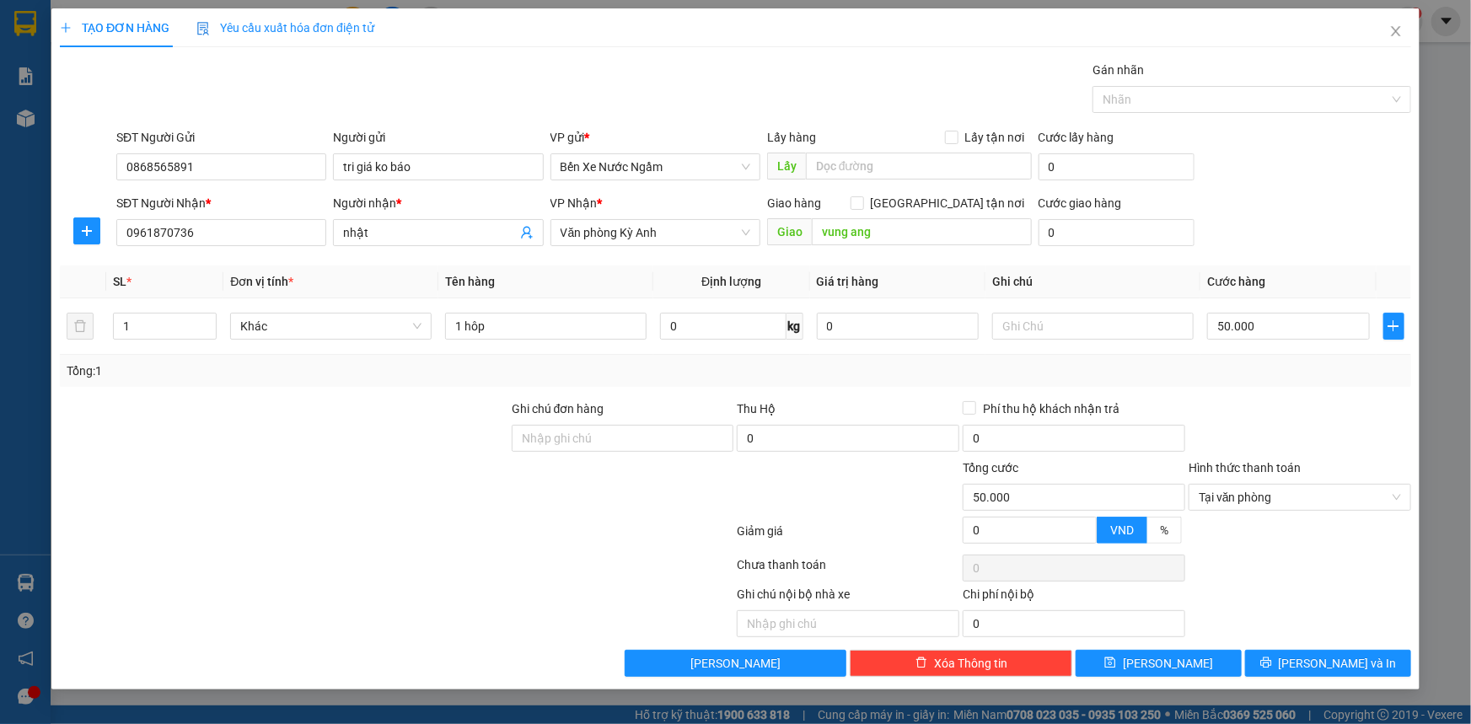
click at [1311, 678] on div "TẠO ĐƠN HÀNG Yêu cầu xuất hóa đơn điện tử Transit Pickup Surcharge Ids Transit …" at bounding box center [735, 348] width 1368 height 681
click at [1311, 662] on button "[PERSON_NAME] và In" at bounding box center [1328, 663] width 166 height 27
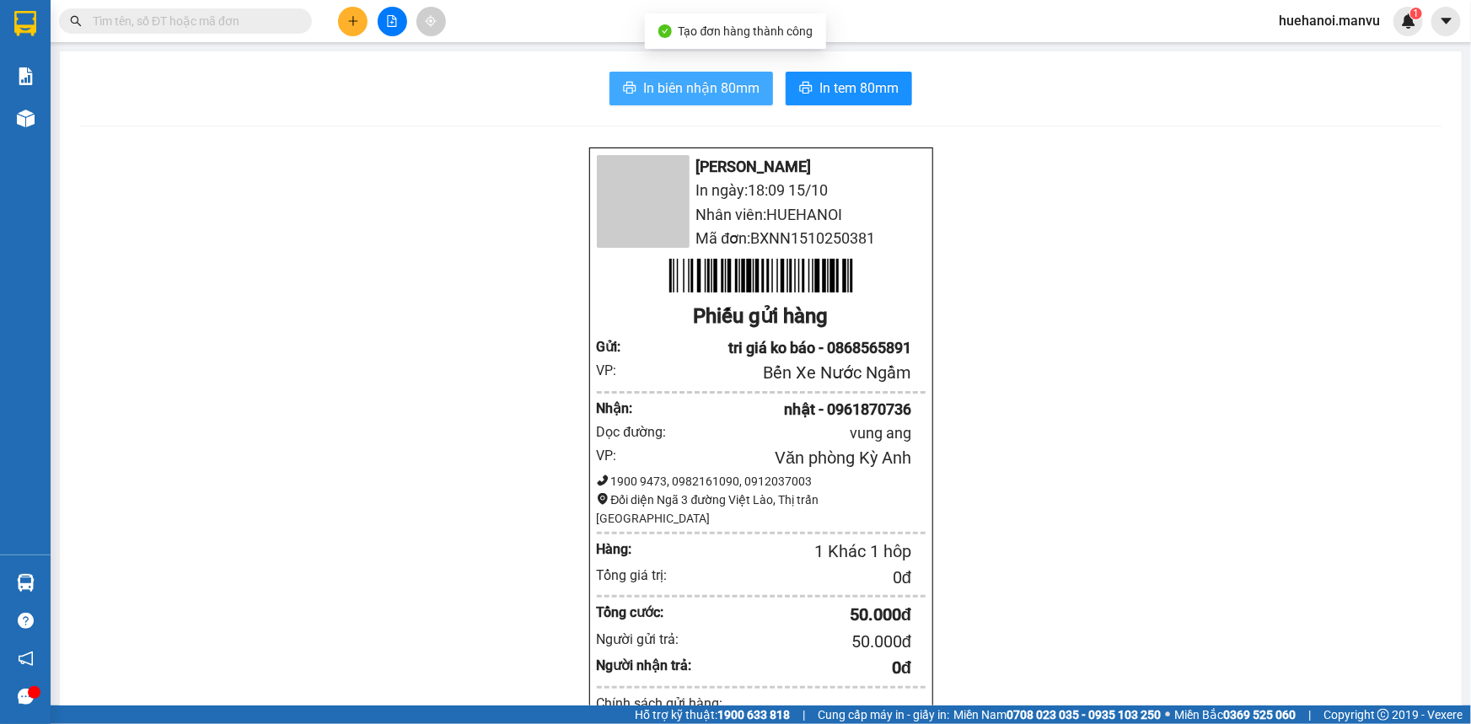
click at [746, 100] on button "In biên nhận 80mm" at bounding box center [690, 89] width 163 height 34
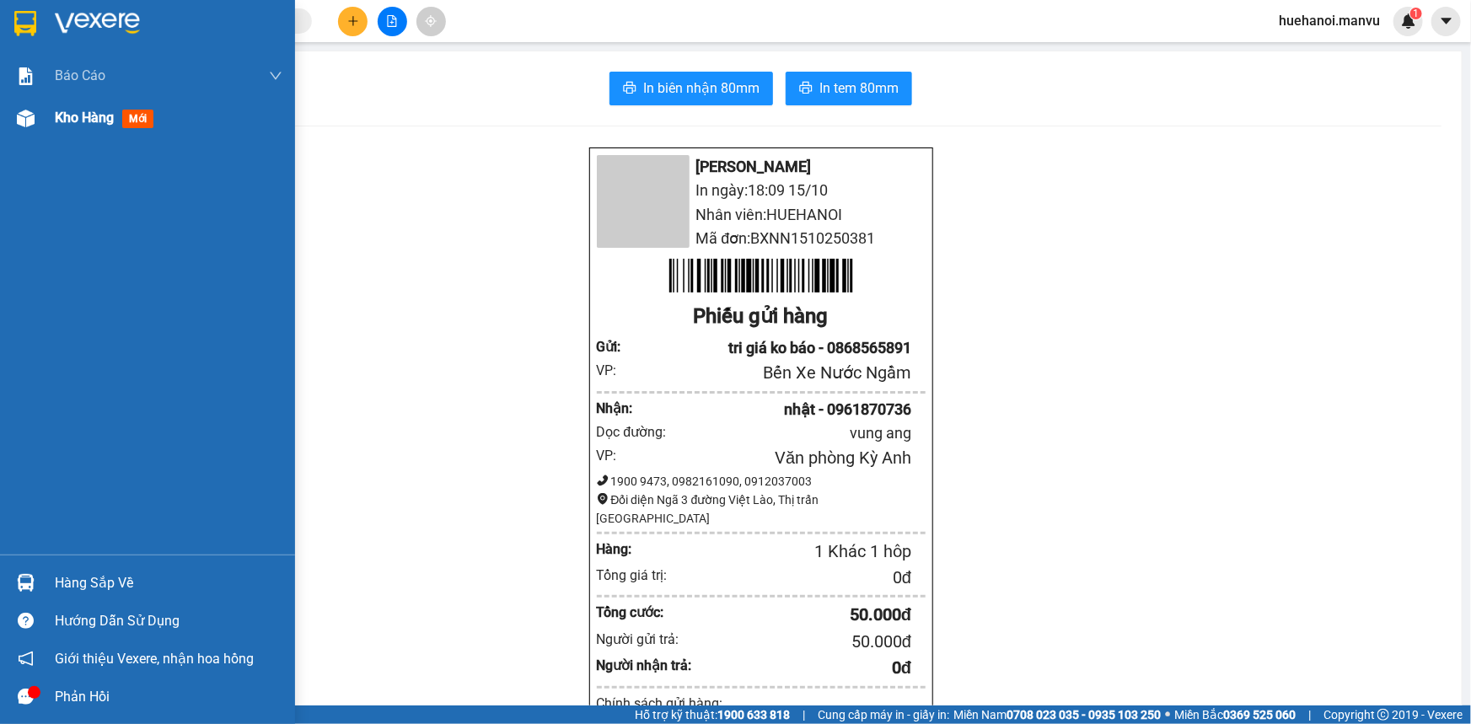
click at [72, 119] on span "Kho hàng" at bounding box center [84, 118] width 59 height 16
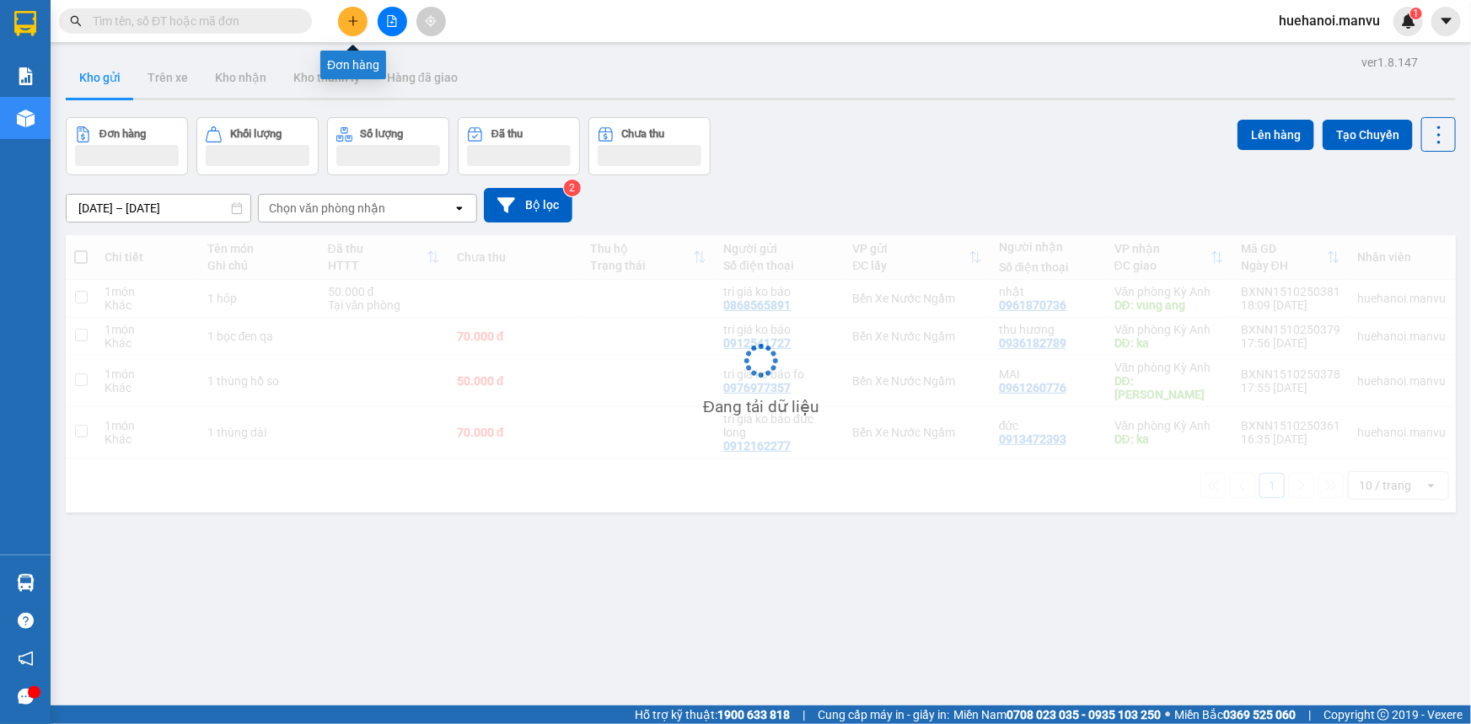
click at [359, 19] on button at bounding box center [352, 21] width 29 height 29
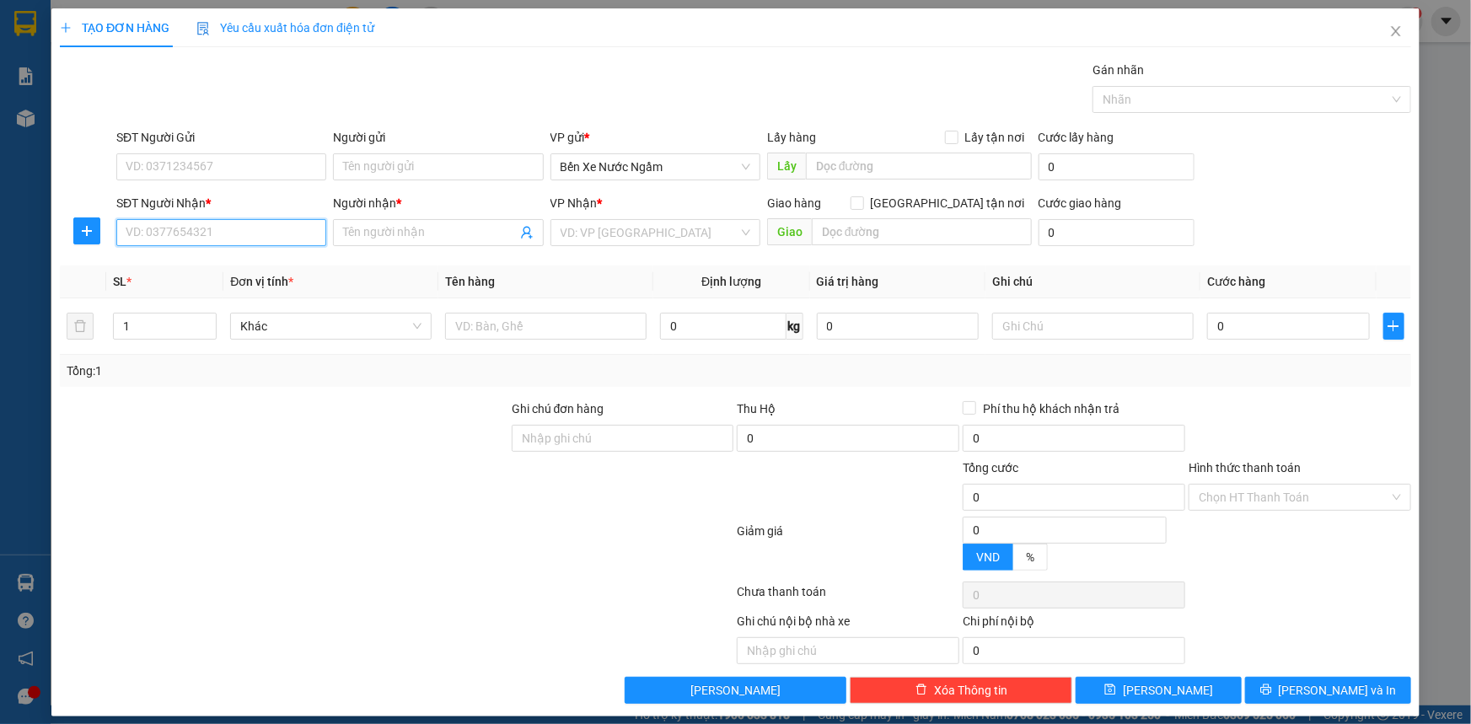
click at [253, 228] on input "SĐT Người Nhận *" at bounding box center [221, 232] width 210 height 27
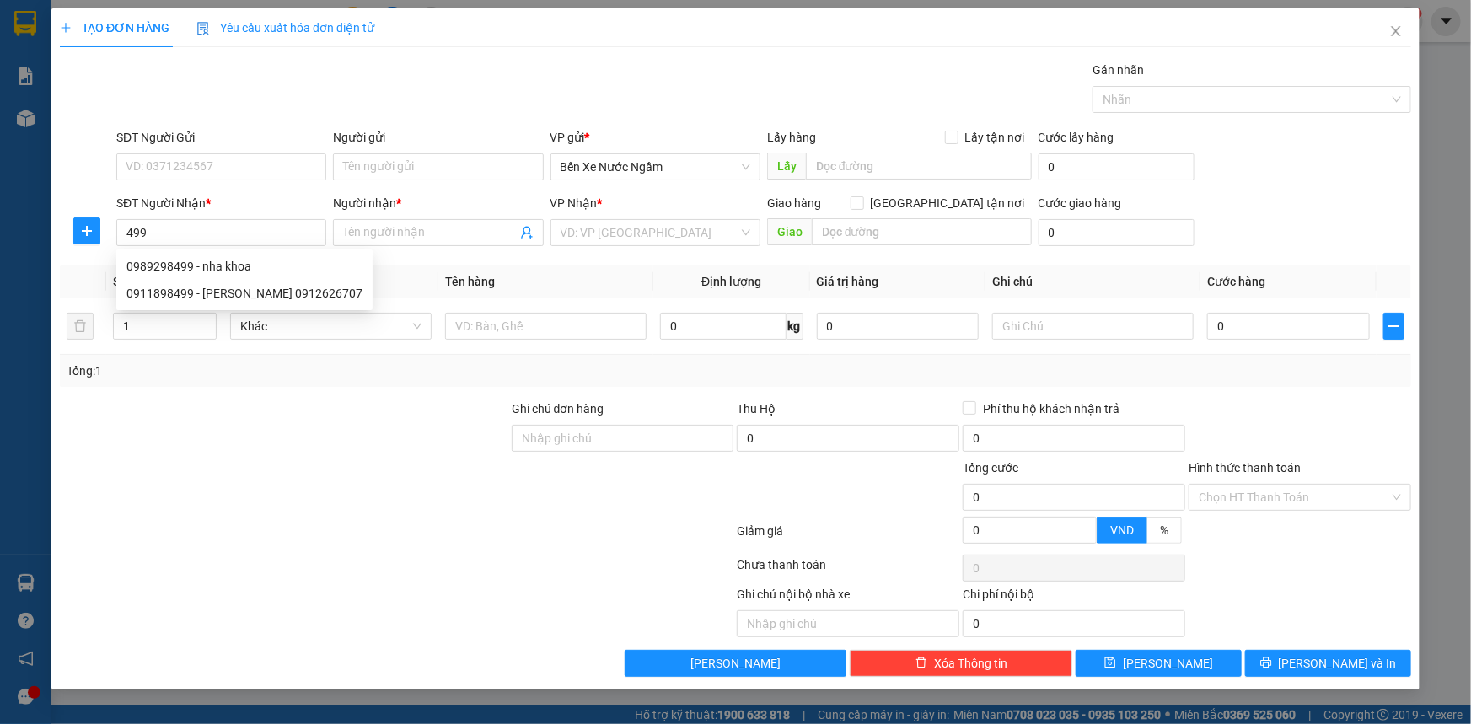
click at [253, 238] on input "499" at bounding box center [221, 232] width 210 height 27
click at [227, 270] on div "0989298499 - nha khoa" at bounding box center [244, 266] width 236 height 19
type input "0989298499"
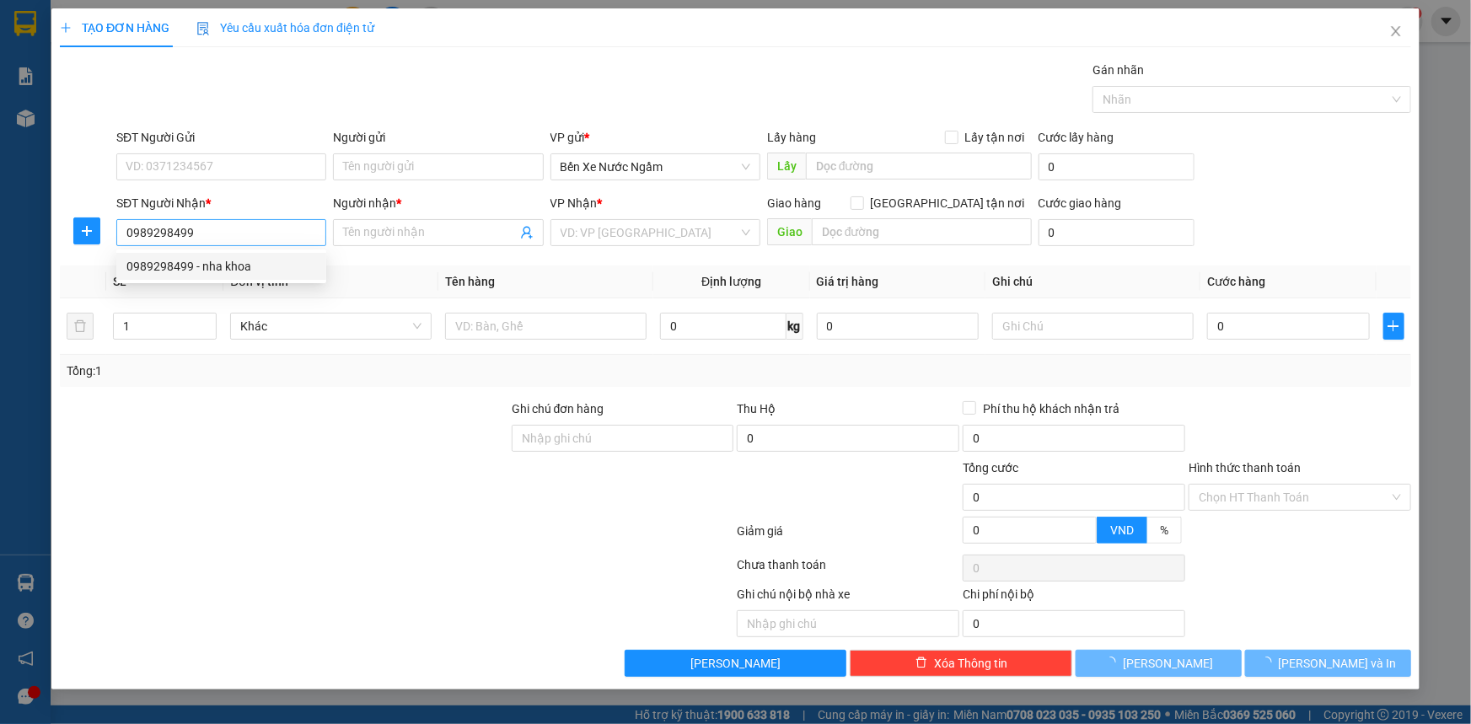
type input "nha khoa"
type input "ka"
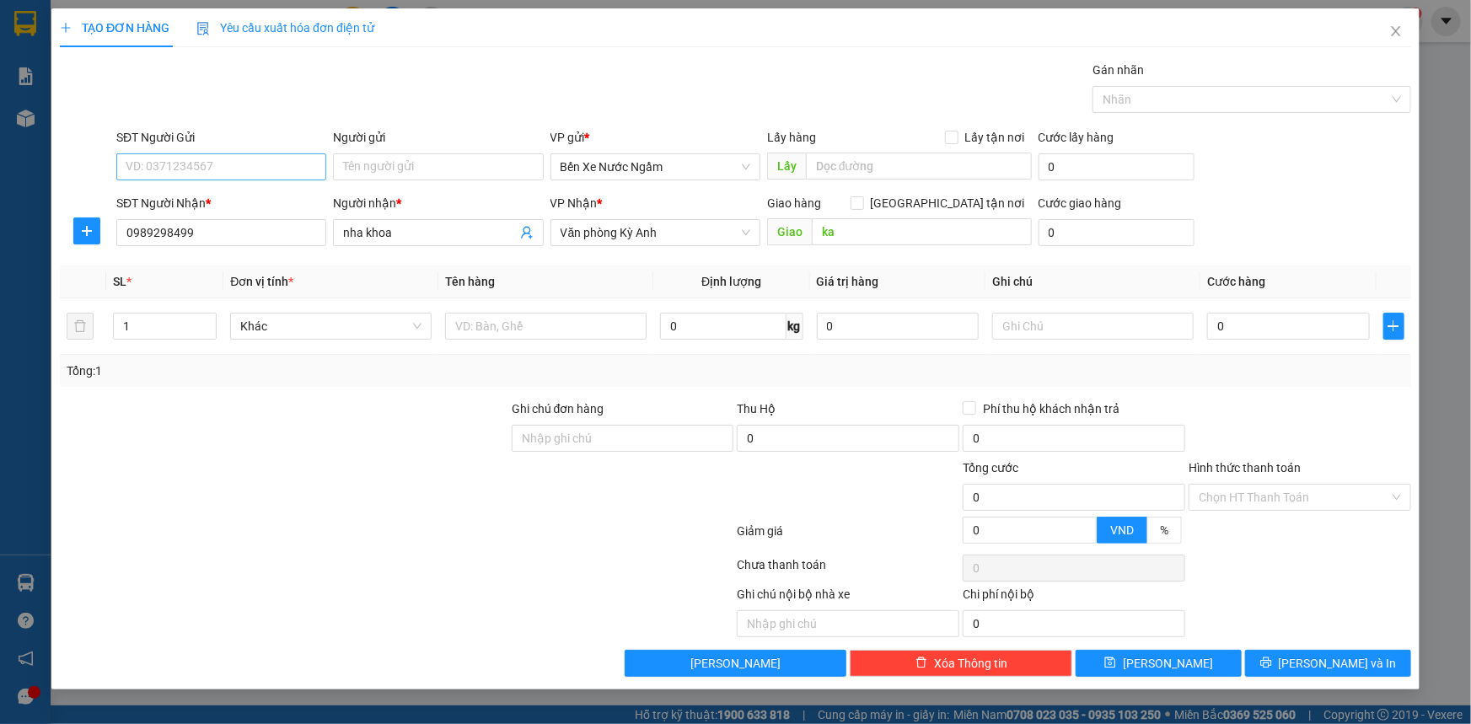
type input "0989298499"
click at [228, 174] on input "SĐT Người Gửi" at bounding box center [221, 166] width 210 height 27
click at [253, 261] on div "0918344488 - tri giá ko báo tuấn hùng" at bounding box center [226, 254] width 200 height 19
type input "0918344488"
type input "tri giá ko báo tuấn hùng"
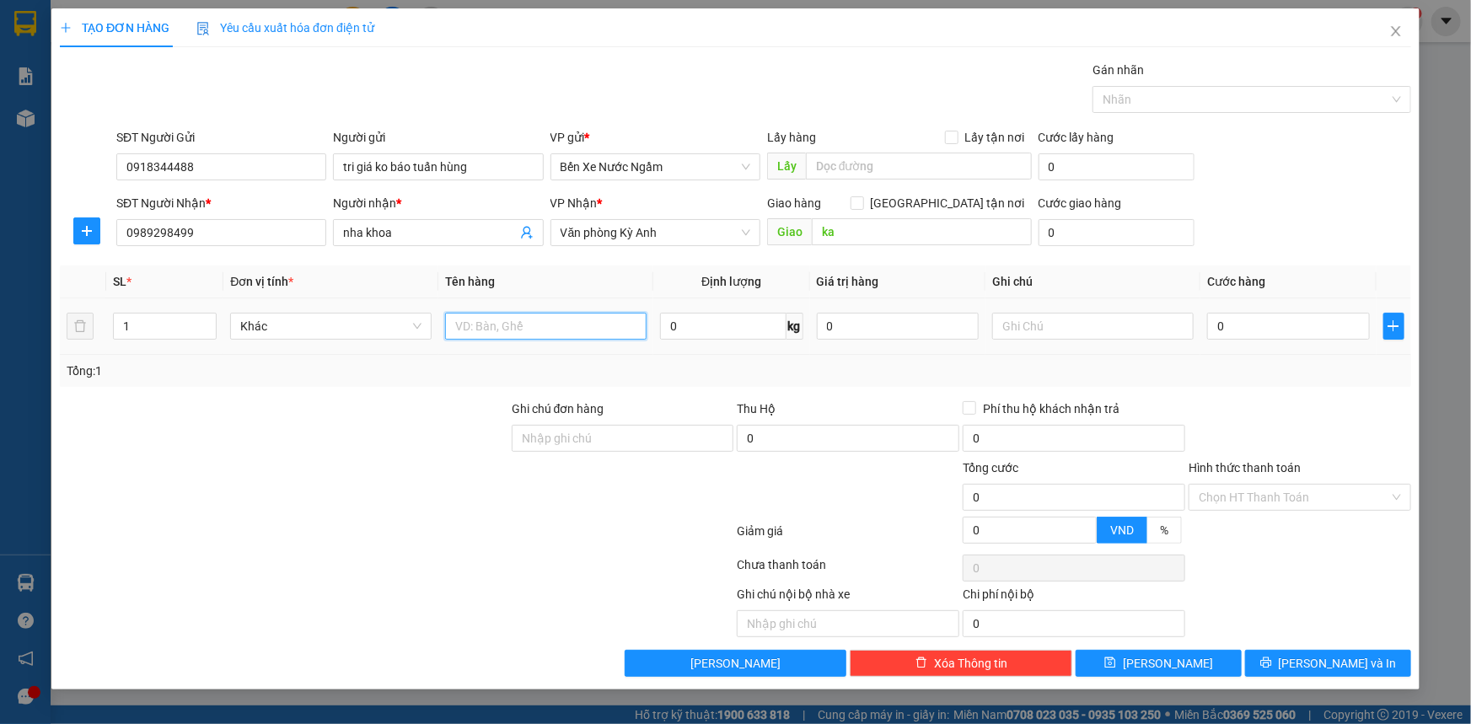
click at [571, 329] on input "text" at bounding box center [545, 326] width 201 height 27
type input "1 hôp"
click at [1267, 324] on input "0" at bounding box center [1288, 326] width 163 height 27
type input "5"
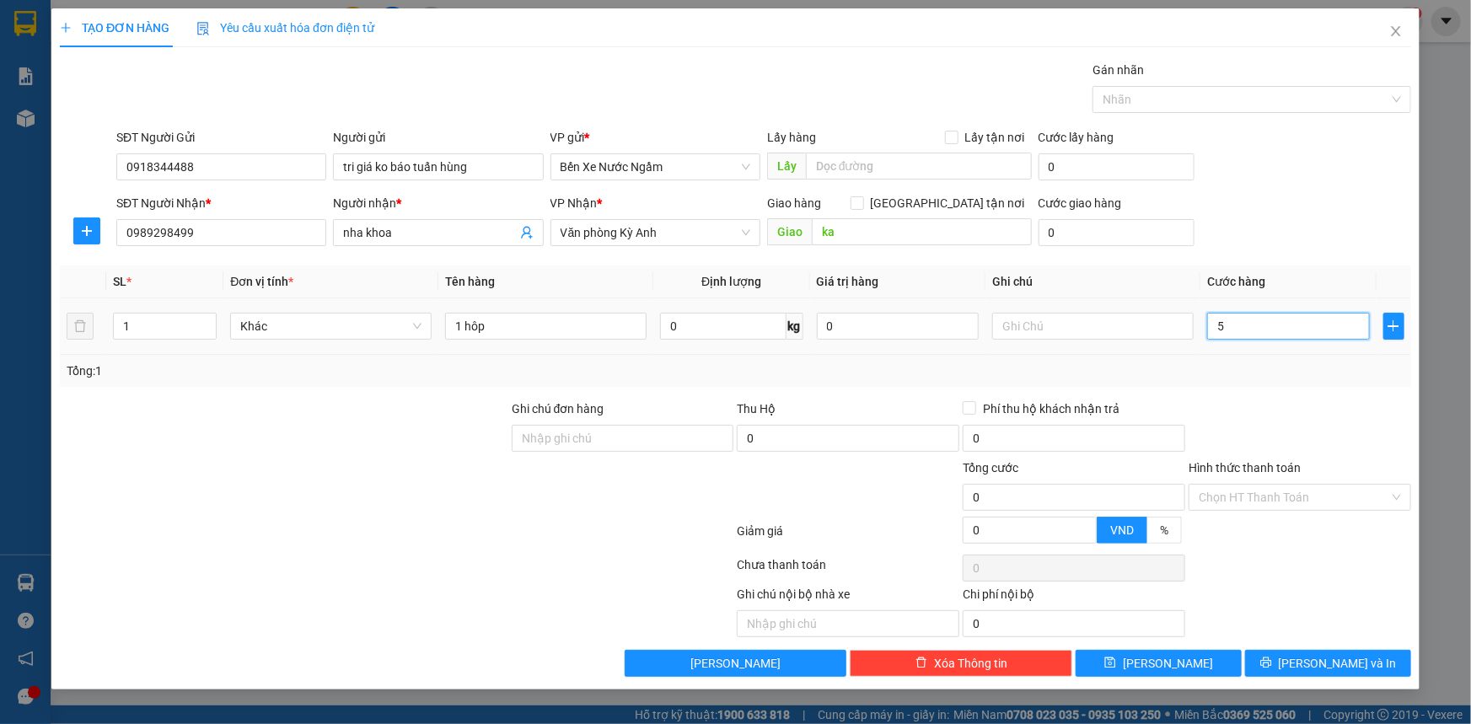
type input "5"
type input "50"
type input "500"
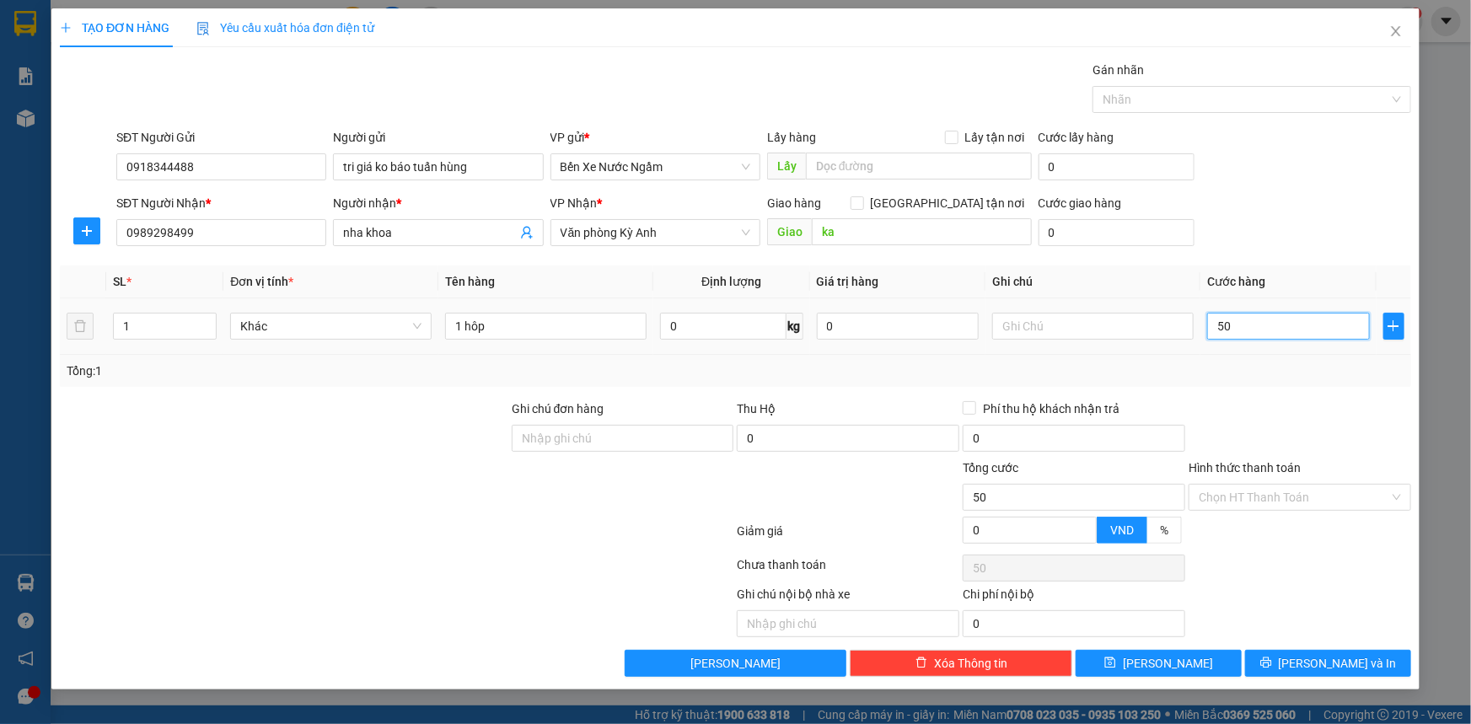
type input "500"
type input "5.000"
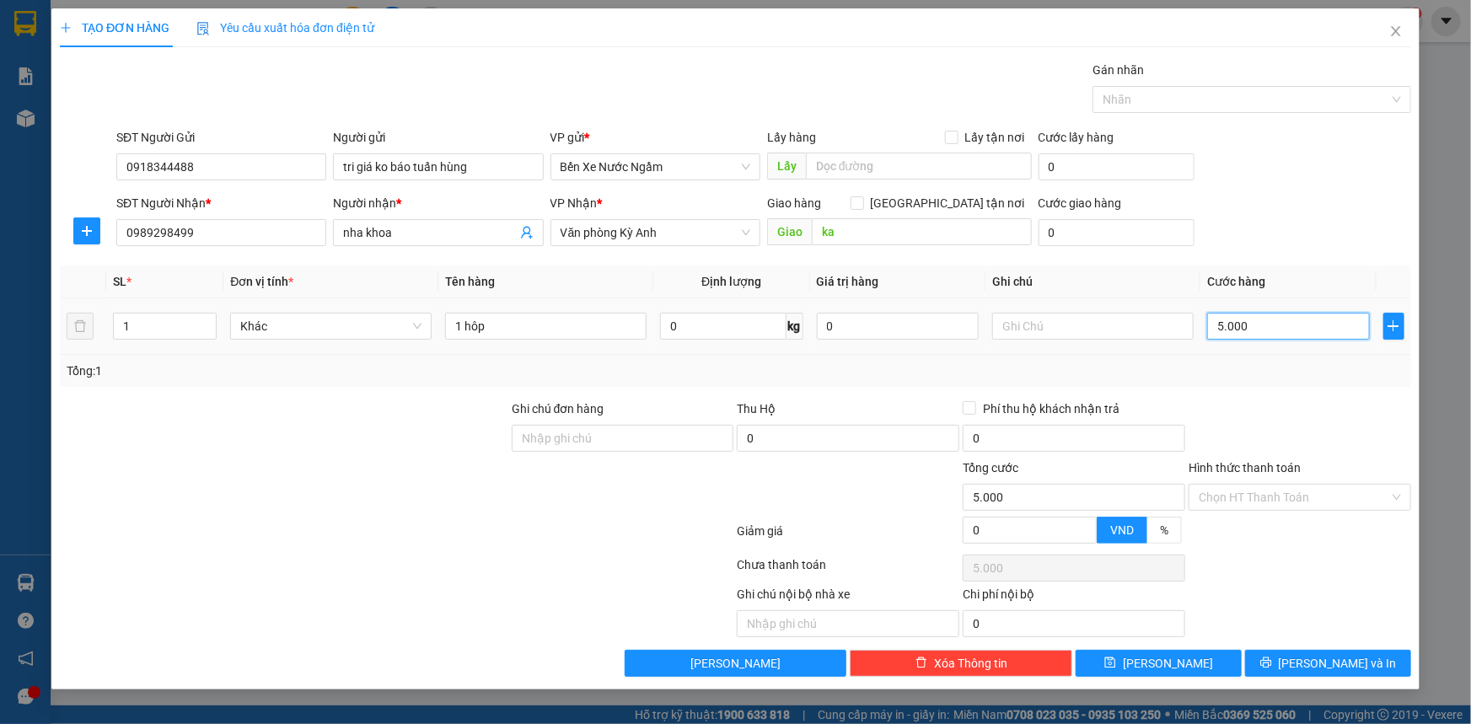
type input "50.000"
click at [1265, 496] on input "Hình thức thanh toán" at bounding box center [1293, 497] width 190 height 25
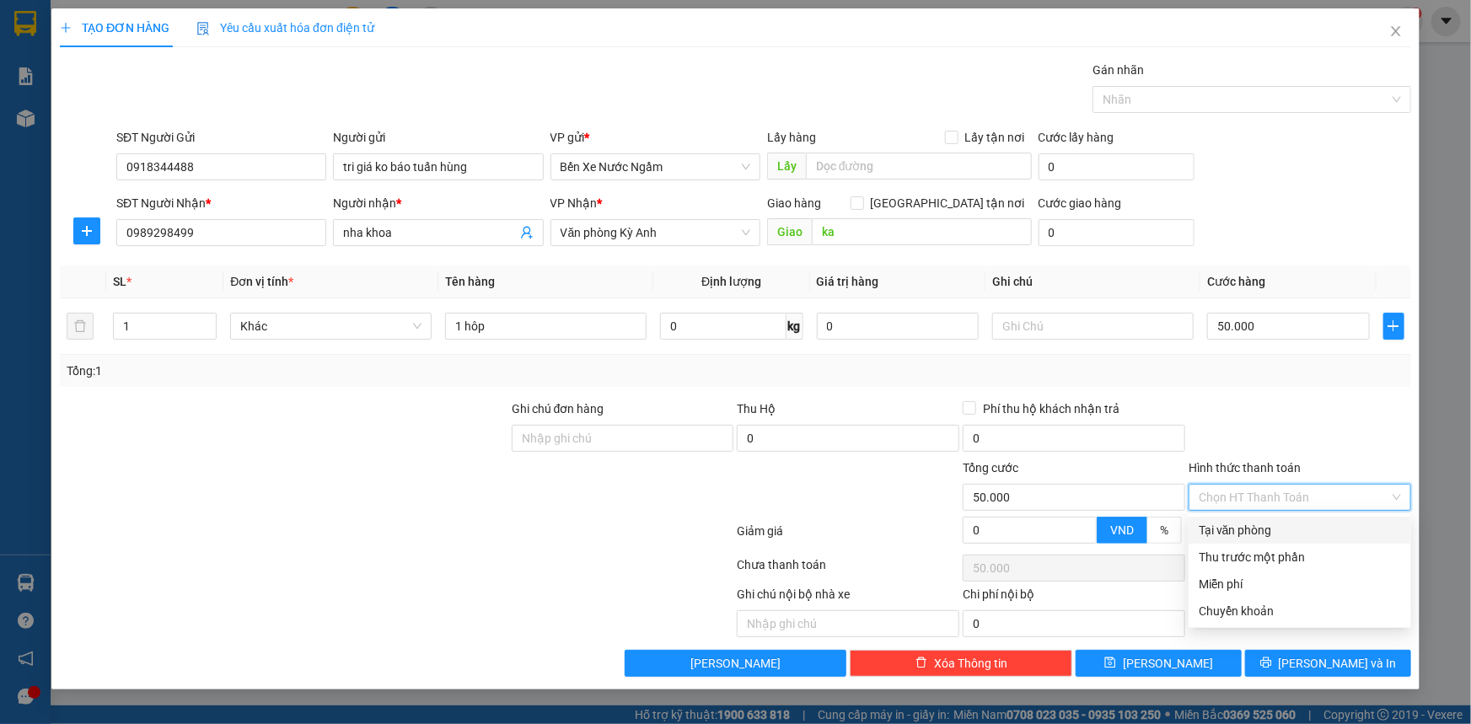
click at [1257, 525] on div "Tại văn phòng" at bounding box center [1299, 530] width 202 height 19
type input "0"
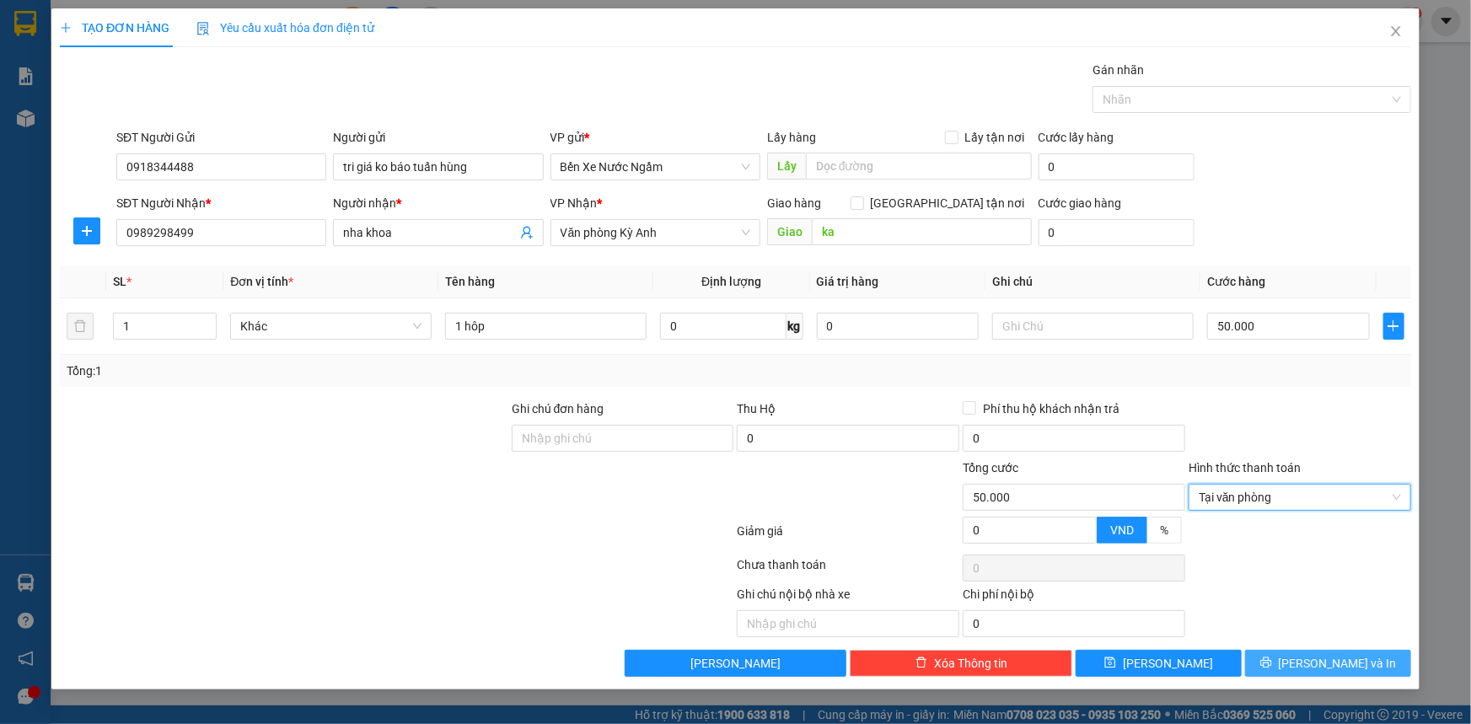
click at [1291, 666] on button "[PERSON_NAME] và In" at bounding box center [1328, 663] width 166 height 27
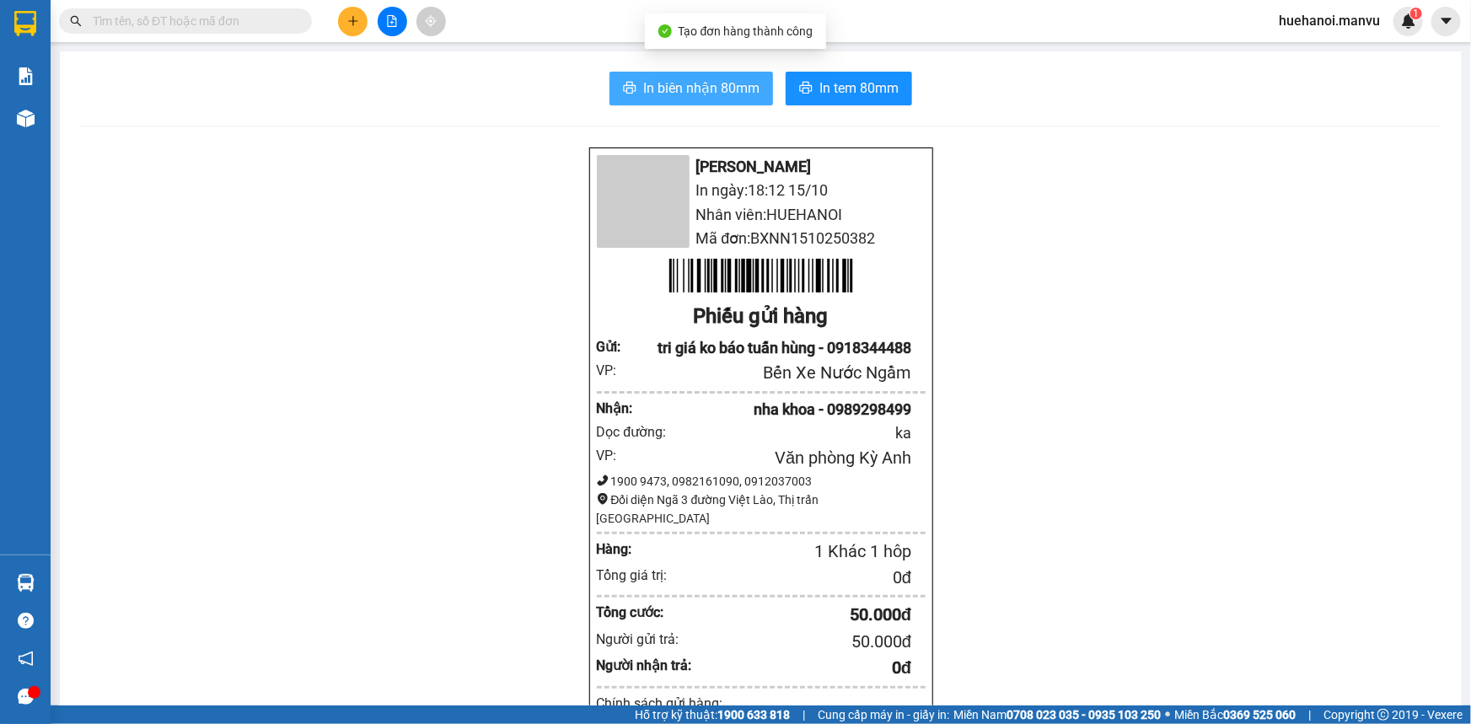
click at [678, 78] on span "In biên nhận 80mm" at bounding box center [701, 88] width 116 height 21
click at [345, 17] on button at bounding box center [352, 21] width 29 height 29
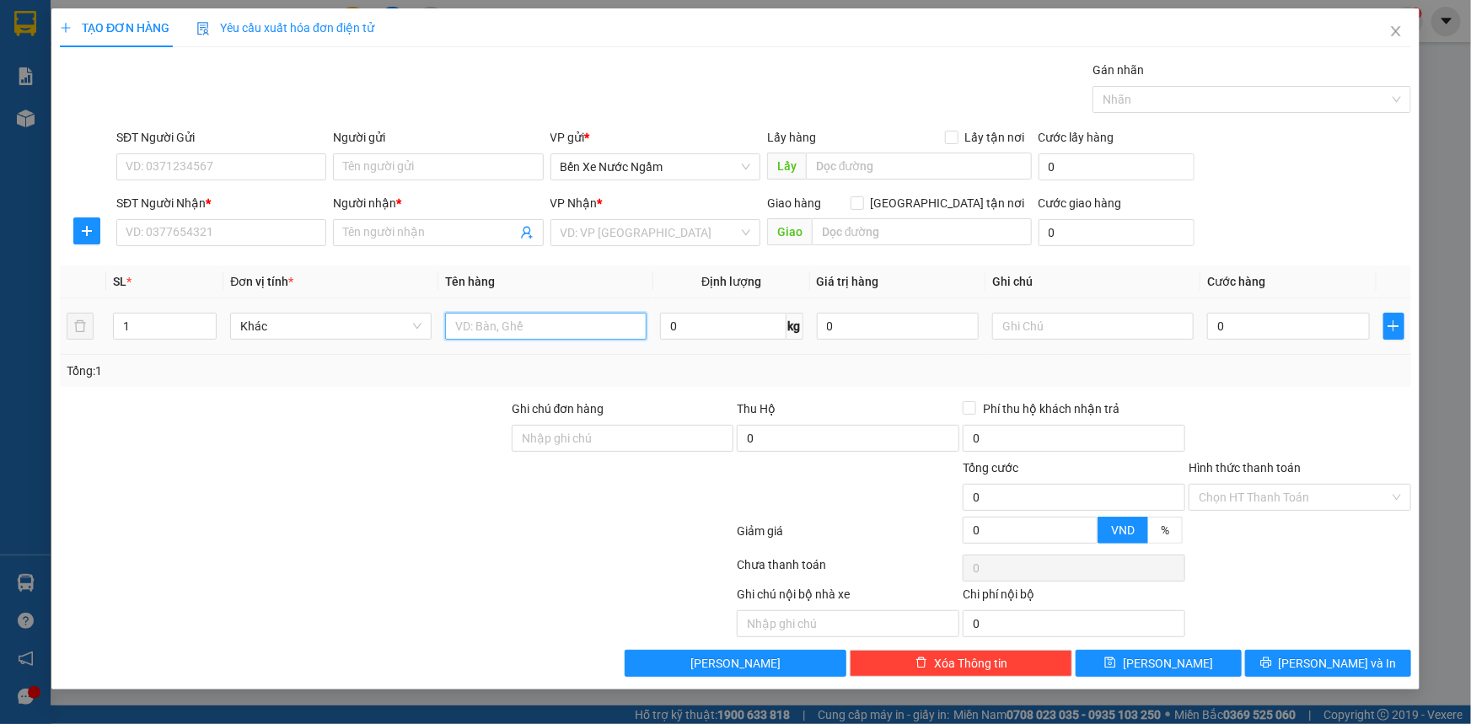
click at [528, 330] on input "text" at bounding box center [545, 326] width 201 height 27
type input "1 bọc đen pt"
click at [233, 234] on input "SĐT Người Nhận *" at bounding box center [221, 232] width 210 height 27
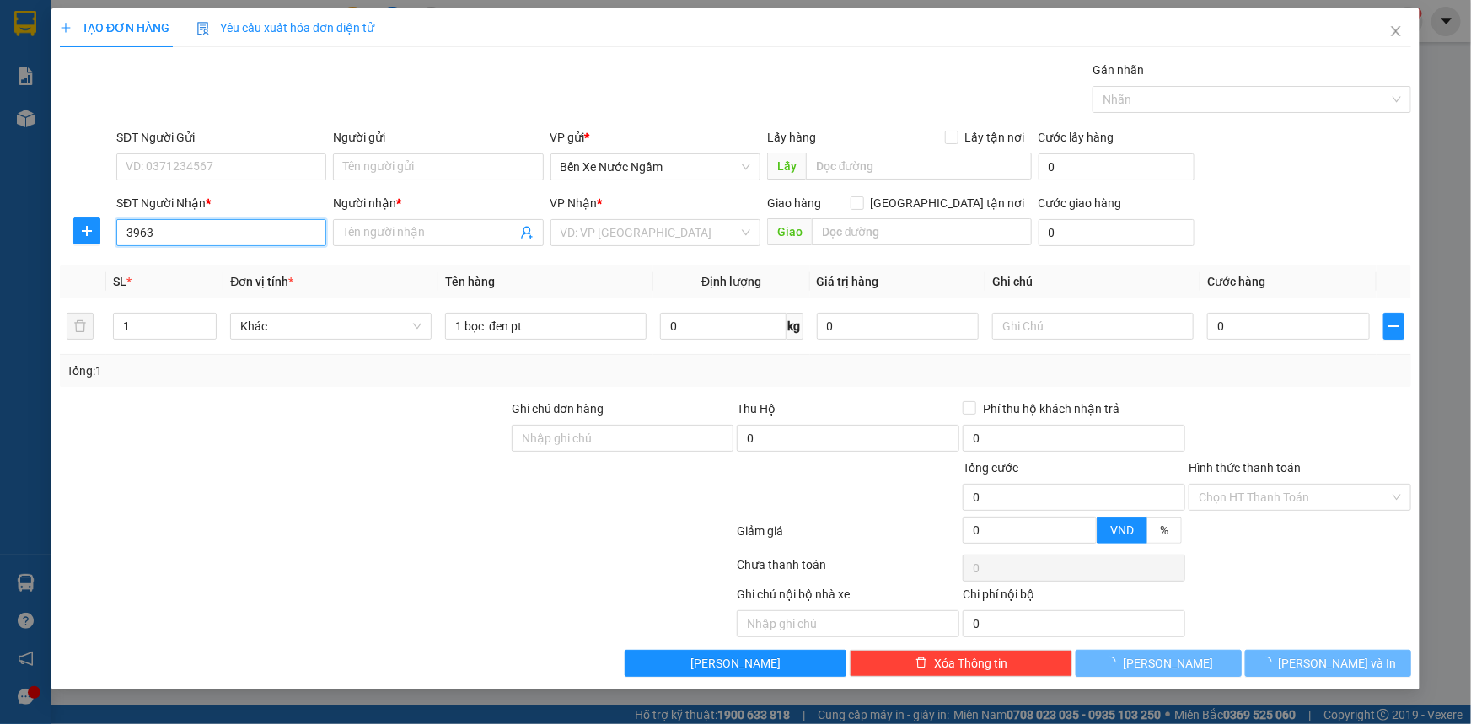
click at [233, 234] on input "3963" at bounding box center [221, 232] width 210 height 27
click at [233, 234] on input "33" at bounding box center [221, 232] width 210 height 27
click at [234, 234] on input "33" at bounding box center [221, 232] width 210 height 27
click at [234, 234] on input "393" at bounding box center [221, 232] width 210 height 27
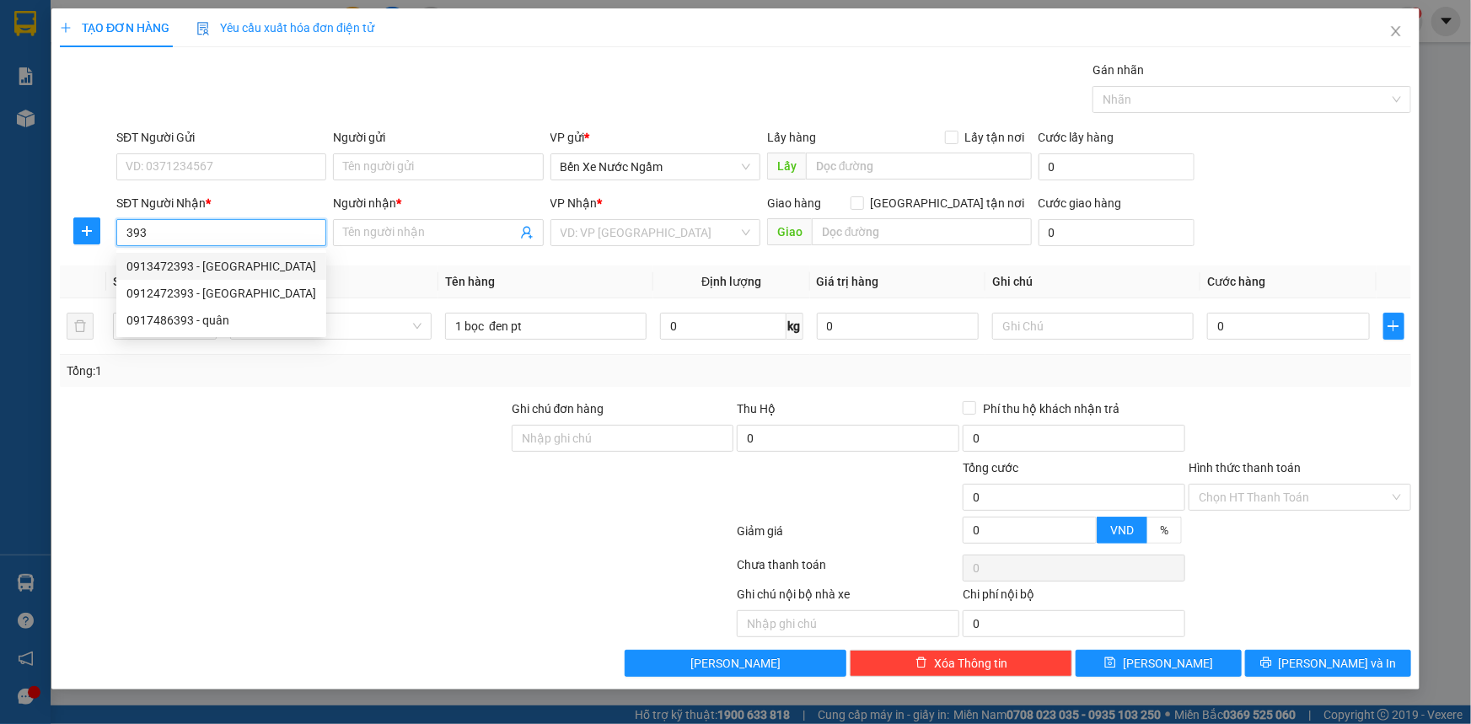
click at [196, 266] on div "0913472393 - [GEOGRAPHIC_DATA]" at bounding box center [221, 266] width 190 height 19
type input "0913472393"
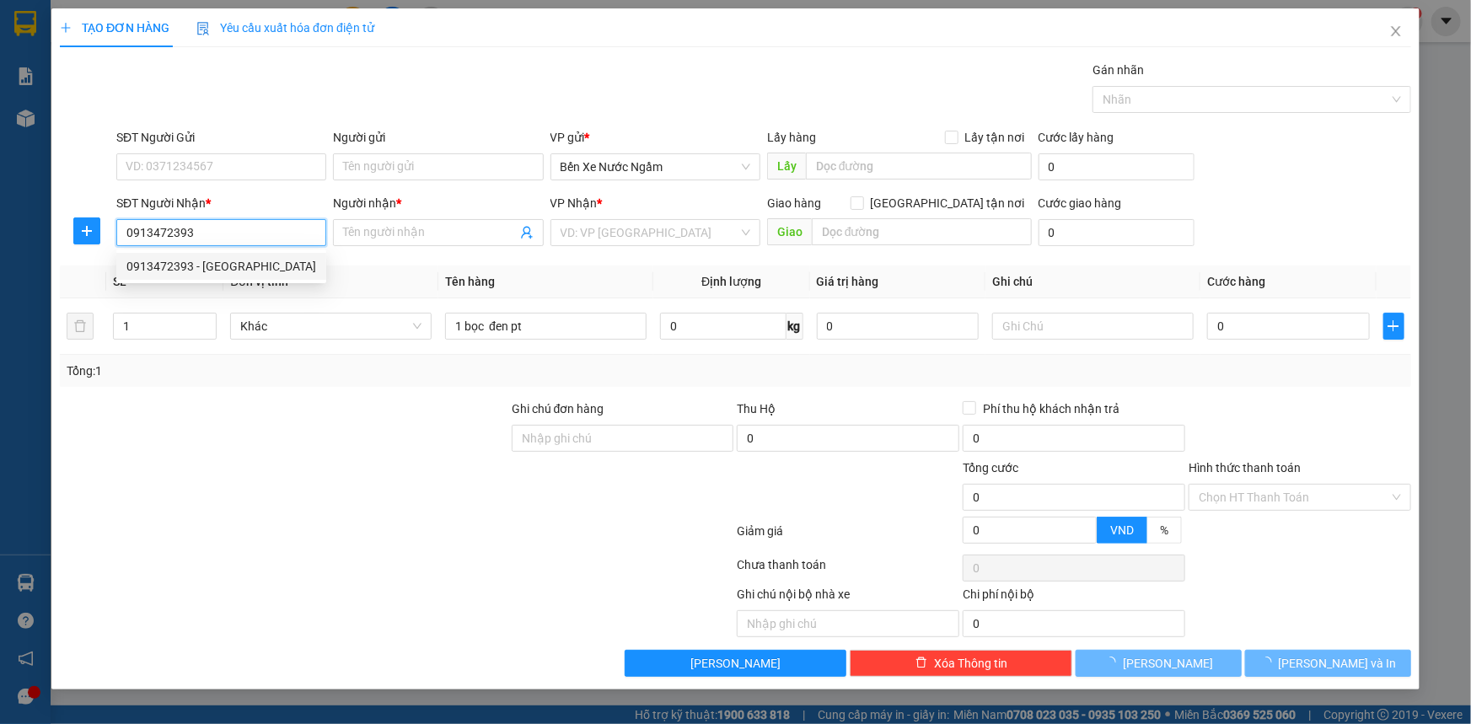
type input "đức"
type input "ka"
type input "0913472393"
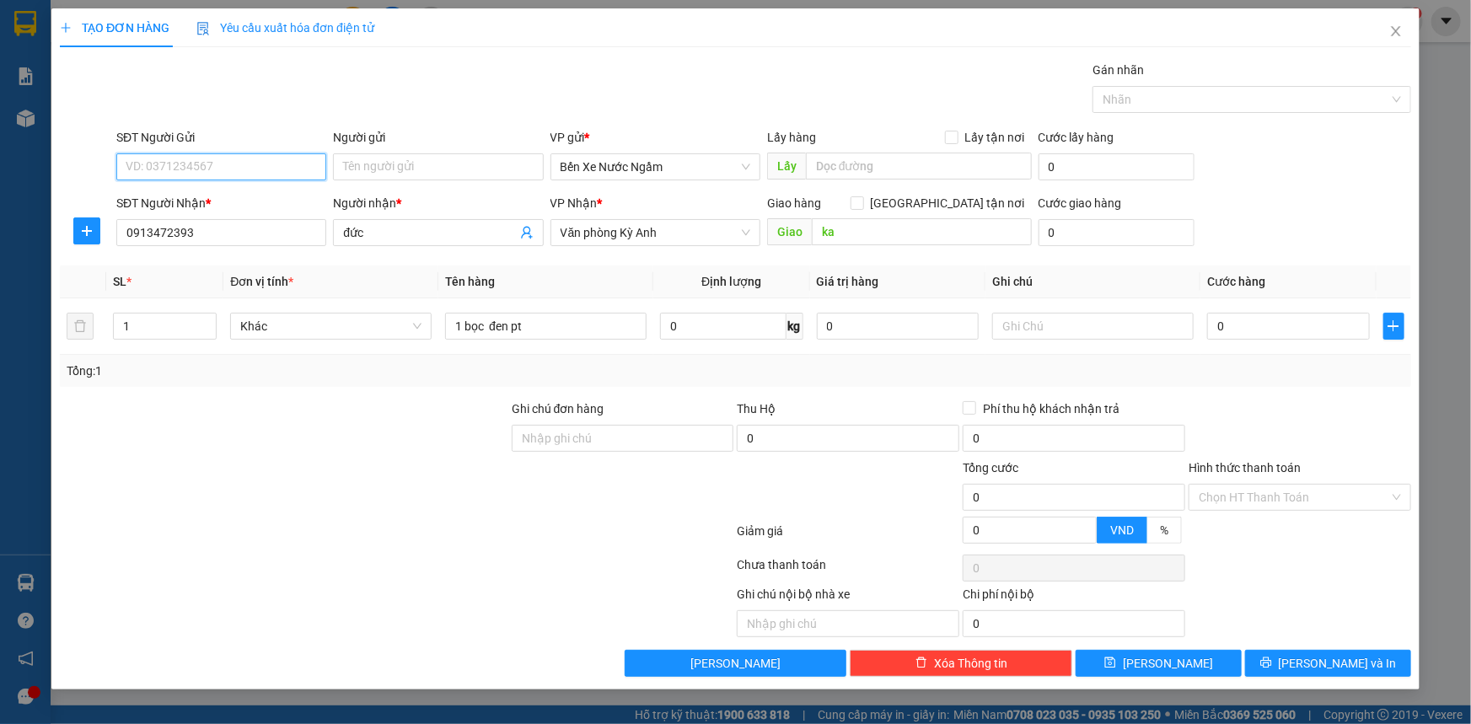
click at [216, 162] on input "SĐT Người Gửi" at bounding box center [221, 166] width 210 height 27
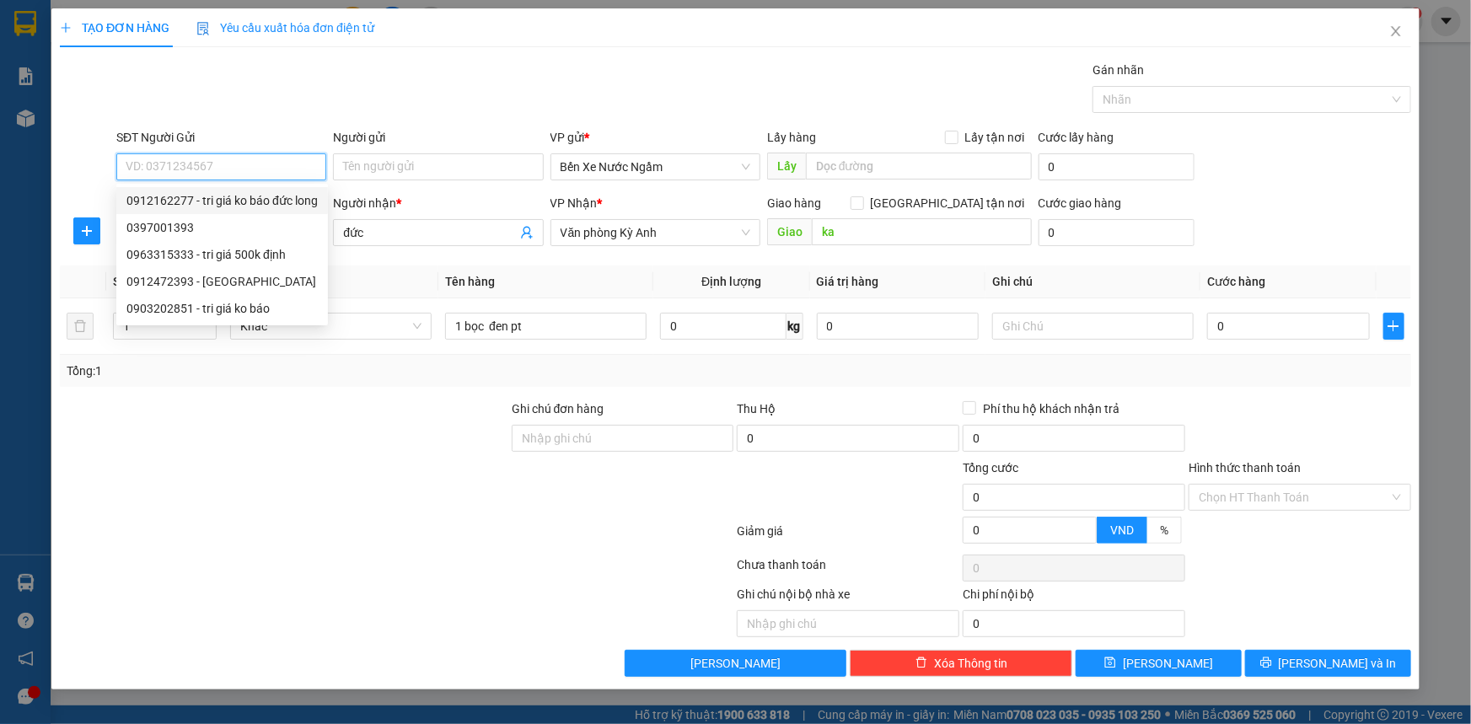
click at [229, 202] on div "0912162277 - tri giá ko báo đức long" at bounding box center [221, 200] width 191 height 19
type input "0912162277"
type input "tri giá ko báo đức long"
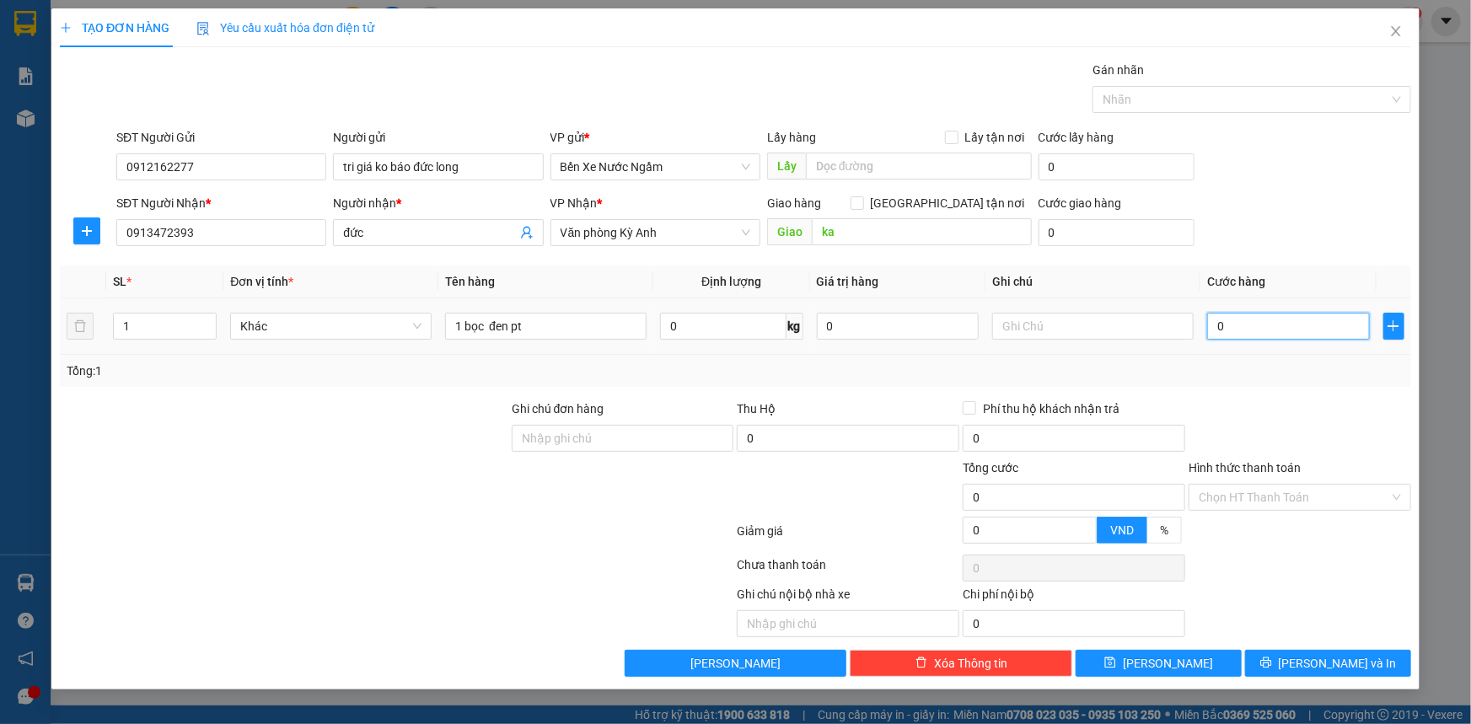
click at [1229, 323] on input "0" at bounding box center [1288, 326] width 163 height 27
type input "5"
type input "50"
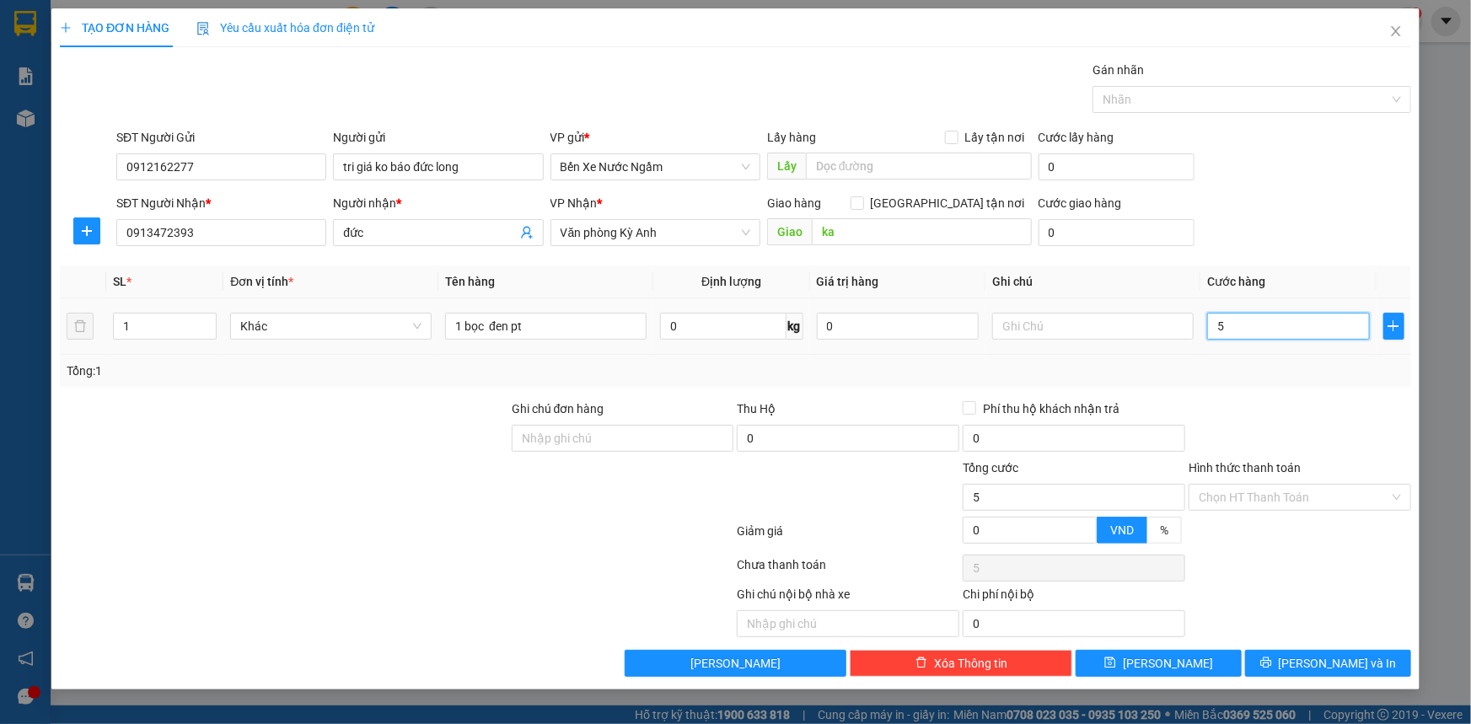
type input "50"
type input "500"
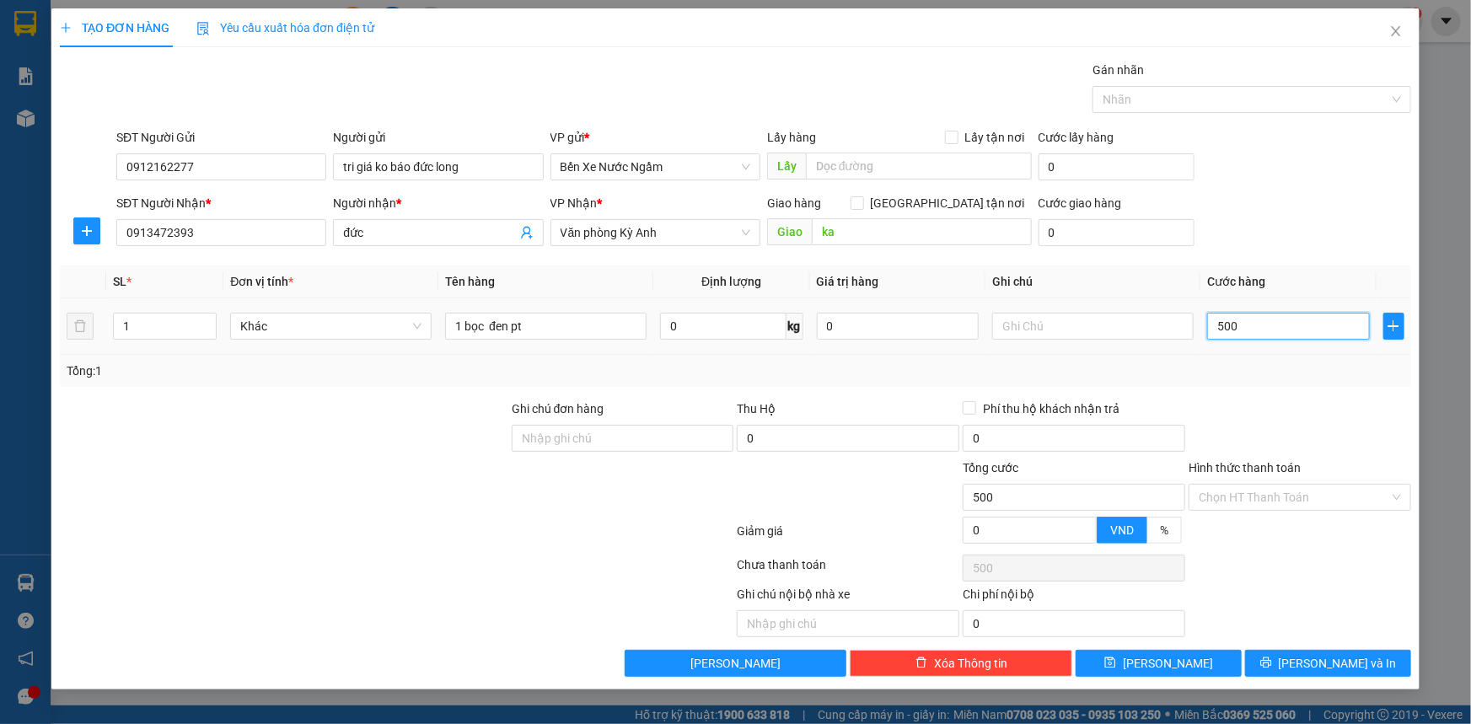
type input "5.000"
type input "50.000"
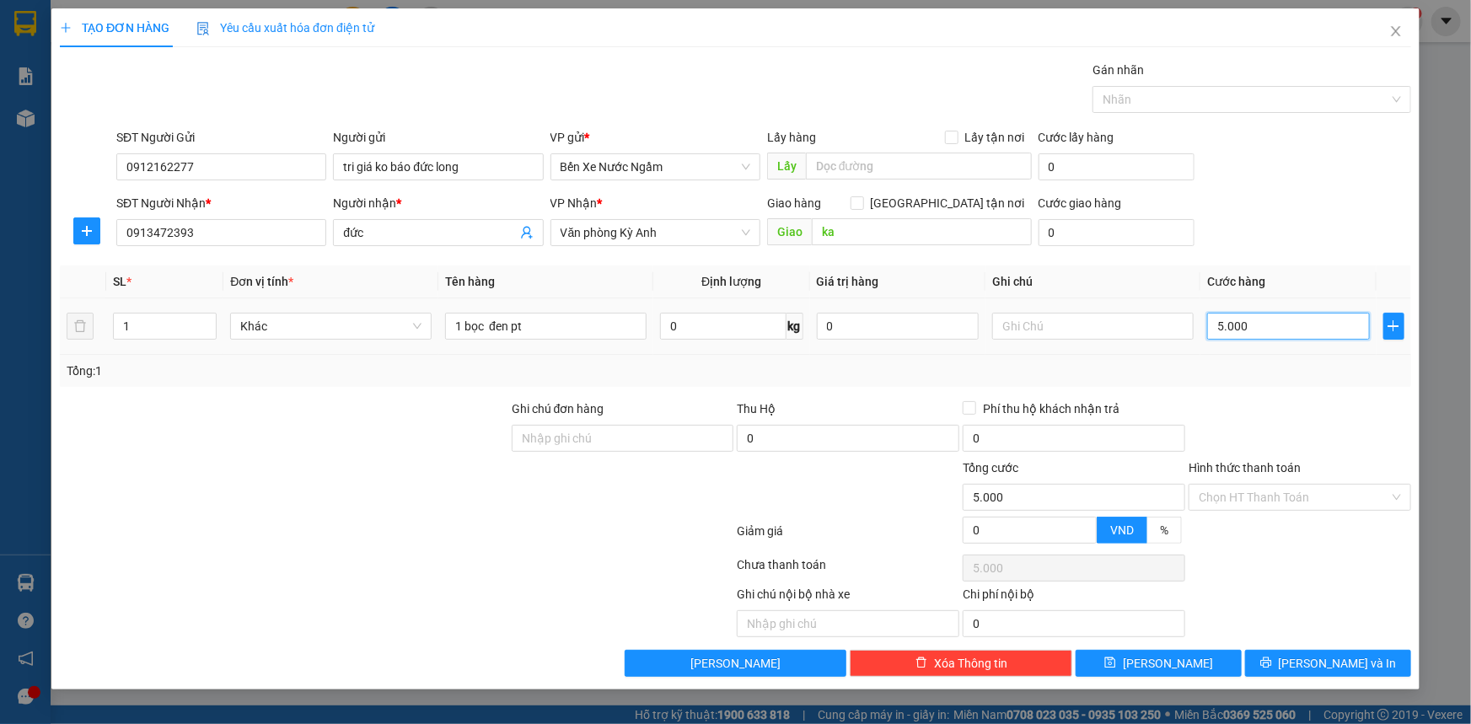
type input "50.000"
click at [1272, 657] on icon "printer" at bounding box center [1266, 663] width 12 height 12
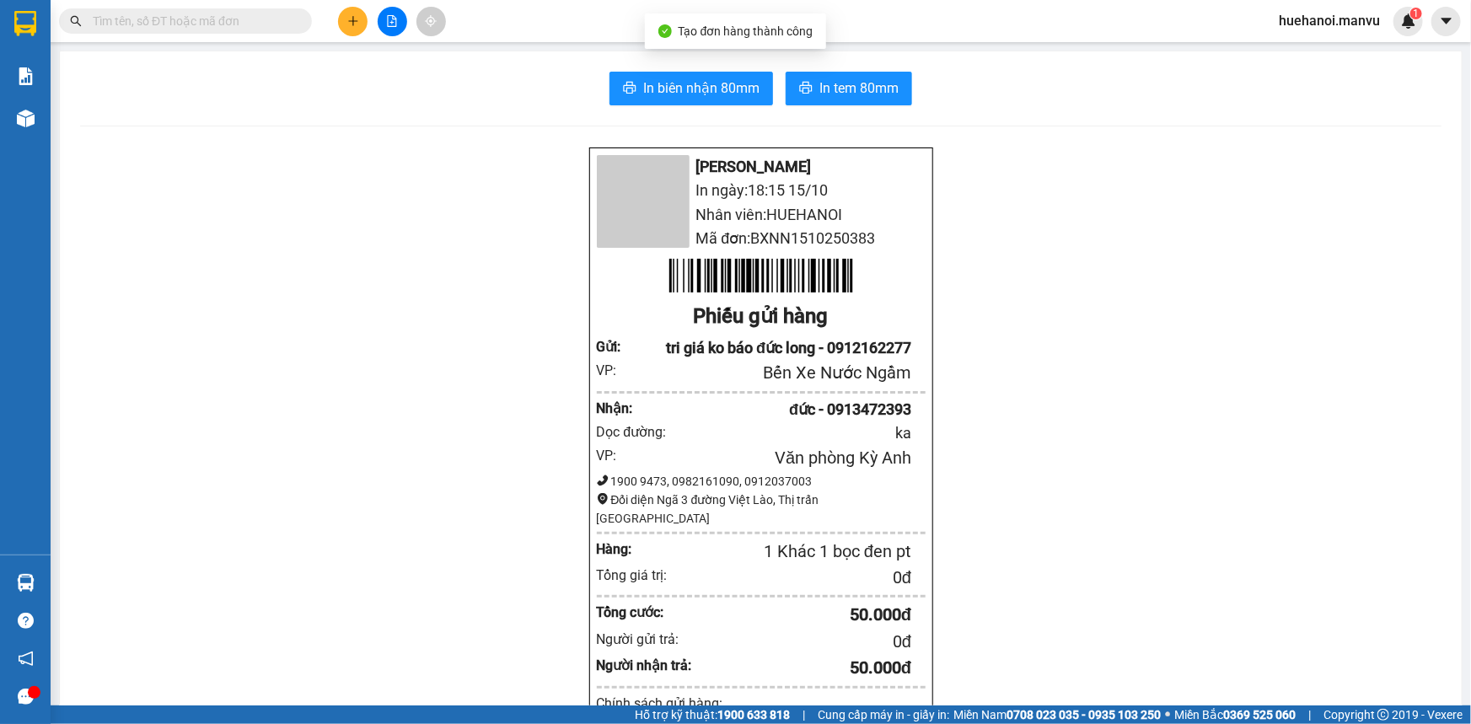
click at [654, 62] on div "In biên nhận 80mm In tem 80mm Mận Vũ In ngày: 18:15 15/10 Nhân viên: HUEHANOI M…" at bounding box center [760, 650] width 1401 height 1199
click at [655, 87] on span "In biên nhận 80mm" at bounding box center [701, 88] width 116 height 21
click at [354, 24] on icon "plus" at bounding box center [353, 21] width 12 height 12
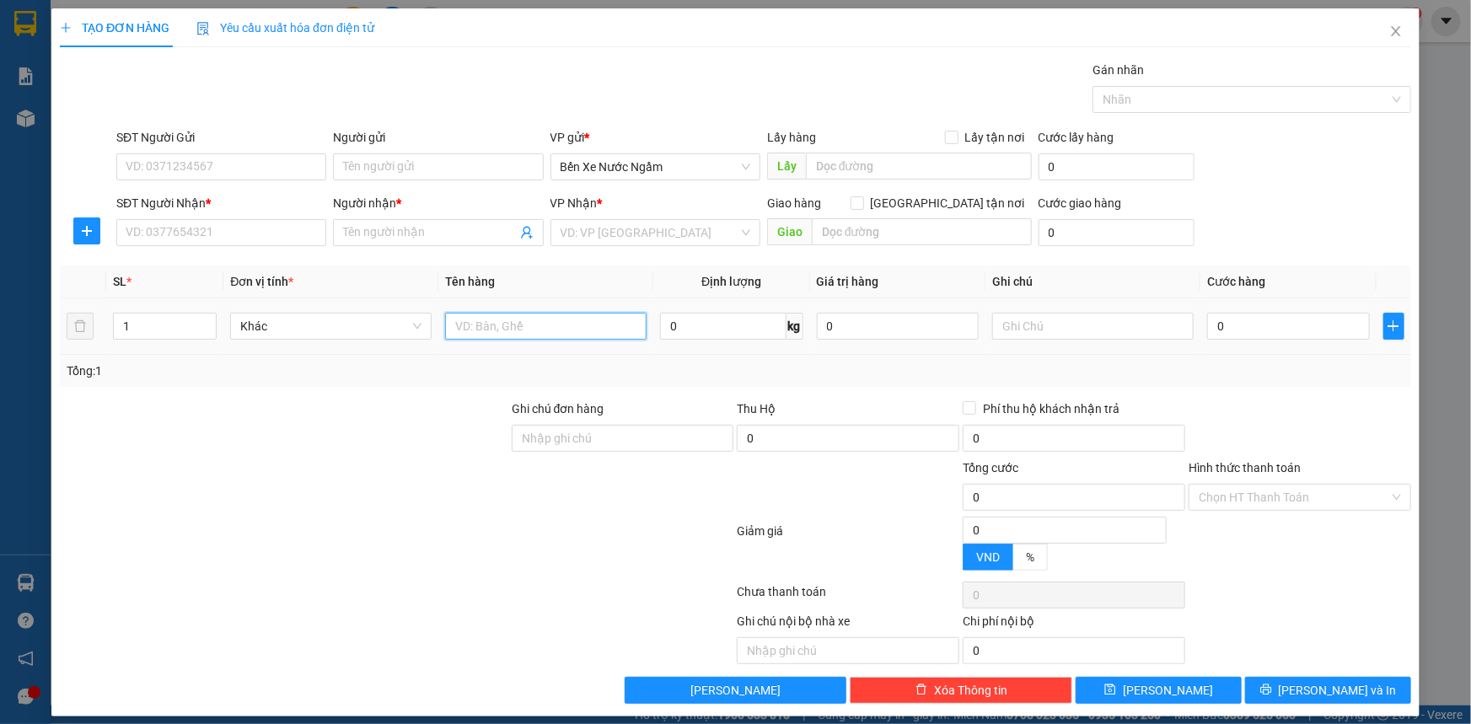
click at [537, 321] on input "text" at bounding box center [545, 326] width 201 height 27
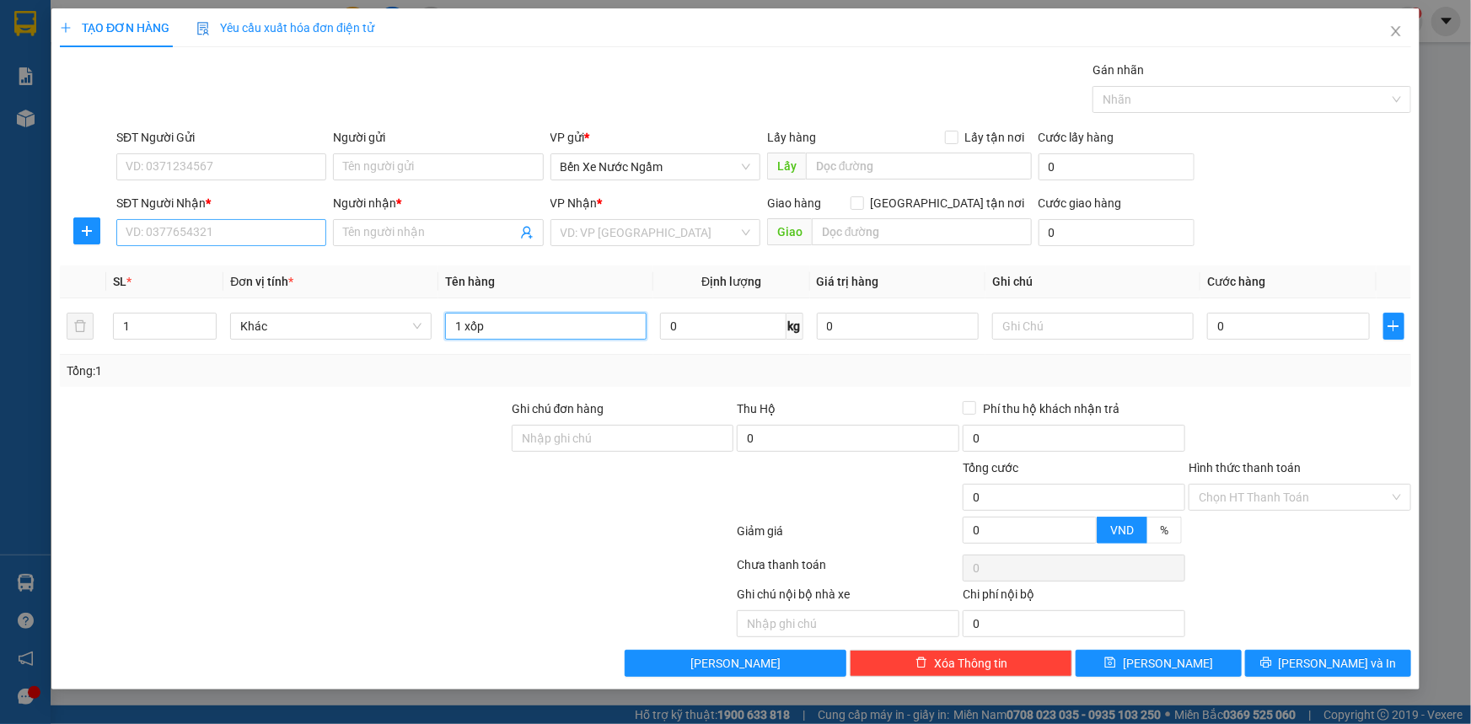
type input "1 xốp"
click at [230, 238] on input "SĐT Người Nhận *" at bounding box center [221, 232] width 210 height 27
type input "0975367696"
click at [185, 268] on div "0975367696 - kt" at bounding box center [221, 266] width 190 height 19
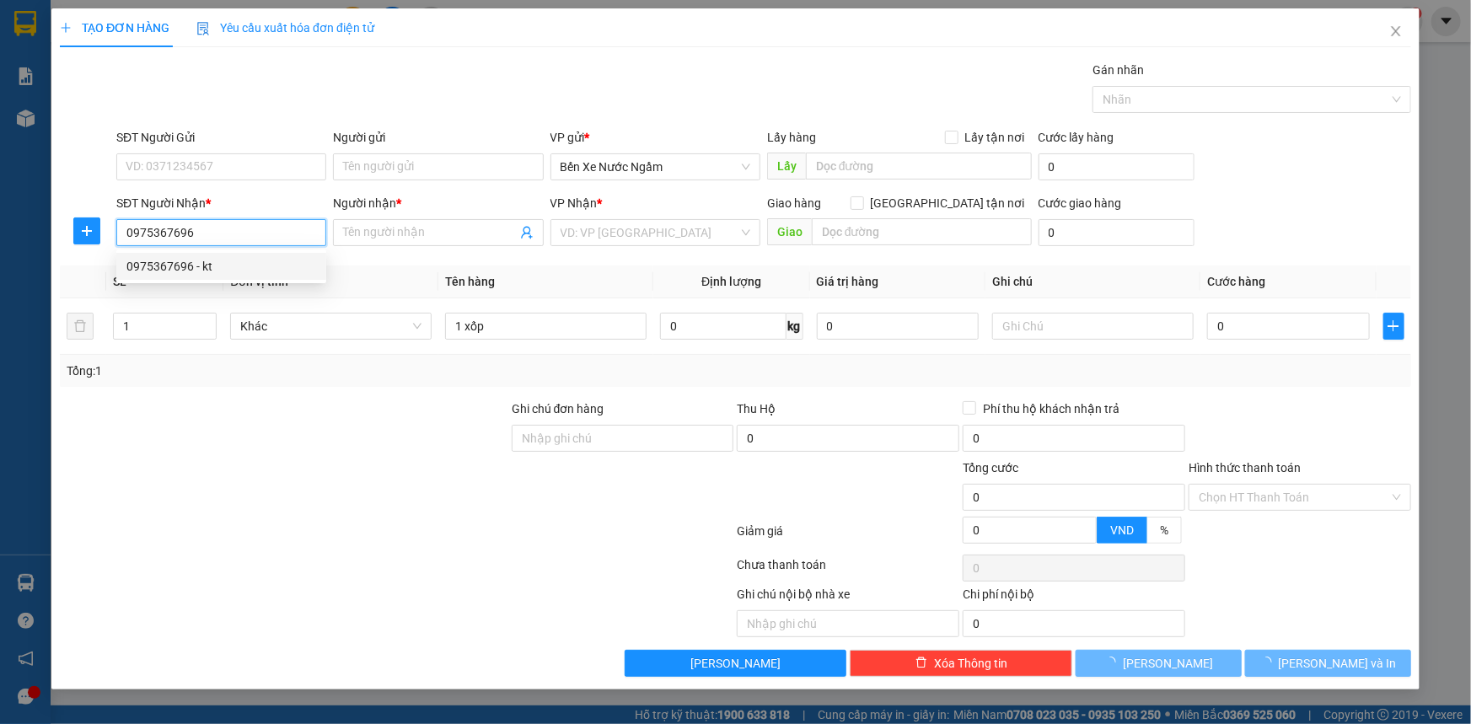
type input "kt"
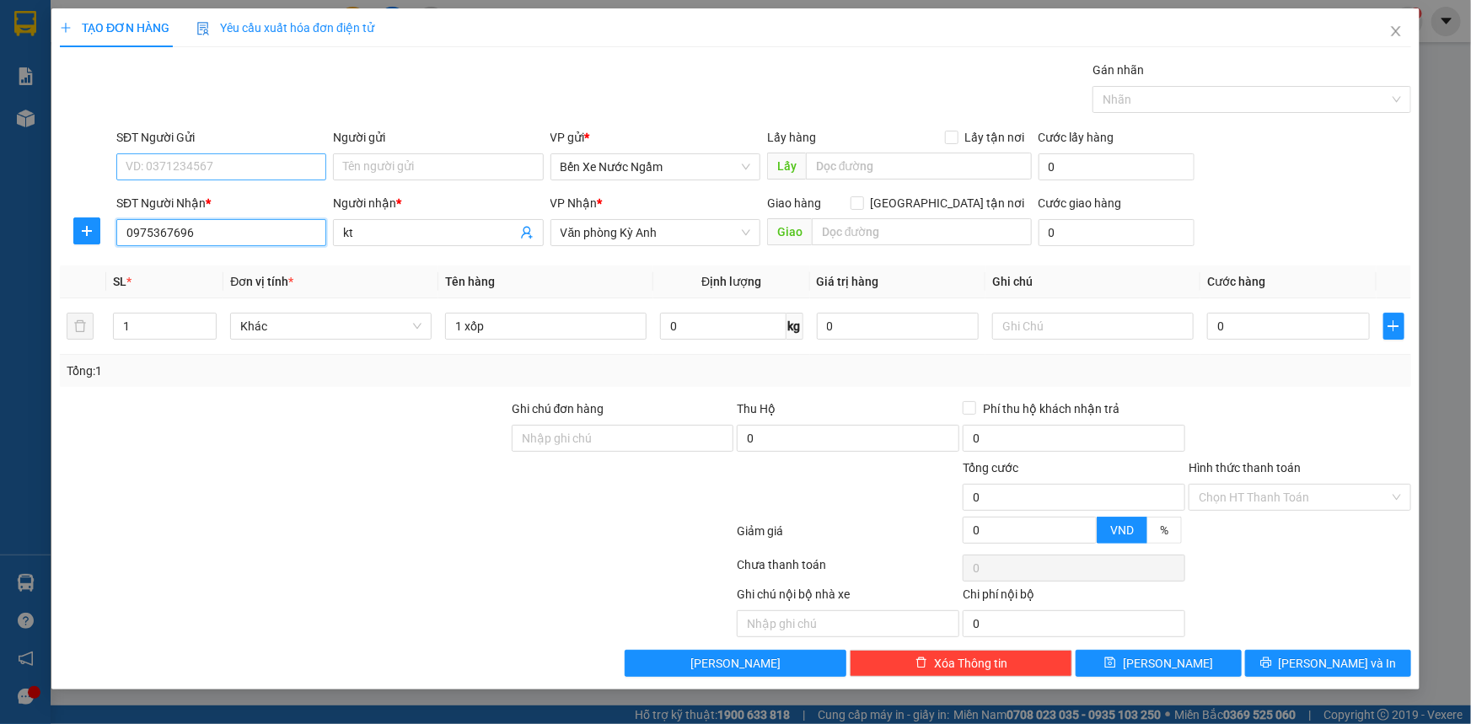
type input "0975367696"
click at [239, 167] on input "SĐT Người Gửi" at bounding box center [221, 166] width 210 height 27
click at [231, 189] on div "0973622112 - tri giá ko báo" at bounding box center [221, 200] width 210 height 27
type input "0973622112"
type input "tri giá ko báo"
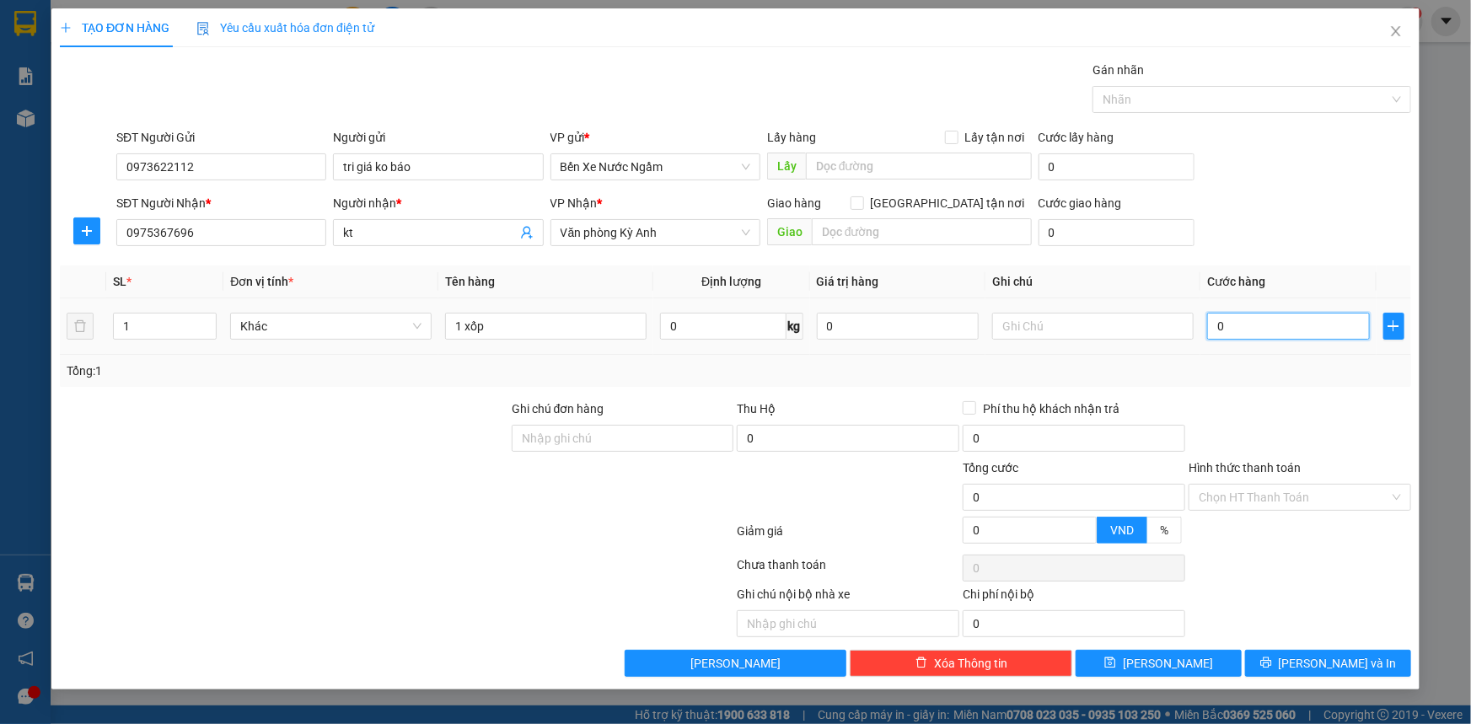
click at [1245, 324] on input "0" at bounding box center [1288, 326] width 163 height 27
type input "7"
type input "70"
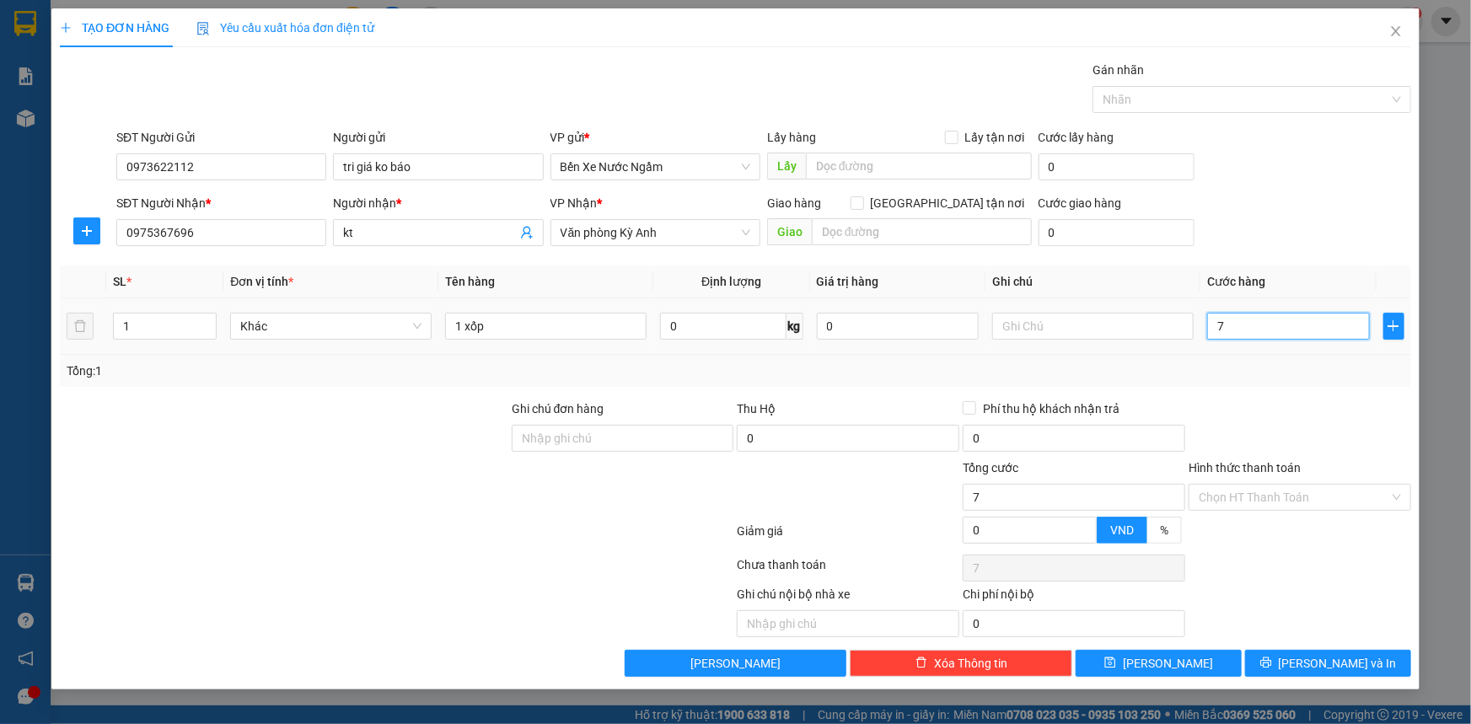
type input "70"
type input "700"
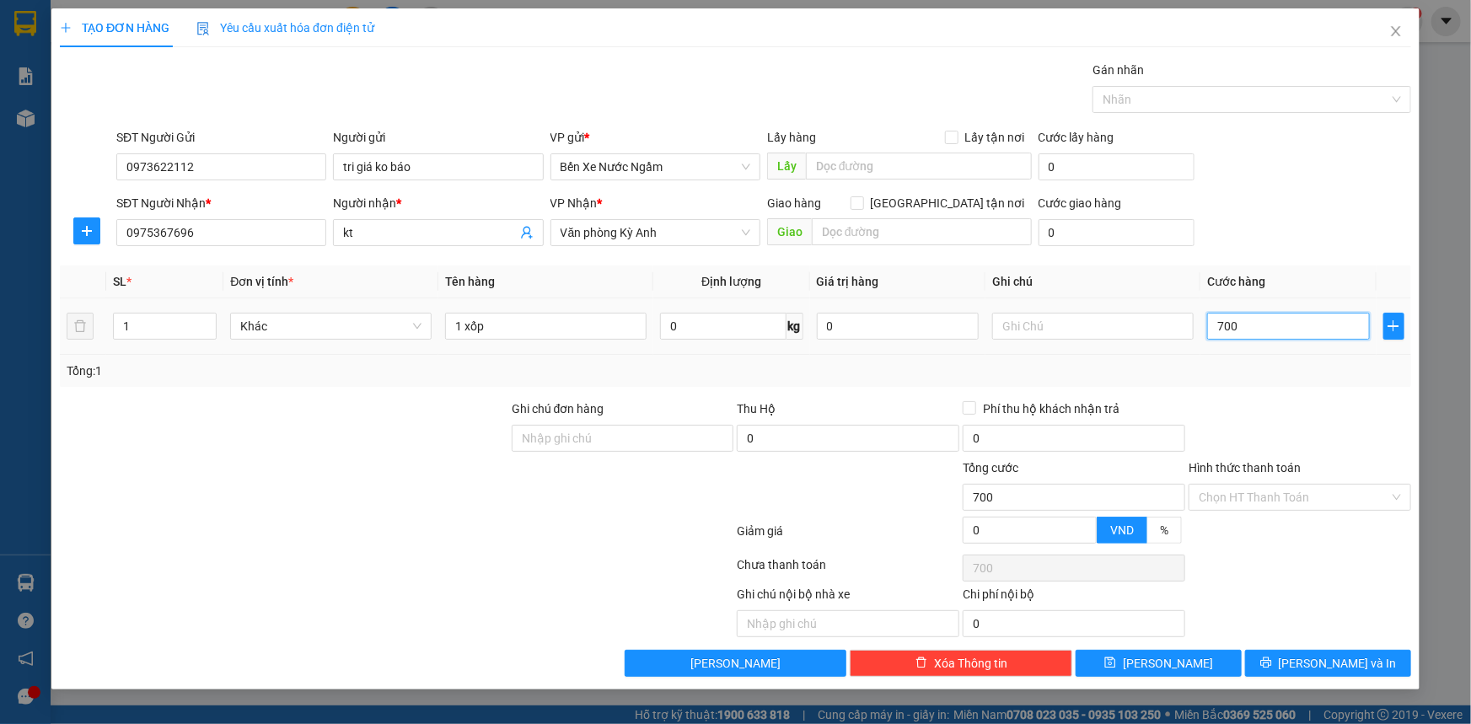
type input "7.000"
type input "70.000"
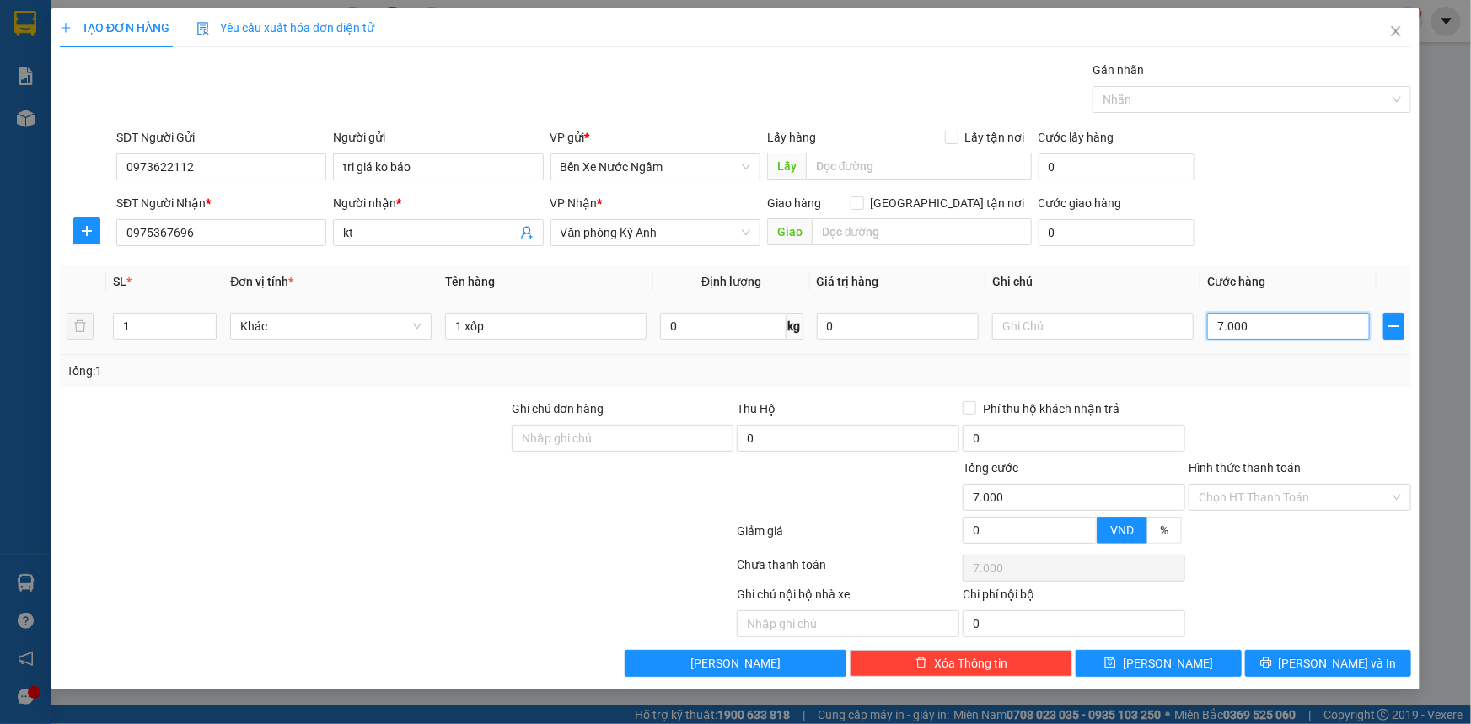
type input "70.000"
click at [1272, 662] on icon "printer" at bounding box center [1266, 663] width 12 height 12
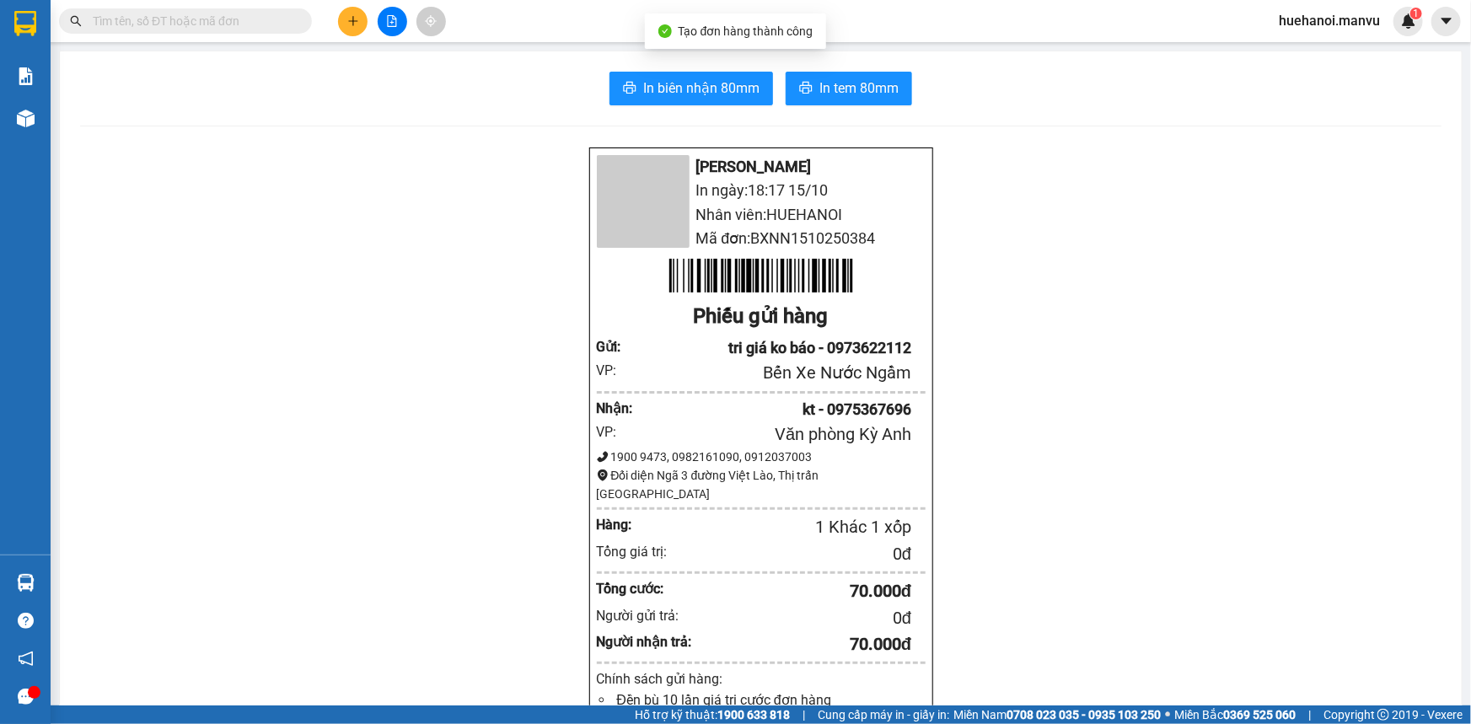
click at [685, 107] on div "In biên nhận 80mm In tem 80mm Mận Vũ In ngày: 18:17 15/10 Nhân viên: HUEHANOI M…" at bounding box center [760, 630] width 1401 height 1158
click at [690, 100] on button "In biên nhận 80mm" at bounding box center [690, 89] width 163 height 34
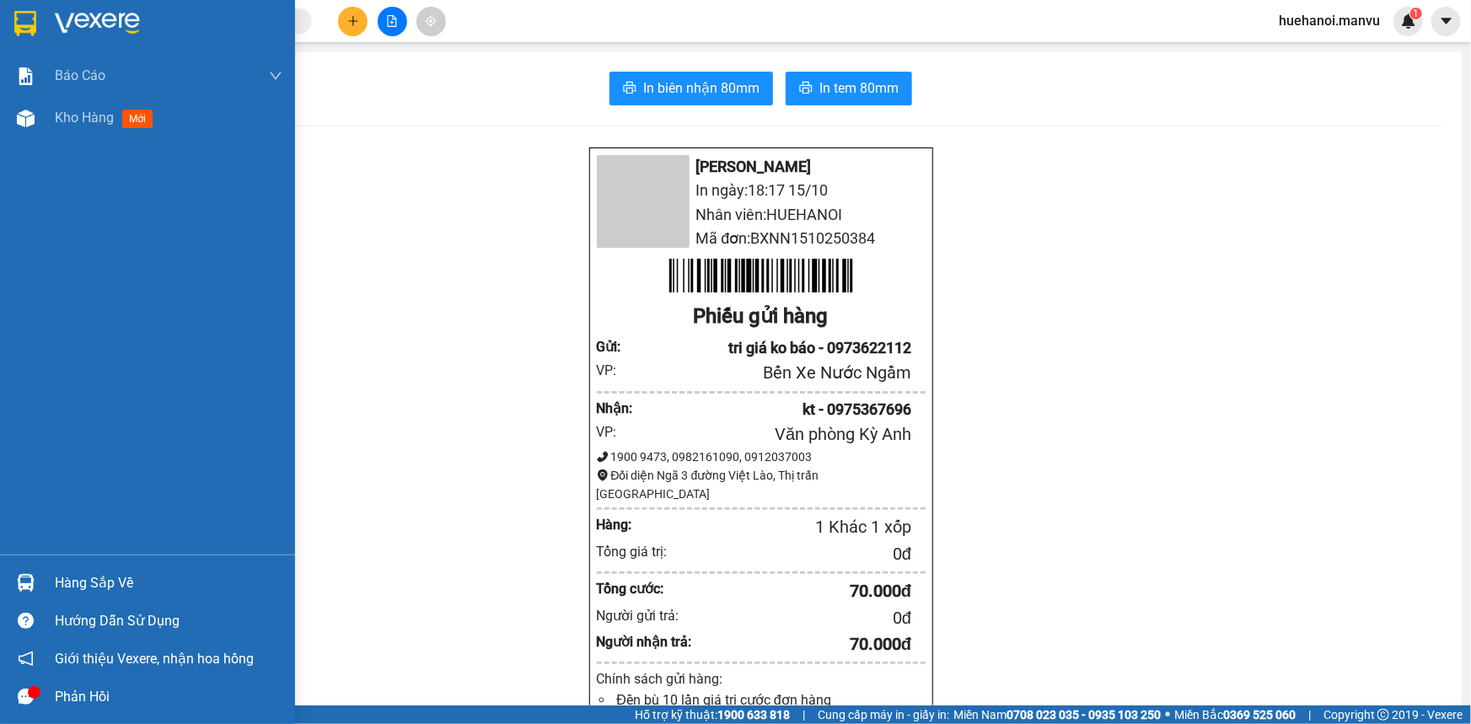
drag, startPoint x: 87, startPoint y: 113, endPoint x: 291, endPoint y: 516, distance: 451.5
click at [87, 111] on span "Kho hàng" at bounding box center [84, 118] width 59 height 16
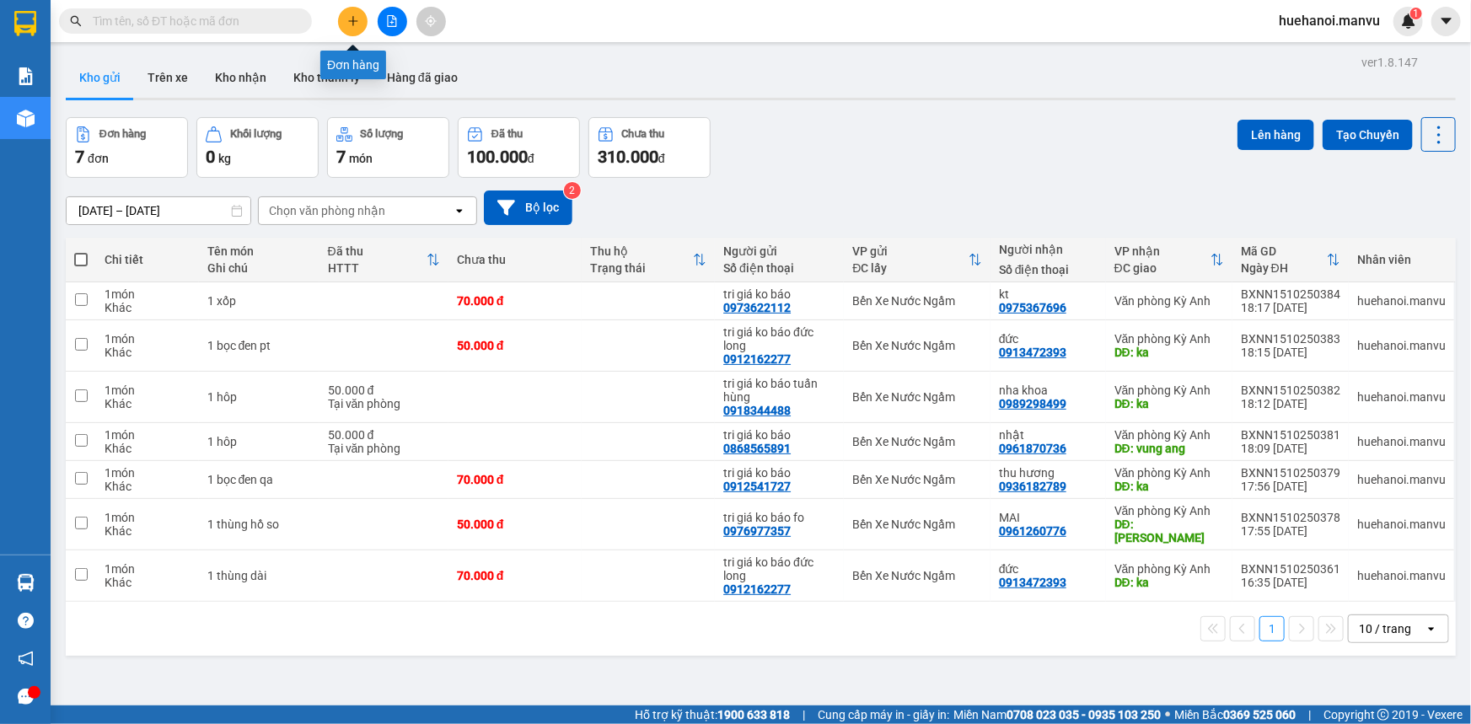
click at [345, 19] on button at bounding box center [352, 21] width 29 height 29
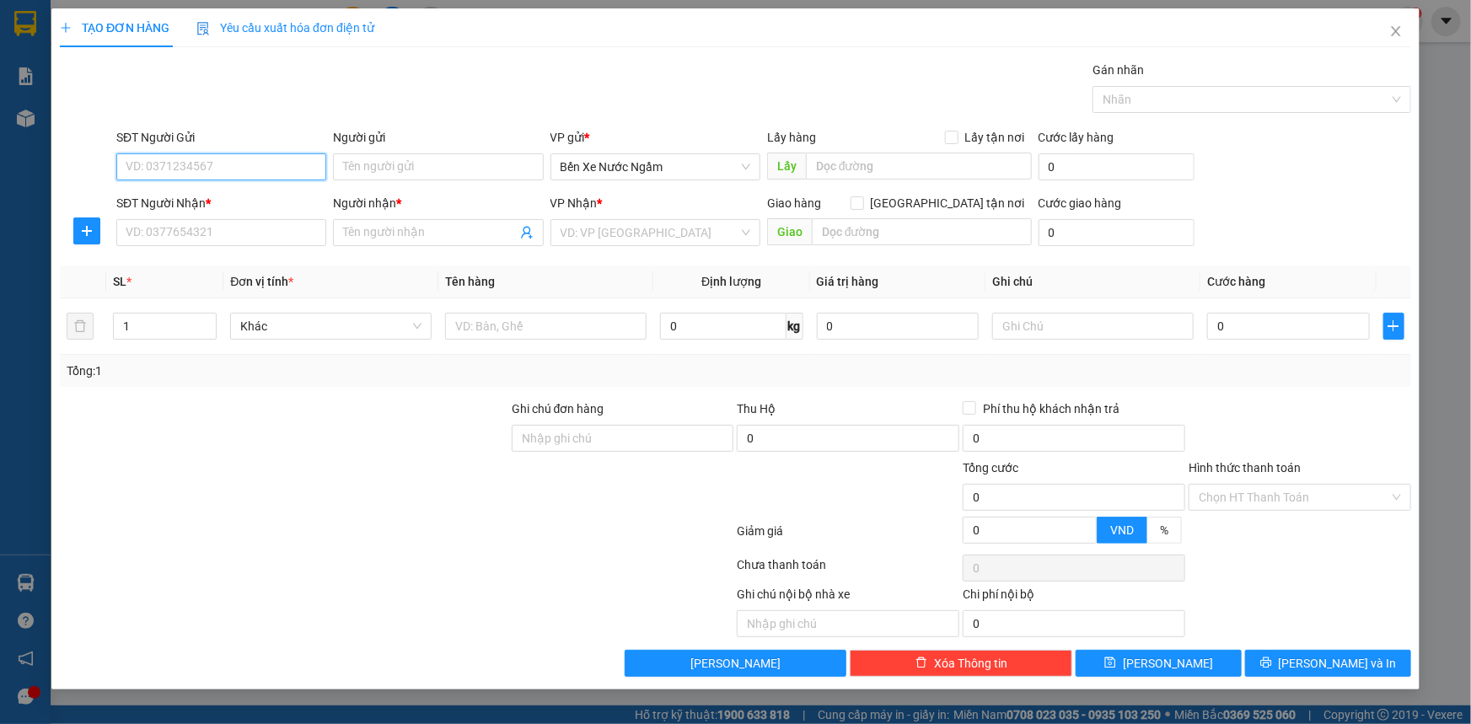
click at [280, 170] on input "SĐT Người Gửi" at bounding box center [221, 166] width 210 height 27
click at [280, 170] on input "166" at bounding box center [221, 166] width 210 height 27
click at [256, 191] on div "0972958166 - cương tri giá ko báo" at bounding box center [221, 200] width 190 height 19
type input "0972958166"
type input "cương tri giá ko báo"
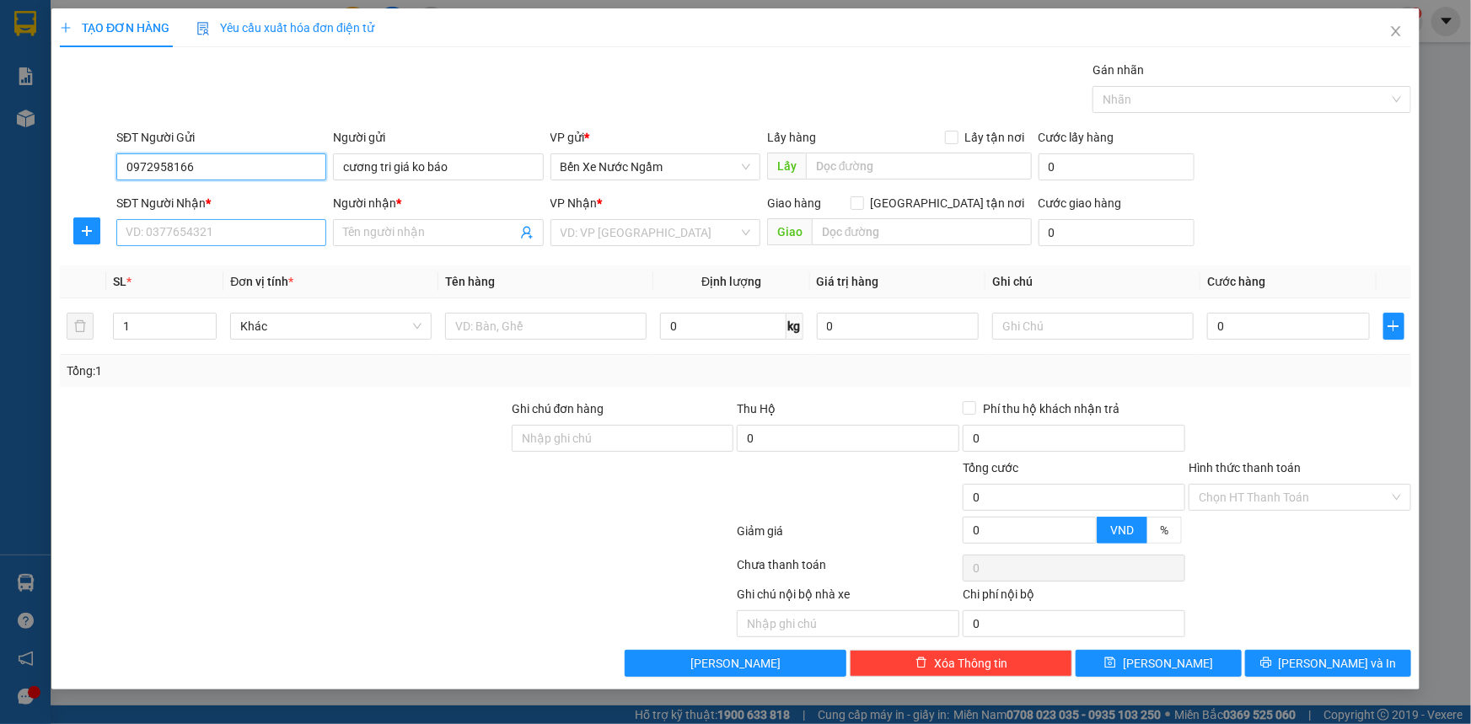
type input "0972958166"
click at [283, 233] on input "SĐT Người Nhận *" at bounding box center [221, 232] width 210 height 27
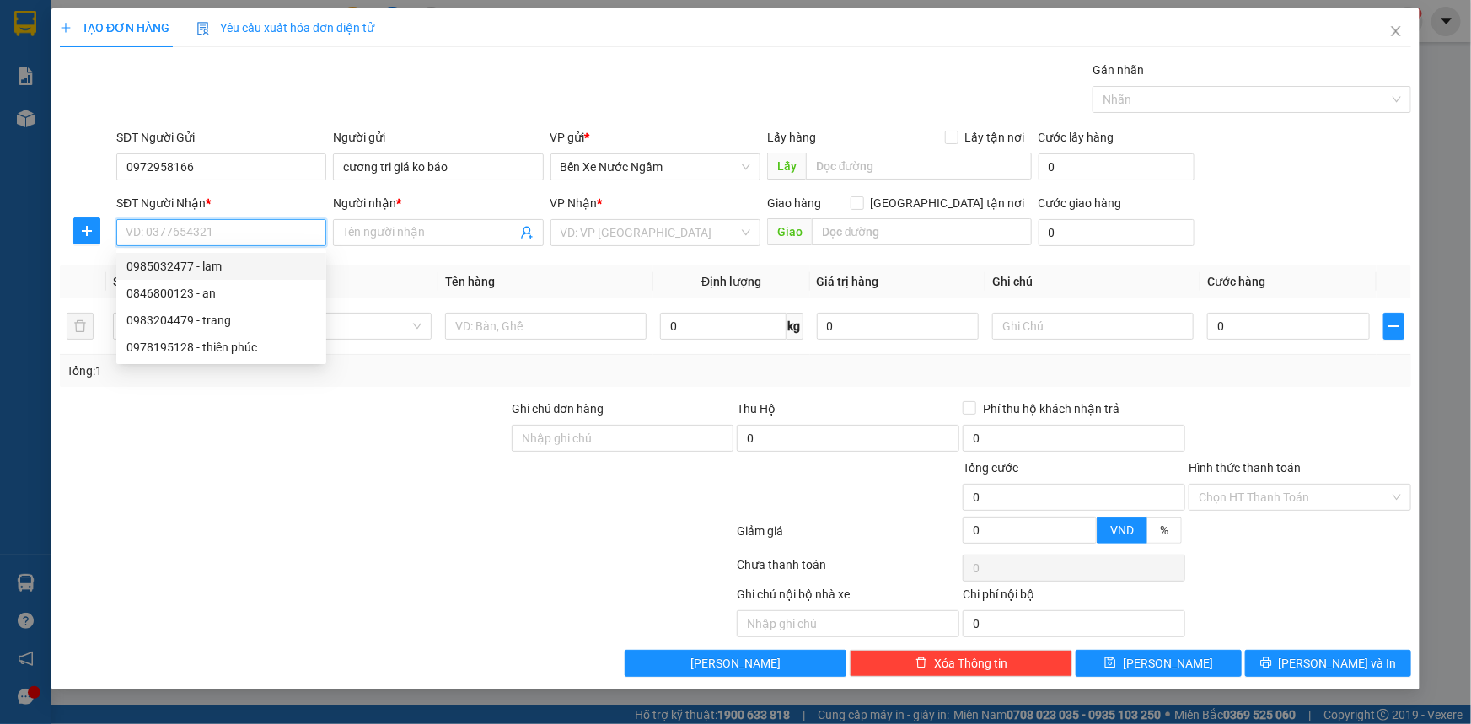
click at [160, 269] on div "0985032477 - lam" at bounding box center [221, 266] width 190 height 19
type input "0985032477"
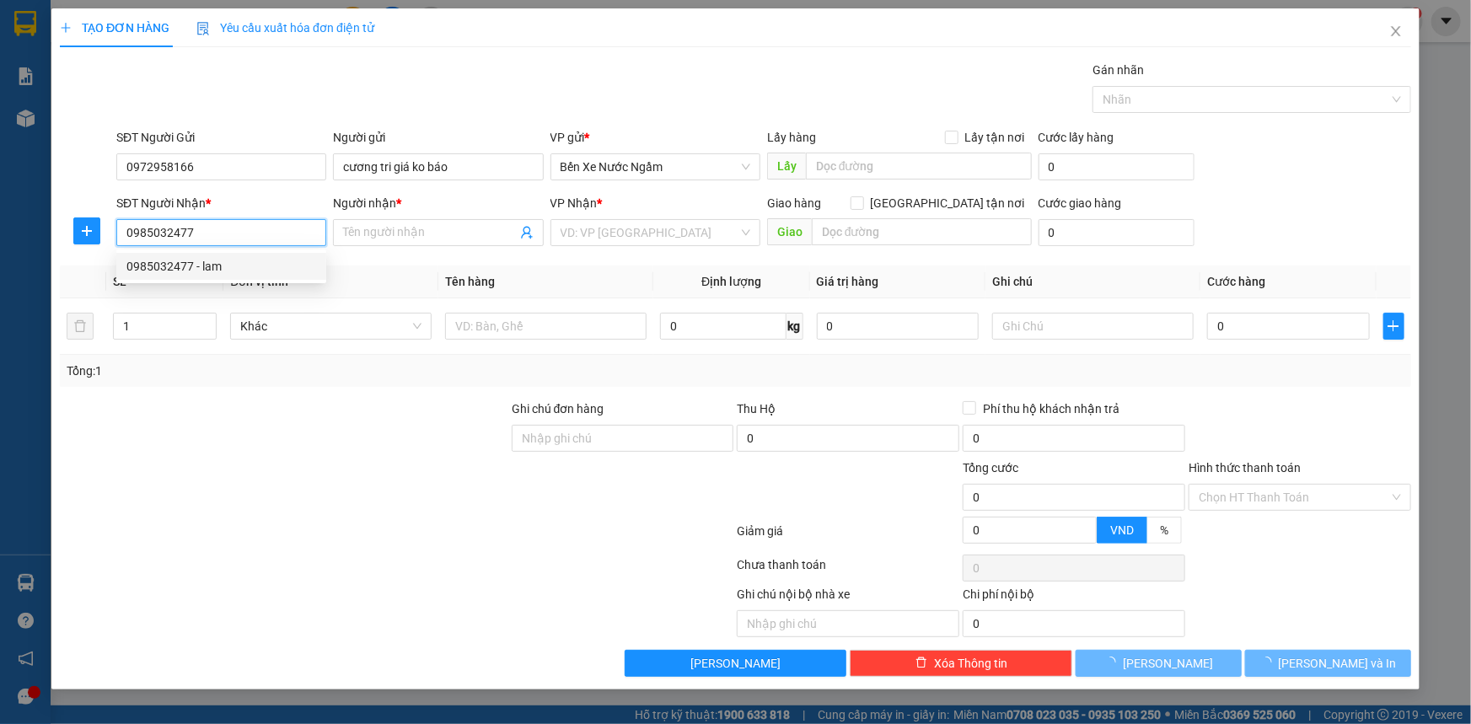
type input "lam"
type input "k thịnh"
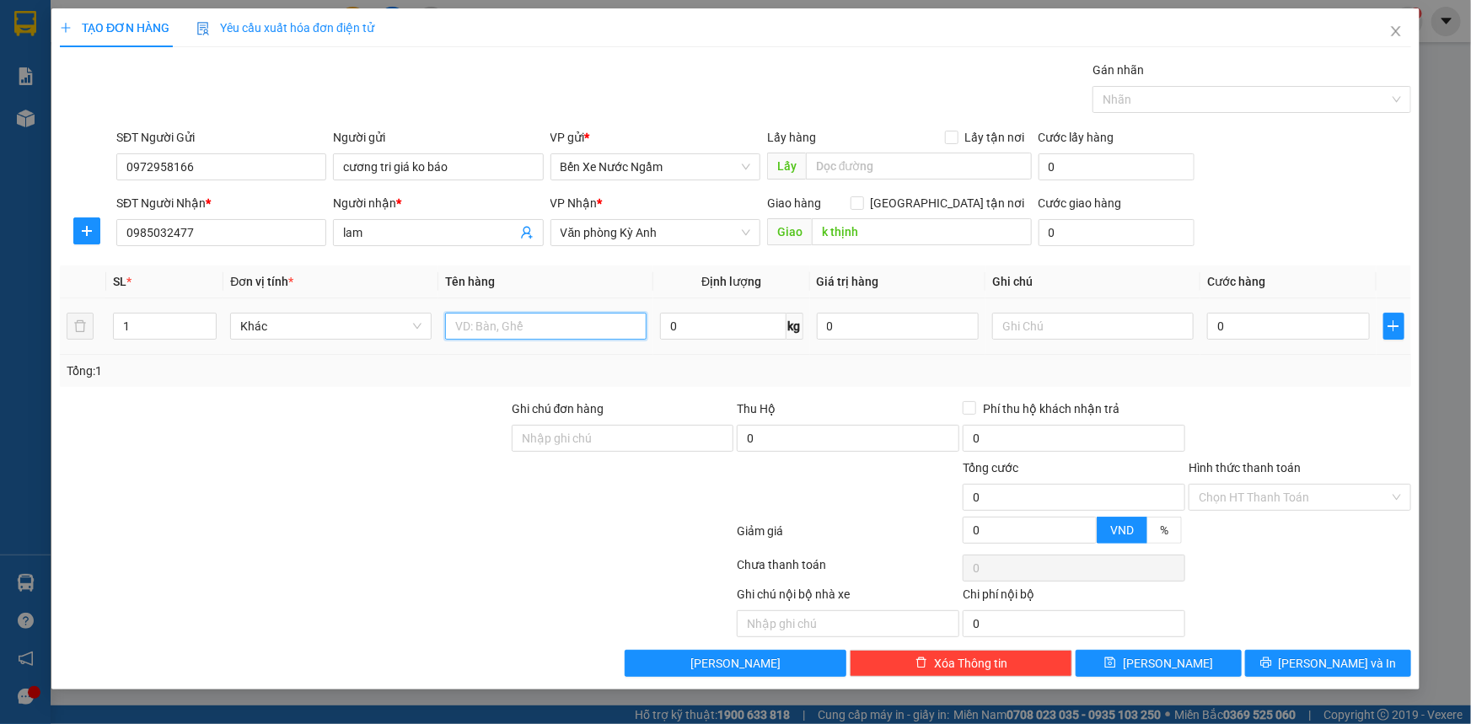
click at [498, 332] on input "text" at bounding box center [545, 326] width 201 height 27
type input "3 thùng"
click at [1312, 338] on input "0" at bounding box center [1288, 326] width 163 height 27
type input "1"
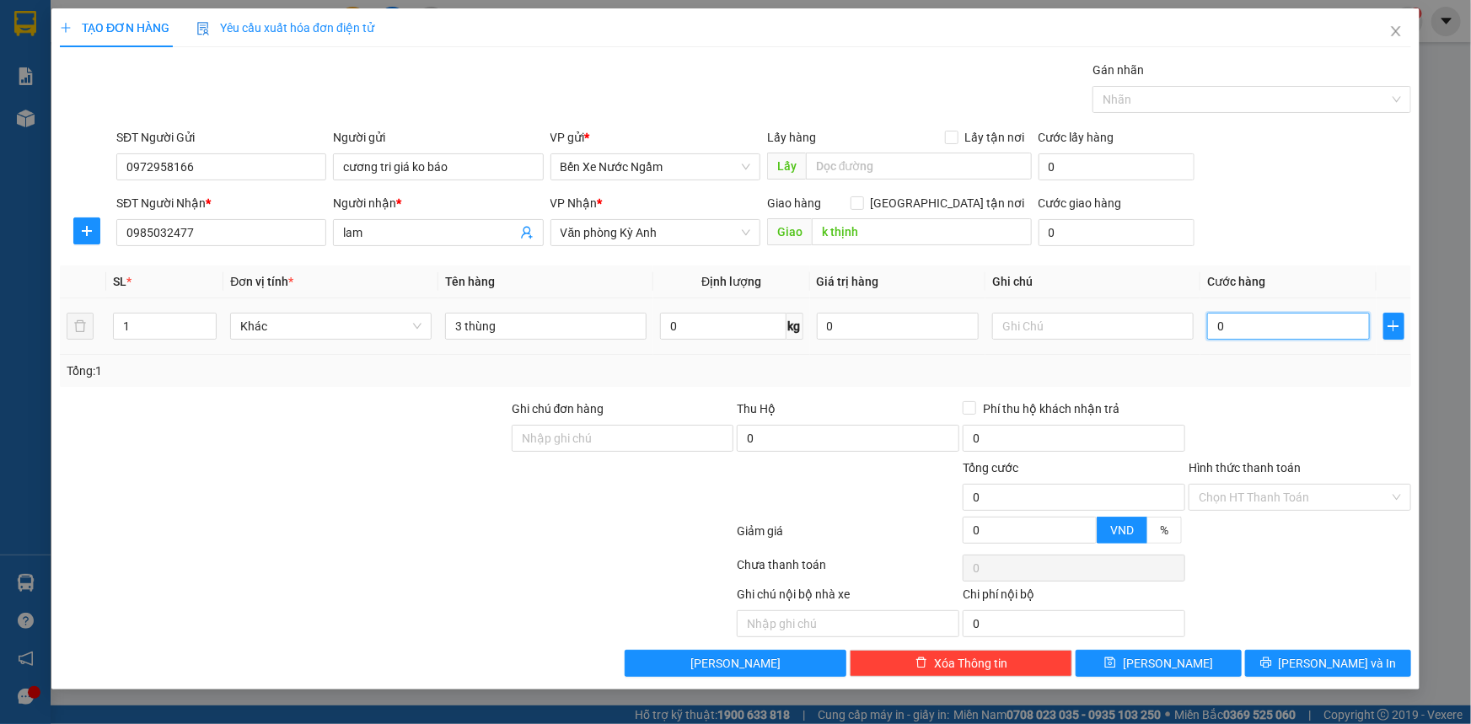
type input "1"
type input "17"
type input "170"
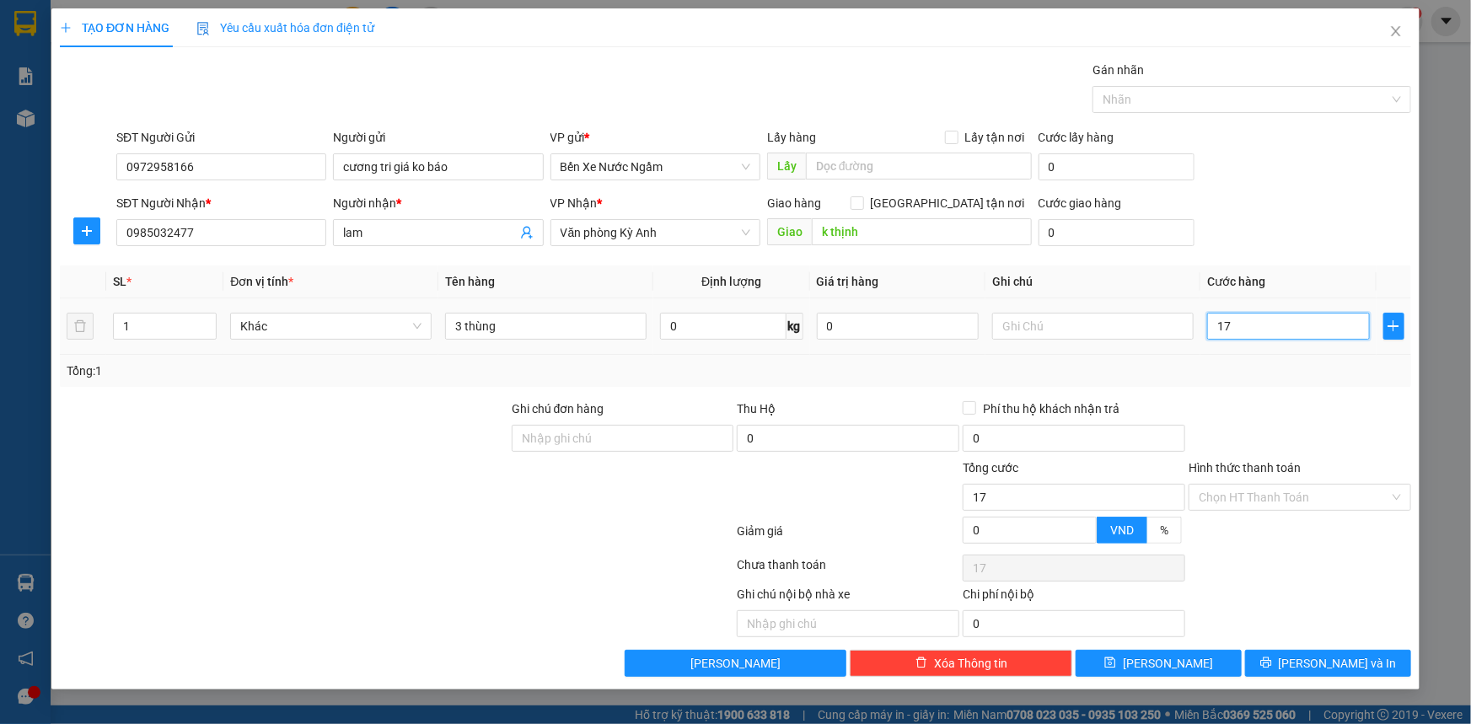
type input "170"
type input "1.700"
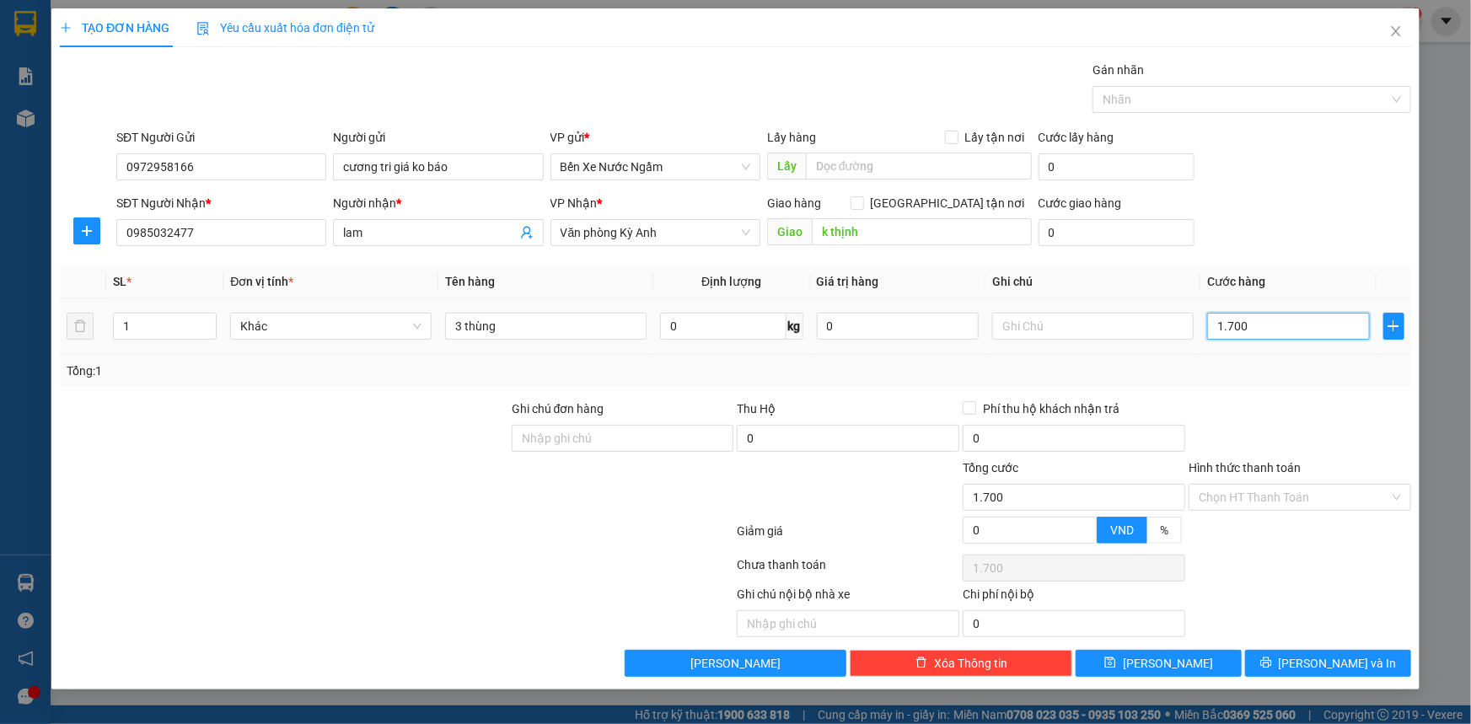
type input "17.000"
type input "170.000"
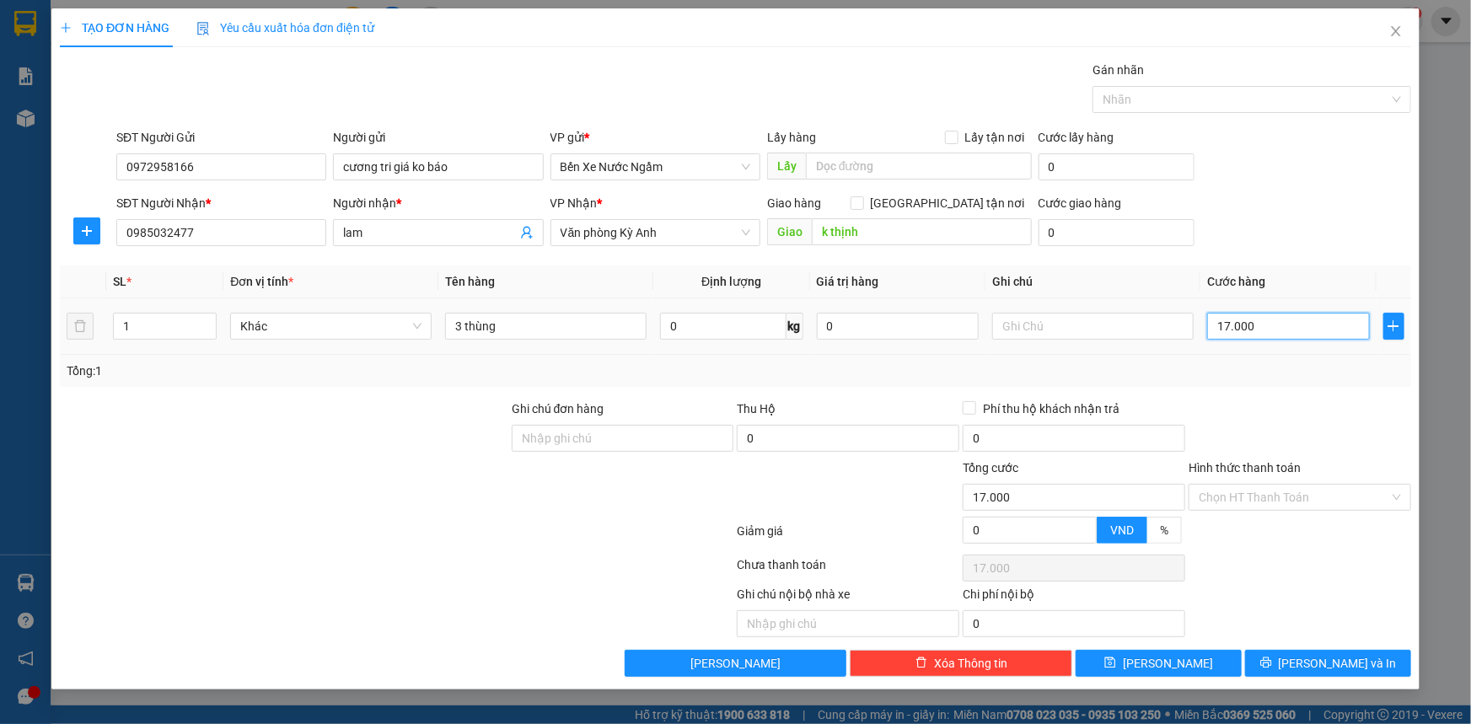
type input "170.000"
click at [1304, 328] on input "170.000" at bounding box center [1288, 326] width 163 height 27
type input "17.000"
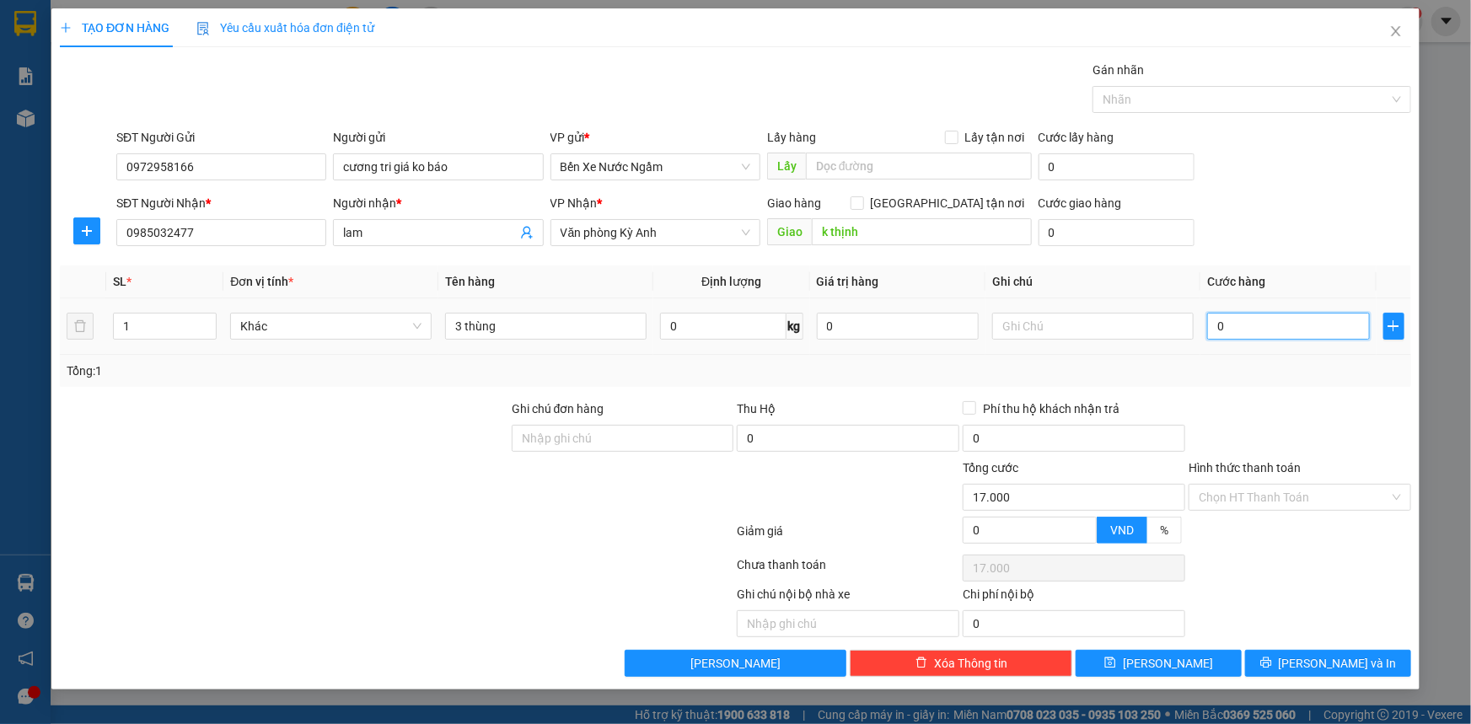
type input "0"
type input "01"
type input "1"
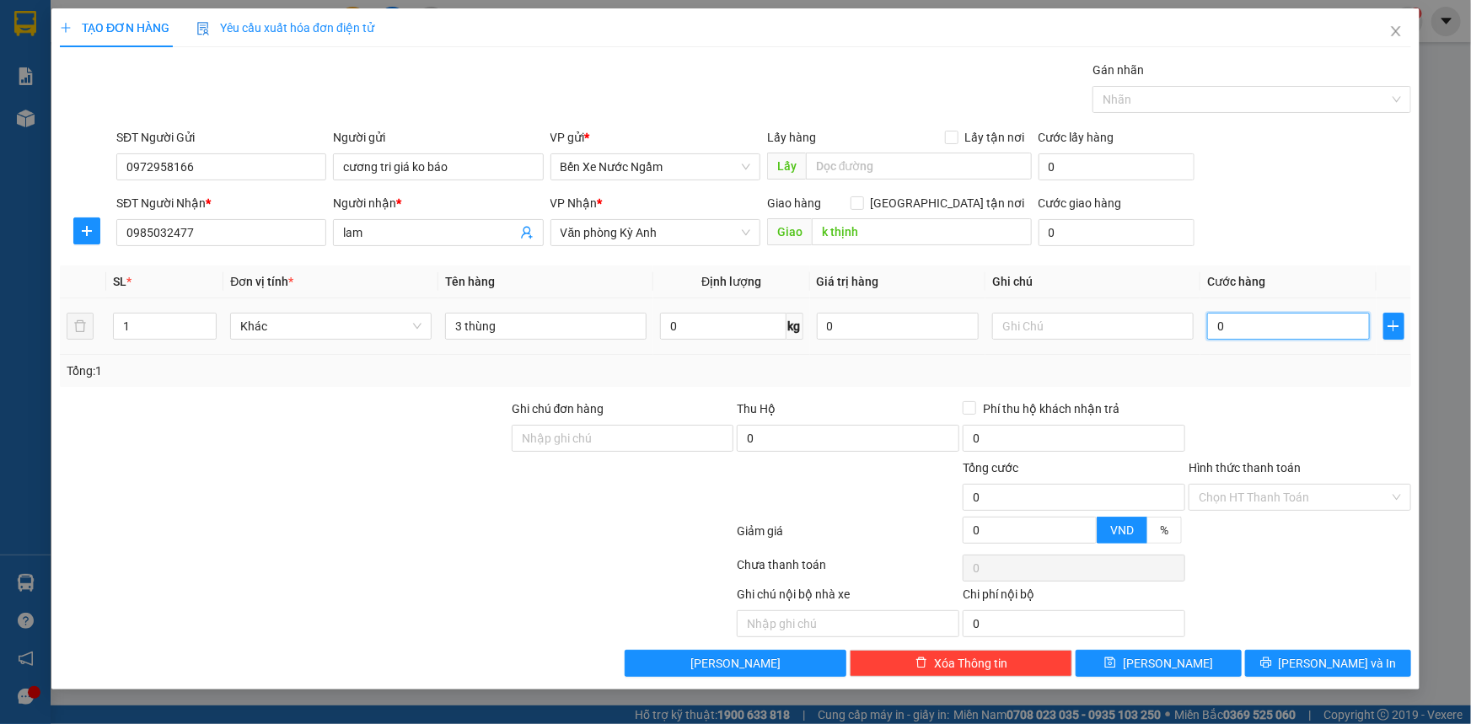
type input "1"
type input "017"
type input "17"
type input "01"
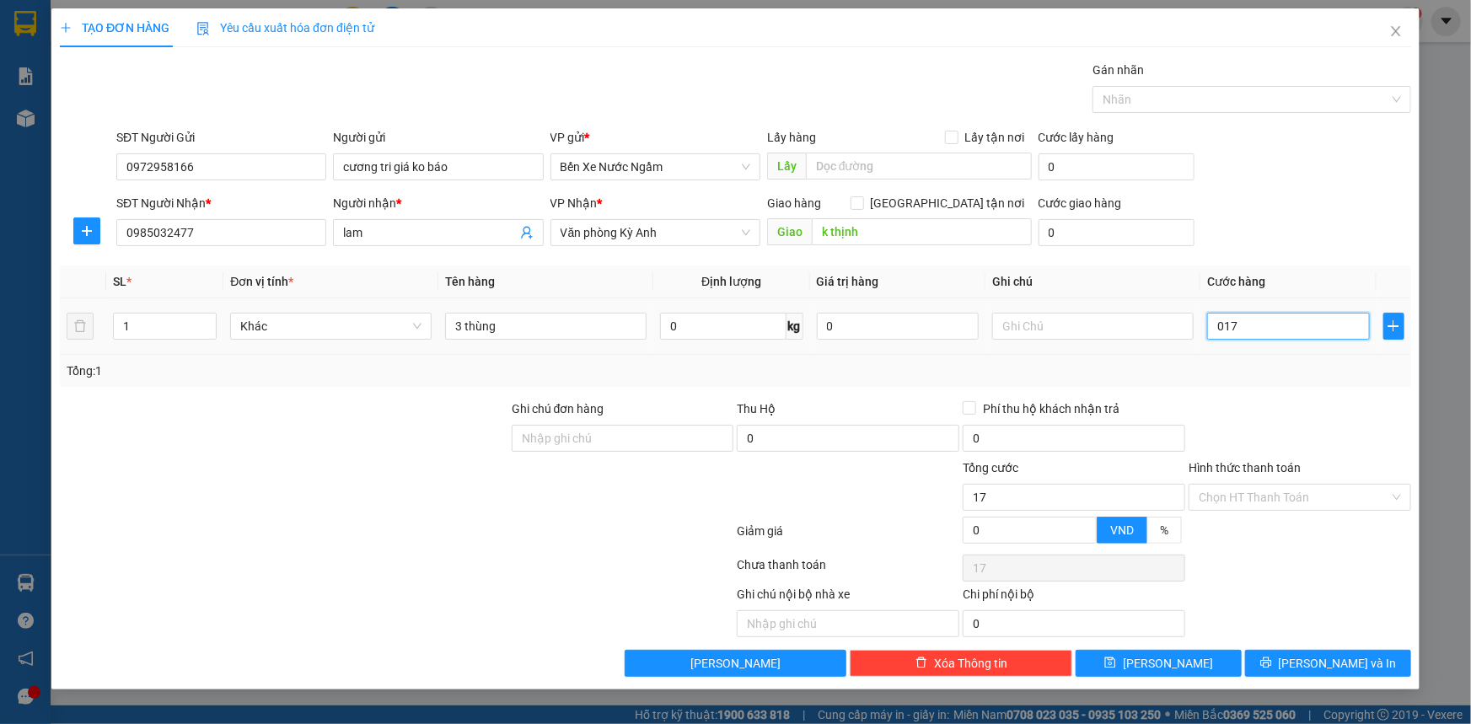
type input "1"
type input "015"
type input "15"
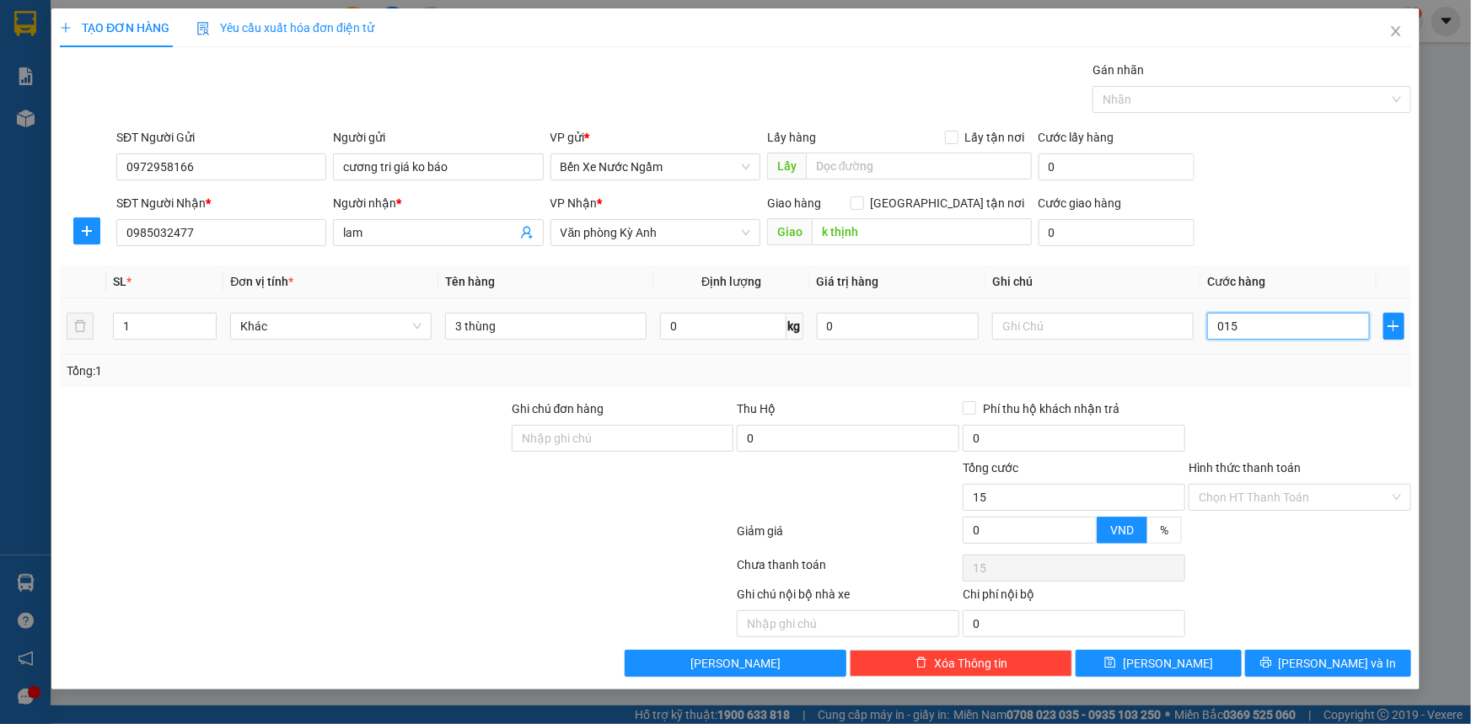
type input "0.150"
type input "150"
type input "01.500"
type input "1.500"
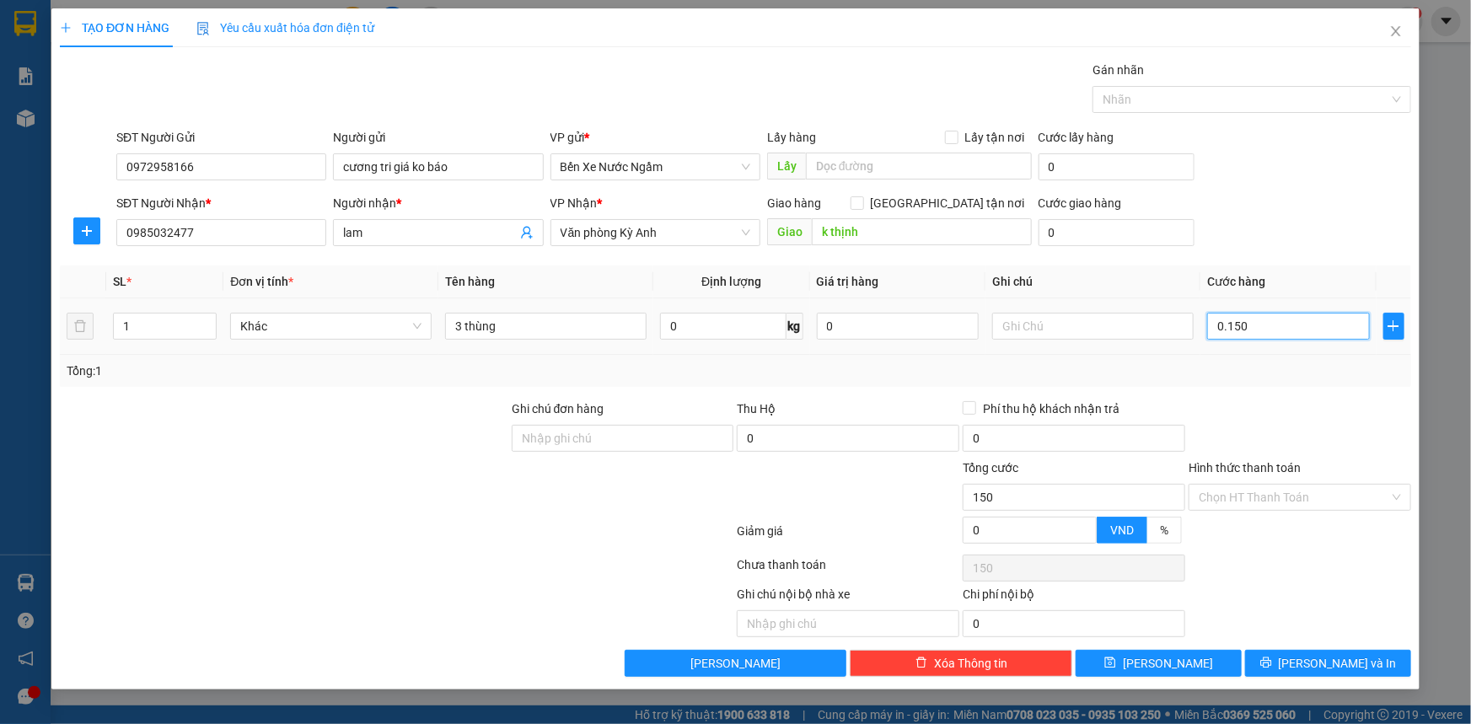
type input "1.500"
type input "015.000"
type input "15.000"
type input "0.150.000"
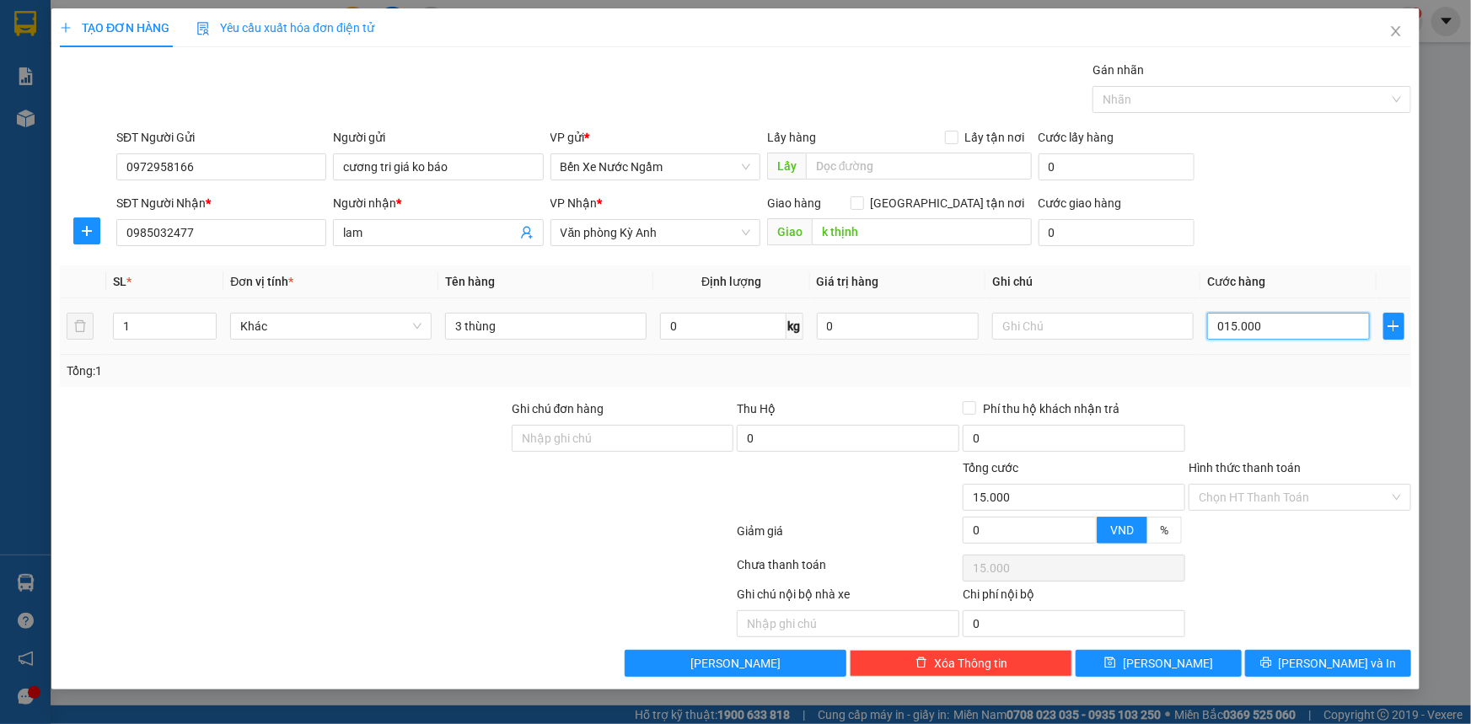
type input "150.000"
click at [1271, 662] on icon "printer" at bounding box center [1265, 662] width 11 height 11
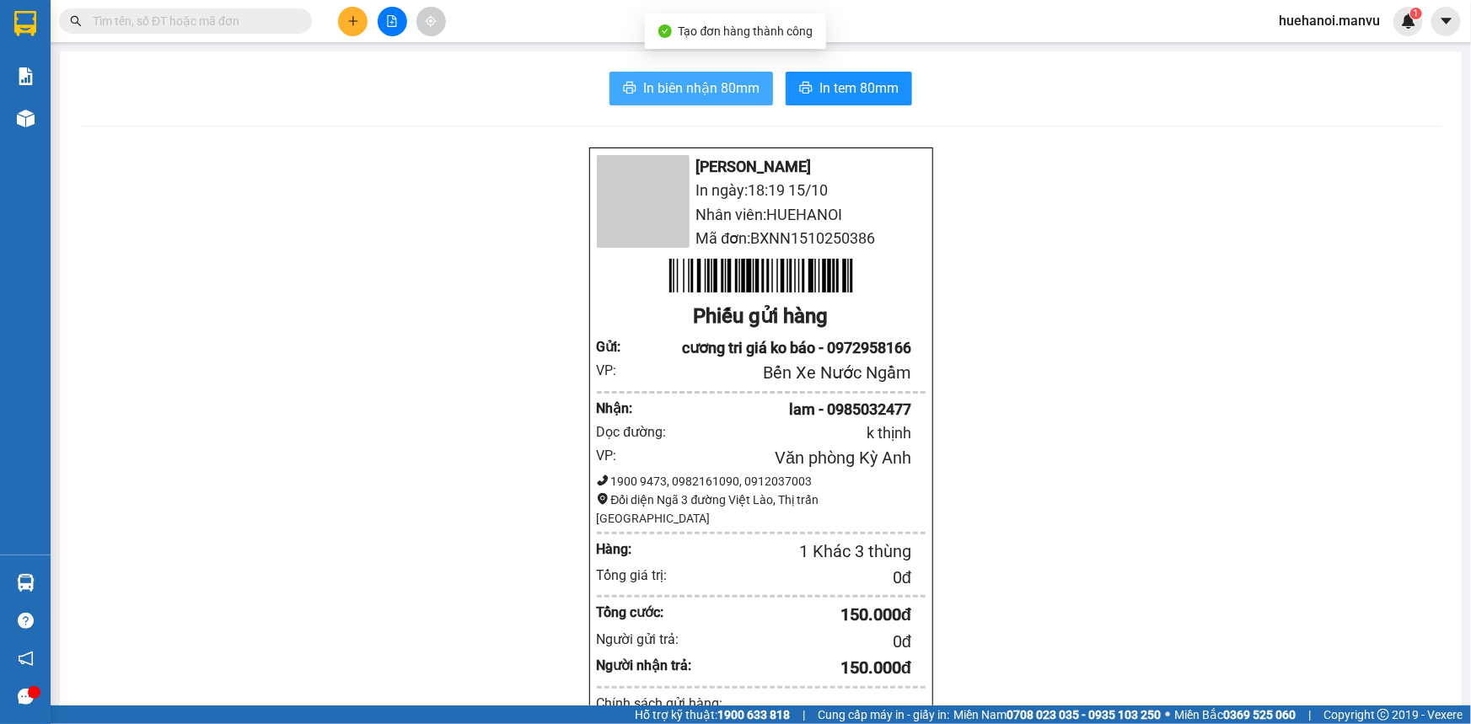
click at [694, 95] on span "In biên nhận 80mm" at bounding box center [701, 88] width 116 height 21
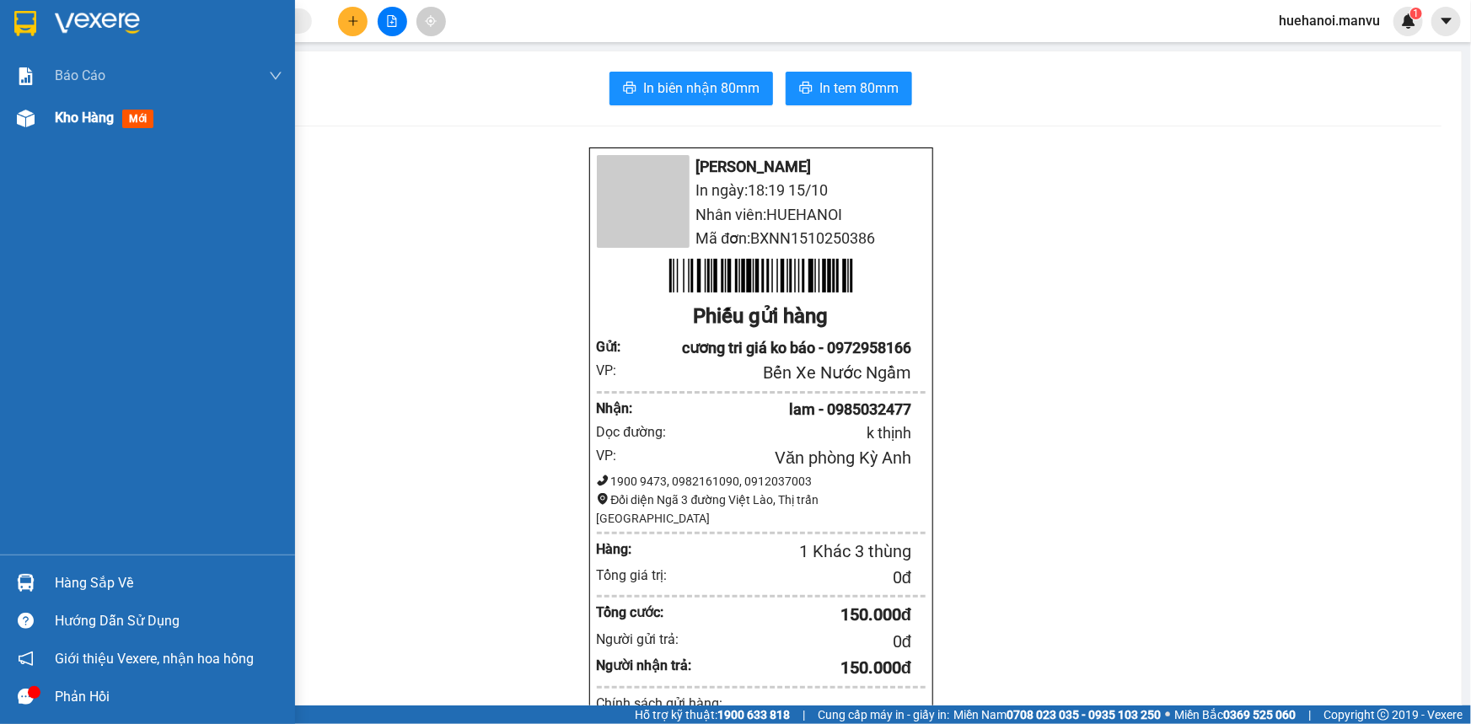
click at [83, 110] on span "Kho hàng" at bounding box center [84, 118] width 59 height 16
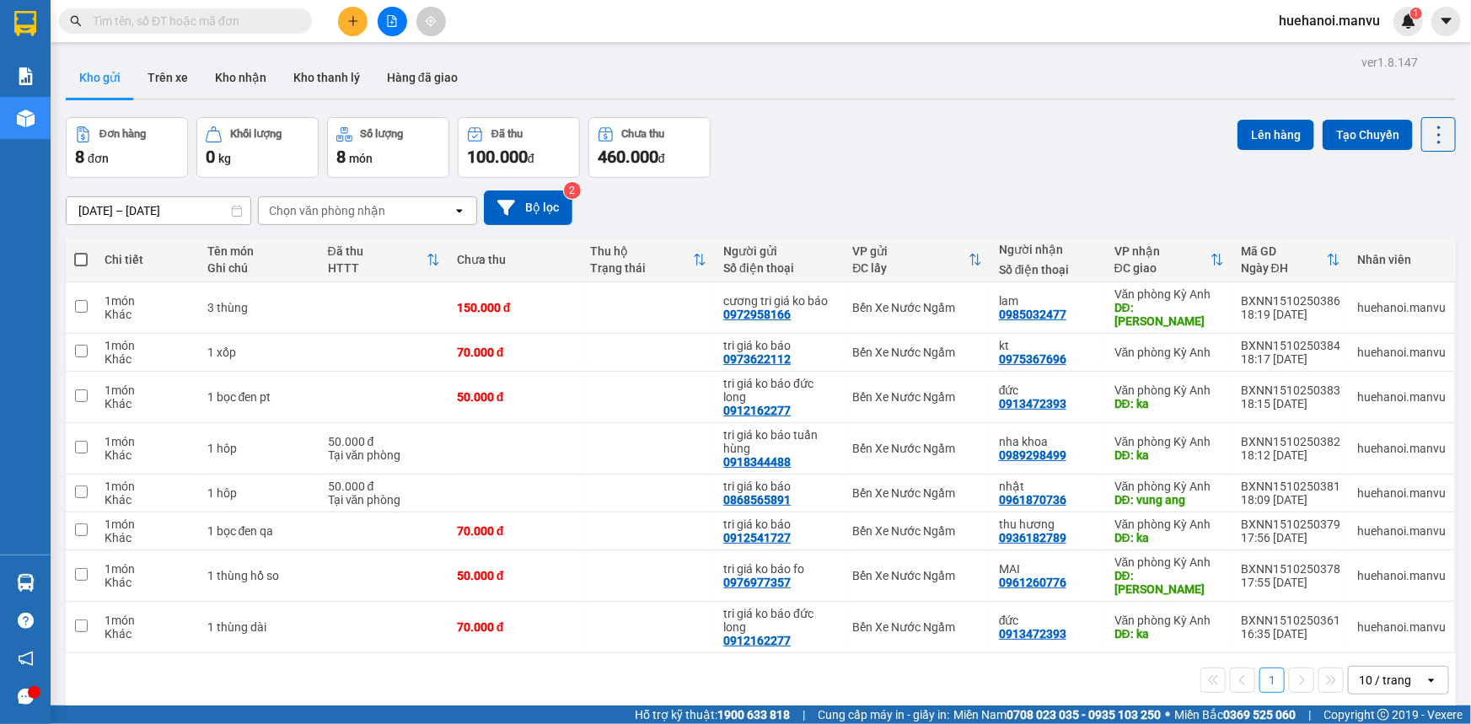
click at [347, 19] on icon "plus" at bounding box center [353, 21] width 12 height 12
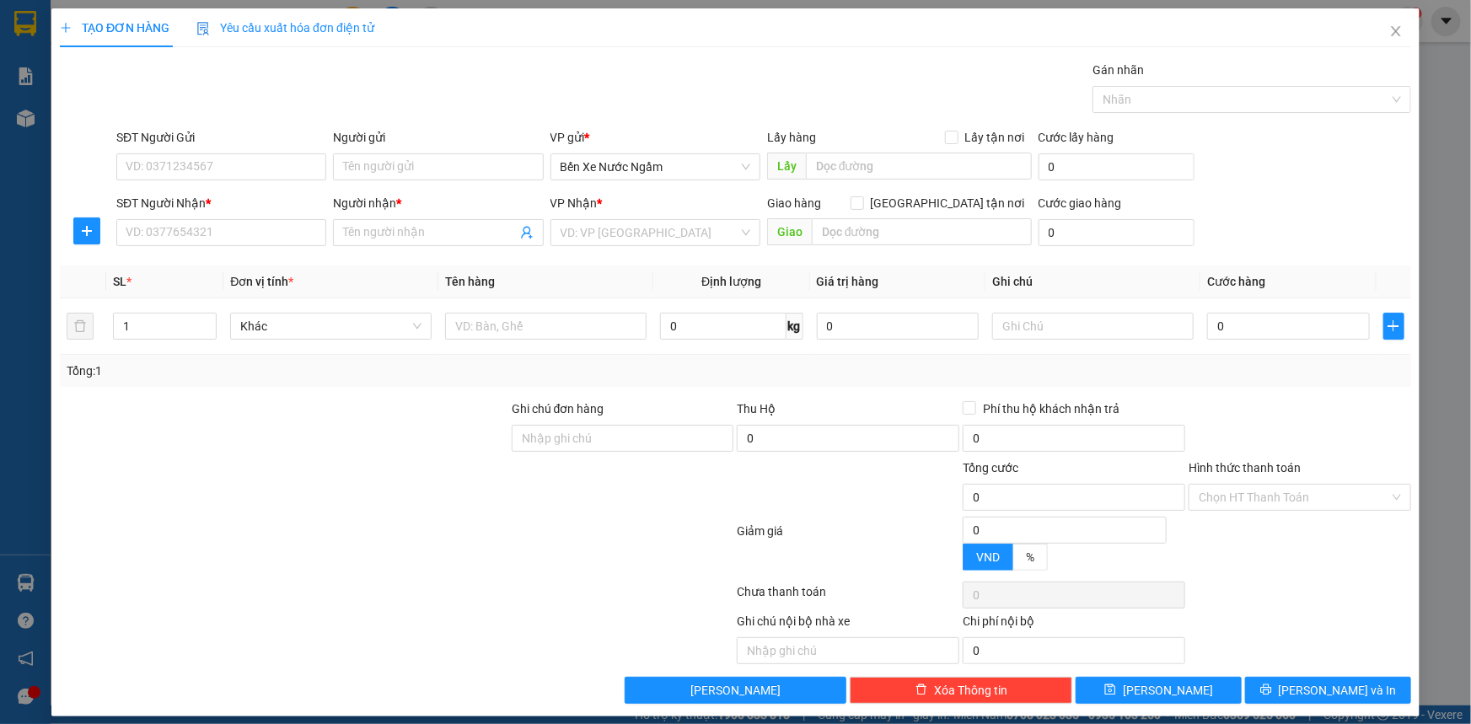
click at [353, 581] on div at bounding box center [396, 595] width 677 height 34
click at [252, 158] on input "SĐT Người Gửi" at bounding box center [221, 166] width 210 height 27
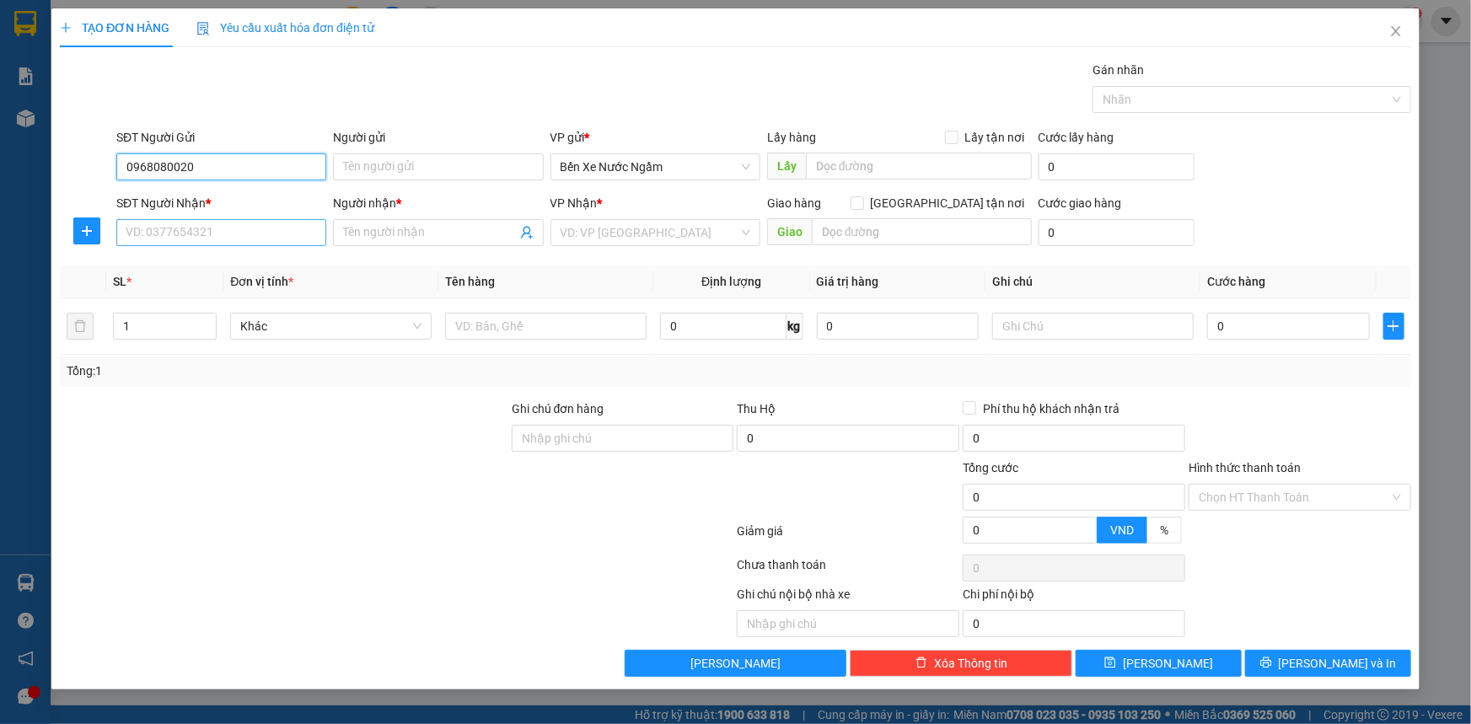
type input "0968080020"
click at [243, 240] on input "SĐT Người Nhận *" at bounding box center [221, 232] width 210 height 27
click at [244, 233] on input "SĐT Người Nhận *" at bounding box center [221, 232] width 210 height 27
click at [247, 160] on input "0968080020" at bounding box center [221, 166] width 210 height 27
click at [233, 227] on input "SĐT Người Nhận *" at bounding box center [221, 232] width 210 height 27
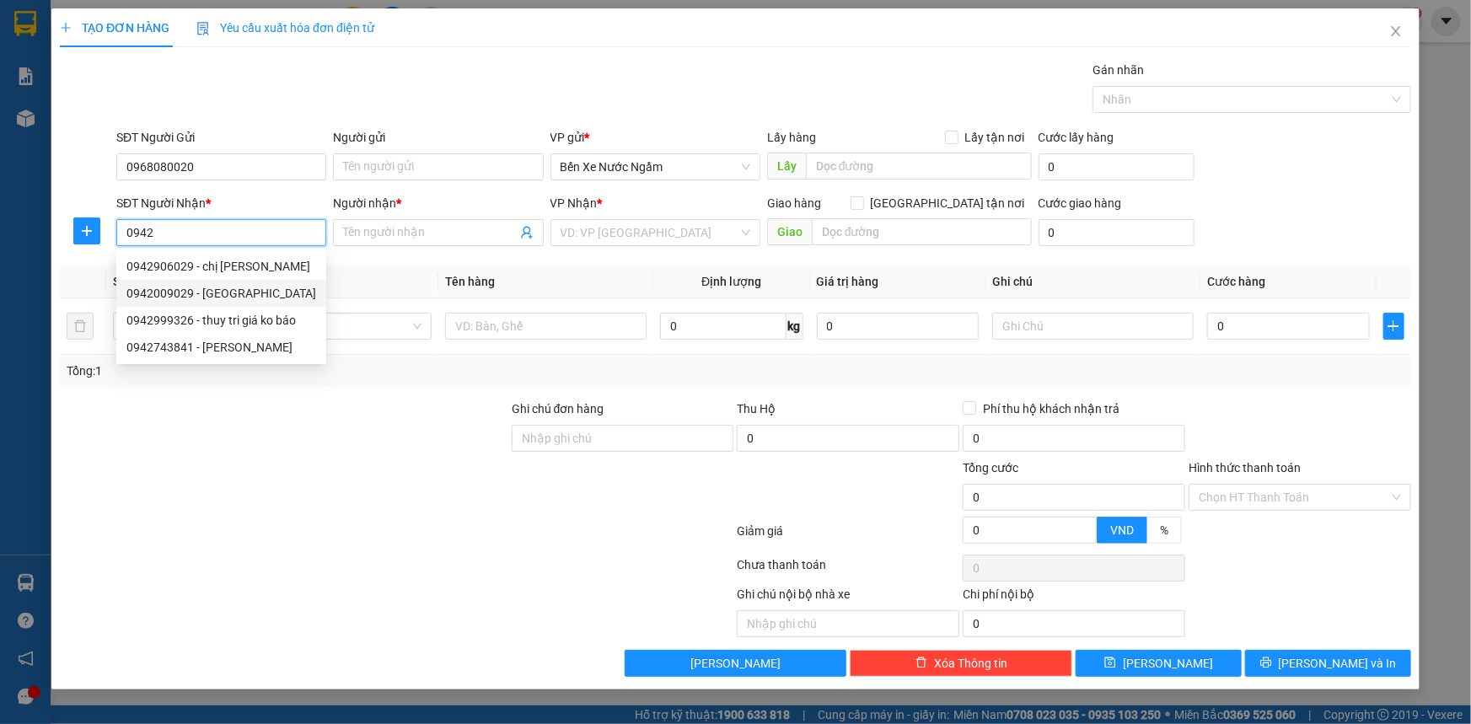
click at [221, 302] on div "0942009029 - hưng trí" at bounding box center [221, 293] width 190 height 19
type input "0942009029"
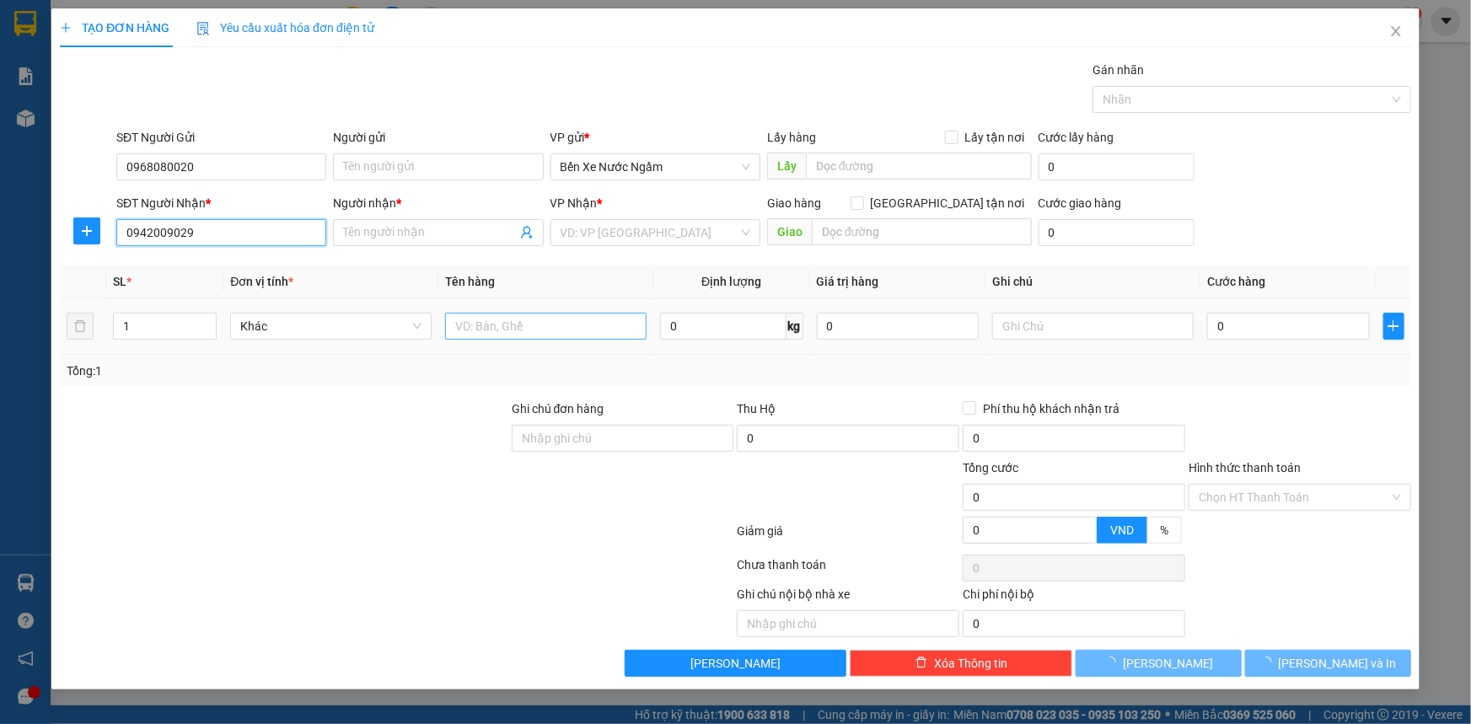
type input "hưng trí"
type input "0942009029"
click at [514, 334] on input "text" at bounding box center [545, 326] width 201 height 27
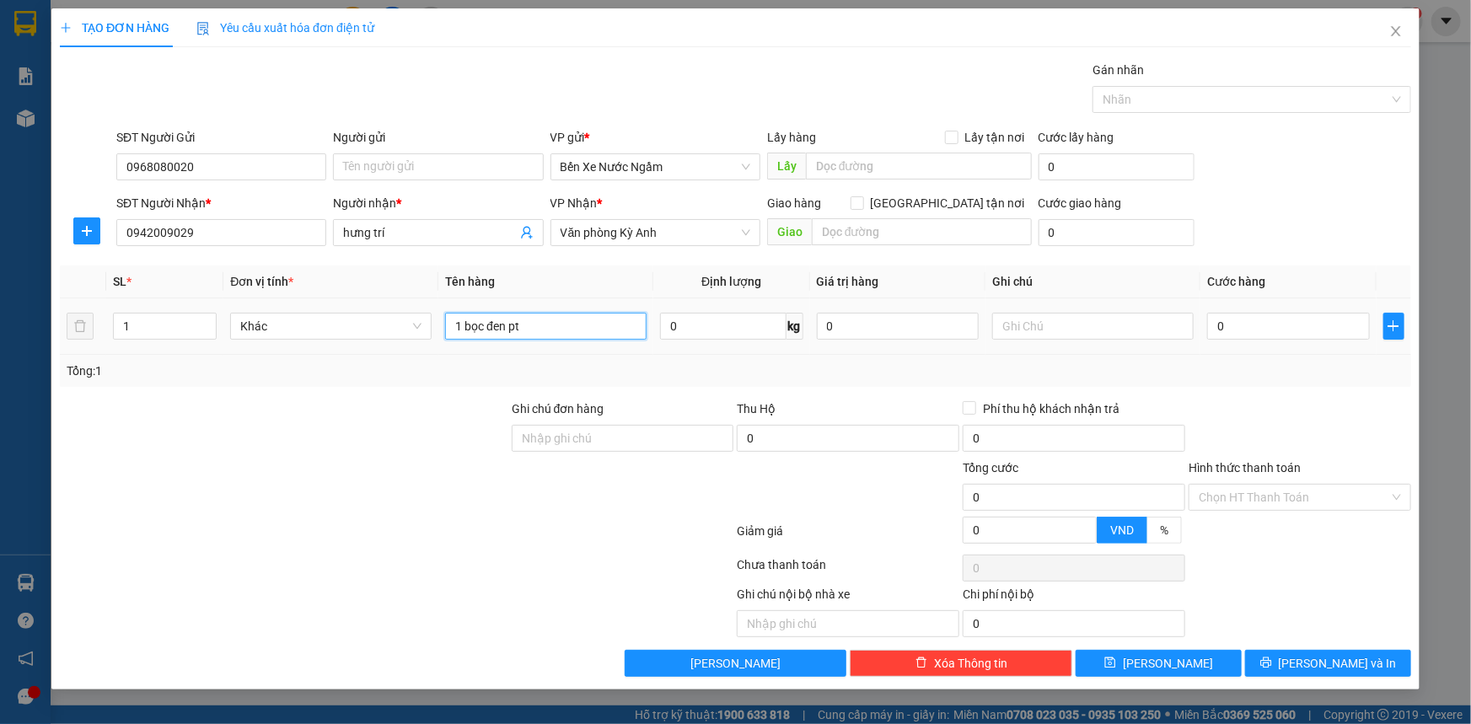
type input "1 bọc đen pt"
click at [1308, 303] on td "0" at bounding box center [1288, 326] width 176 height 56
click at [1304, 315] on input "0" at bounding box center [1288, 326] width 163 height 27
type input "5"
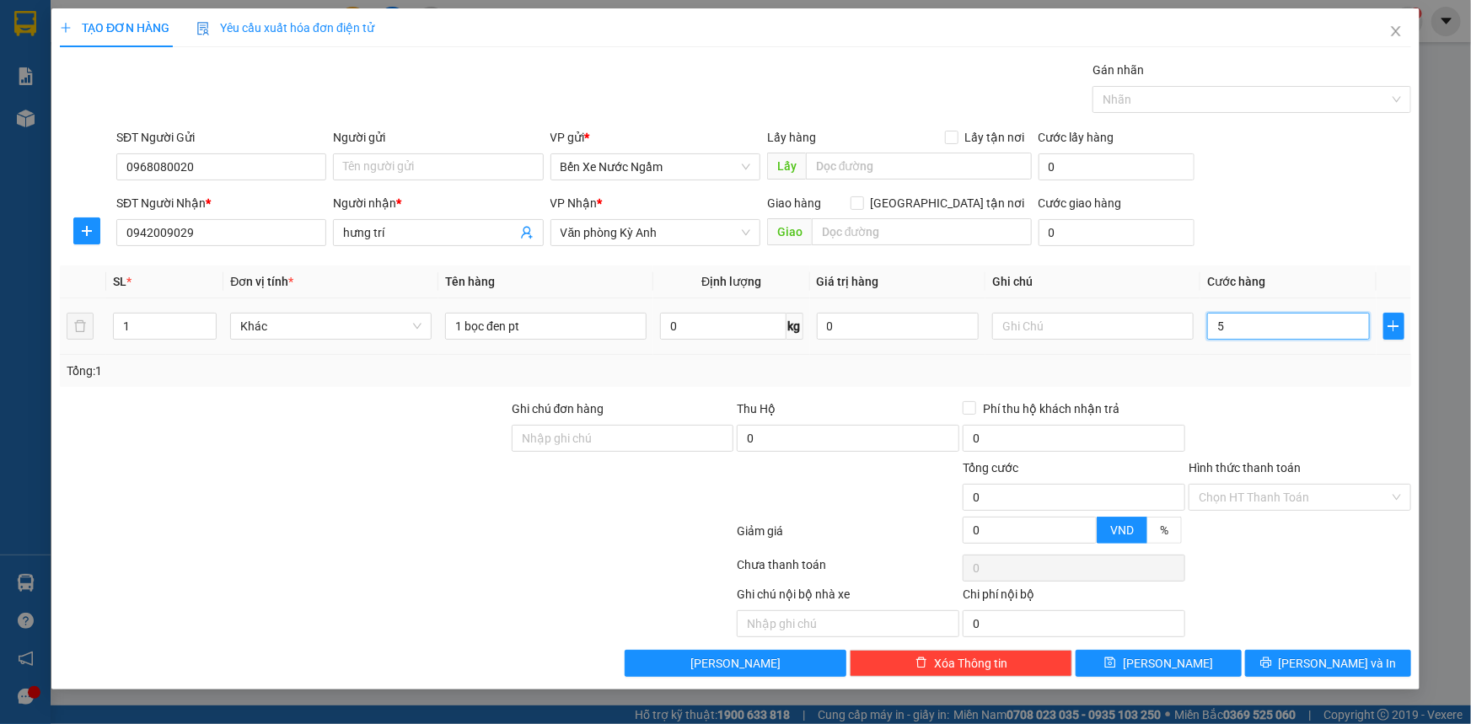
type input "5"
type input "50"
type input "500"
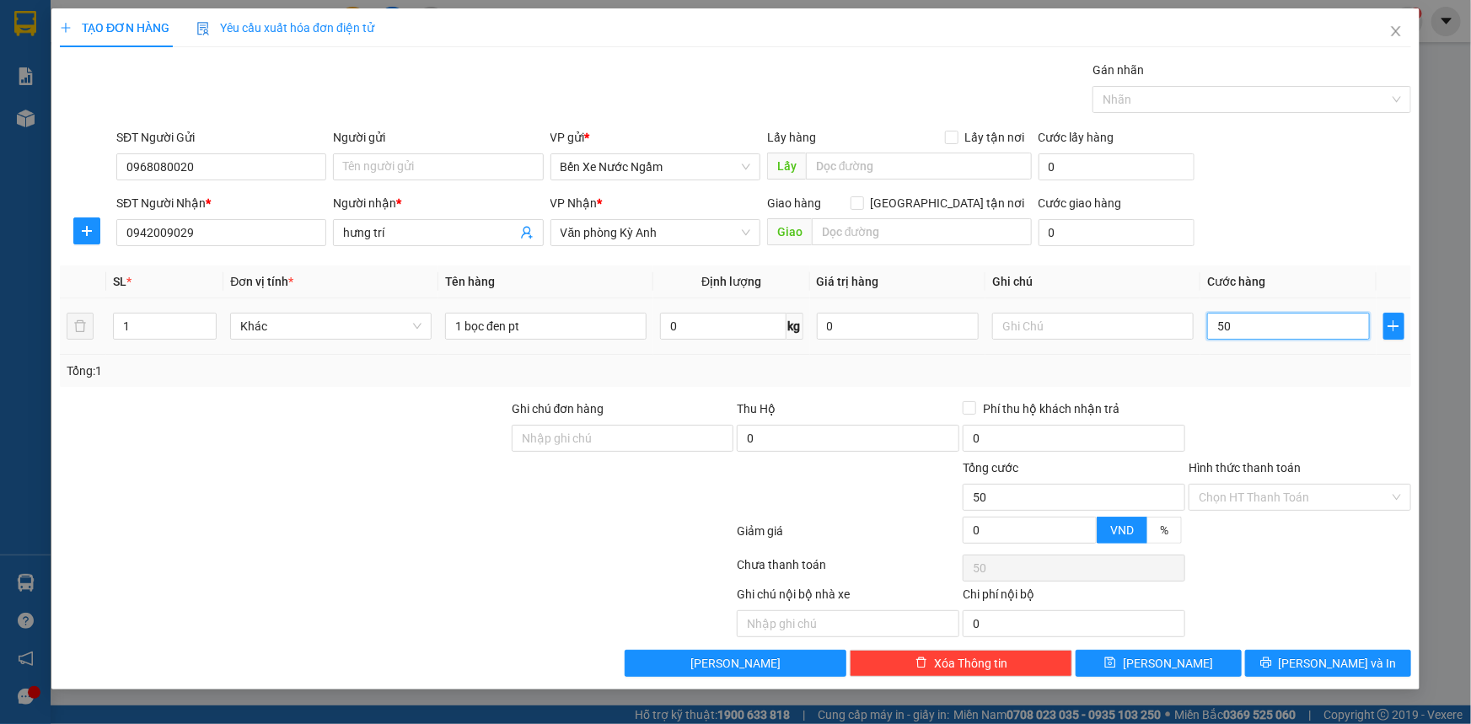
type input "500"
type input "5.000"
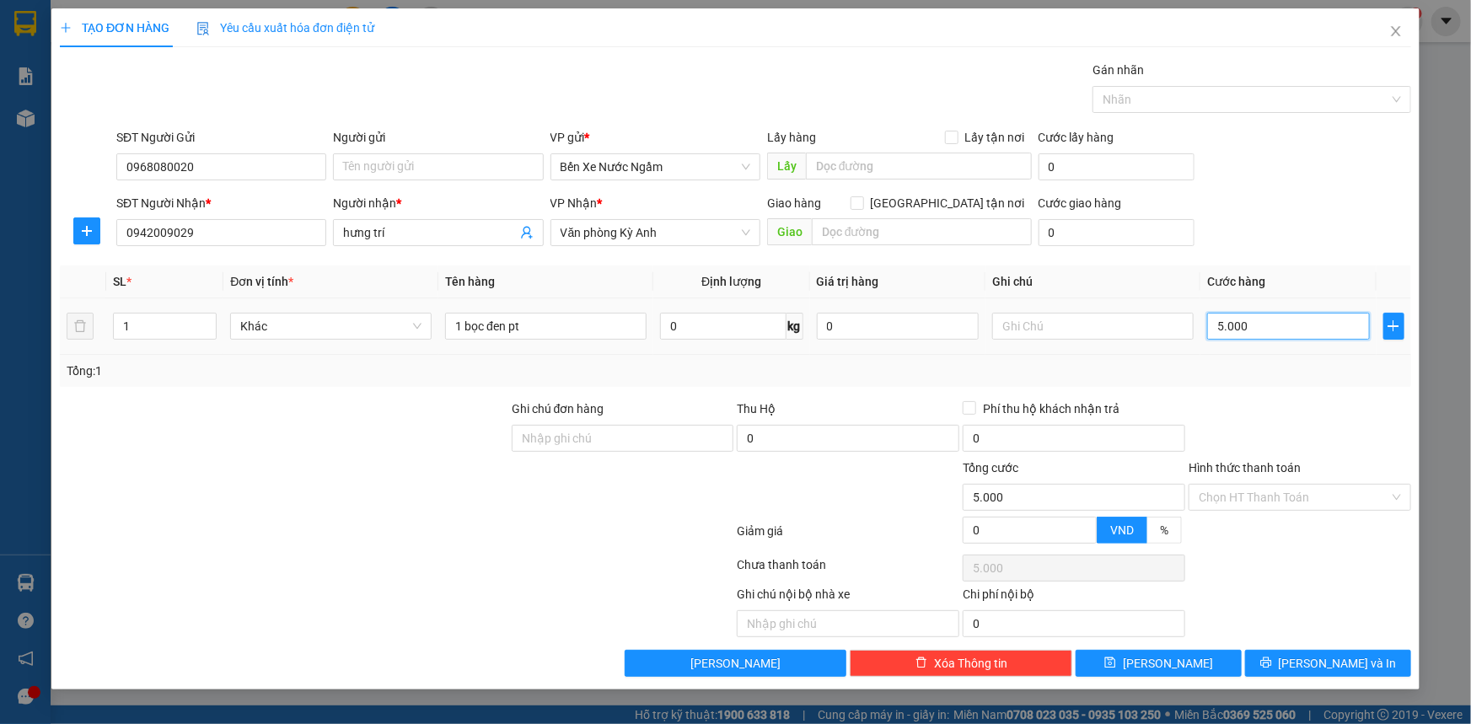
type input "50.000"
click at [466, 175] on input "Người gửi" at bounding box center [438, 166] width 210 height 27
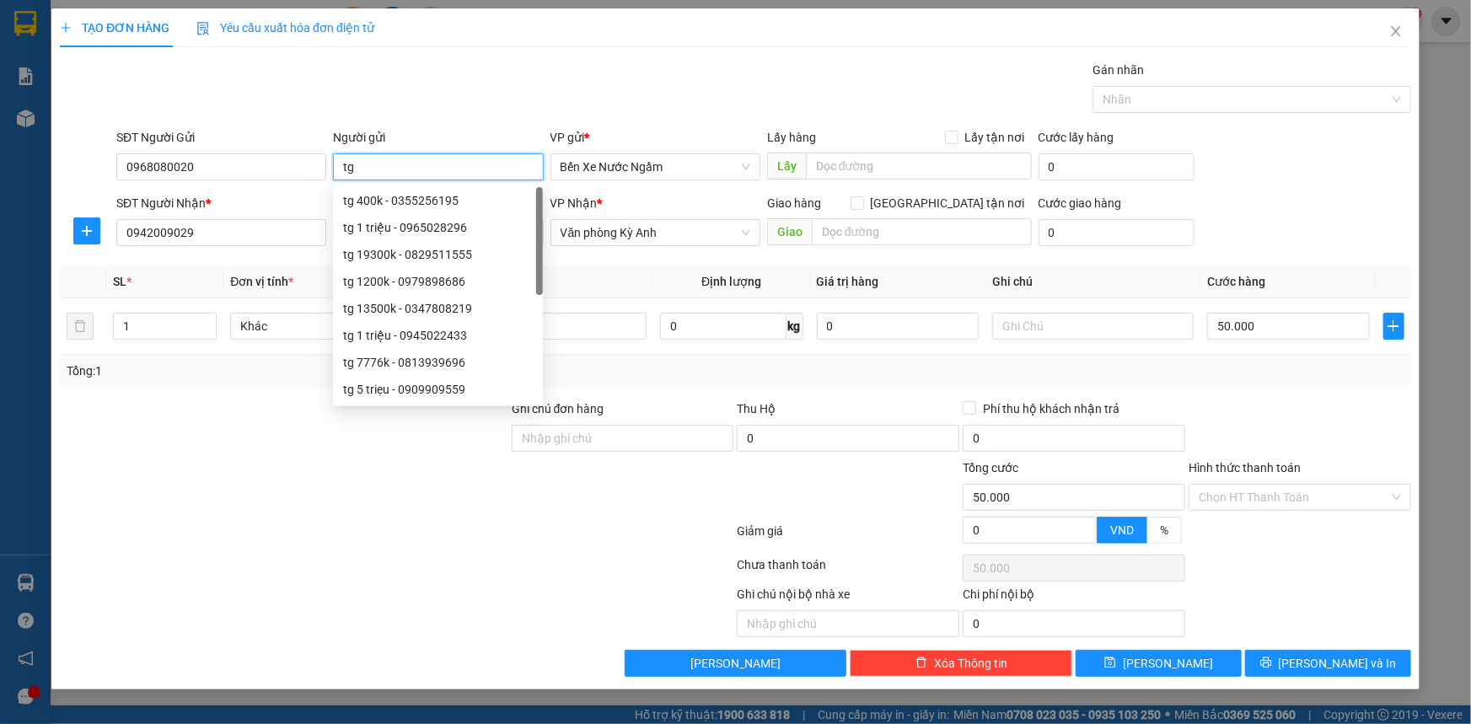
type input "t"
type input "tri giá ko báo"
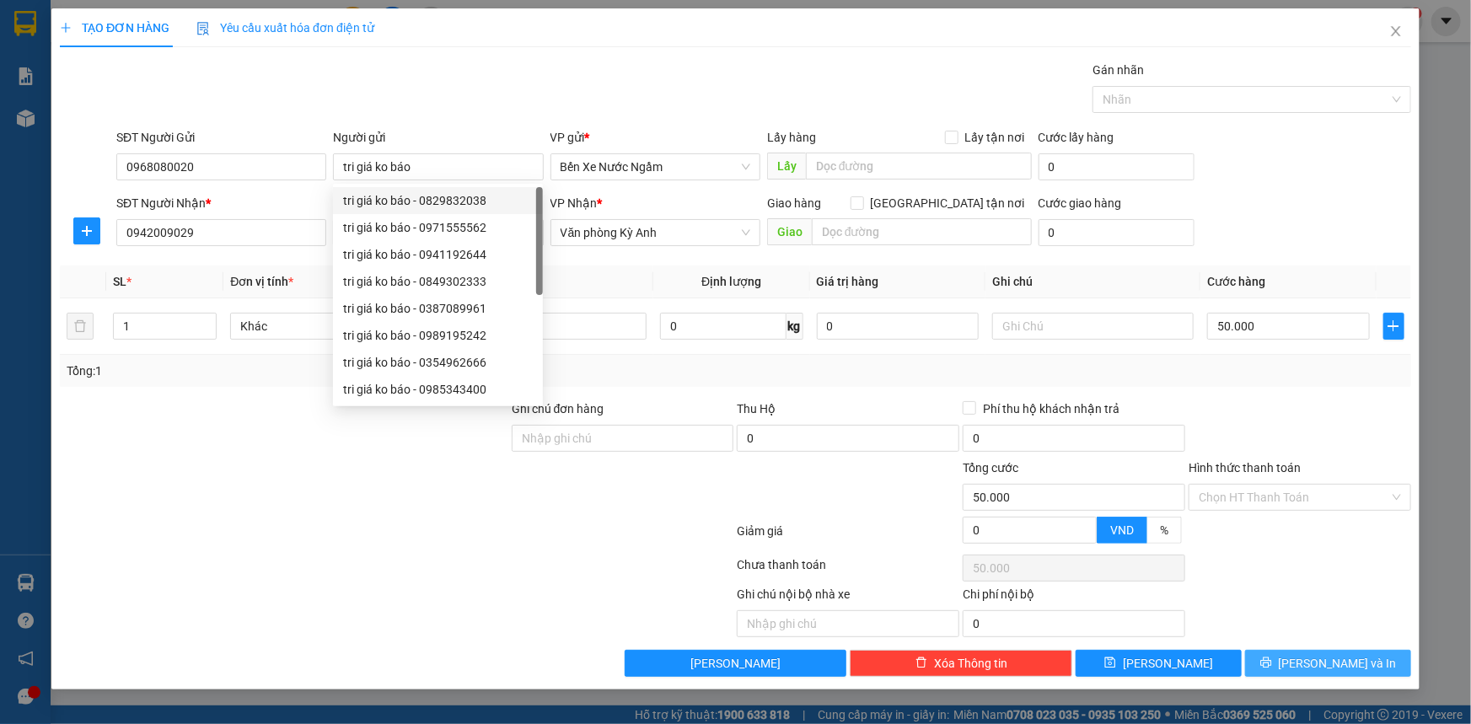
click at [1309, 658] on button "[PERSON_NAME] và In" at bounding box center [1328, 663] width 166 height 27
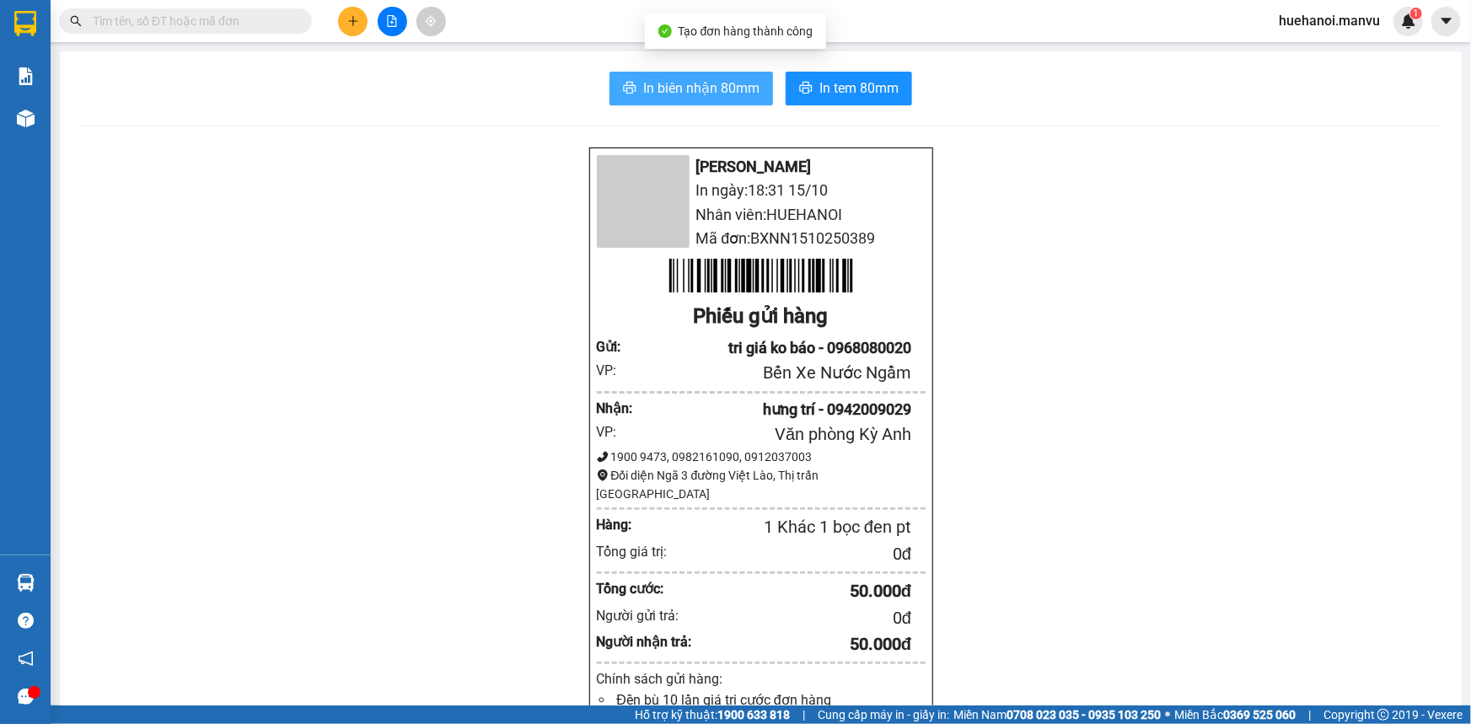
click at [701, 94] on span "In biên nhận 80mm" at bounding box center [701, 88] width 116 height 21
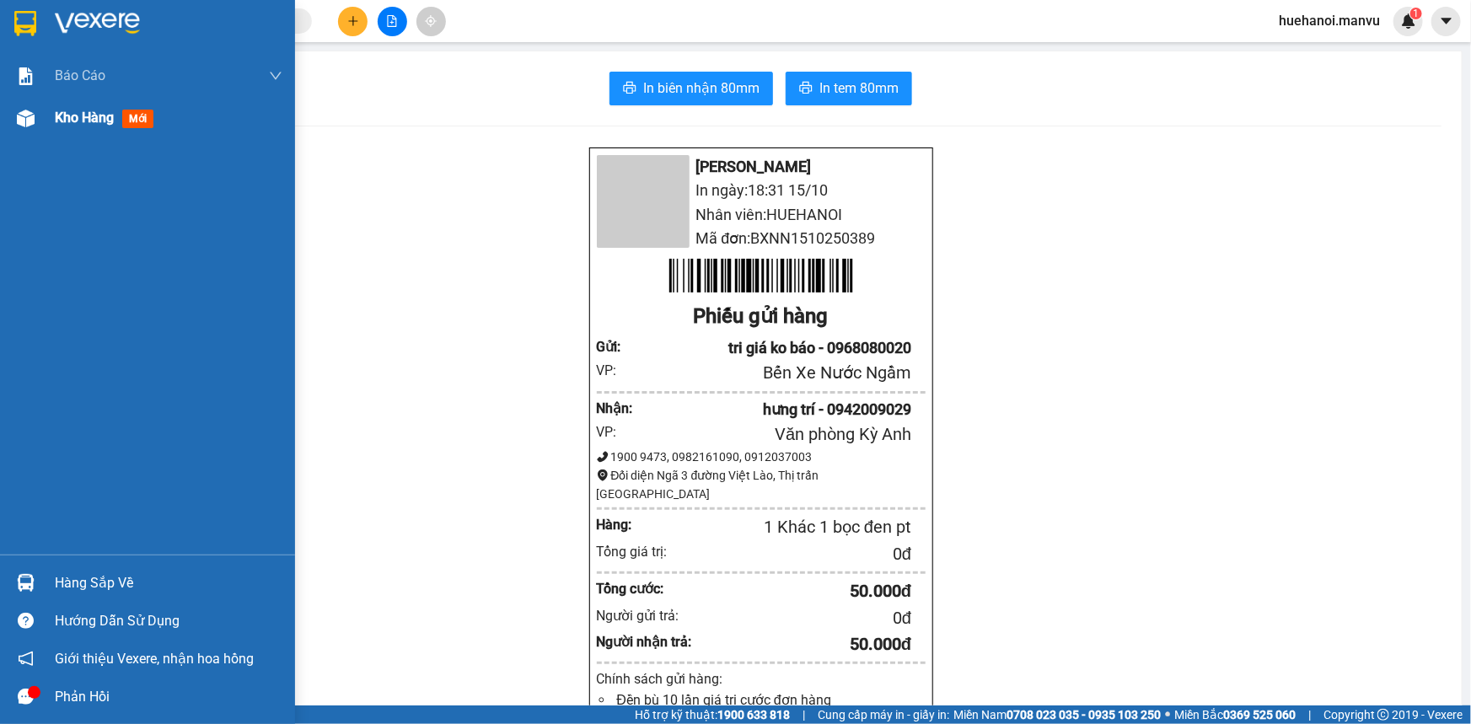
click at [83, 113] on span "Kho hàng" at bounding box center [84, 118] width 59 height 16
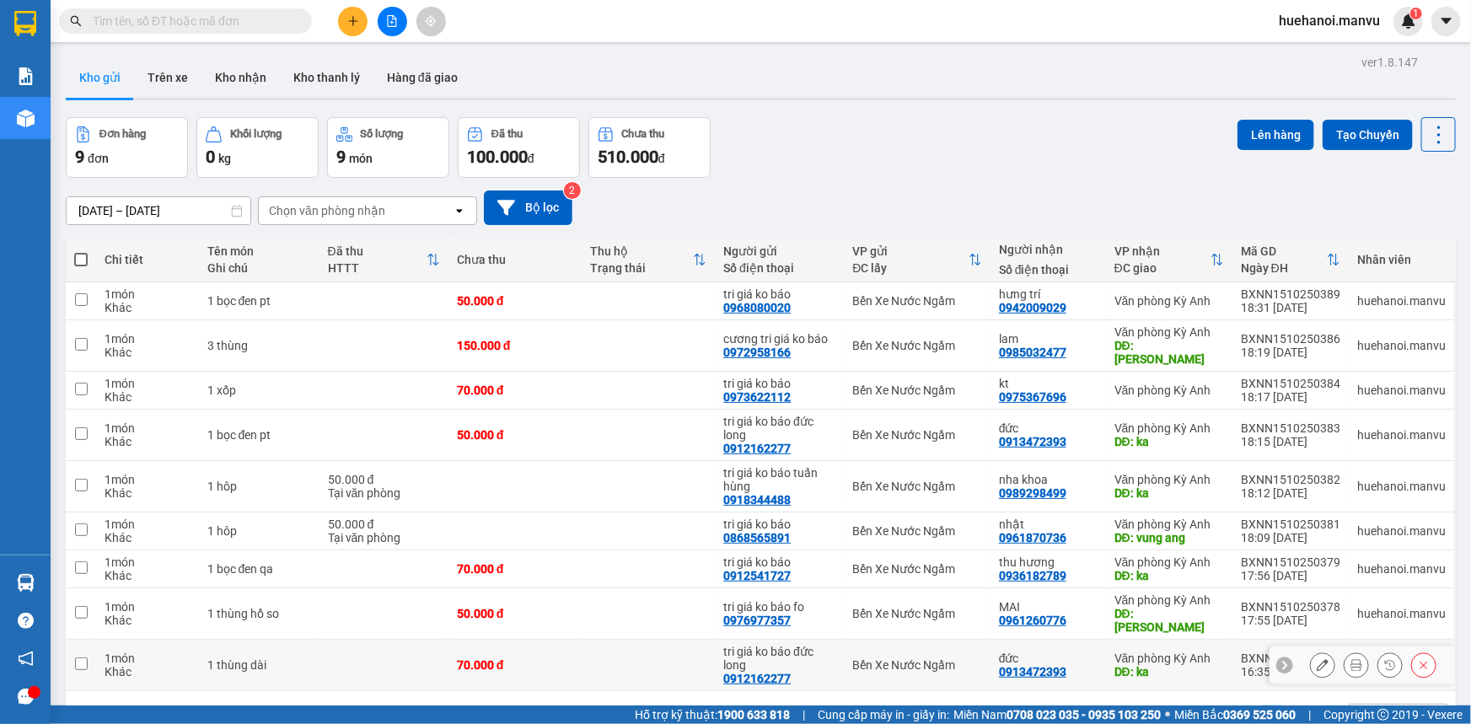
click at [900, 658] on td "Bến Xe Nước Ngầm" at bounding box center [917, 665] width 147 height 51
checkbox input "false"
click at [856, 710] on span "Cung cấp máy in - giấy in:" at bounding box center [882, 714] width 131 height 19
click at [864, 704] on div "1 10 / trang open" at bounding box center [760, 718] width 1376 height 29
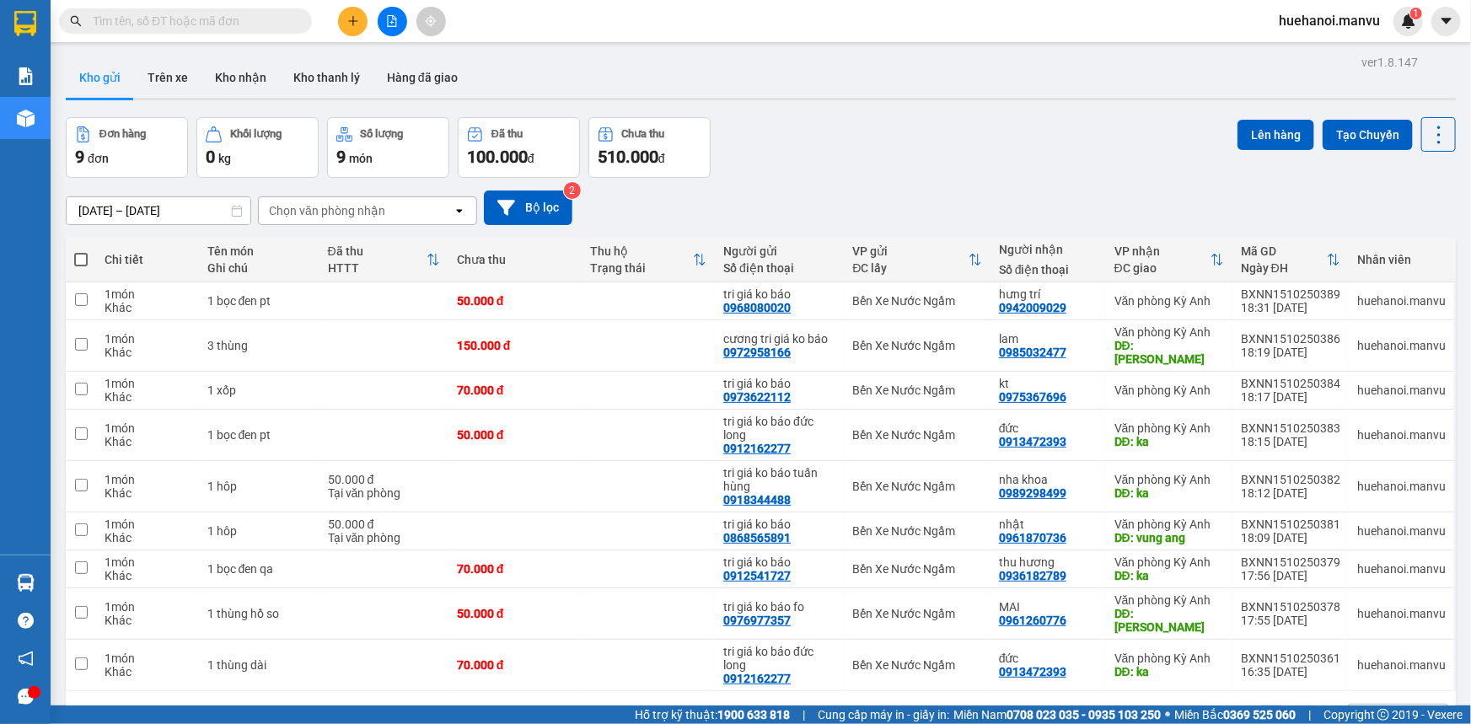
click at [864, 704] on div "1 10 / trang open" at bounding box center [760, 718] width 1376 height 29
click at [655, 512] on td at bounding box center [647, 531] width 133 height 38
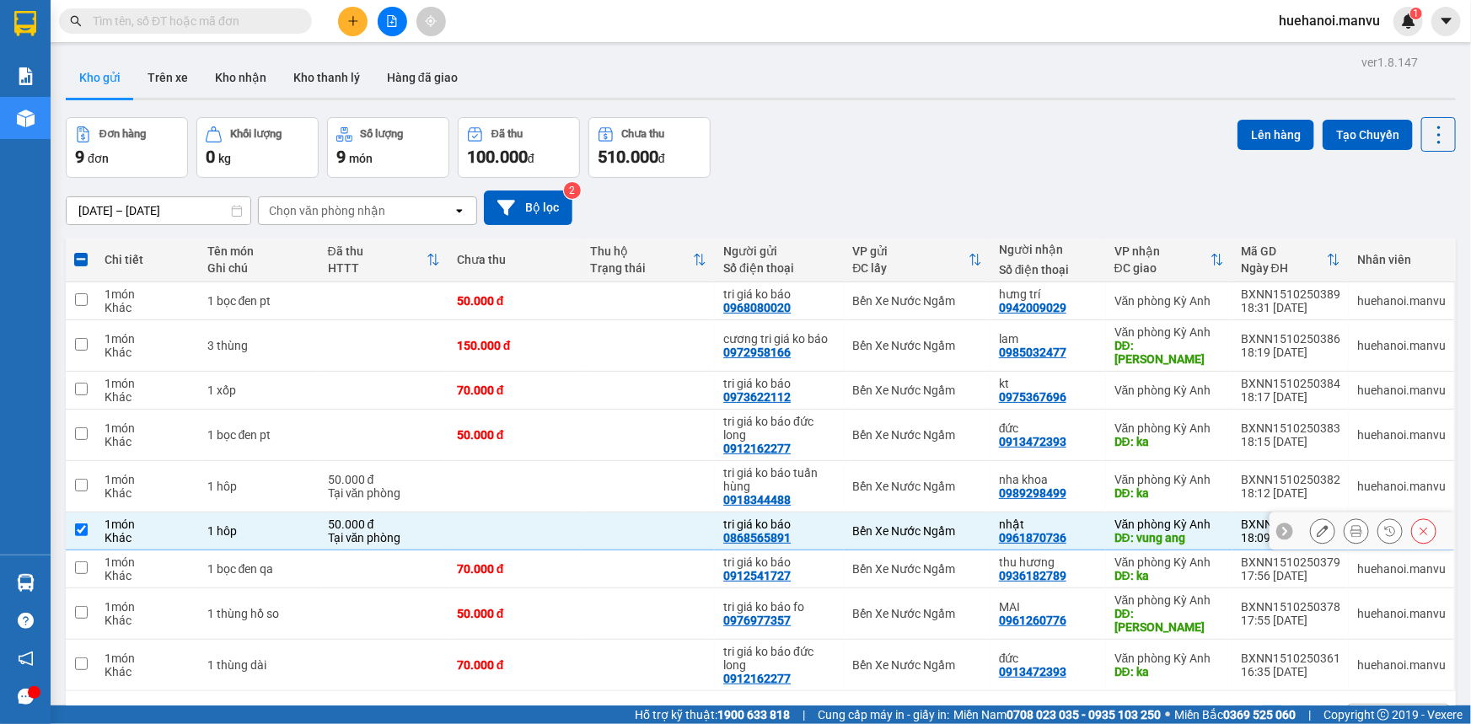
click at [655, 512] on td at bounding box center [647, 531] width 133 height 38
checkbox input "false"
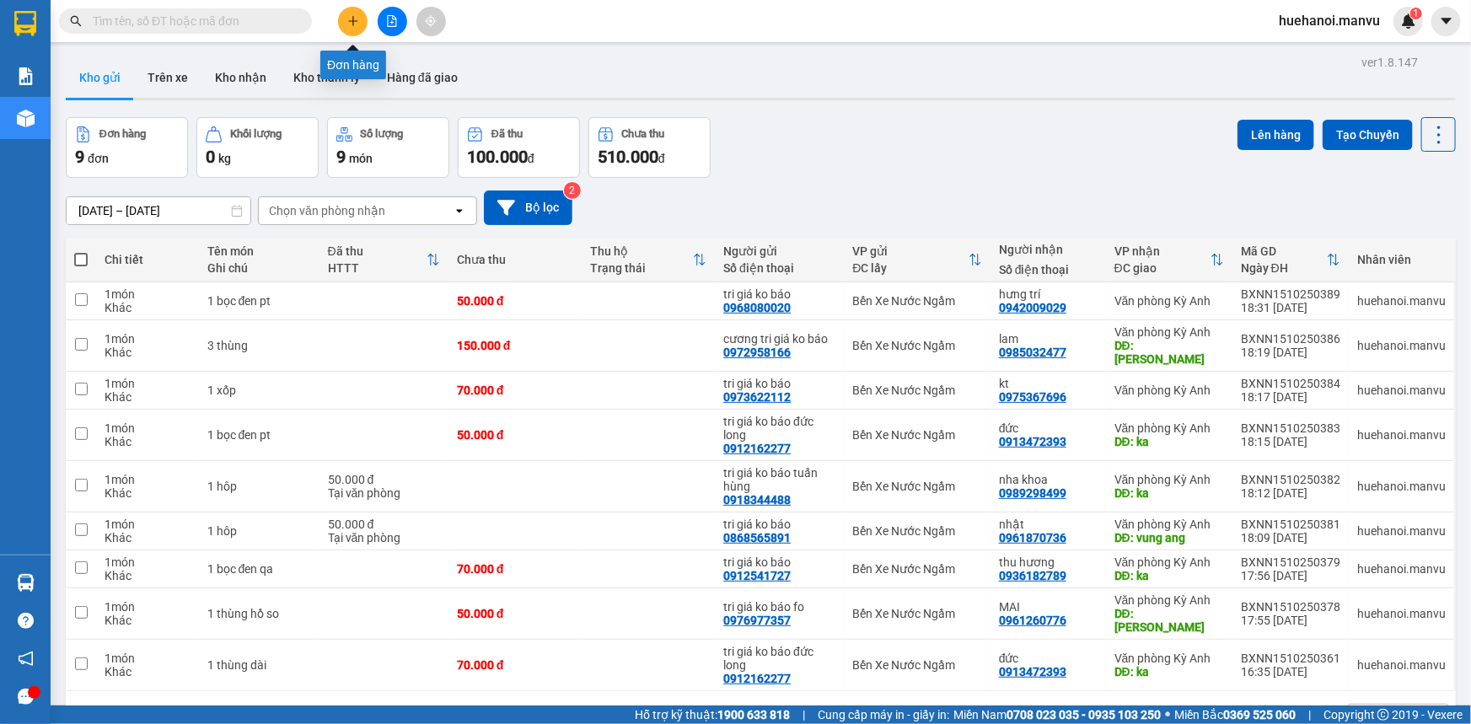
click at [359, 24] on button at bounding box center [352, 21] width 29 height 29
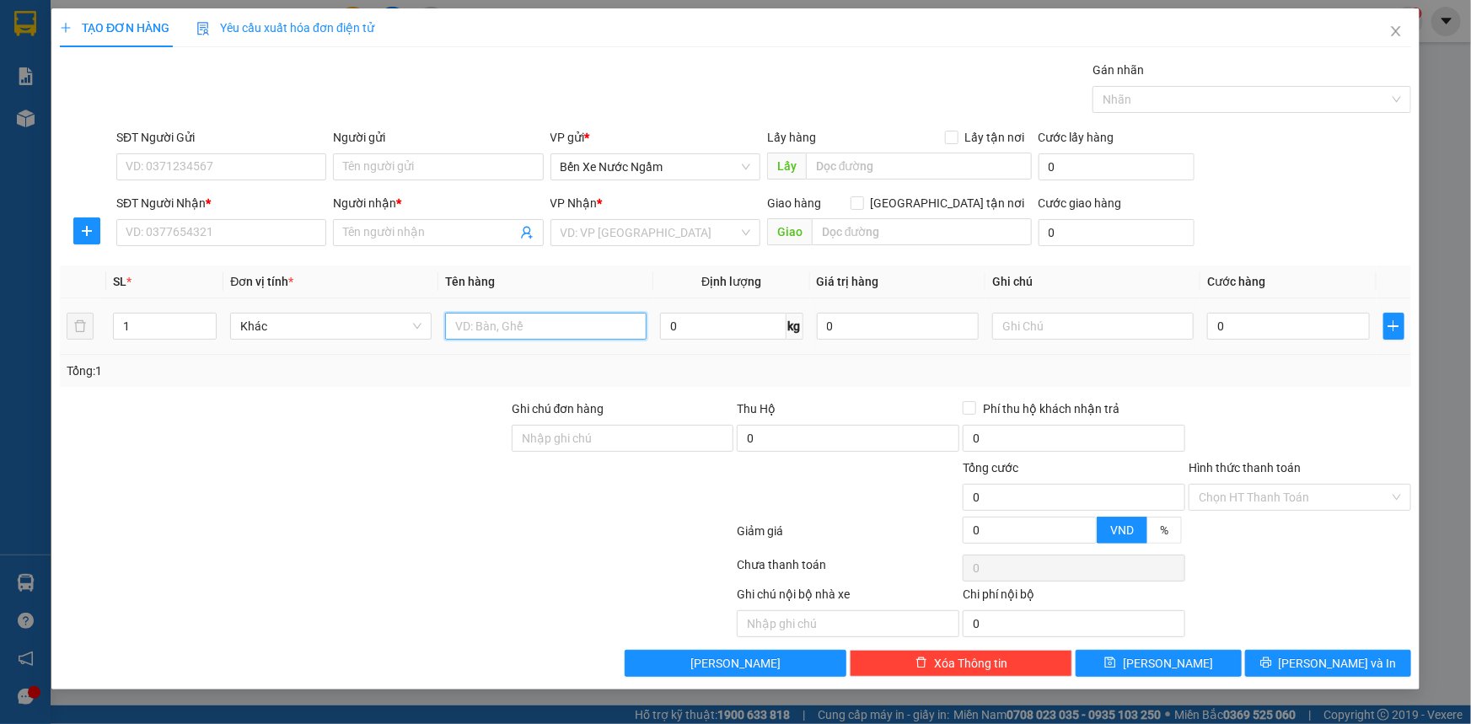
click at [587, 330] on input "text" at bounding box center [545, 326] width 201 height 27
type input "1 boc pt"
click at [278, 174] on input "SĐT Người Gửi" at bounding box center [221, 166] width 210 height 27
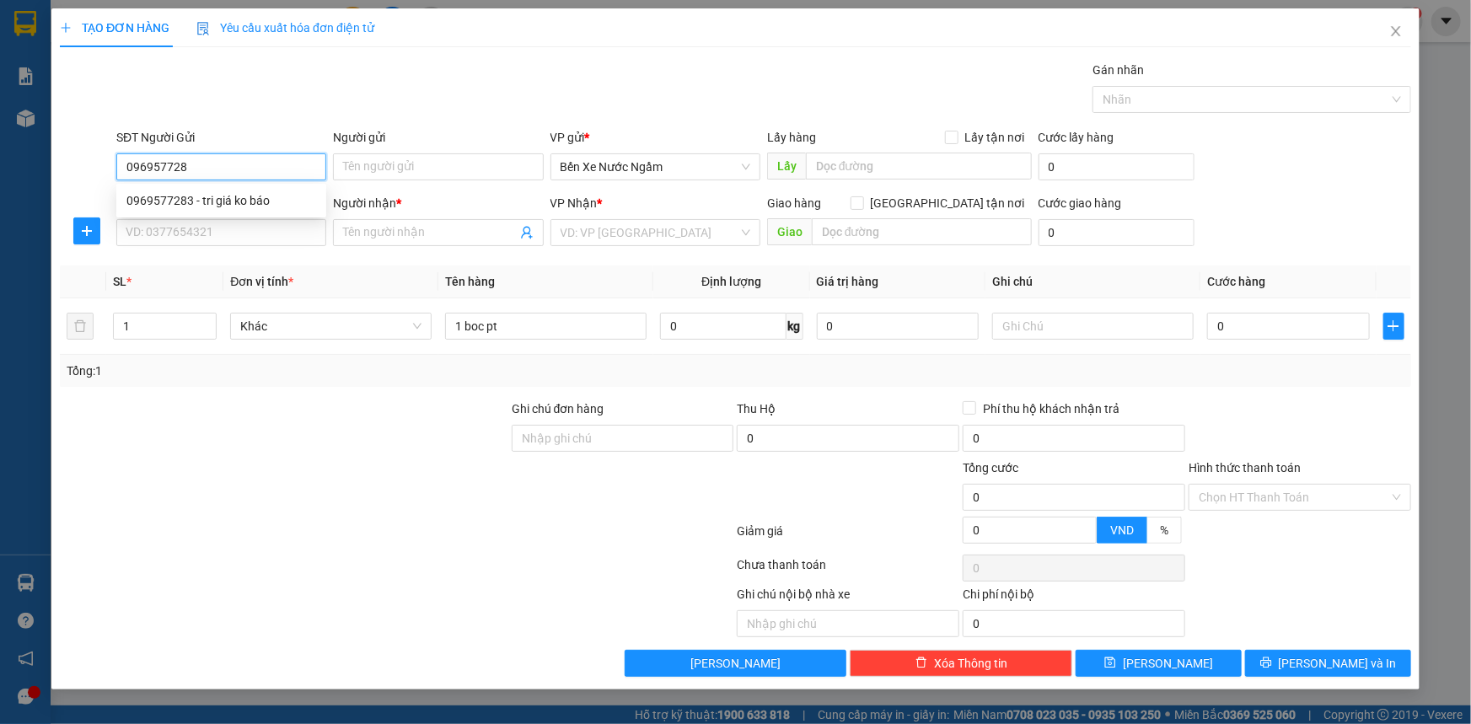
type input "0969577283"
click at [267, 193] on div "0969577283 - tri giá ko báo" at bounding box center [221, 200] width 190 height 19
type input "tri giá ko báo"
type input "0969577283"
click at [255, 238] on input "SĐT Người Nhận *" at bounding box center [221, 232] width 210 height 27
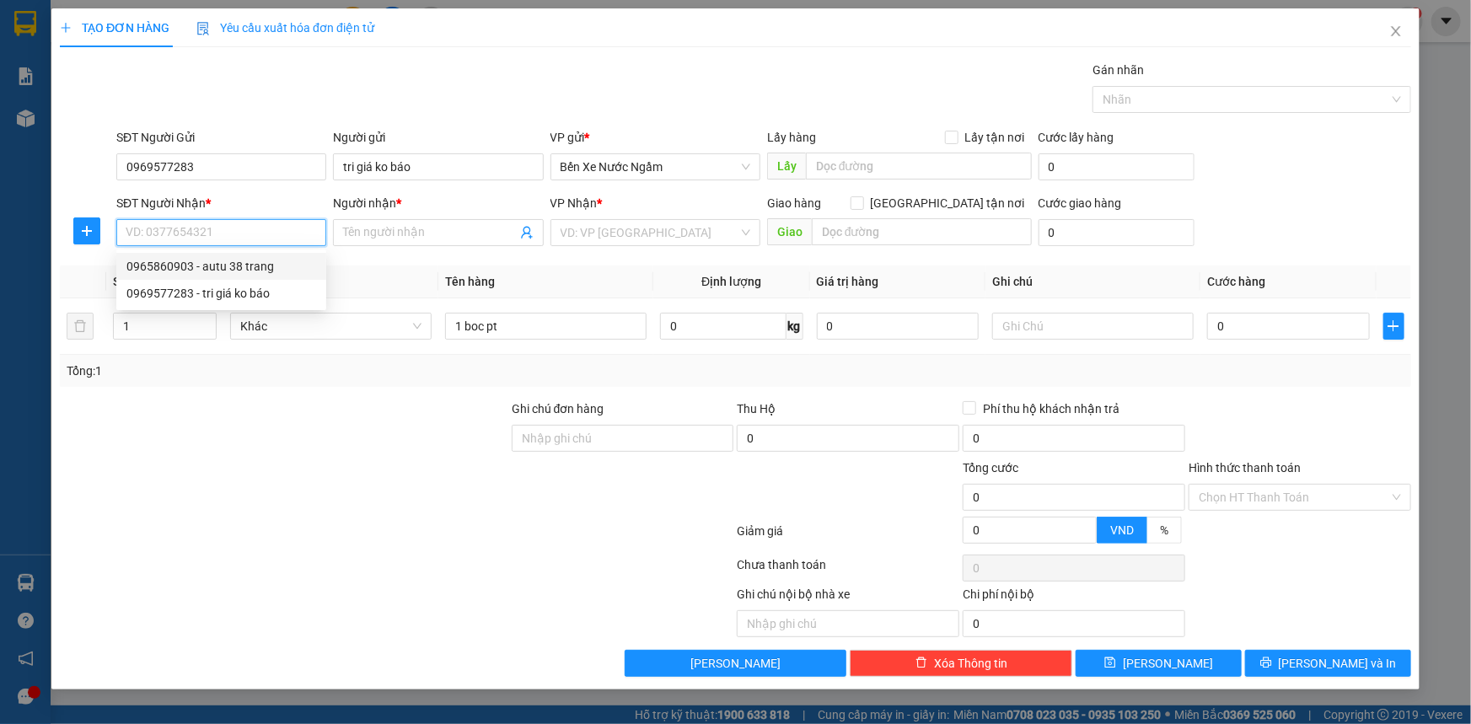
click at [234, 263] on div "0965860903 - autu 38 trang" at bounding box center [221, 266] width 190 height 19
type input "0965860903"
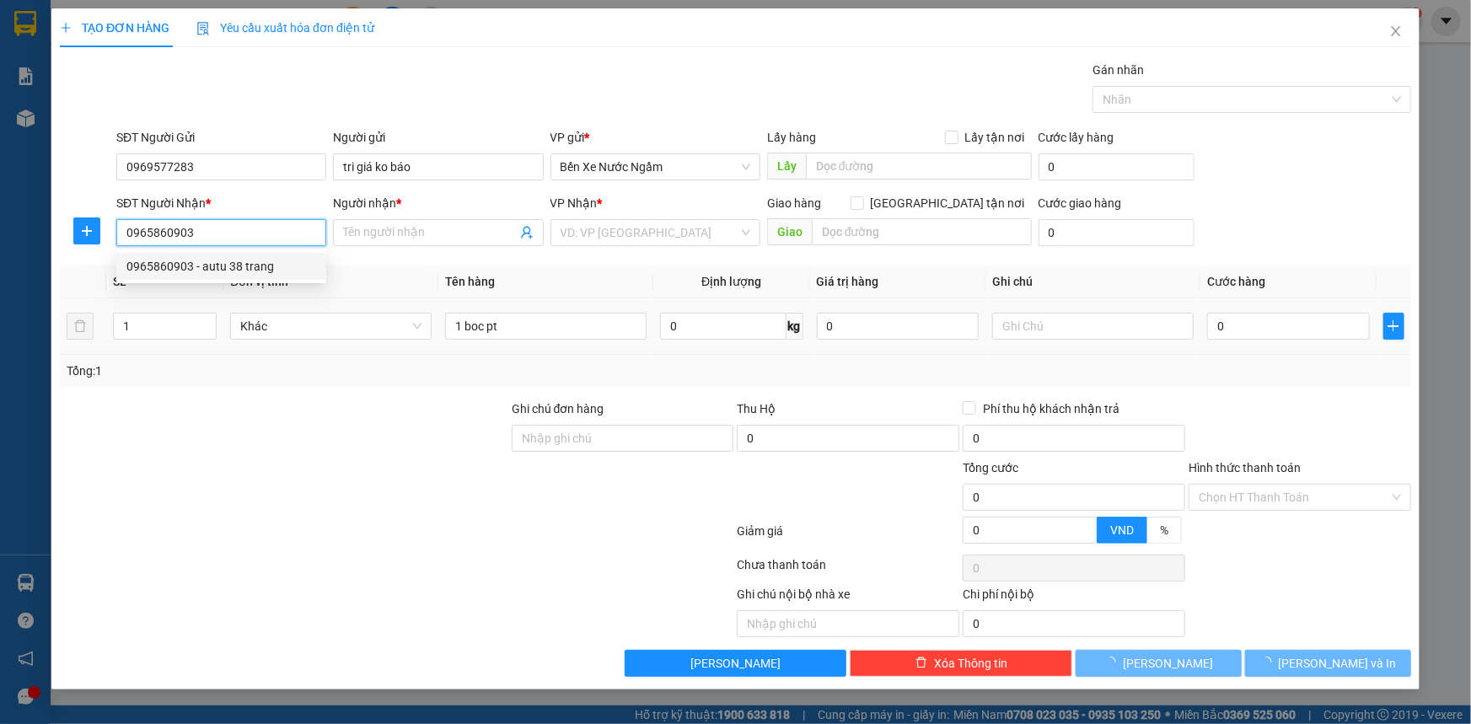
type input "autu 38 trang"
type input "ka"
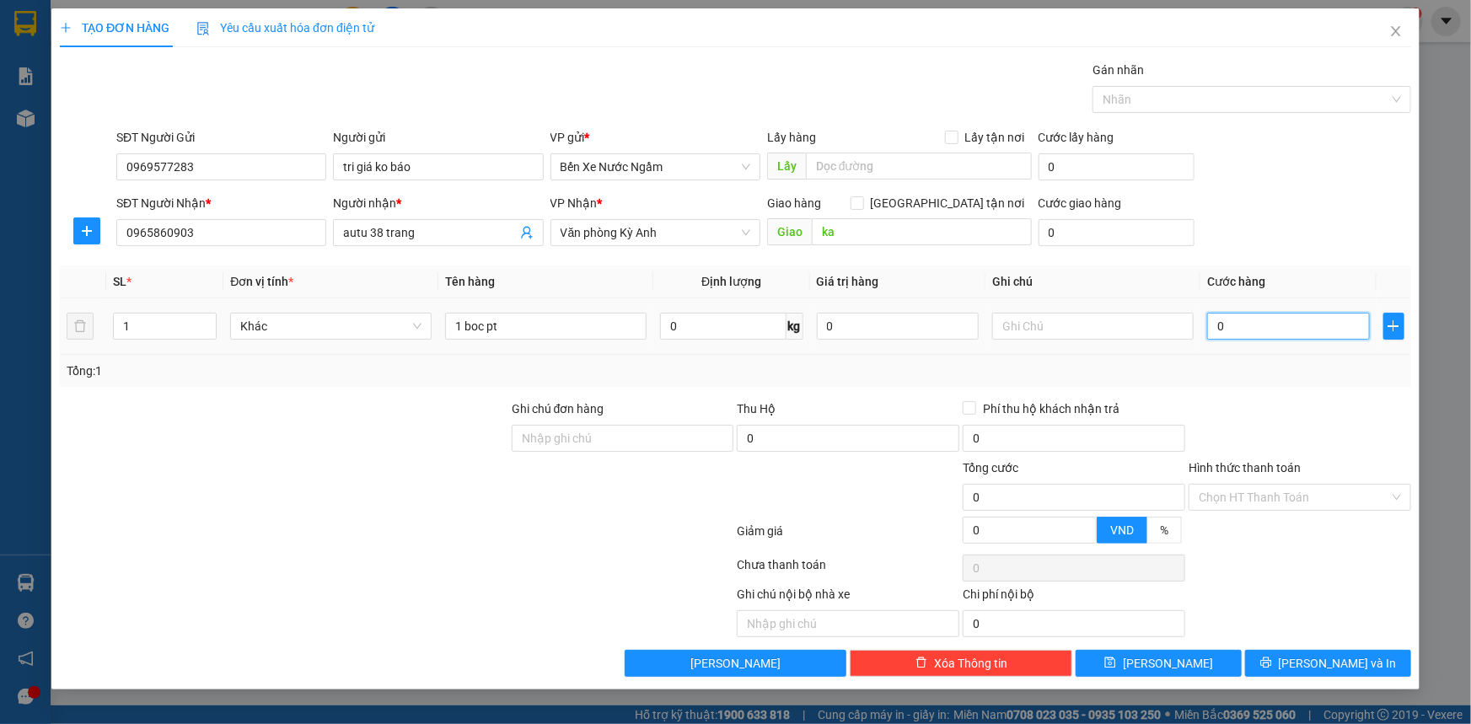
click at [1250, 324] on input "0" at bounding box center [1288, 326] width 163 height 27
type input "5"
type input "50"
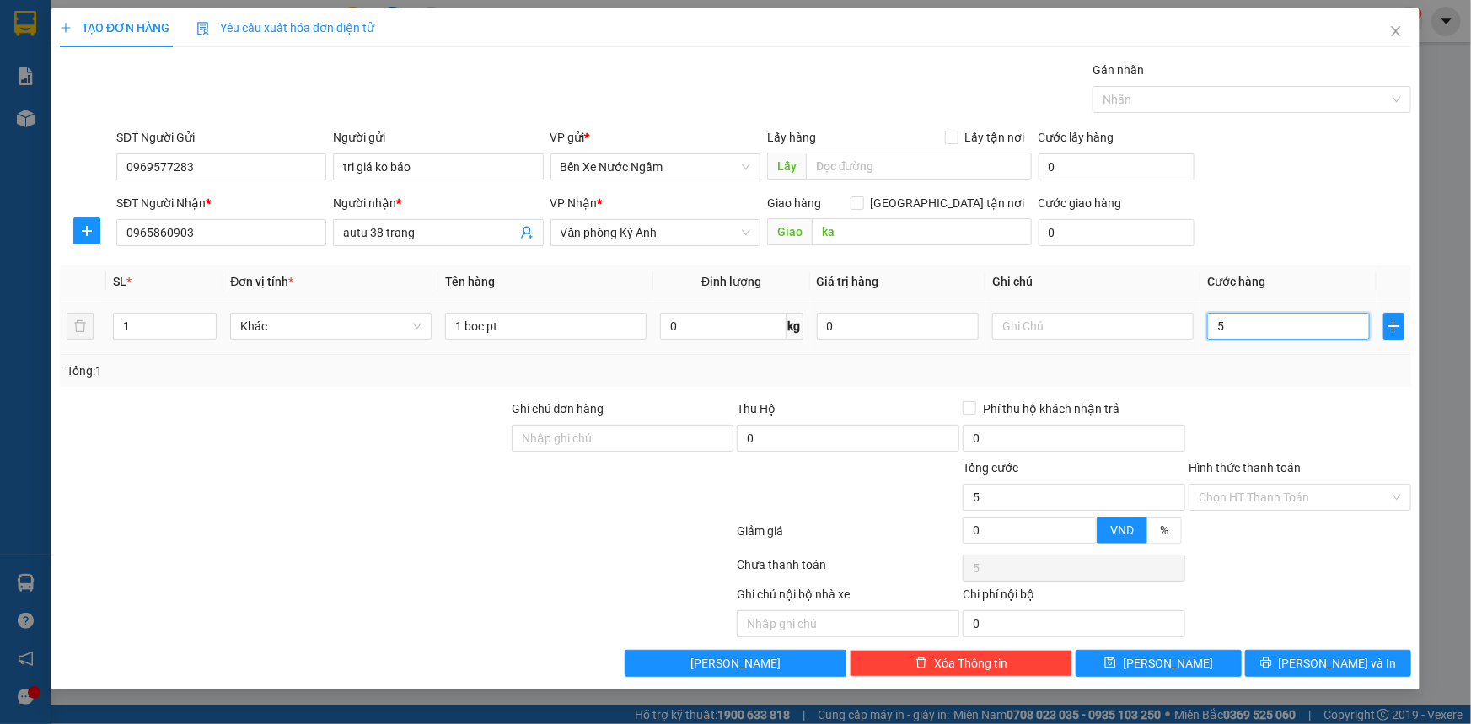
type input "50"
type input "500"
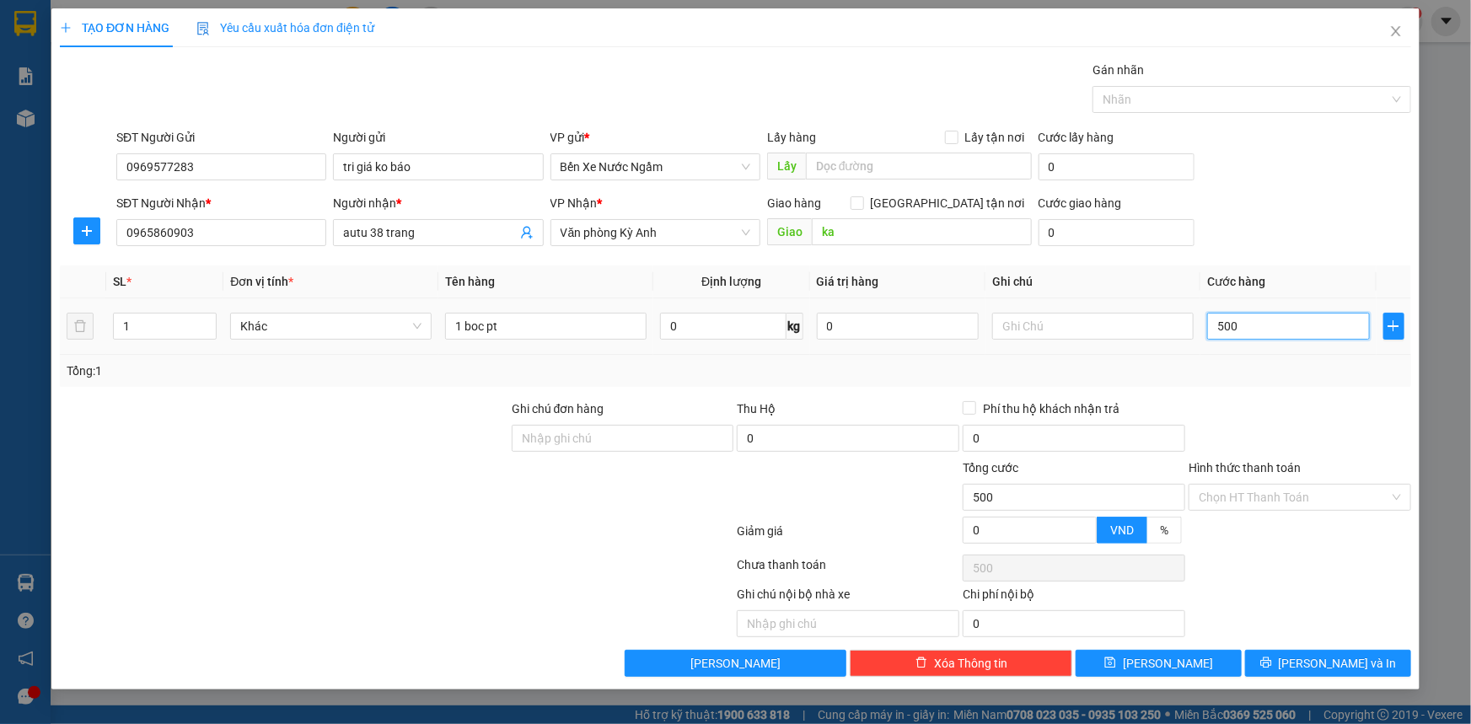
type input "5.000"
type input "50.000"
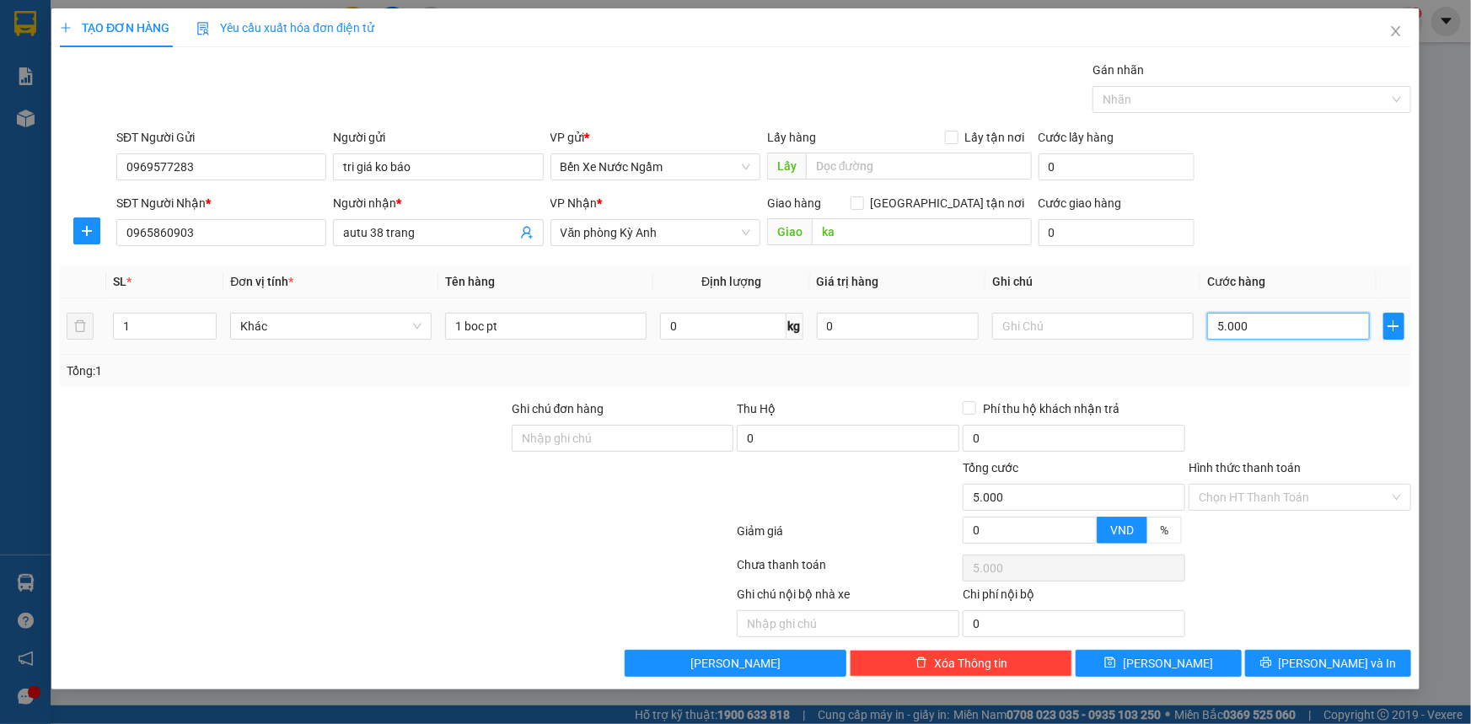
type input "50.000"
click at [1318, 666] on span "[PERSON_NAME] và In" at bounding box center [1337, 663] width 118 height 19
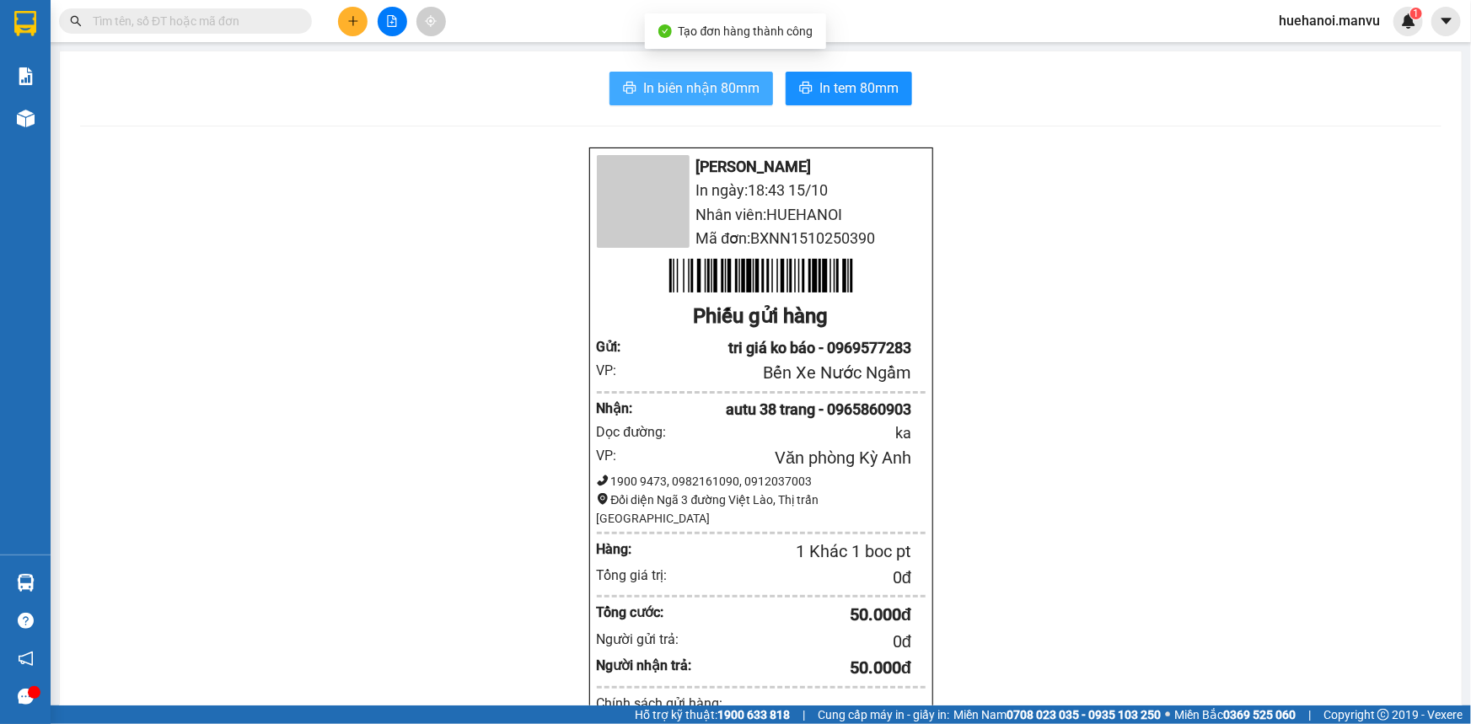
click at [760, 99] on button "In biên nhận 80mm" at bounding box center [690, 89] width 163 height 34
click at [519, 361] on div "Mận Vũ In ngày: 18:43 15/10 Nhân viên: HUEHANOI Mã đơn: BXNN1510250390 Phiếu gử…" at bounding box center [760, 689] width 1361 height 1084
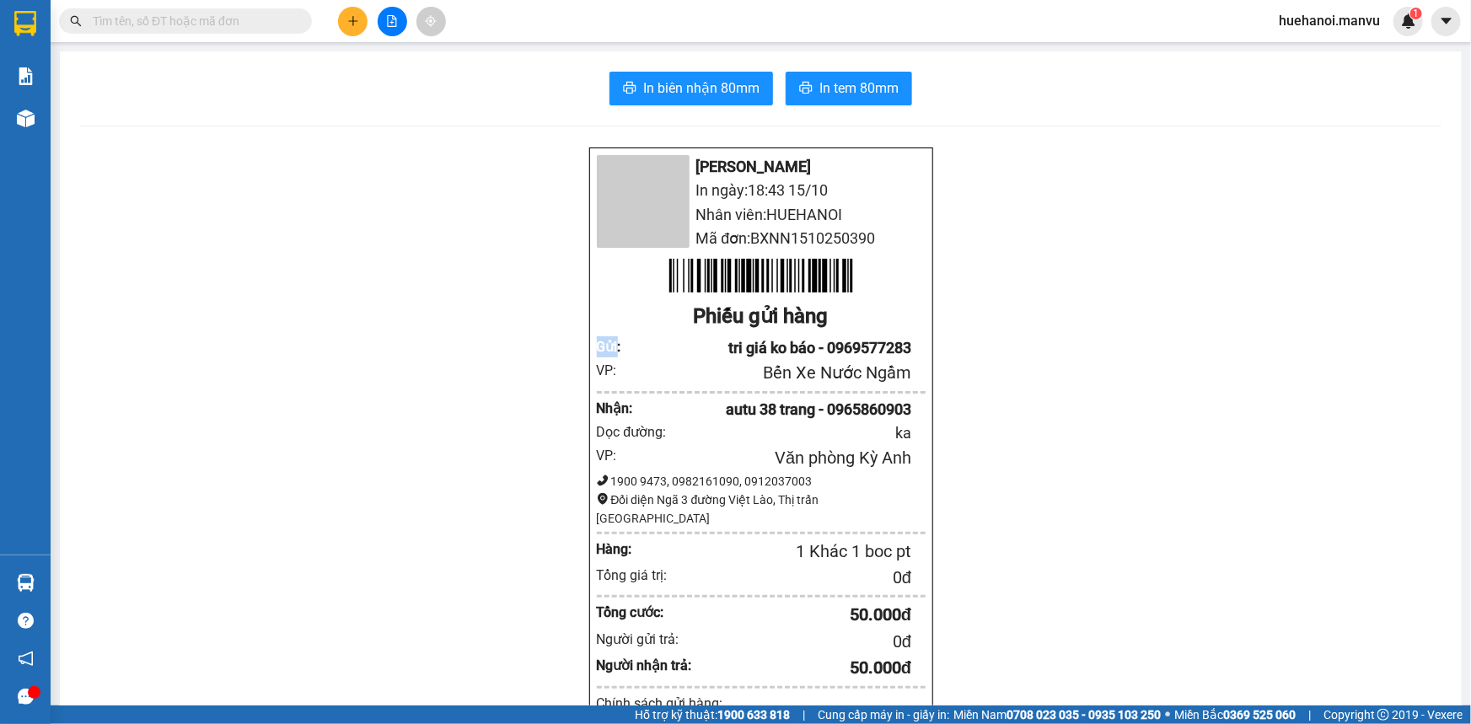
click at [519, 361] on div "Mận Vũ In ngày: 18:43 15/10 Nhân viên: HUEHANOI Mã đơn: BXNN1510250390 Phiếu gử…" at bounding box center [760, 689] width 1361 height 1084
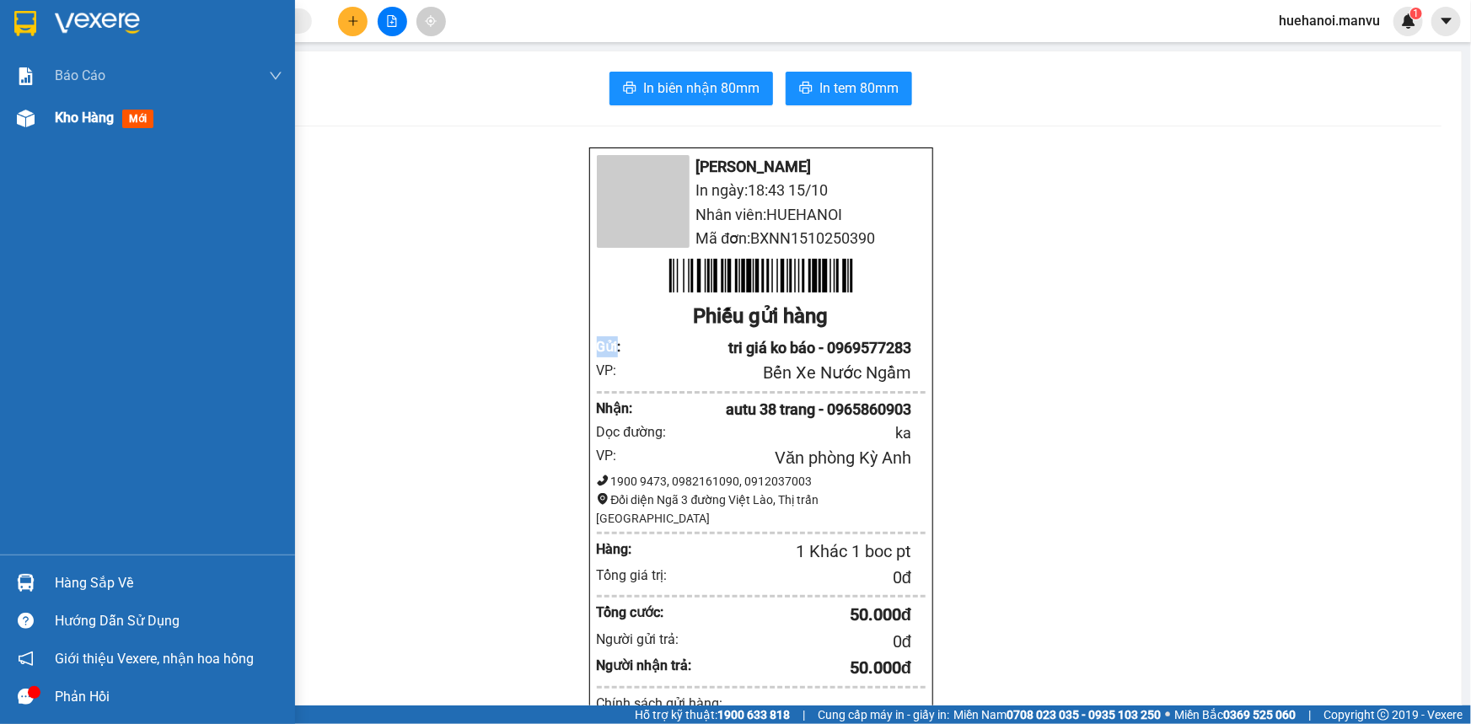
click at [63, 105] on div "Kho hàng mới" at bounding box center [169, 118] width 228 height 42
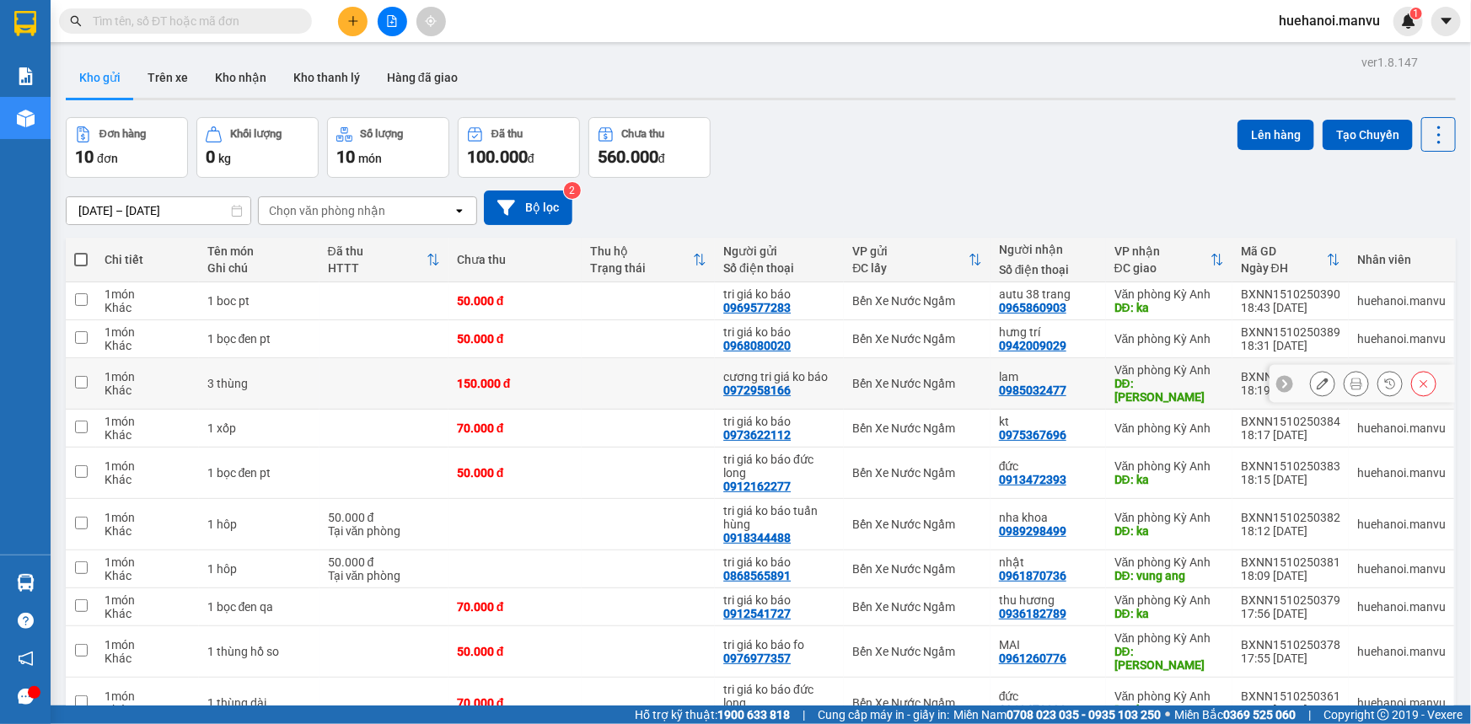
click at [90, 372] on td at bounding box center [81, 383] width 30 height 51
checkbox input "true"
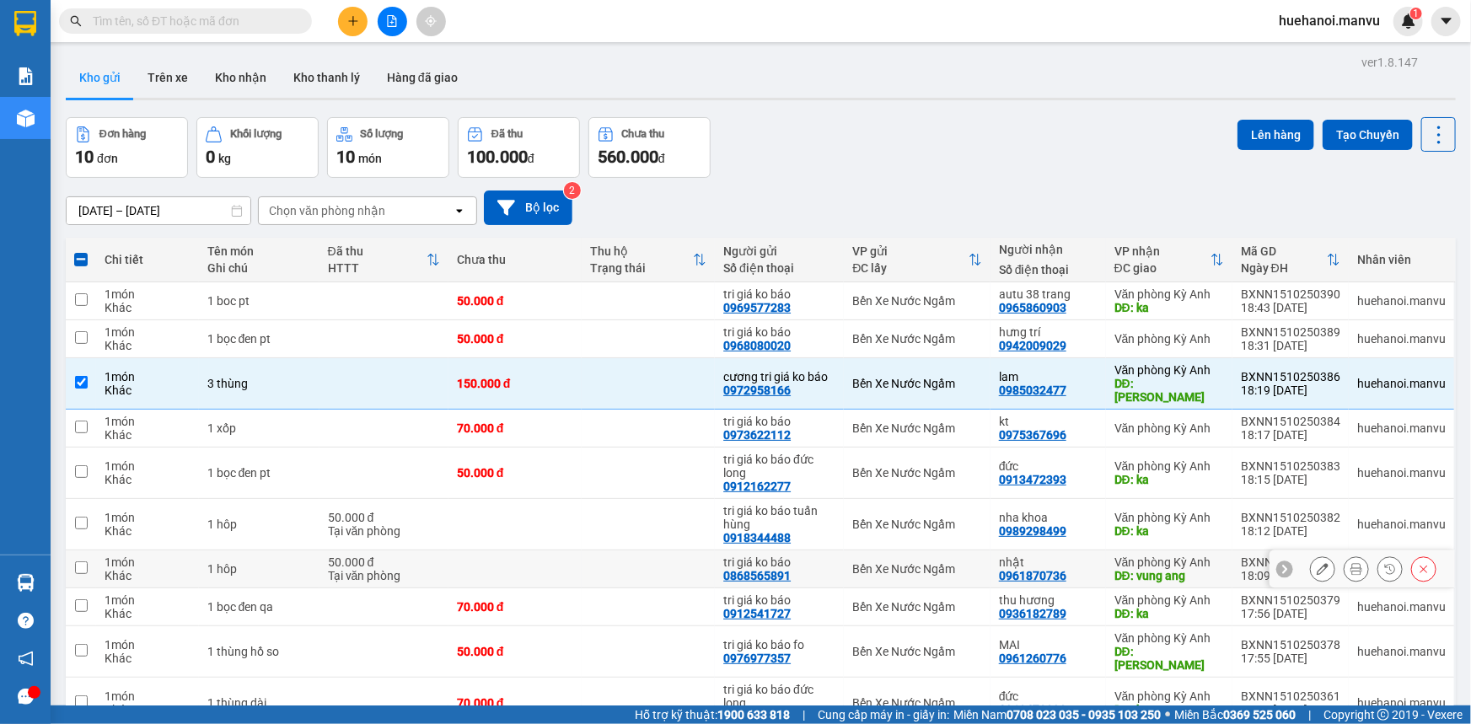
click at [105, 569] on div "Khác" at bounding box center [148, 575] width 86 height 13
checkbox input "true"
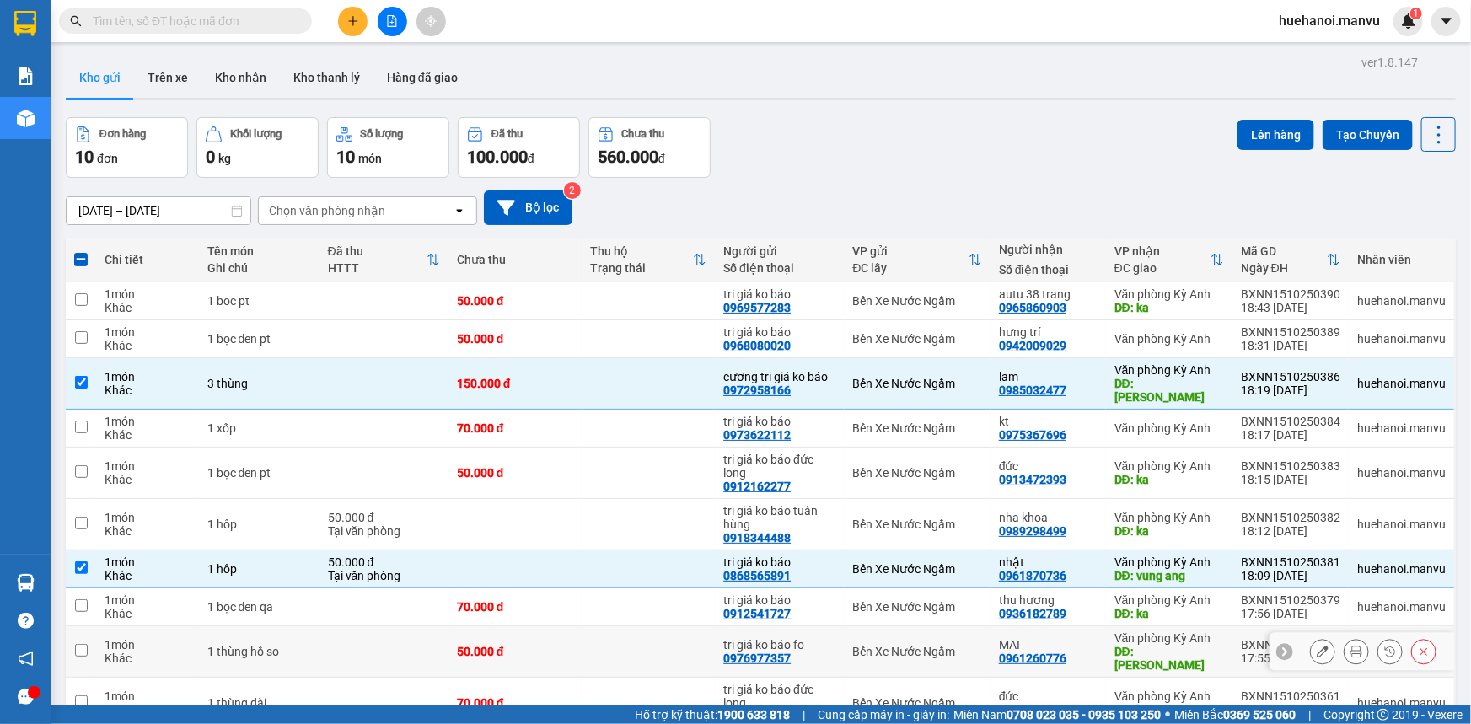
click at [114, 651] on div "Khác" at bounding box center [148, 657] width 86 height 13
checkbox input "true"
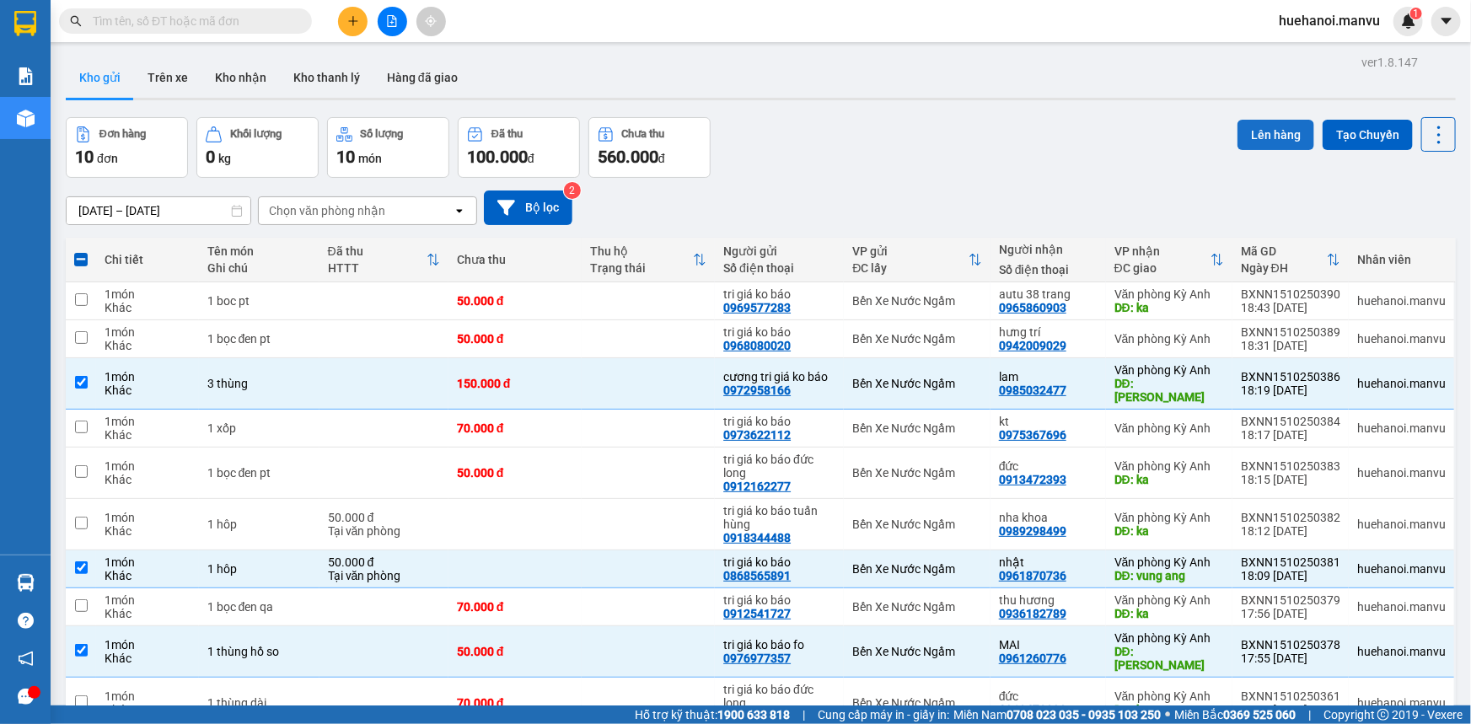
click at [1267, 140] on button "Lên hàng" at bounding box center [1275, 135] width 77 height 30
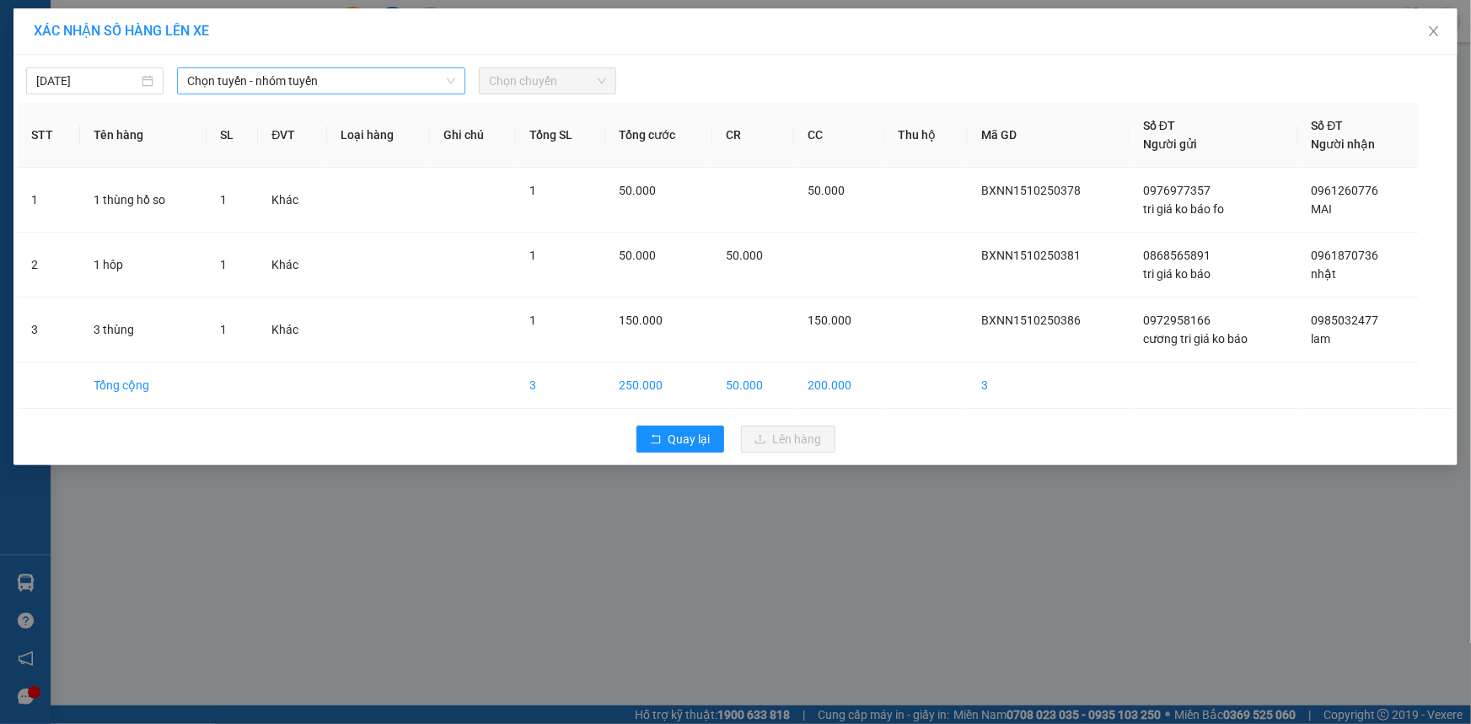
click at [229, 87] on span "Chọn tuyến - nhóm tuyến" at bounding box center [321, 80] width 268 height 25
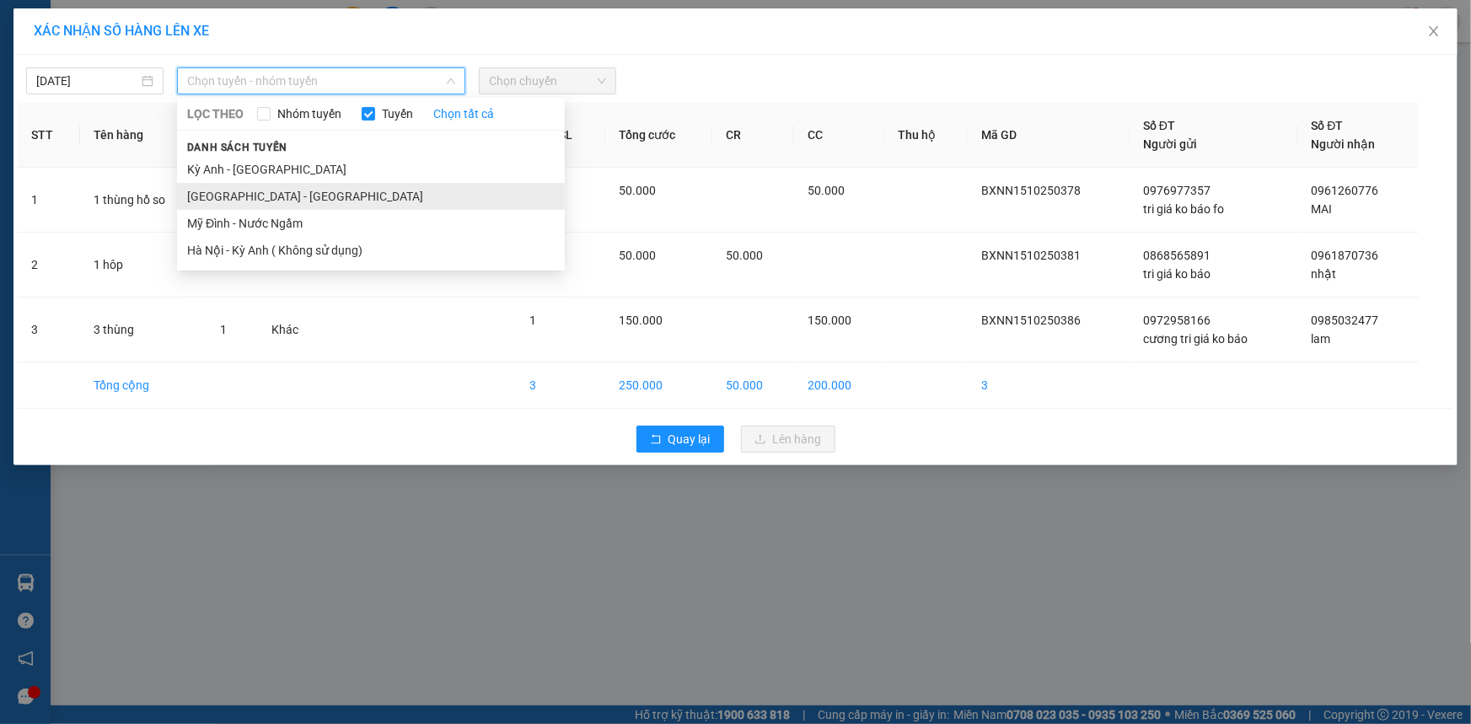
click at [254, 196] on li "[GEOGRAPHIC_DATA] - [GEOGRAPHIC_DATA]" at bounding box center [371, 196] width 388 height 27
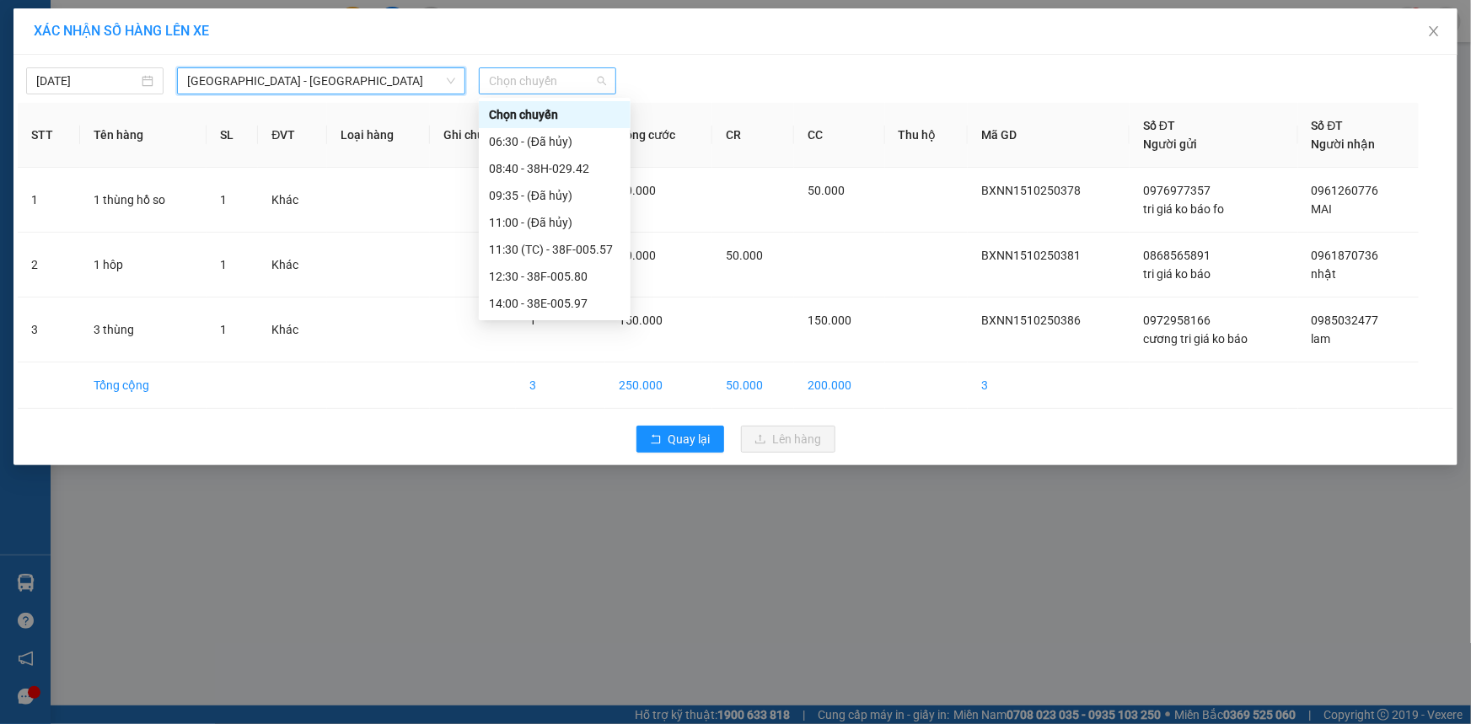
click at [502, 83] on span "Chọn chuyến" at bounding box center [547, 80] width 117 height 25
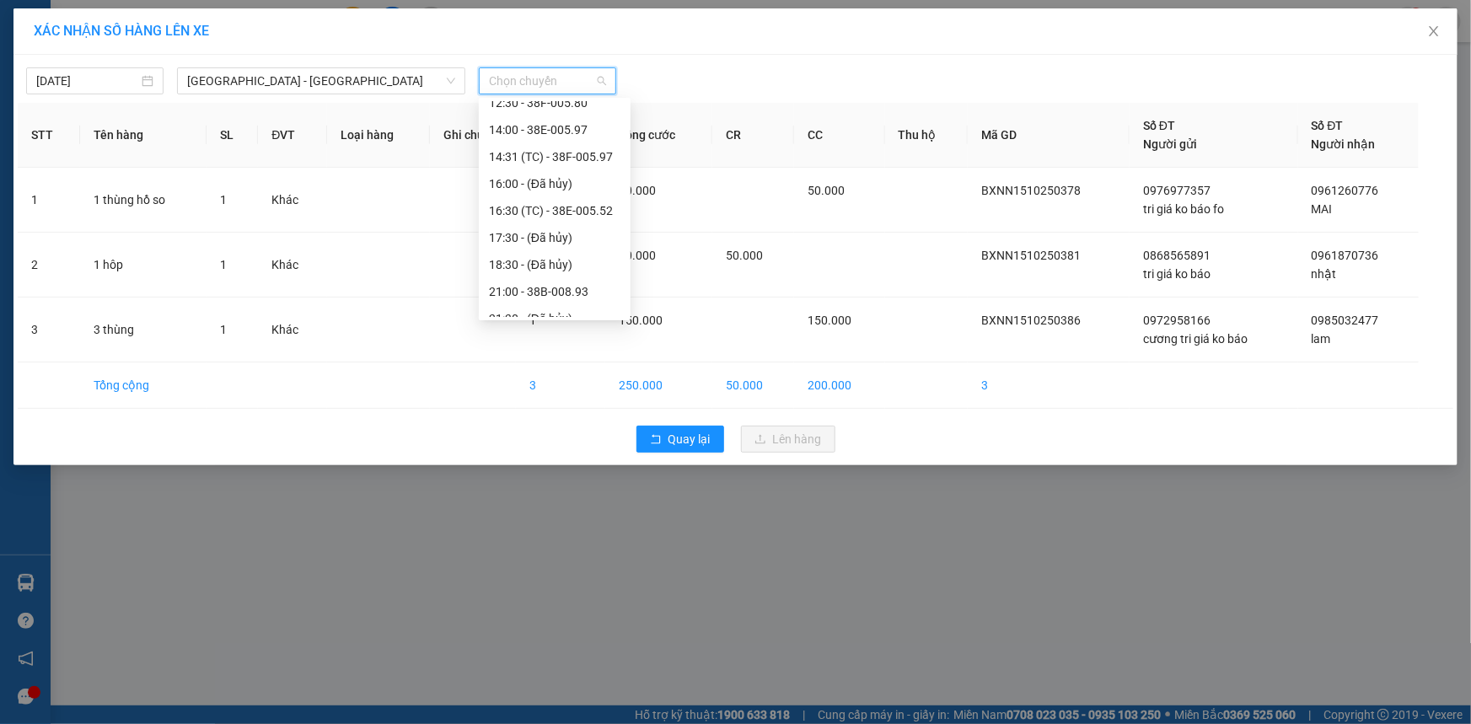
scroll to position [216, 0]
click at [556, 248] on div "21:00 - 38B-008.93" at bounding box center [554, 249] width 131 height 19
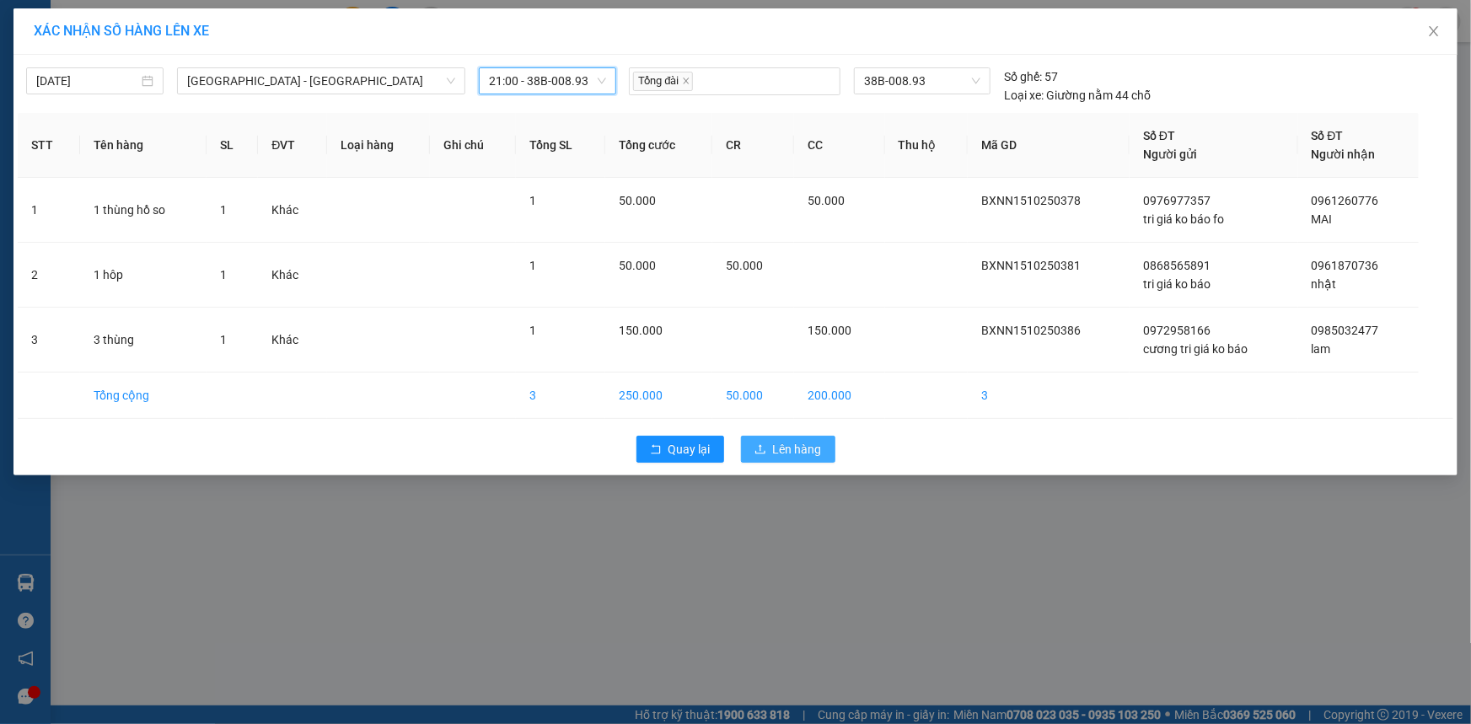
click at [796, 447] on span "Lên hàng" at bounding box center [797, 449] width 49 height 19
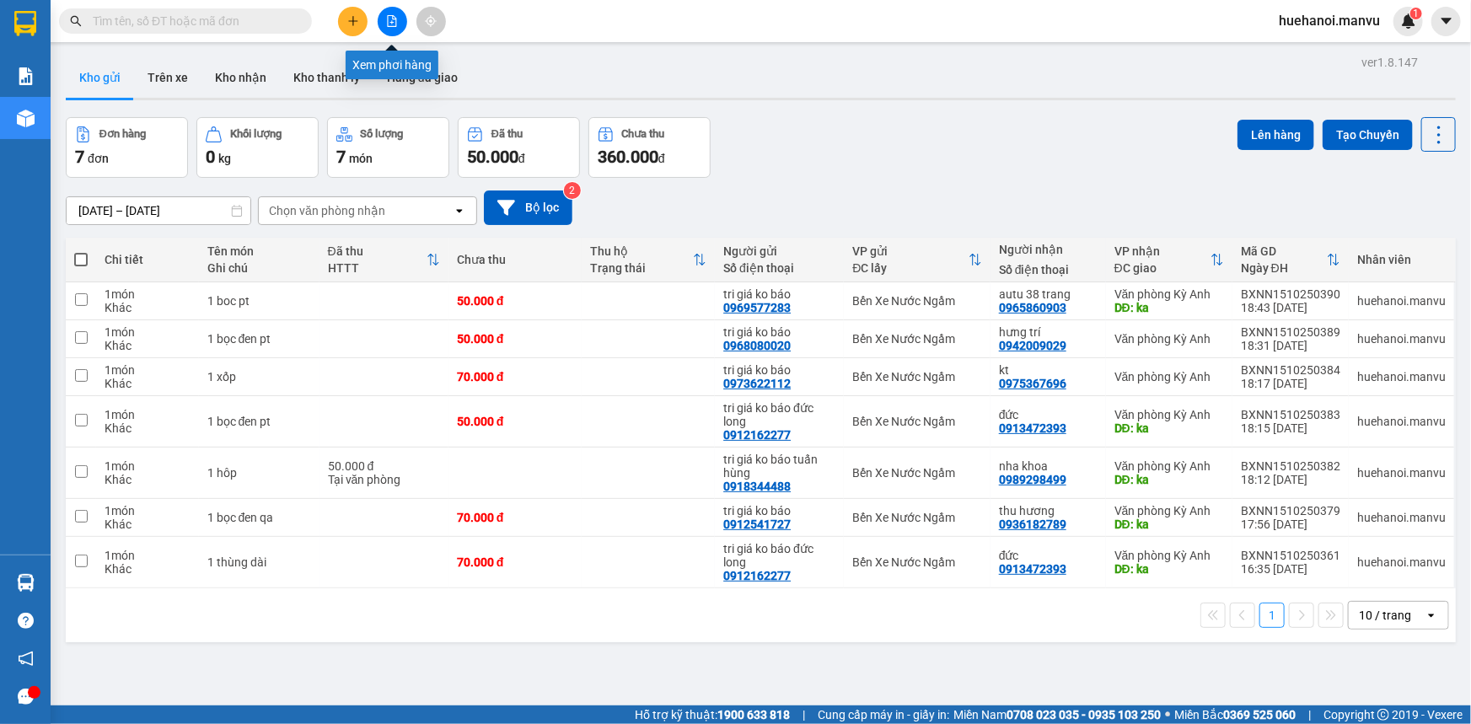
click at [394, 22] on icon "file-add" at bounding box center [392, 21] width 12 height 12
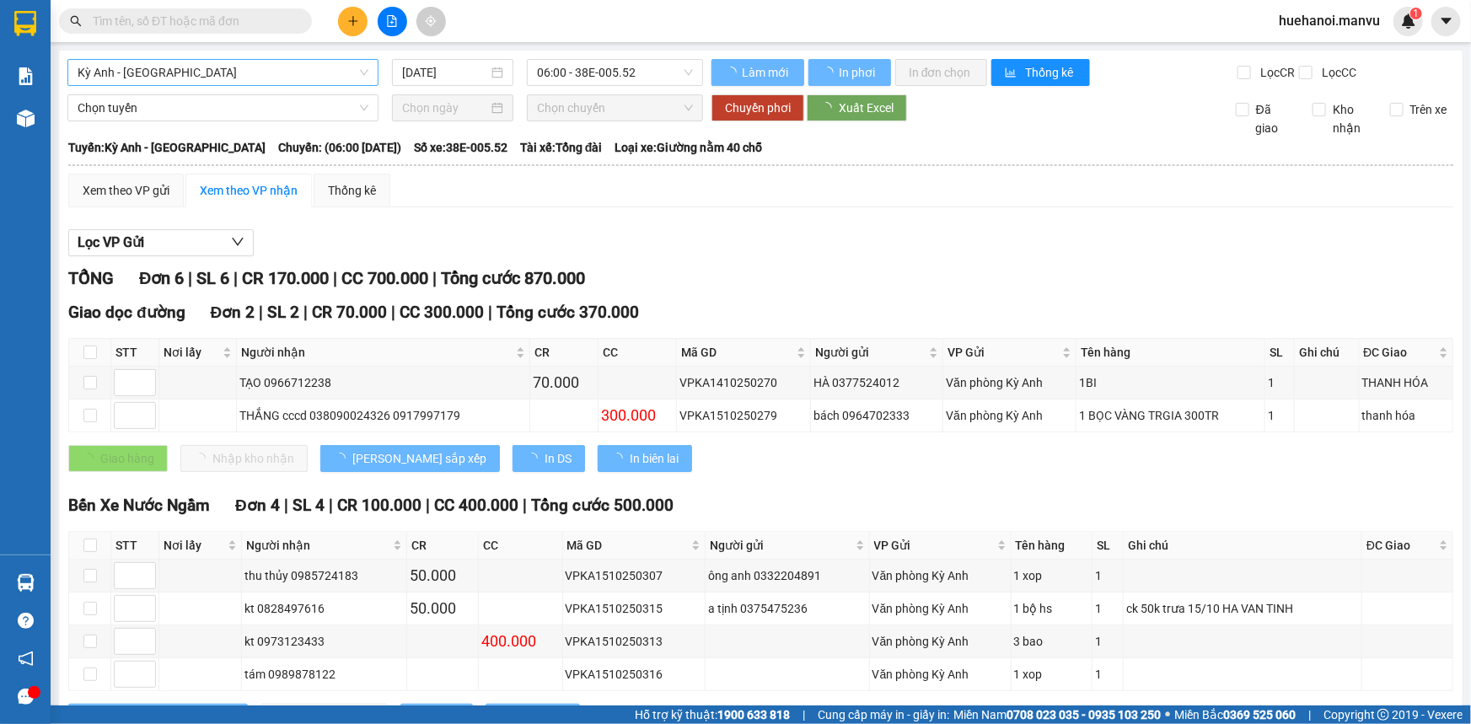
click at [225, 59] on div "Kỳ Anh - [GEOGRAPHIC_DATA]" at bounding box center [222, 72] width 311 height 27
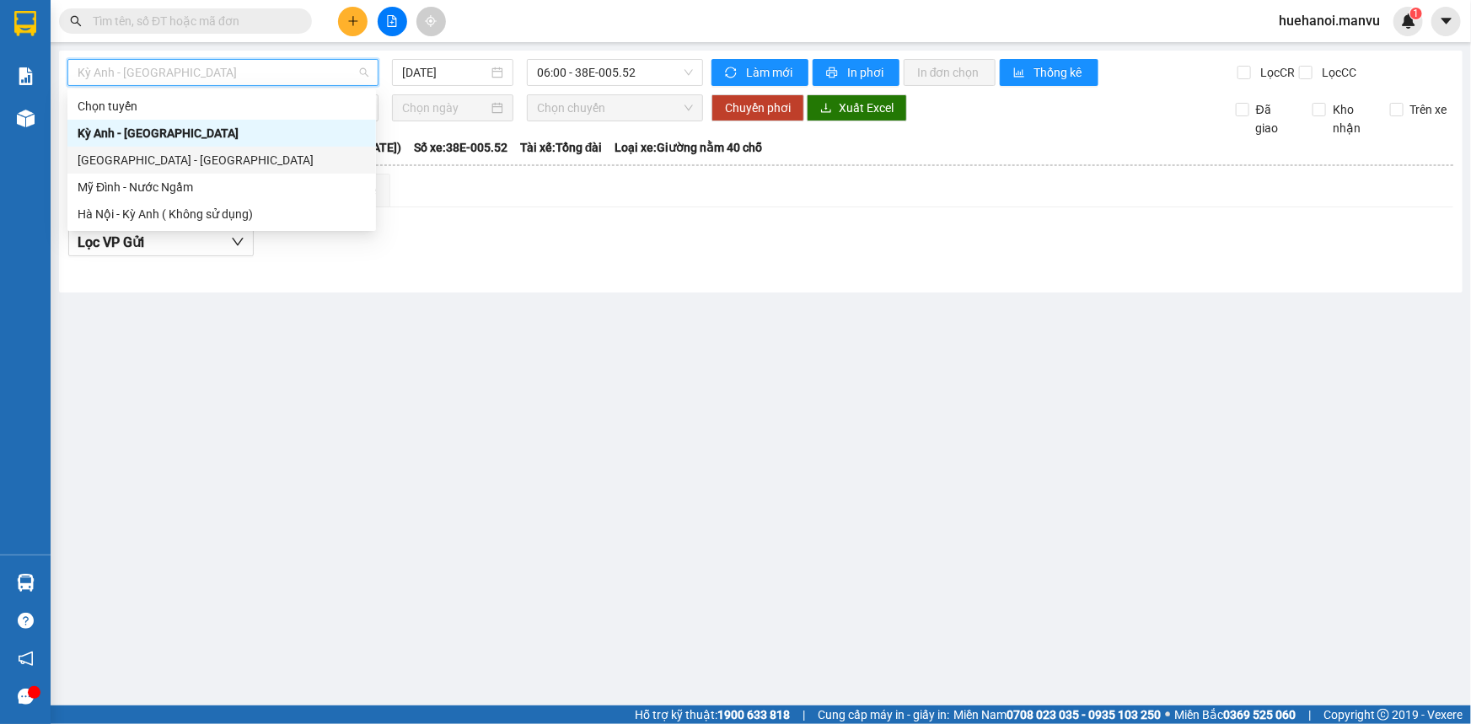
click at [163, 169] on div "[GEOGRAPHIC_DATA] - [GEOGRAPHIC_DATA]" at bounding box center [222, 160] width 288 height 19
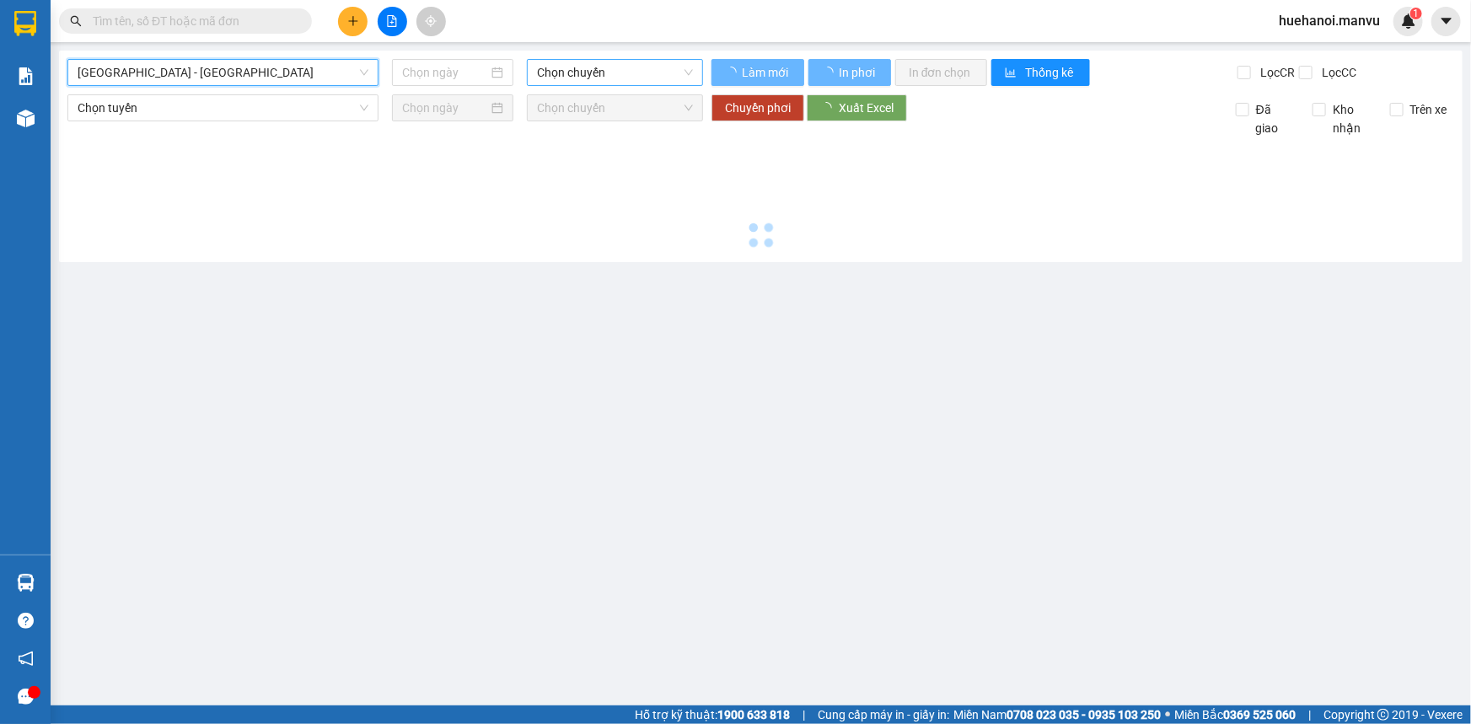
type input "[DATE]"
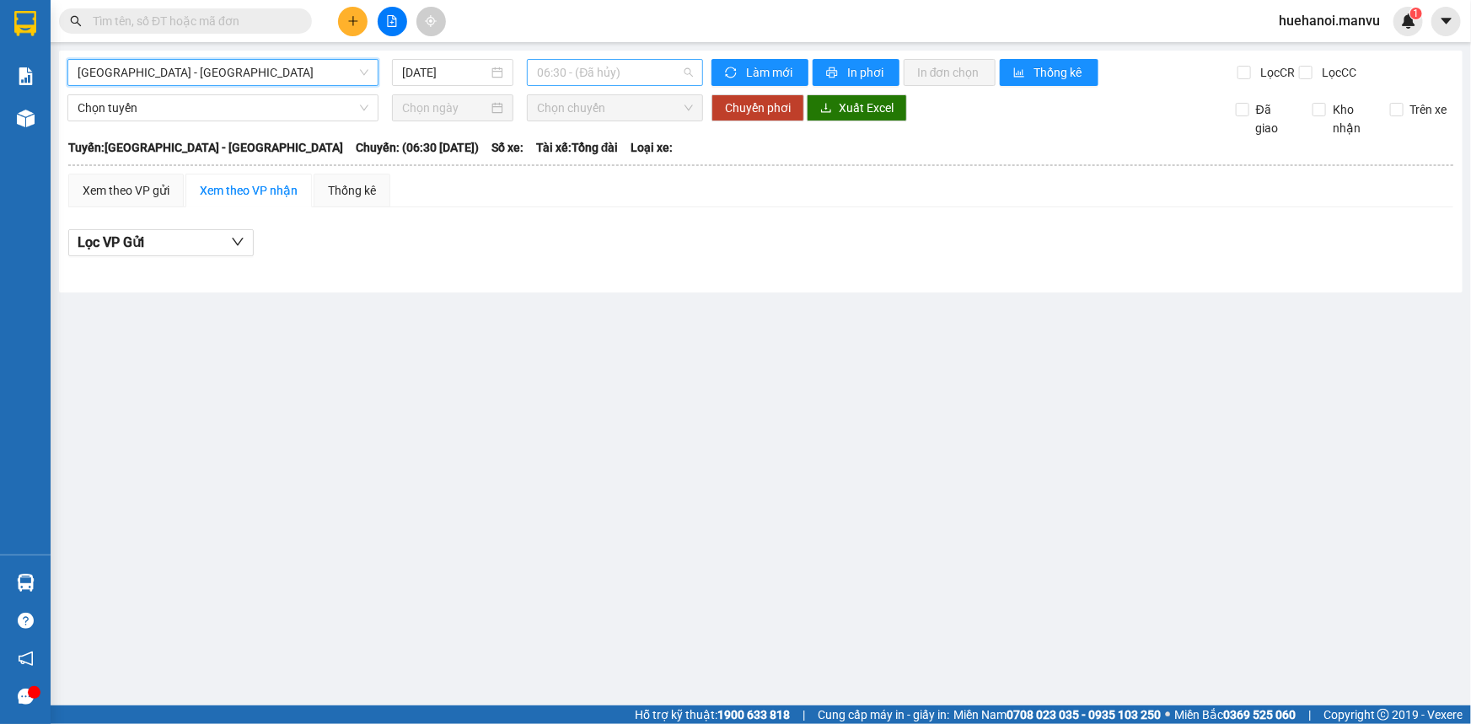
click at [590, 67] on span "06:30 - (Đã hủy)" at bounding box center [615, 72] width 156 height 25
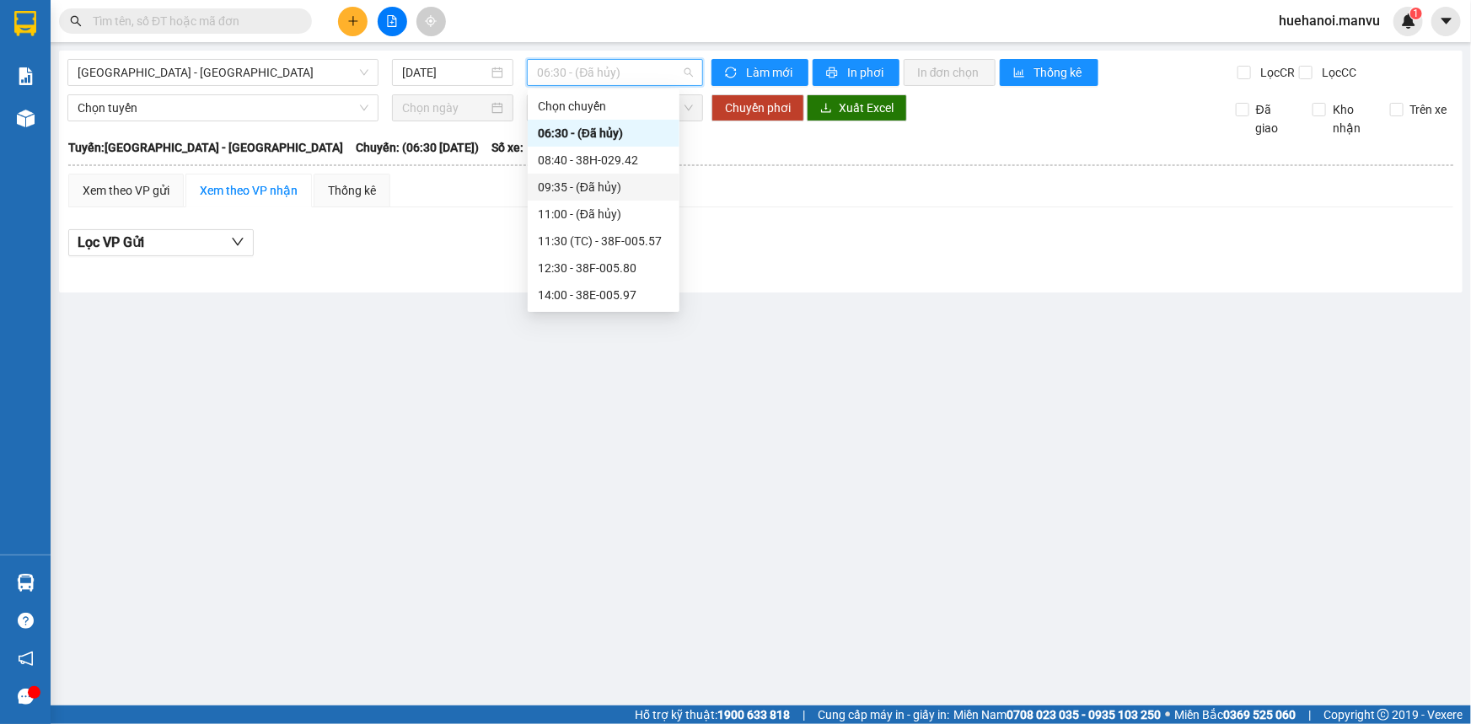
scroll to position [270, 0]
click at [629, 188] on div "21:00 - 38B-008.93" at bounding box center [603, 187] width 131 height 19
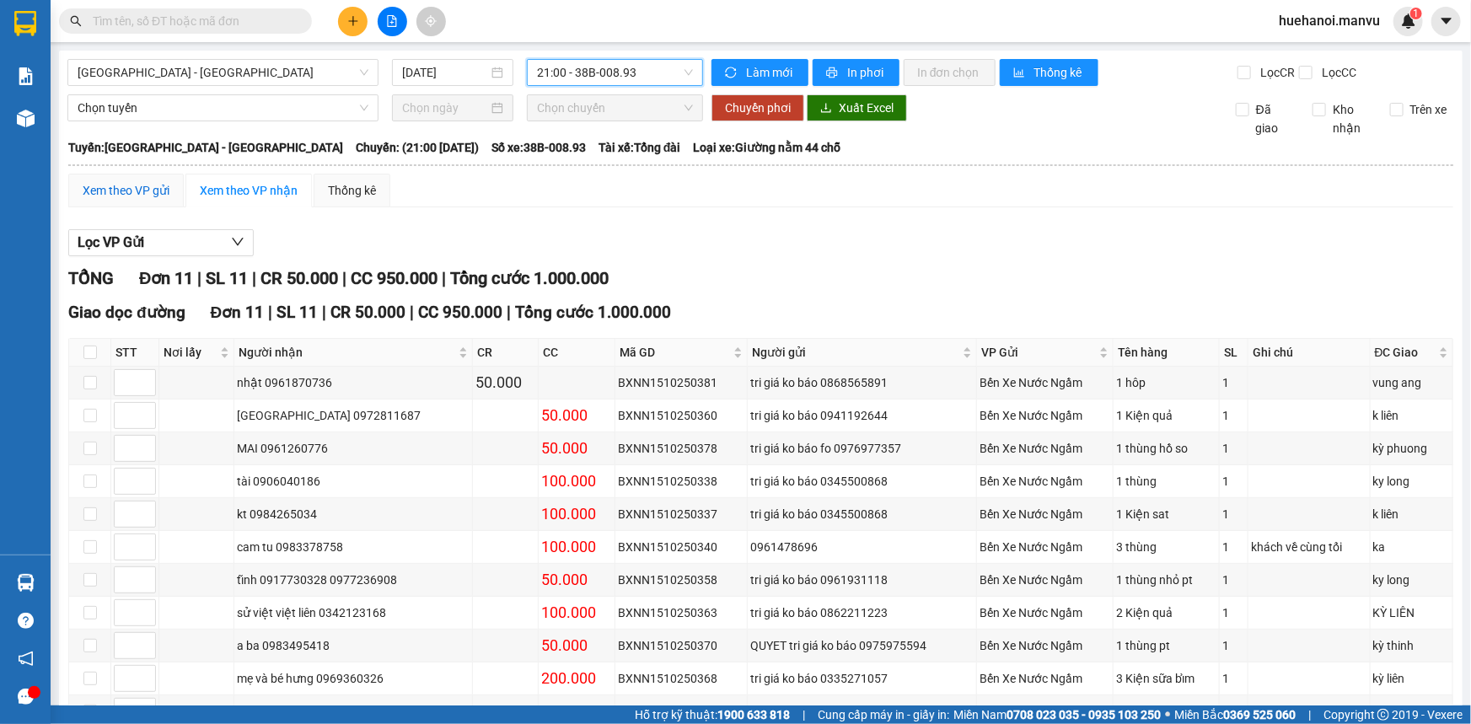
click at [124, 187] on div "Xem theo VP gửi" at bounding box center [126, 190] width 87 height 19
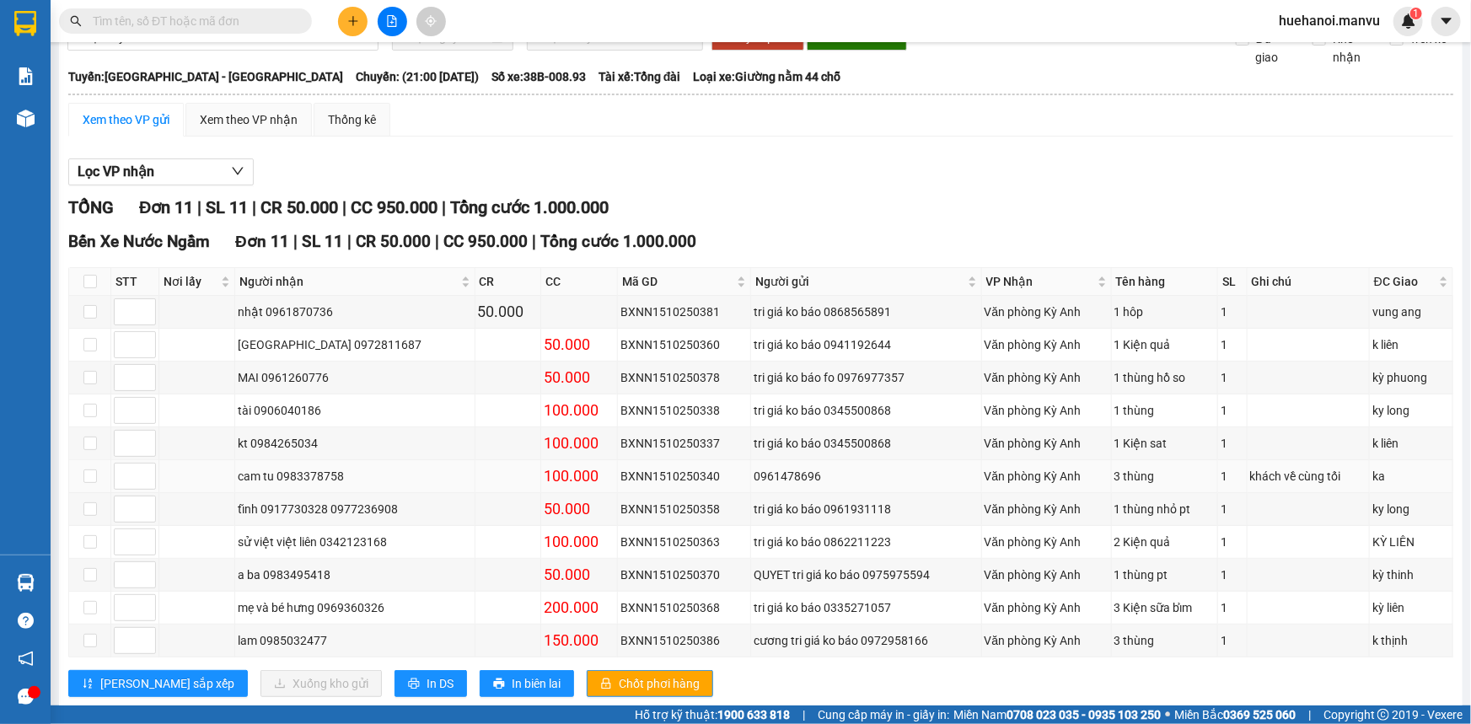
scroll to position [106, 0]
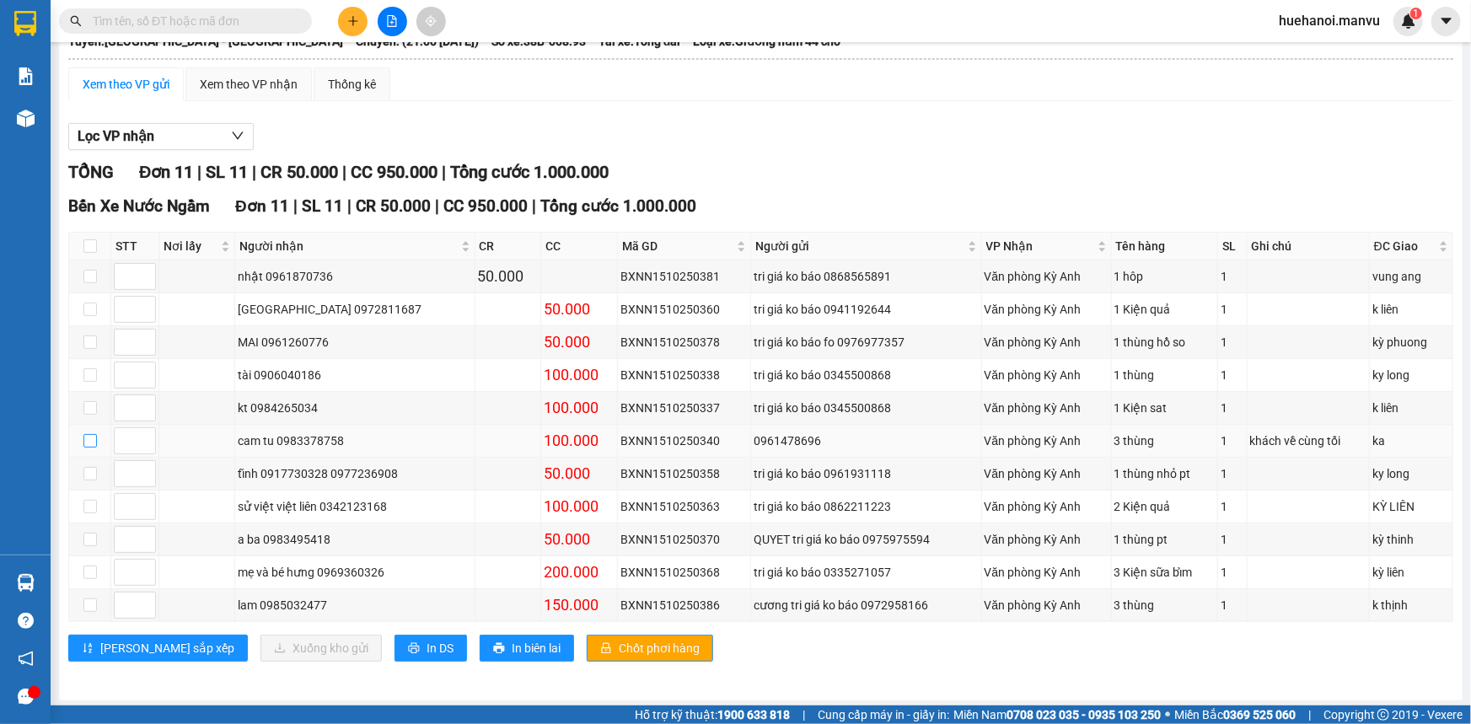
click at [88, 438] on input "checkbox" at bounding box center [89, 440] width 13 height 13
checkbox input "true"
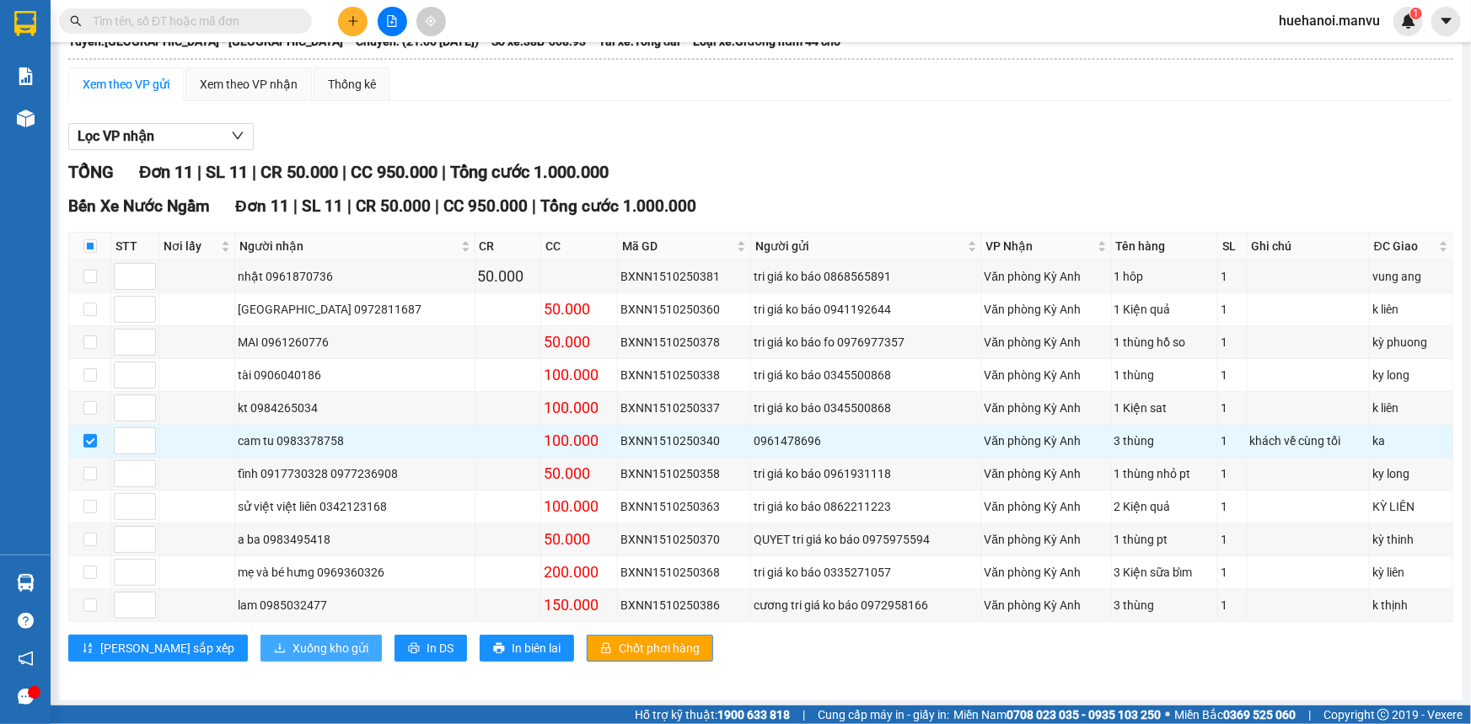
click at [292, 645] on span "Xuống kho gửi" at bounding box center [330, 648] width 76 height 19
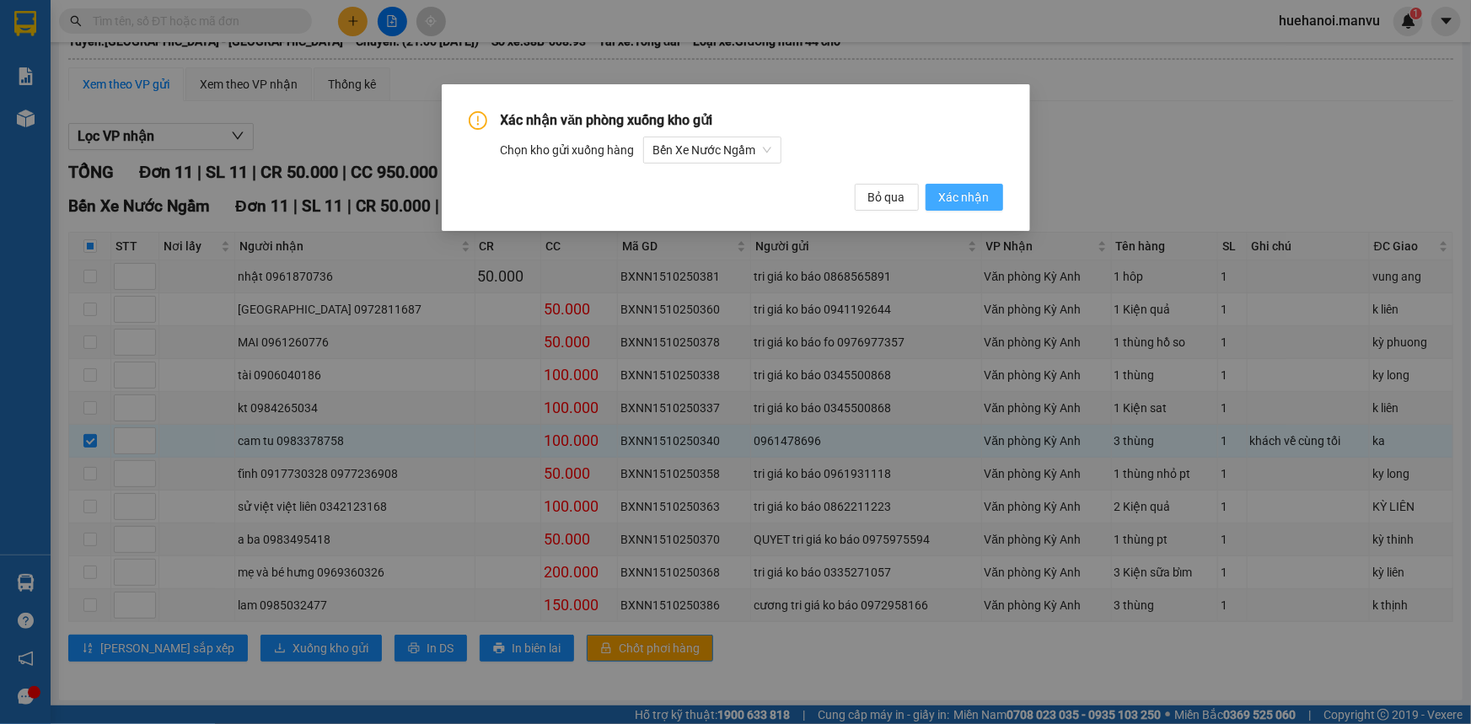
click at [973, 201] on span "Xác nhận" at bounding box center [964, 197] width 51 height 19
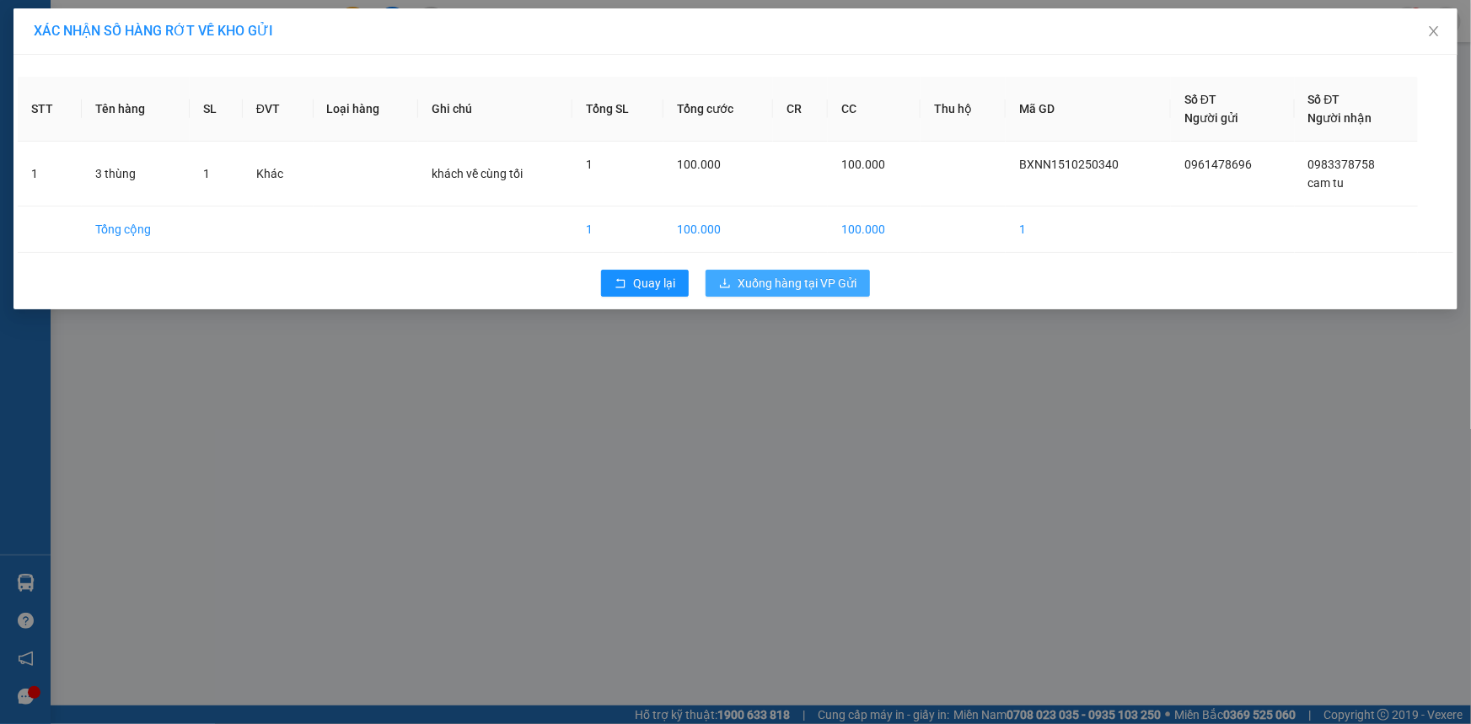
click at [775, 284] on span "Xuống hàng tại VP Gửi" at bounding box center [796, 283] width 119 height 19
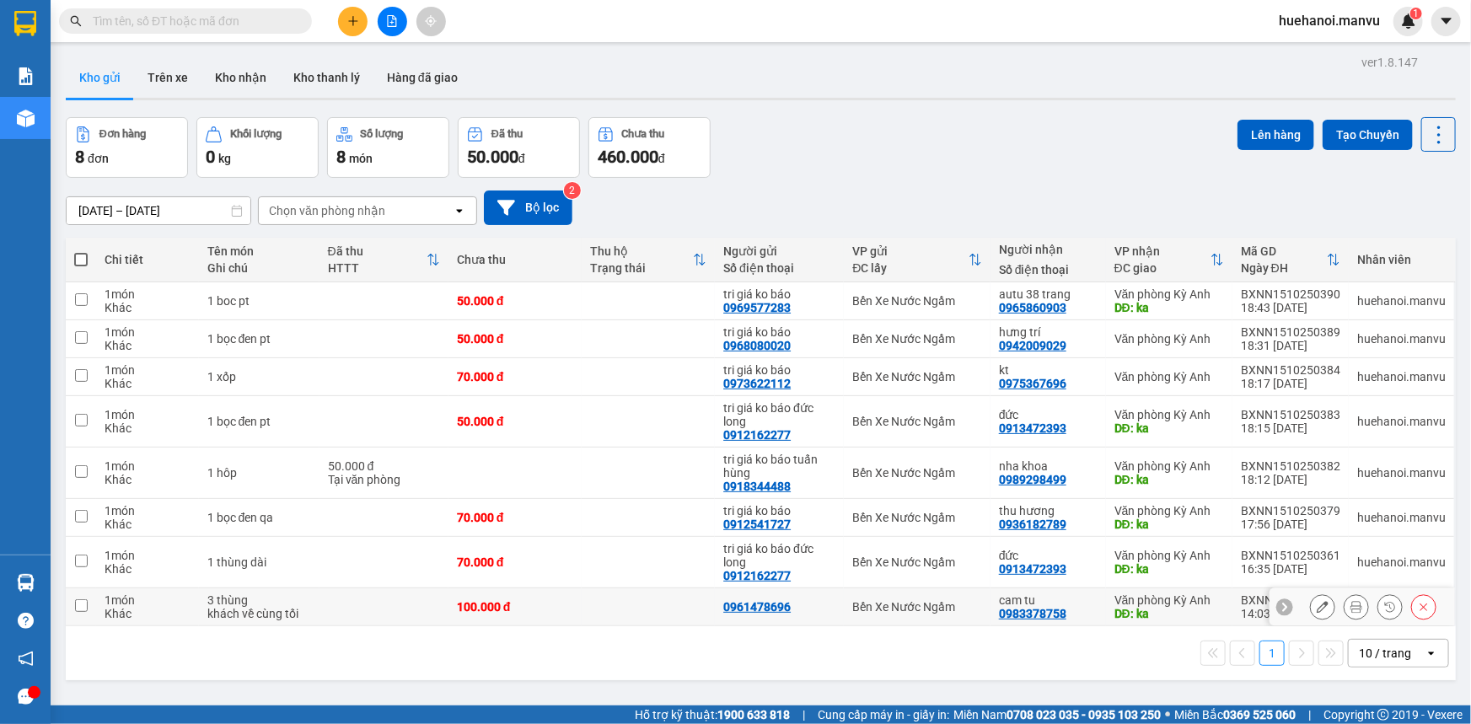
click at [1310, 607] on button at bounding box center [1322, 606] width 24 height 29
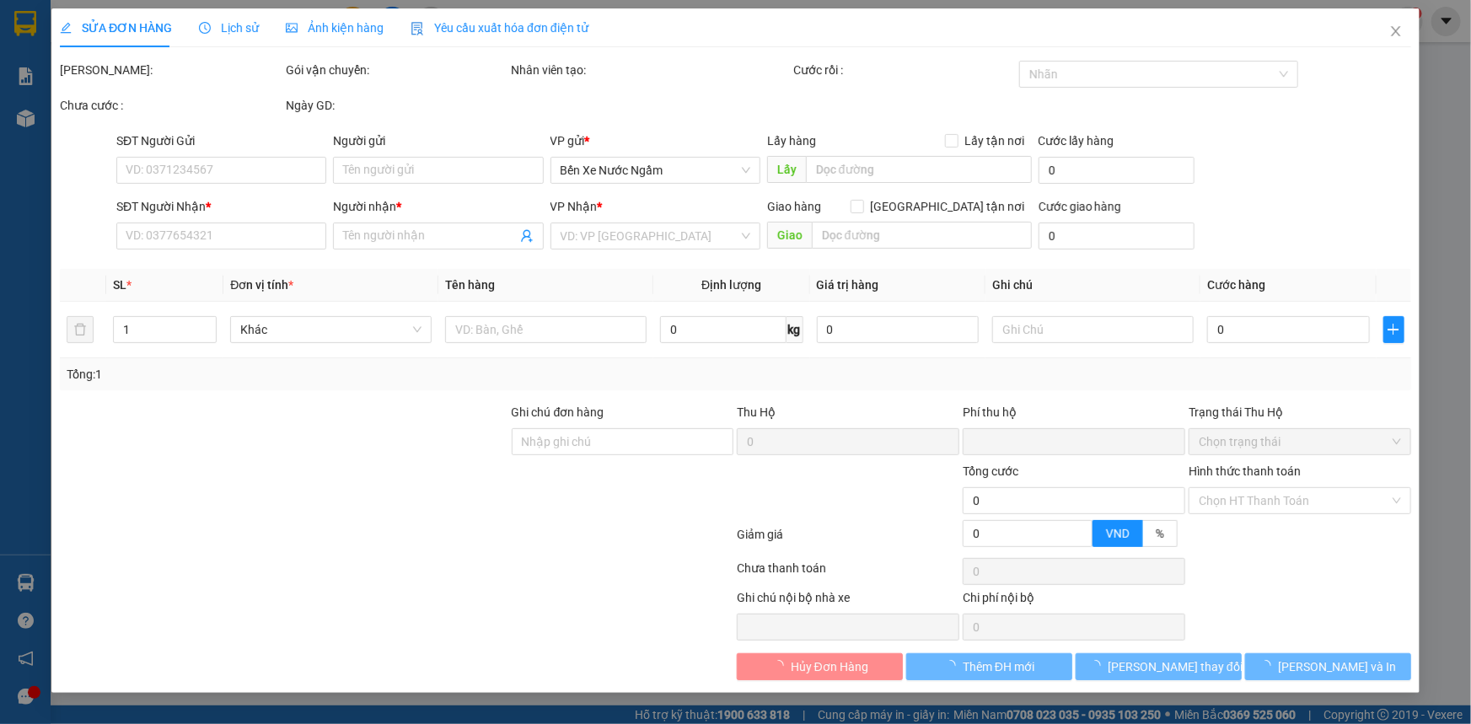
type input "0961478696"
type input "0983378758"
type input "cam tu"
type input "ka"
type input "0"
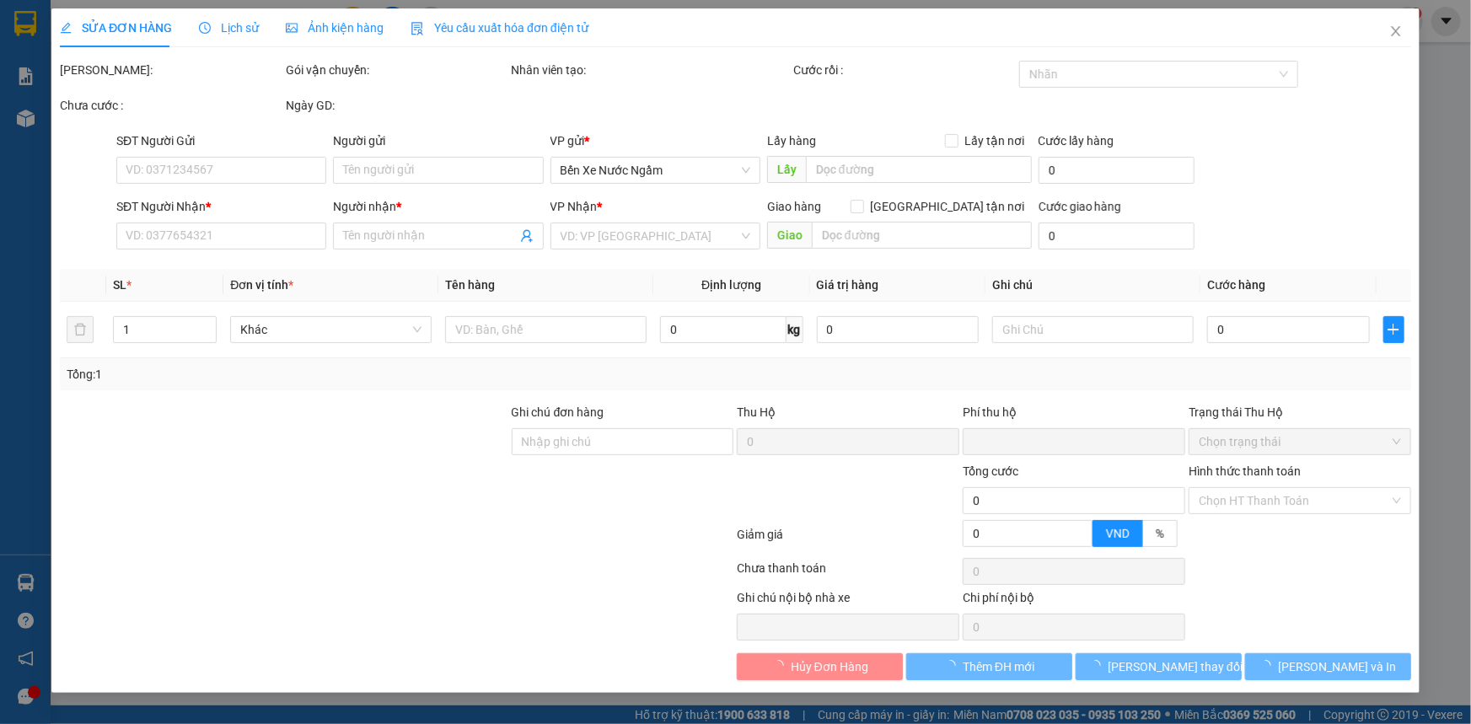
type input "100.000"
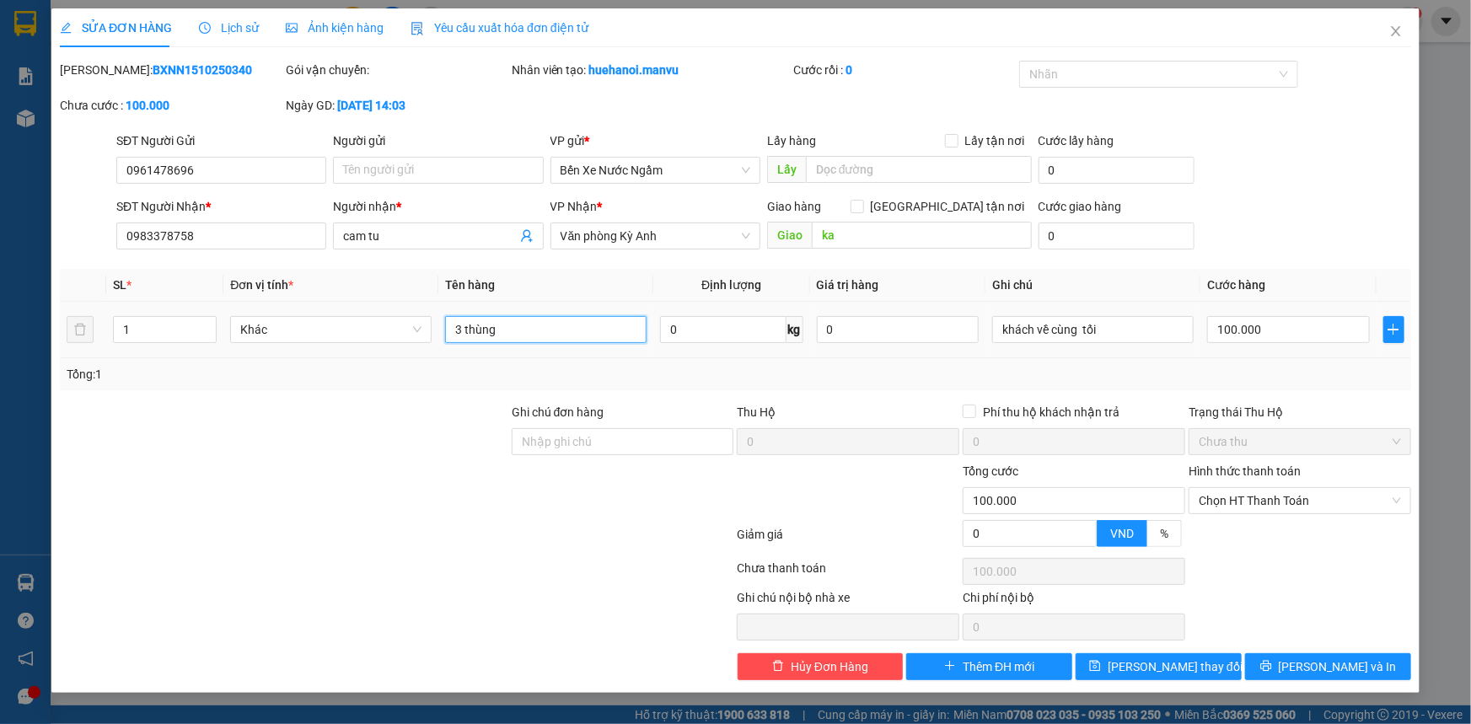
click at [464, 319] on input "3 thùng" at bounding box center [545, 329] width 201 height 27
click at [458, 324] on input "3 thùng" at bounding box center [545, 329] width 201 height 27
type input "4 thùng"
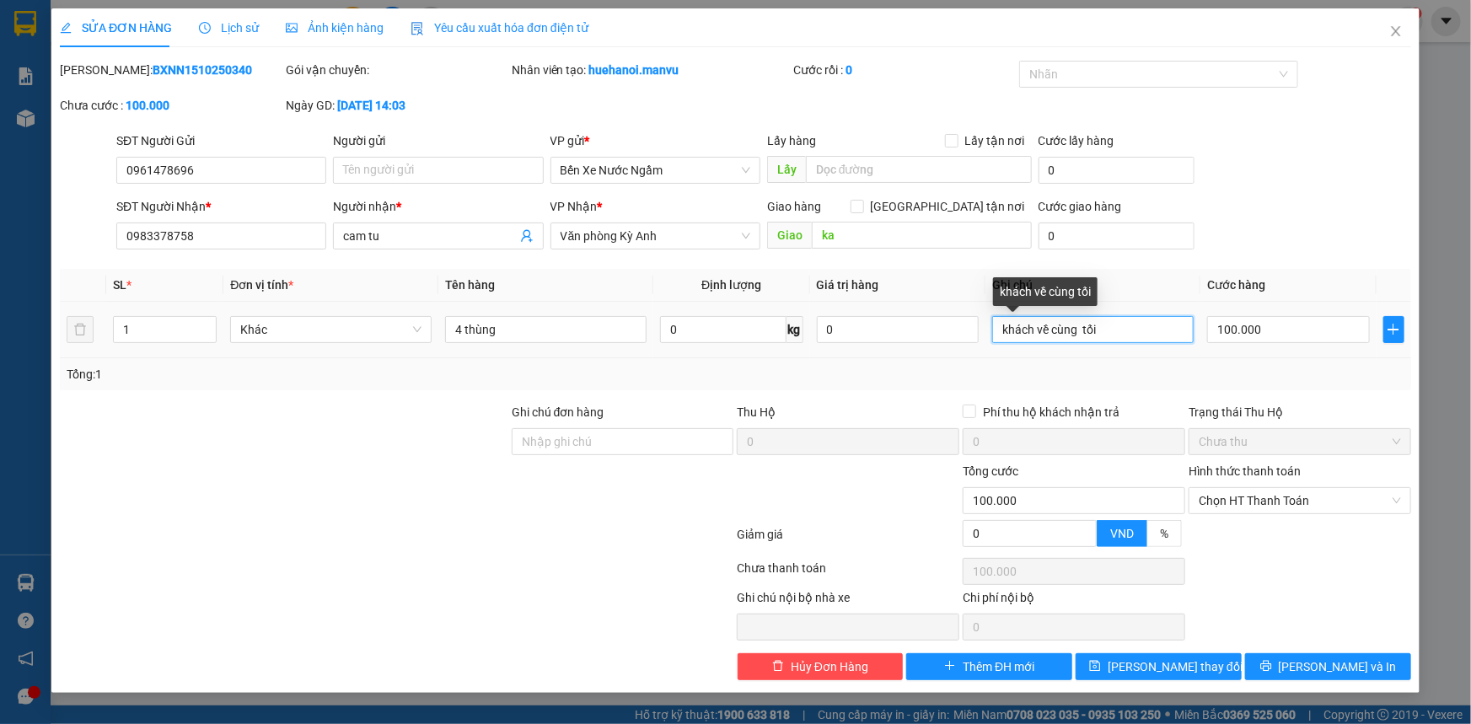
click at [1112, 330] on input "khách về cùng tối" at bounding box center [1092, 329] width 201 height 27
type input "k"
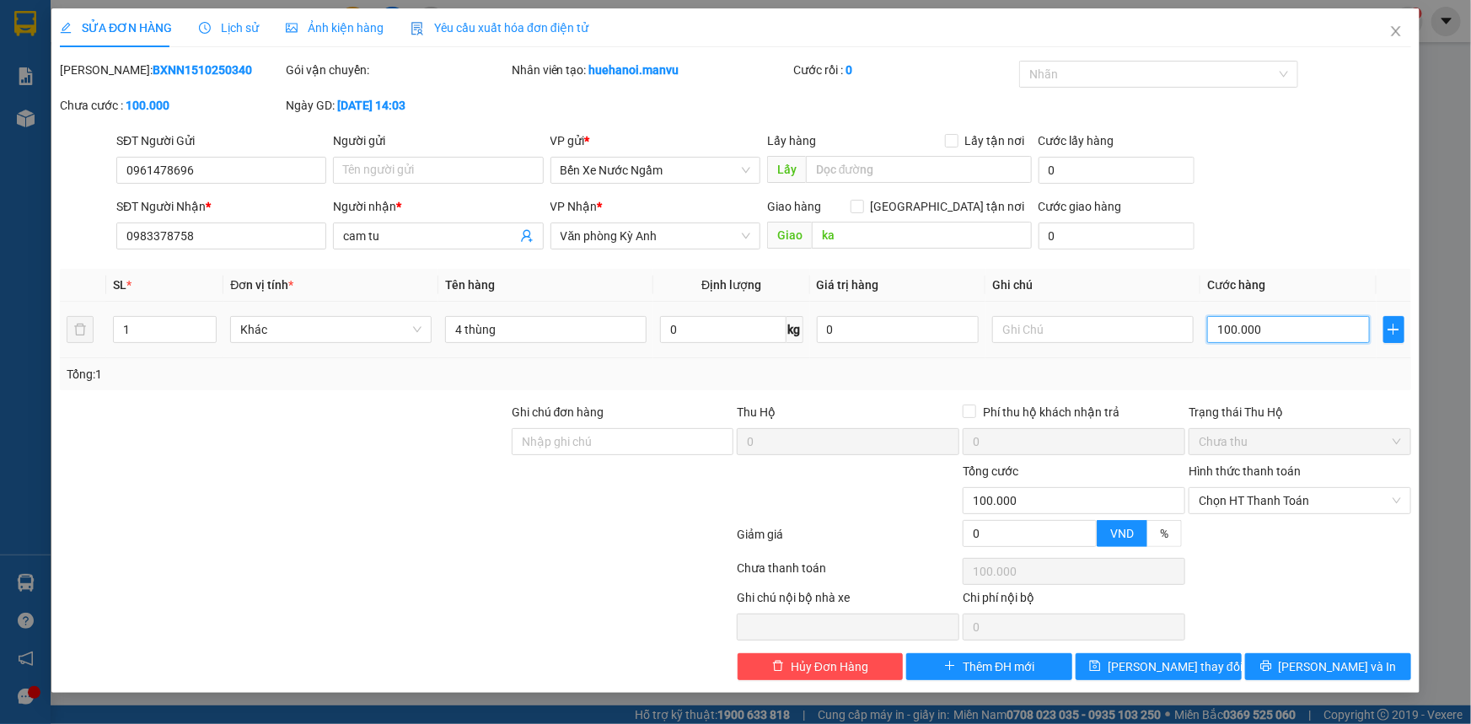
click at [1295, 316] on input "100.000" at bounding box center [1288, 329] width 163 height 27
type input "0"
type input "2"
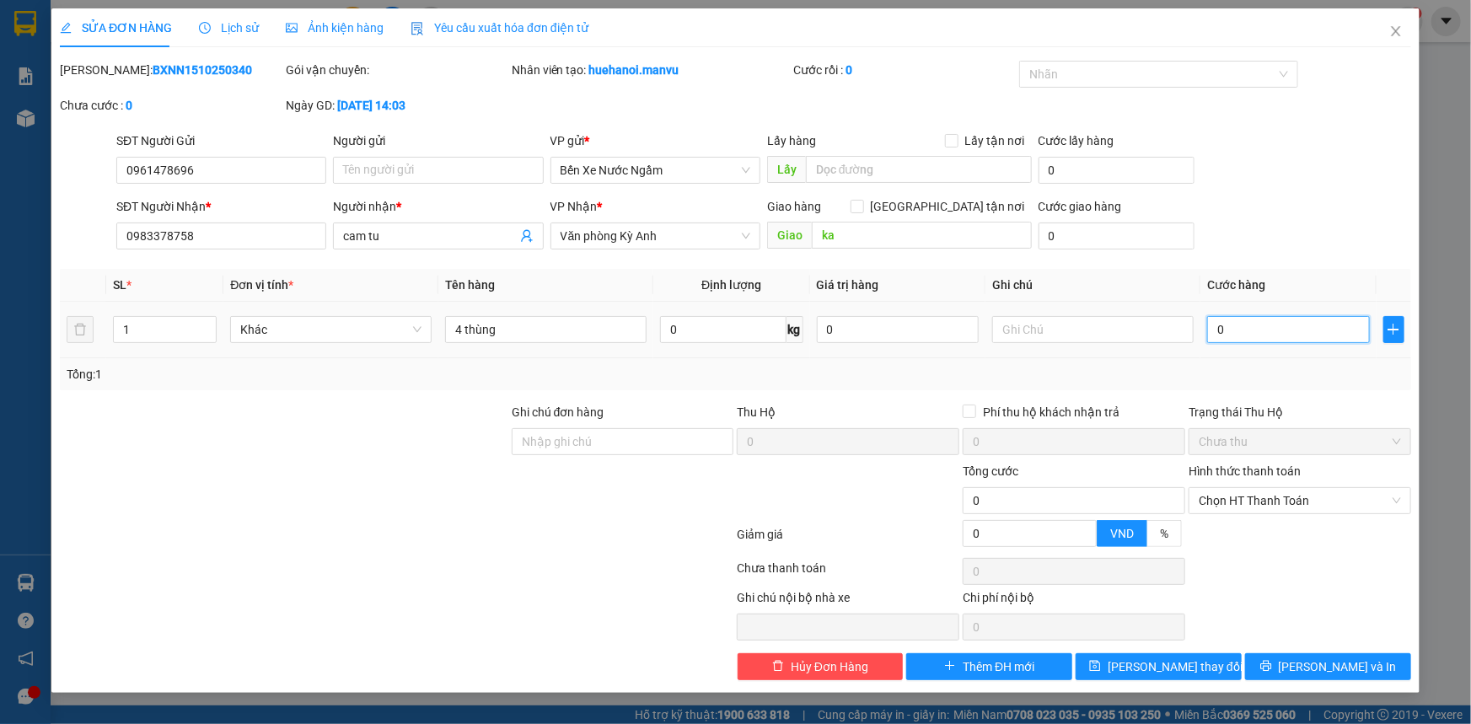
type input "2"
type input "02"
type input "25"
type input "025"
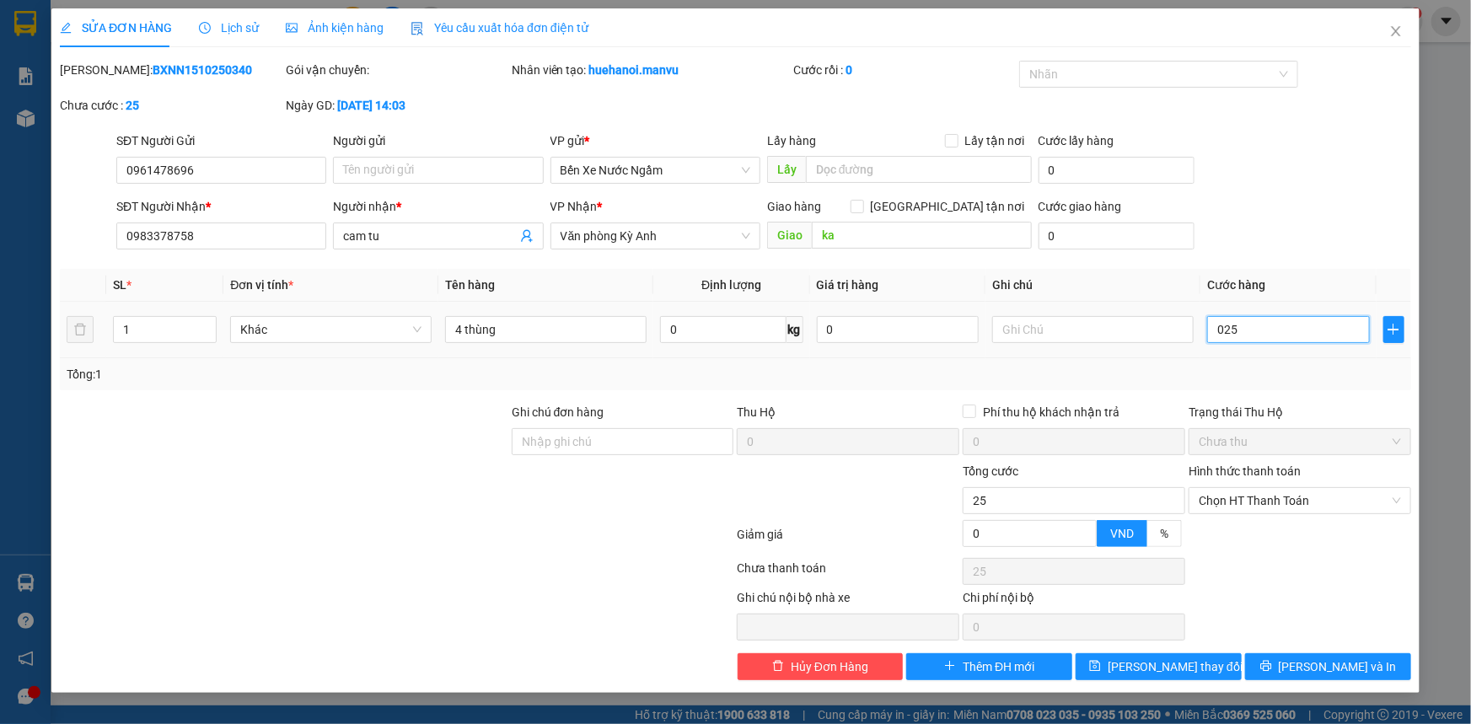
type input "250"
type input "0.250"
click at [1201, 674] on button "[PERSON_NAME] thay đổi" at bounding box center [1158, 666] width 166 height 27
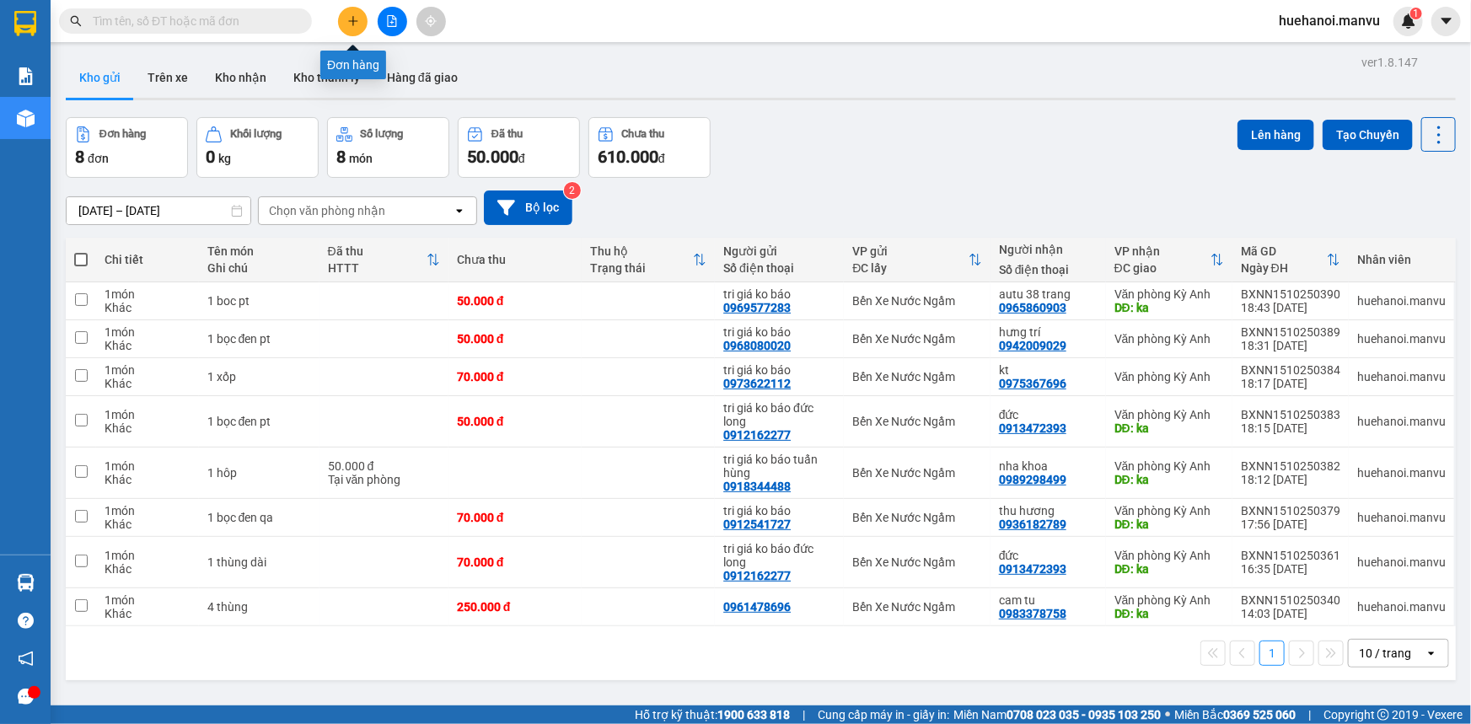
click at [355, 17] on icon "plus" at bounding box center [353, 21] width 12 height 12
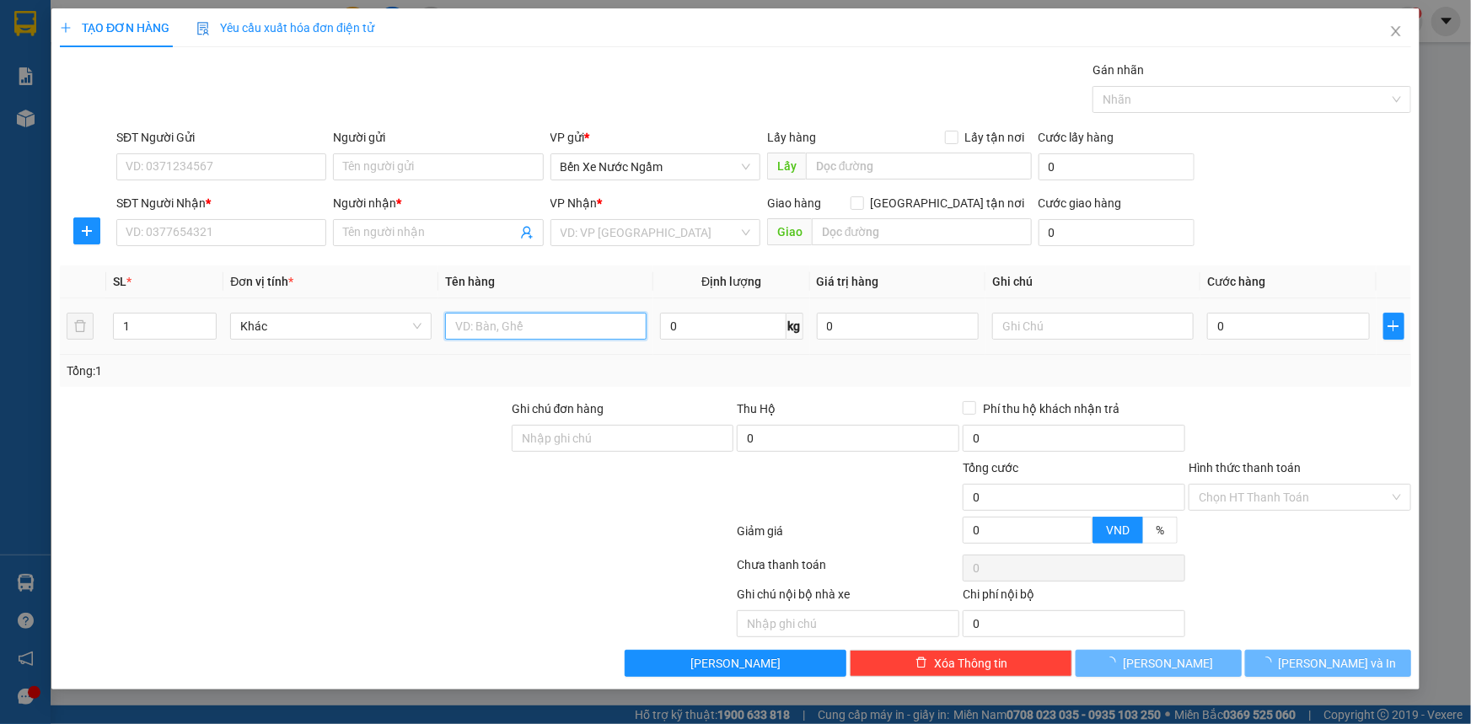
click at [580, 326] on input "text" at bounding box center [545, 326] width 201 height 27
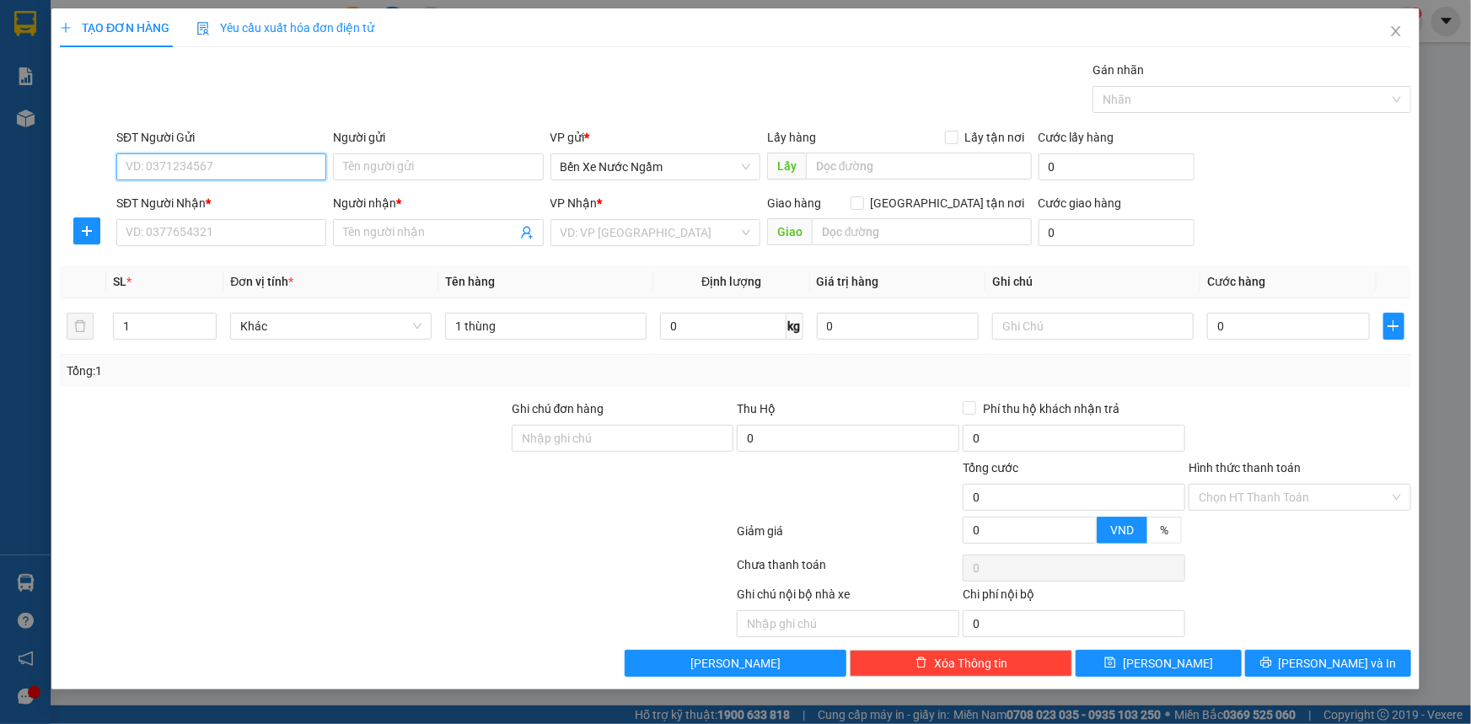
click at [216, 176] on input "SĐT Người Gửi" at bounding box center [221, 166] width 210 height 27
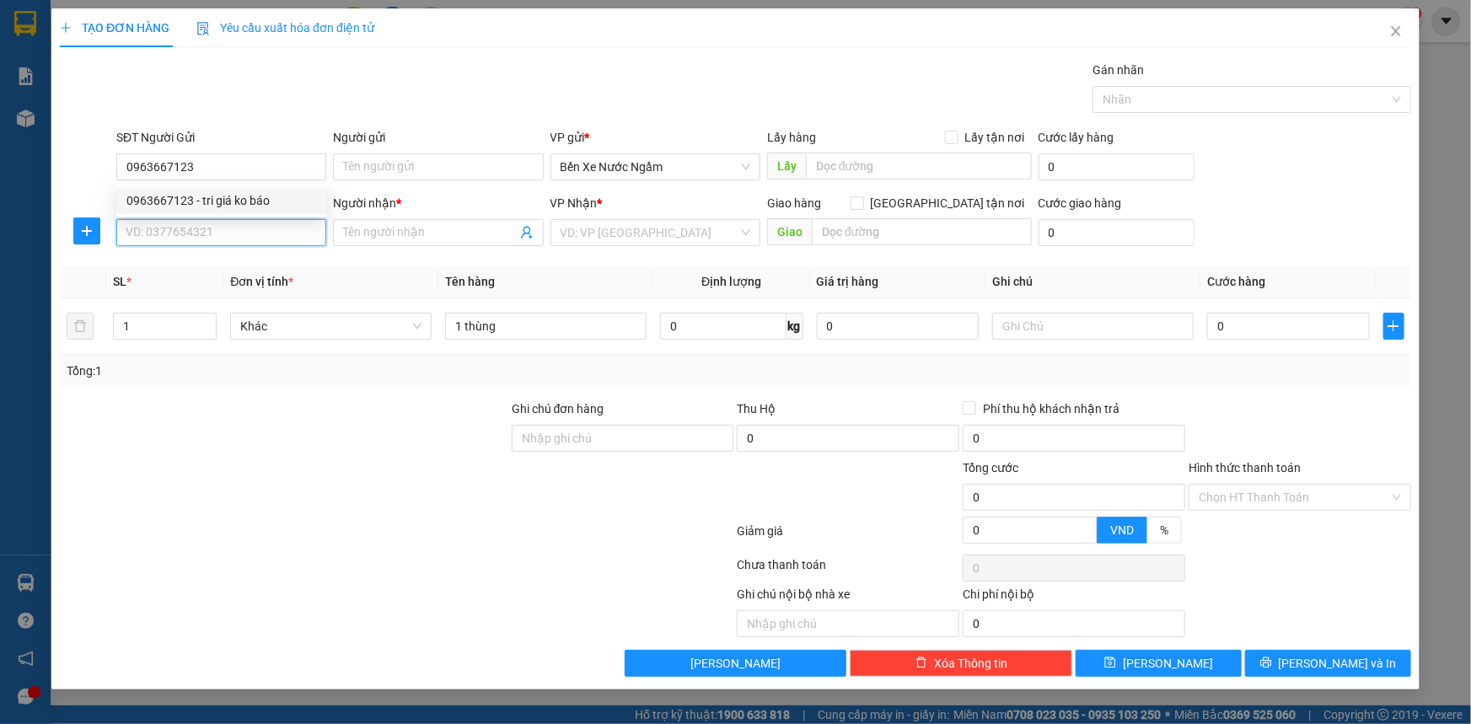
click at [238, 225] on input "SĐT Người Nhận *" at bounding box center [221, 232] width 210 height 27
click at [208, 267] on div "0968876867 - a hùng" at bounding box center [221, 266] width 190 height 19
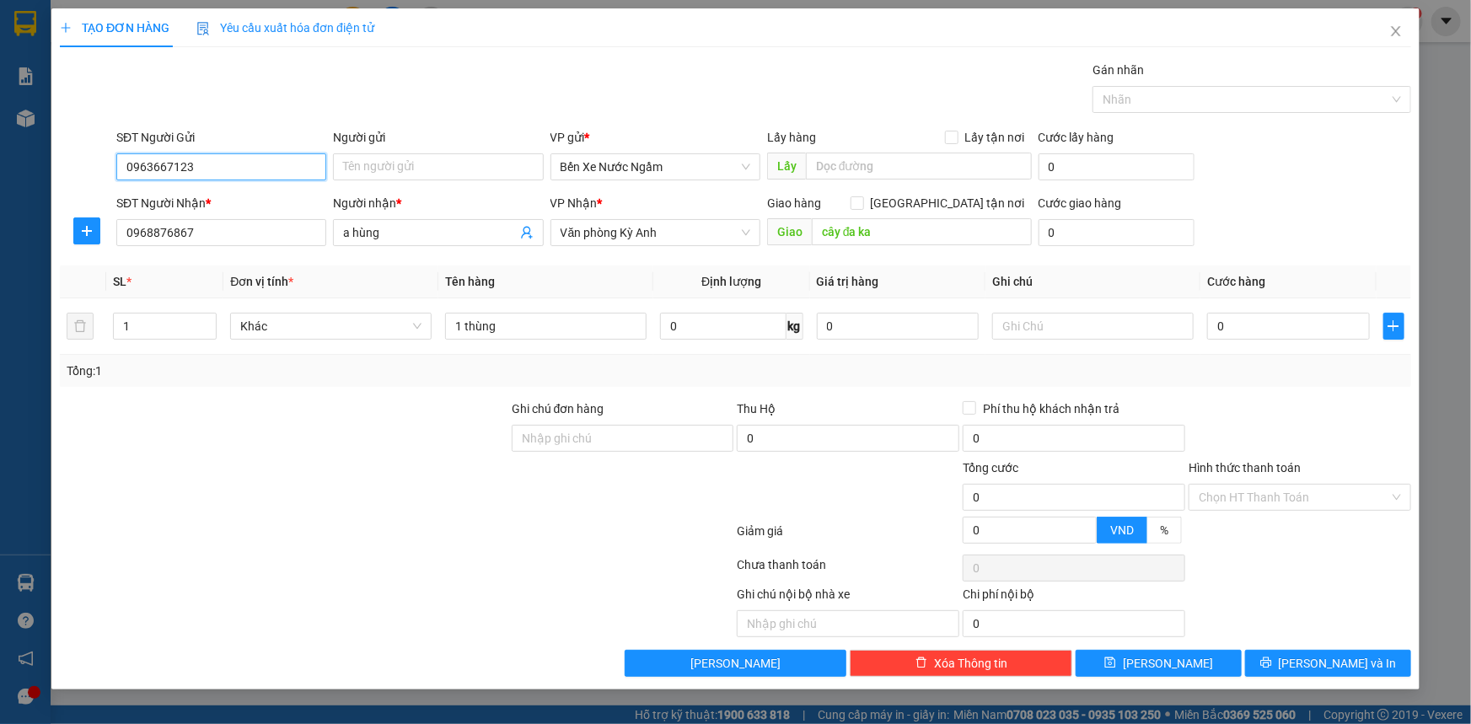
click at [237, 171] on input "0963667123" at bounding box center [221, 166] width 210 height 27
click at [228, 200] on div "0963667123 - tri giá ko báo" at bounding box center [221, 200] width 190 height 19
click at [1267, 330] on input "0" at bounding box center [1288, 326] width 163 height 27
click at [510, 339] on div "1 thùng" at bounding box center [545, 326] width 201 height 34
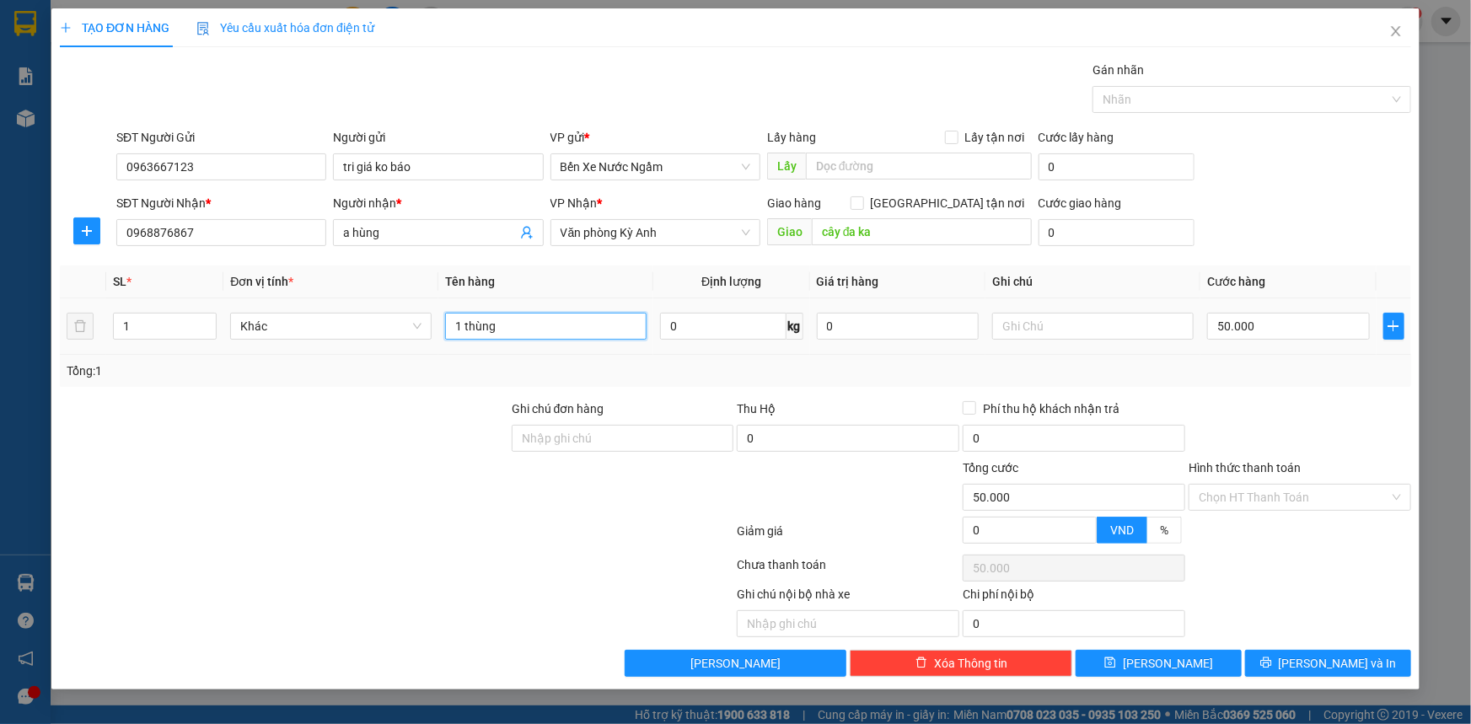
click at [523, 328] on input "1 thùng" at bounding box center [545, 326] width 201 height 27
click at [1326, 673] on button "[PERSON_NAME] và In" at bounding box center [1328, 663] width 166 height 27
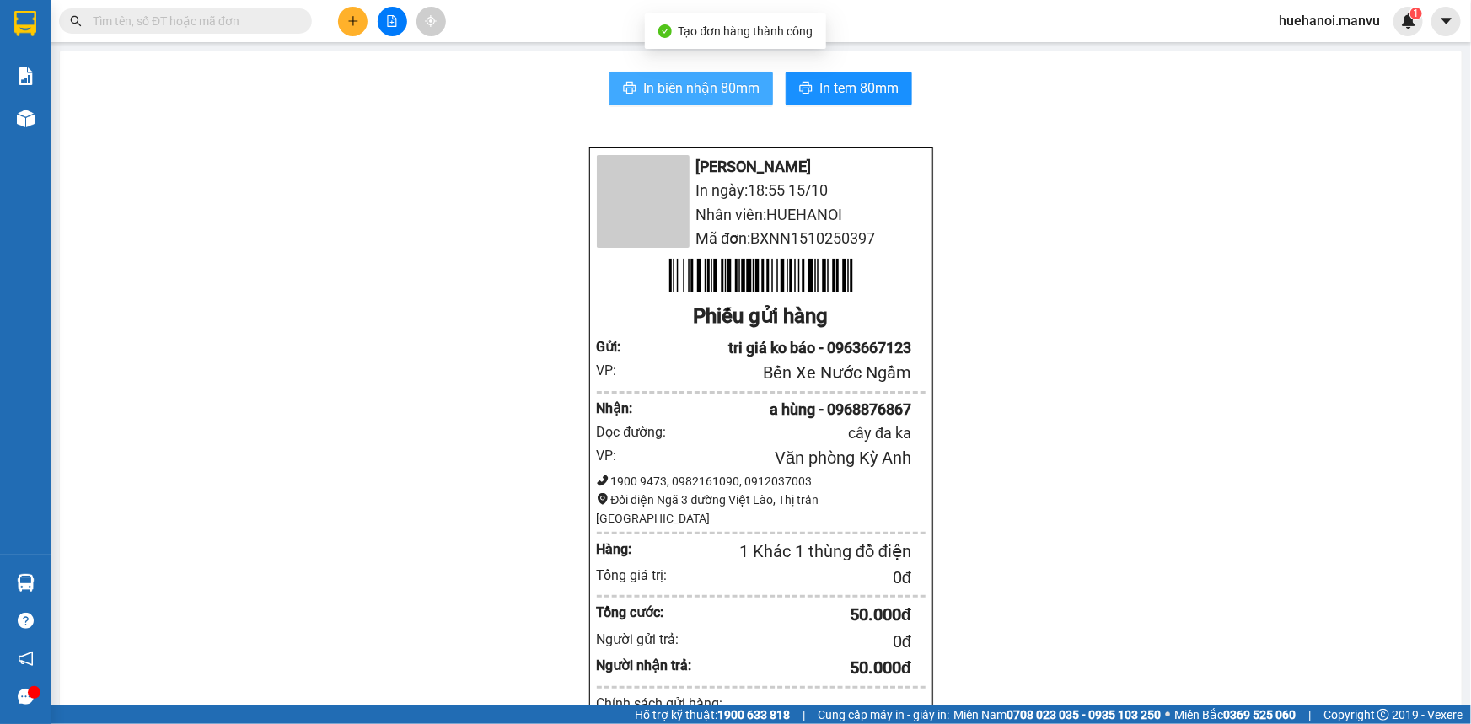
click at [689, 90] on span "In biên nhận 80mm" at bounding box center [701, 88] width 116 height 21
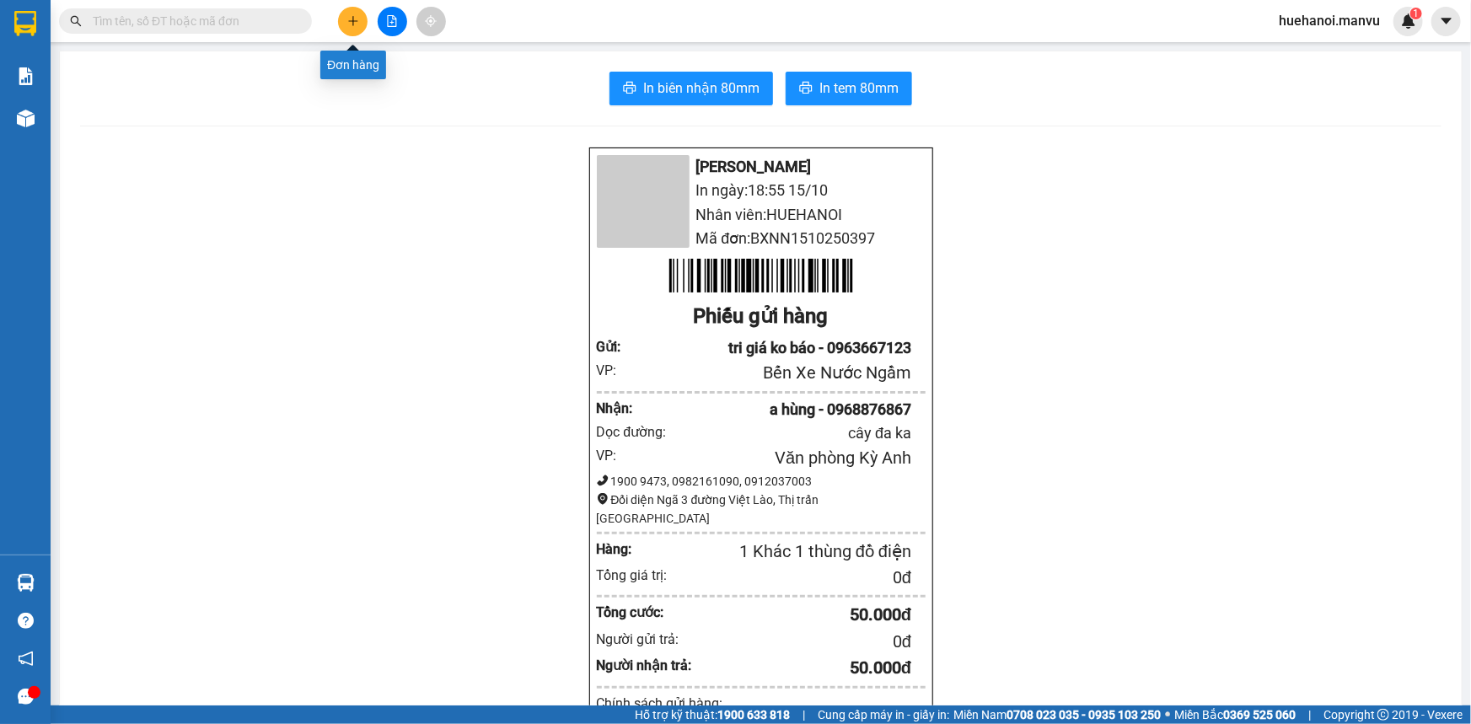
click at [363, 24] on button at bounding box center [352, 21] width 29 height 29
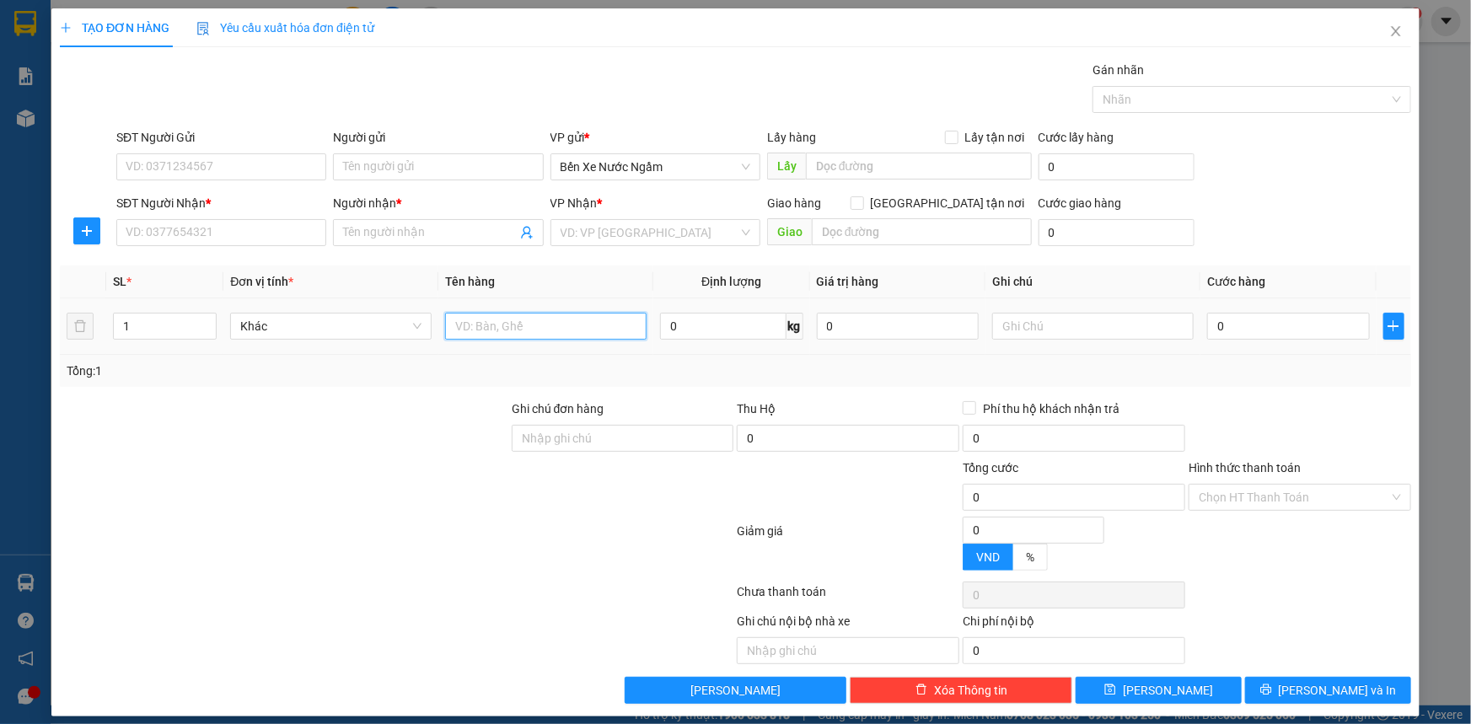
click at [523, 328] on input "text" at bounding box center [545, 326] width 201 height 27
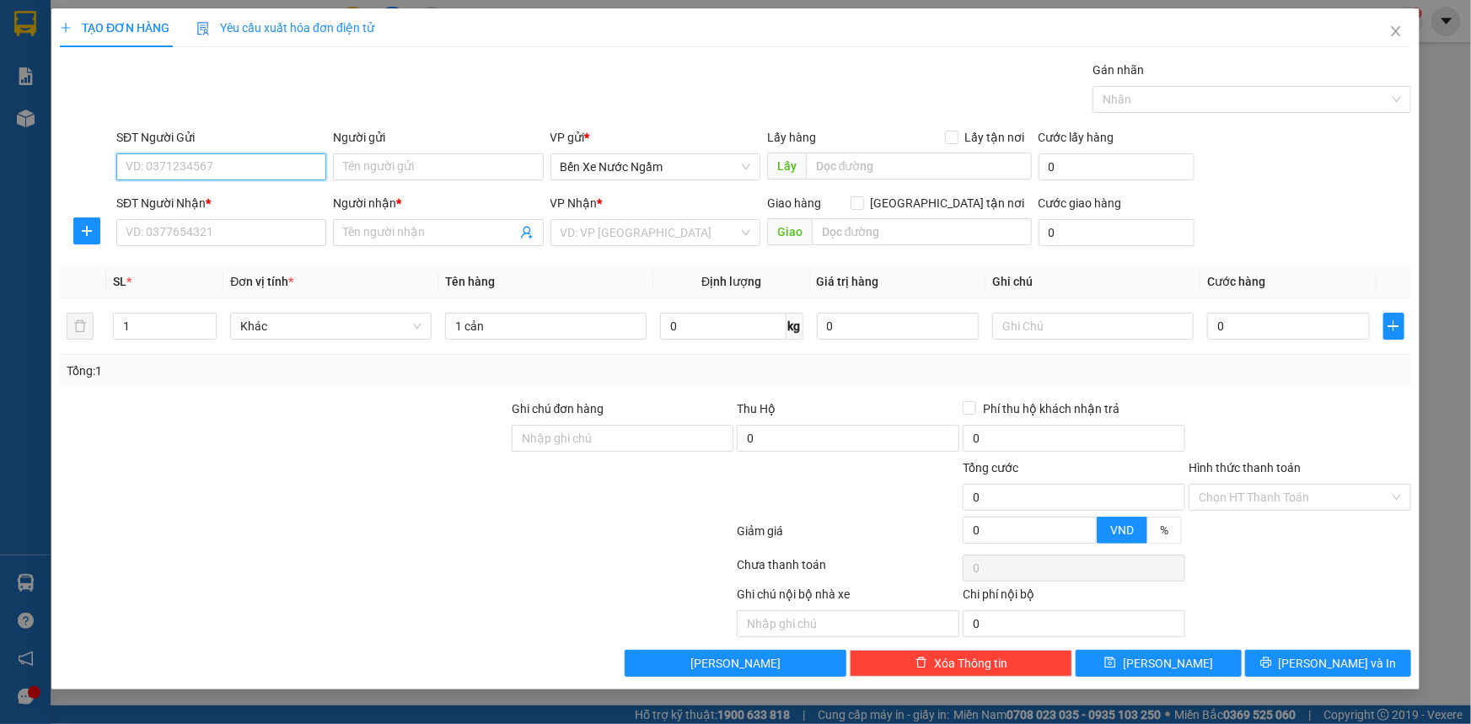
click at [261, 169] on input "SĐT Người Gửi" at bounding box center [221, 166] width 210 height 27
click at [261, 169] on input "326" at bounding box center [221, 166] width 210 height 27
click at [246, 199] on div "0942999326 - thuy tri giá ko báo" at bounding box center [221, 200] width 190 height 19
click at [241, 226] on input "SĐT Người Nhận *" at bounding box center [221, 232] width 210 height 27
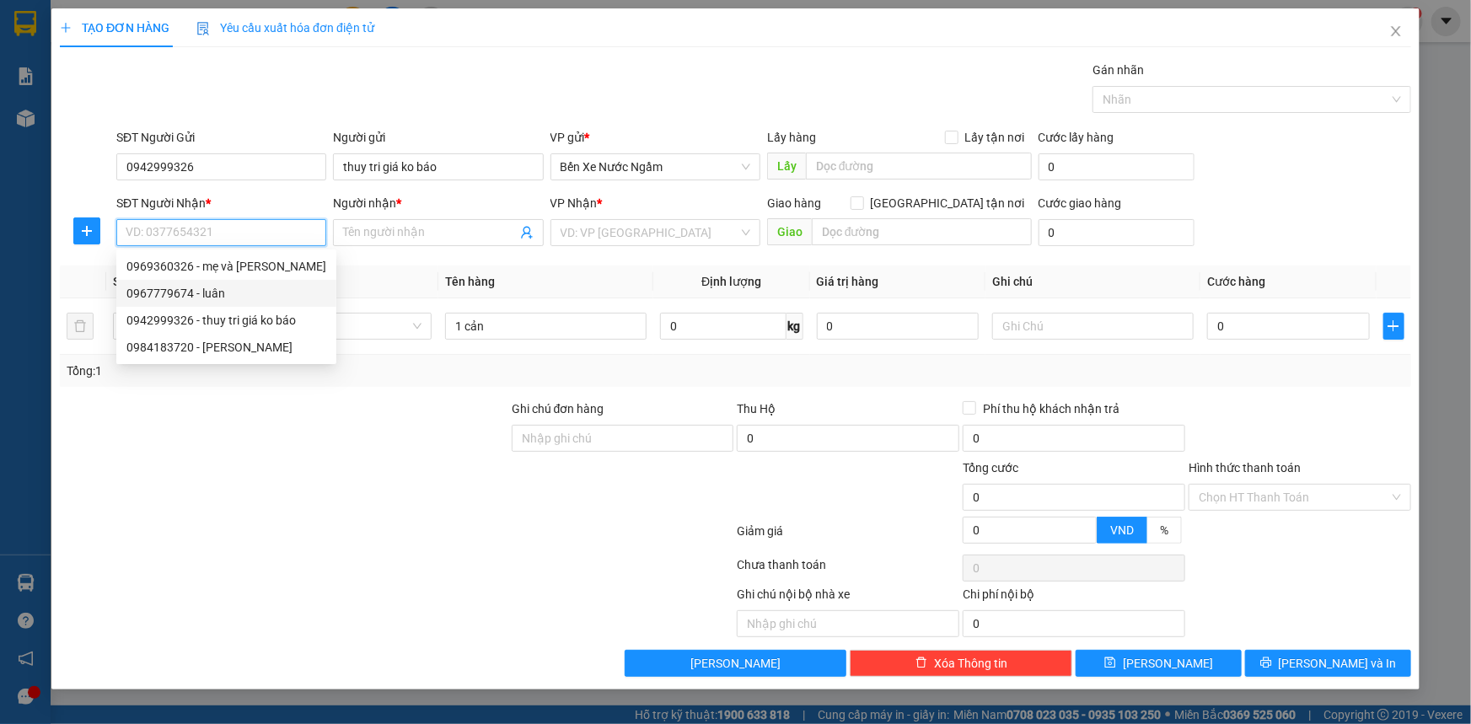
click at [223, 300] on div "0967779674 - luân" at bounding box center [226, 293] width 200 height 19
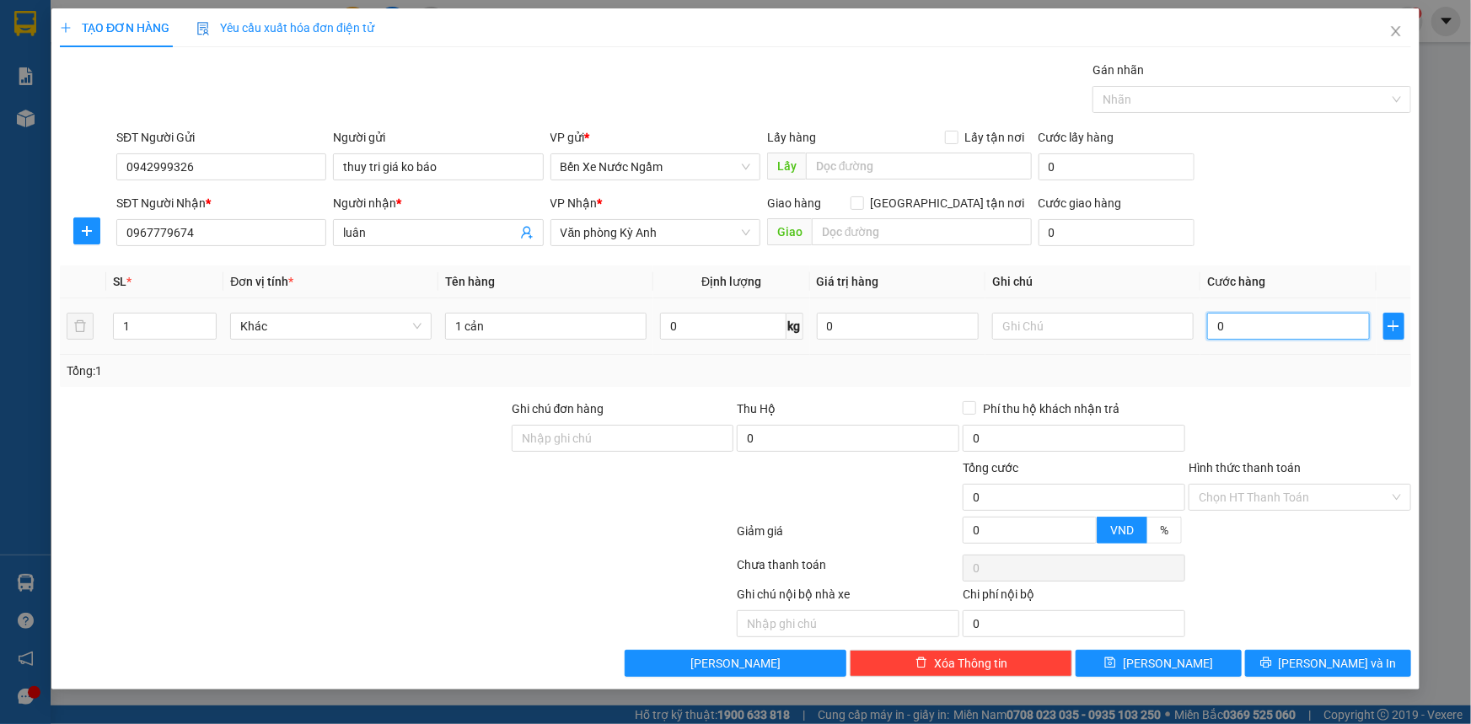
click at [1309, 325] on input "0" at bounding box center [1288, 326] width 163 height 27
click at [1289, 670] on button "[PERSON_NAME] và In" at bounding box center [1328, 663] width 166 height 27
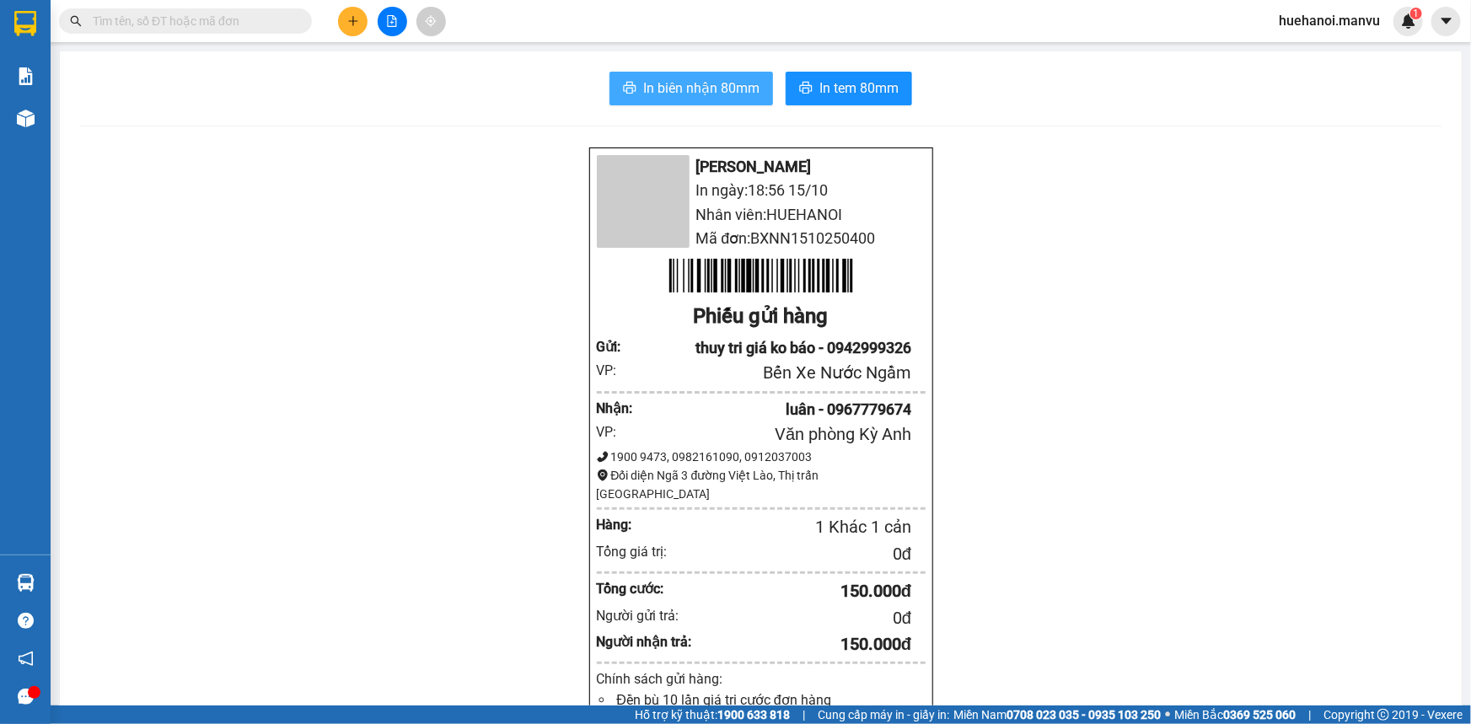
click at [678, 94] on span "In biên nhận 80mm" at bounding box center [701, 88] width 116 height 21
click at [350, 11] on button at bounding box center [352, 21] width 29 height 29
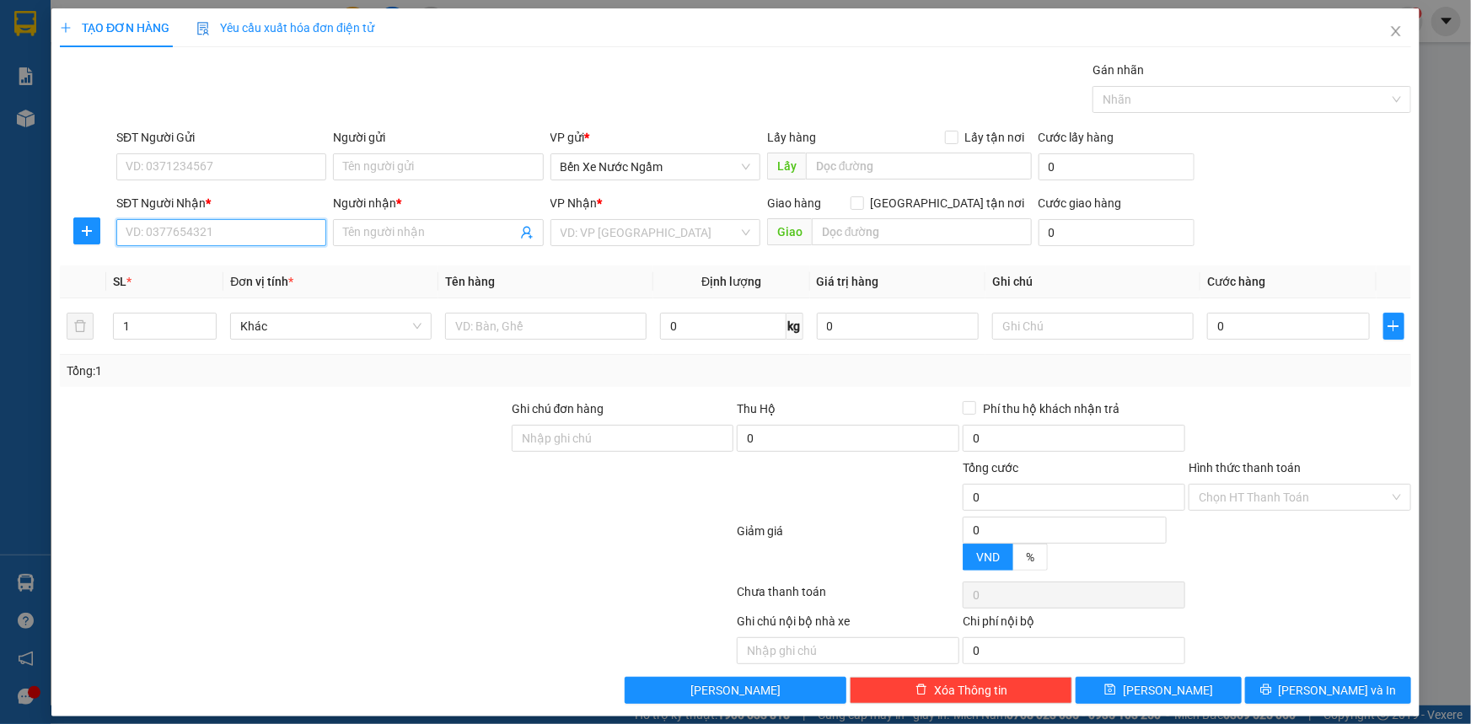
click at [226, 237] on input "SĐT Người Nhận *" at bounding box center [221, 232] width 210 height 27
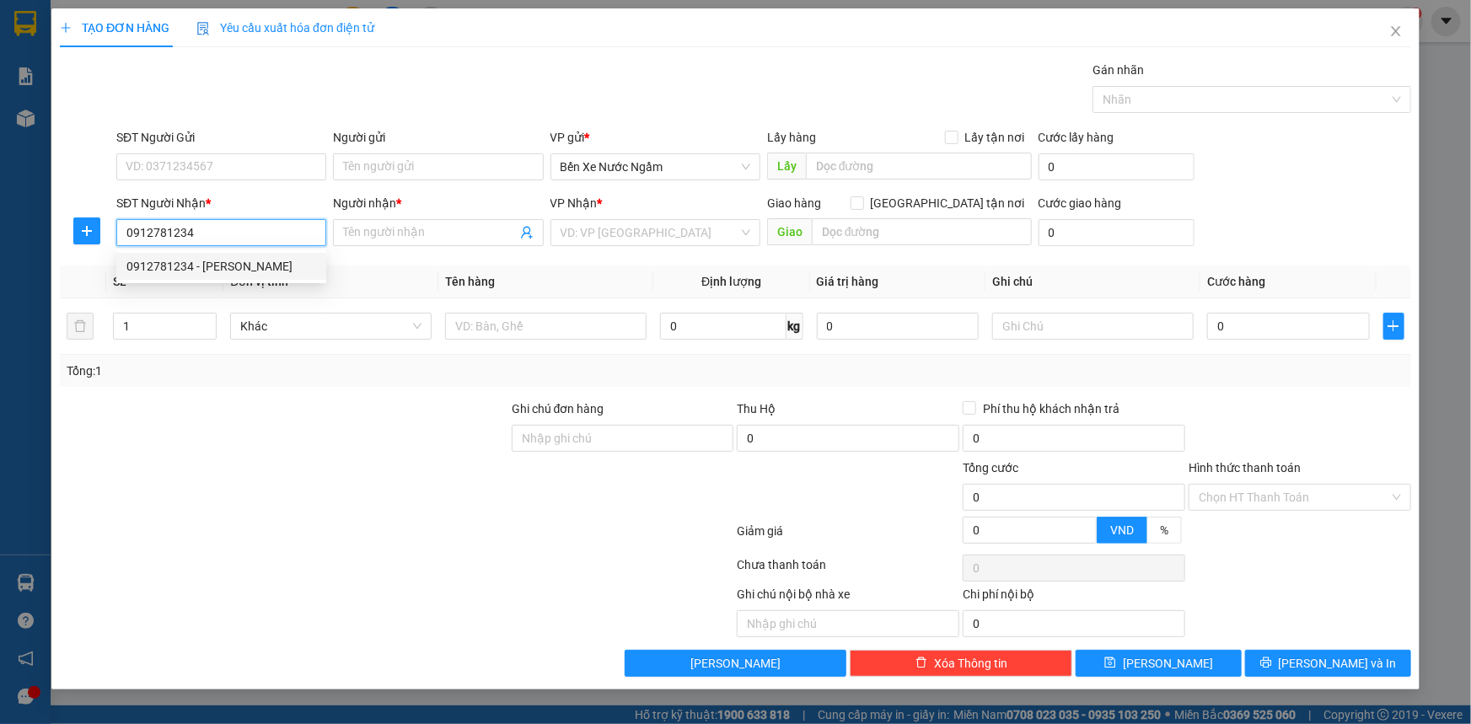
click at [177, 277] on div "0912781234 - vũ" at bounding box center [221, 266] width 210 height 27
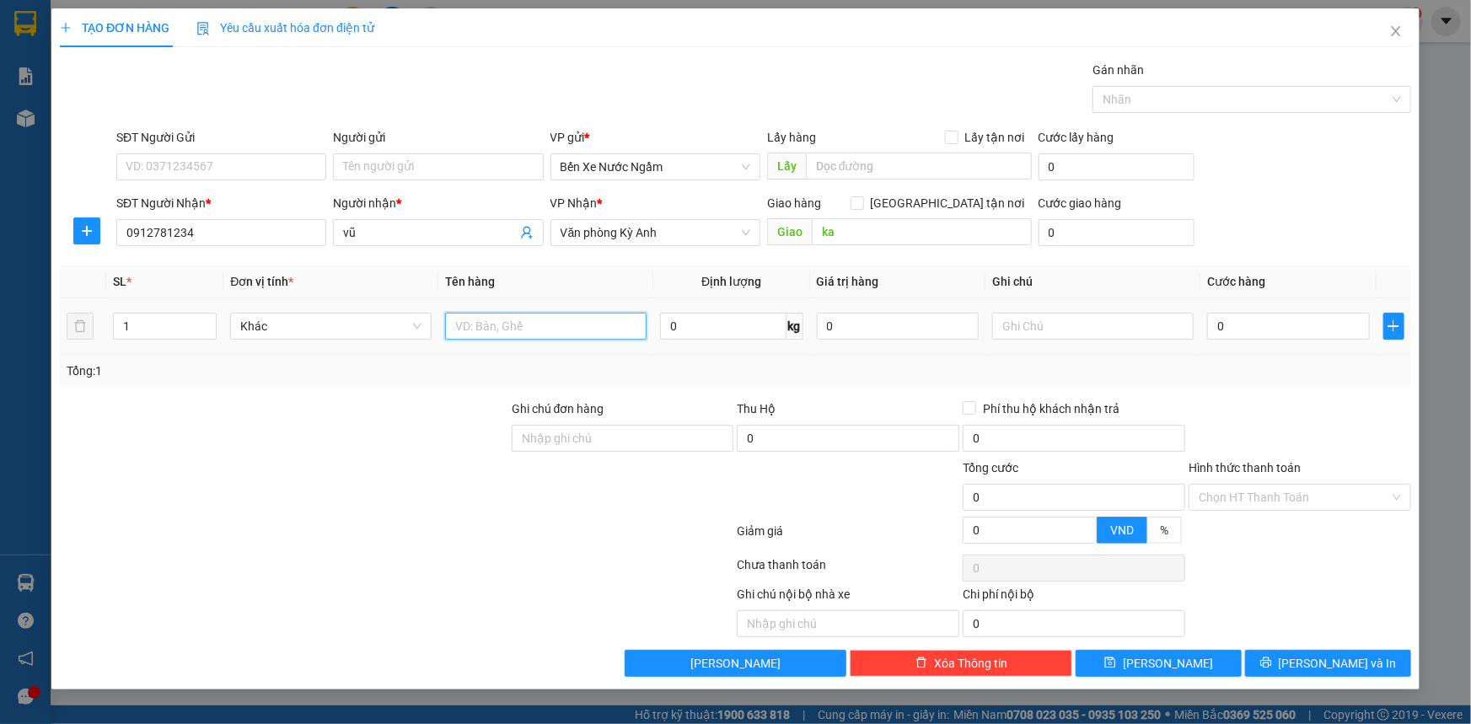
click at [506, 325] on input "text" at bounding box center [545, 326] width 201 height 27
click at [1111, 330] on input "text" at bounding box center [1092, 326] width 201 height 27
click at [181, 160] on input "SĐT Người Gửi" at bounding box center [221, 166] width 210 height 27
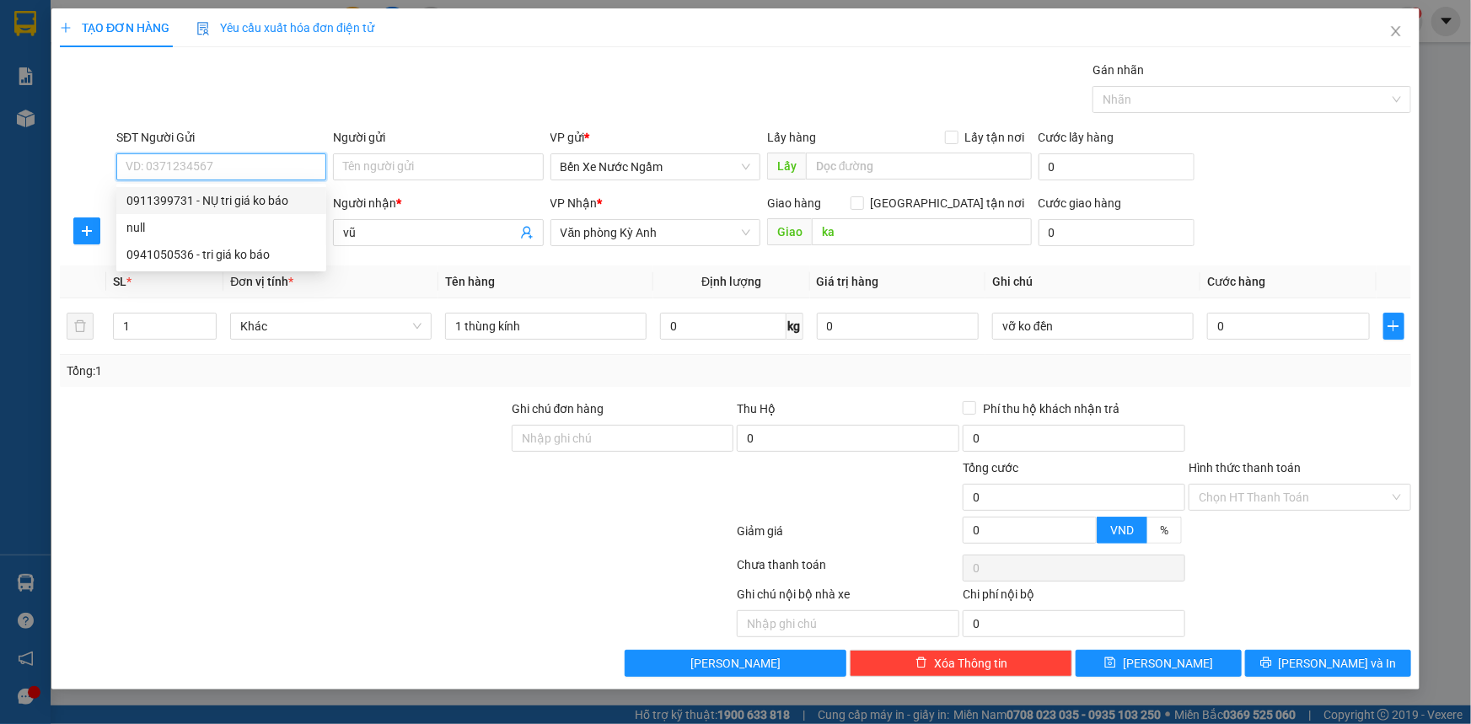
click at [202, 202] on div "0911399731 - NỤ tri giá ko báo" at bounding box center [221, 200] width 190 height 19
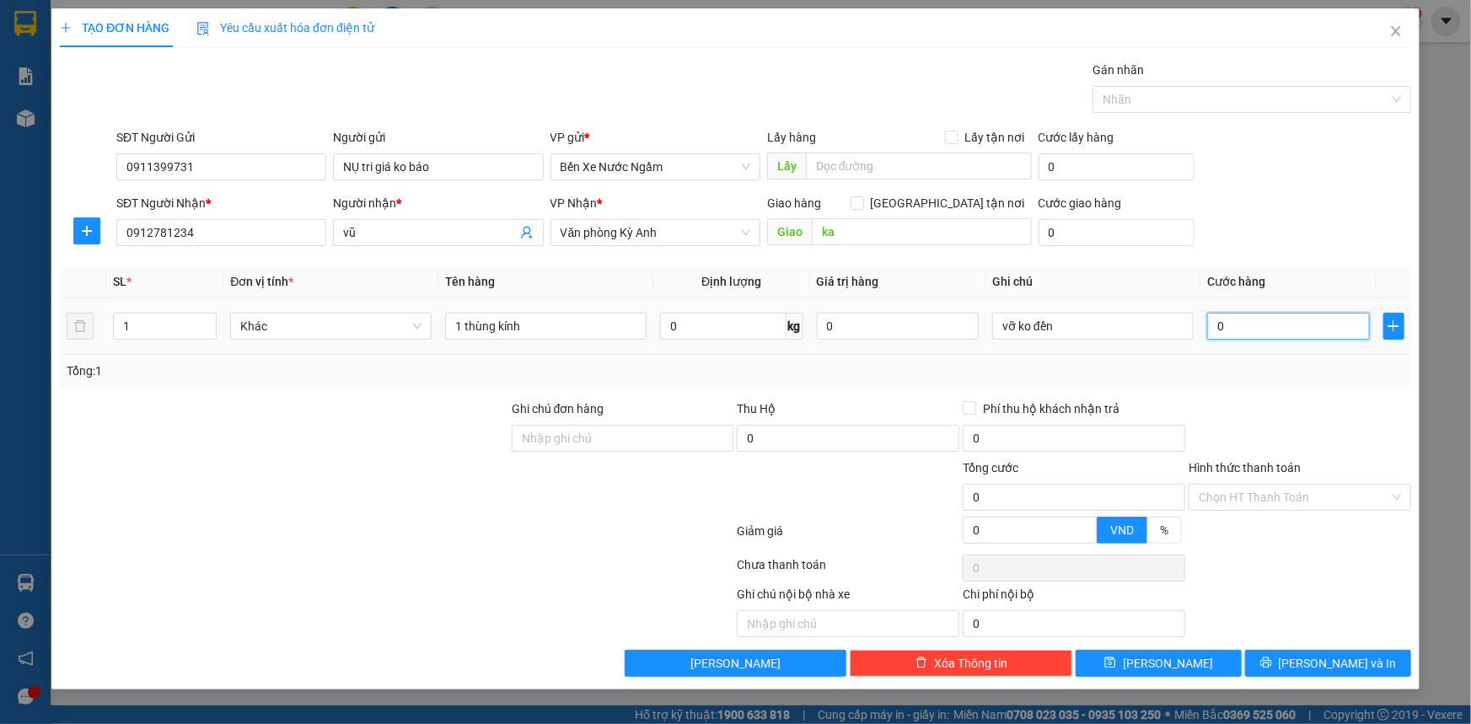
click at [1298, 338] on input "0" at bounding box center [1288, 326] width 163 height 27
click at [1340, 670] on span "[PERSON_NAME] và In" at bounding box center [1337, 663] width 118 height 19
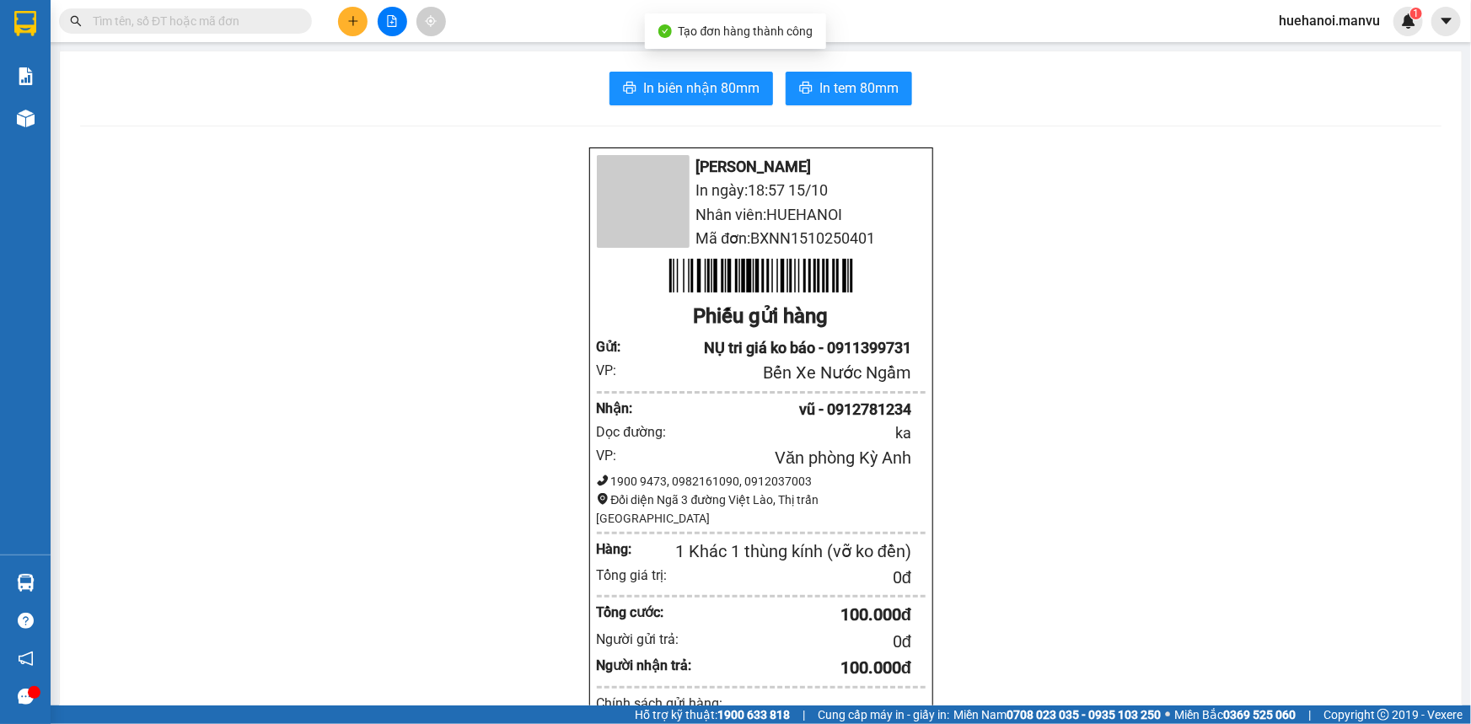
click at [708, 105] on div "In biên nhận 80mm In tem 80mm Mận Vũ In ngày: 18:57 15/10 Nhân viên: HUEHANOI M…" at bounding box center [760, 659] width 1401 height 1216
click at [714, 93] on span "In biên nhận 80mm" at bounding box center [701, 88] width 116 height 21
click at [850, 99] on button "In tem 80mm" at bounding box center [848, 89] width 126 height 34
click at [350, 19] on icon "plus" at bounding box center [353, 21] width 12 height 12
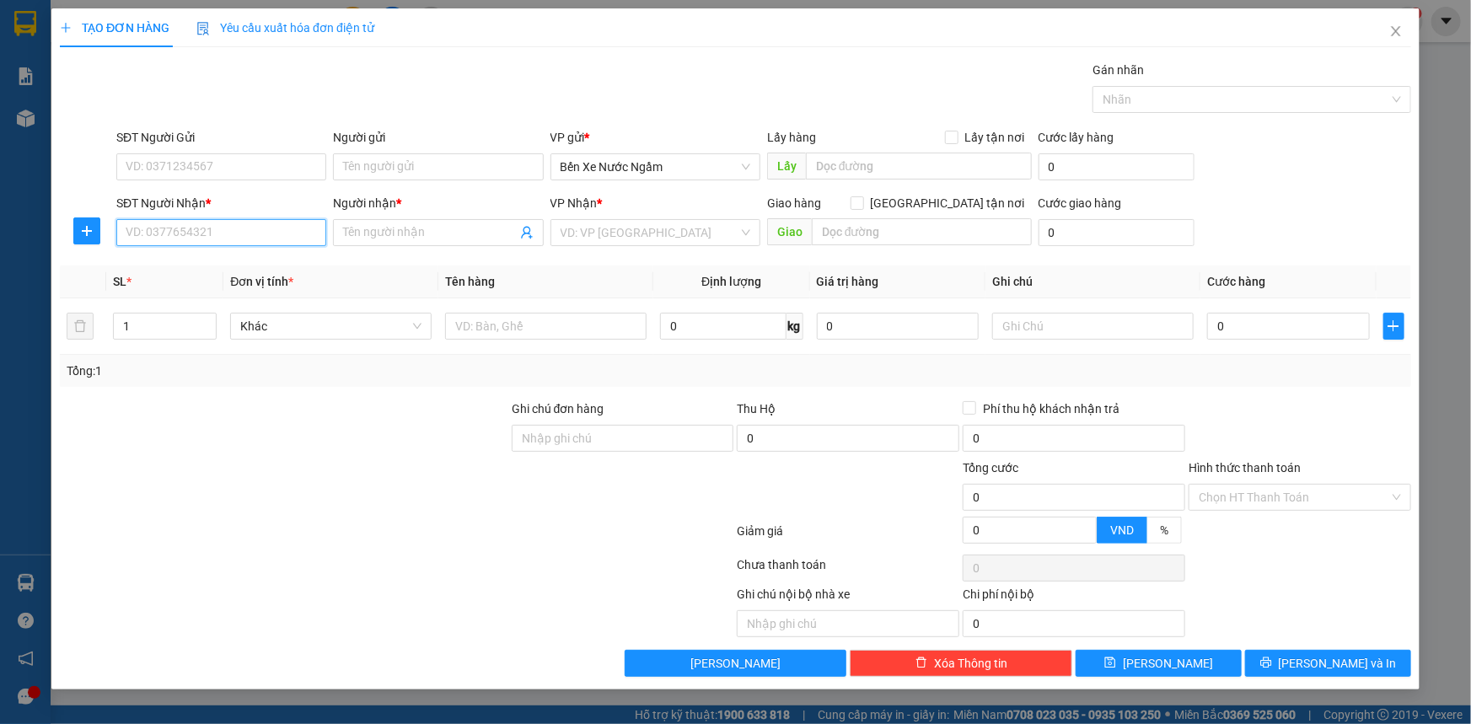
click at [209, 234] on input "SĐT Người Nhận *" at bounding box center [221, 232] width 210 height 27
click at [217, 264] on div "0942009029 - hưng trí" at bounding box center [221, 266] width 190 height 19
click at [233, 172] on input "SĐT Người Gửi" at bounding box center [221, 166] width 210 height 27
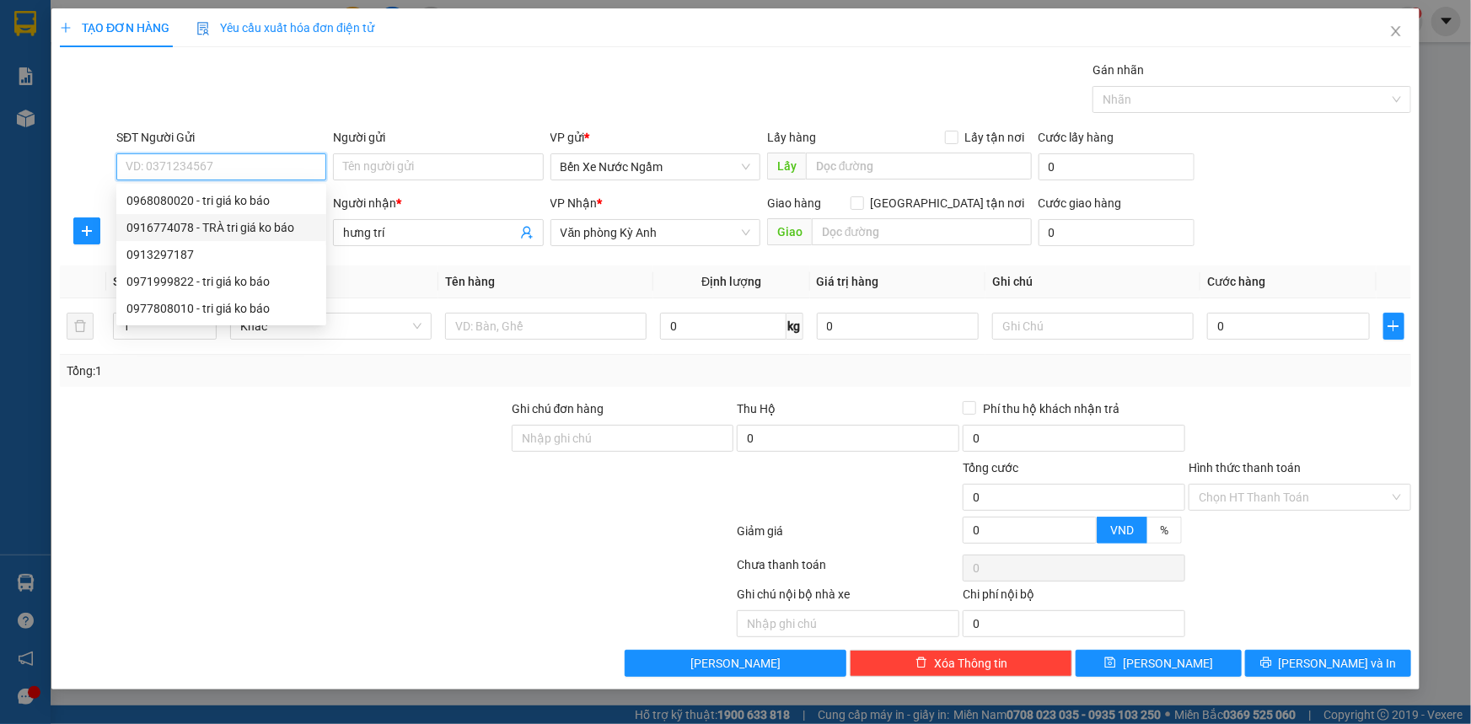
click at [233, 221] on div "0916774078 - TRÀ tri giá ko báo" at bounding box center [221, 227] width 190 height 19
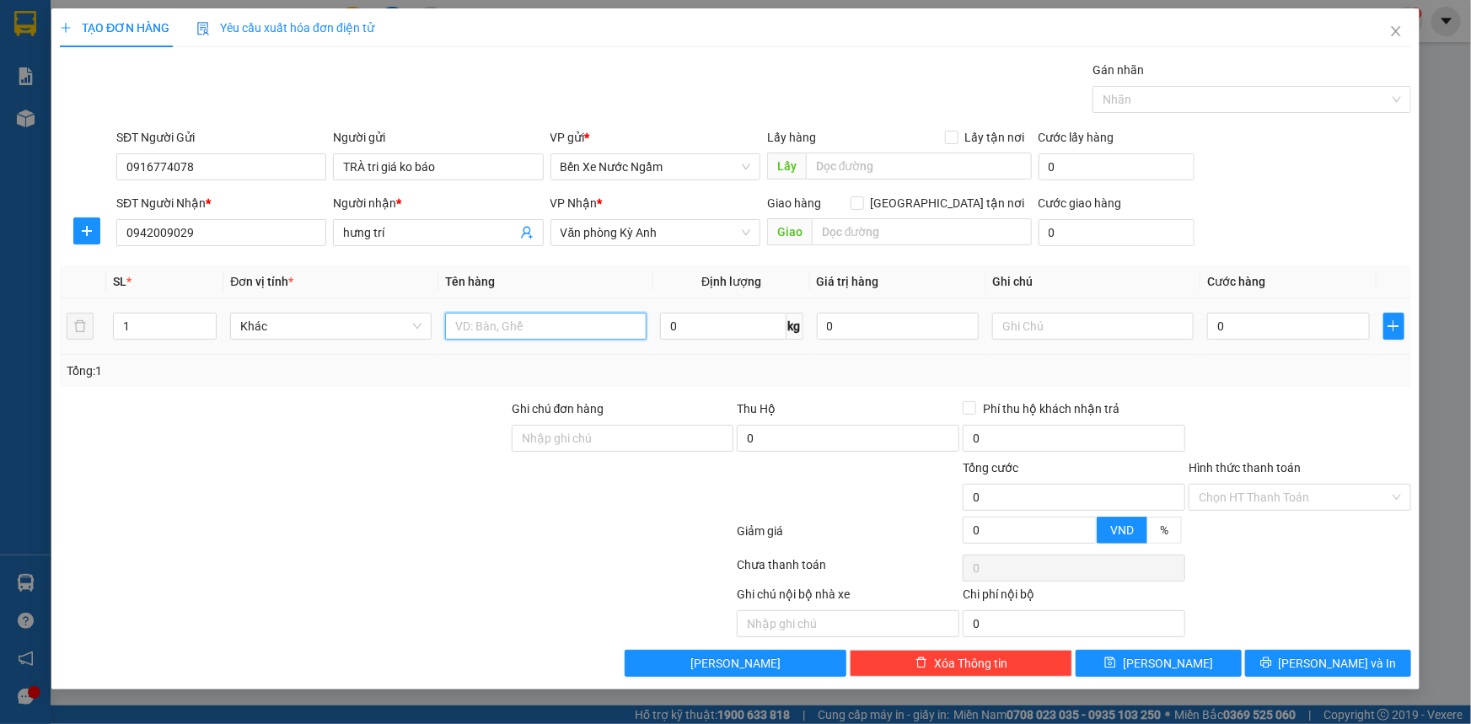
click at [480, 322] on input "text" at bounding box center [545, 326] width 201 height 27
click at [1241, 327] on input "0" at bounding box center [1288, 326] width 163 height 27
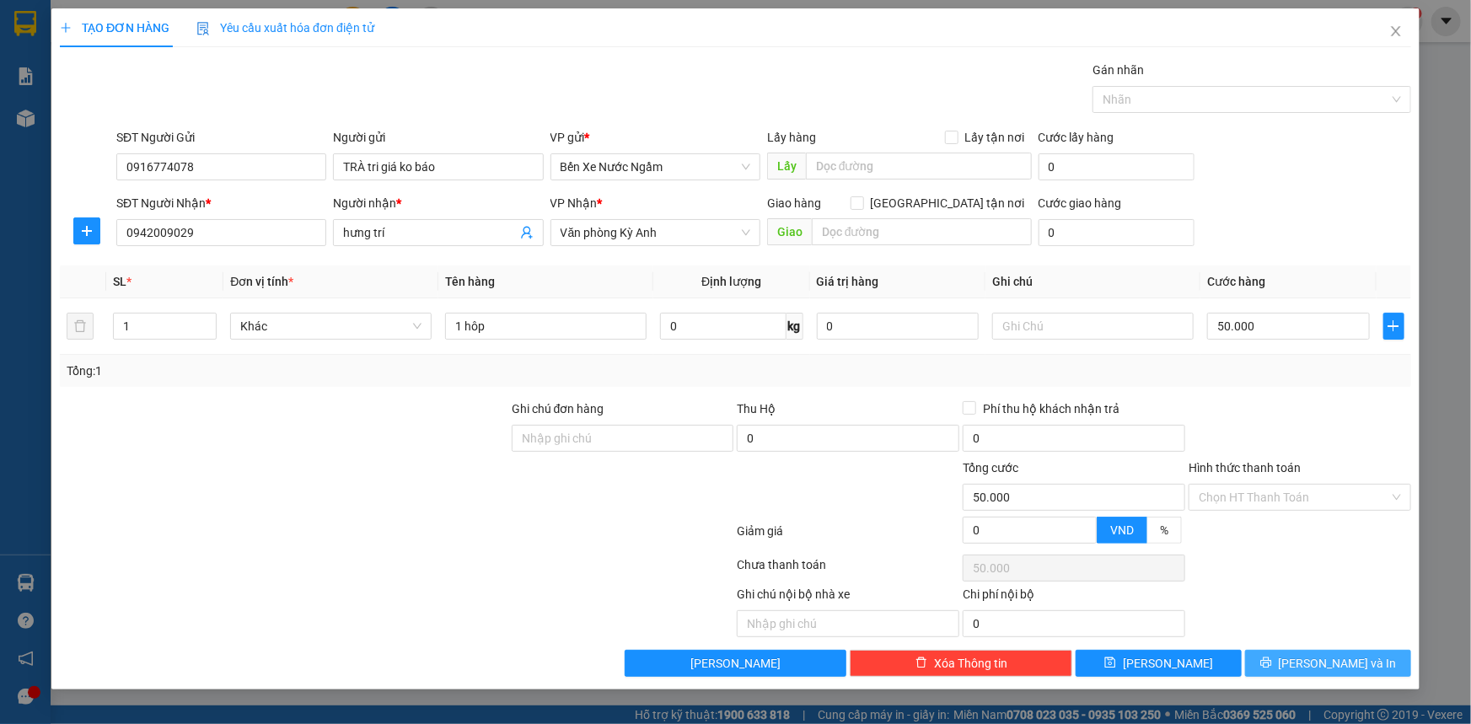
click at [1273, 653] on button "[PERSON_NAME] và In" at bounding box center [1328, 663] width 166 height 27
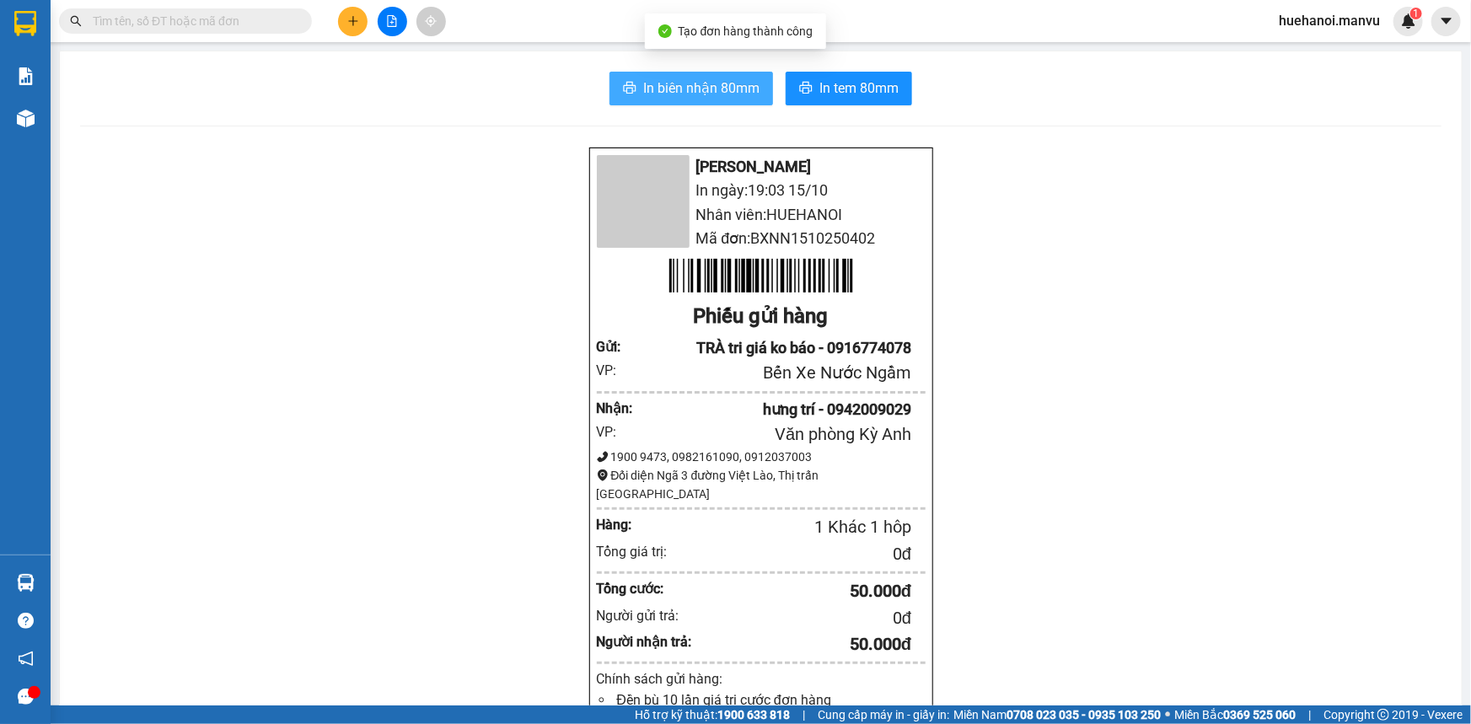
click at [731, 92] on span "In biên nhận 80mm" at bounding box center [701, 88] width 116 height 21
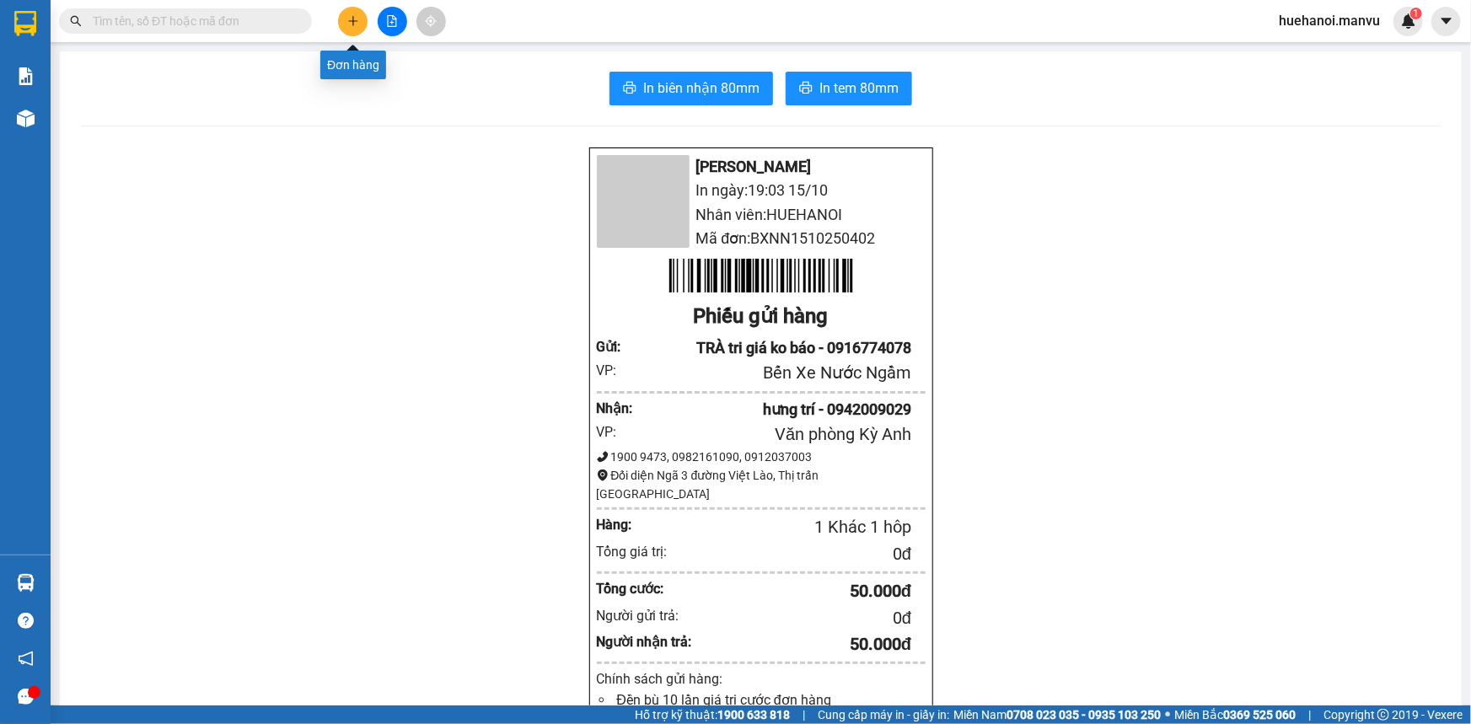
click at [353, 22] on icon "plus" at bounding box center [352, 20] width 1 height 9
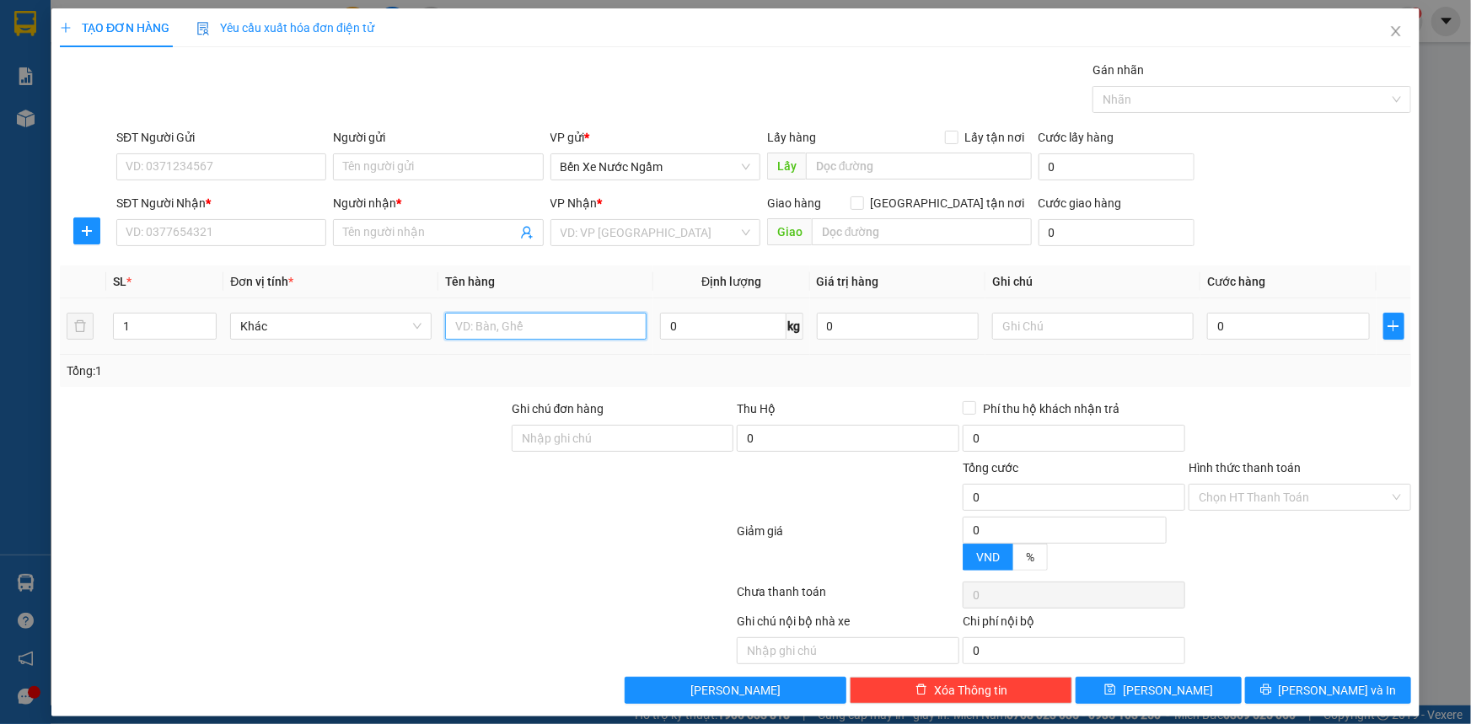
click at [549, 330] on input "text" at bounding box center [545, 326] width 201 height 27
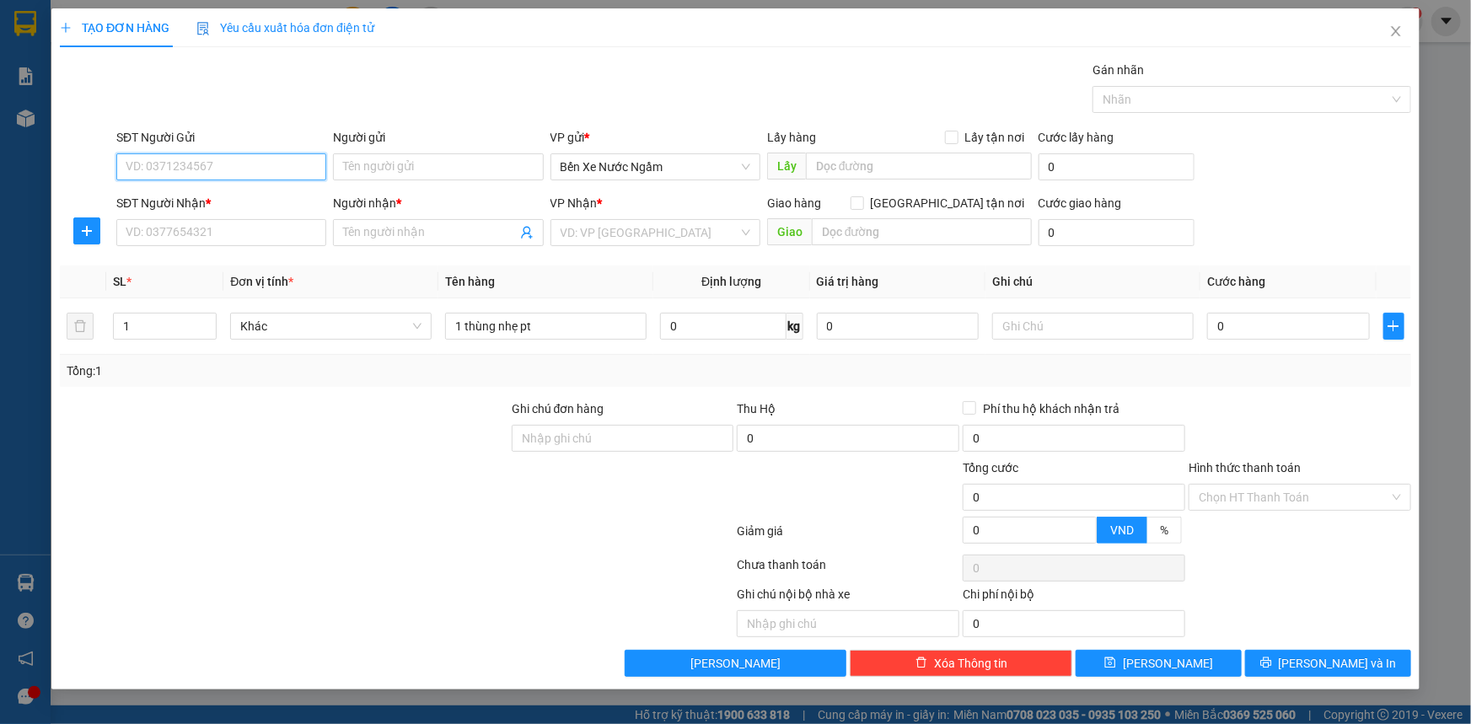
click at [265, 163] on input "SĐT Người Gửi" at bounding box center [221, 166] width 210 height 27
click at [394, 169] on input "Người gửi" at bounding box center [438, 166] width 210 height 27
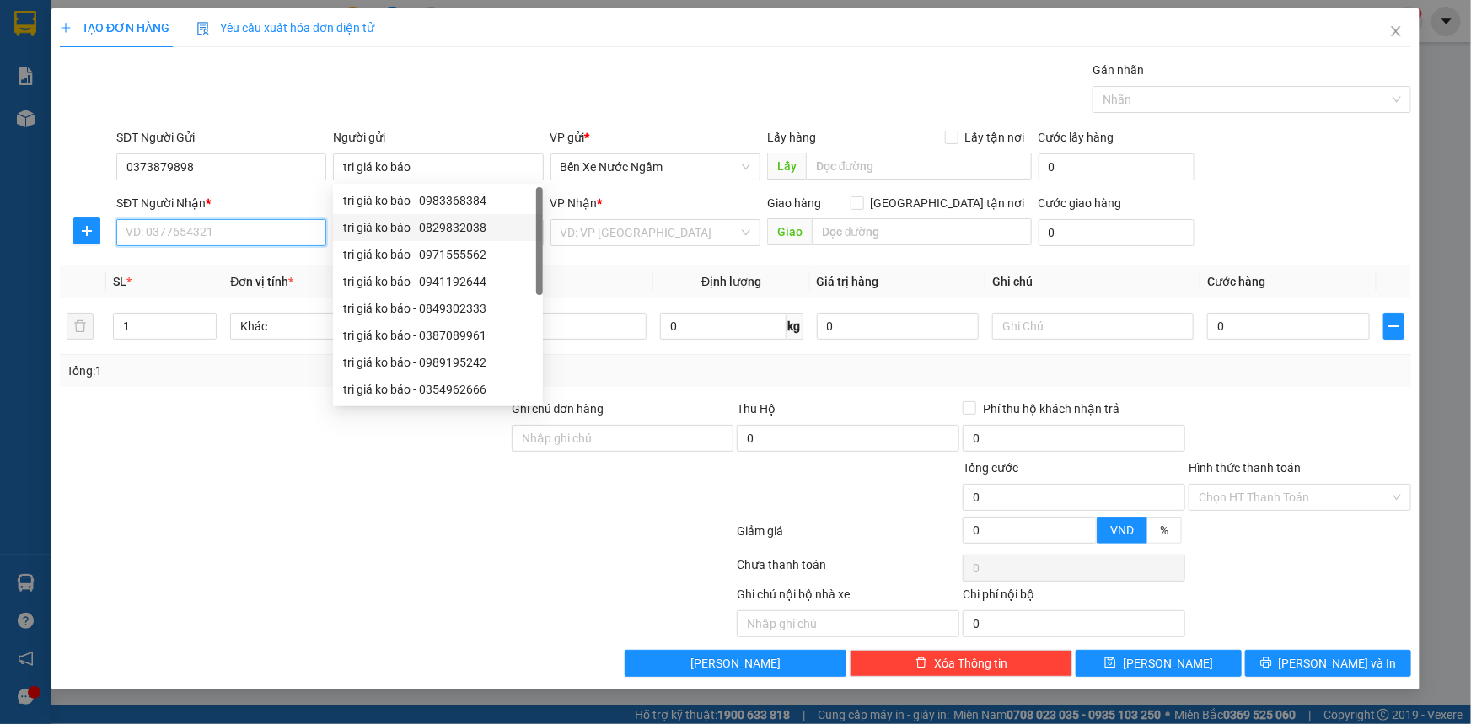
click at [233, 236] on input "SĐT Người Nhận *" at bounding box center [221, 232] width 210 height 27
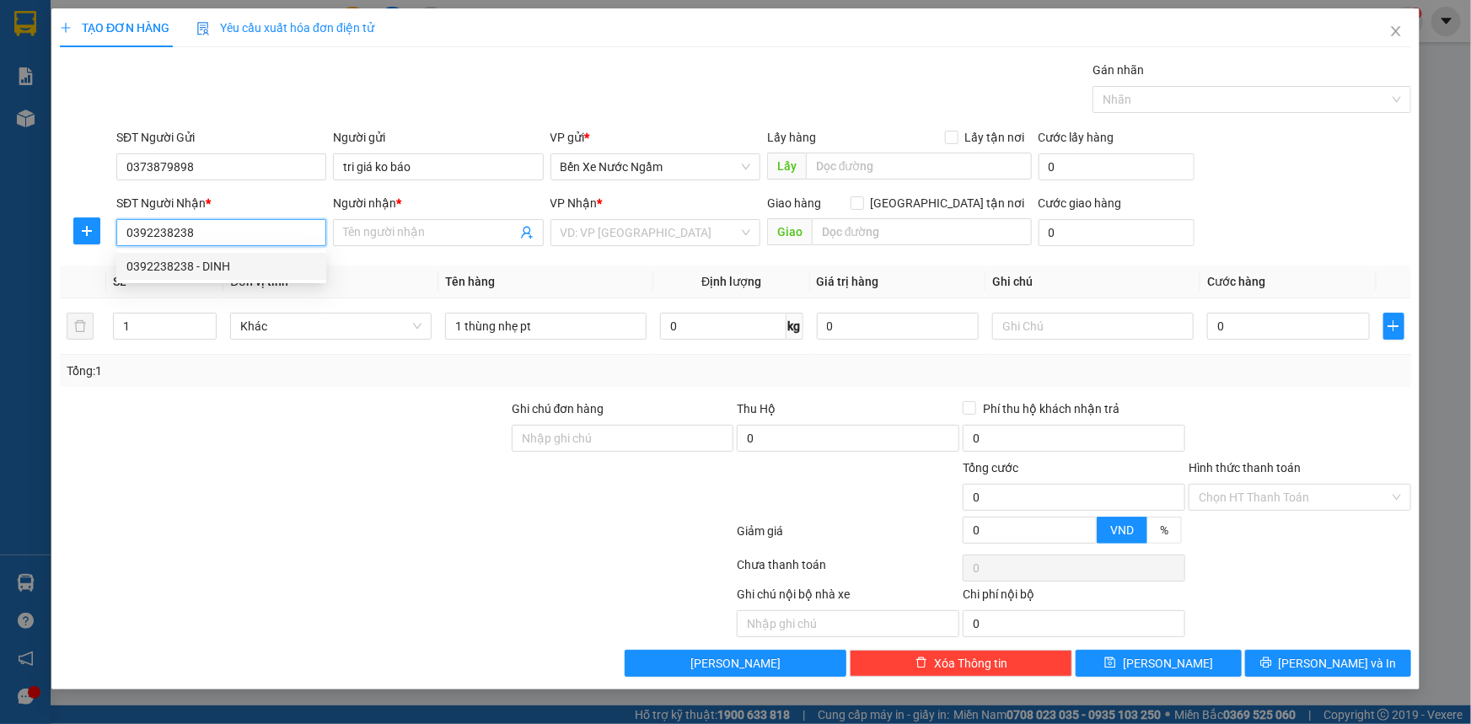
click at [212, 262] on div "0392238238 - DINH" at bounding box center [221, 266] width 190 height 19
click at [691, 240] on span "Dọc Đường" at bounding box center [655, 232] width 190 height 25
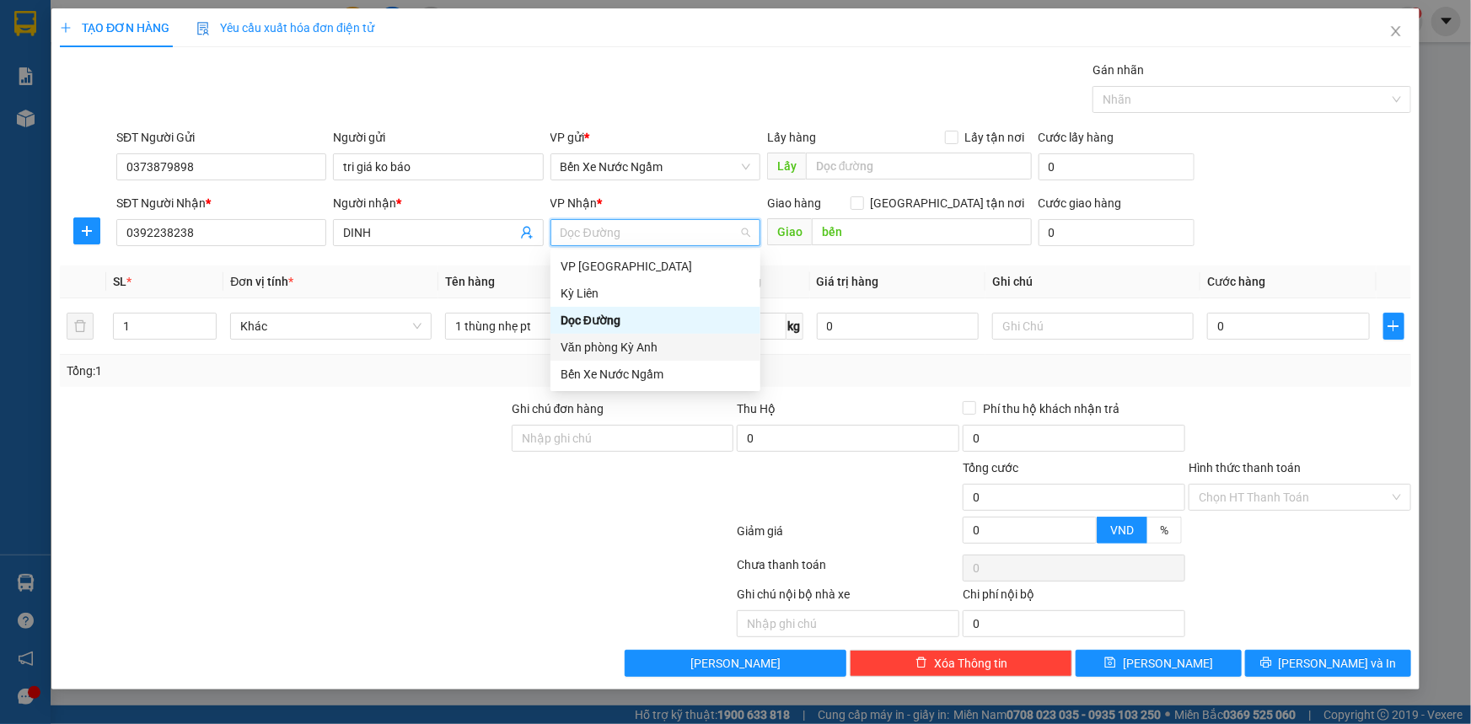
click at [669, 346] on div "Văn phòng Kỳ Anh" at bounding box center [655, 347] width 190 height 19
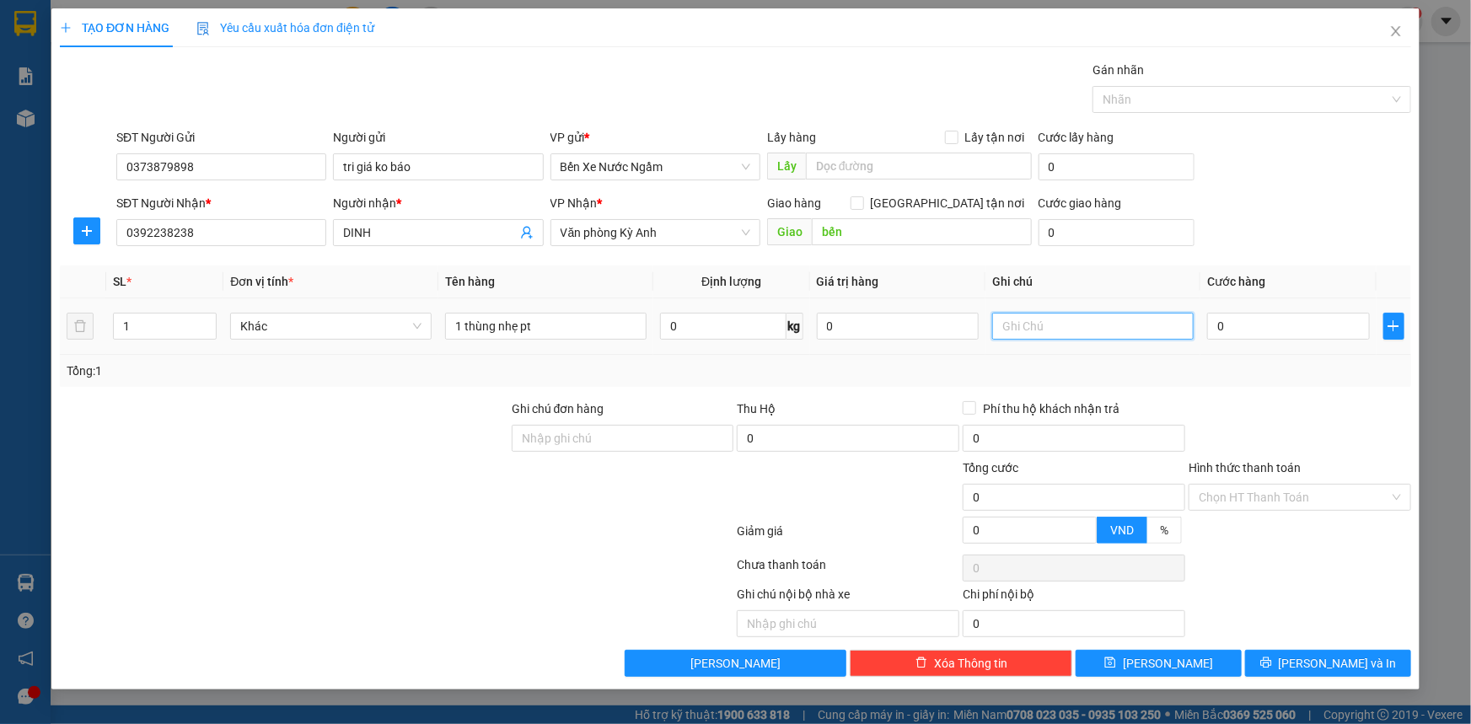
click at [1030, 325] on input "text" at bounding box center [1092, 326] width 201 height 27
click at [1260, 329] on input "0" at bounding box center [1288, 326] width 163 height 27
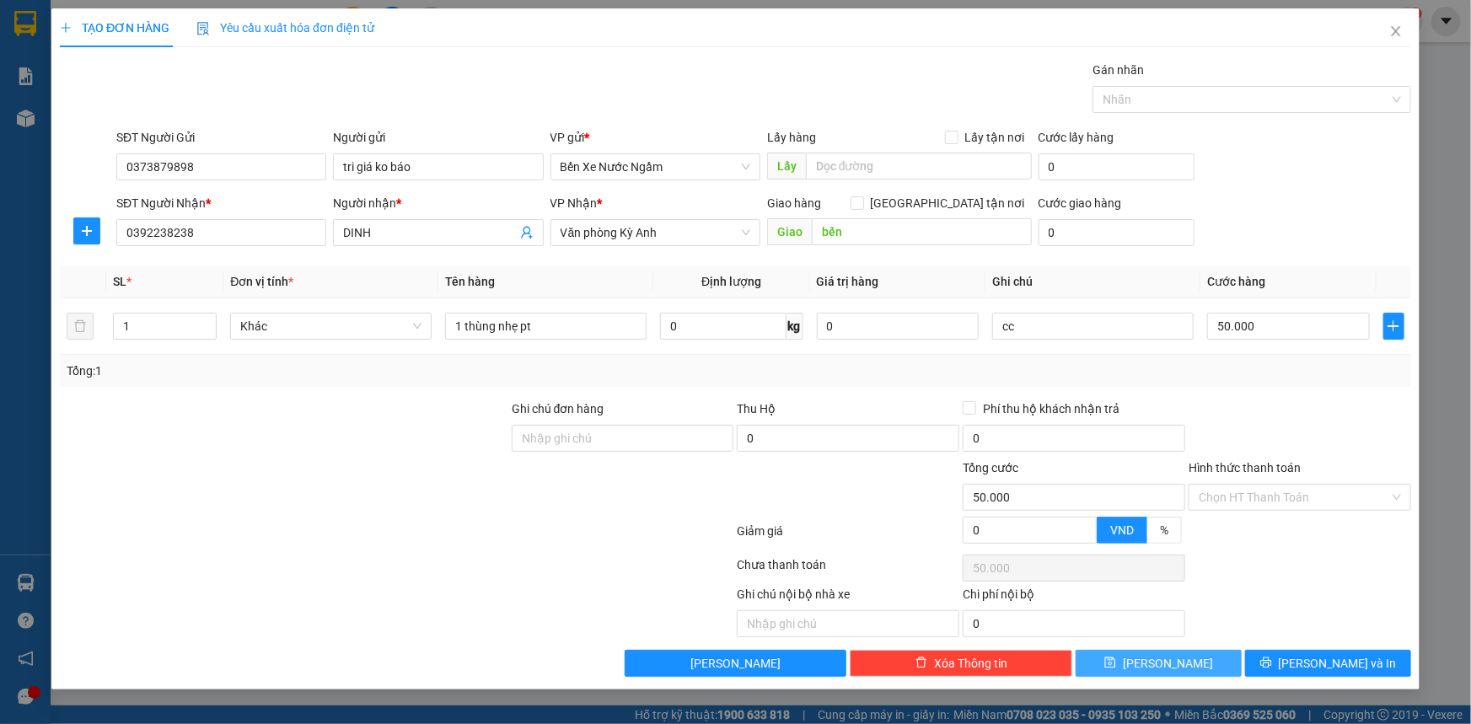
click at [1098, 659] on button "[PERSON_NAME]" at bounding box center [1158, 663] width 166 height 27
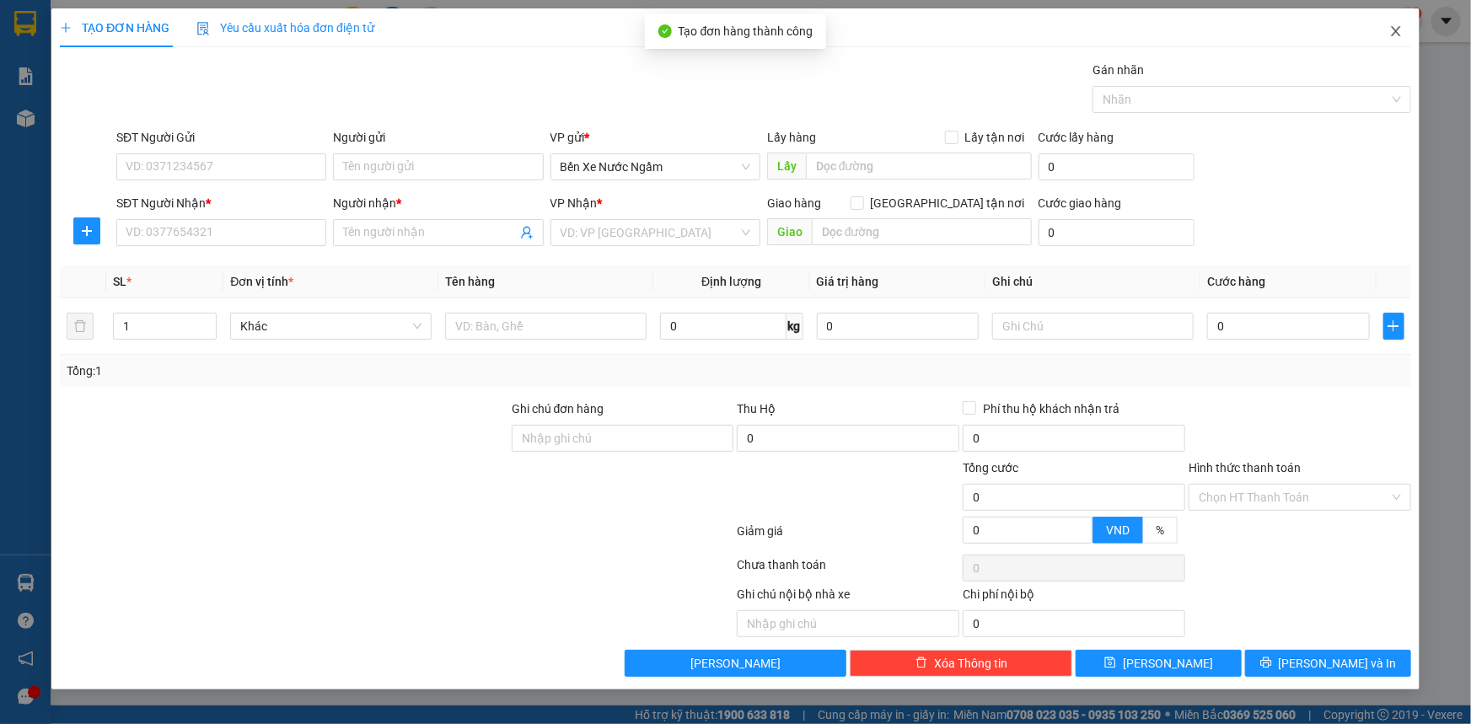
click at [1403, 35] on span "Close" at bounding box center [1395, 31] width 47 height 47
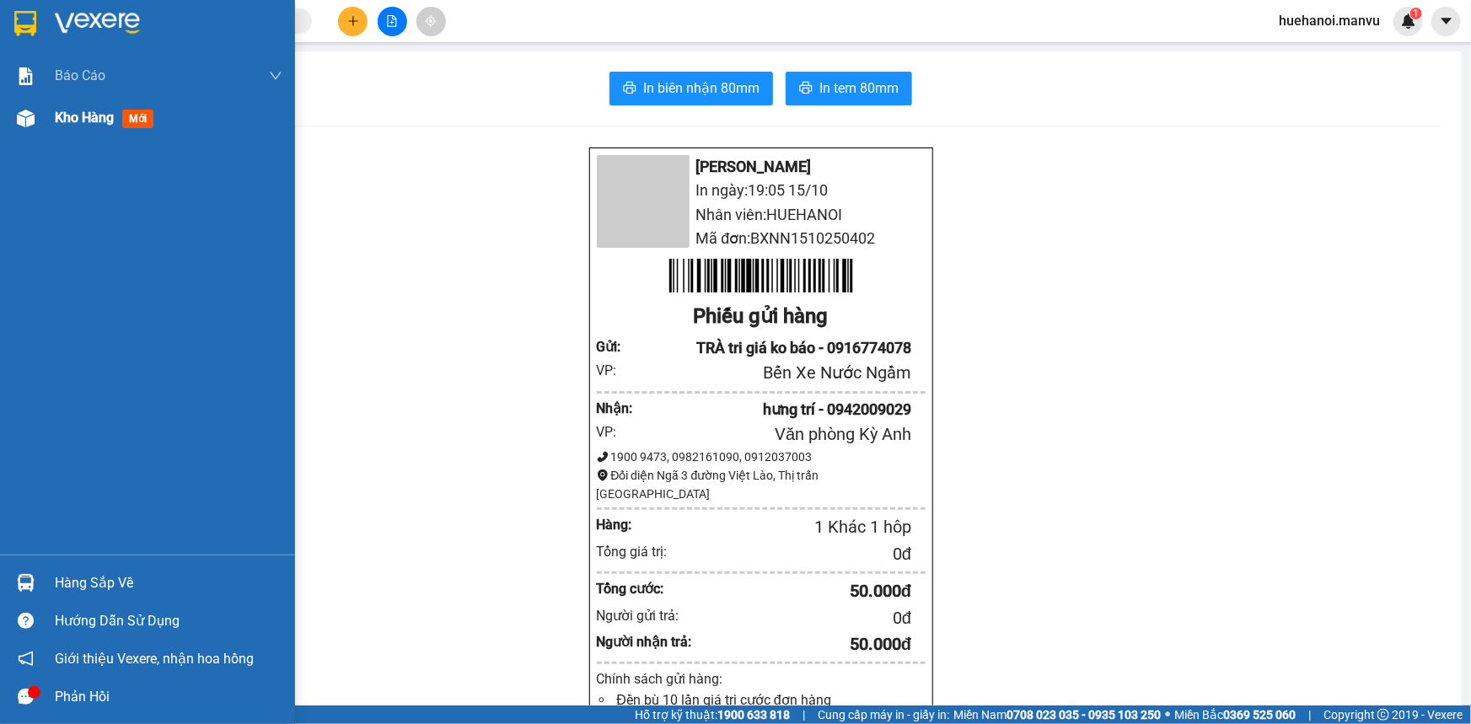
click at [57, 122] on span "Kho hàng" at bounding box center [84, 118] width 59 height 16
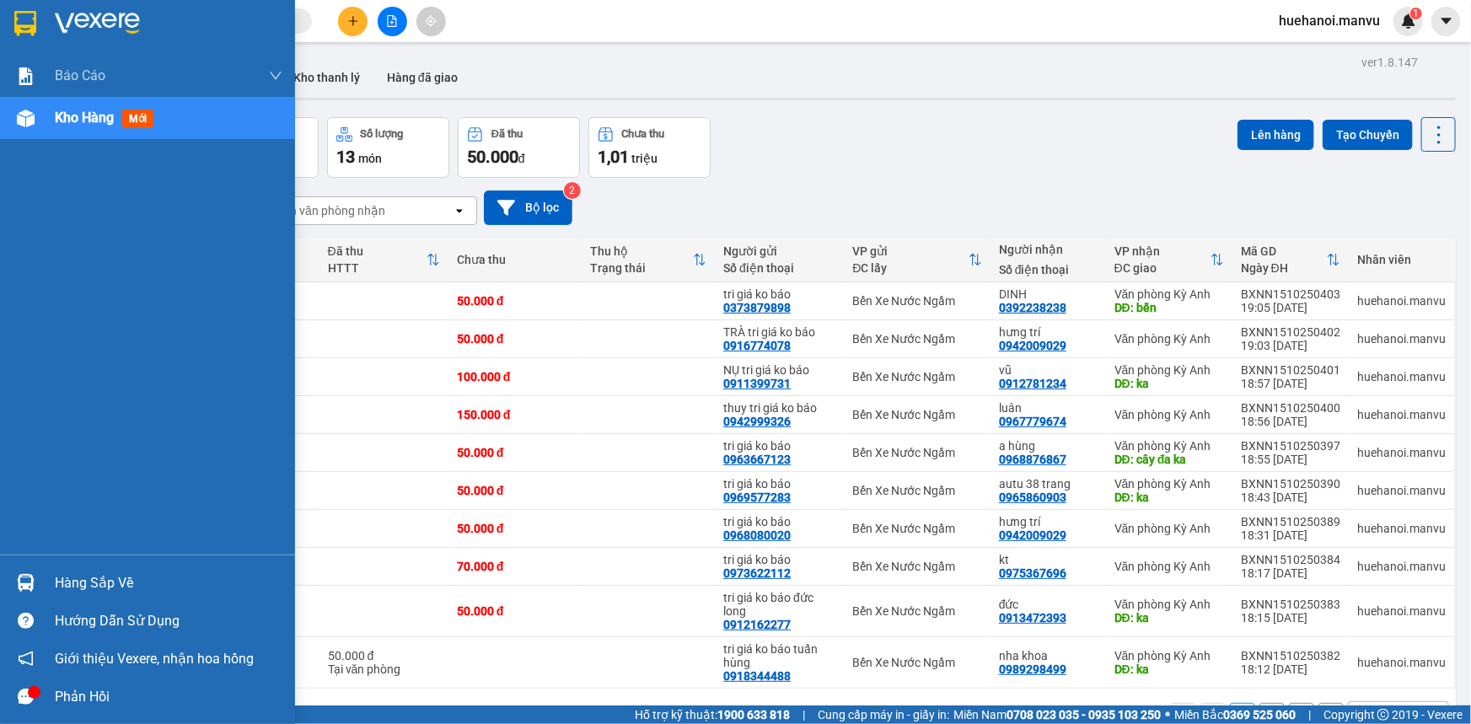
click at [43, 126] on div "Kho hàng mới" at bounding box center [147, 118] width 295 height 42
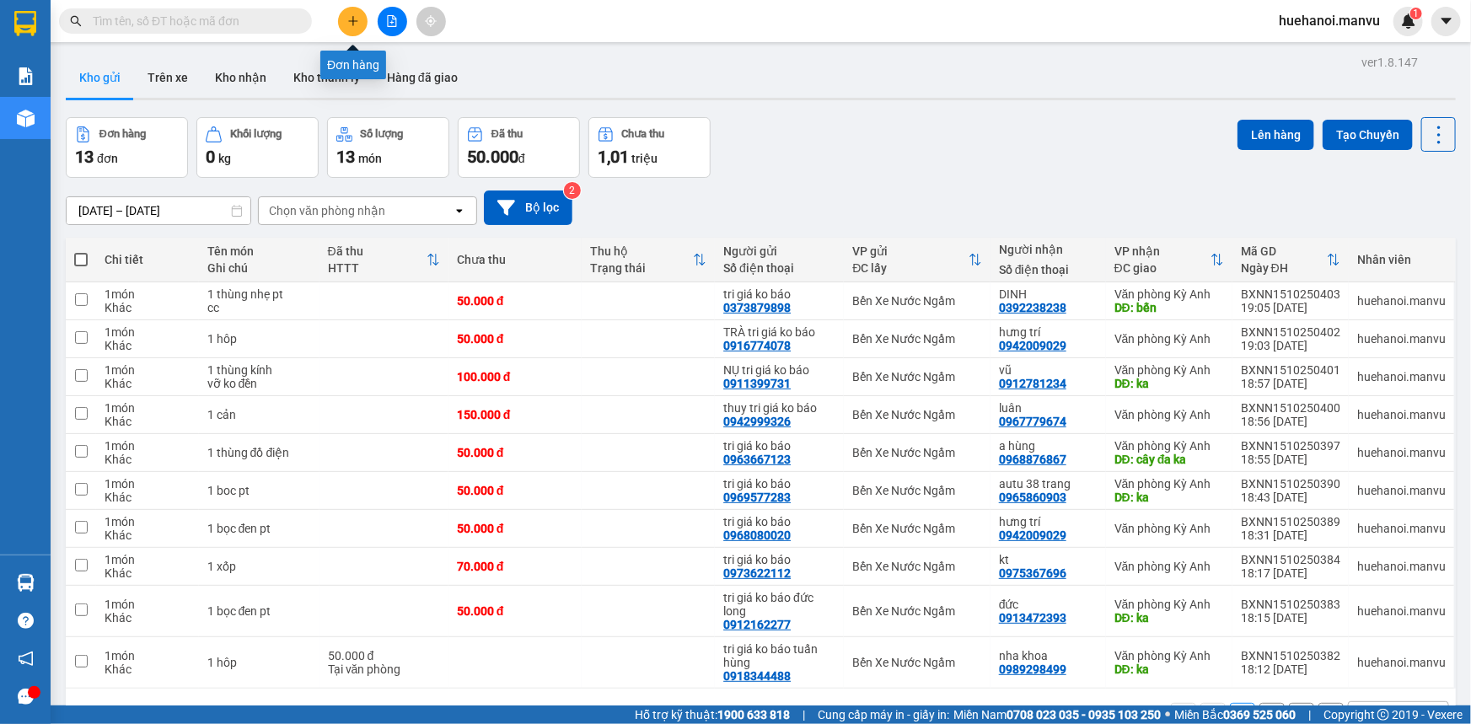
click at [345, 22] on button at bounding box center [352, 21] width 29 height 29
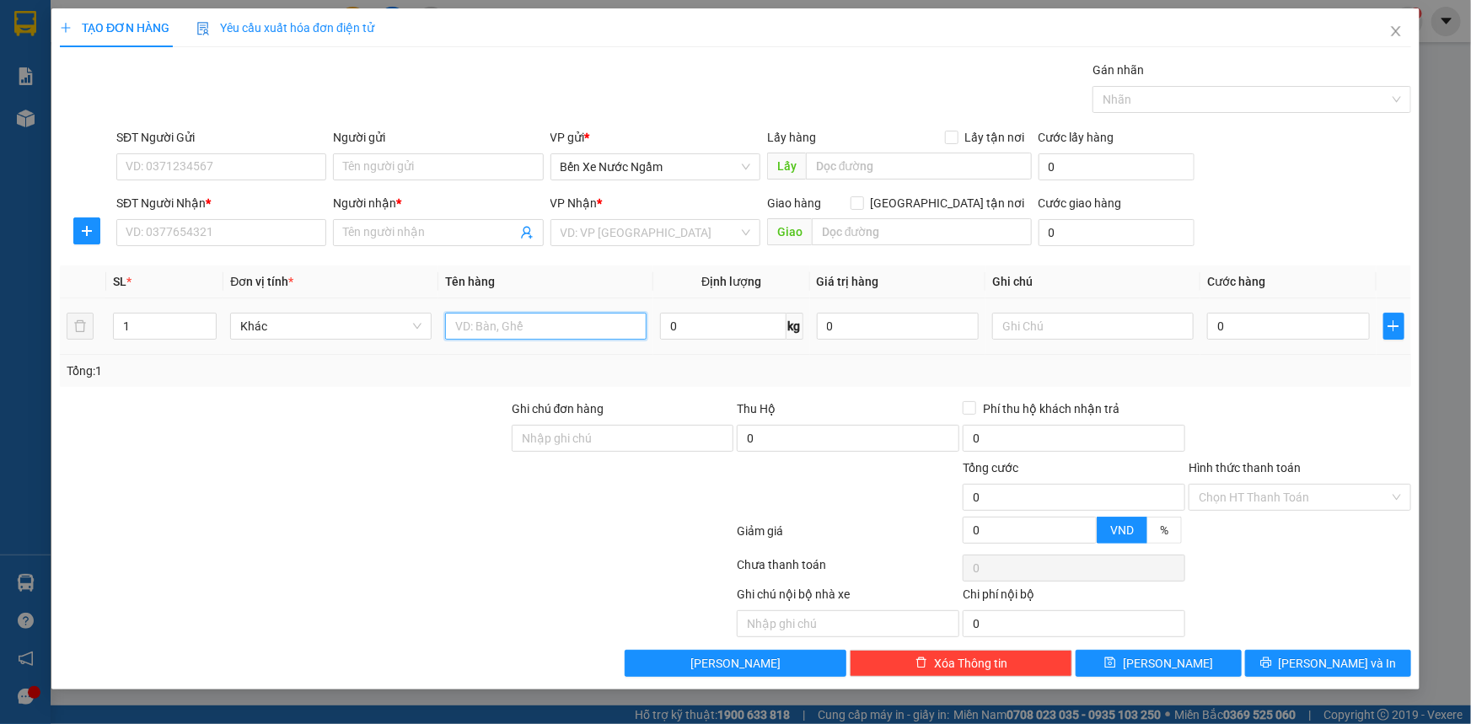
click at [565, 334] on input "text" at bounding box center [545, 326] width 201 height 27
click at [229, 180] on div "SĐT Người Gửi VD: 0371234567" at bounding box center [221, 157] width 210 height 59
click at [229, 172] on input "SĐT Người Gửi" at bounding box center [221, 166] width 210 height 27
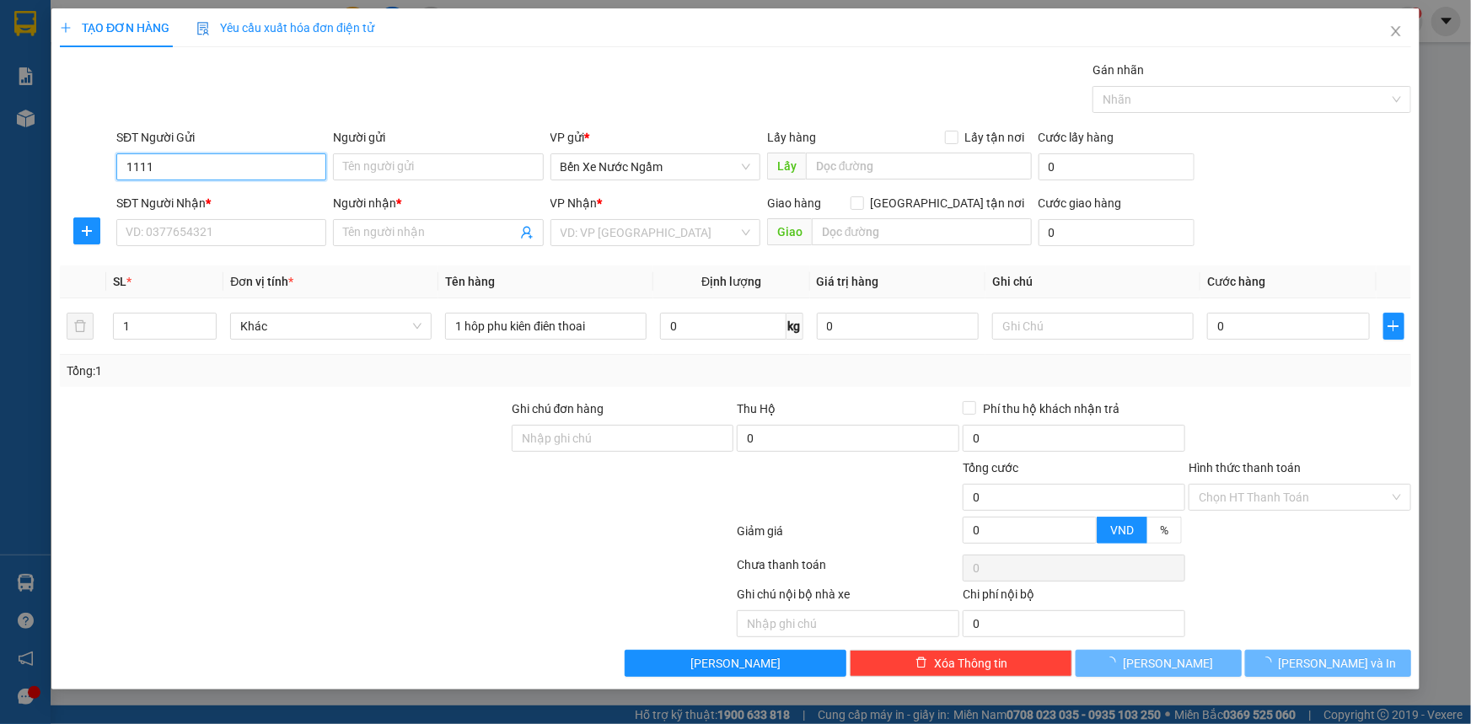
click at [229, 172] on input "1111" at bounding box center [221, 166] width 210 height 27
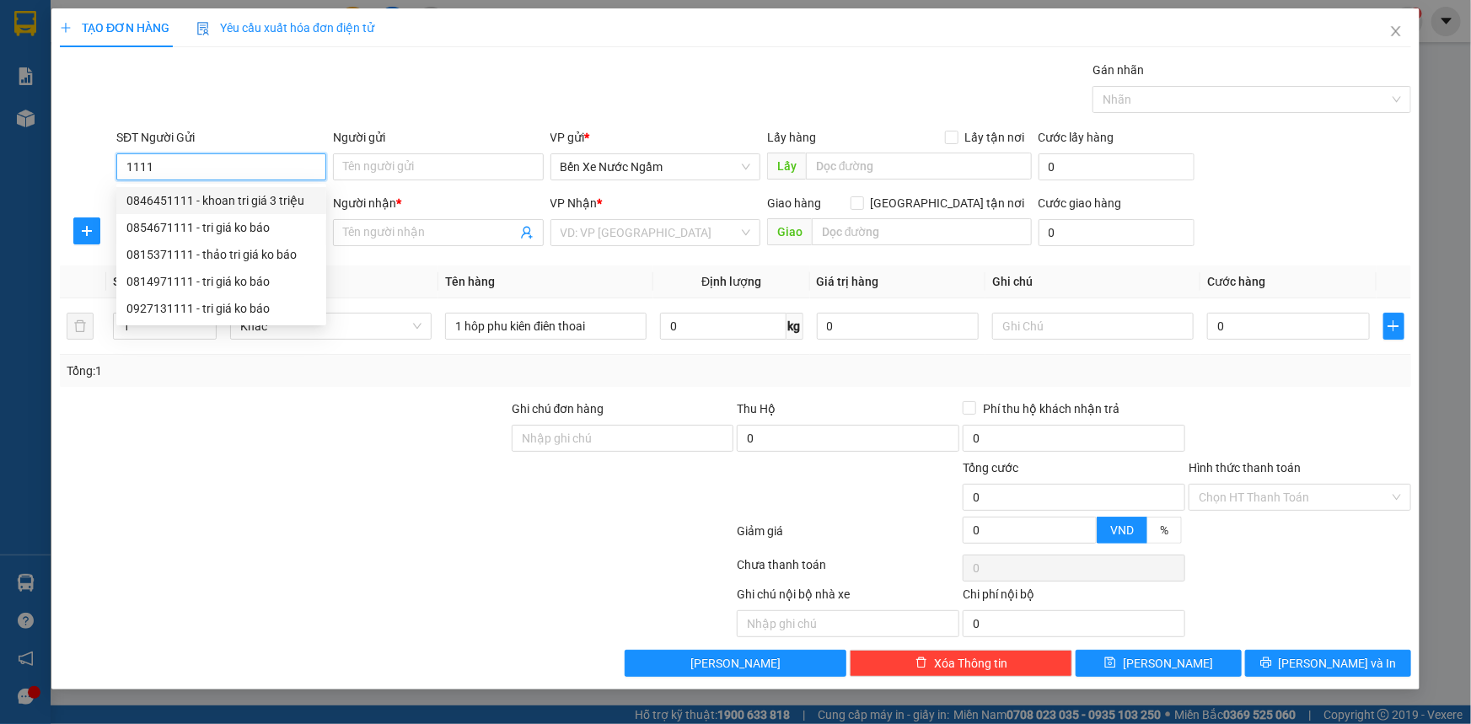
click at [218, 205] on div "0846451111 - khoan tri giá 3 triệu" at bounding box center [221, 200] width 190 height 19
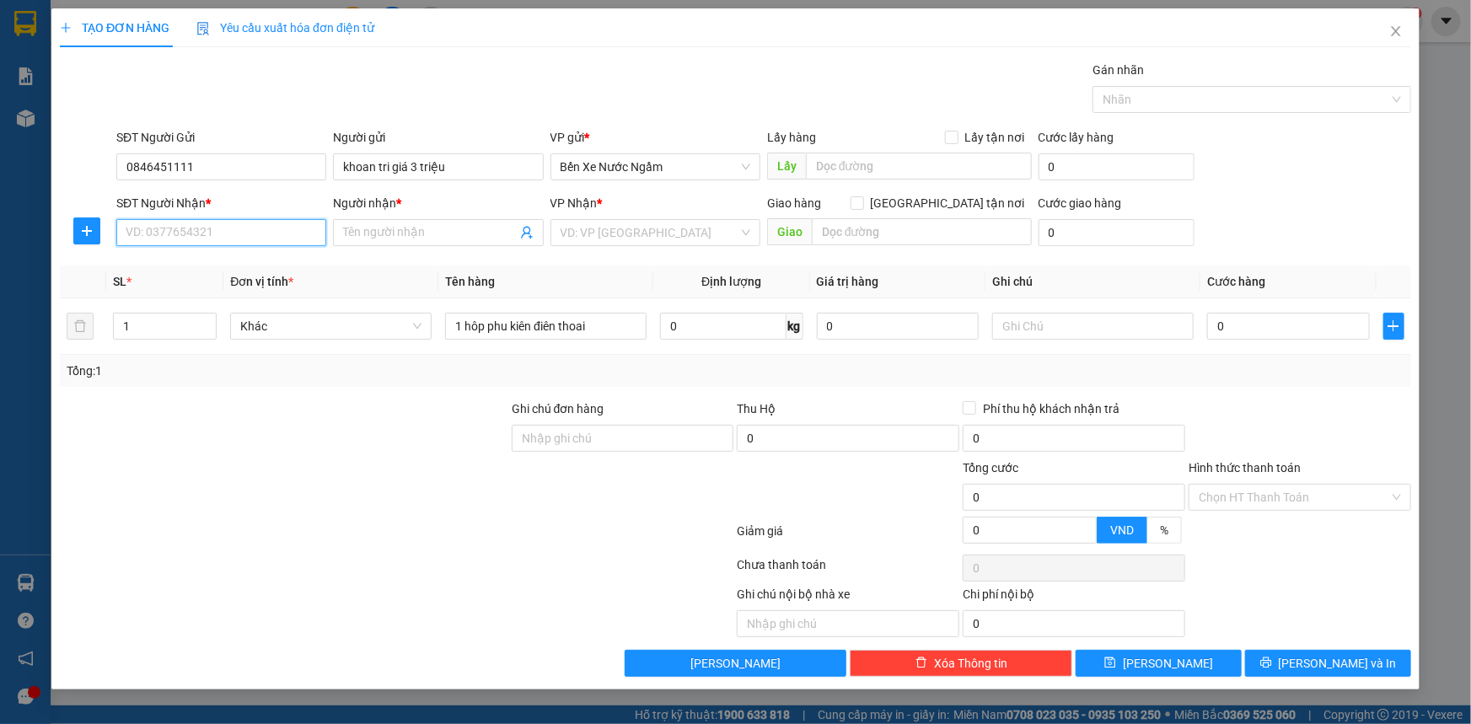
click at [233, 236] on input "SĐT Người Nhận *" at bounding box center [221, 232] width 210 height 27
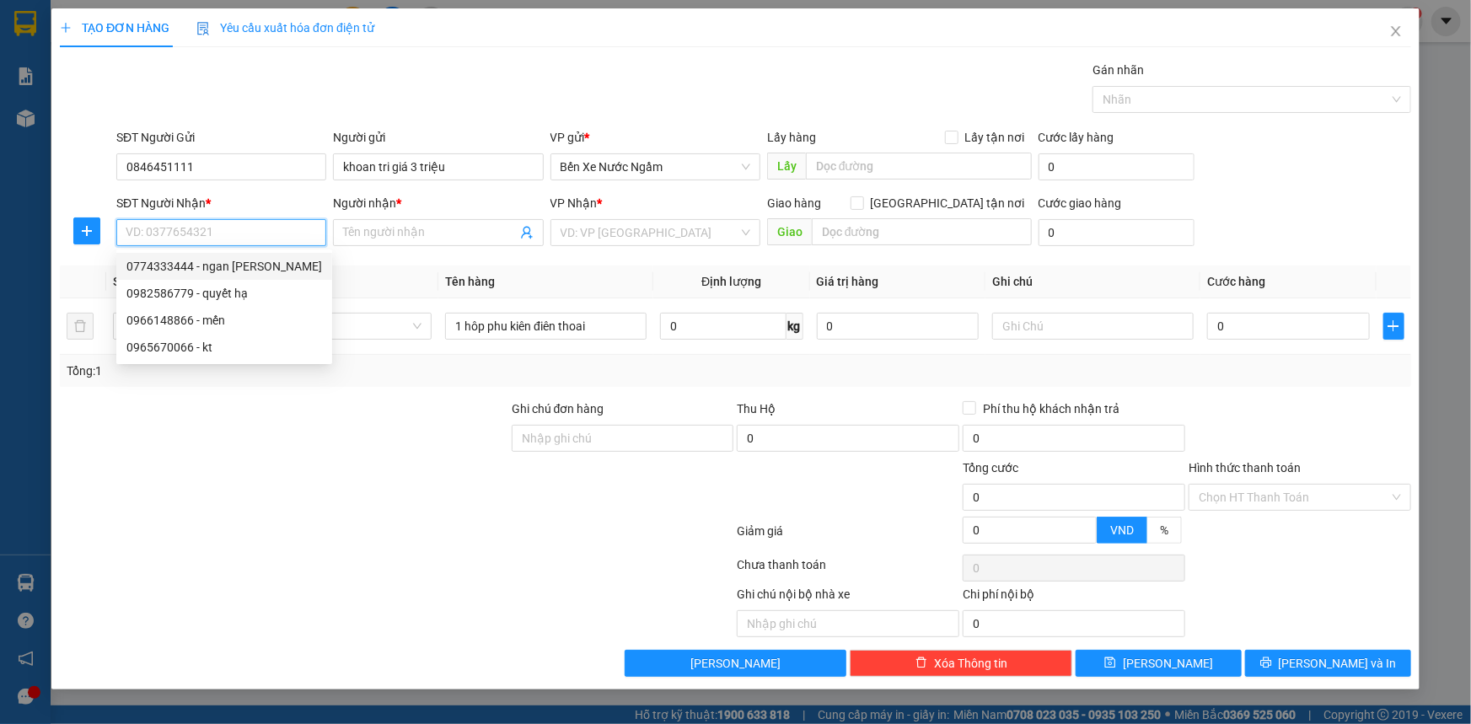
click at [226, 269] on div "0774333444 - ngan mai" at bounding box center [224, 266] width 196 height 19
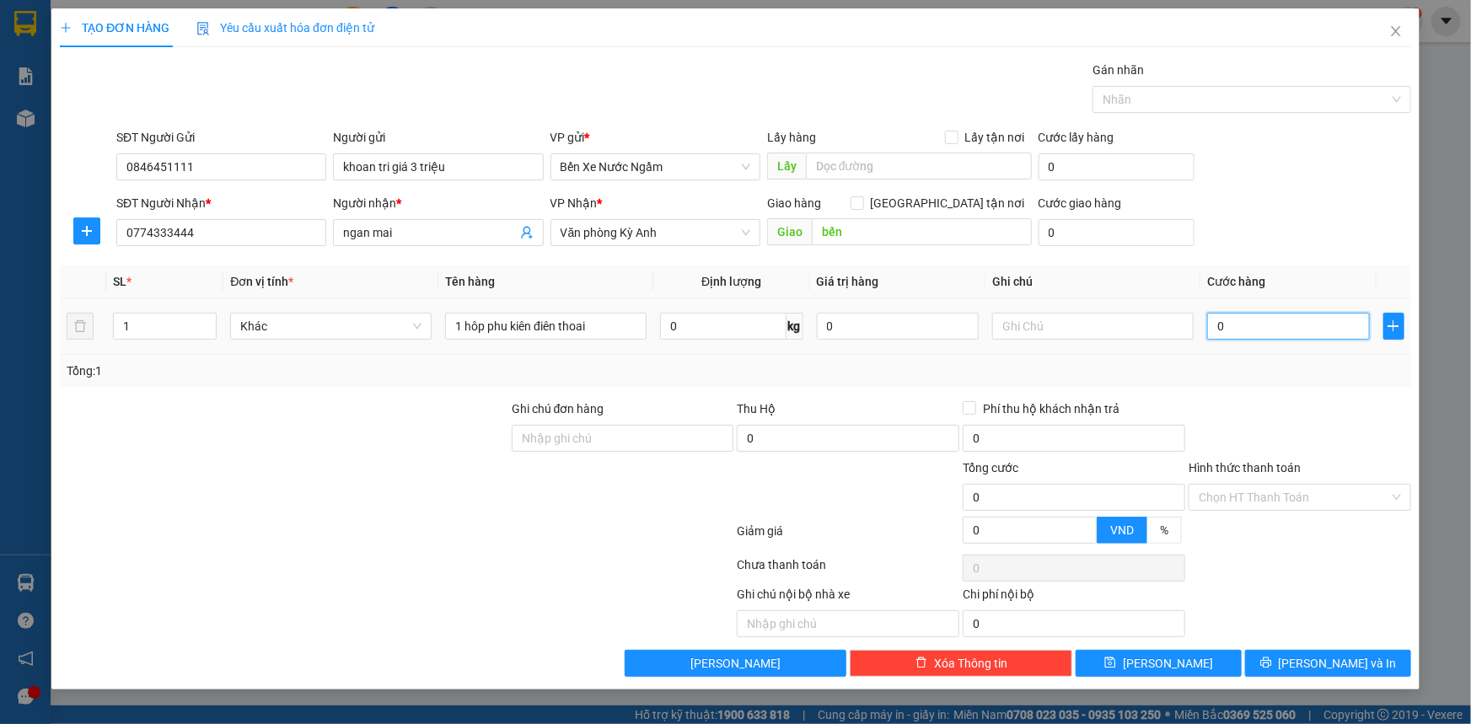
click at [1321, 324] on input "0" at bounding box center [1288, 326] width 163 height 27
click at [1315, 654] on span "[PERSON_NAME] và In" at bounding box center [1337, 663] width 118 height 19
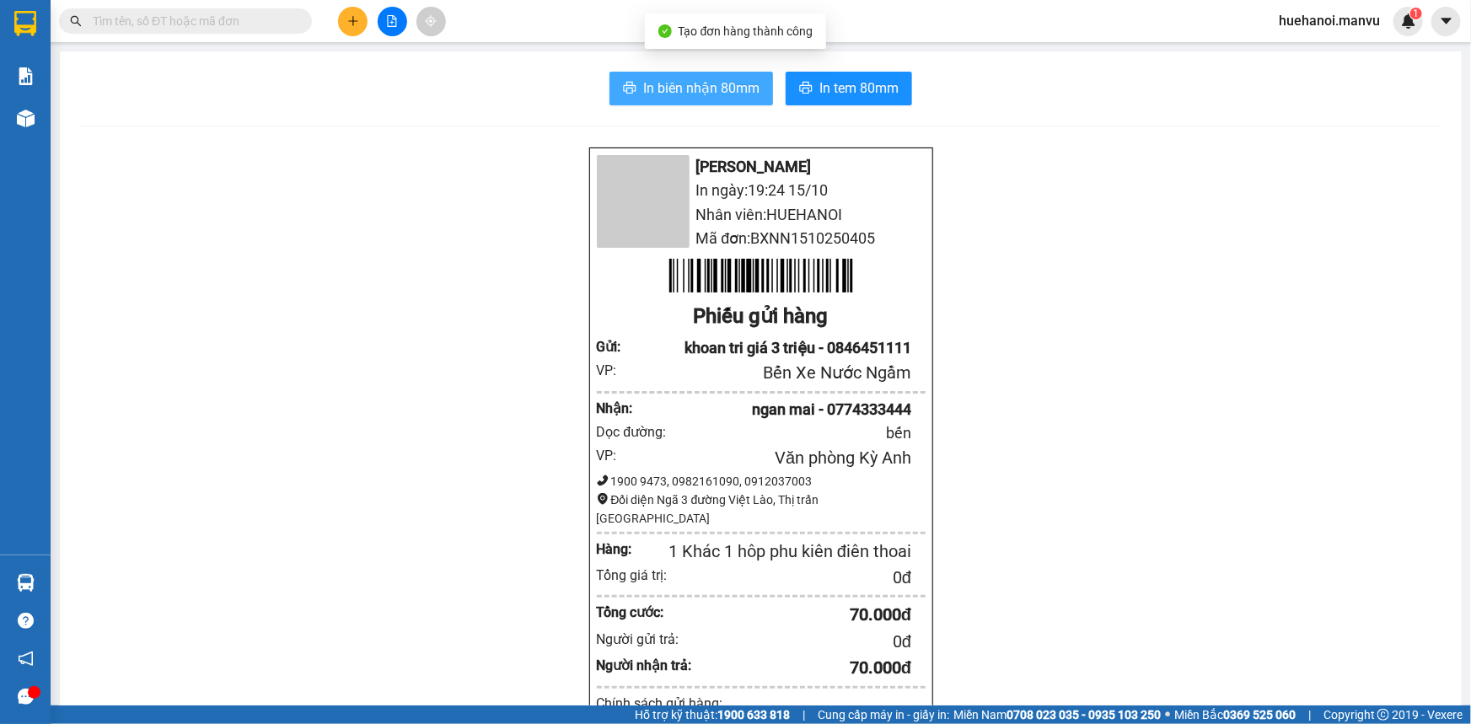
click at [707, 78] on span "In biên nhận 80mm" at bounding box center [701, 88] width 116 height 21
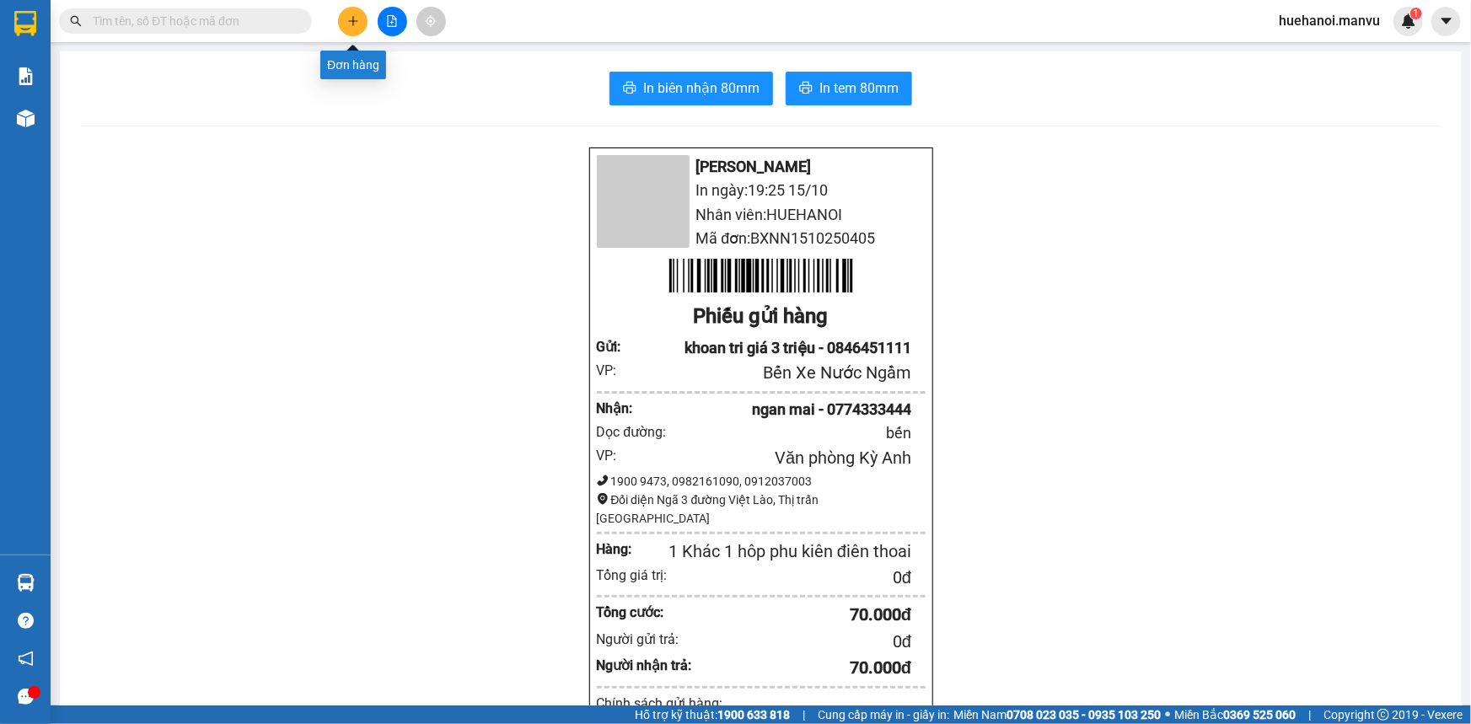
click at [342, 20] on button at bounding box center [352, 21] width 29 height 29
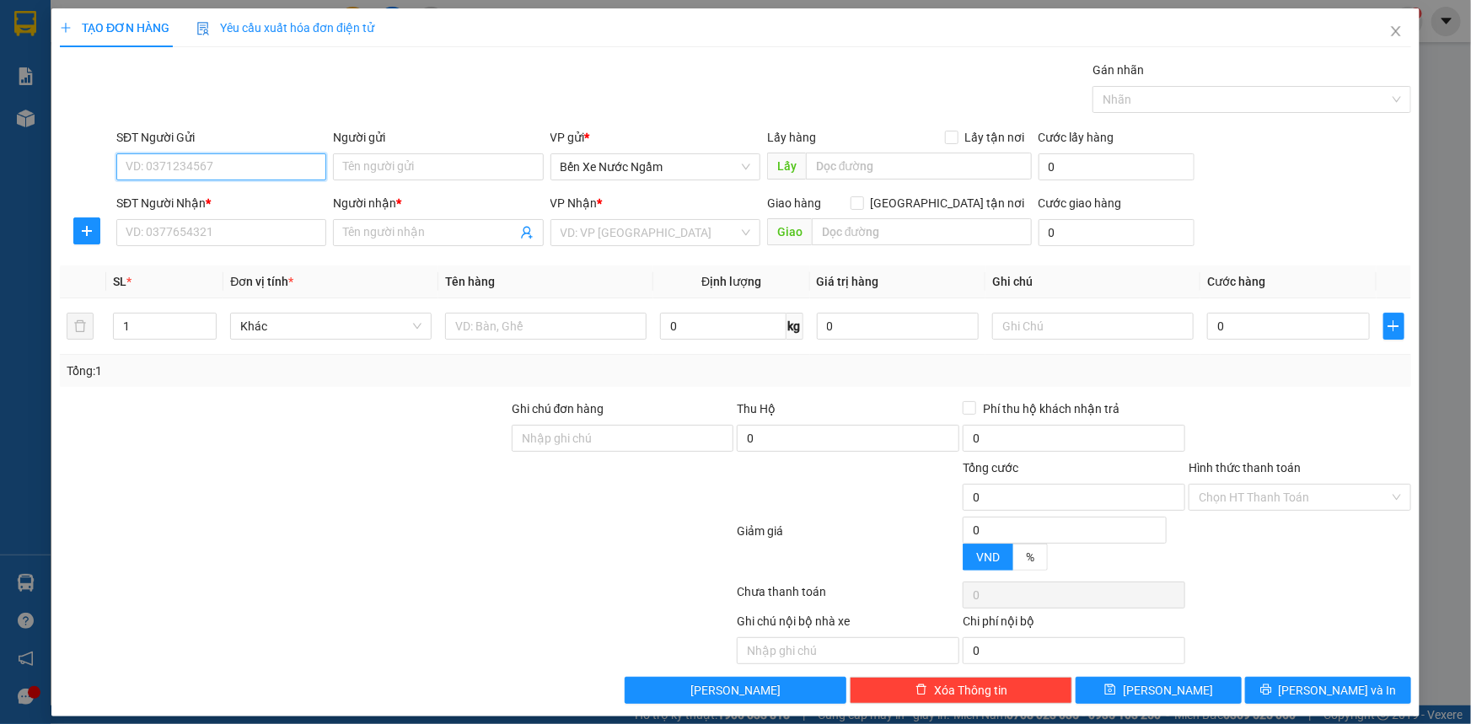
click at [252, 172] on input "SĐT Người Gửi" at bounding box center [221, 166] width 210 height 27
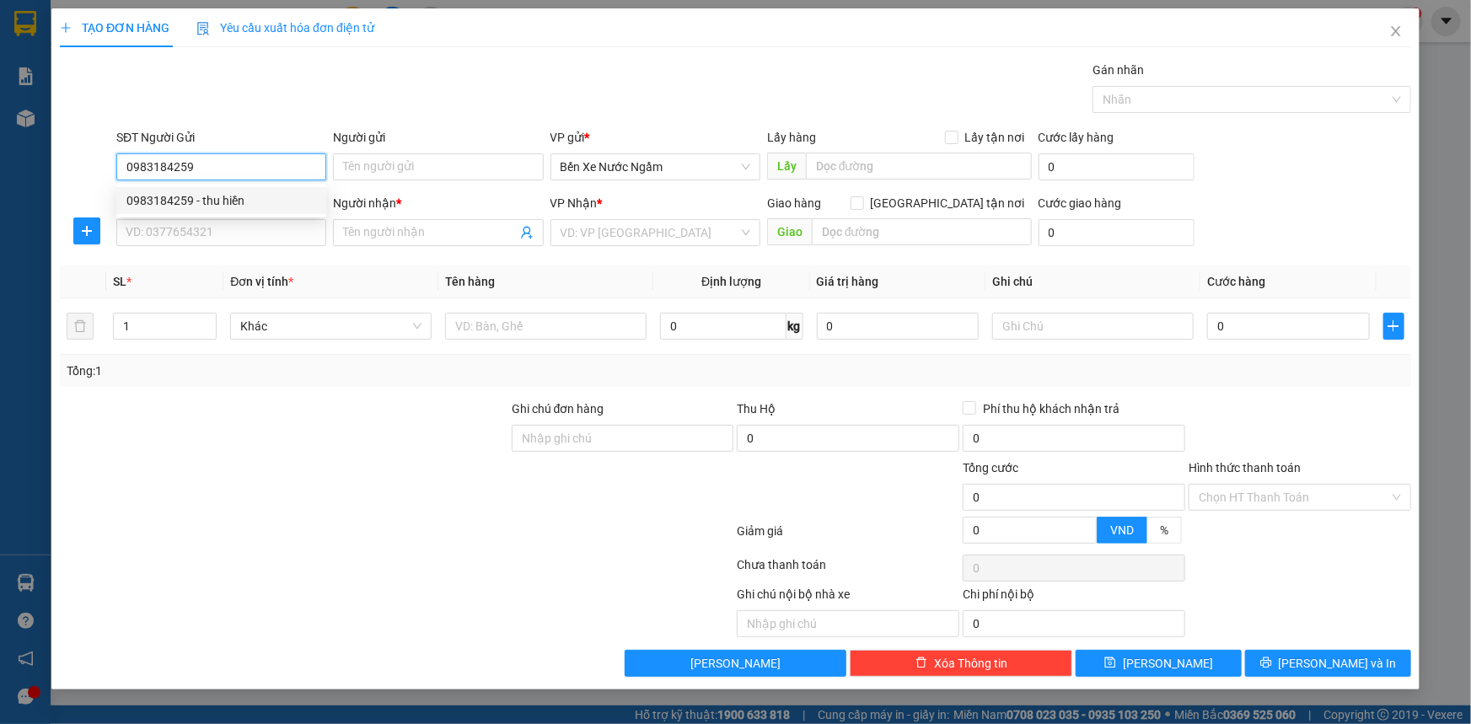
click at [242, 203] on div "0983184259 - thu hiền" at bounding box center [221, 200] width 190 height 19
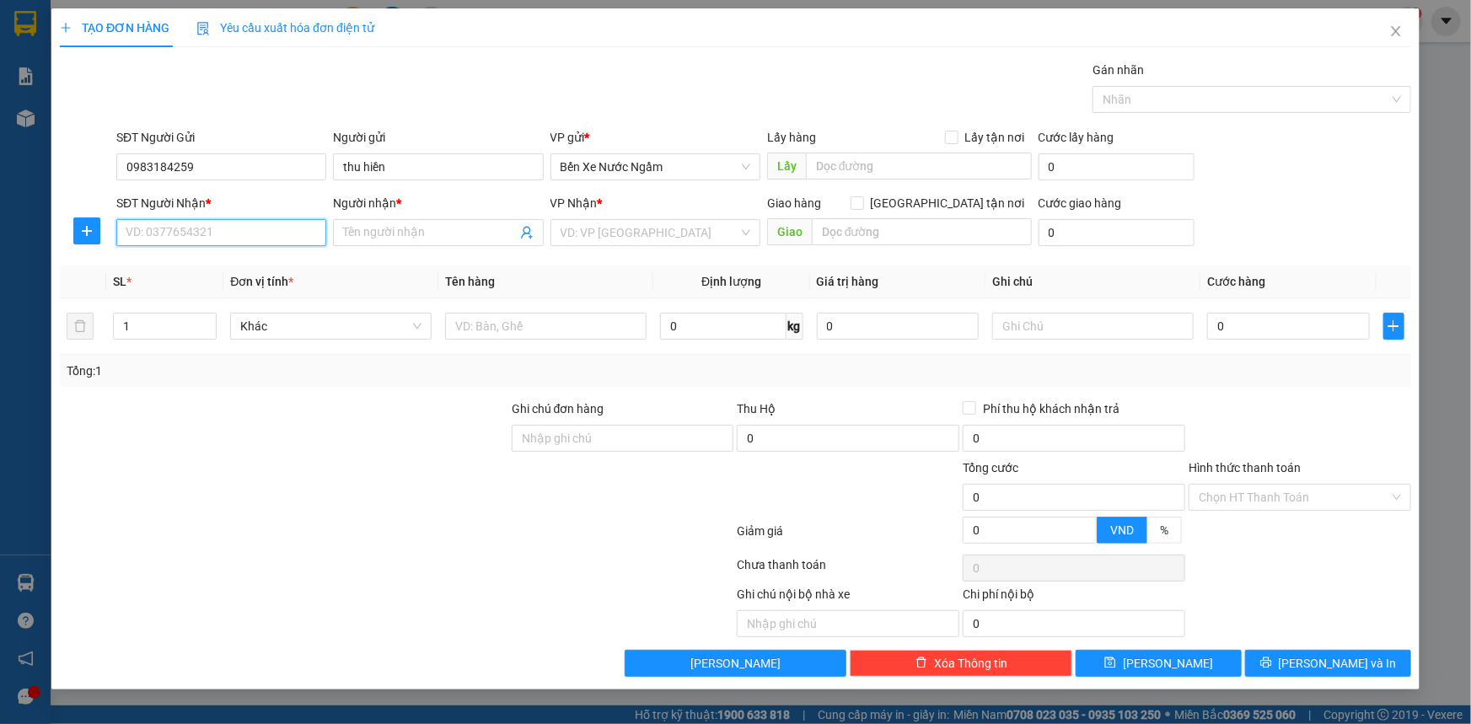
click at [239, 233] on input "SĐT Người Nhận *" at bounding box center [221, 232] width 210 height 27
click at [201, 270] on div "0983107483 - hoa" at bounding box center [221, 266] width 190 height 19
click at [464, 175] on input "thu hiền" at bounding box center [438, 166] width 210 height 27
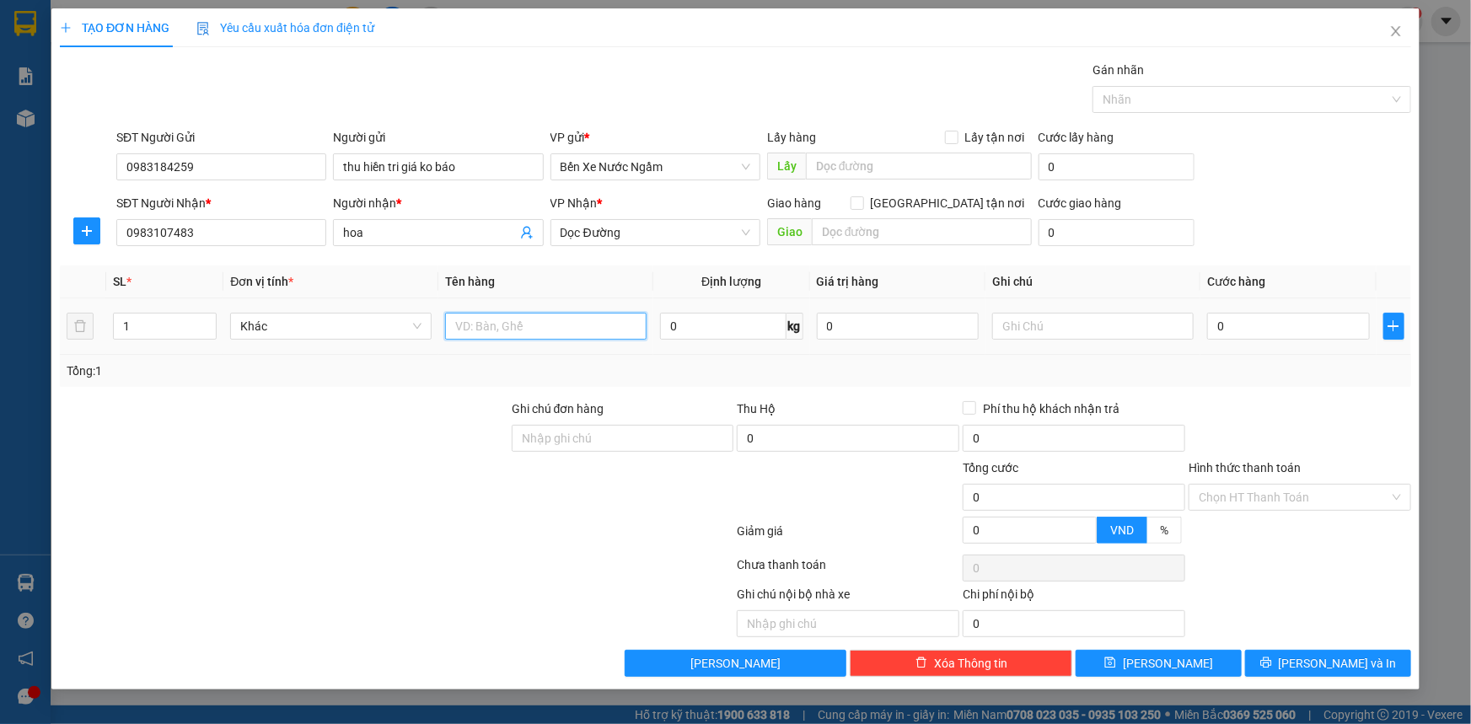
click at [510, 330] on input "text" at bounding box center [545, 326] width 201 height 27
click at [1246, 327] on input "0" at bounding box center [1288, 326] width 163 height 27
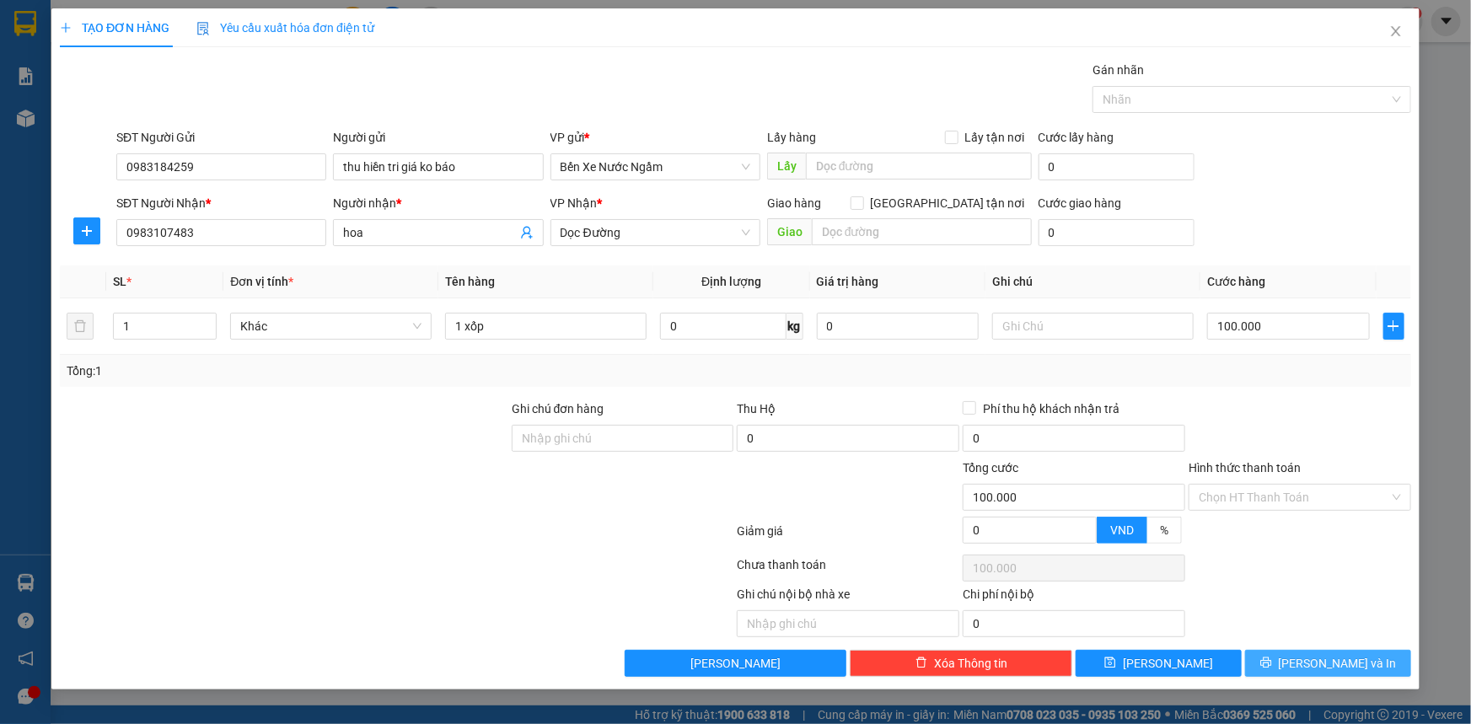
click at [1293, 663] on button "[PERSON_NAME] và In" at bounding box center [1328, 663] width 166 height 27
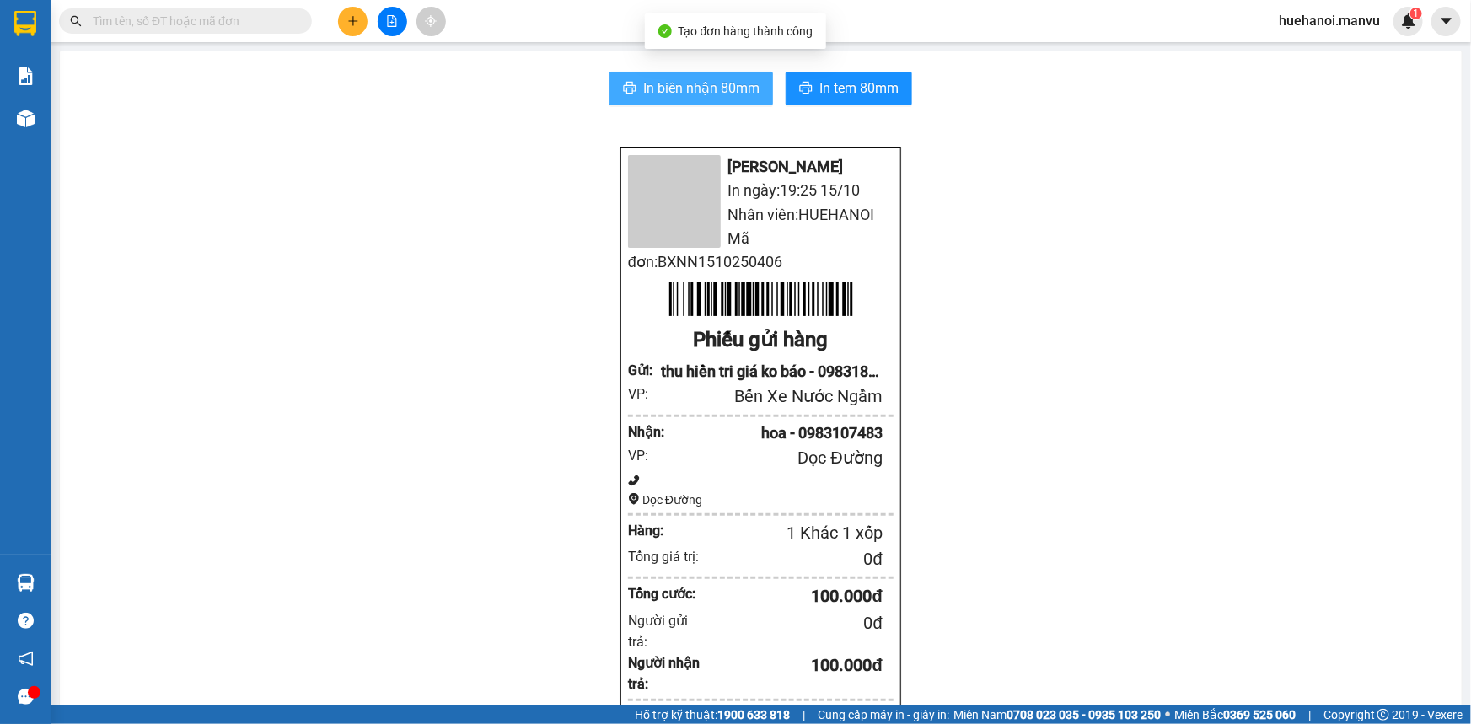
click at [691, 76] on button "In biên nhận 80mm" at bounding box center [690, 89] width 163 height 34
click at [698, 88] on span "In biên nhận 80mm" at bounding box center [701, 88] width 116 height 21
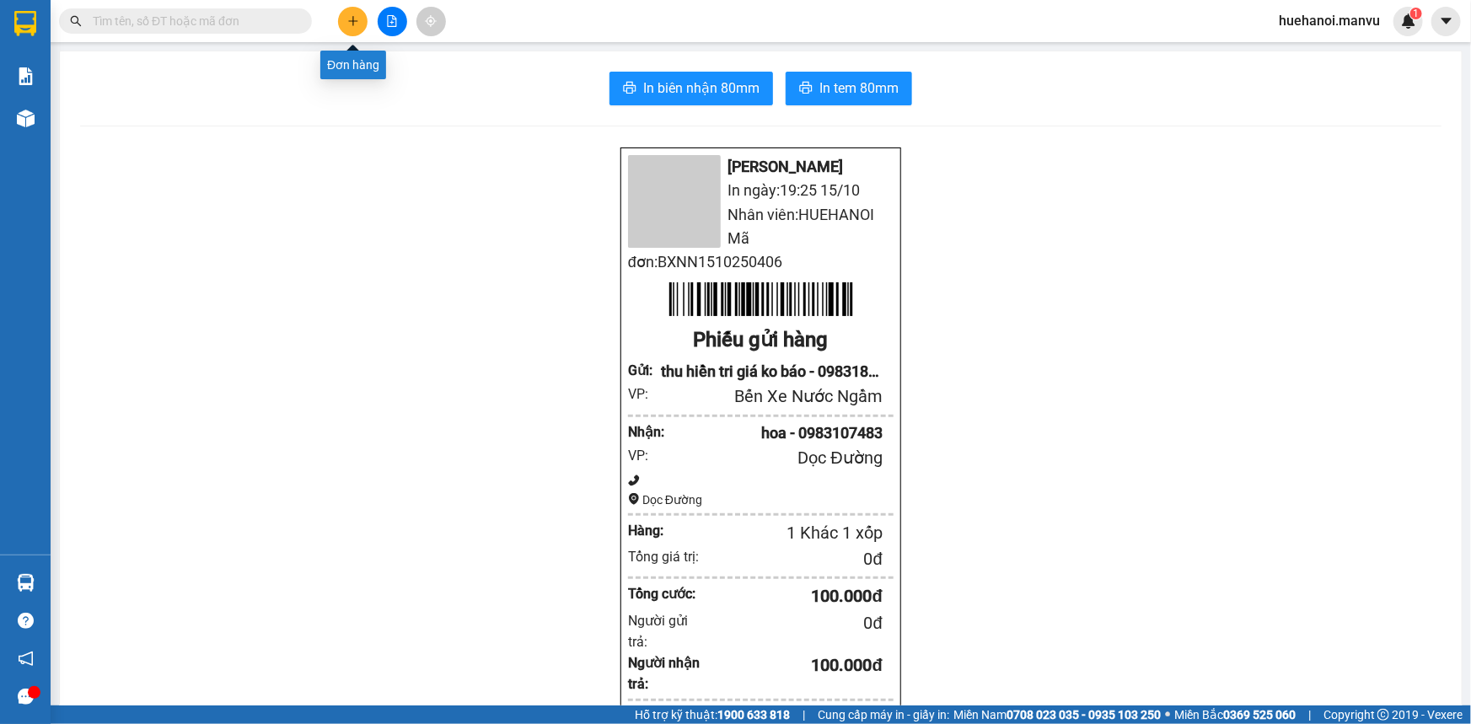
click at [365, 17] on button at bounding box center [352, 21] width 29 height 29
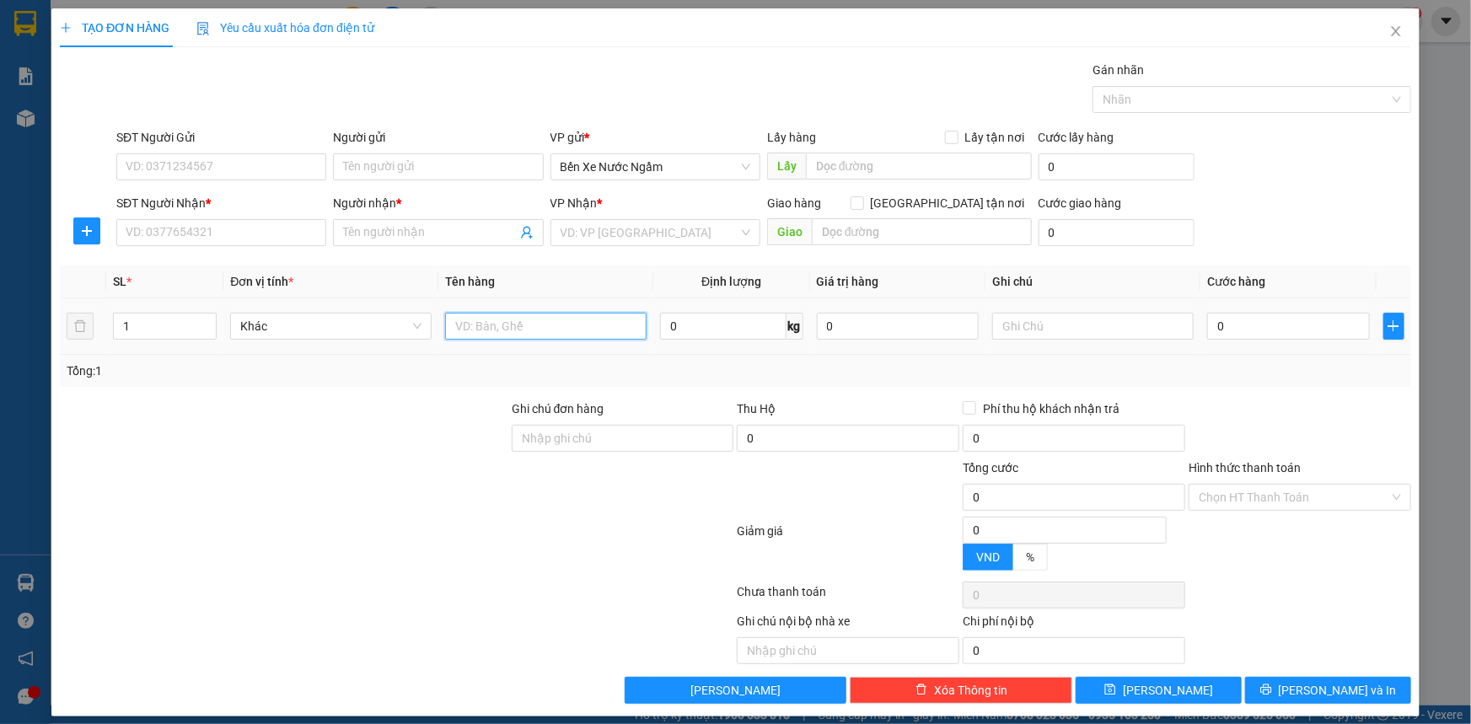
click at [519, 334] on input "text" at bounding box center [545, 326] width 201 height 27
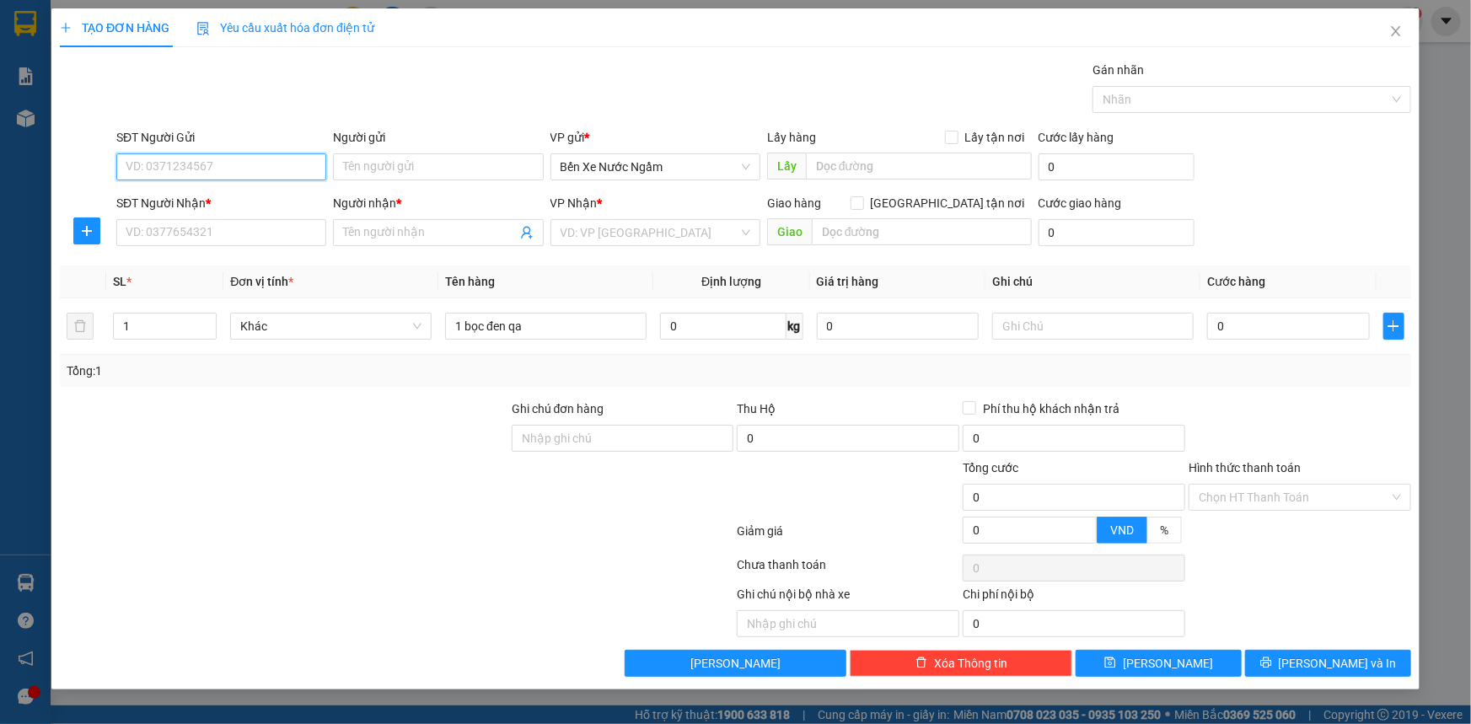
click at [303, 171] on input "SĐT Người Gửi" at bounding box center [221, 166] width 210 height 27
click at [1237, 338] on input "0" at bounding box center [1288, 326] width 163 height 27
click at [167, 172] on input "SĐT Người Gửi" at bounding box center [221, 166] width 210 height 27
click at [168, 171] on input "SĐT Người Gửi" at bounding box center [221, 166] width 210 height 27
click at [299, 238] on input "SĐT Người Nhận *" at bounding box center [221, 232] width 210 height 27
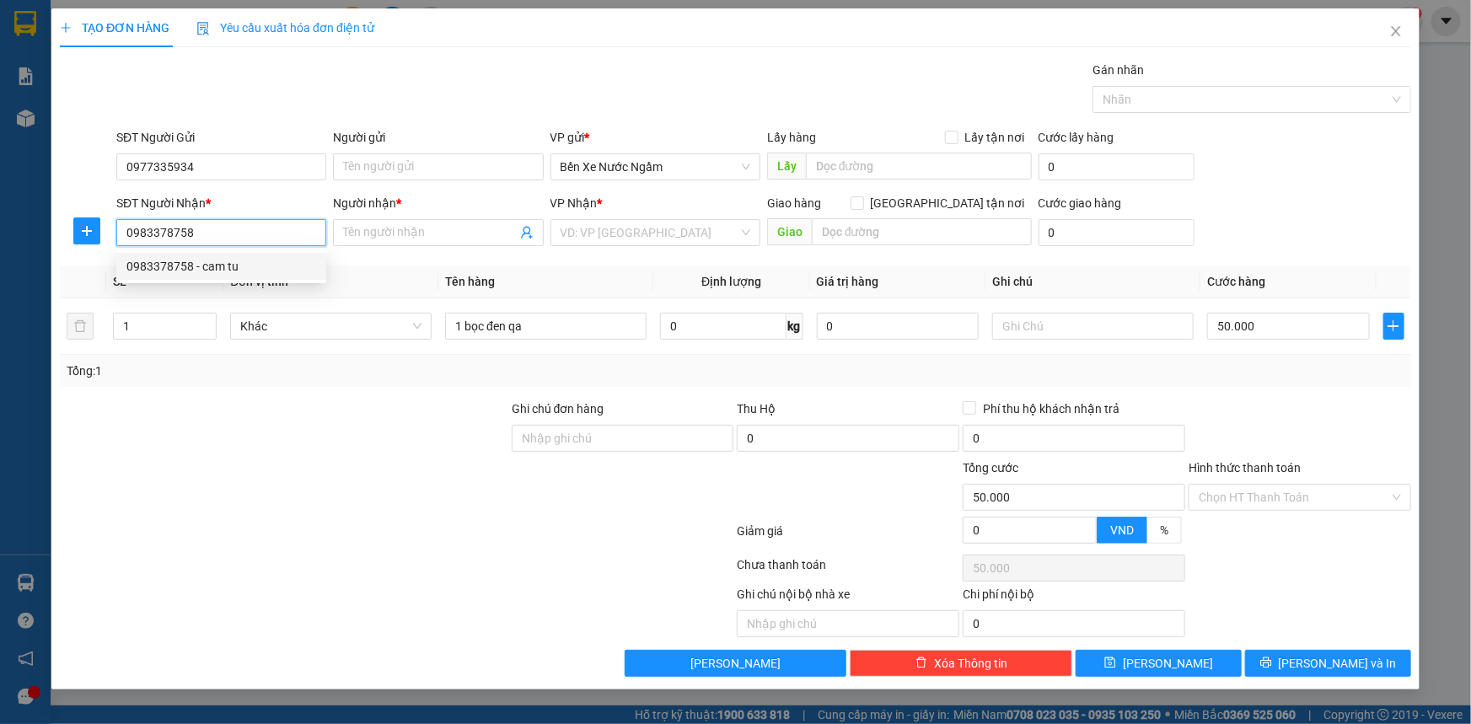
click at [220, 268] on div "0983378758 - cam tu" at bounding box center [221, 266] width 190 height 19
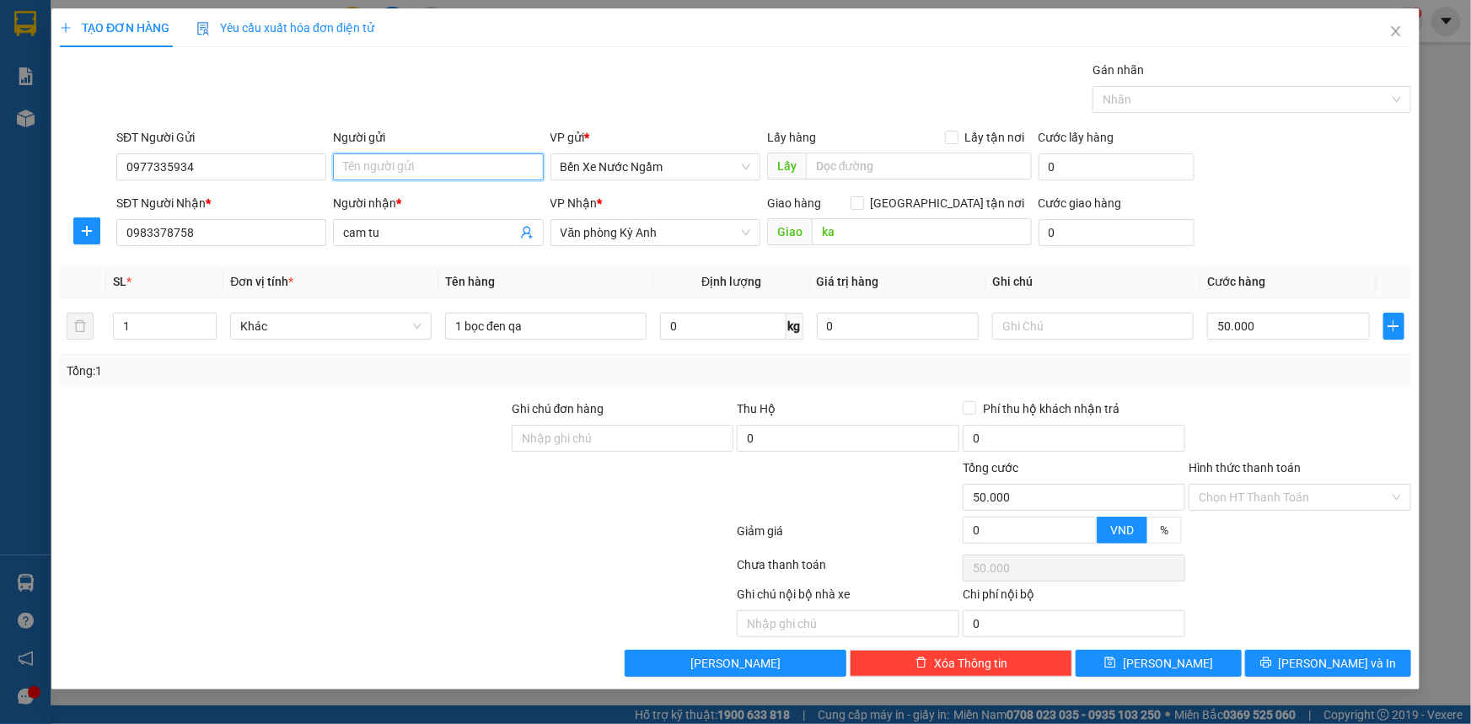
click at [483, 173] on input "Người gửi" at bounding box center [438, 166] width 210 height 27
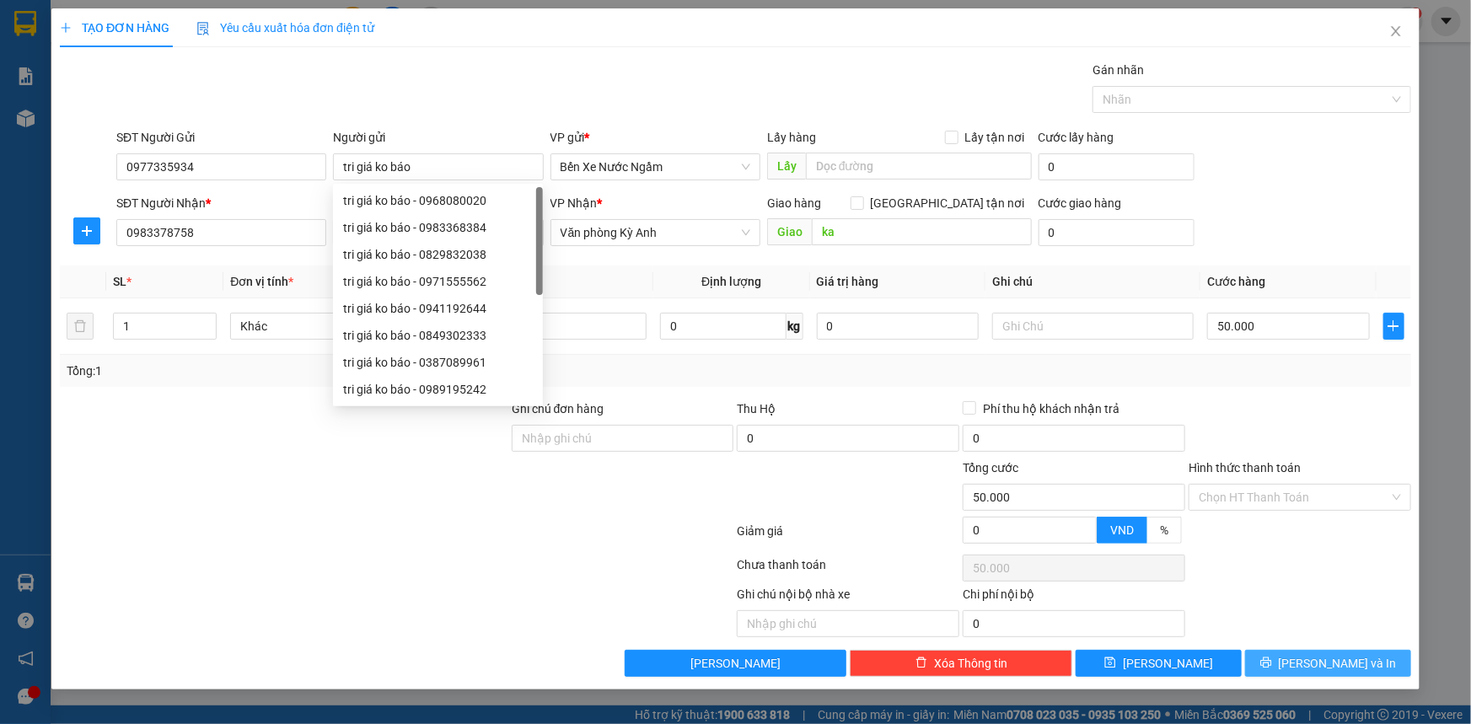
click at [1317, 671] on span "[PERSON_NAME] và In" at bounding box center [1337, 663] width 118 height 19
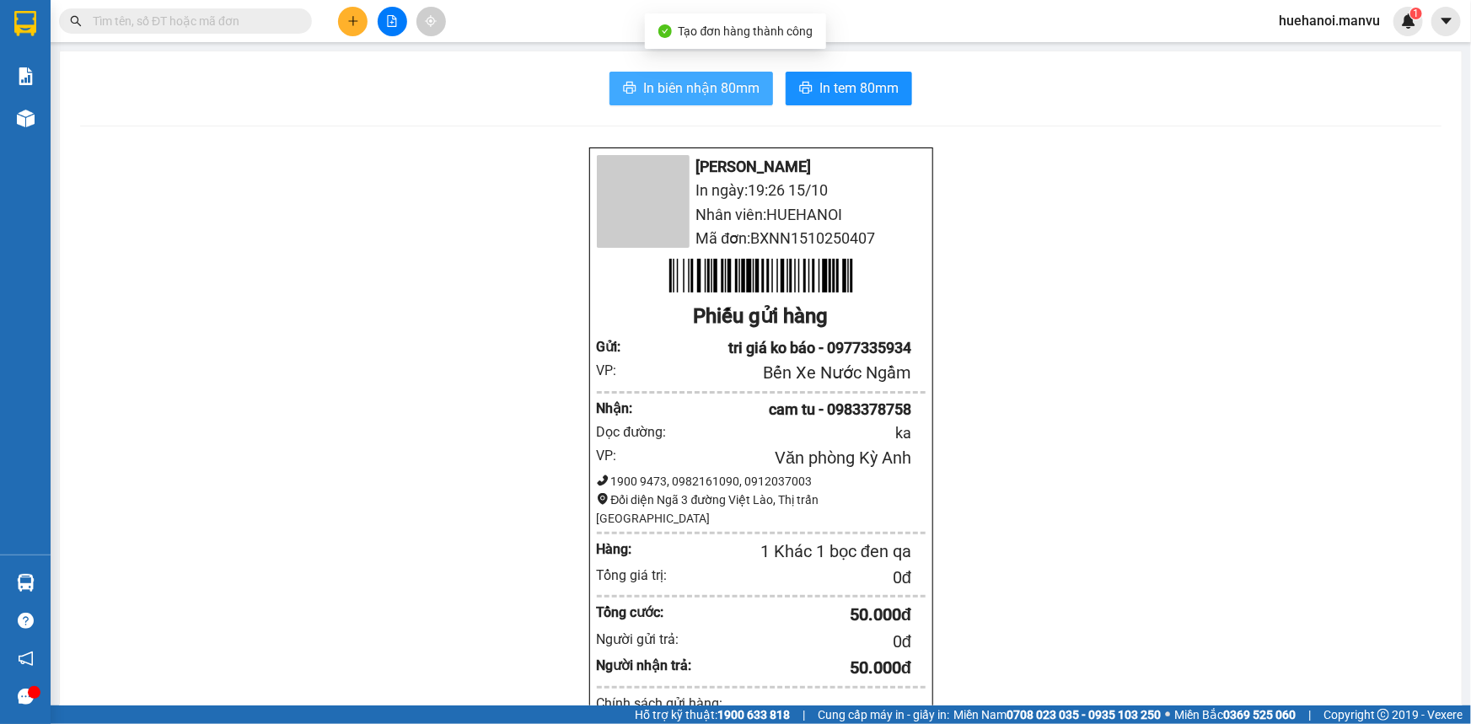
click at [732, 78] on span "In biên nhận 80mm" at bounding box center [701, 88] width 116 height 21
click at [1117, 560] on div "Mận Vũ In ngày: 19:26 15/10 Nhân viên: HUEHANOI Mã đơn: BXNN1510250407 Phiếu gử…" at bounding box center [760, 689] width 1361 height 1084
click at [607, 278] on div "Mận Vũ In ngày: 19:26 15/10 Nhân viên: HUEHANOI Mã đơn: BXNN1510250407 Phiếu gử…" at bounding box center [760, 689] width 1361 height 1084
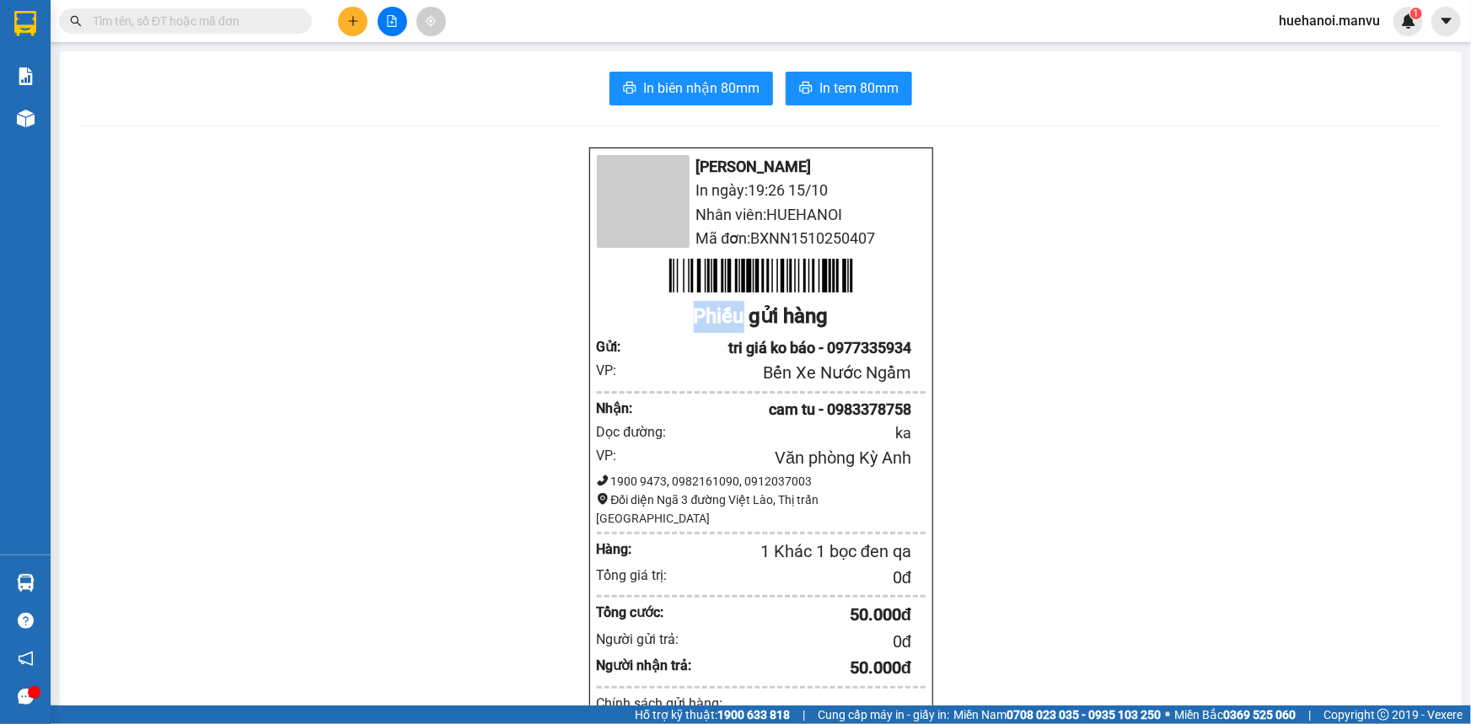
click at [608, 276] on div "Mận Vũ In ngày: 19:26 15/10 Nhân viên: HUEHANOI Mã đơn: BXNN1510250407 Phiếu gử…" at bounding box center [760, 689] width 1361 height 1084
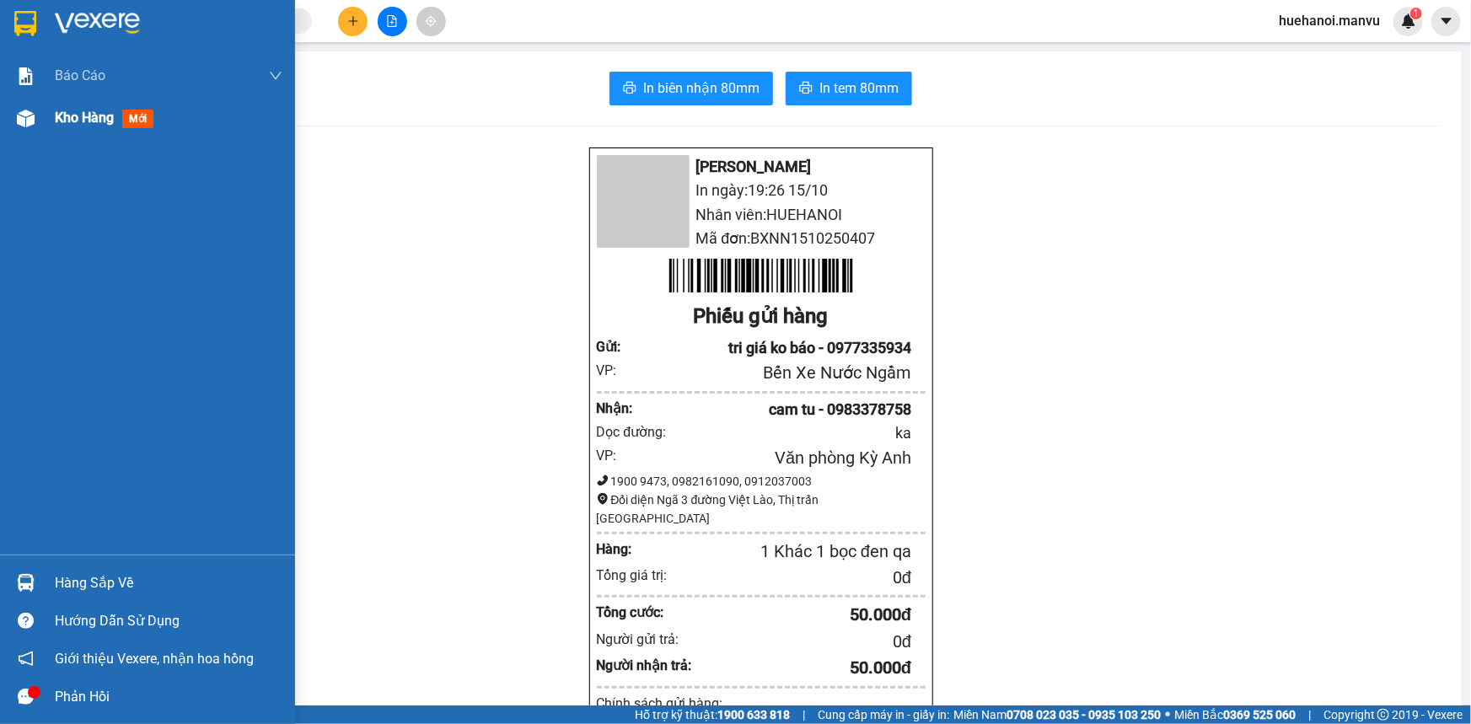
click at [92, 118] on span "Kho hàng" at bounding box center [84, 118] width 59 height 16
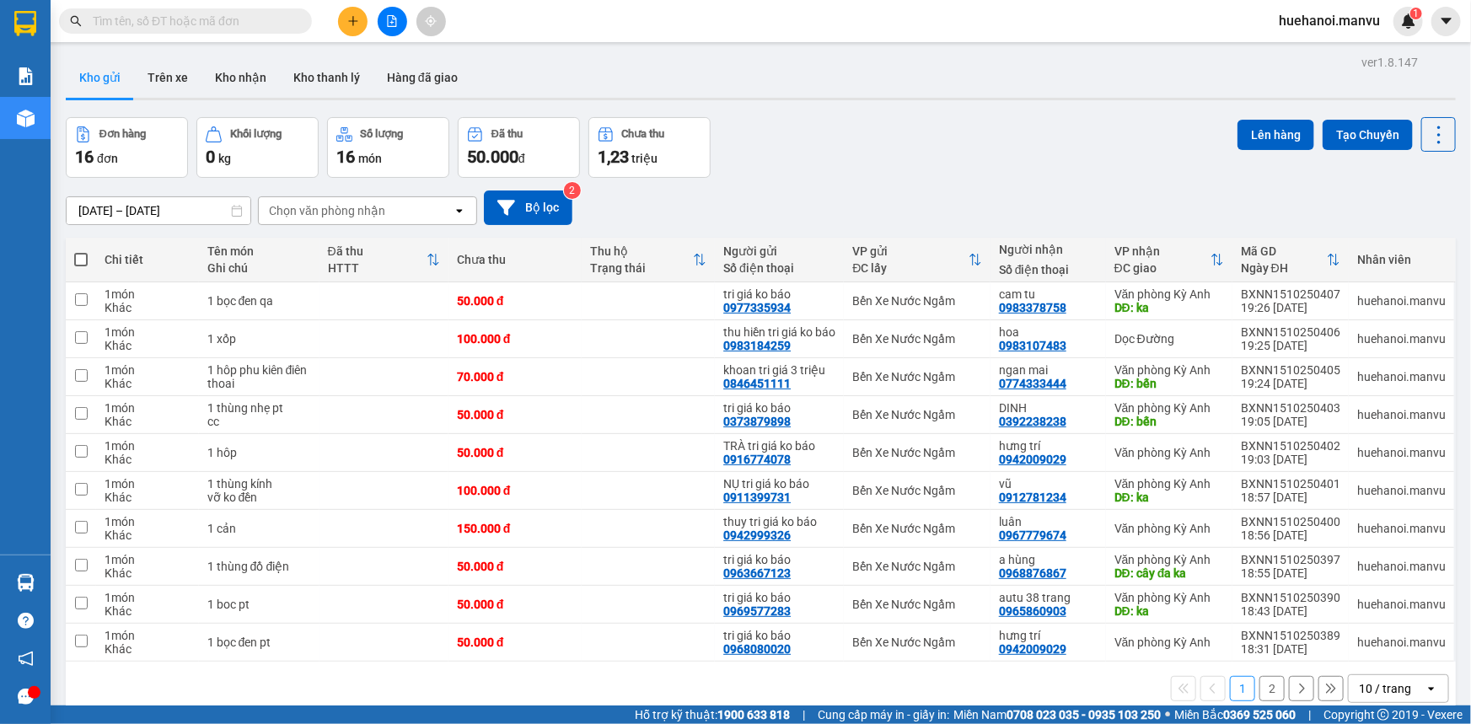
click at [1257, 708] on strong "0369 525 060" at bounding box center [1259, 714] width 72 height 13
click at [1259, 694] on button "2" at bounding box center [1271, 688] width 25 height 25
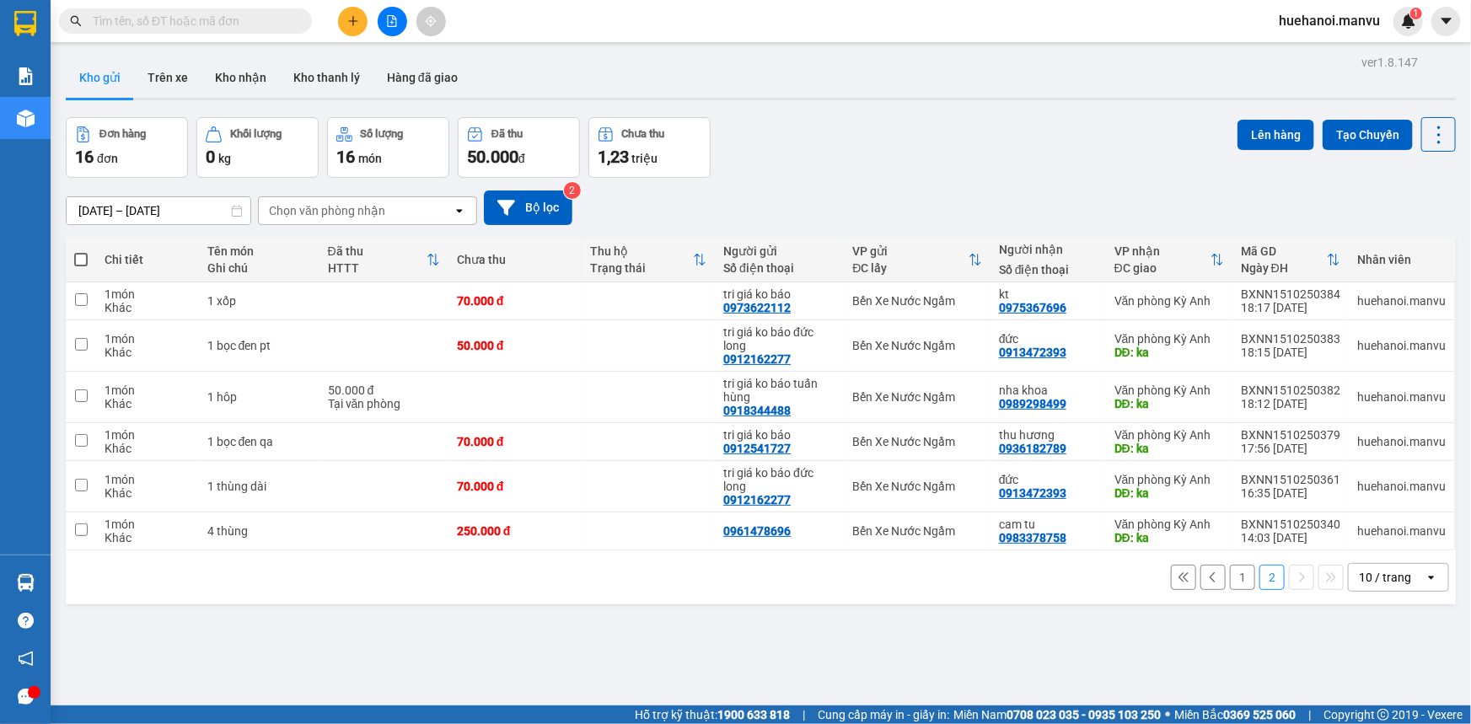
click at [1230, 576] on button "1" at bounding box center [1242, 577] width 25 height 25
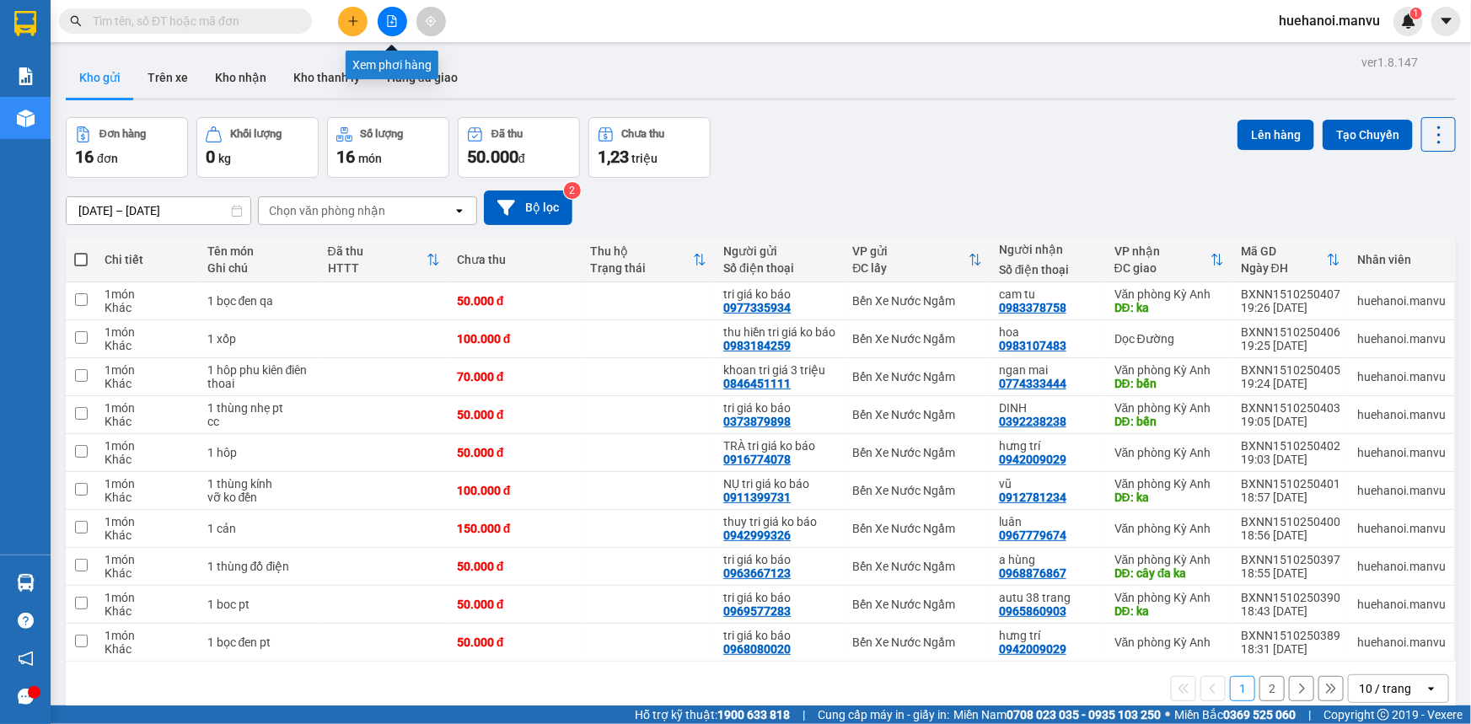
click at [391, 16] on icon "file-add" at bounding box center [392, 21] width 9 height 12
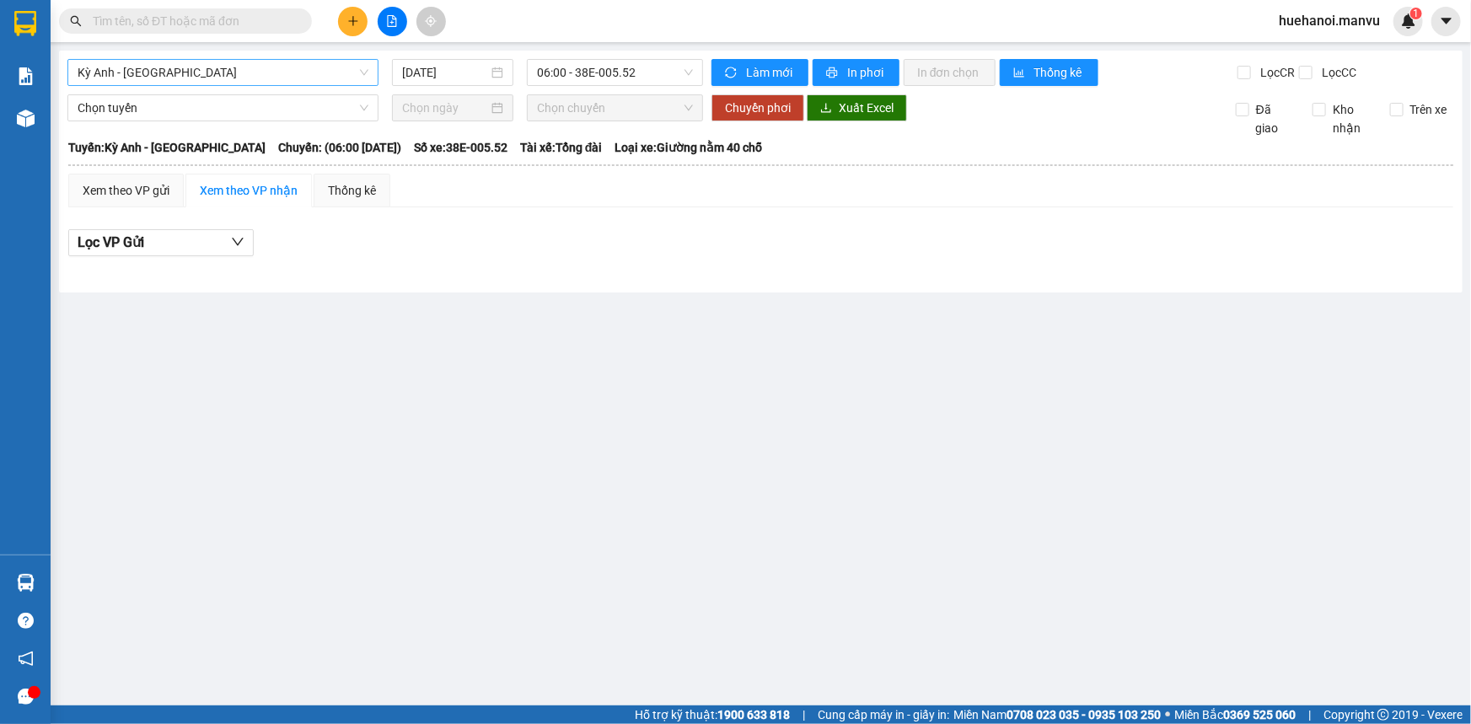
click at [267, 76] on span "Kỳ Anh - [GEOGRAPHIC_DATA]" at bounding box center [223, 72] width 291 height 25
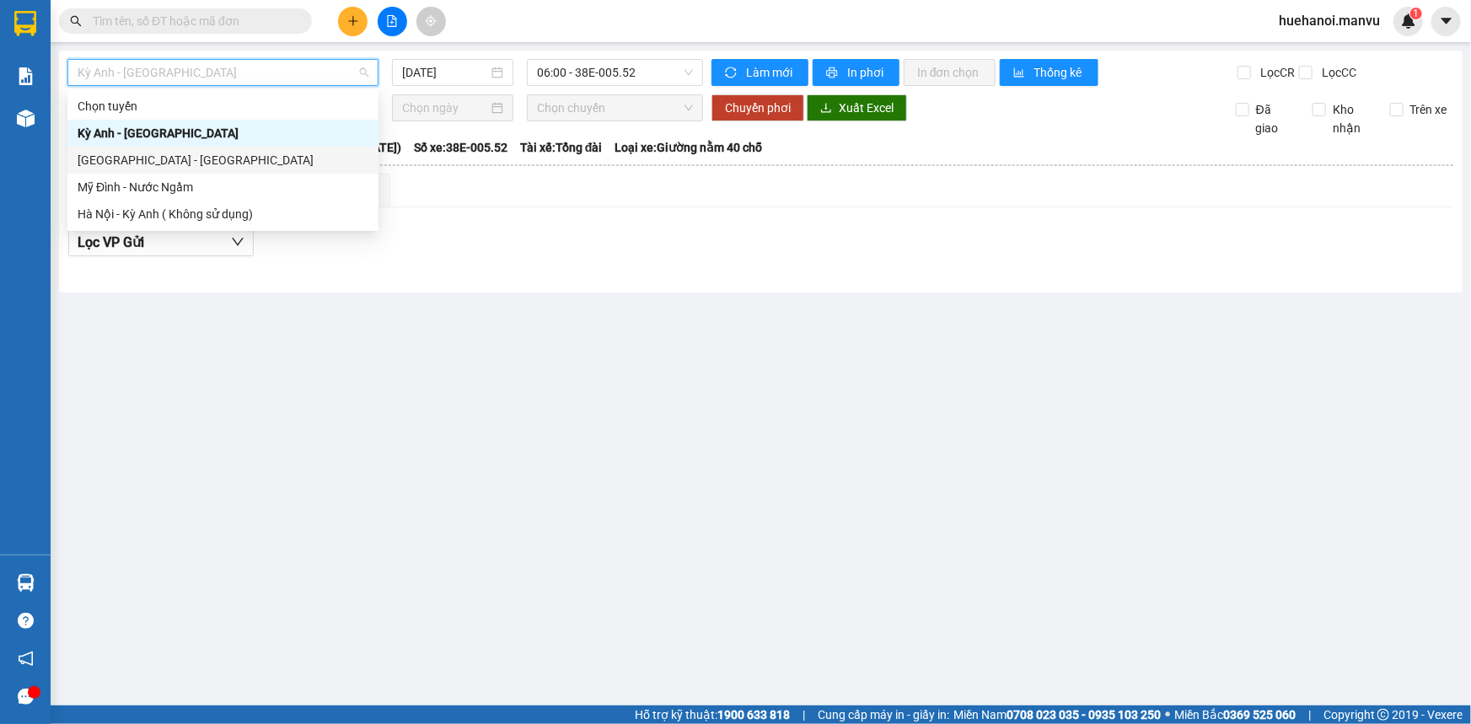
click at [169, 153] on div "[GEOGRAPHIC_DATA] - [GEOGRAPHIC_DATA]" at bounding box center [223, 160] width 291 height 19
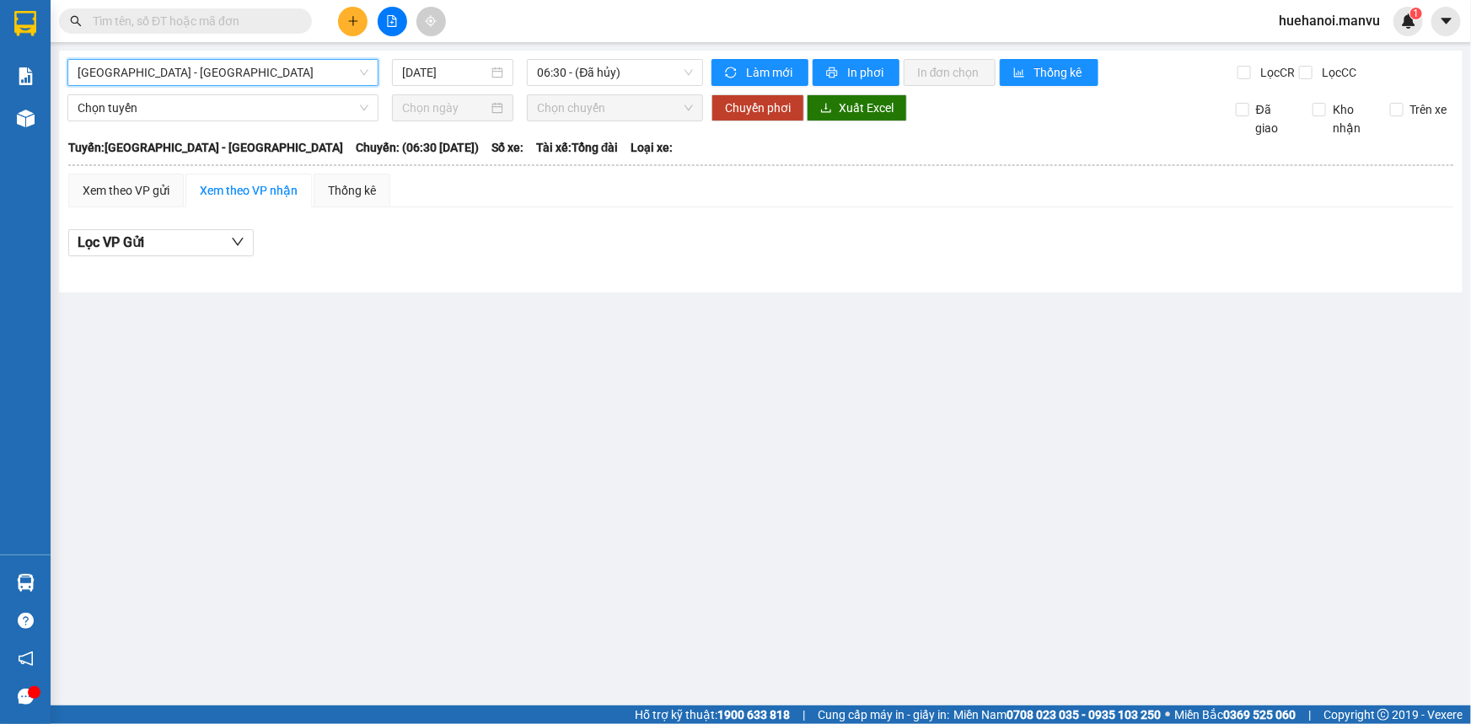
click at [674, 54] on div "Hà Nội - Kỳ Anh Hà Nội - Kỳ Anh 15/10/2025 06:30 - (Đã hủy) Làm mới In phơi In …" at bounding box center [760, 172] width 1403 height 242
click at [644, 75] on span "06:30 - (Đã hủy)" at bounding box center [615, 72] width 156 height 25
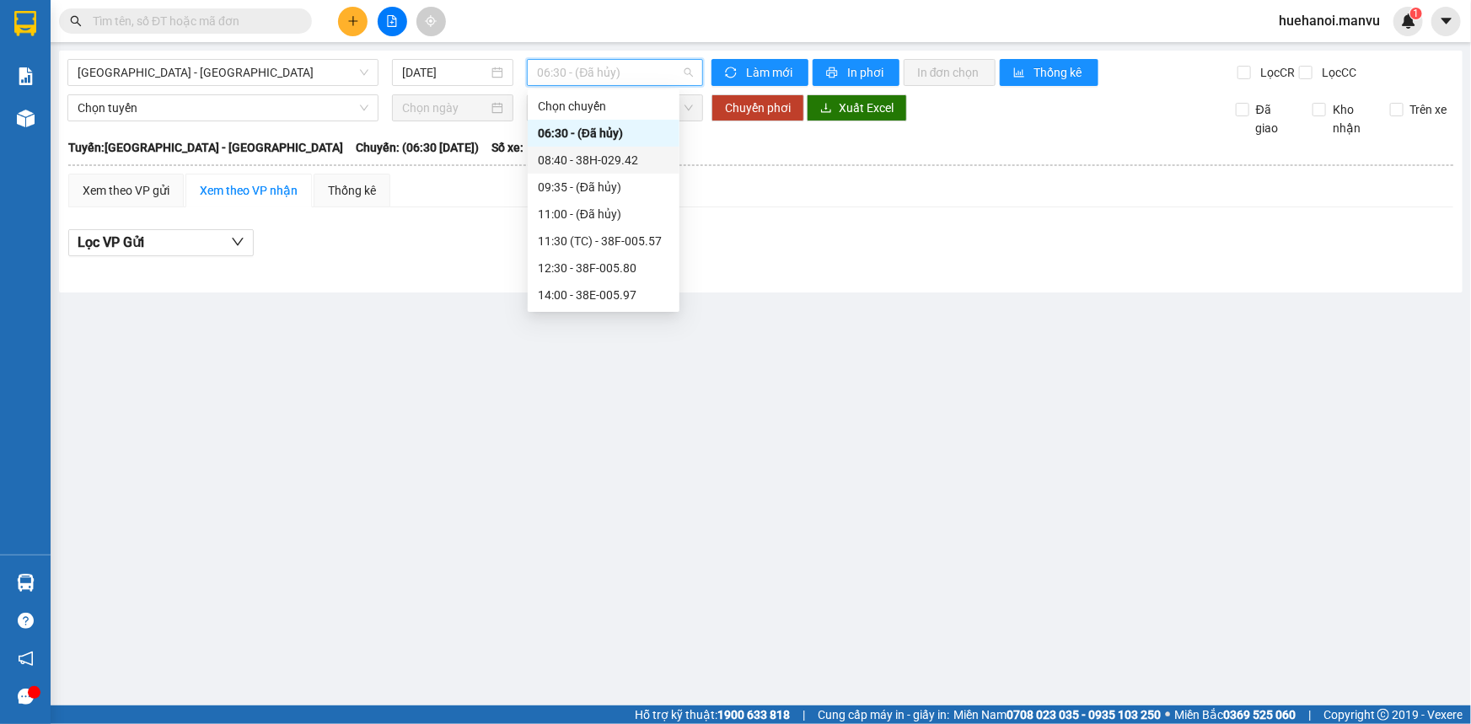
scroll to position [270, 0]
click at [628, 193] on div "21:00 - 38B-008.93" at bounding box center [603, 187] width 131 height 19
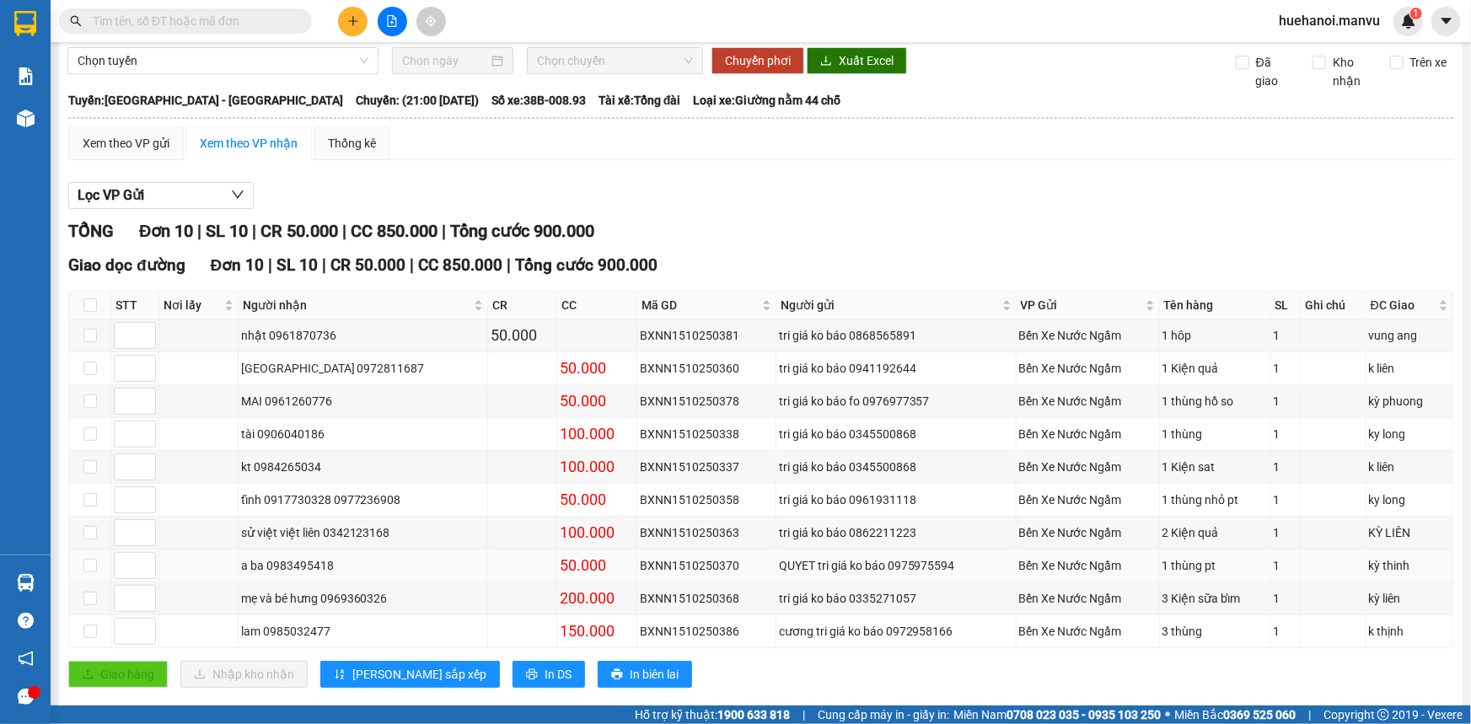
scroll to position [73, 0]
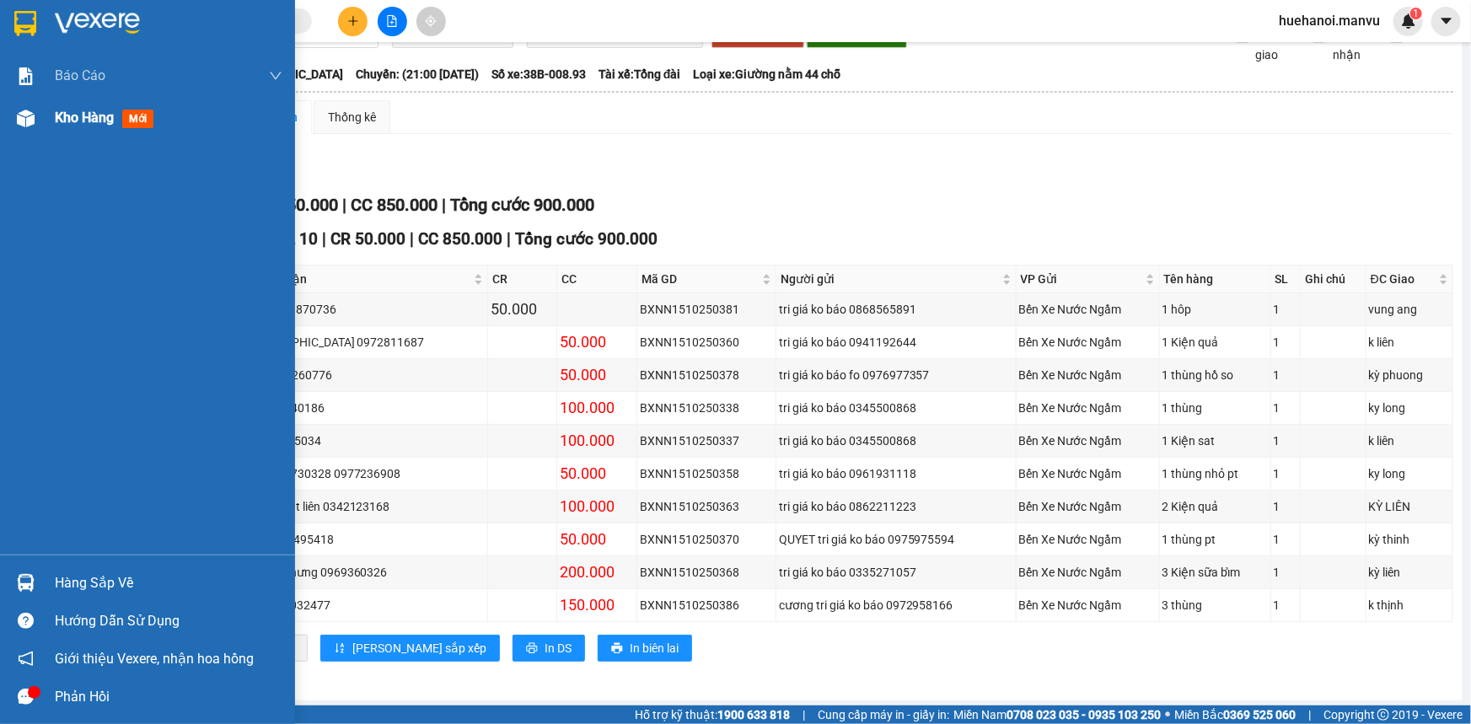
click at [64, 116] on span "Kho hàng" at bounding box center [84, 118] width 59 height 16
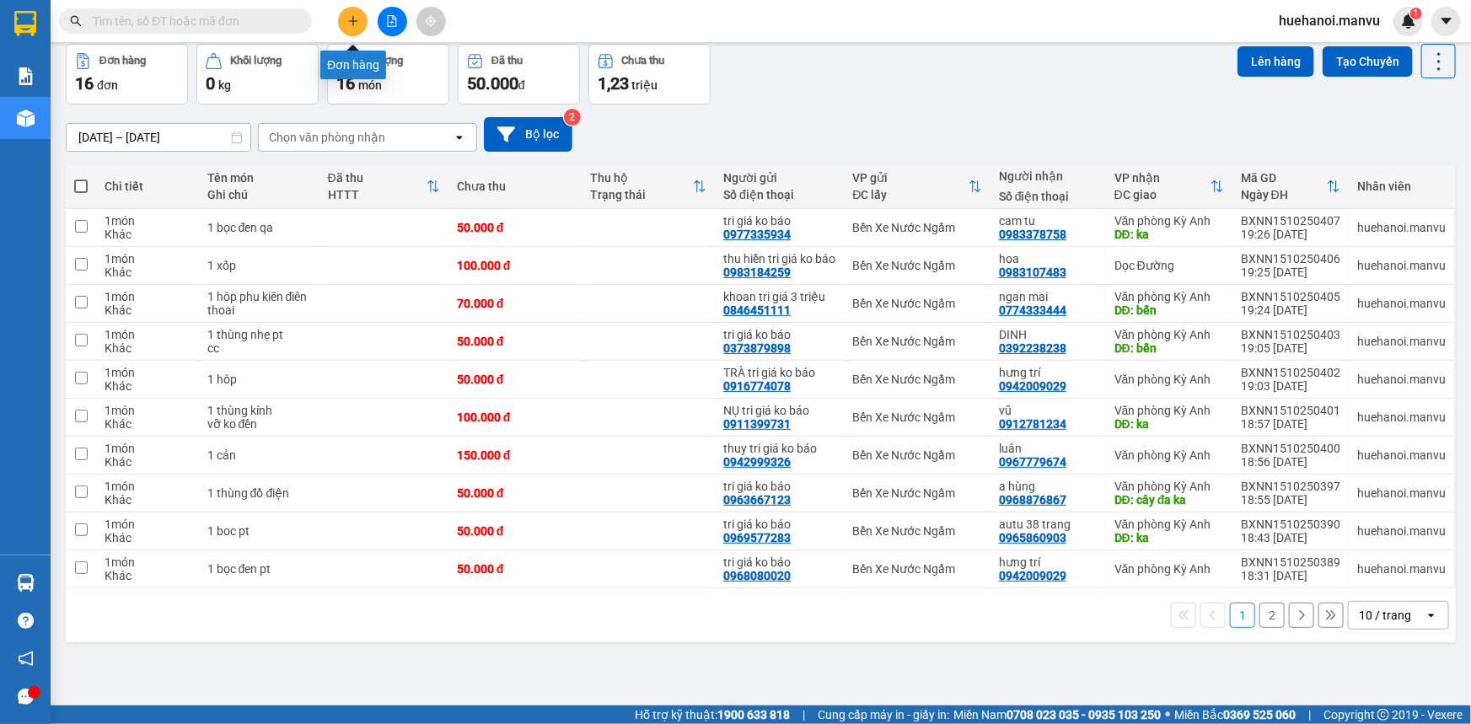
click at [359, 19] on button at bounding box center [352, 21] width 29 height 29
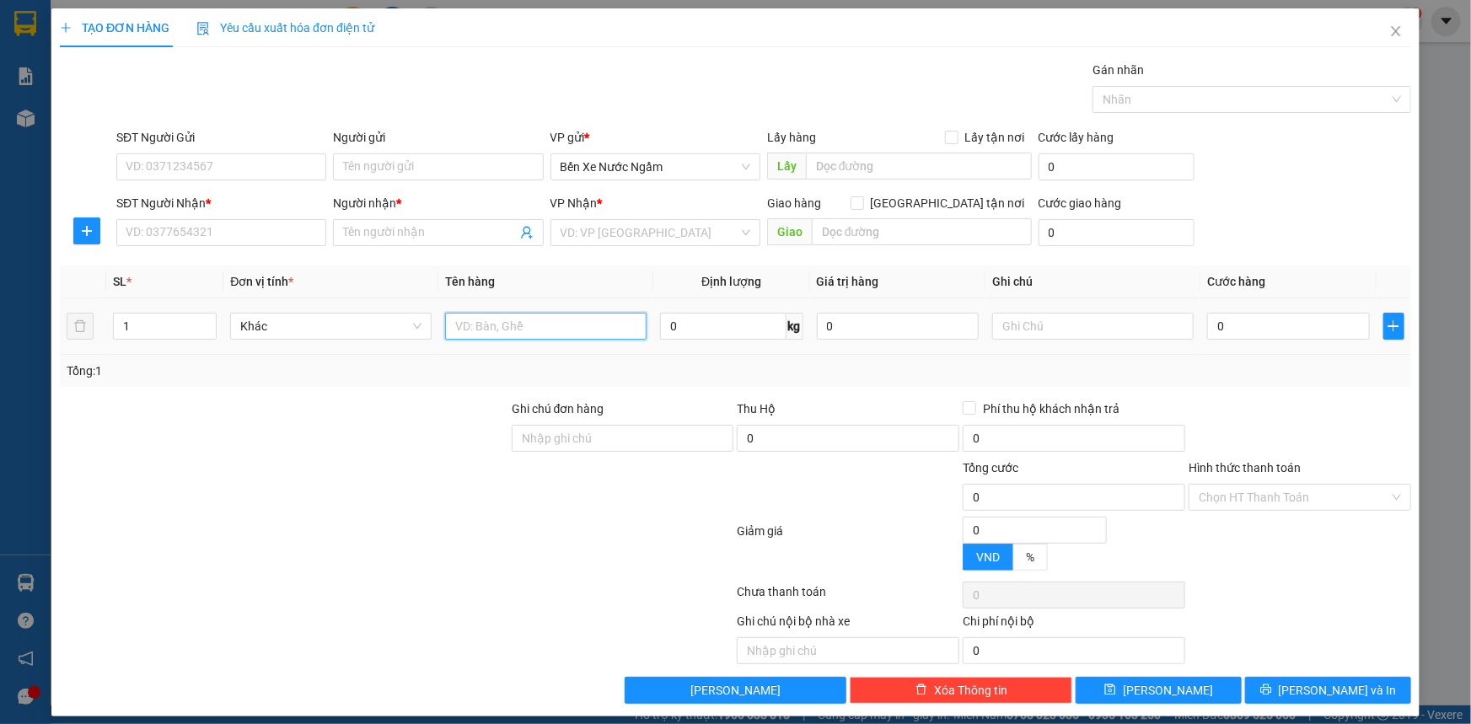
click at [512, 331] on input "text" at bounding box center [545, 326] width 201 height 27
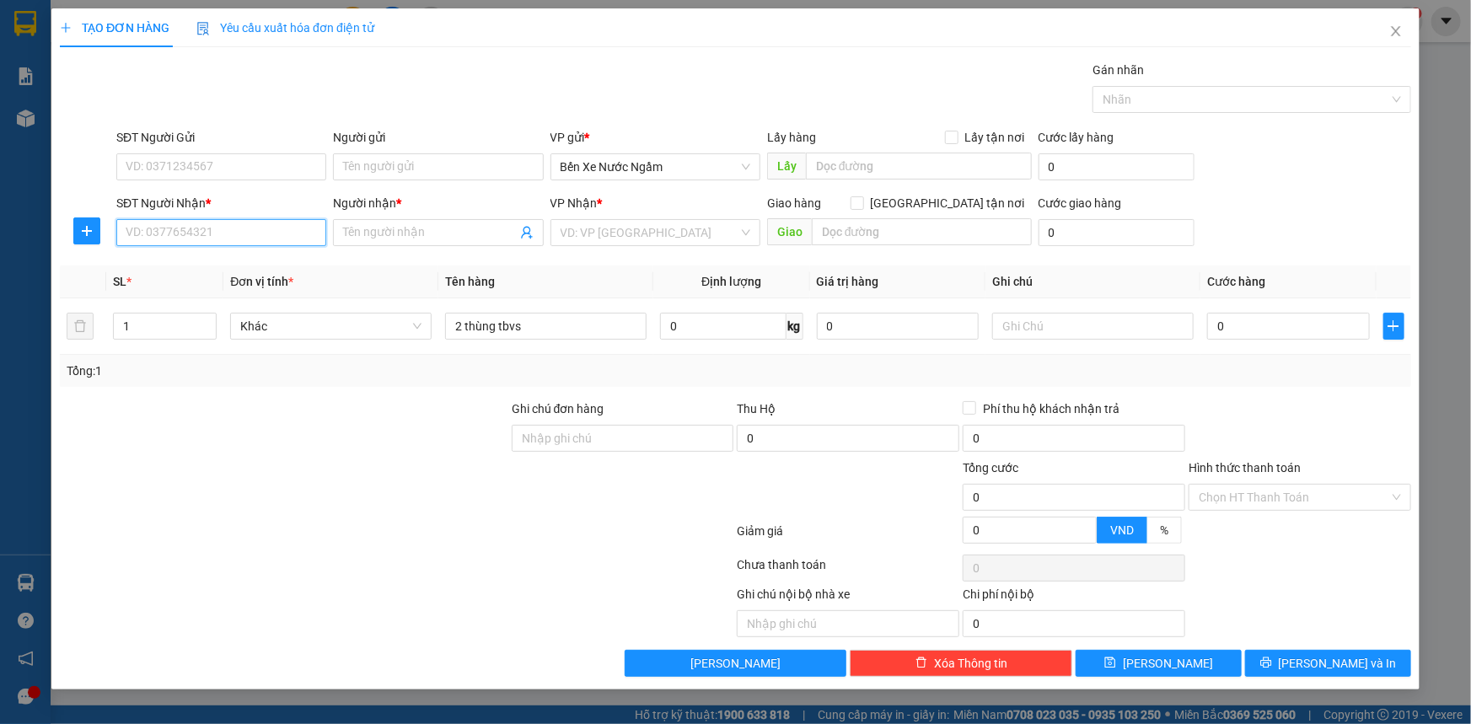
click at [197, 236] on input "SĐT Người Nhận *" at bounding box center [221, 232] width 210 height 27
click at [409, 233] on input "Người nhận *" at bounding box center [429, 232] width 173 height 19
click at [671, 228] on input "search" at bounding box center [649, 232] width 178 height 25
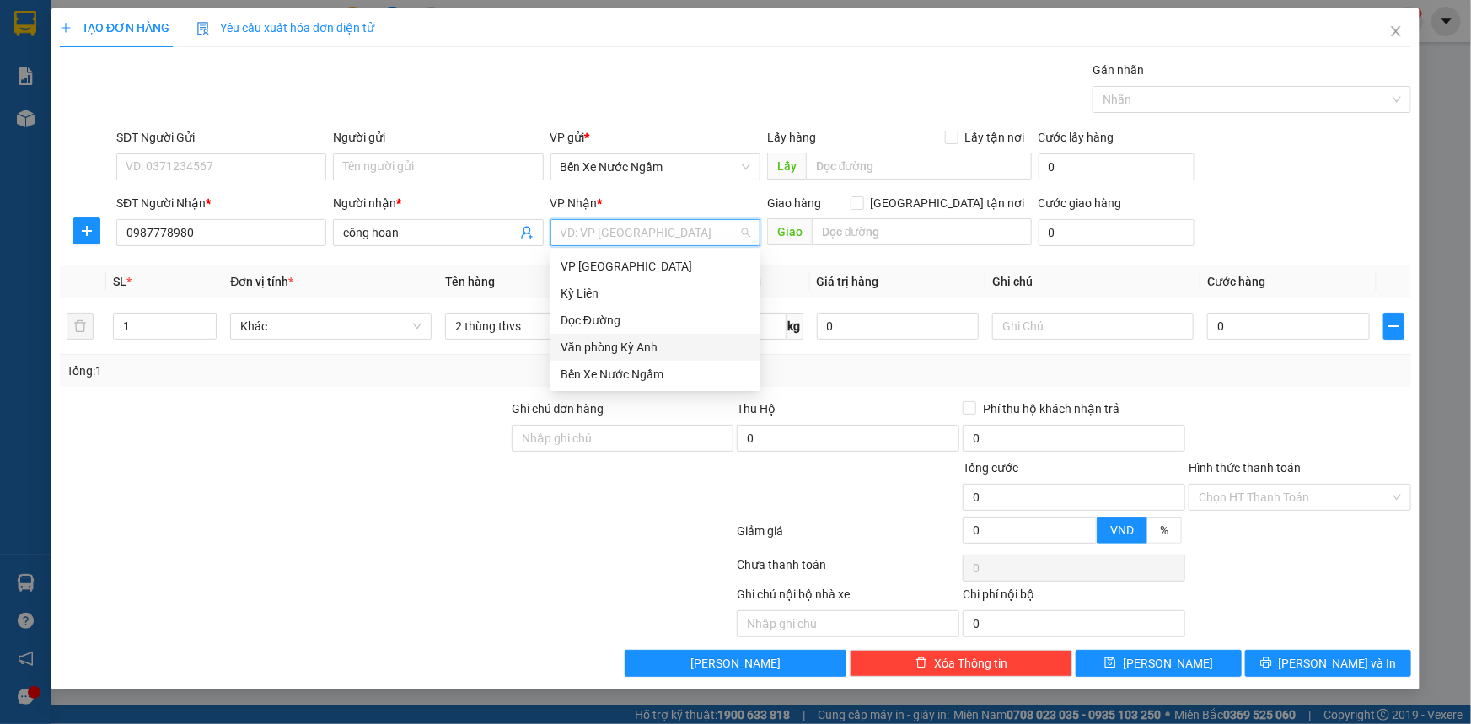
click at [654, 340] on div "Văn phòng Kỳ Anh" at bounding box center [655, 347] width 190 height 19
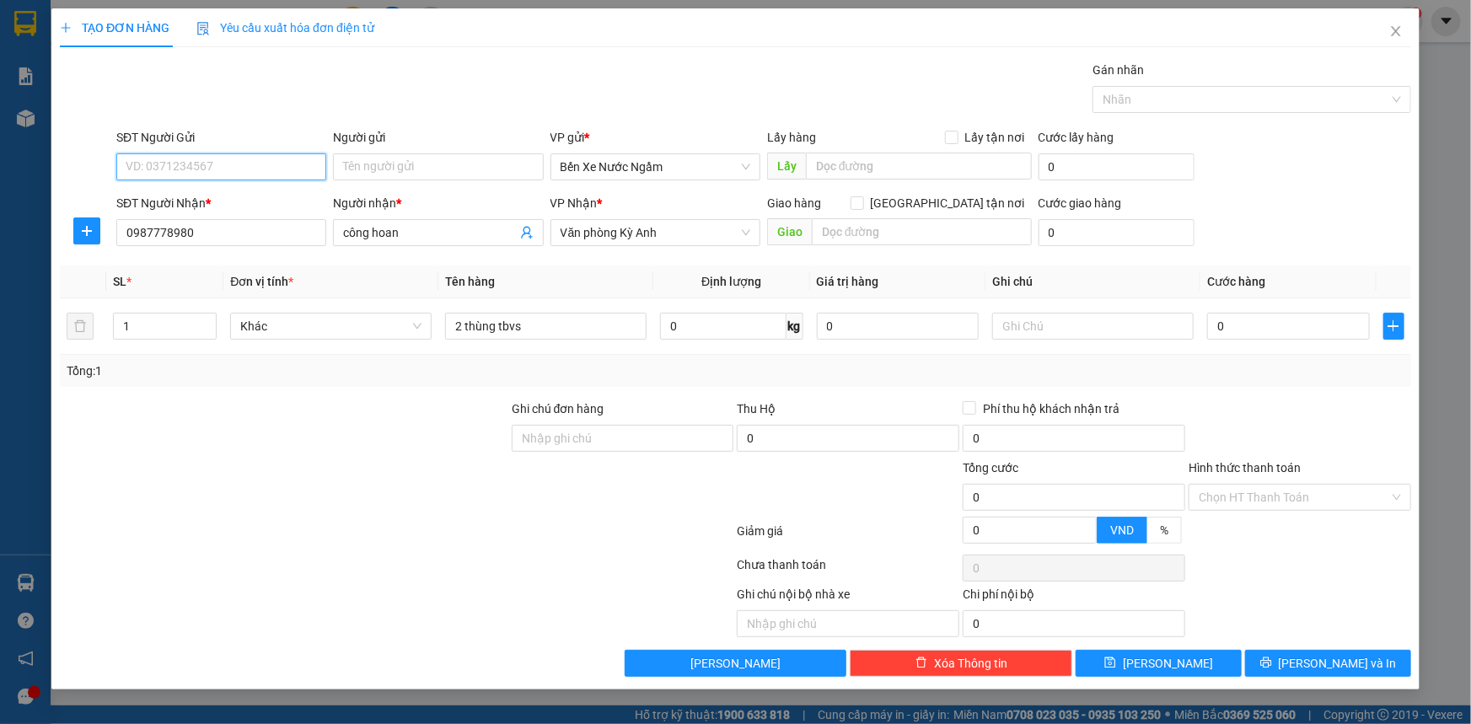
click at [193, 169] on input "SĐT Người Gửi" at bounding box center [221, 166] width 210 height 27
click at [854, 236] on input "text" at bounding box center [922, 231] width 220 height 27
click at [219, 170] on input "SĐT Người Gửi" at bounding box center [221, 166] width 210 height 27
click at [1326, 329] on input "0" at bounding box center [1288, 326] width 163 height 27
click at [218, 169] on input "SĐT Người Gửi" at bounding box center [221, 166] width 210 height 27
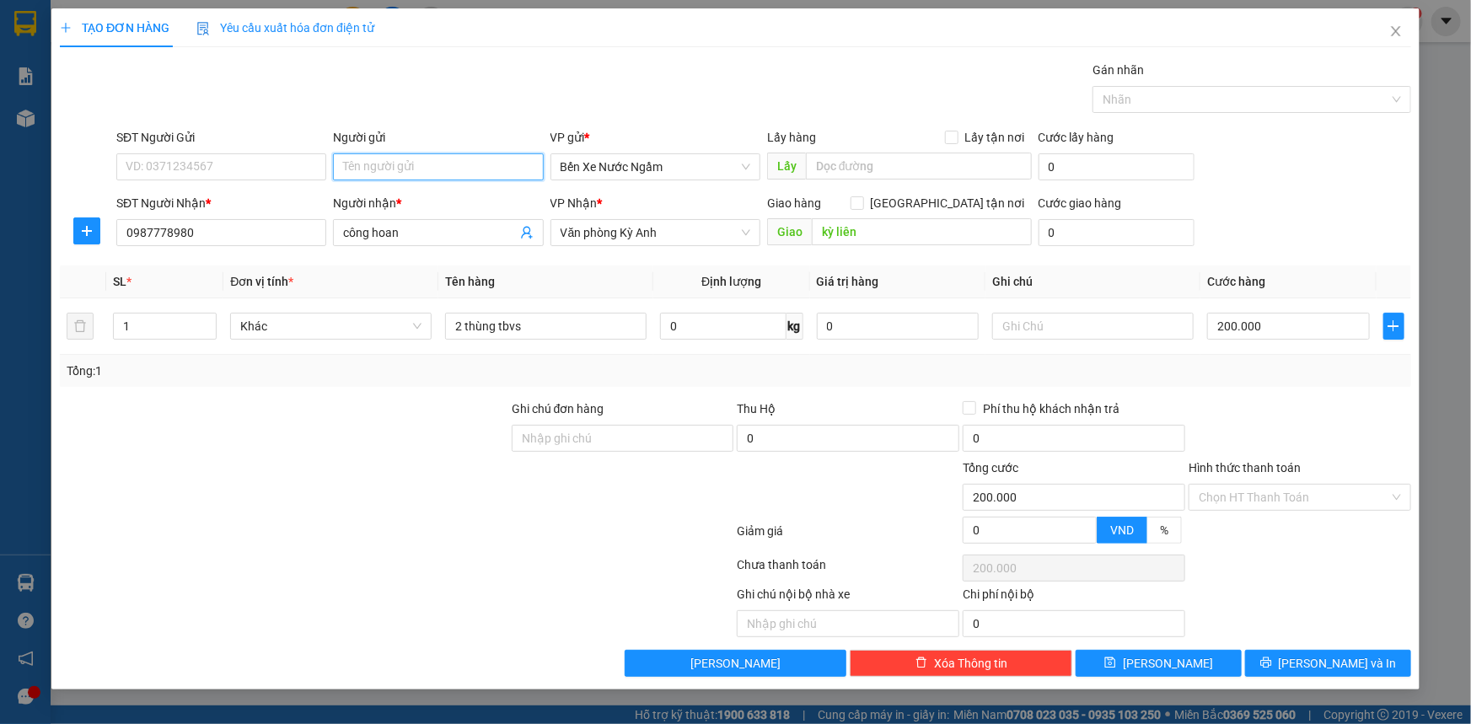
click at [378, 168] on input "Người gửi" at bounding box center [438, 166] width 210 height 27
click at [172, 169] on input "SĐT Người Gửi" at bounding box center [221, 166] width 210 height 27
click at [1310, 674] on button "[PERSON_NAME] và In" at bounding box center [1328, 663] width 166 height 27
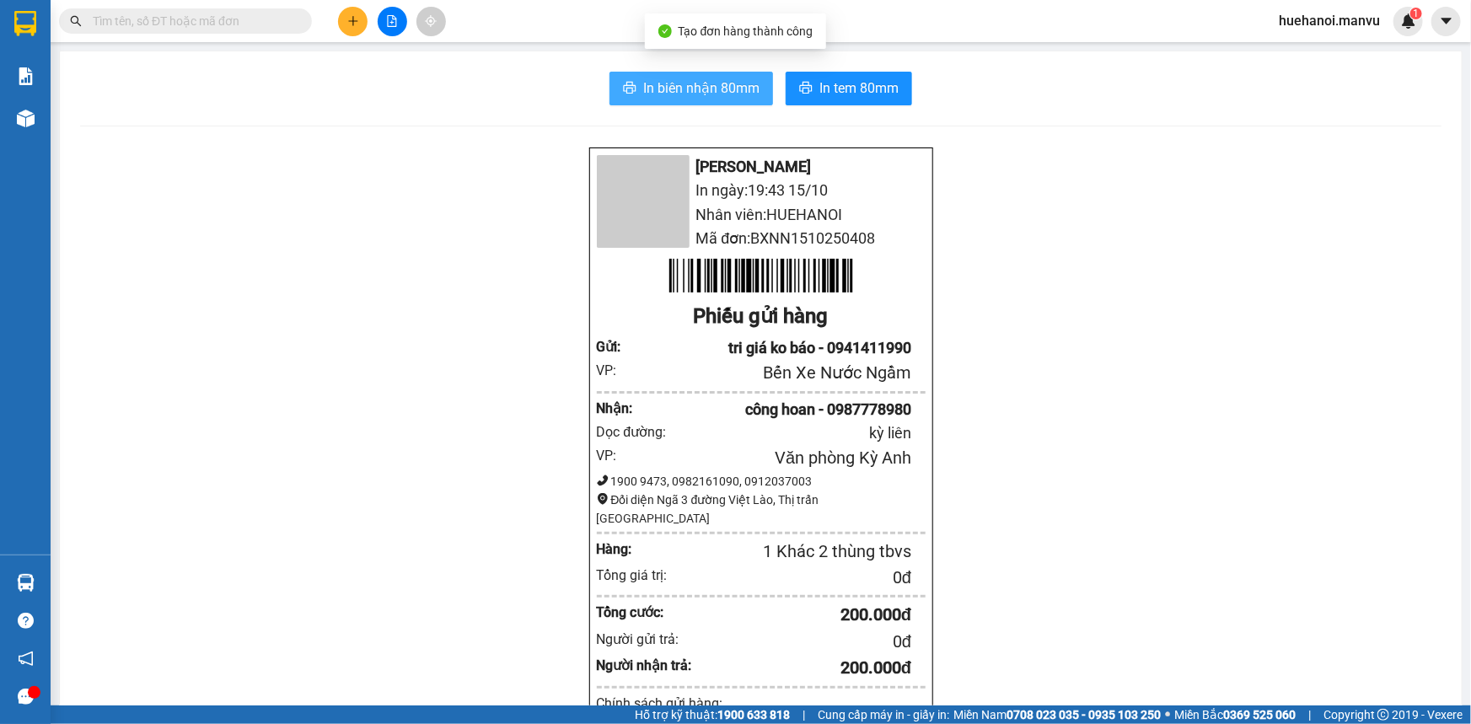
click at [731, 91] on span "In biên nhận 80mm" at bounding box center [701, 88] width 116 height 21
click at [724, 81] on span "In biên nhận 80mm" at bounding box center [701, 88] width 116 height 21
click at [1155, 619] on div "Mận Vũ In ngày: 19:43 15/10 Nhân viên: HUEHANOI Mã đơn: BXNN1510250408 Phiếu gử…" at bounding box center [760, 689] width 1361 height 1084
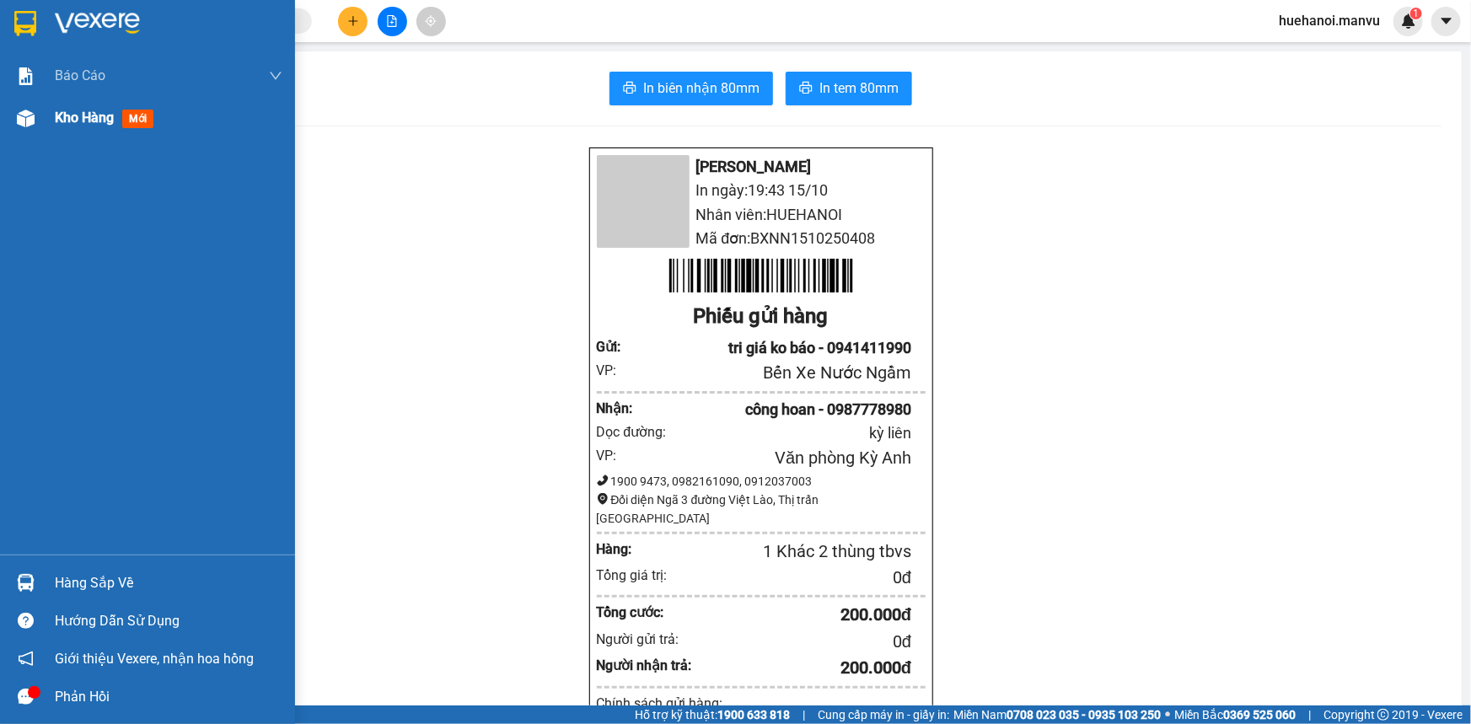
click at [75, 126] on span "Kho hàng" at bounding box center [84, 118] width 59 height 16
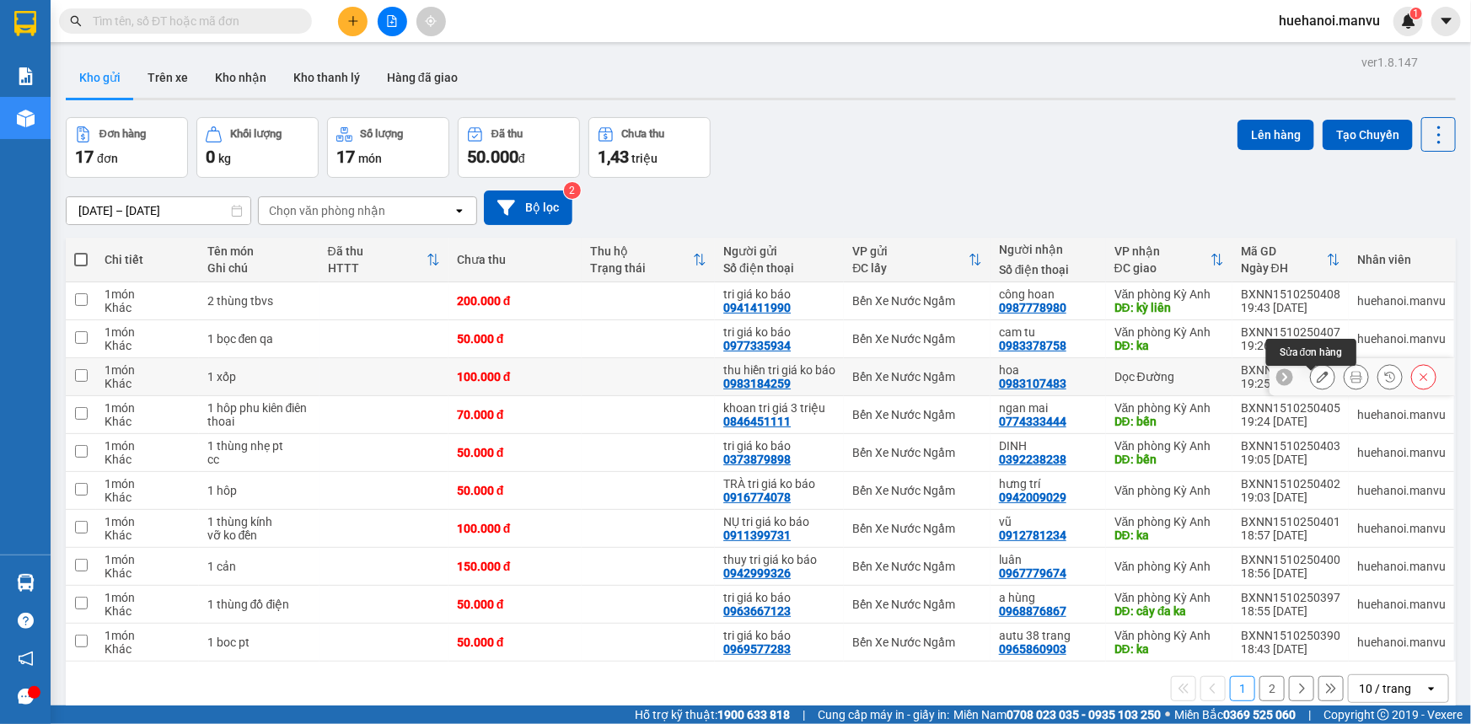
click at [1316, 383] on icon at bounding box center [1322, 377] width 12 height 12
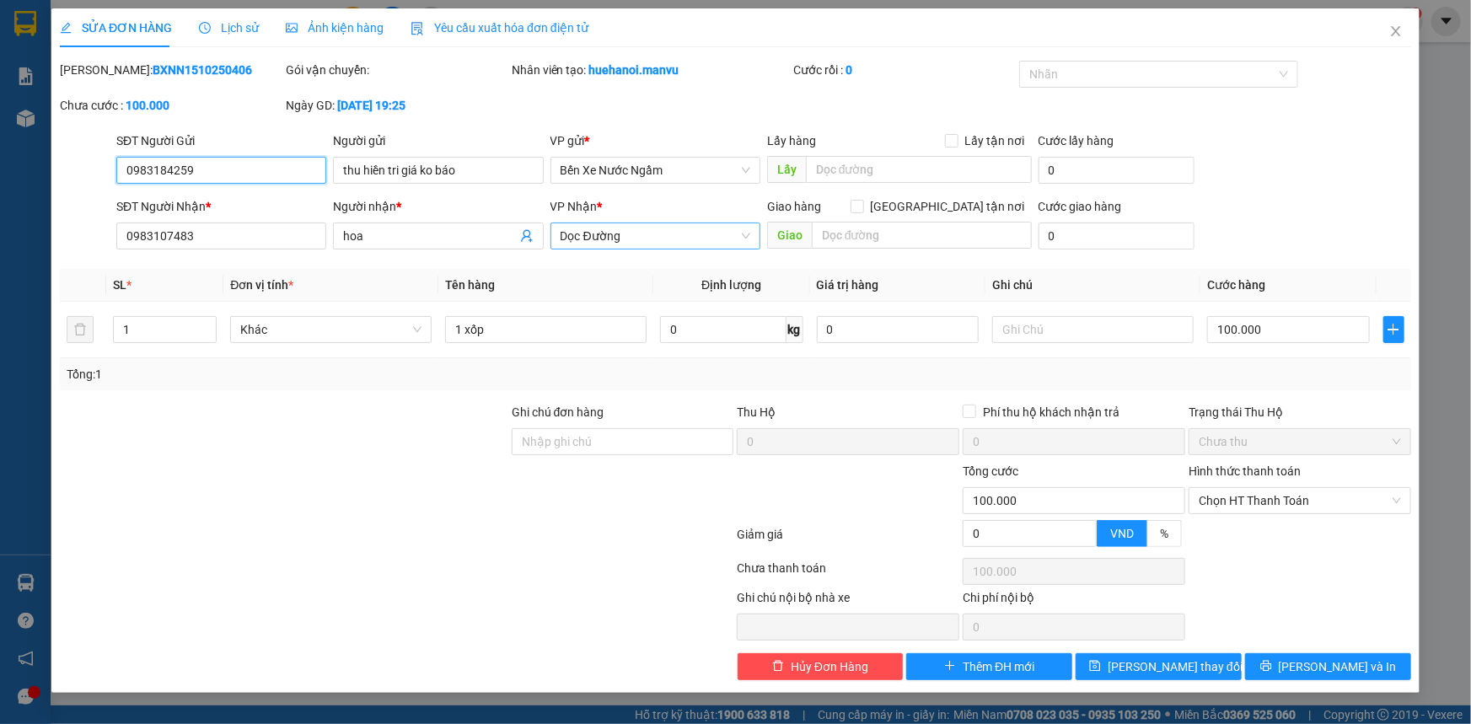
click at [650, 240] on span "Dọc Đường" at bounding box center [655, 235] width 190 height 25
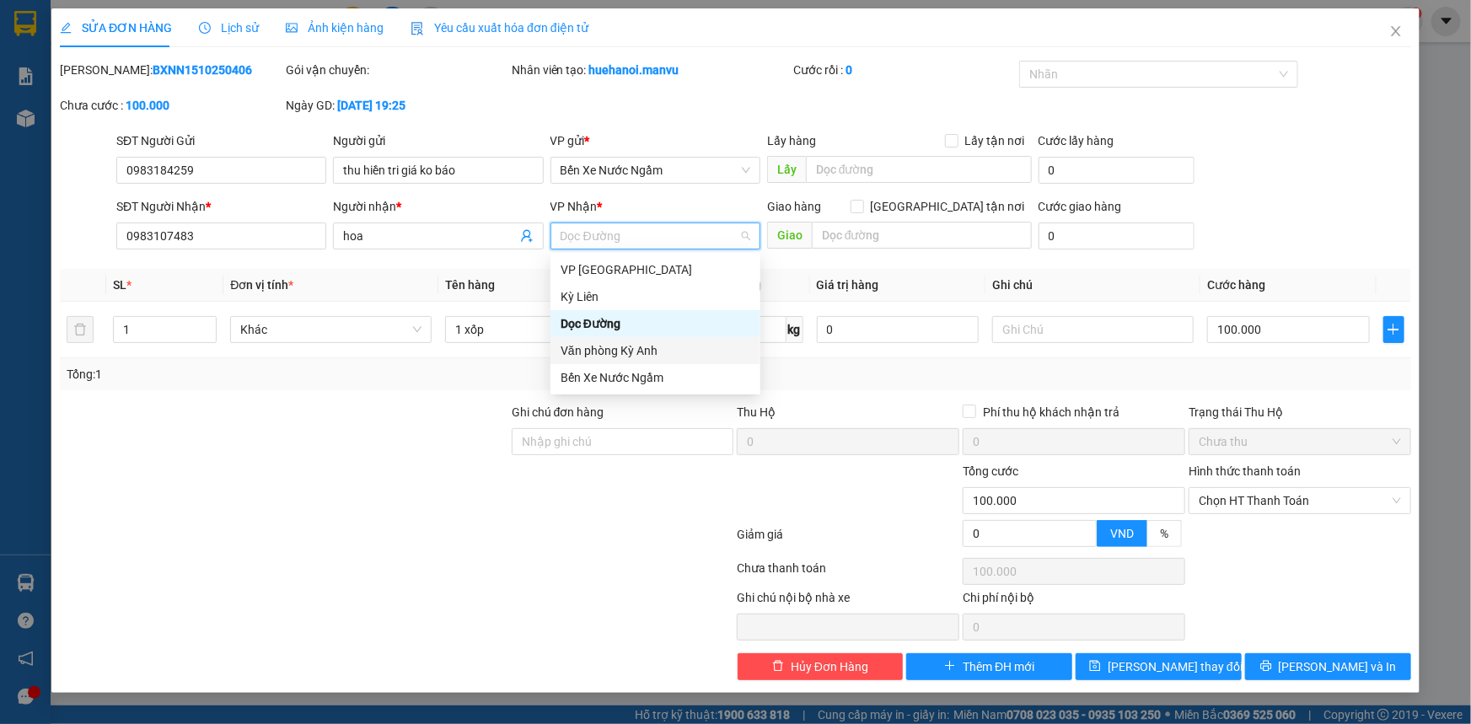
click at [613, 351] on div "Văn phòng Kỳ Anh" at bounding box center [655, 350] width 190 height 19
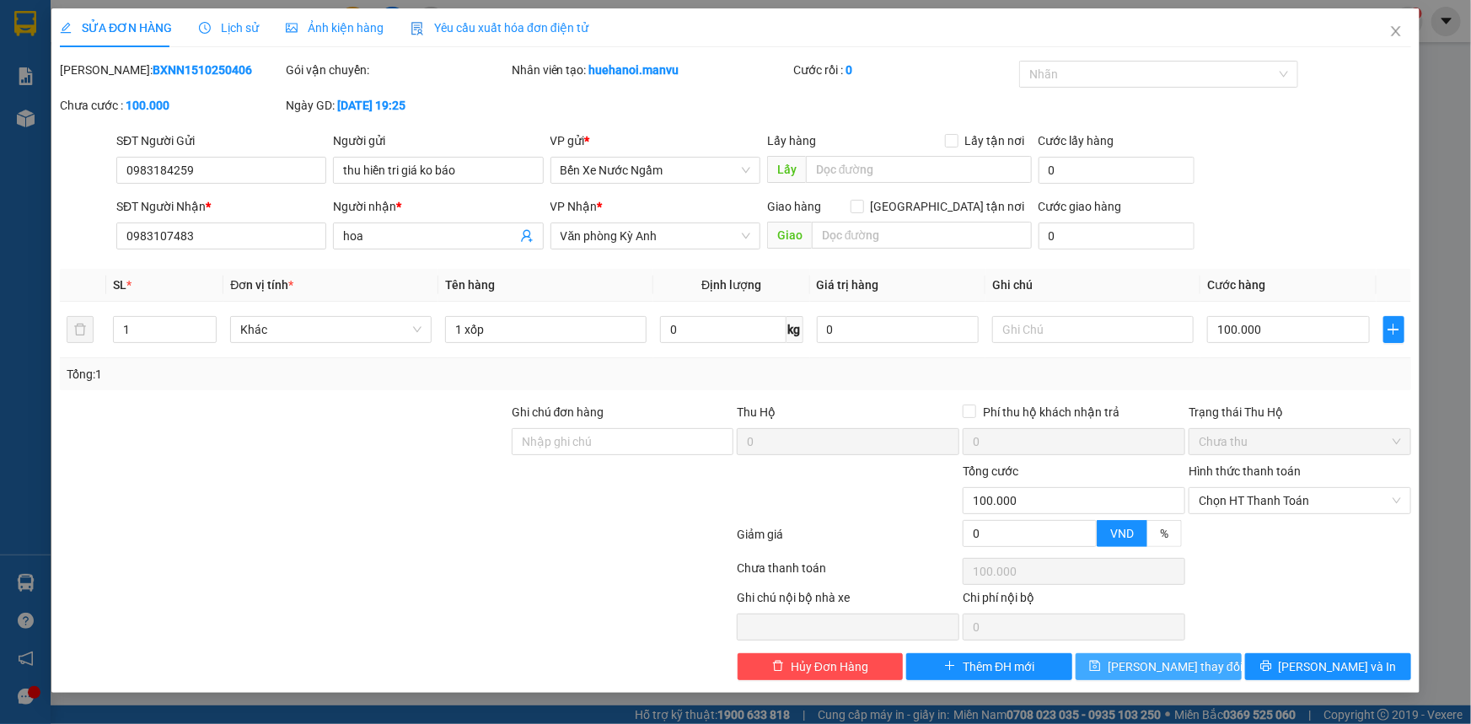
click at [1160, 673] on span "[PERSON_NAME] thay đổi" at bounding box center [1174, 666] width 135 height 19
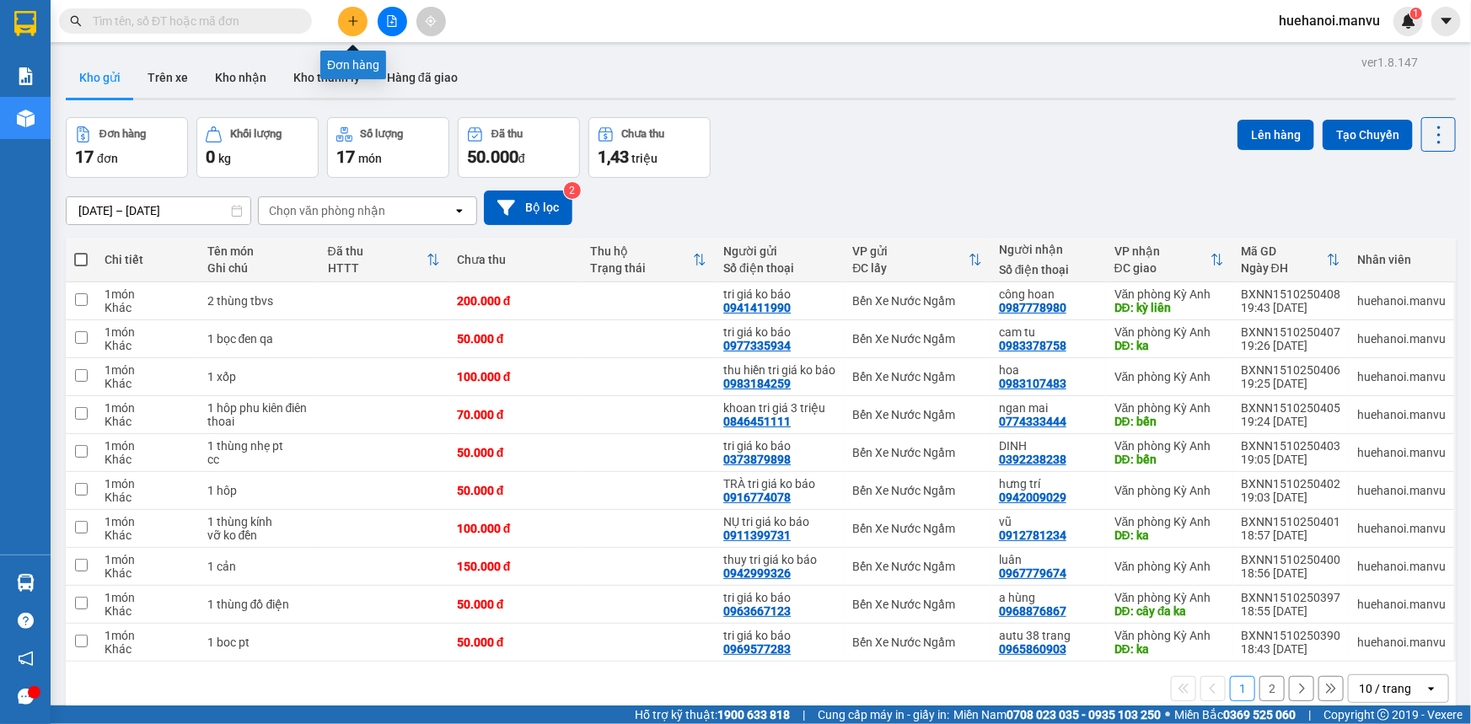
click at [354, 23] on icon "plus" at bounding box center [353, 21] width 12 height 12
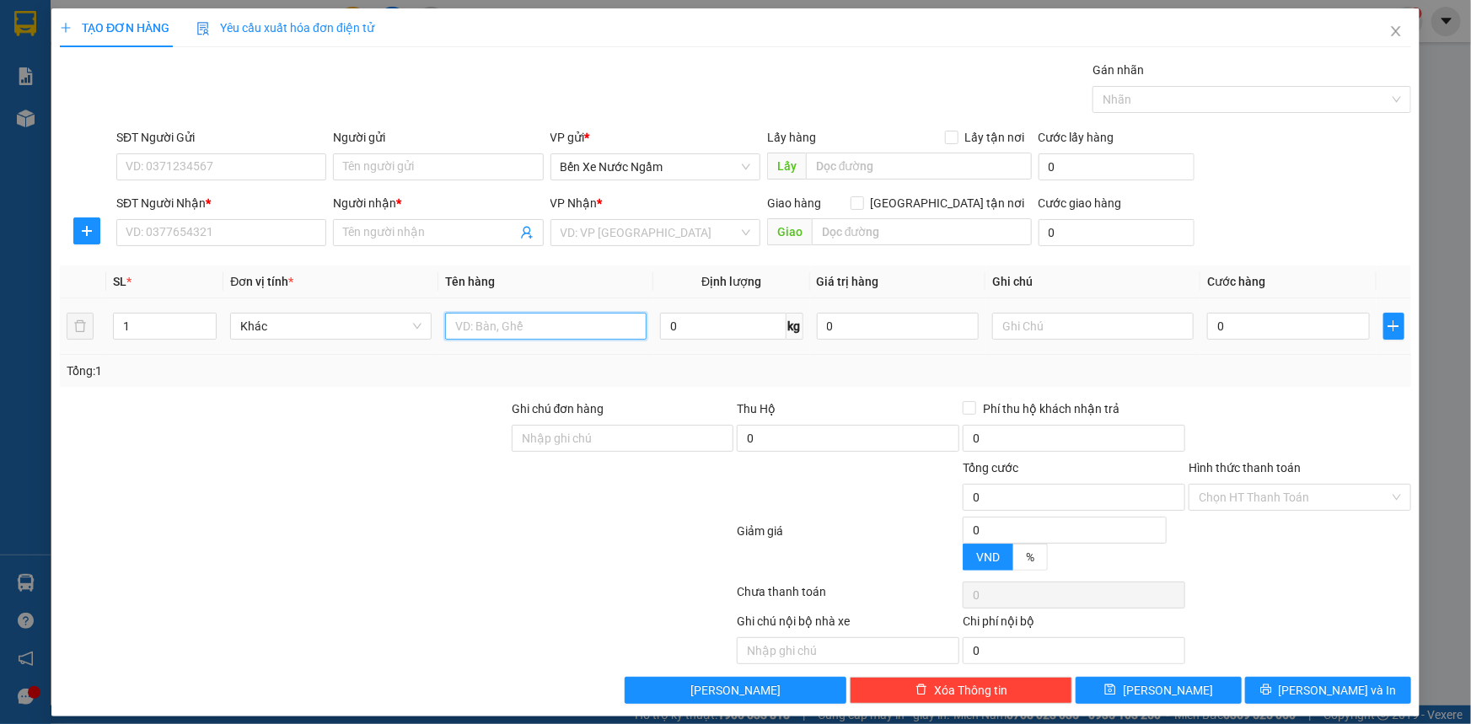
click at [484, 329] on input "text" at bounding box center [545, 326] width 201 height 27
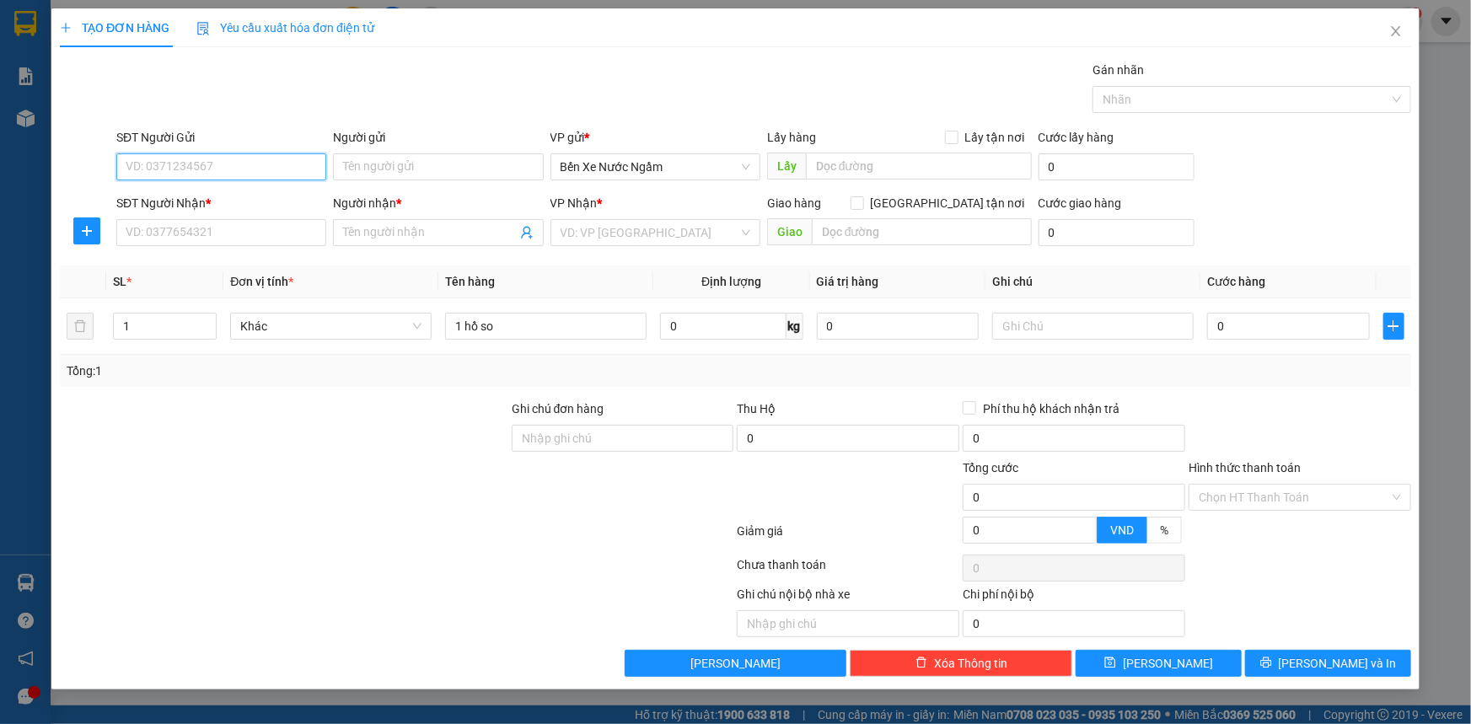
click at [237, 167] on input "SĐT Người Gửi" at bounding box center [221, 166] width 210 height 27
click at [237, 167] on input "6975" at bounding box center [221, 166] width 210 height 27
click at [225, 210] on div "0976916975 - tri giá ko báo" at bounding box center [221, 200] width 210 height 27
click at [238, 219] on input "SĐT Người Nhận *" at bounding box center [221, 232] width 210 height 27
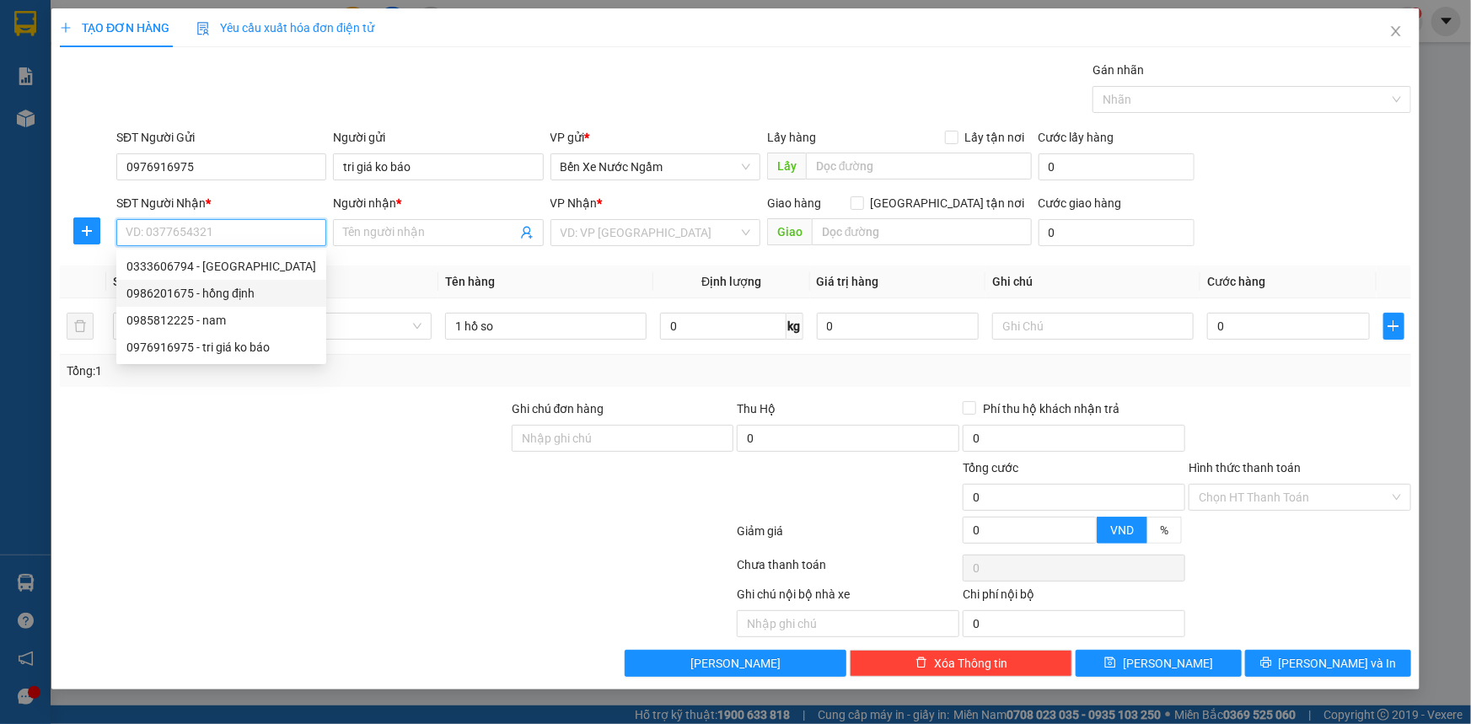
click at [228, 292] on div "0986201675 - hồng định" at bounding box center [221, 293] width 190 height 19
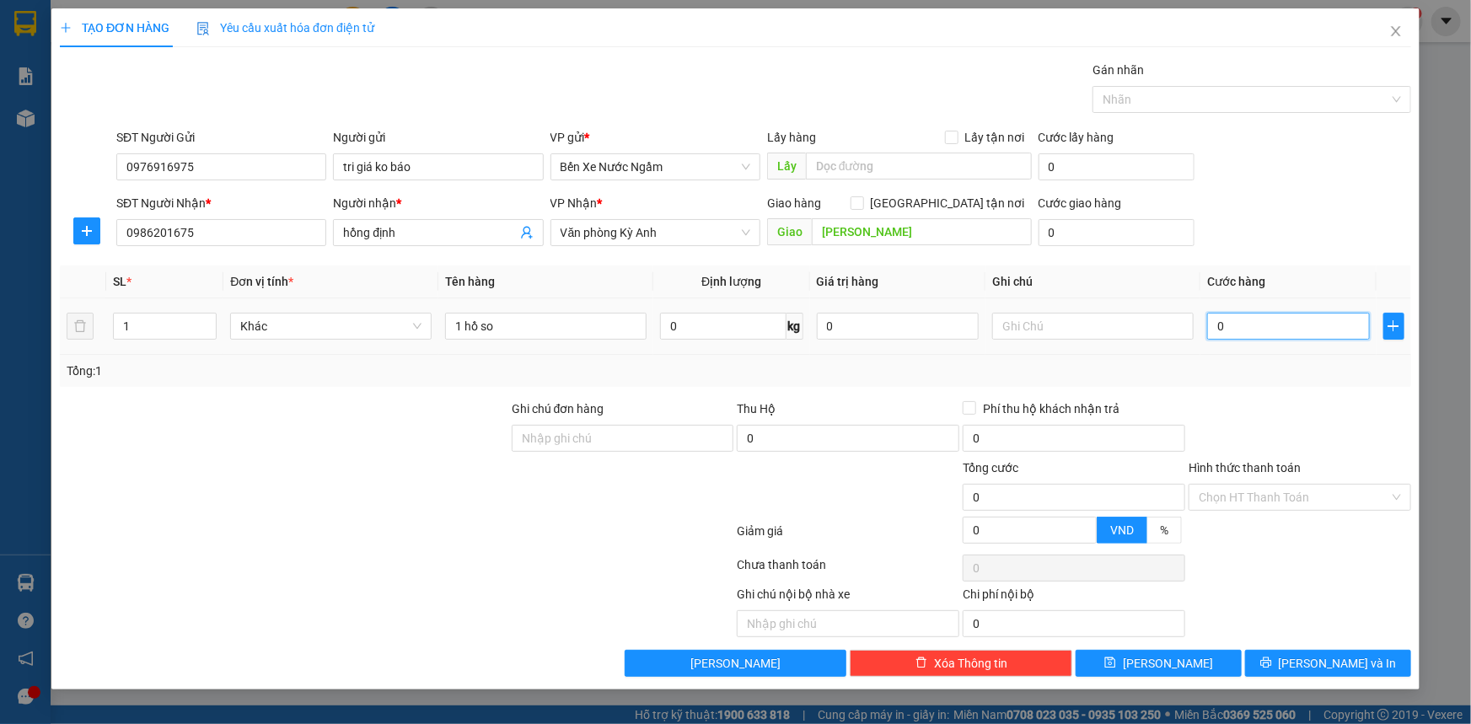
click at [1251, 329] on input "0" at bounding box center [1288, 326] width 163 height 27
click at [1262, 657] on button "[PERSON_NAME] và In" at bounding box center [1328, 663] width 166 height 27
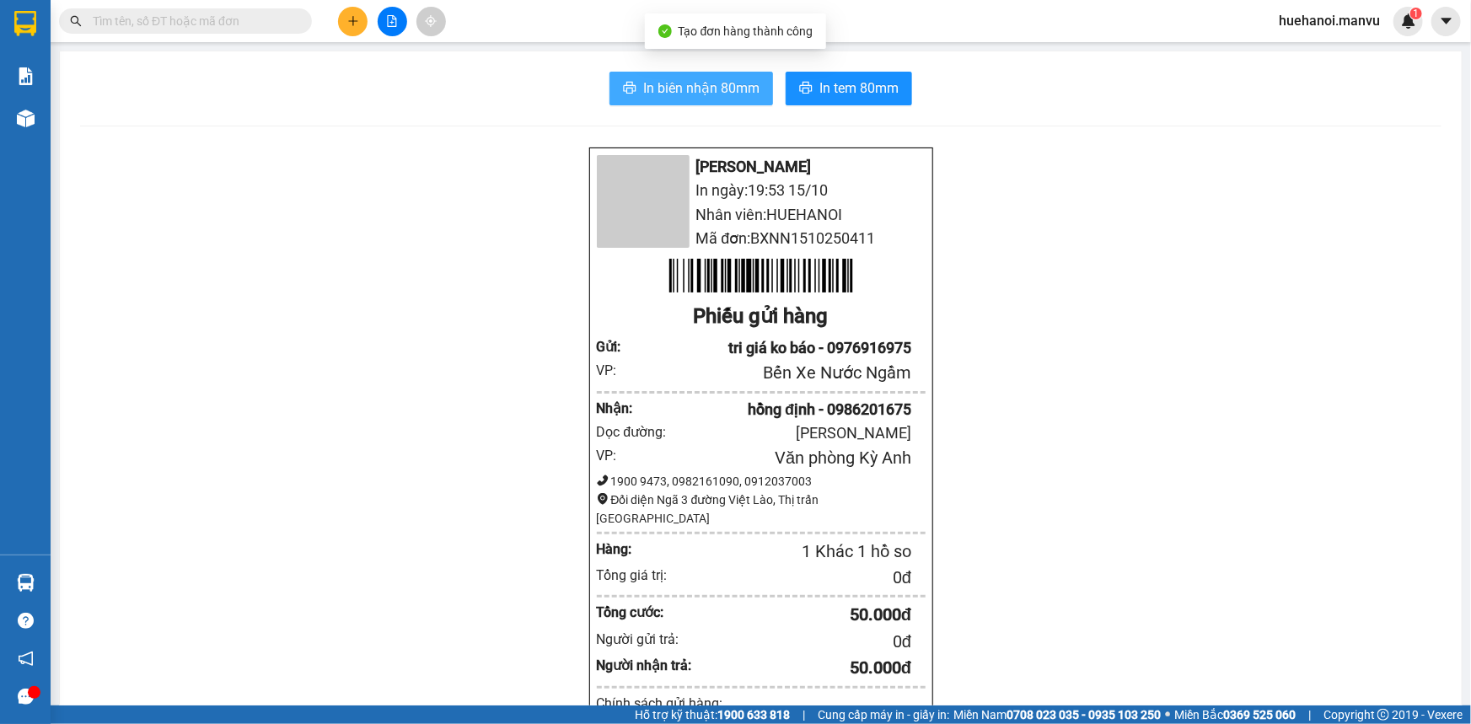
click at [696, 100] on button "In biên nhận 80mm" at bounding box center [690, 89] width 163 height 34
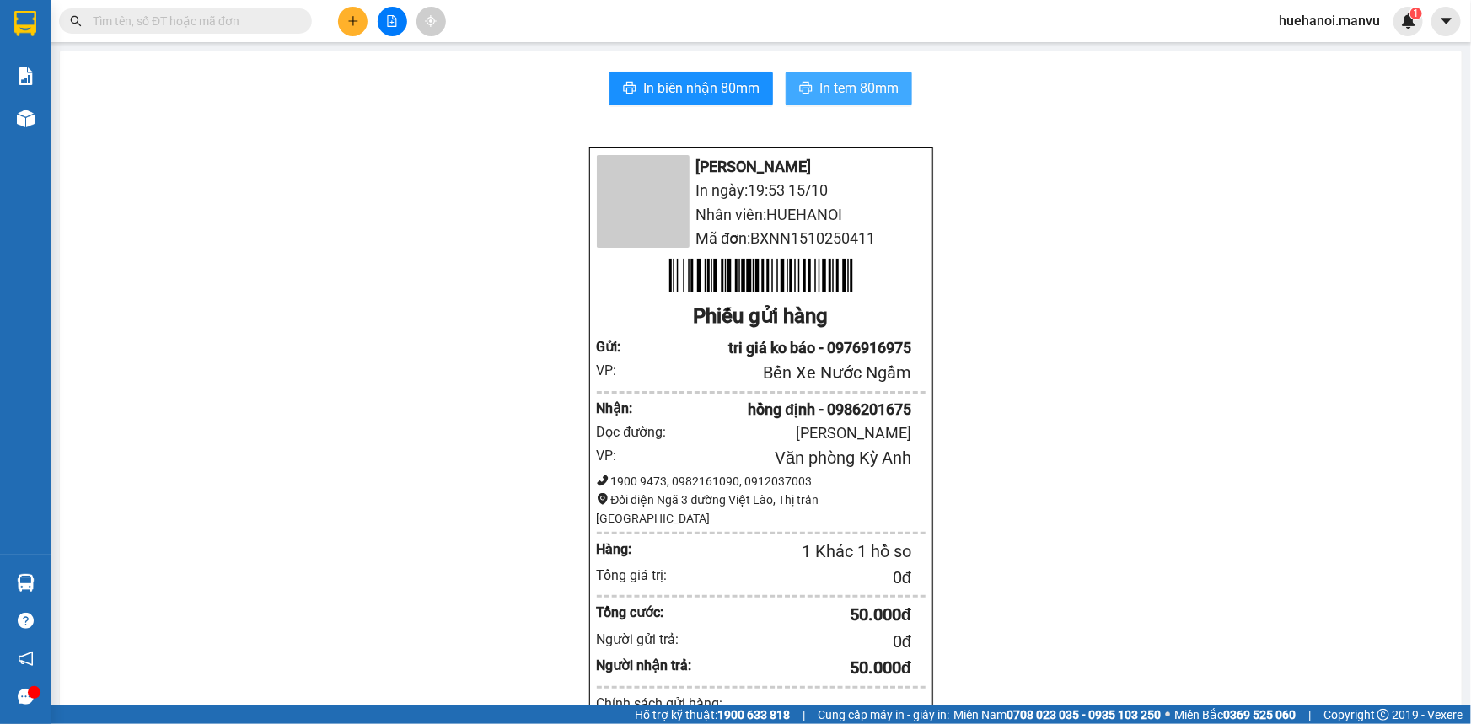
click at [841, 94] on span "In tem 80mm" at bounding box center [858, 88] width 79 height 21
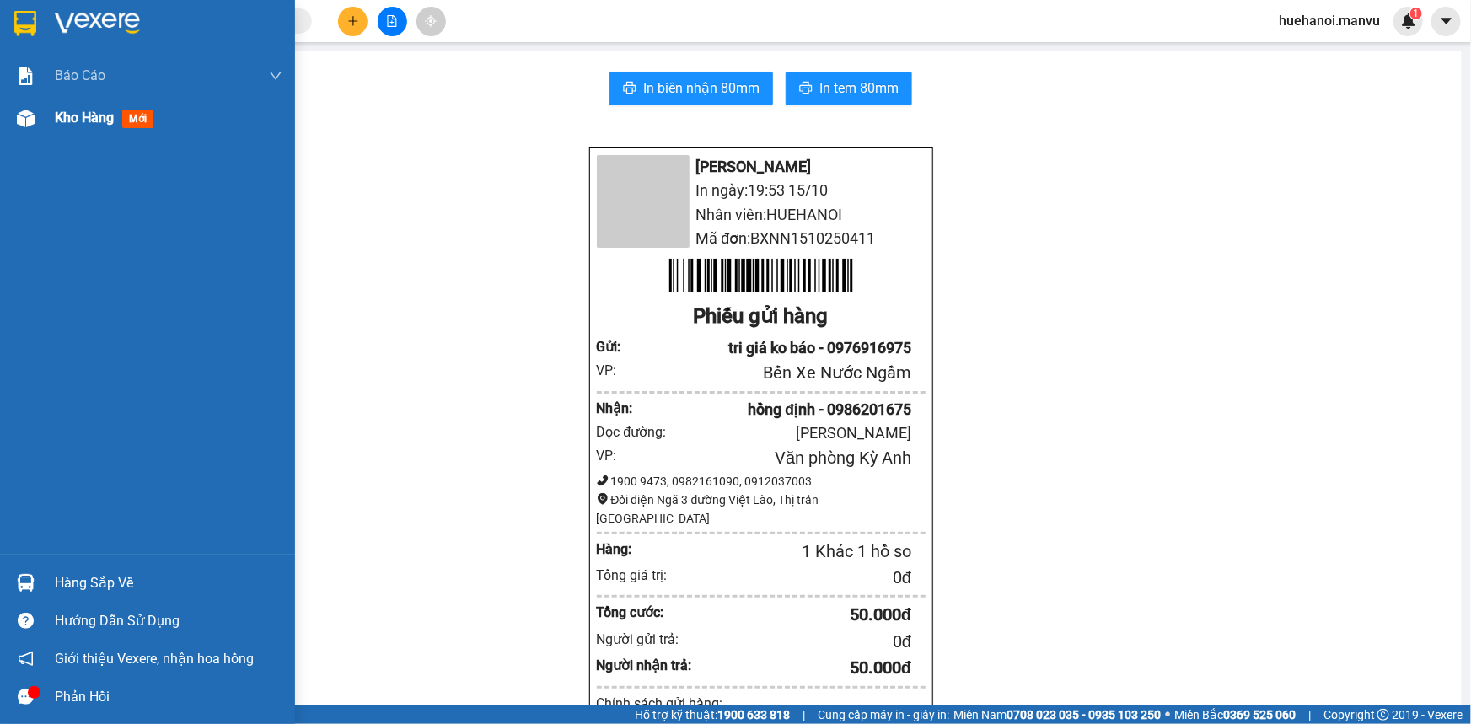
click at [72, 122] on span "Kho hàng" at bounding box center [84, 118] width 59 height 16
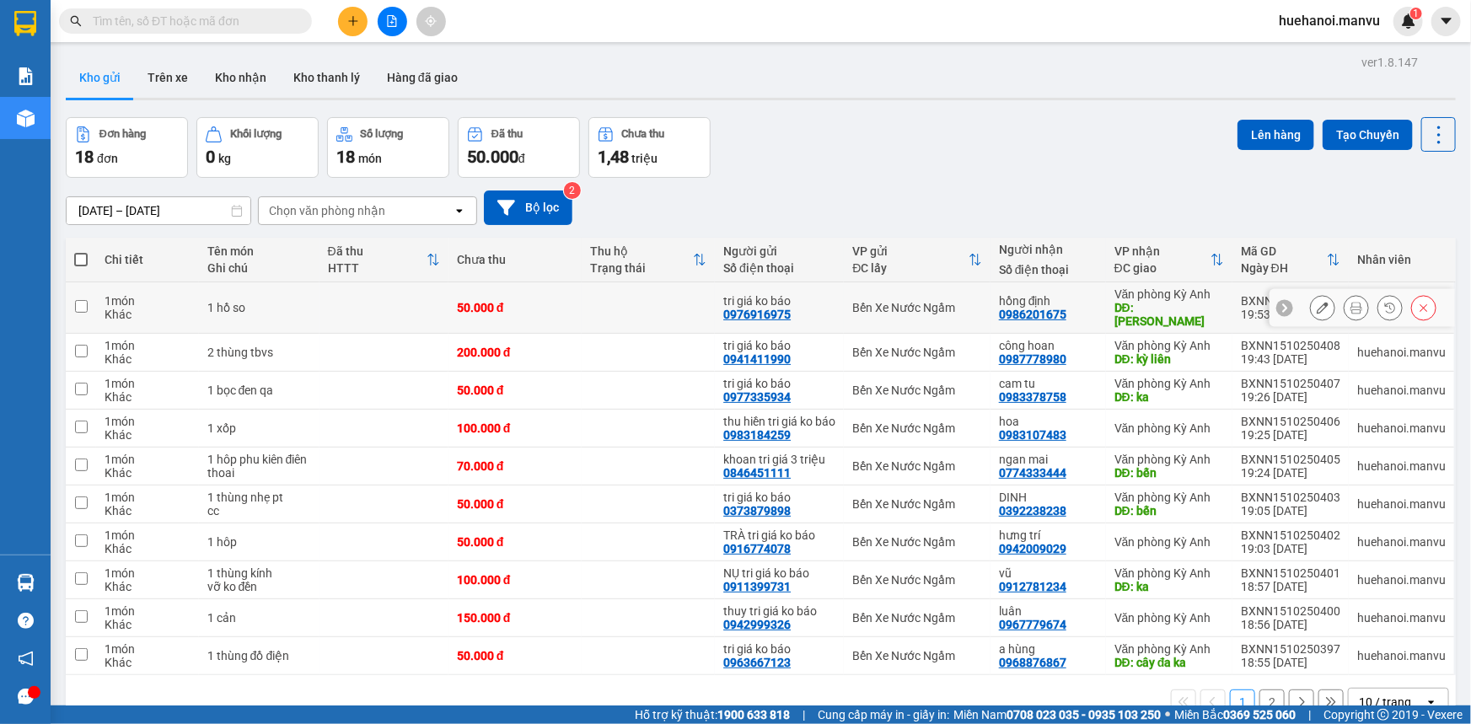
click at [84, 300] on input "checkbox" at bounding box center [81, 306] width 13 height 13
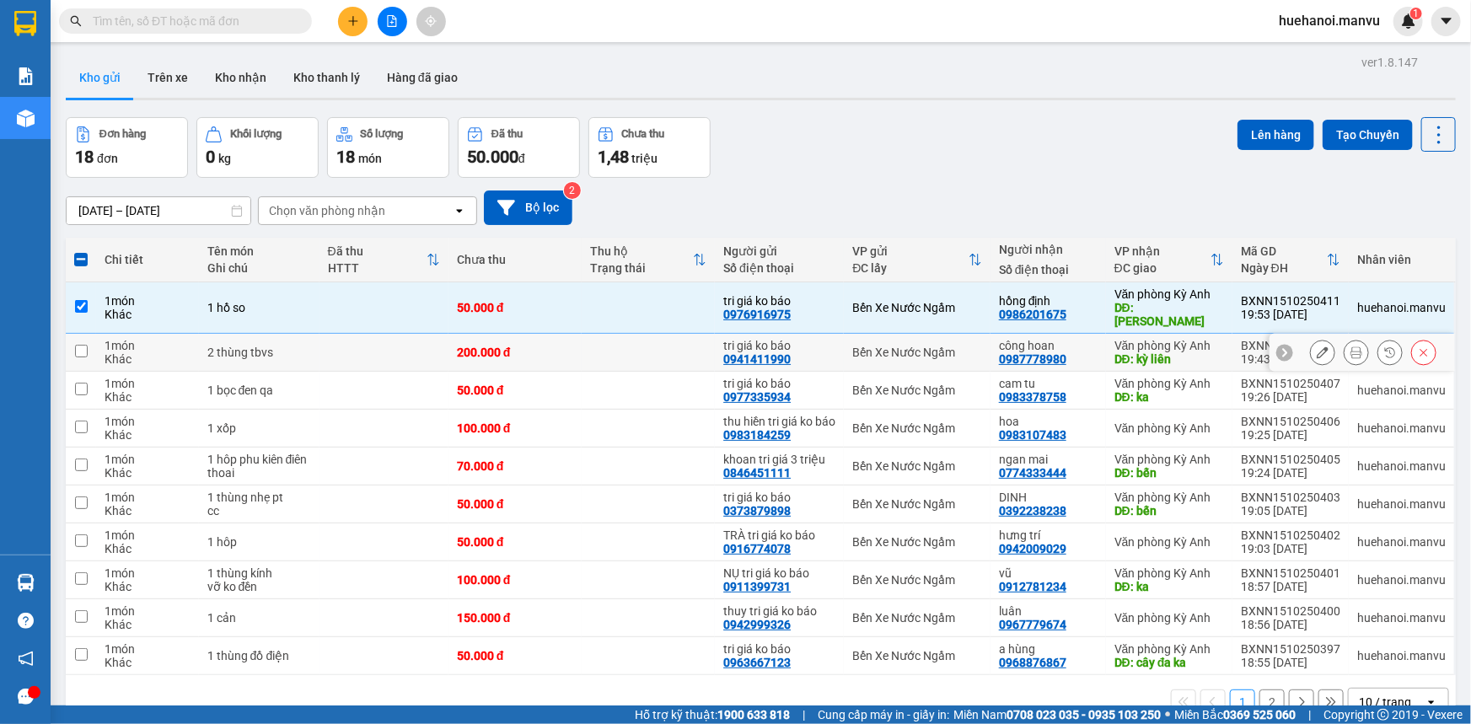
click at [89, 340] on td at bounding box center [81, 353] width 30 height 38
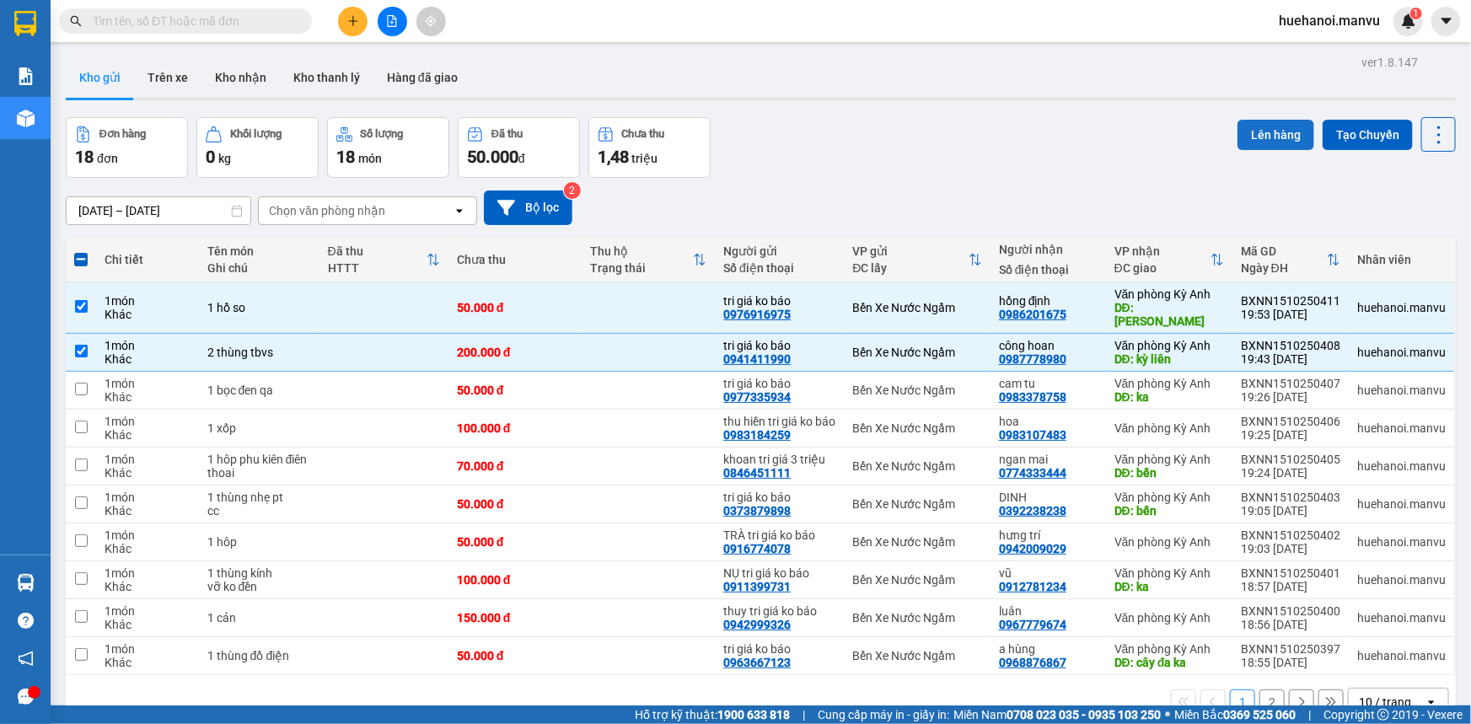
click at [1262, 132] on button "Lên hàng" at bounding box center [1275, 135] width 77 height 30
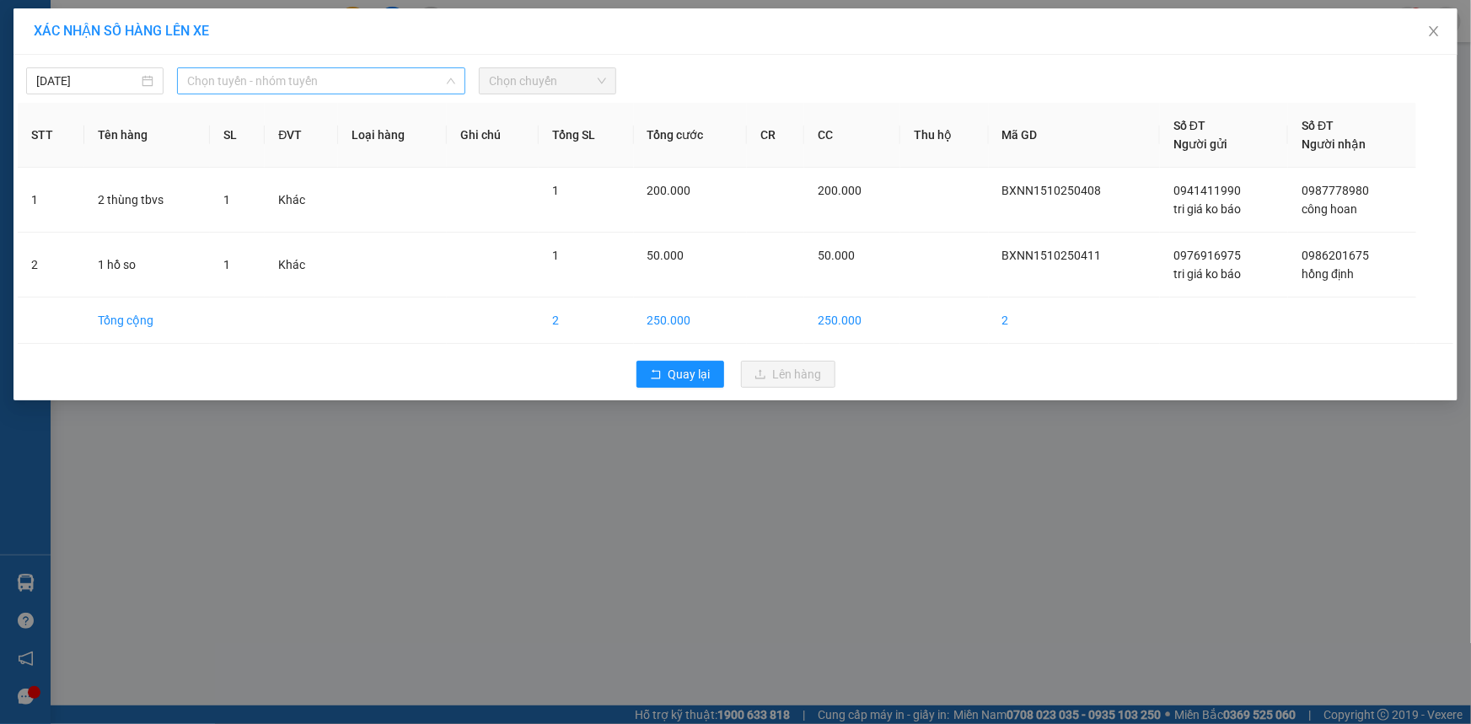
click at [255, 82] on span "Chọn tuyến - nhóm tuyến" at bounding box center [321, 80] width 268 height 25
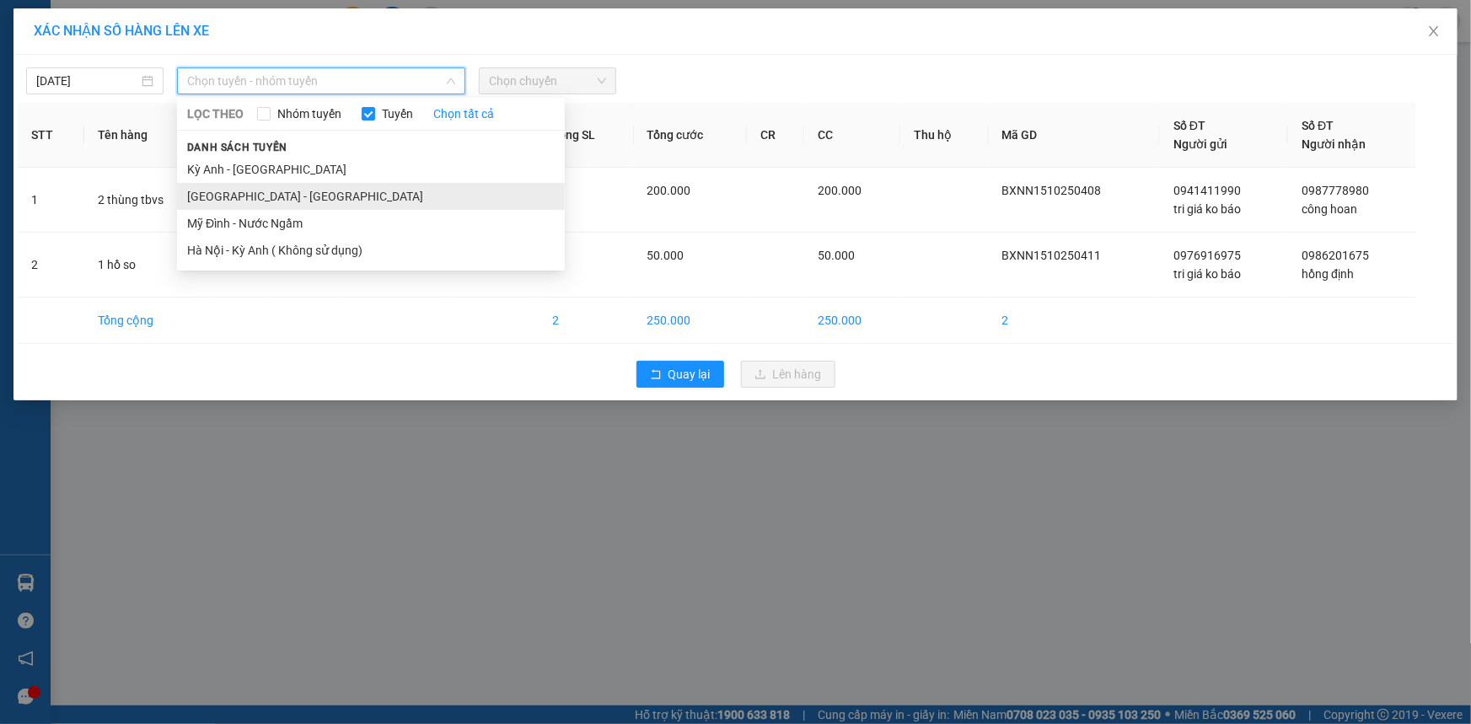
click at [258, 190] on li "[GEOGRAPHIC_DATA] - [GEOGRAPHIC_DATA]" at bounding box center [371, 196] width 388 height 27
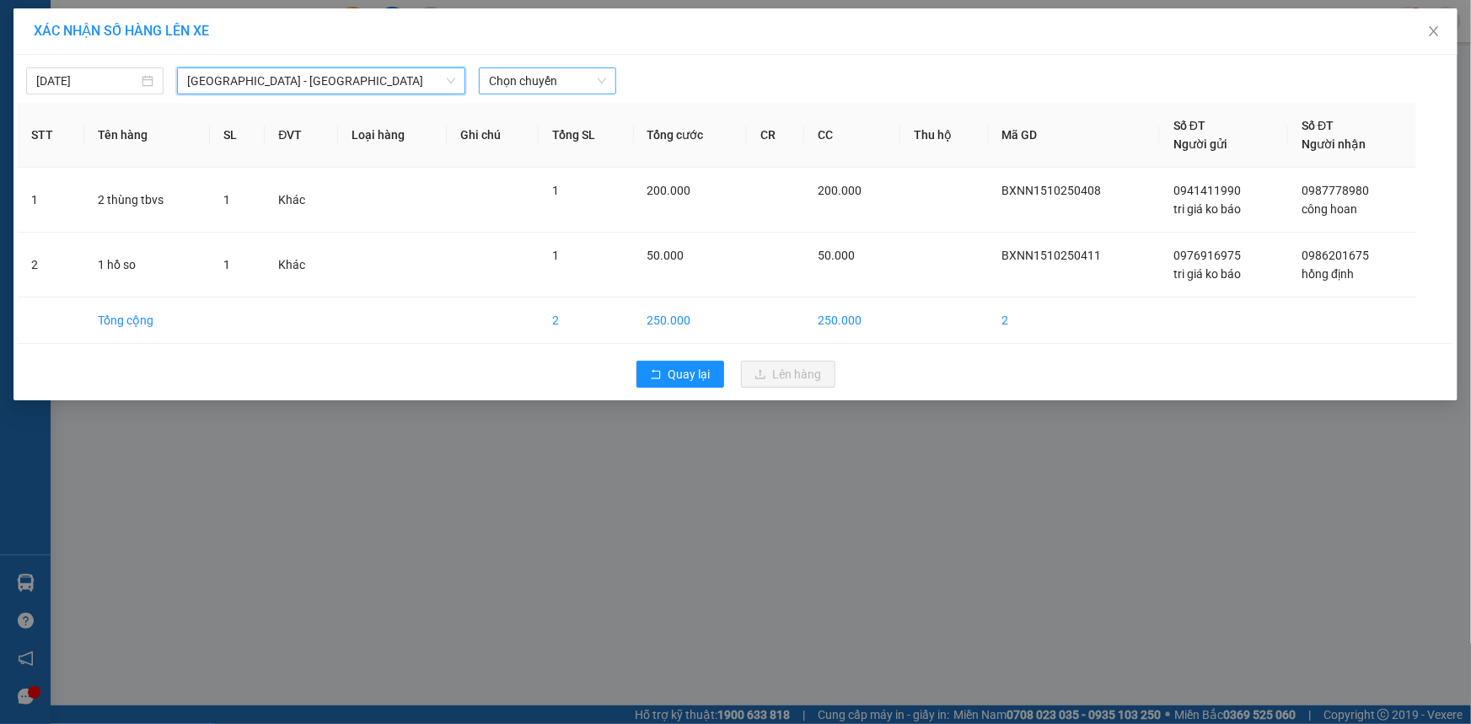
click at [509, 78] on span "Chọn chuyến" at bounding box center [547, 80] width 117 height 25
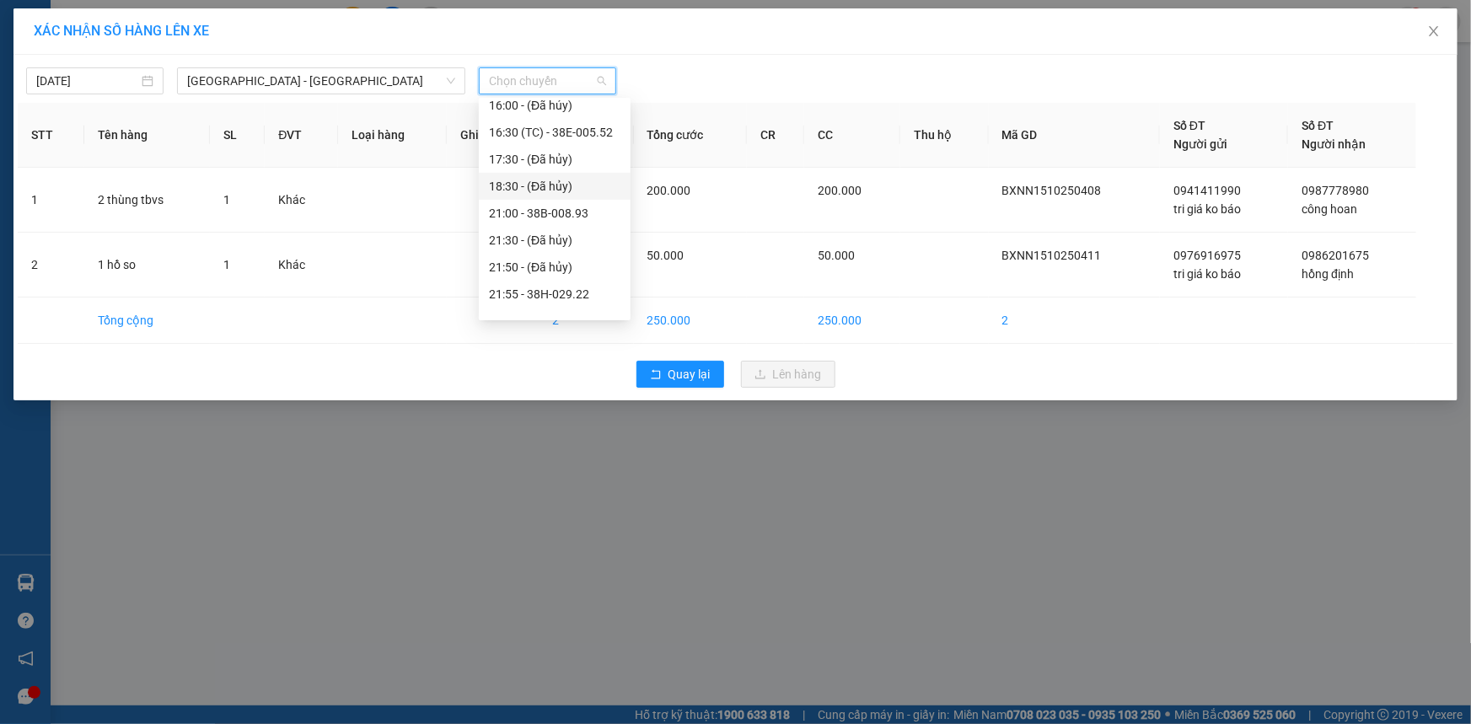
scroll to position [270, 0]
click at [552, 194] on div "21:00 - 38B-008.93" at bounding box center [554, 195] width 131 height 19
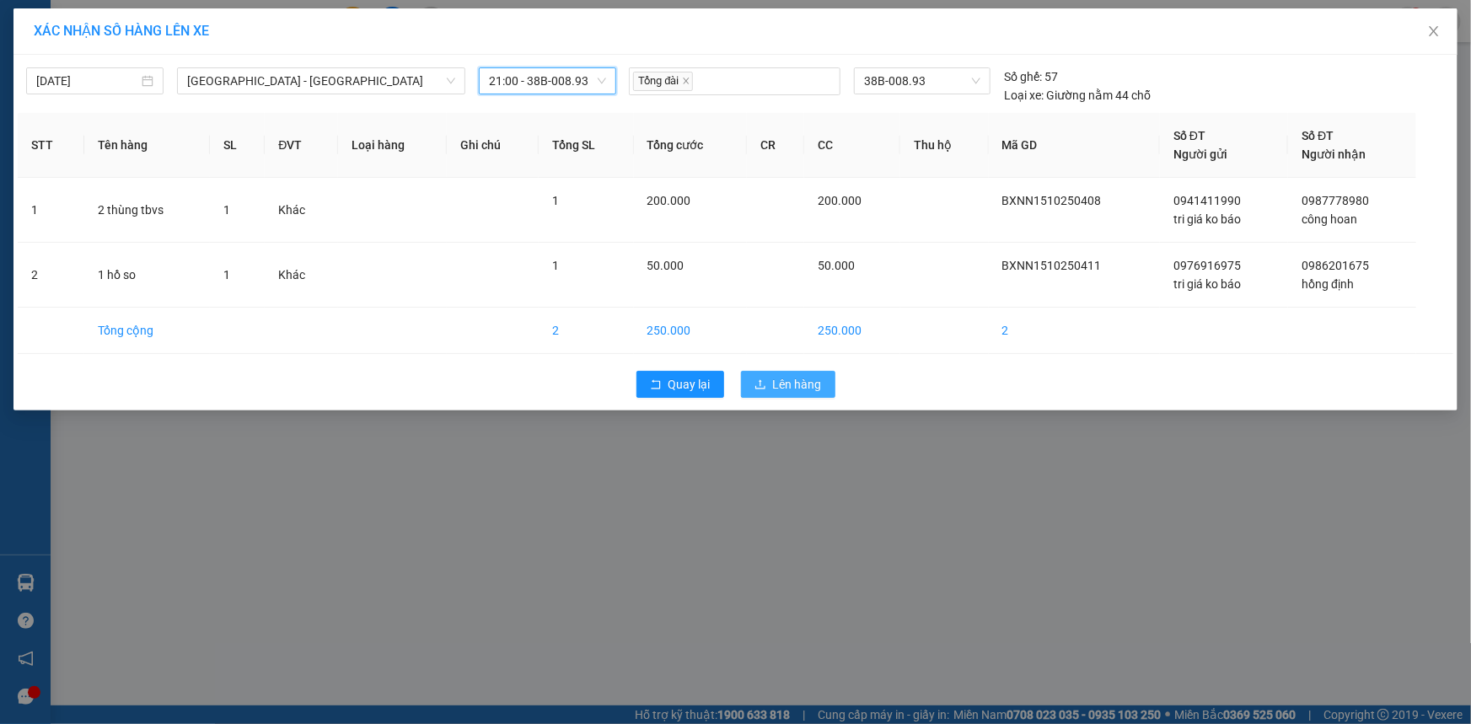
click at [758, 378] on icon "upload" at bounding box center [760, 384] width 12 height 12
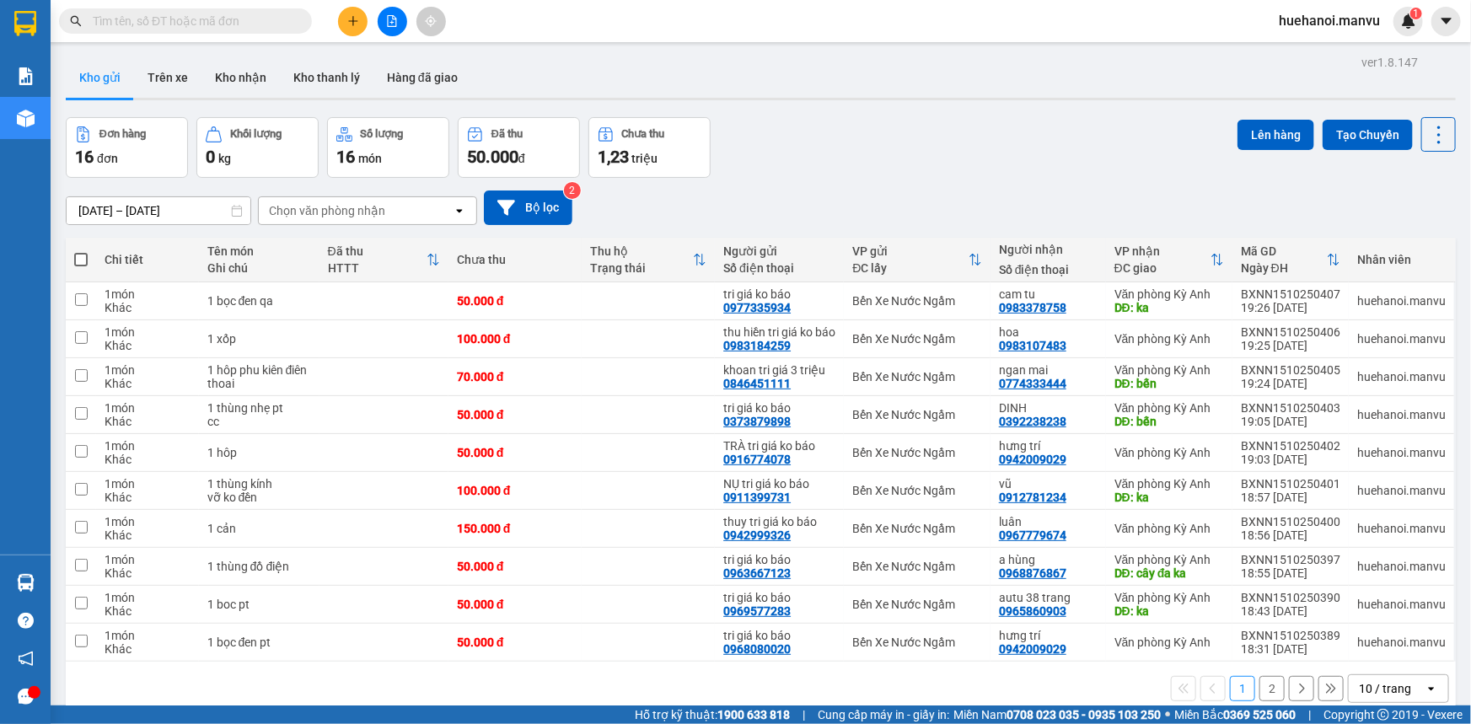
click at [80, 258] on span at bounding box center [80, 259] width 13 height 13
click at [81, 251] on input "checkbox" at bounding box center [81, 251] width 0 height 0
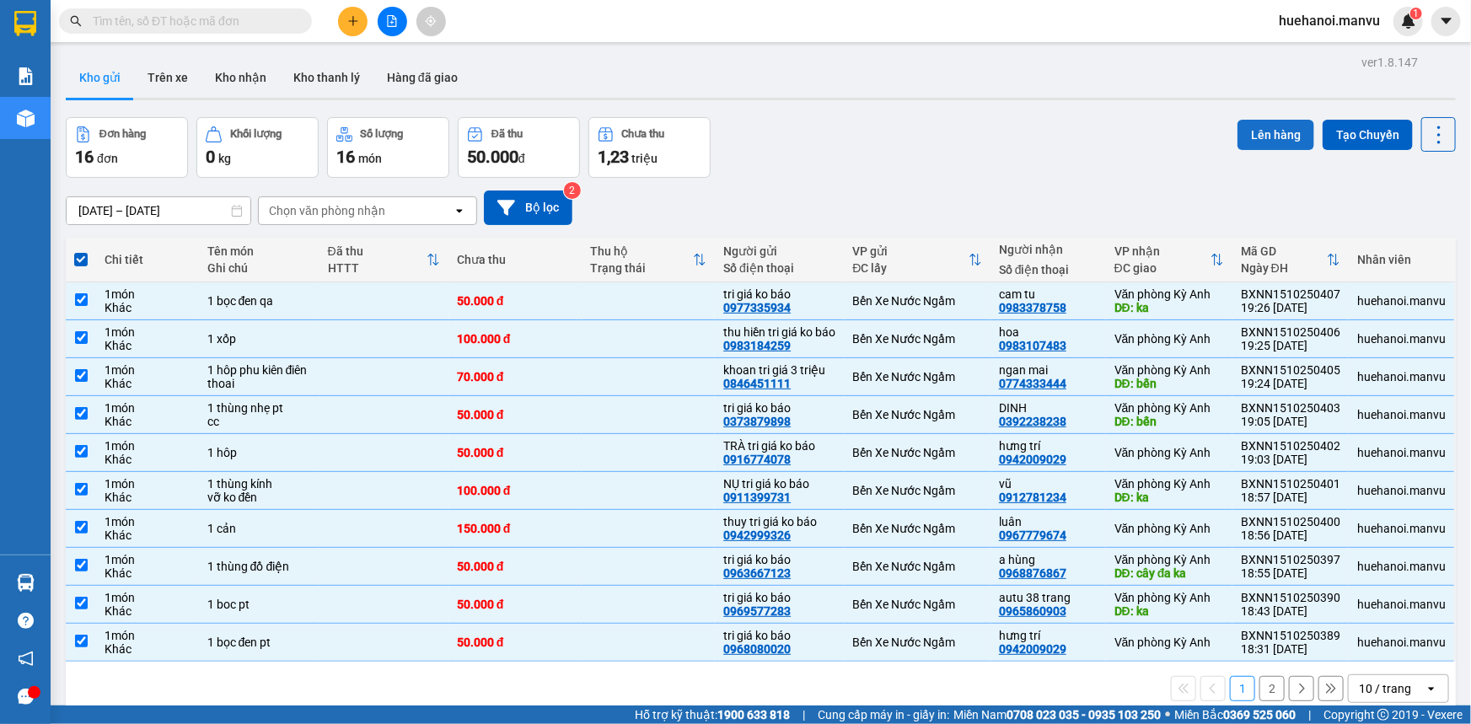
click at [1256, 131] on button "Lên hàng" at bounding box center [1275, 135] width 77 height 30
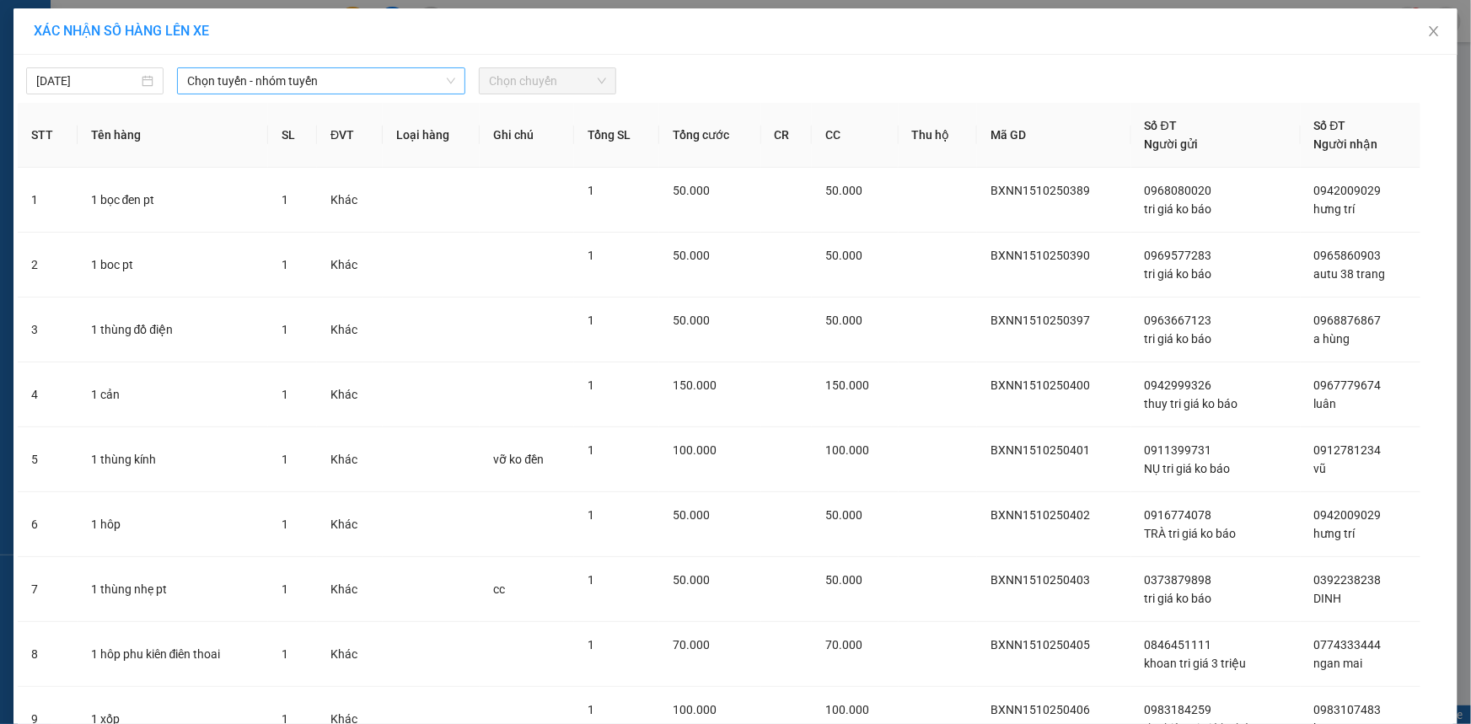
click at [226, 83] on span "Chọn tuyến - nhóm tuyến" at bounding box center [321, 80] width 268 height 25
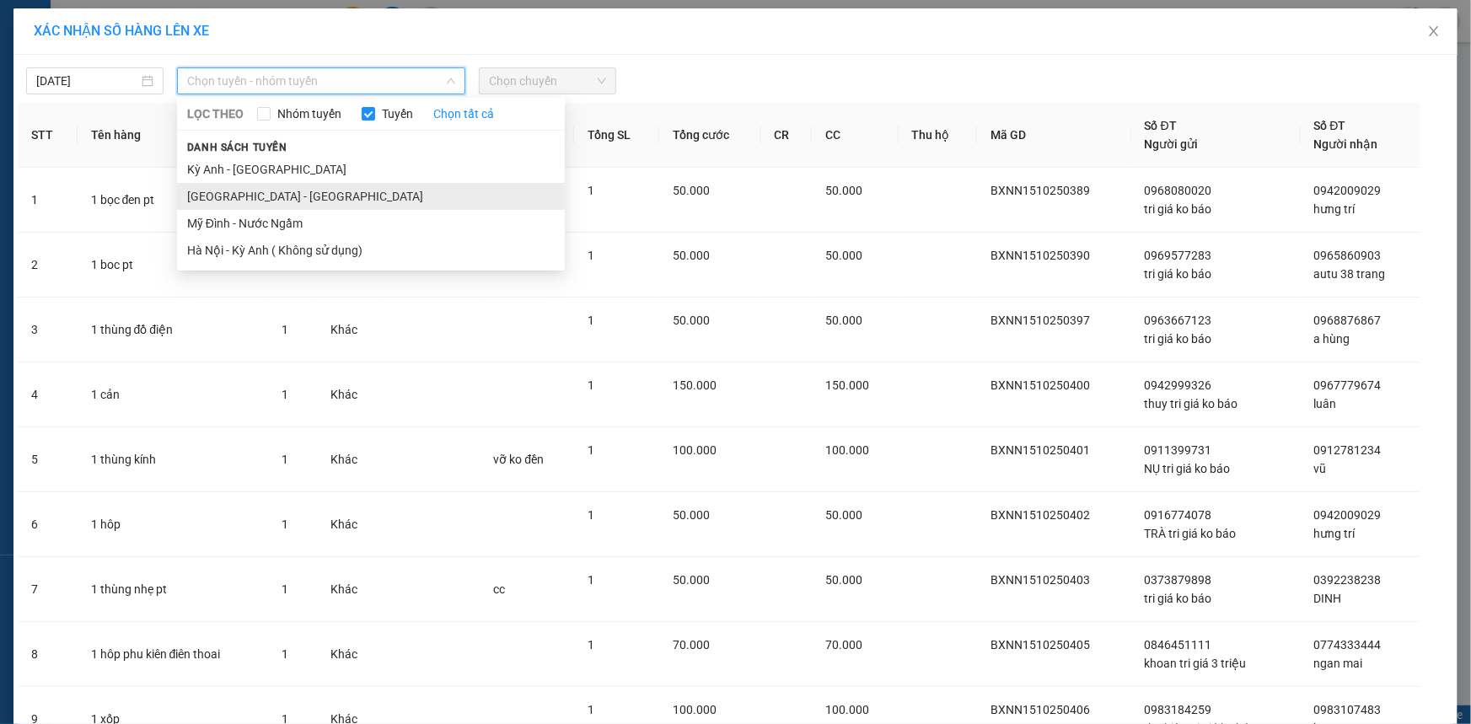
click at [225, 185] on li "[GEOGRAPHIC_DATA] - [GEOGRAPHIC_DATA]" at bounding box center [371, 196] width 388 height 27
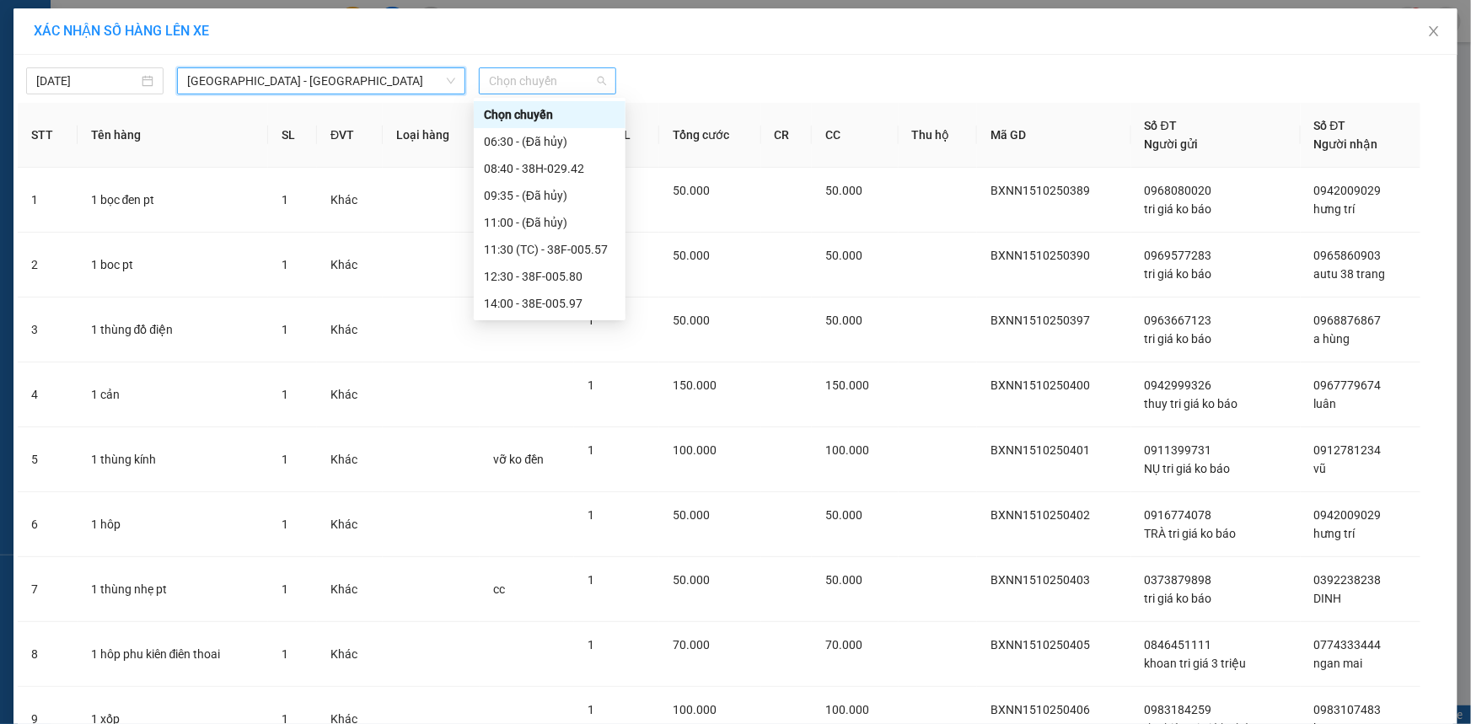
click at [512, 71] on span "Chọn chuyến" at bounding box center [547, 80] width 117 height 25
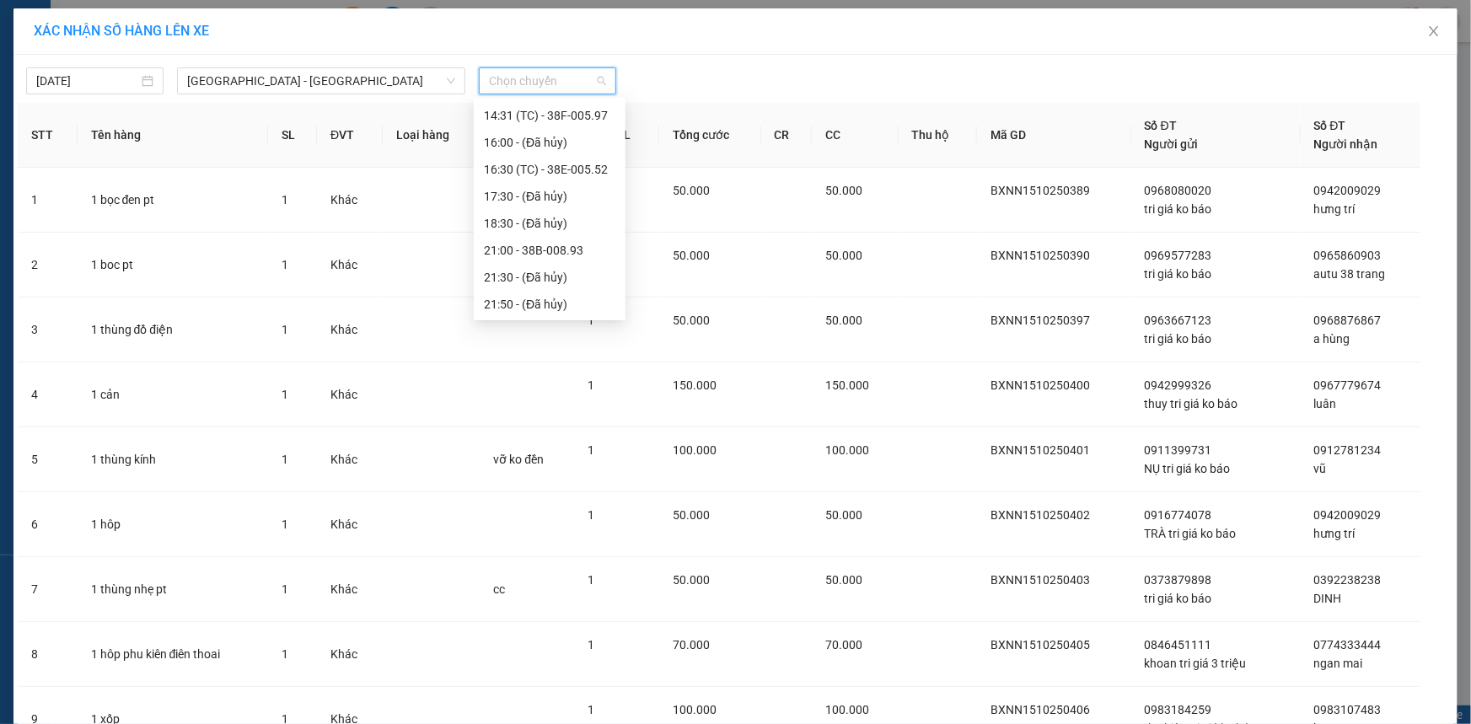
scroll to position [270, 0]
click at [549, 305] on div "22:00 - 38H-034.46" at bounding box center [549, 303] width 131 height 19
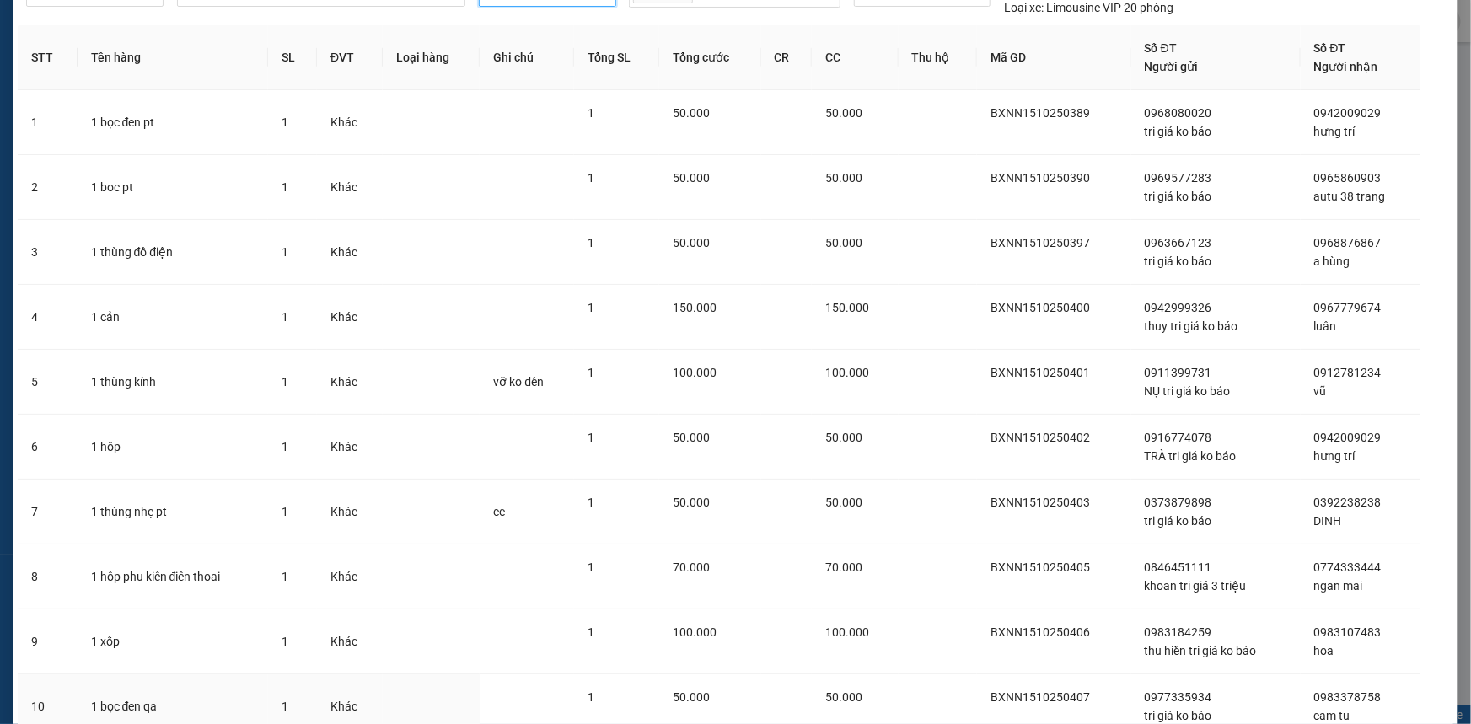
scroll to position [224, 0]
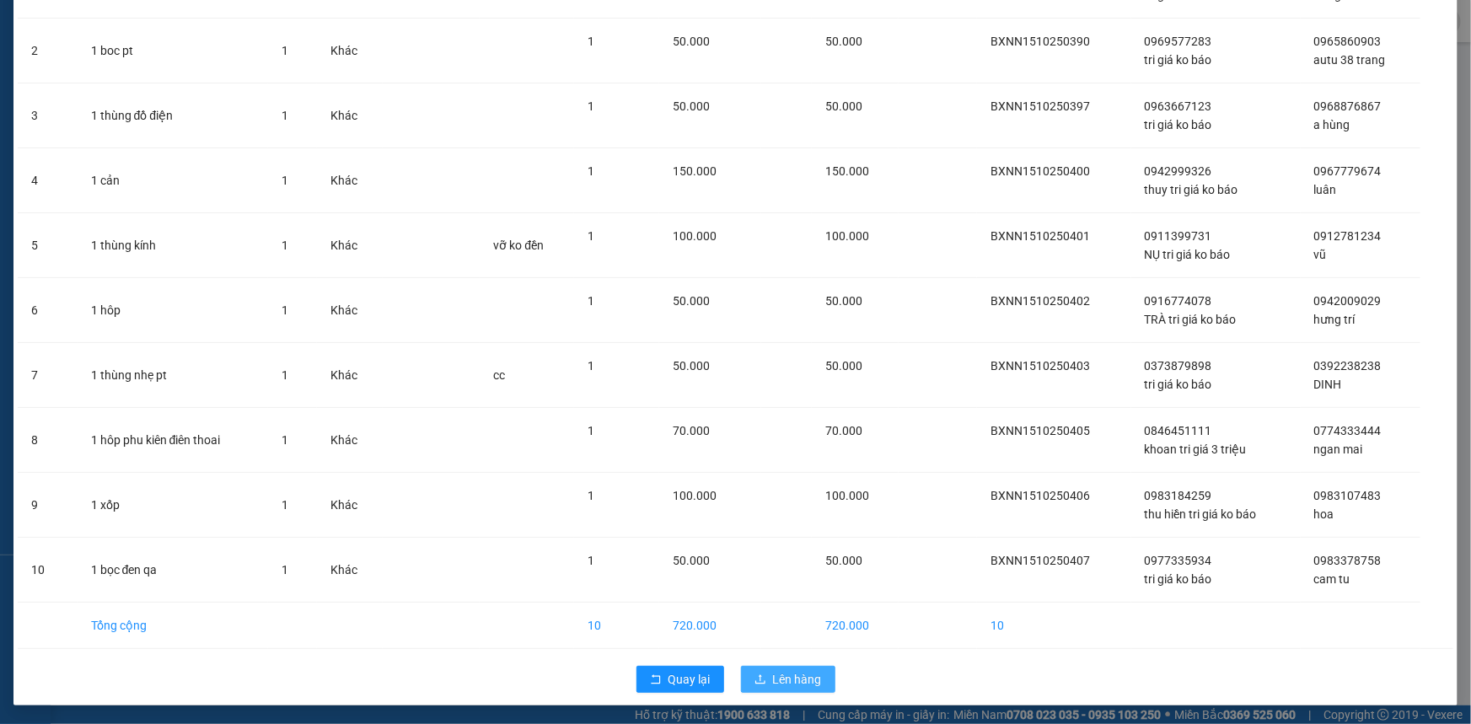
click at [758, 679] on icon "upload" at bounding box center [760, 678] width 10 height 9
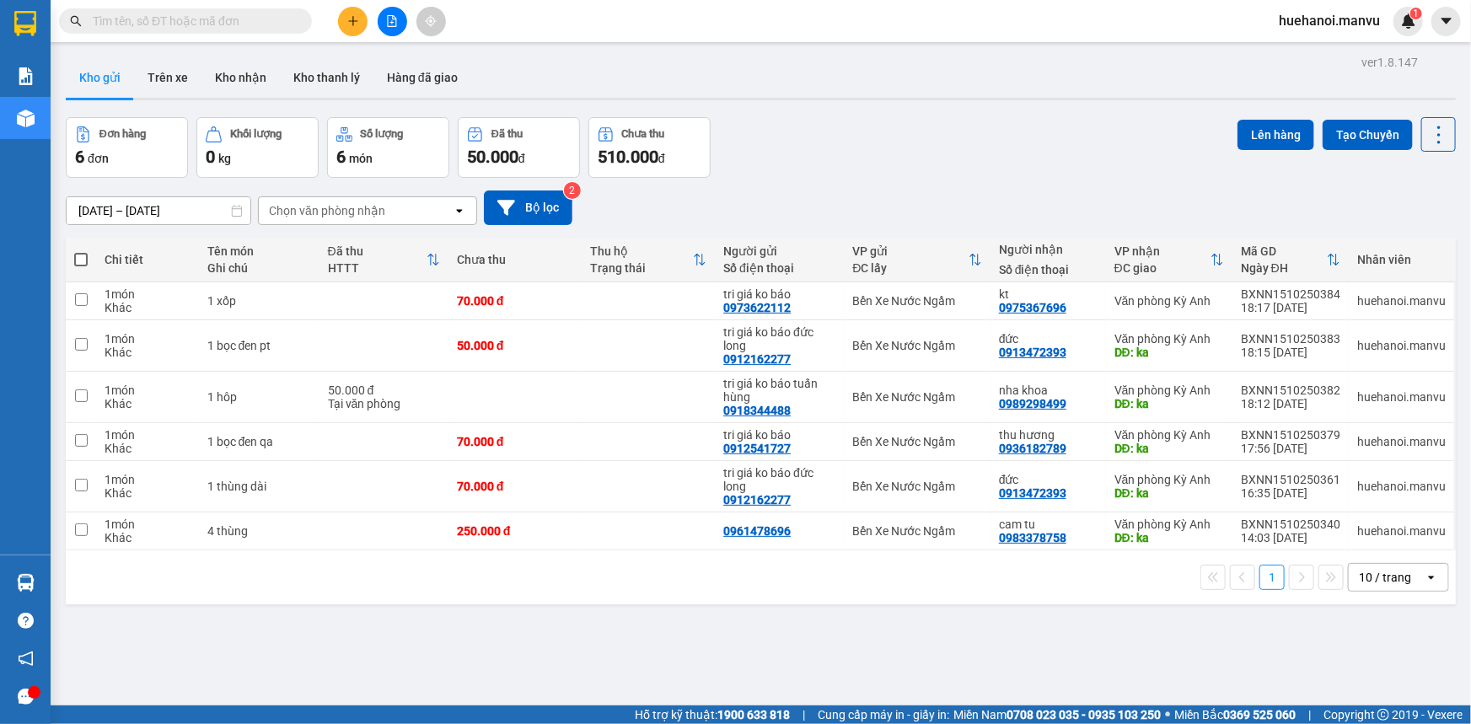
click at [83, 256] on span at bounding box center [80, 259] width 13 height 13
click at [81, 251] on input "checkbox" at bounding box center [81, 251] width 0 height 0
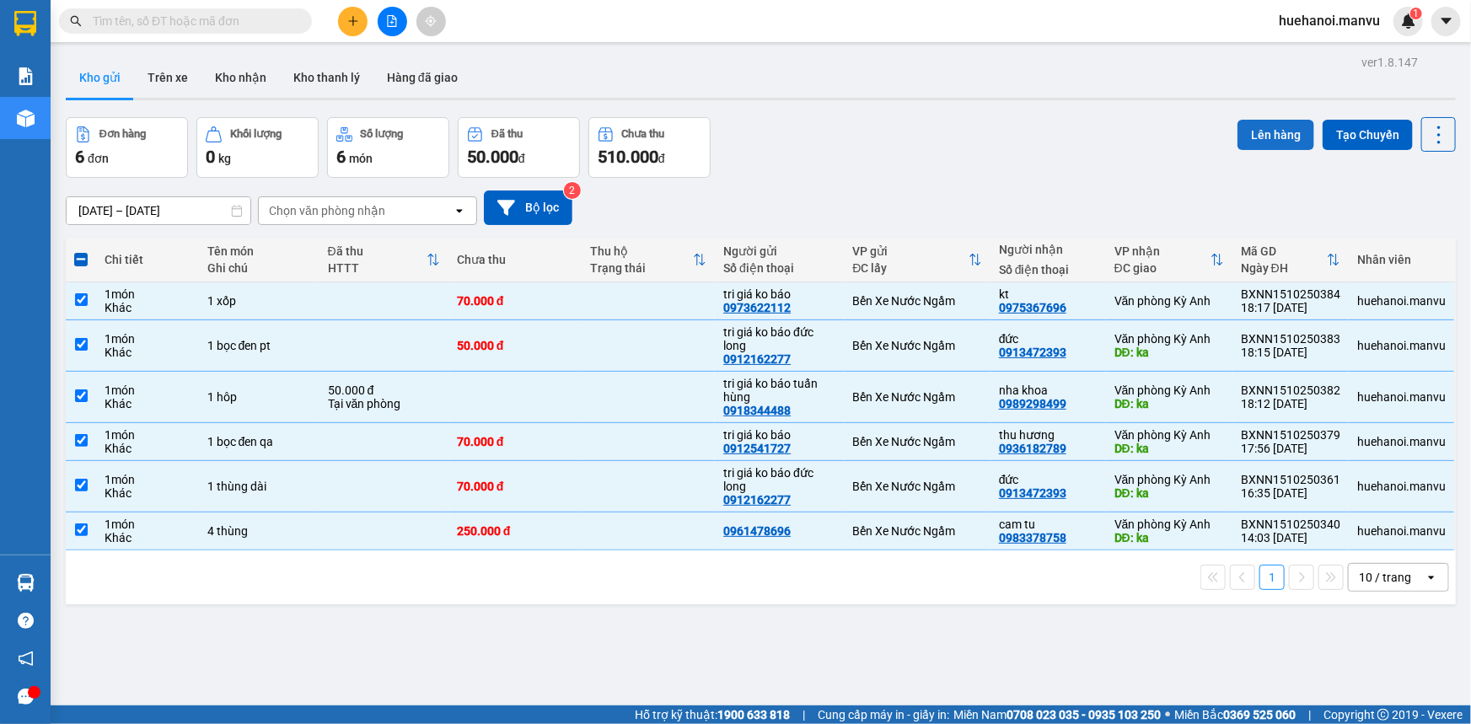
click at [1270, 143] on button "Lên hàng" at bounding box center [1275, 135] width 77 height 30
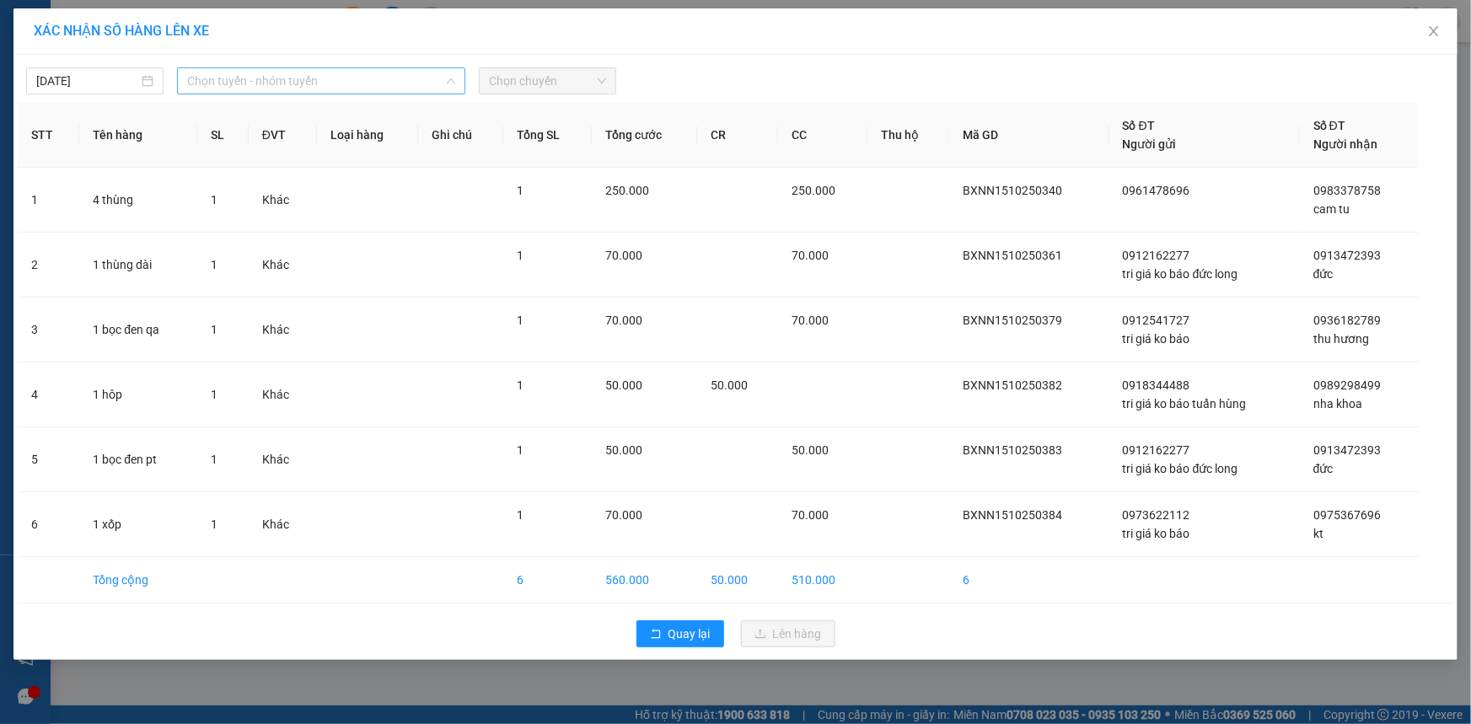
click at [253, 84] on span "Chọn tuyến - nhóm tuyến" at bounding box center [321, 80] width 268 height 25
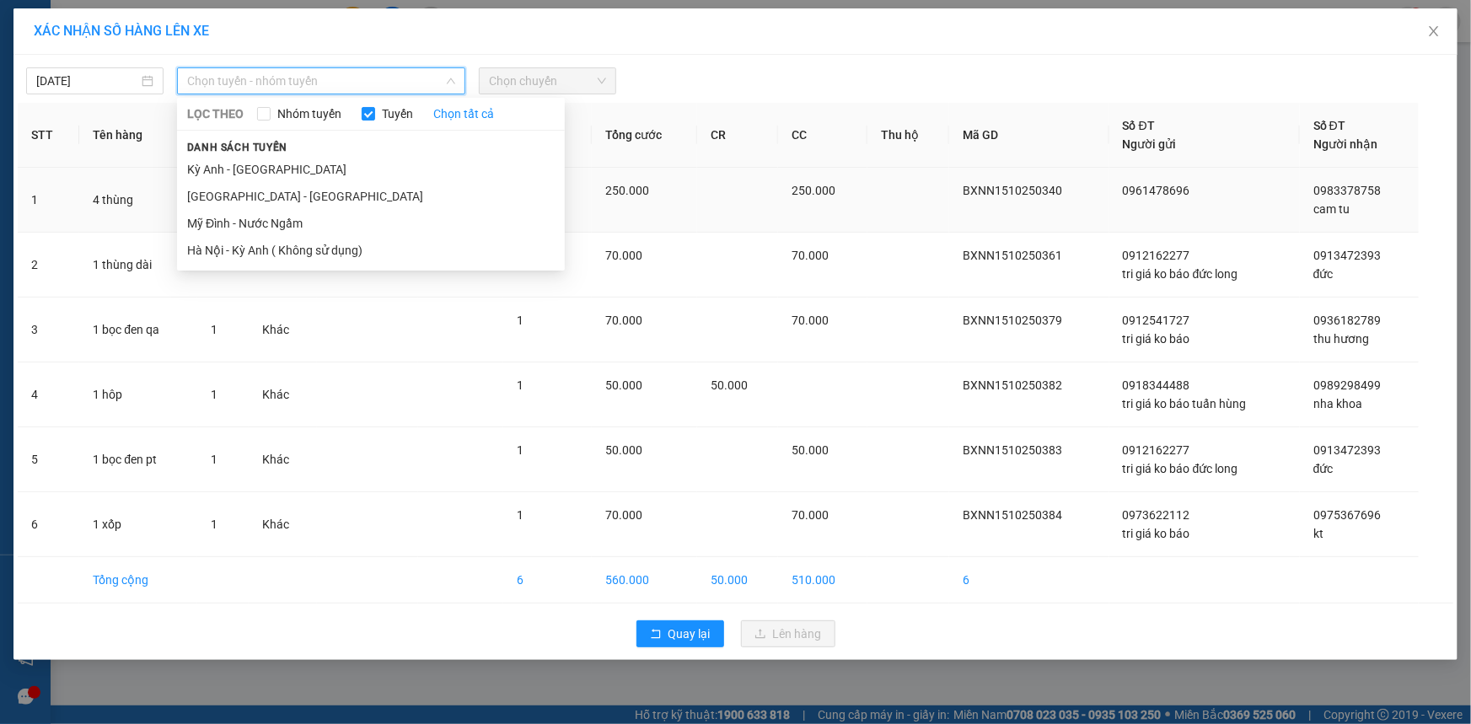
click at [262, 197] on li "[GEOGRAPHIC_DATA] - [GEOGRAPHIC_DATA]" at bounding box center [371, 196] width 388 height 27
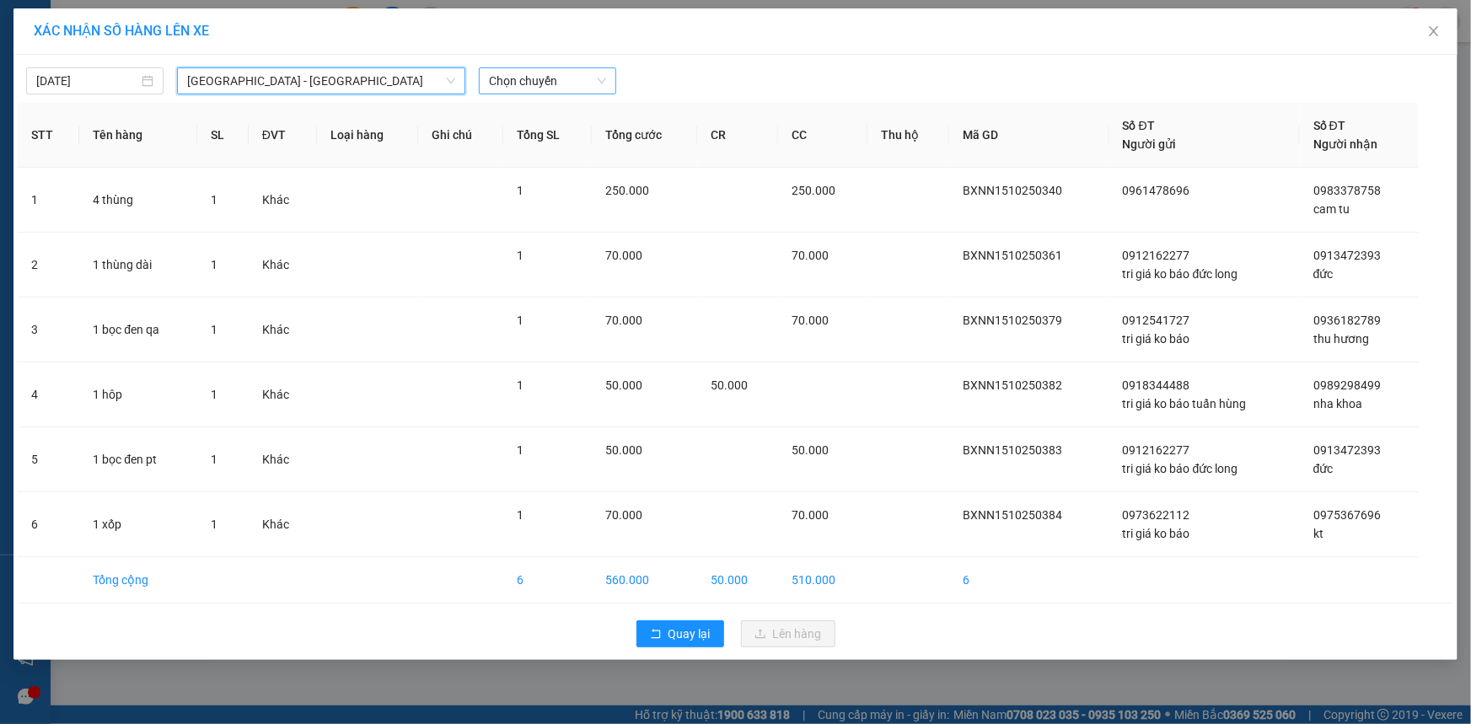
click at [498, 77] on span "Chọn chuyến" at bounding box center [547, 80] width 117 height 25
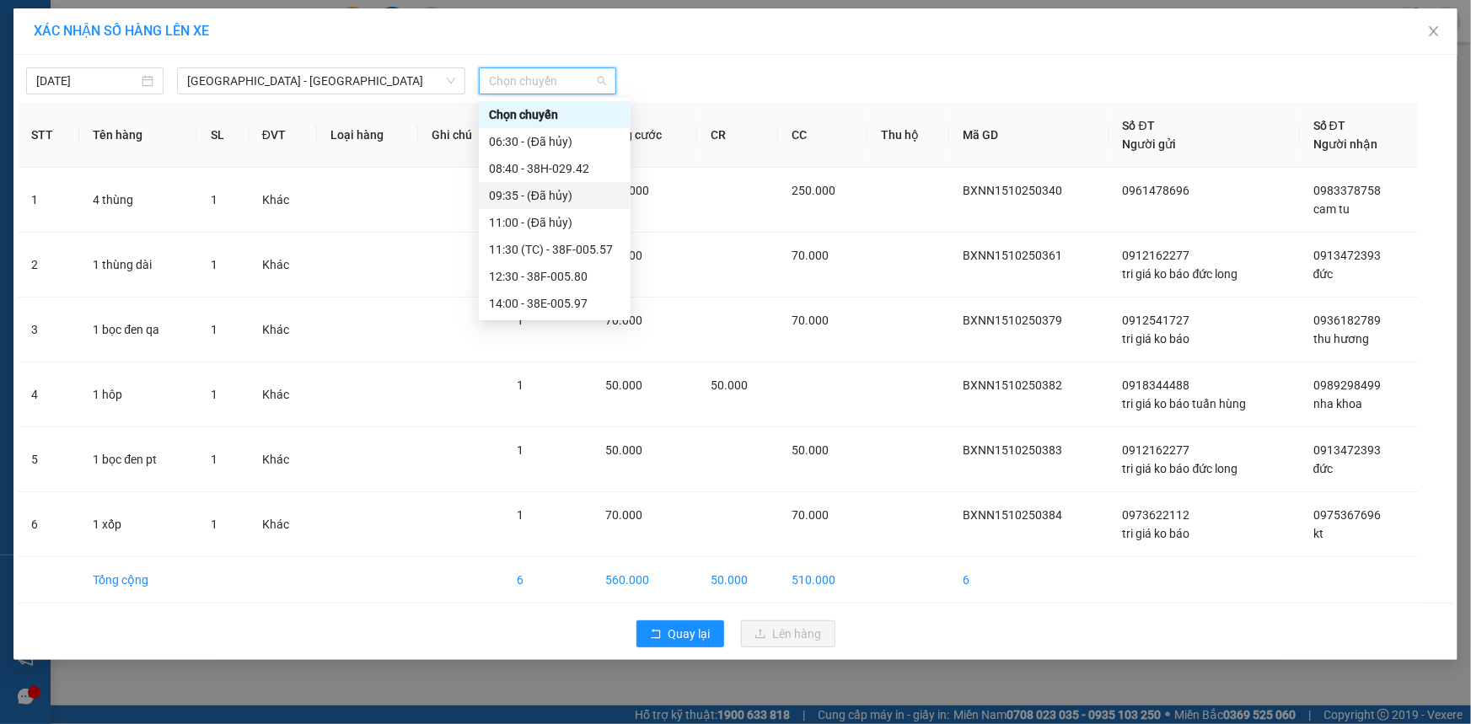
scroll to position [270, 0]
click at [556, 302] on div "22:00 - 38H-034.46" at bounding box center [554, 303] width 131 height 19
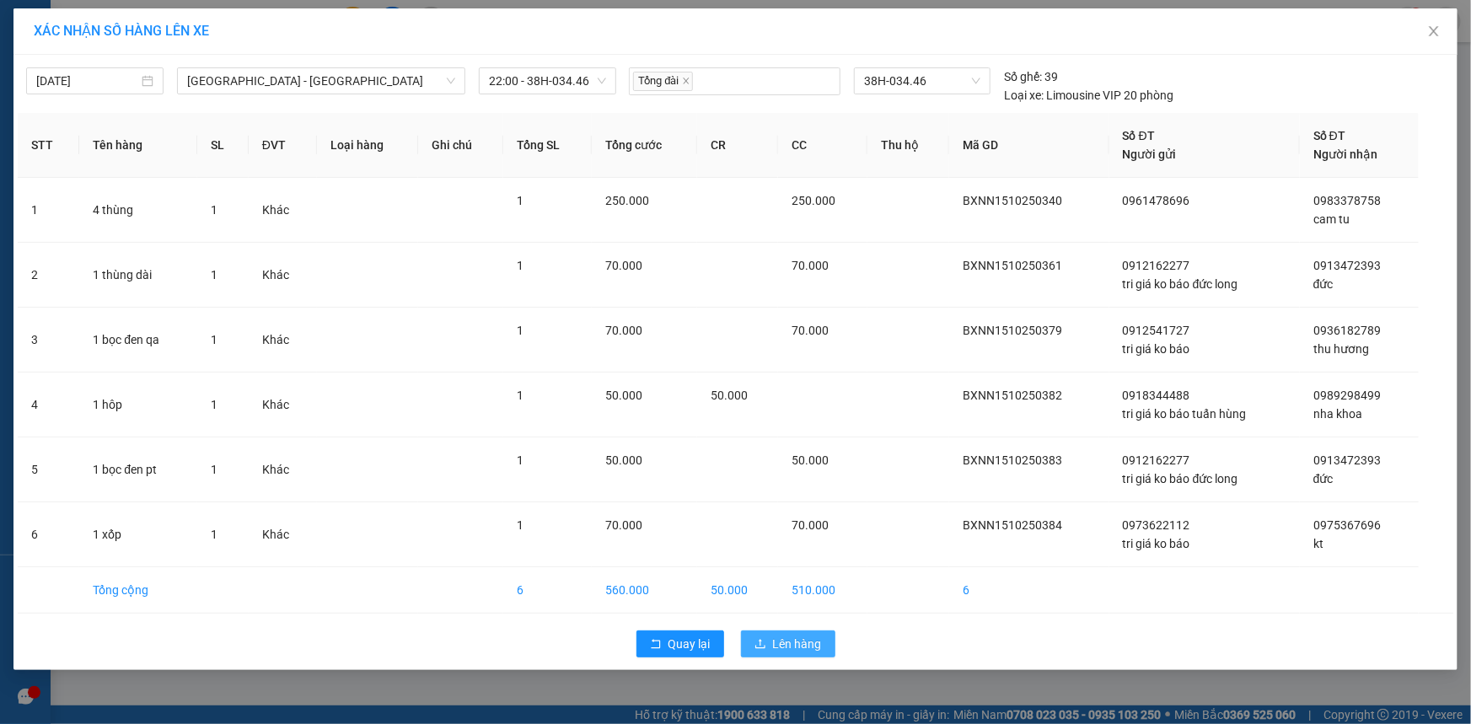
click at [776, 642] on span "Lên hàng" at bounding box center [797, 644] width 49 height 19
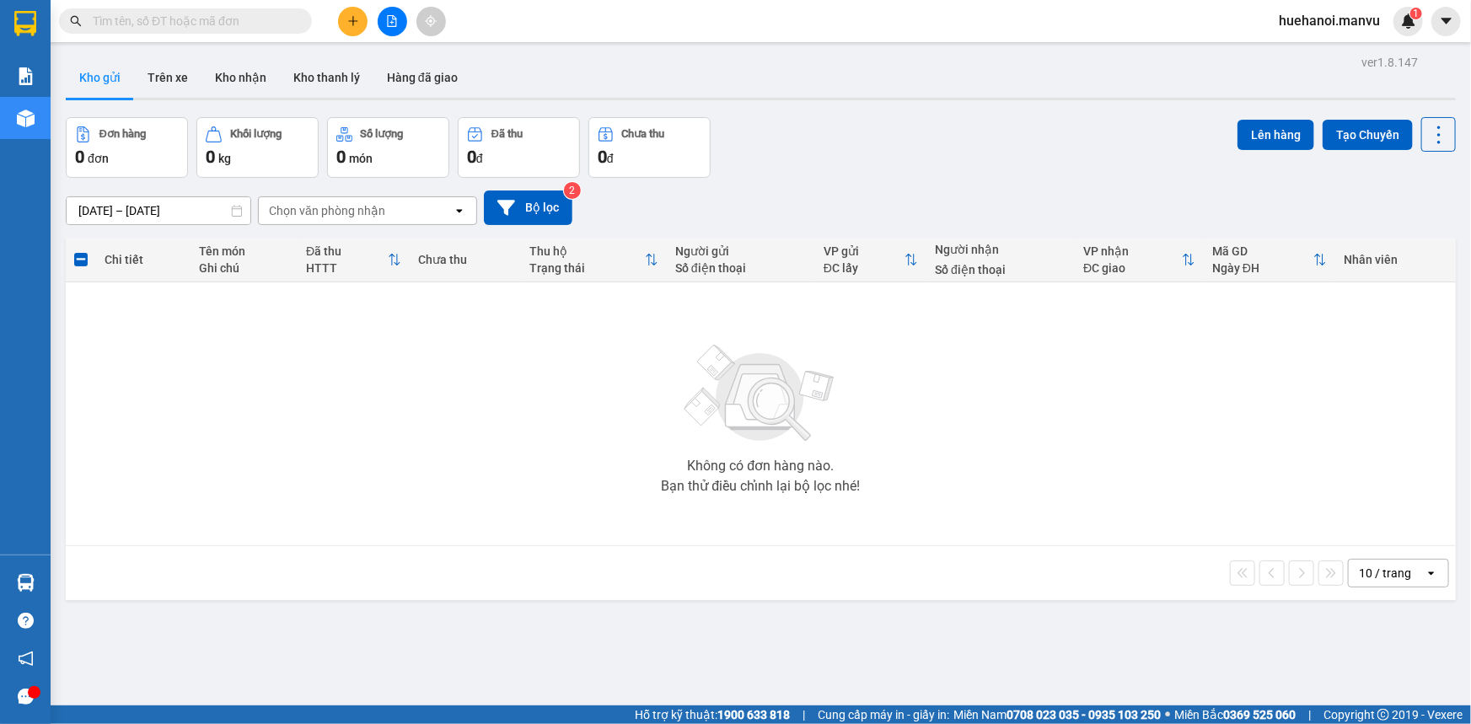
click at [391, 20] on icon "file-add" at bounding box center [392, 21] width 9 height 12
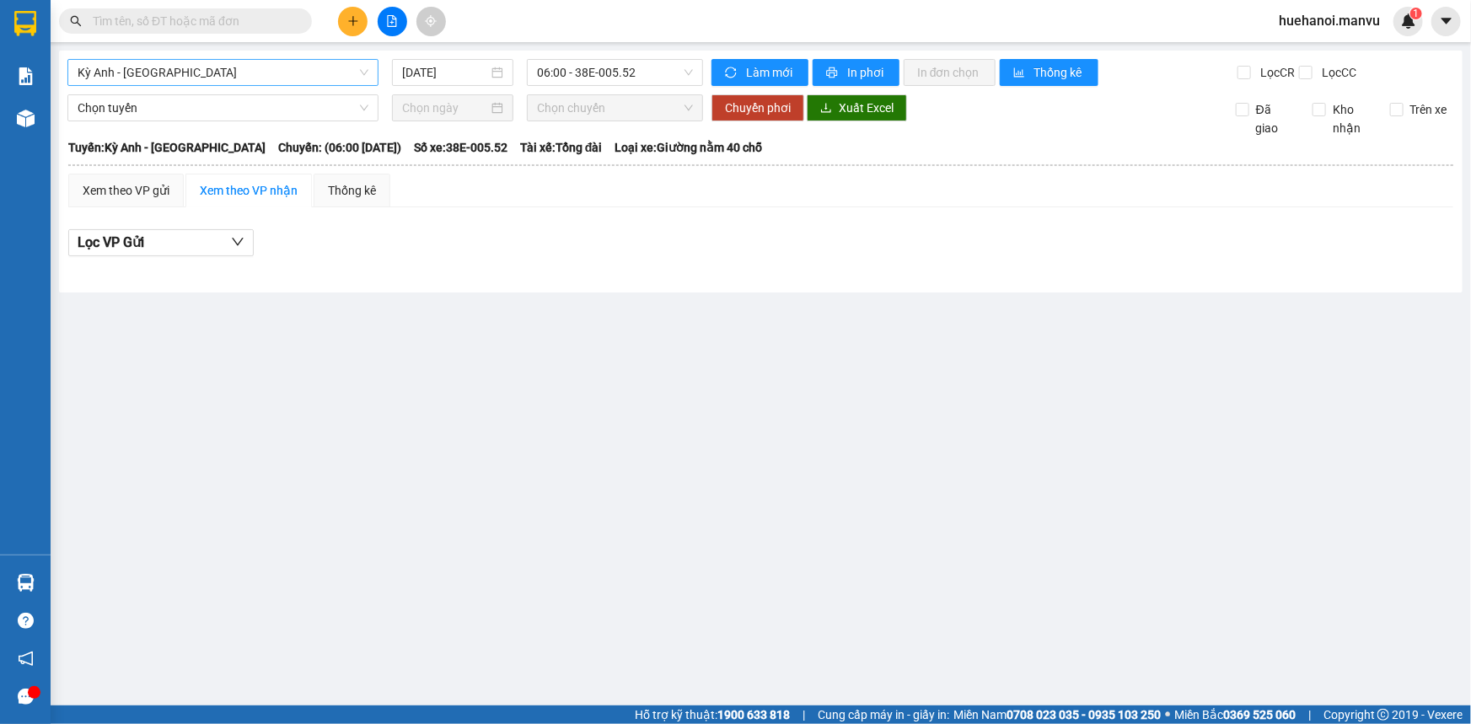
click at [240, 72] on span "Kỳ Anh - [GEOGRAPHIC_DATA]" at bounding box center [223, 72] width 291 height 25
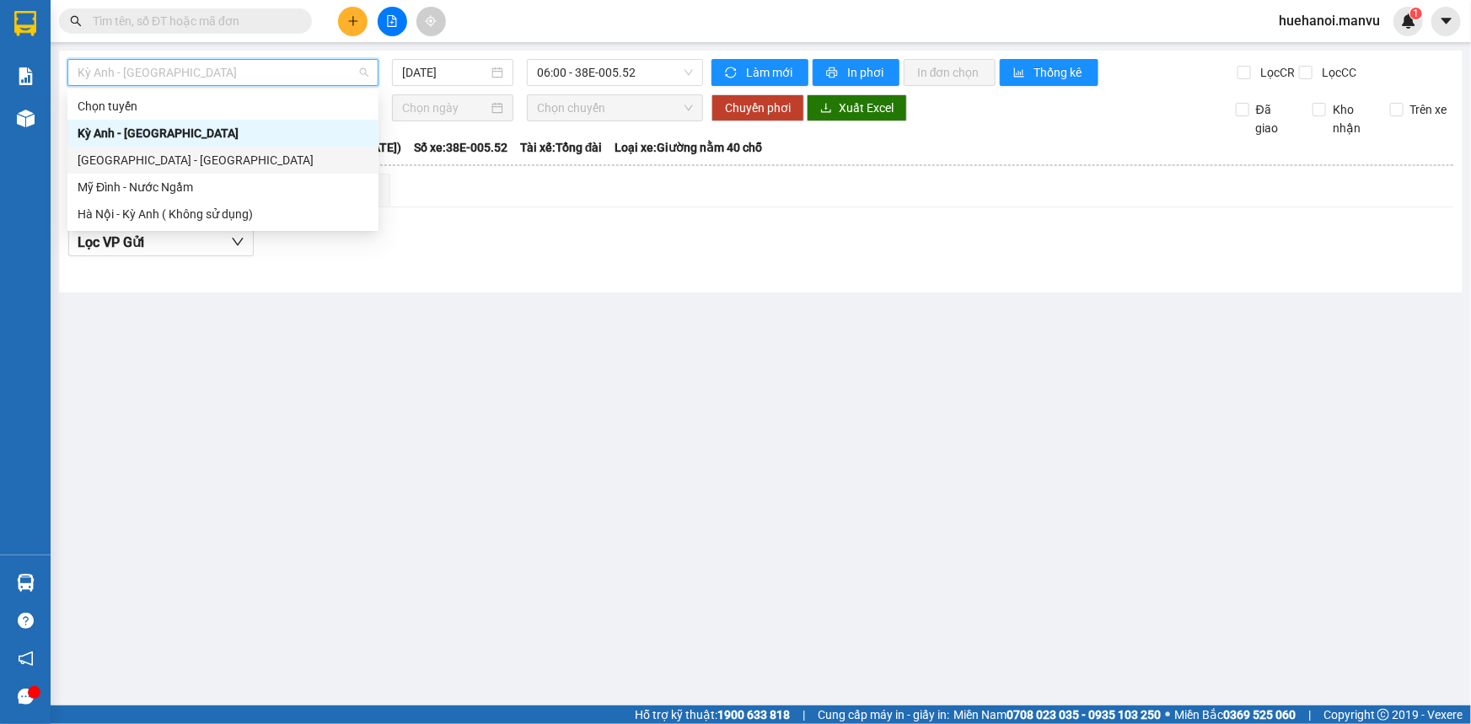
click at [174, 158] on div "[GEOGRAPHIC_DATA] - [GEOGRAPHIC_DATA]" at bounding box center [223, 160] width 291 height 19
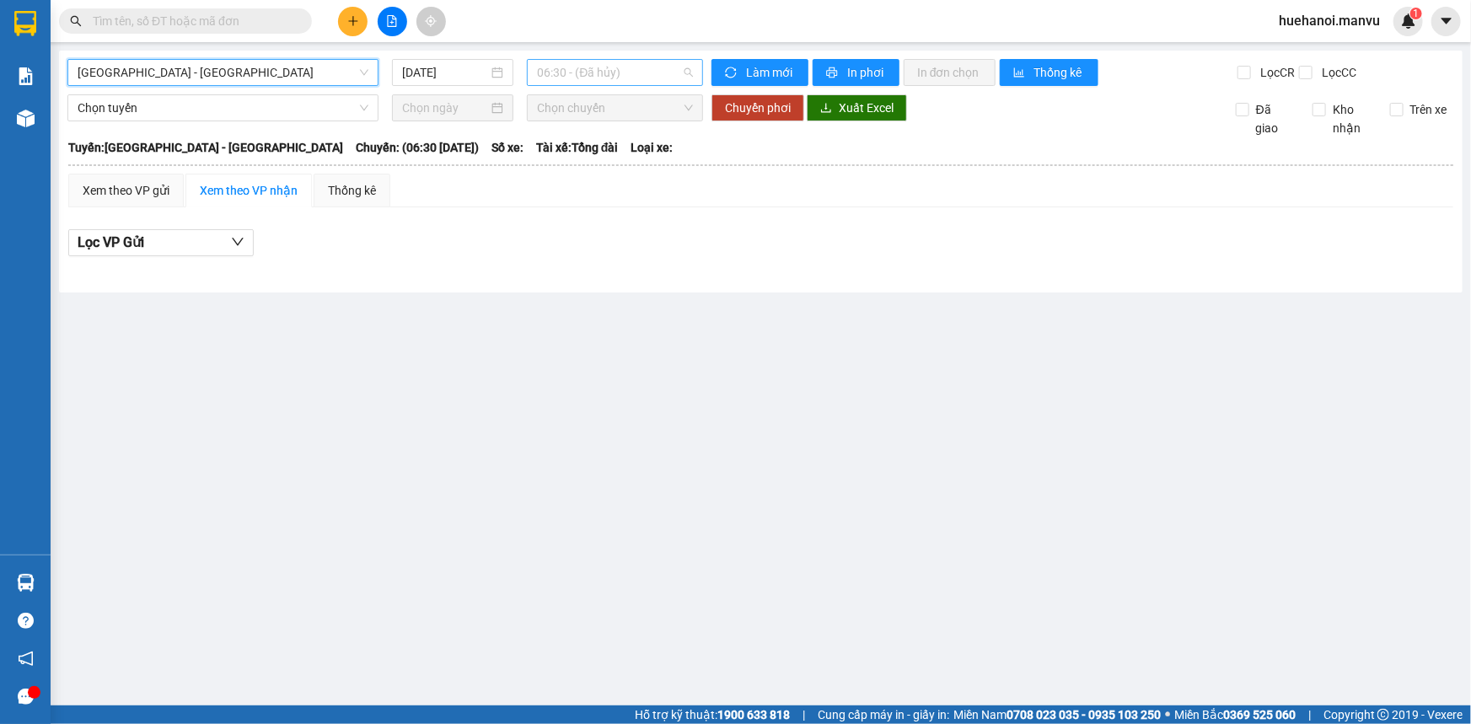
click at [598, 75] on span "06:30 - (Đã hủy)" at bounding box center [615, 72] width 156 height 25
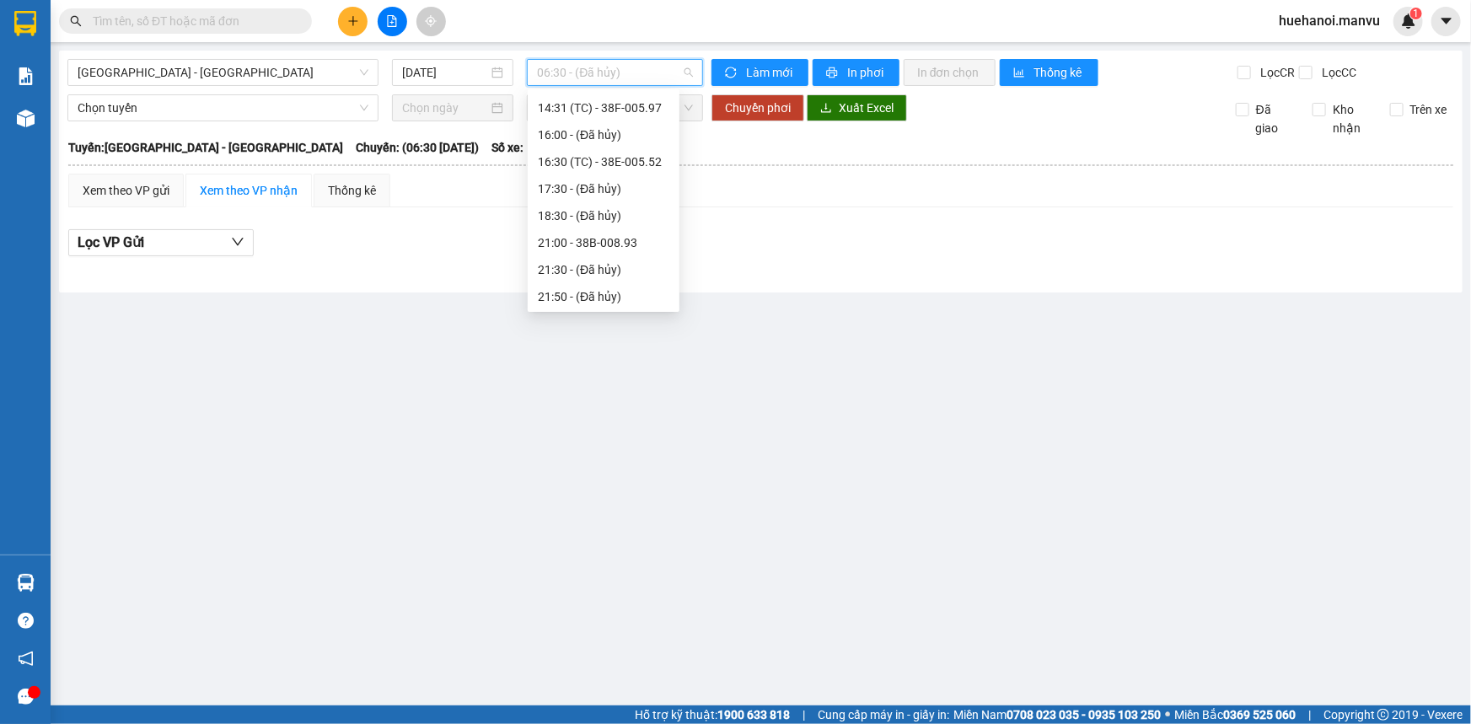
scroll to position [270, 0]
click at [603, 187] on div "21:00 - 38B-008.93" at bounding box center [603, 187] width 131 height 19
